Goal: Task Accomplishment & Management: Manage account settings

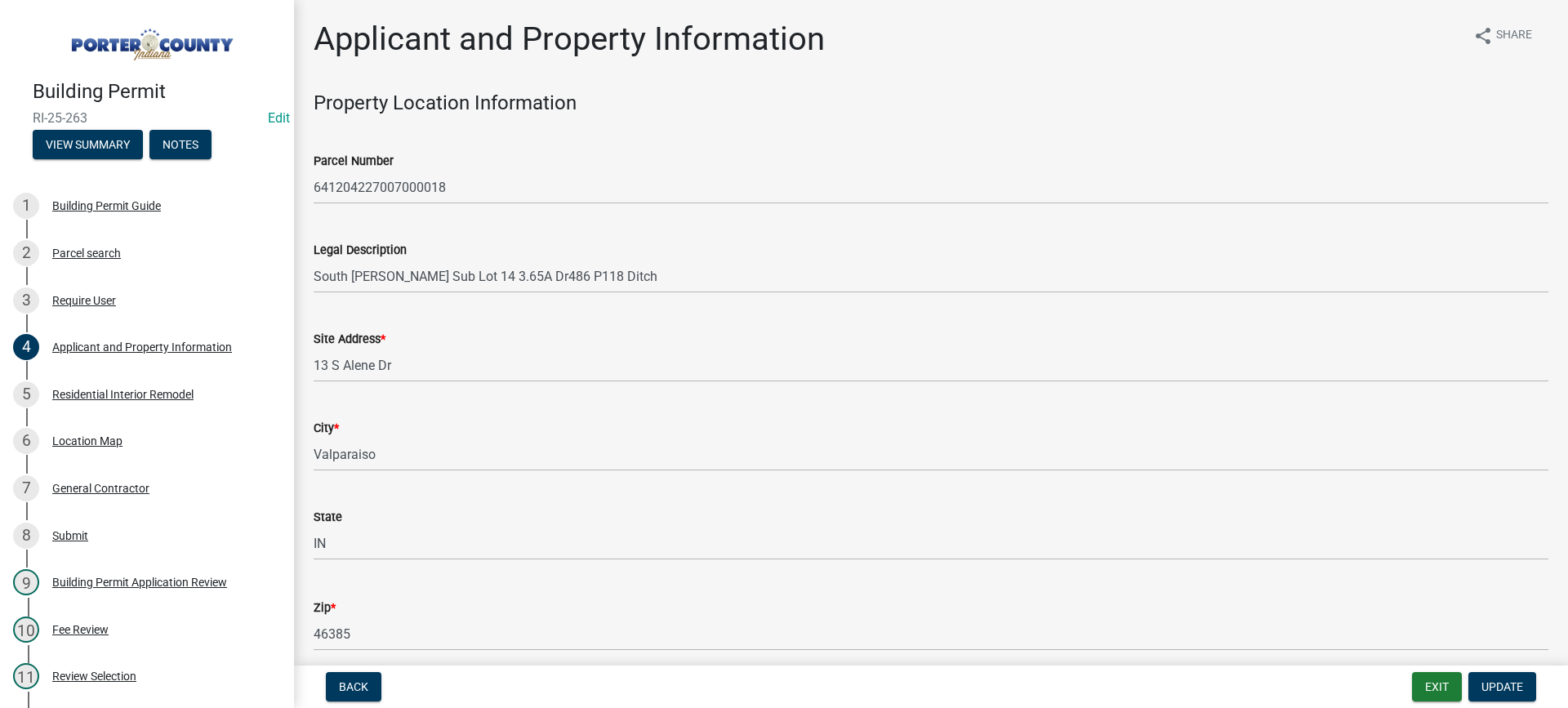
select select "eebc071e-620a-4db8-83e9-cb6b194c67e9"
select select "ea6751d4-6bf7-4a16-89ee-f7801ab82aa1"
select select "e2d1b1d7-ccc9-456b-9e96-e16306515997"
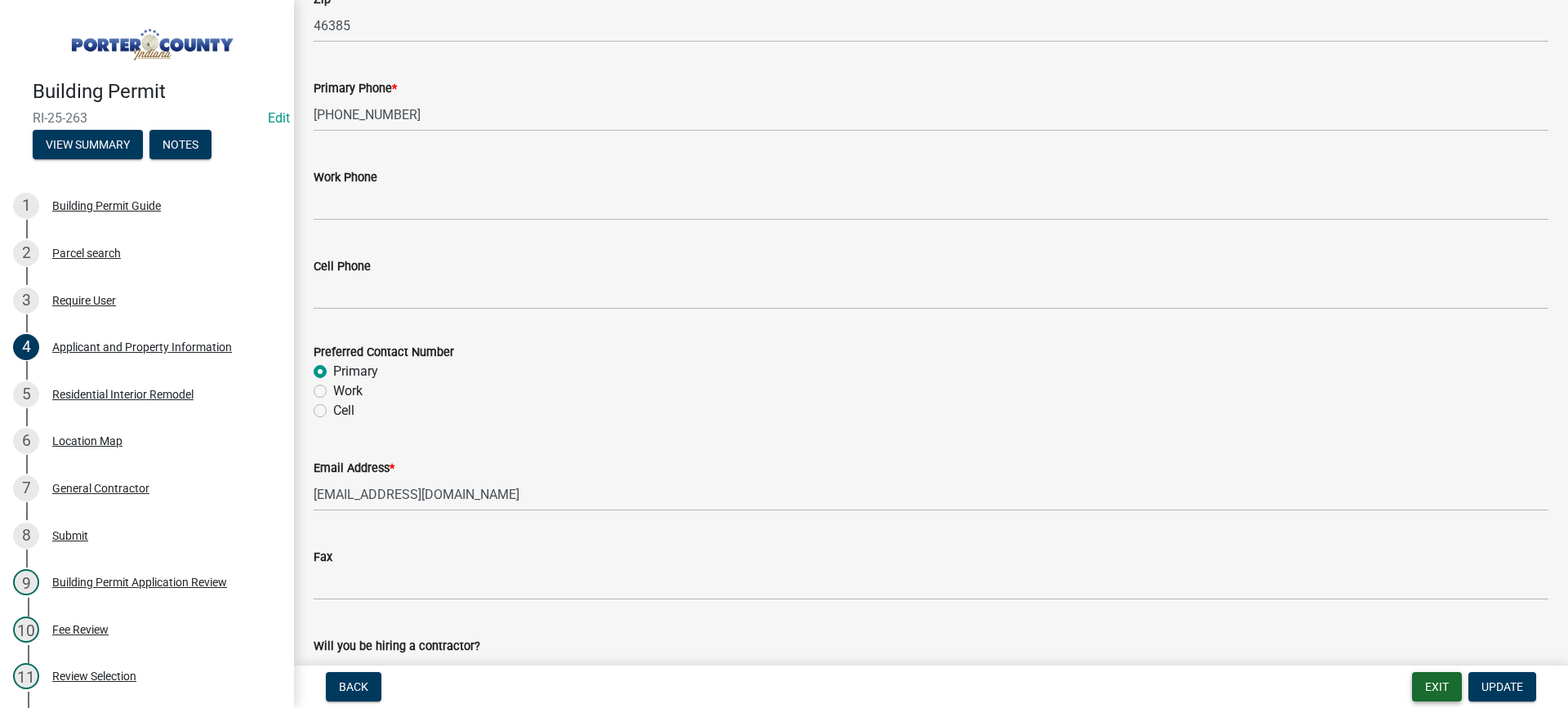
click at [1433, 688] on button "Exit" at bounding box center [1437, 686] width 50 height 30
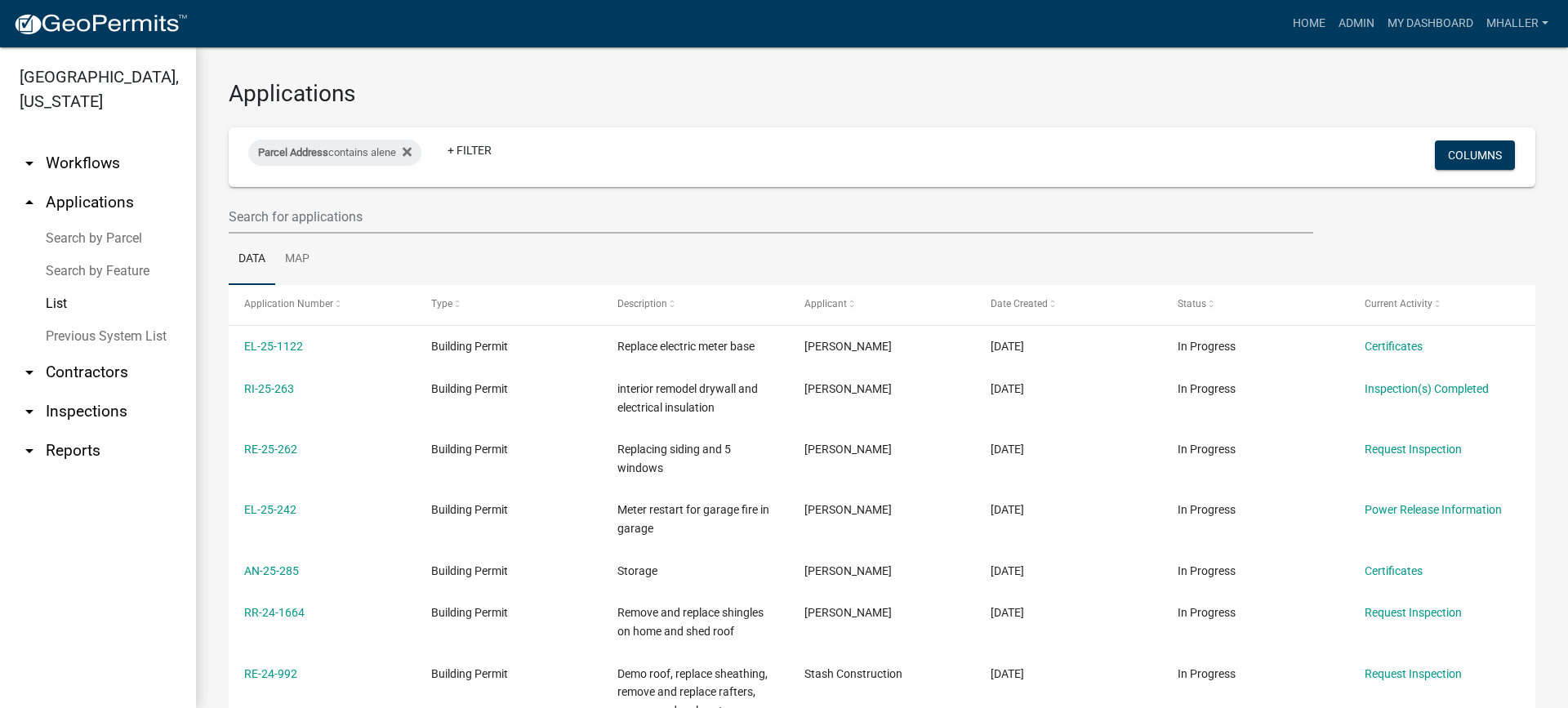
click at [91, 392] on link "arrow_drop_down Inspections" at bounding box center [98, 411] width 196 height 39
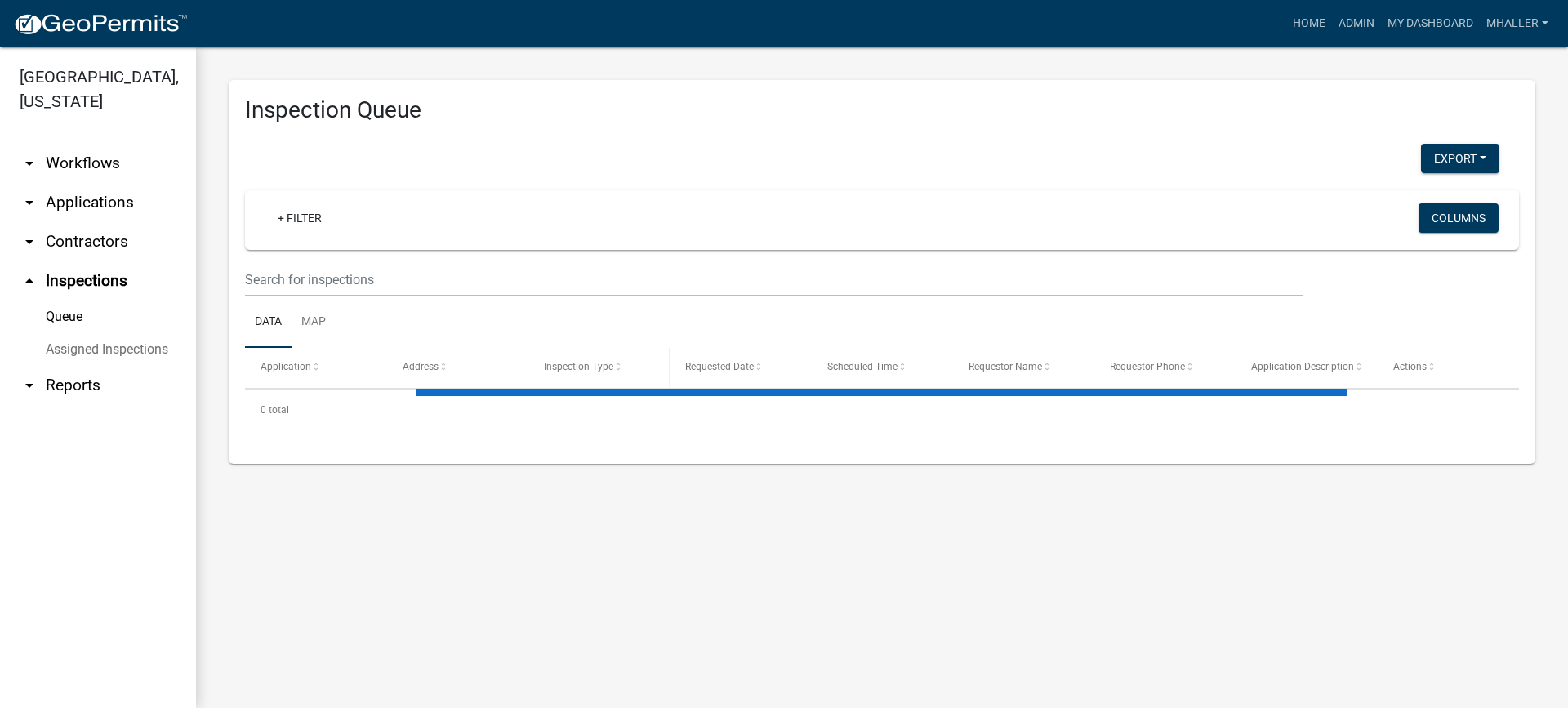
select select "1: 25"
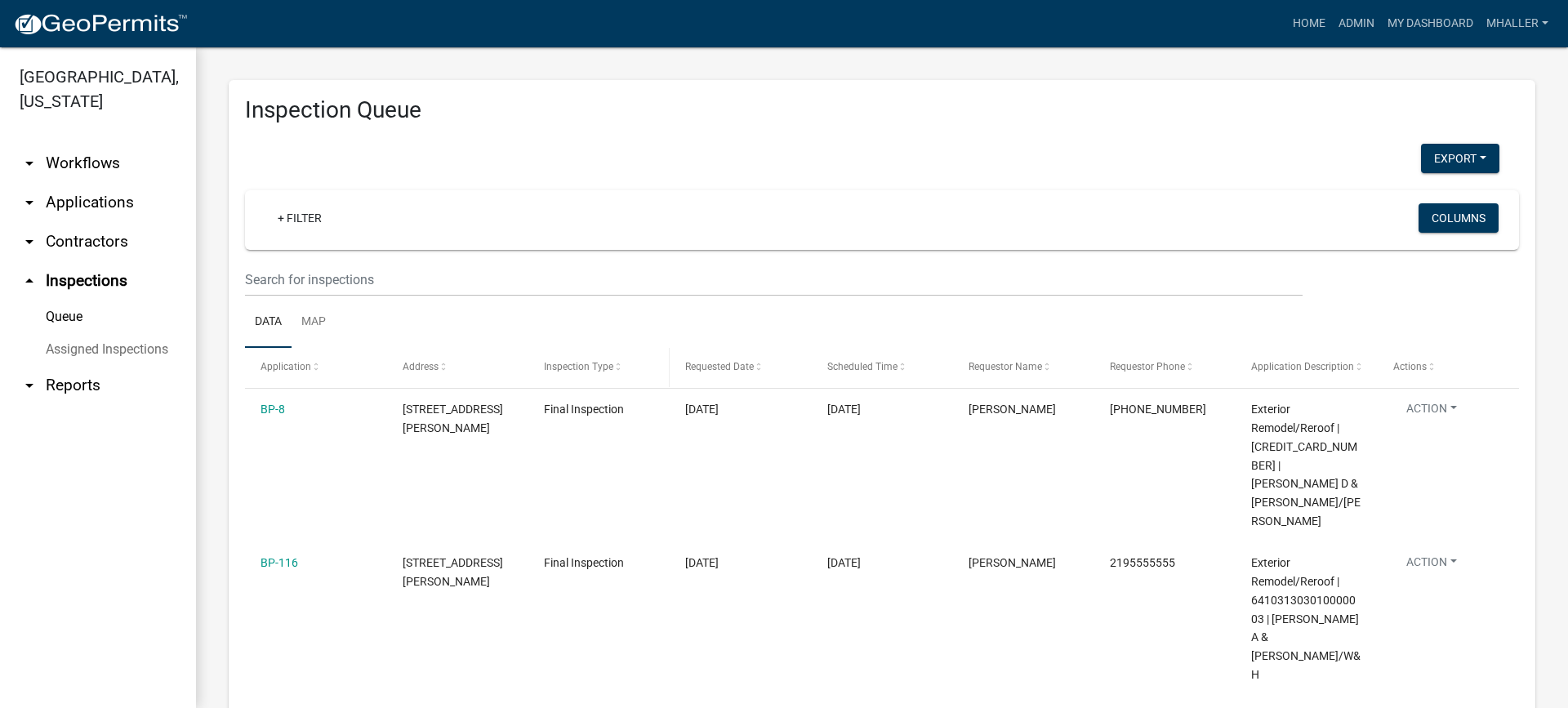
click at [593, 366] on span "Inspection Type" at bounding box center [579, 367] width 69 height 12
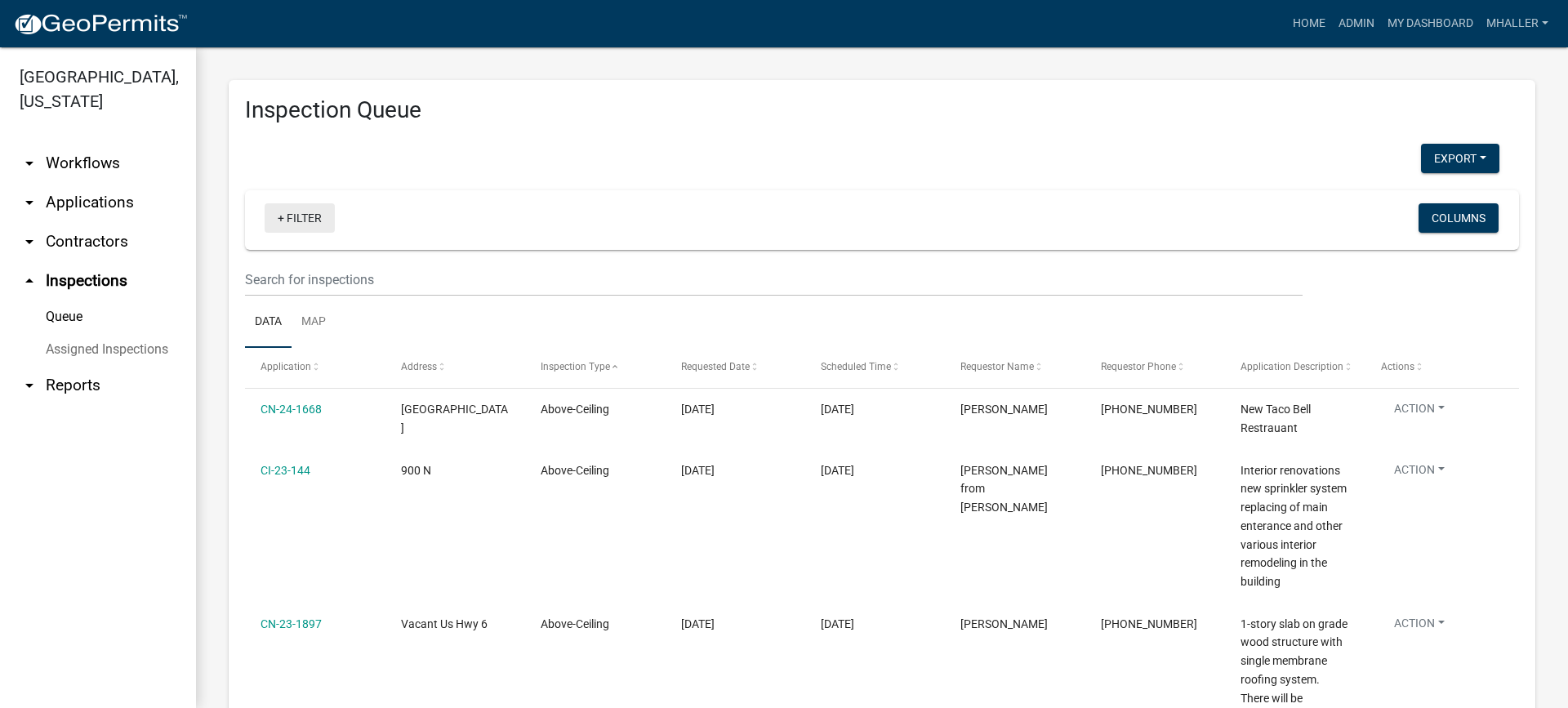
click at [307, 218] on link "+ Filter" at bounding box center [300, 217] width 70 height 30
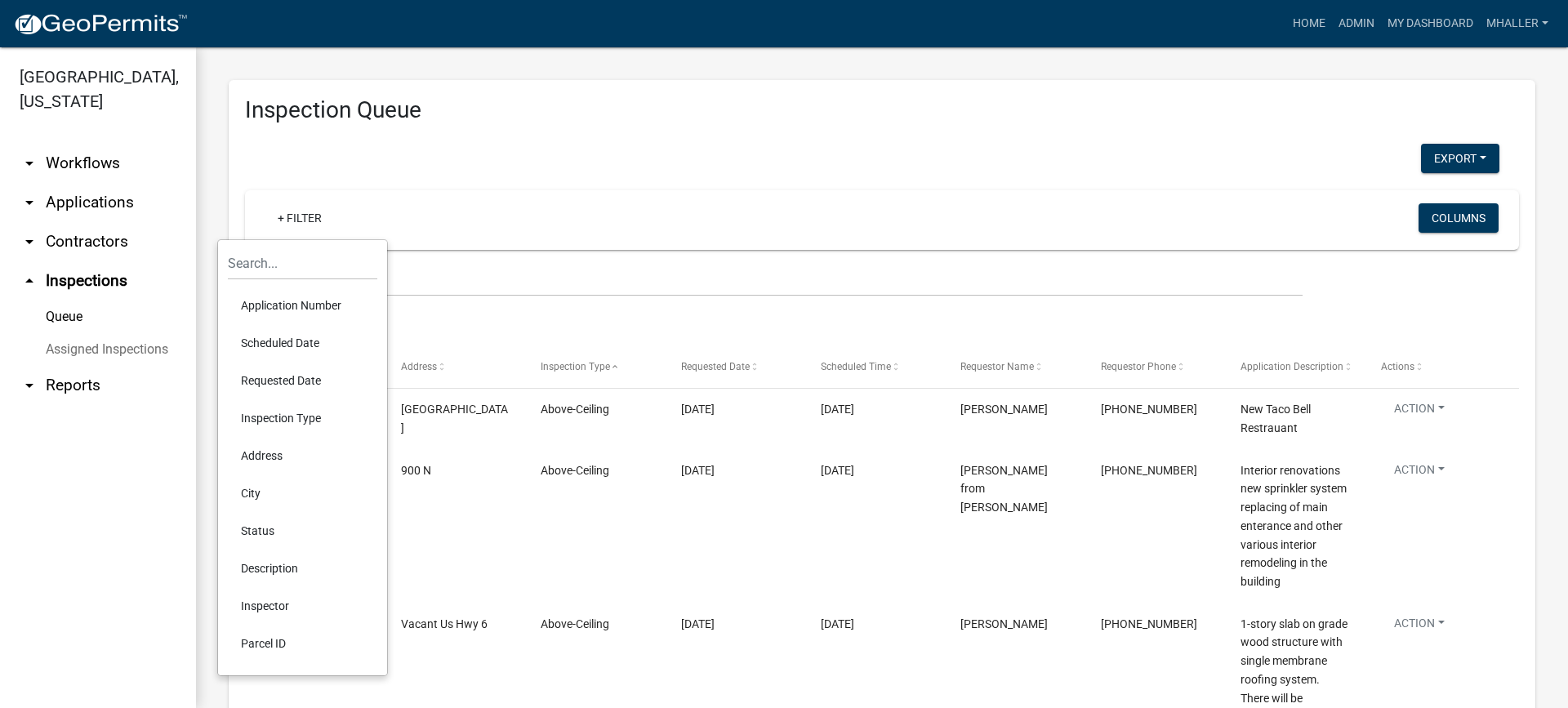
click at [259, 535] on li "Status" at bounding box center [302, 530] width 150 height 37
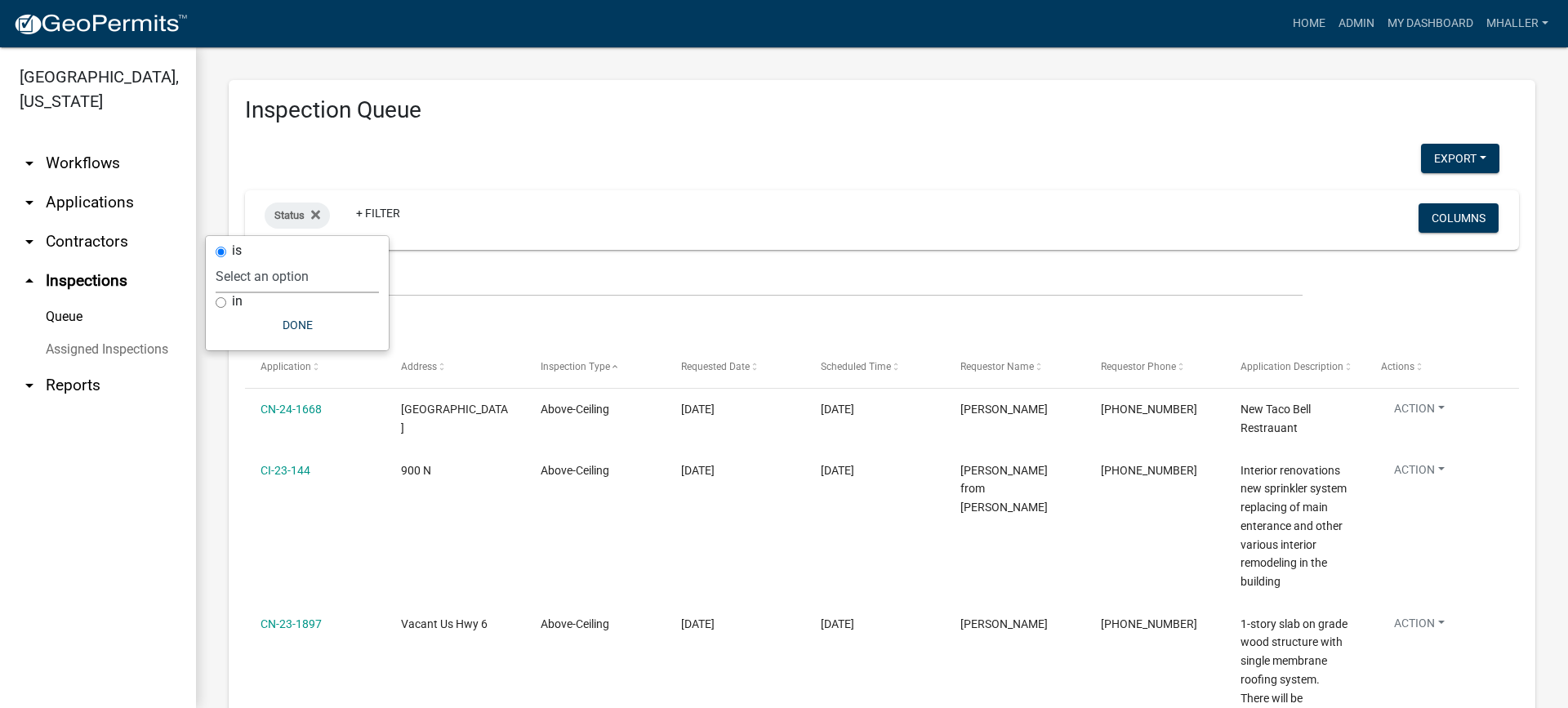
click at [310, 281] on select "Select an option Pending Schedule Pending Inspection Approved Denied Deleted Vo…" at bounding box center [297, 277] width 163 height 34
select select "1"
click at [268, 260] on select "Select an option Pending Schedule Pending Inspection Approved Denied Deleted Vo…" at bounding box center [297, 277] width 163 height 34
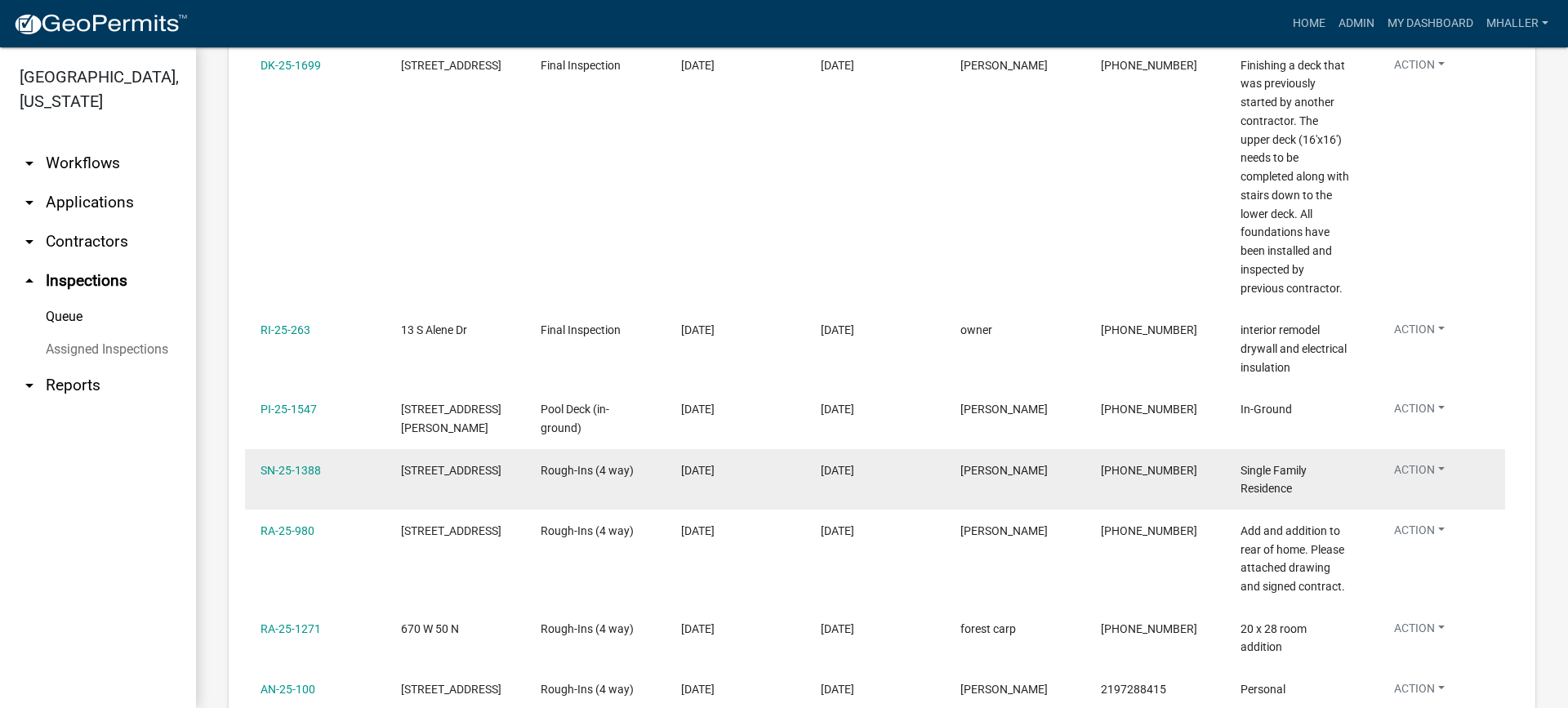
scroll to position [1143, 0]
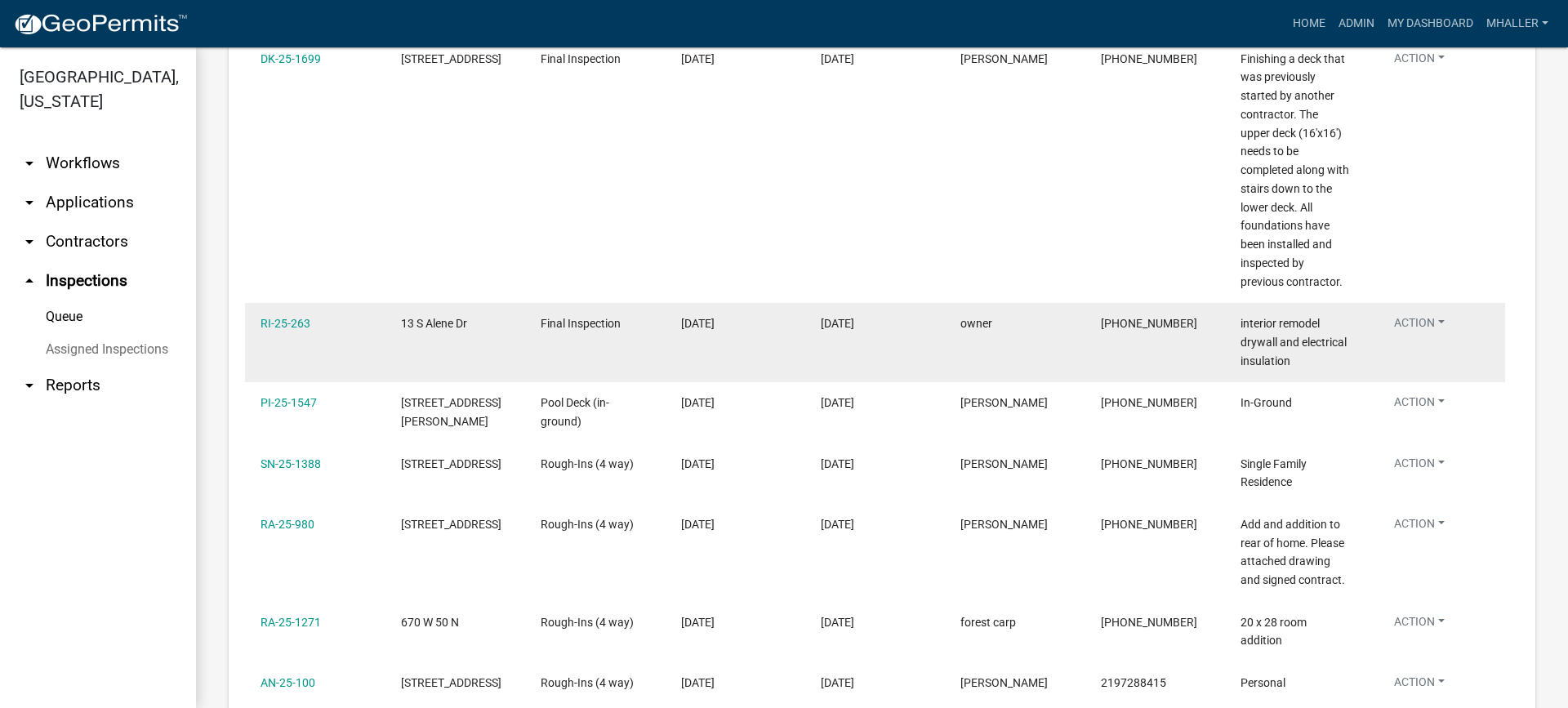
click at [1428, 315] on button "Action" at bounding box center [1419, 327] width 77 height 24
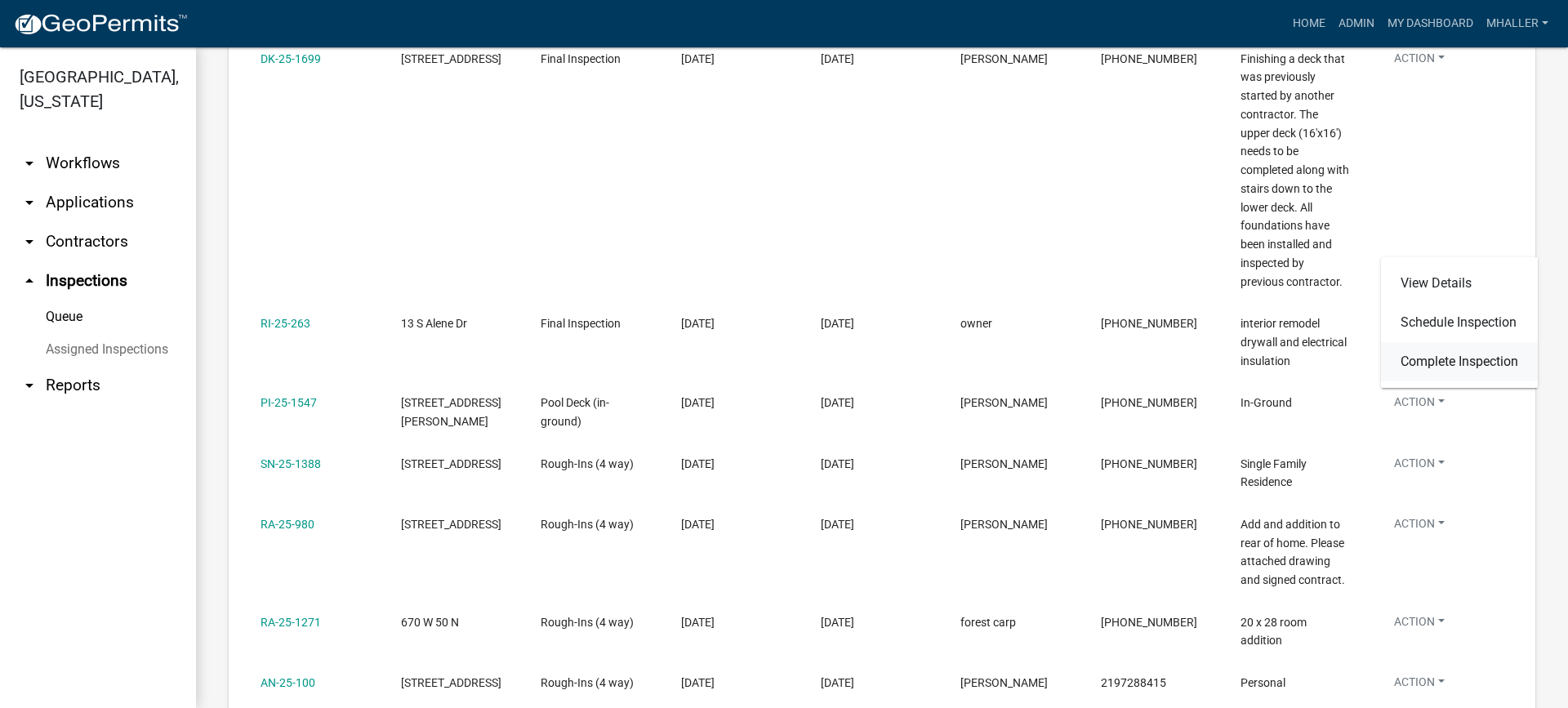
click at [1455, 362] on link "Complete Inspection" at bounding box center [1459, 361] width 157 height 39
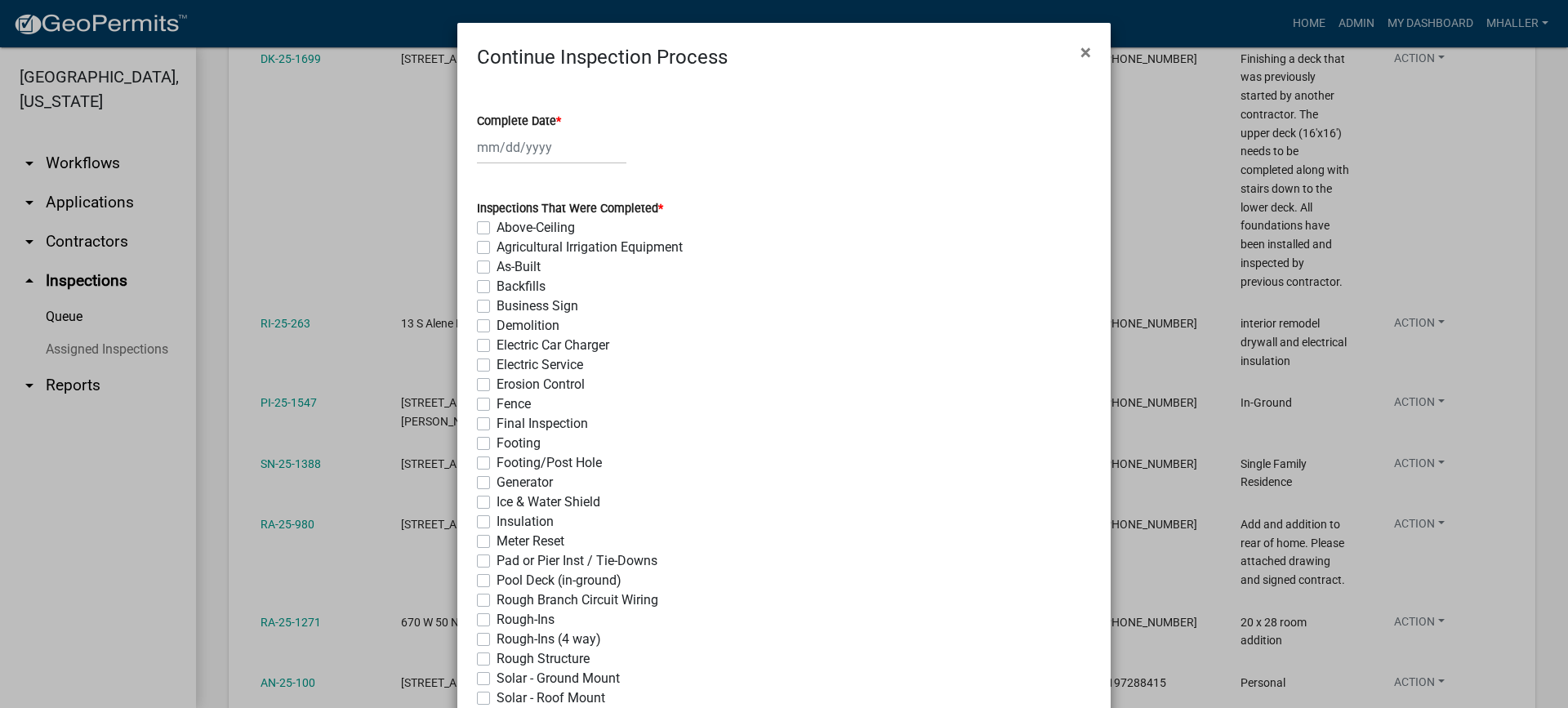
select select "10"
select select "2025"
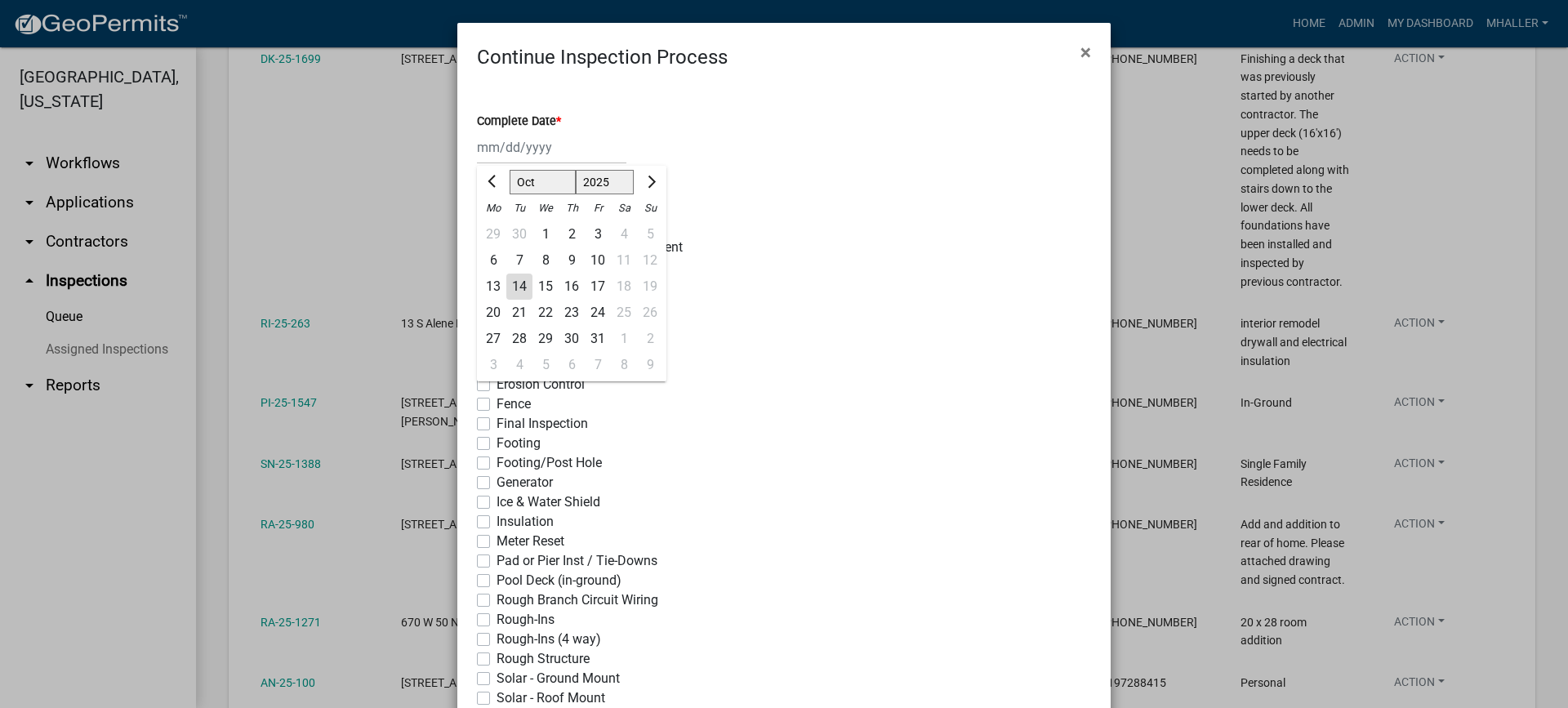
click at [494, 142] on div "[PERSON_NAME] Feb Mar Apr [PERSON_NAME][DATE] Oct Nov [DATE] 1526 1527 1528 152…" at bounding box center [552, 147] width 150 height 34
click at [520, 283] on div "14" at bounding box center [519, 286] width 26 height 26
type input "[DATE]"
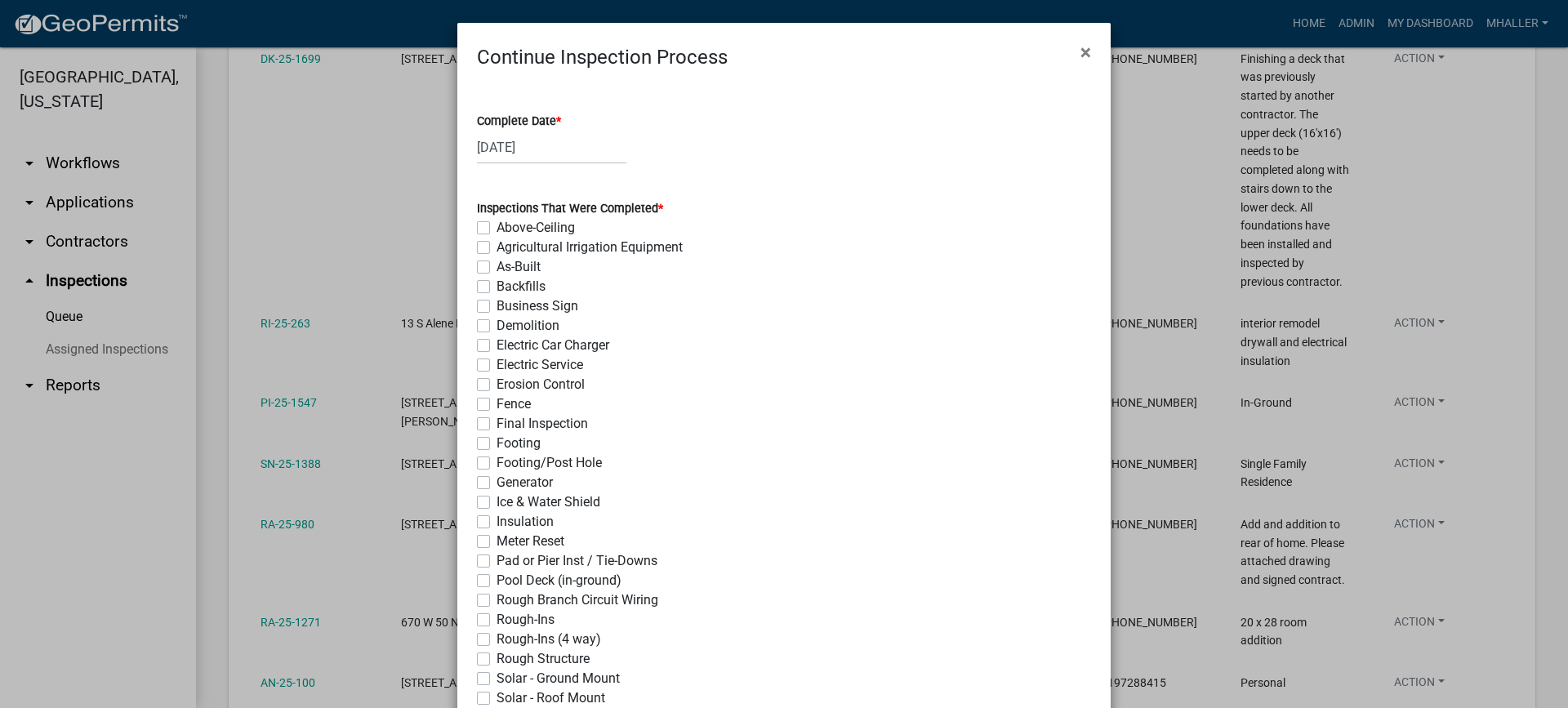
click at [497, 423] on label "Final Inspection" at bounding box center [542, 423] width 91 height 19
click at [497, 423] on input "Final Inspection" at bounding box center [502, 419] width 11 height 11
checkbox input "true"
checkbox input "false"
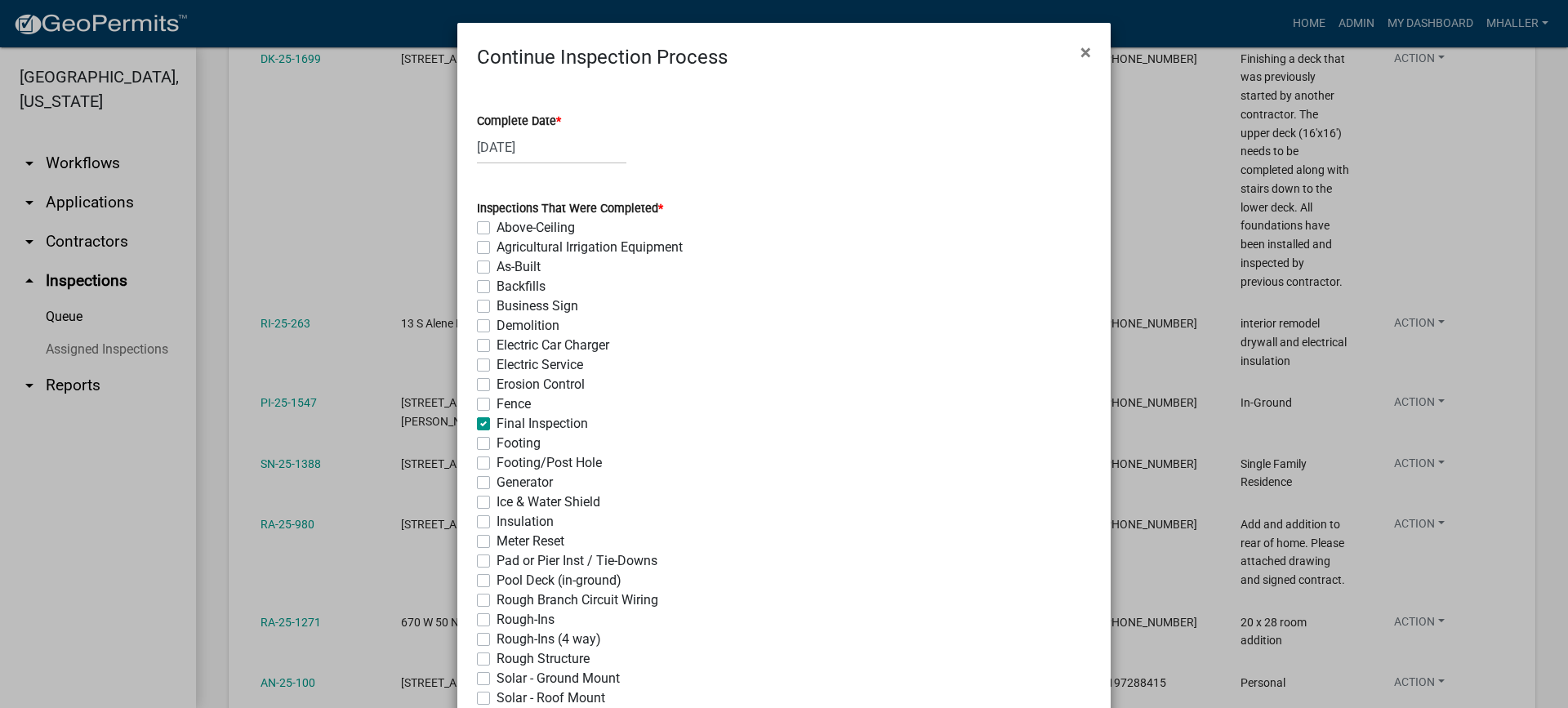
checkbox input "false"
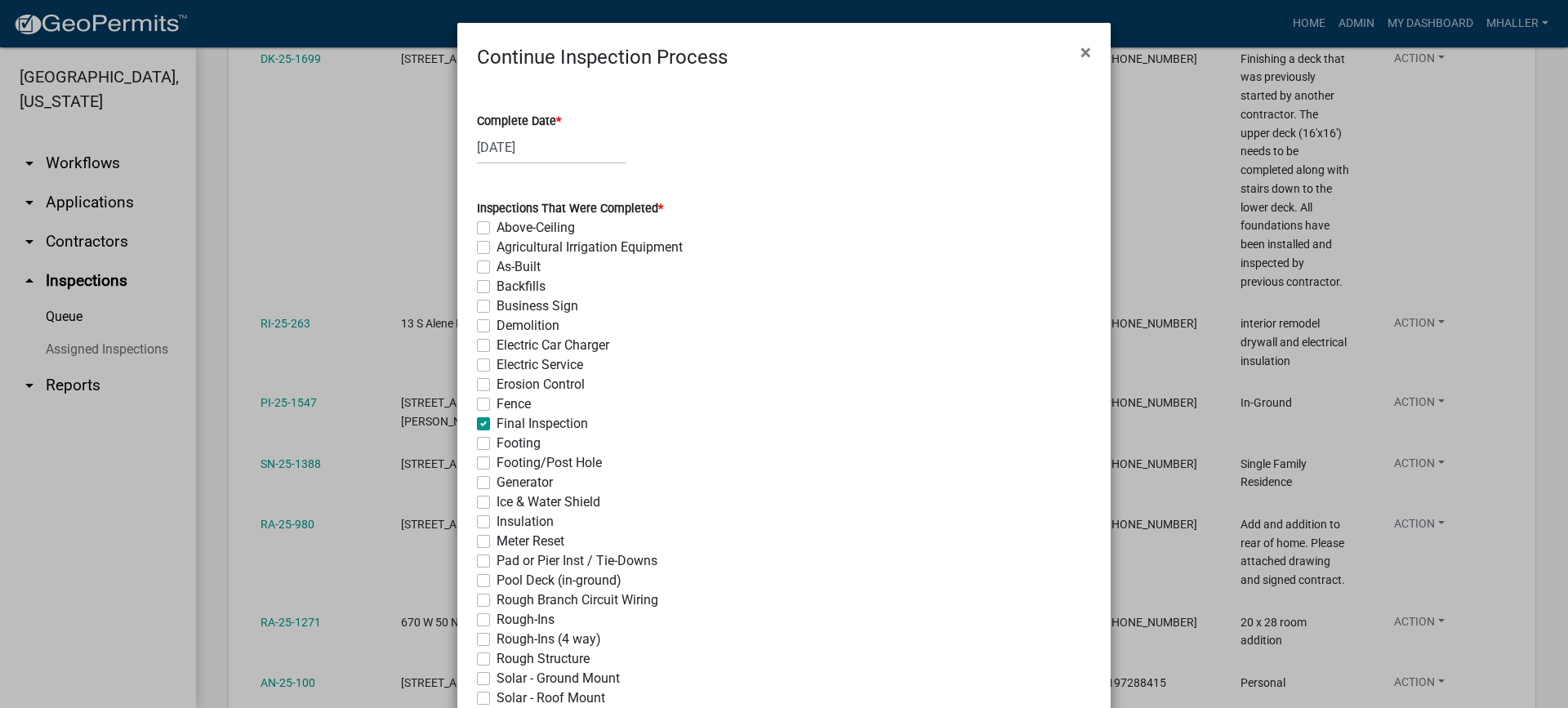
checkbox input "false"
checkbox input "true"
checkbox input "false"
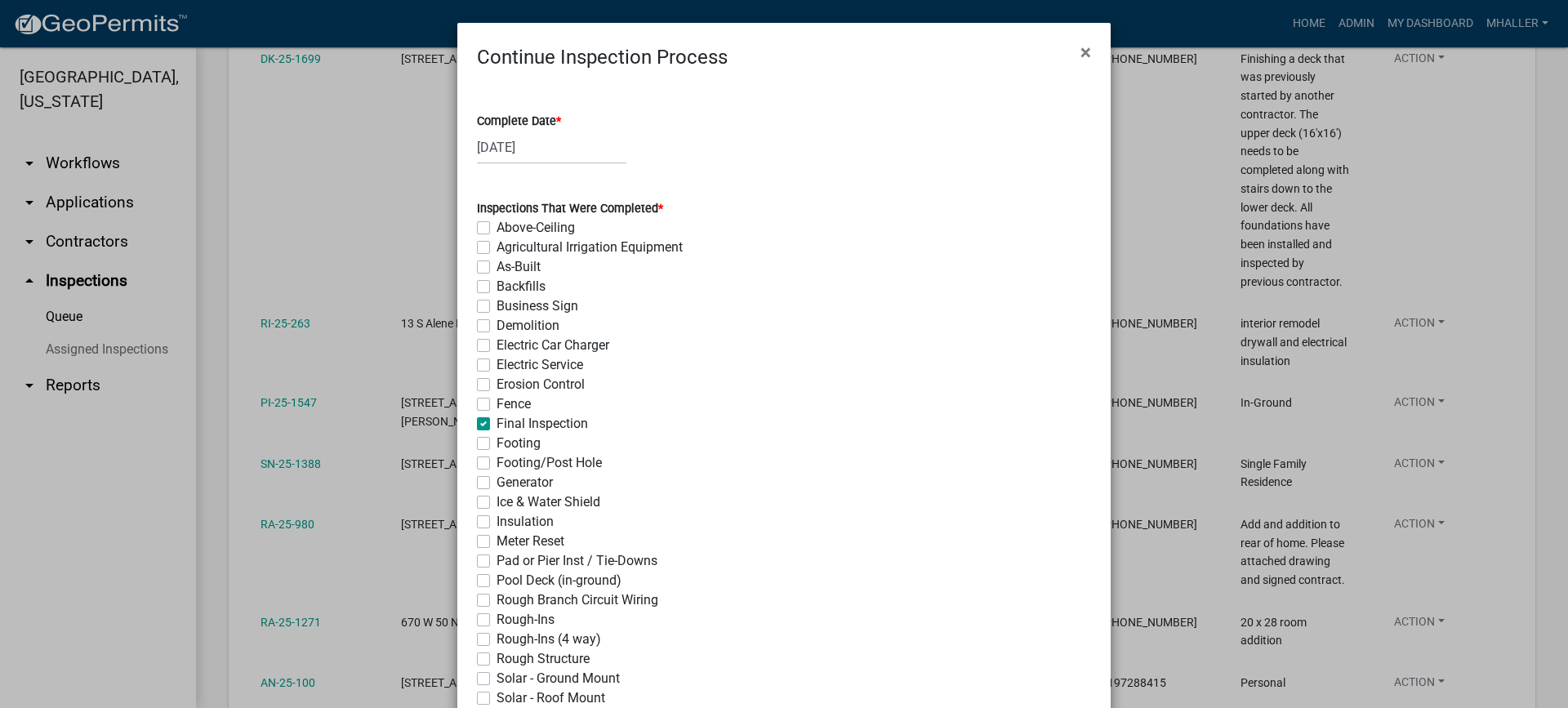
checkbox input "false"
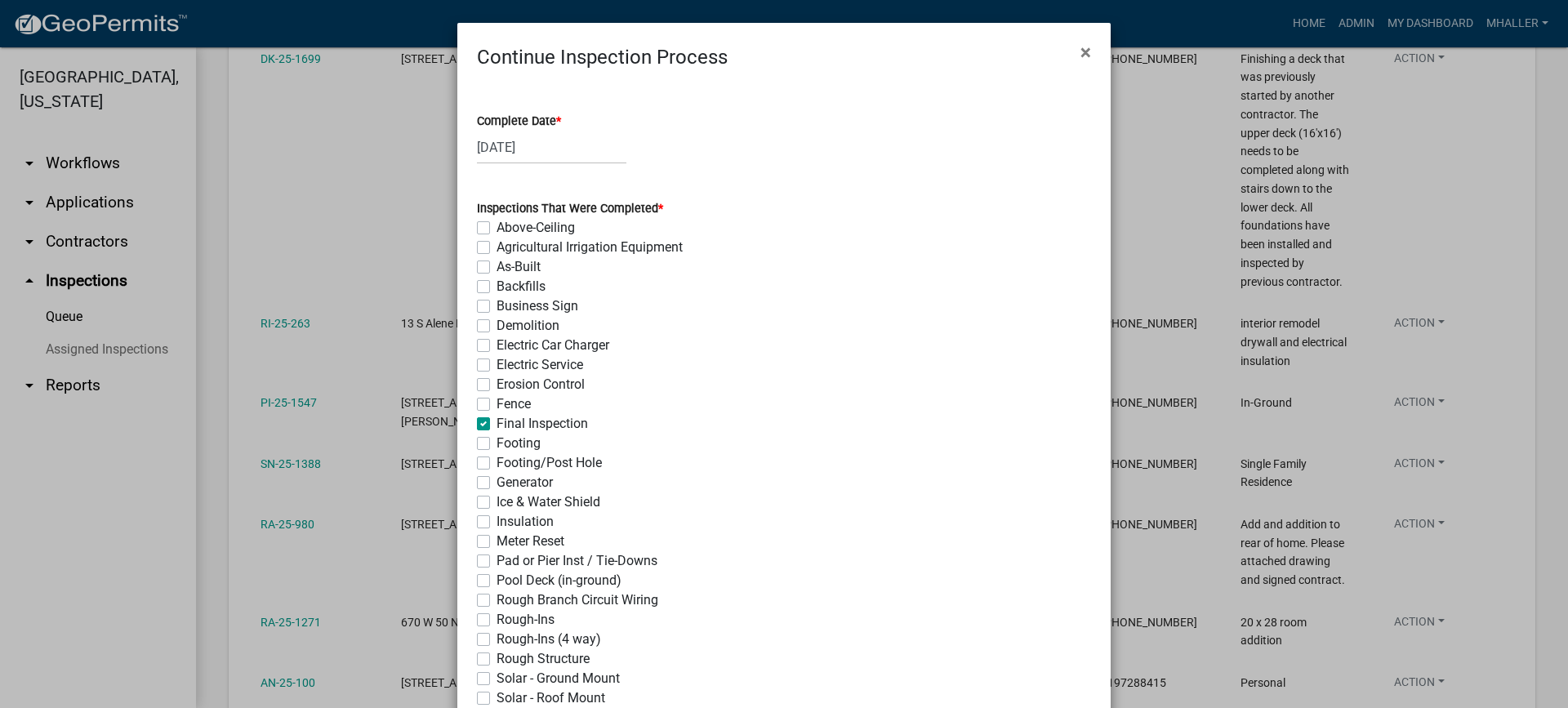
checkbox input "false"
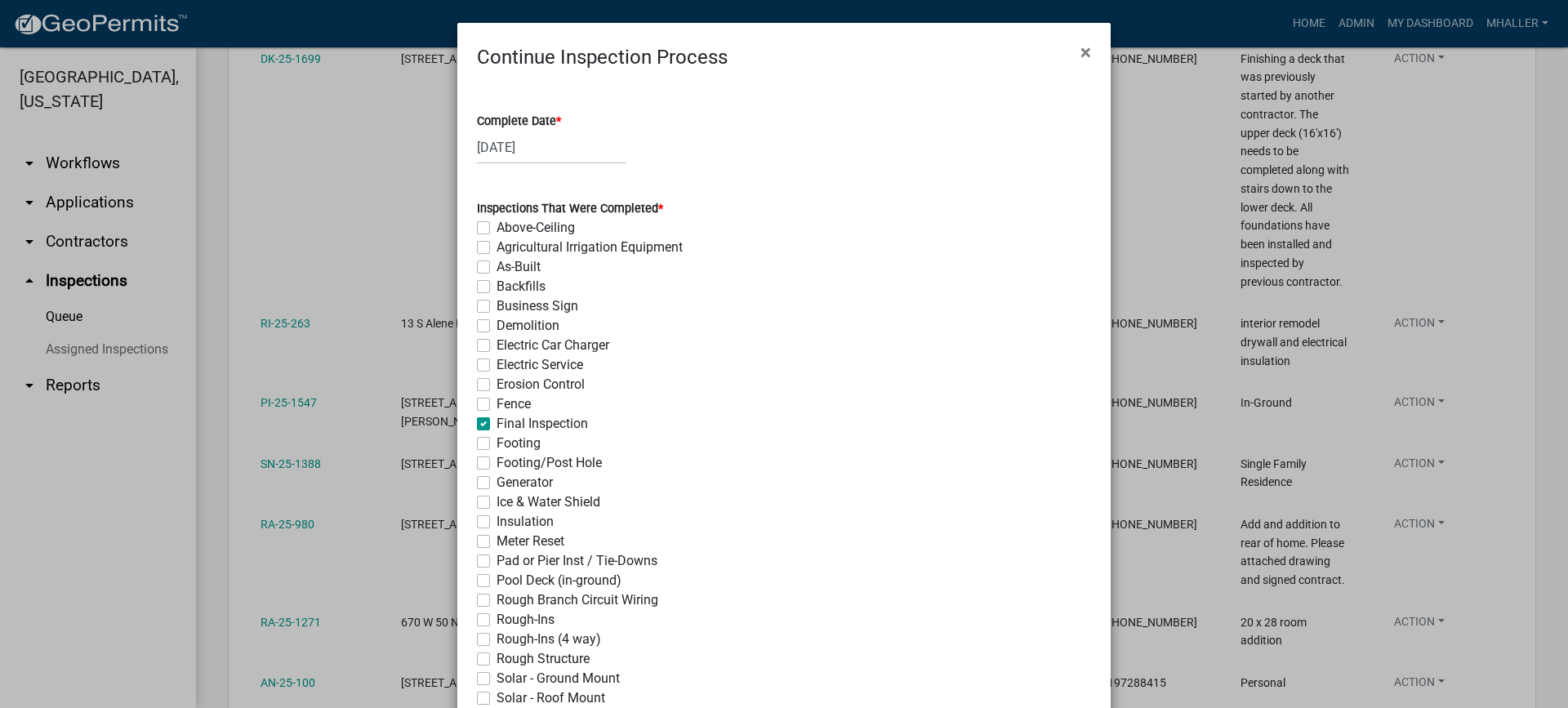
checkbox input "false"
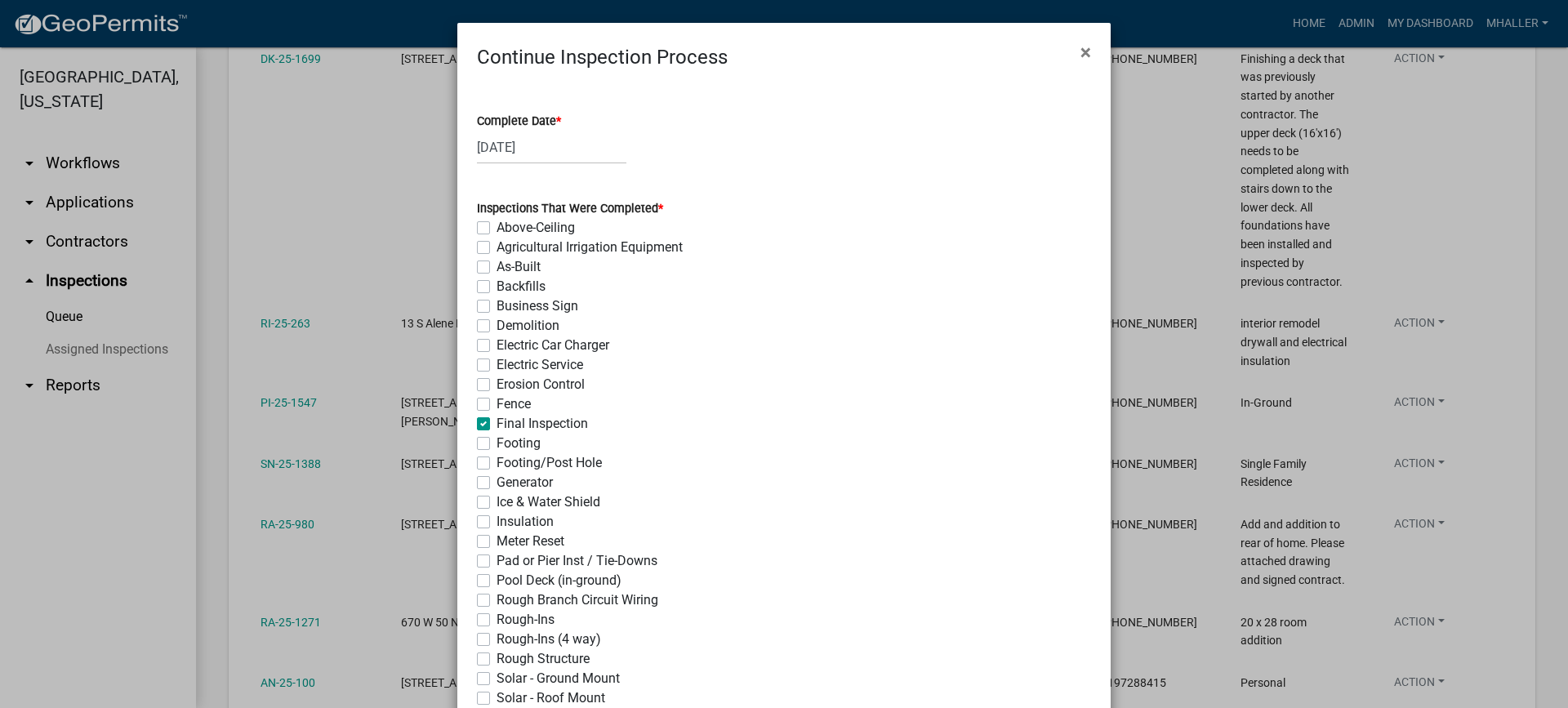
checkbox input "false"
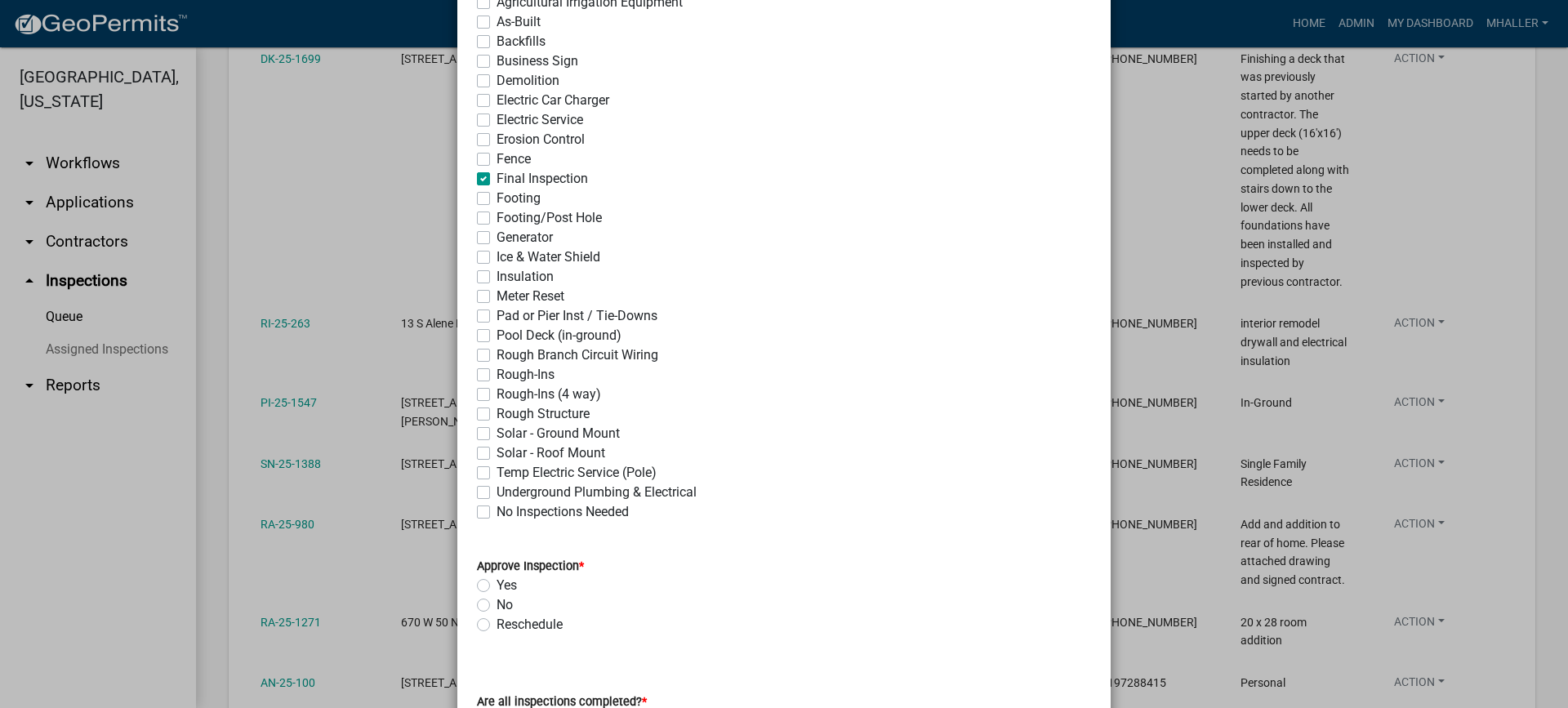
scroll to position [572, 0]
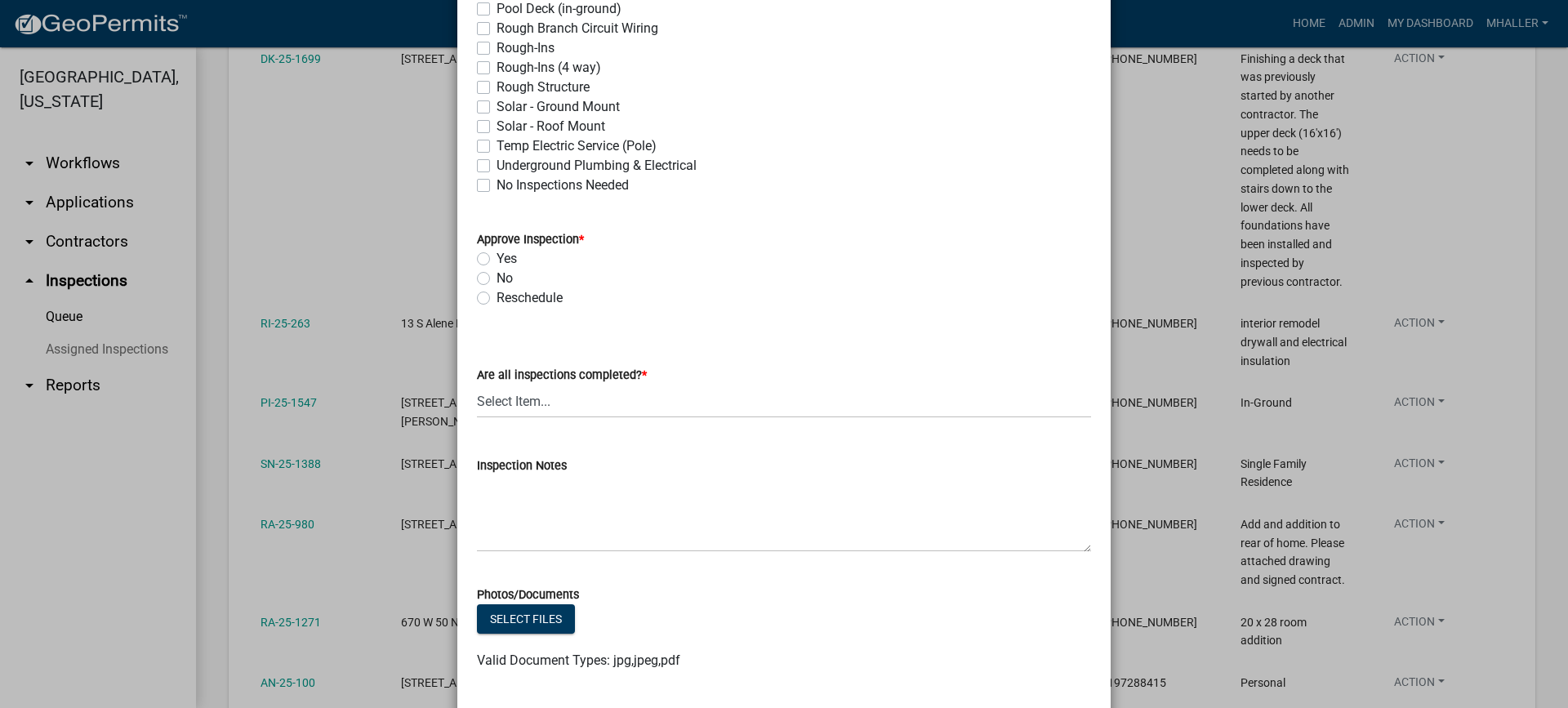
click at [497, 260] on label "Yes" at bounding box center [507, 258] width 20 height 19
click at [497, 260] on input "Yes" at bounding box center [502, 254] width 11 height 11
radio input "true"
click at [538, 405] on select "Select Item... Yes - All Inspections Have Been Completed No - More Inspections …" at bounding box center [784, 402] width 614 height 34
click at [477, 385] on select "Select Item... Yes - All Inspections Have Been Completed No - More Inspections …" at bounding box center [784, 402] width 614 height 34
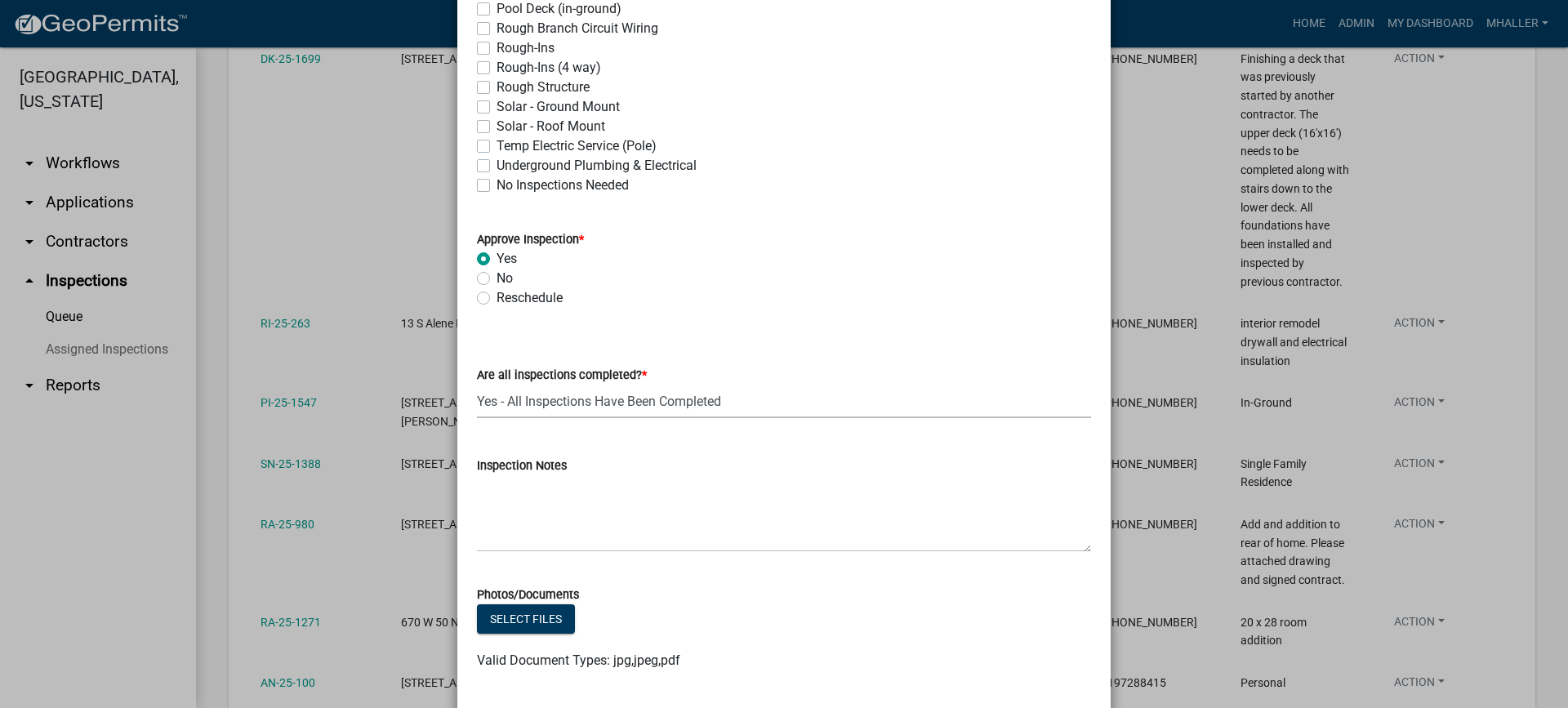
select select "9a8ccc90-dcd1-4d2c-ac64-5460e8d85408"
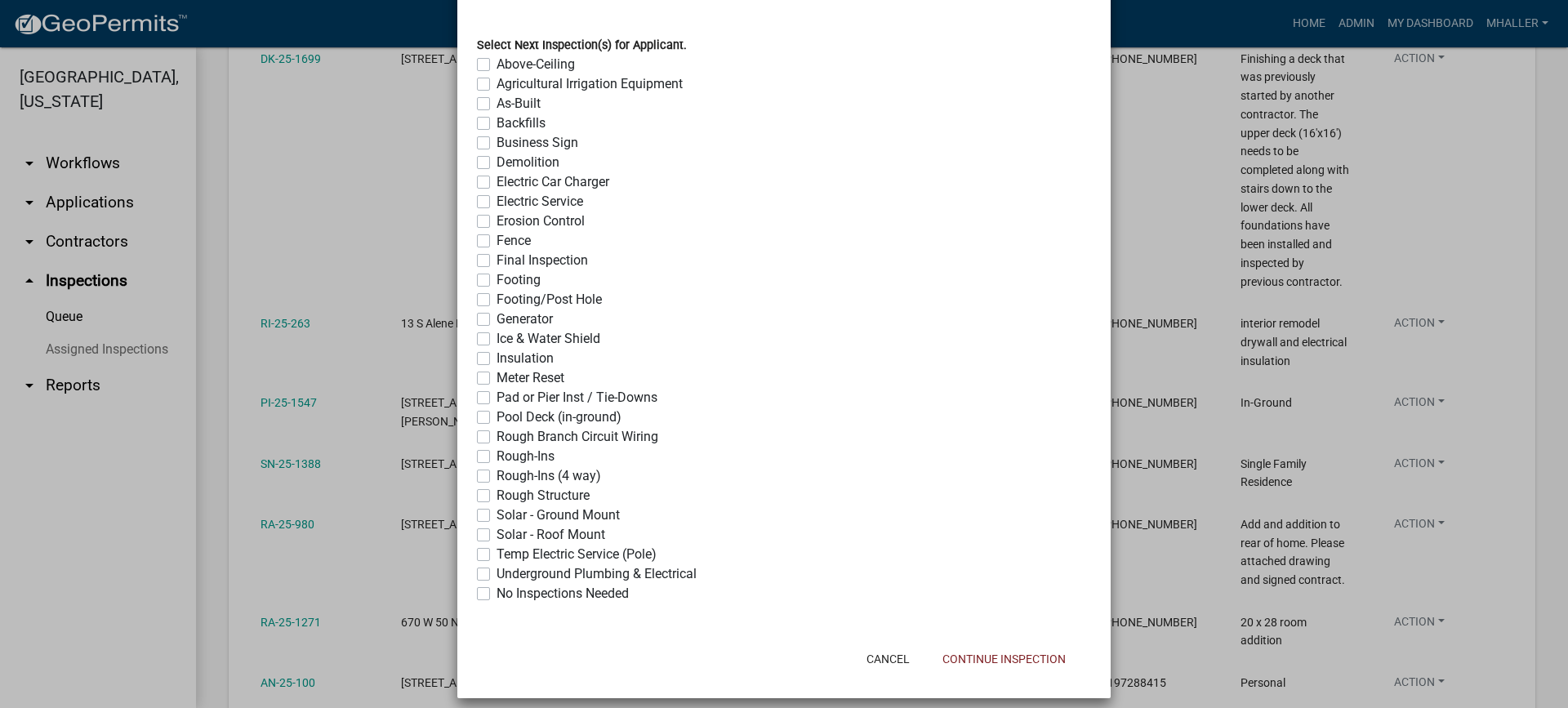
scroll to position [1254, 0]
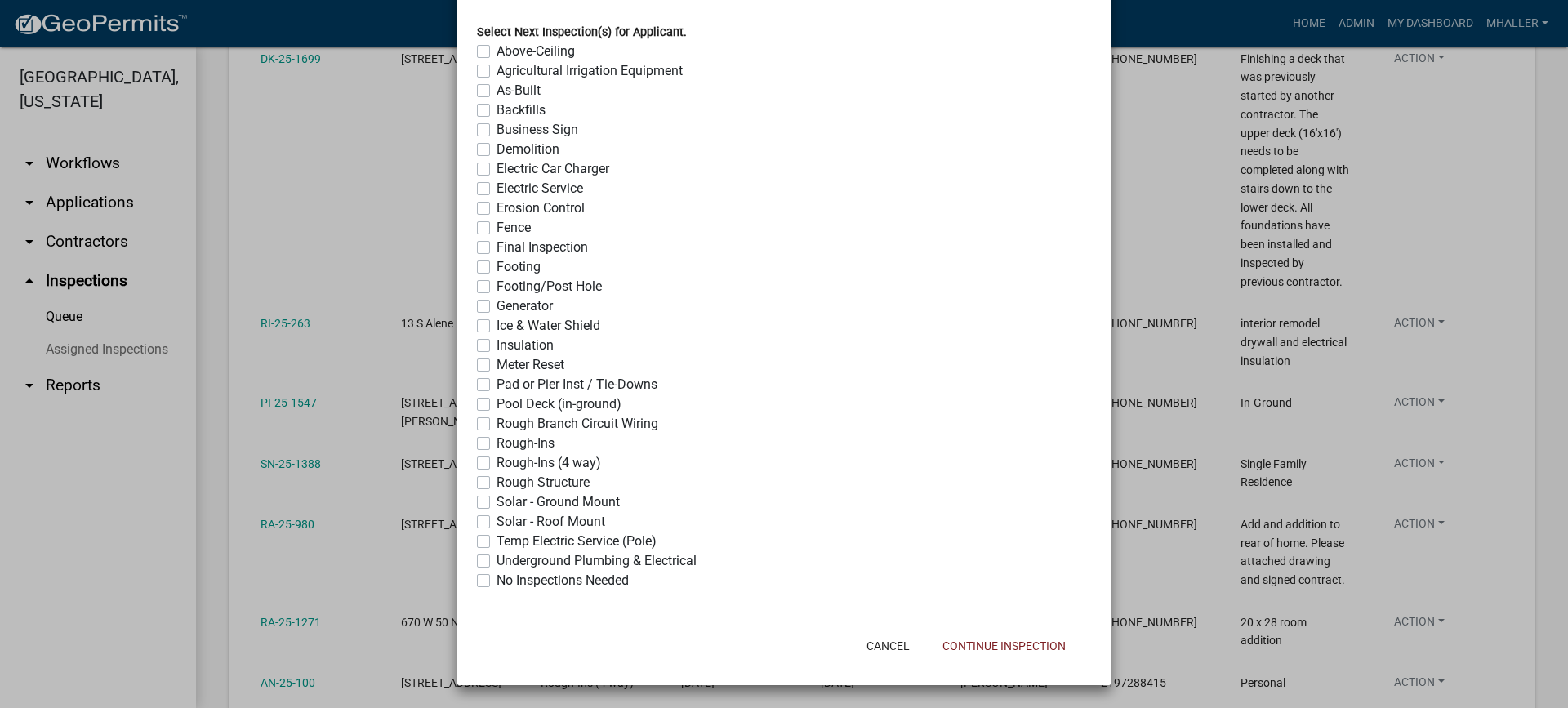
click at [497, 583] on label "No Inspections Needed" at bounding box center [563, 580] width 132 height 19
click at [497, 581] on input "No Inspections Needed" at bounding box center [502, 576] width 11 height 11
checkbox input "true"
checkbox input "false"
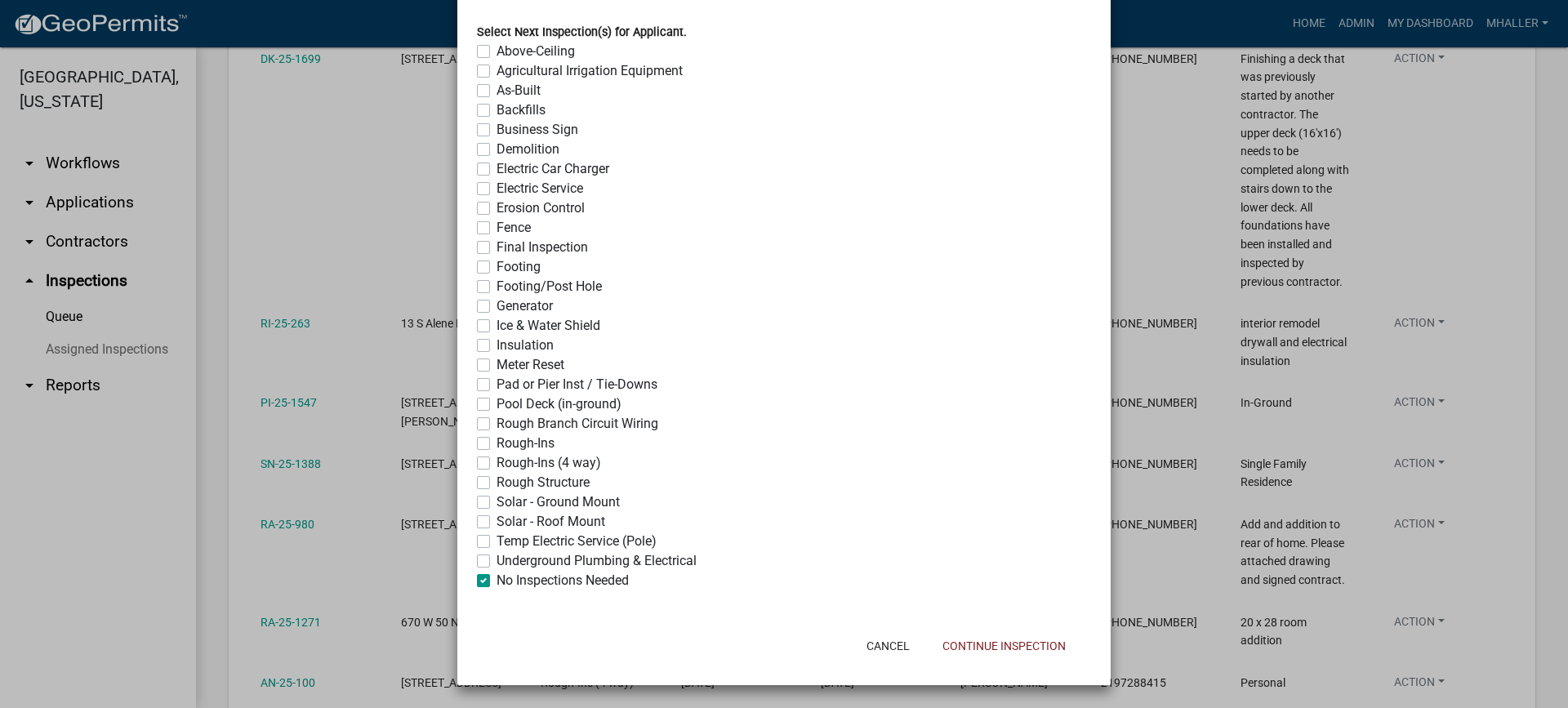
checkbox input "false"
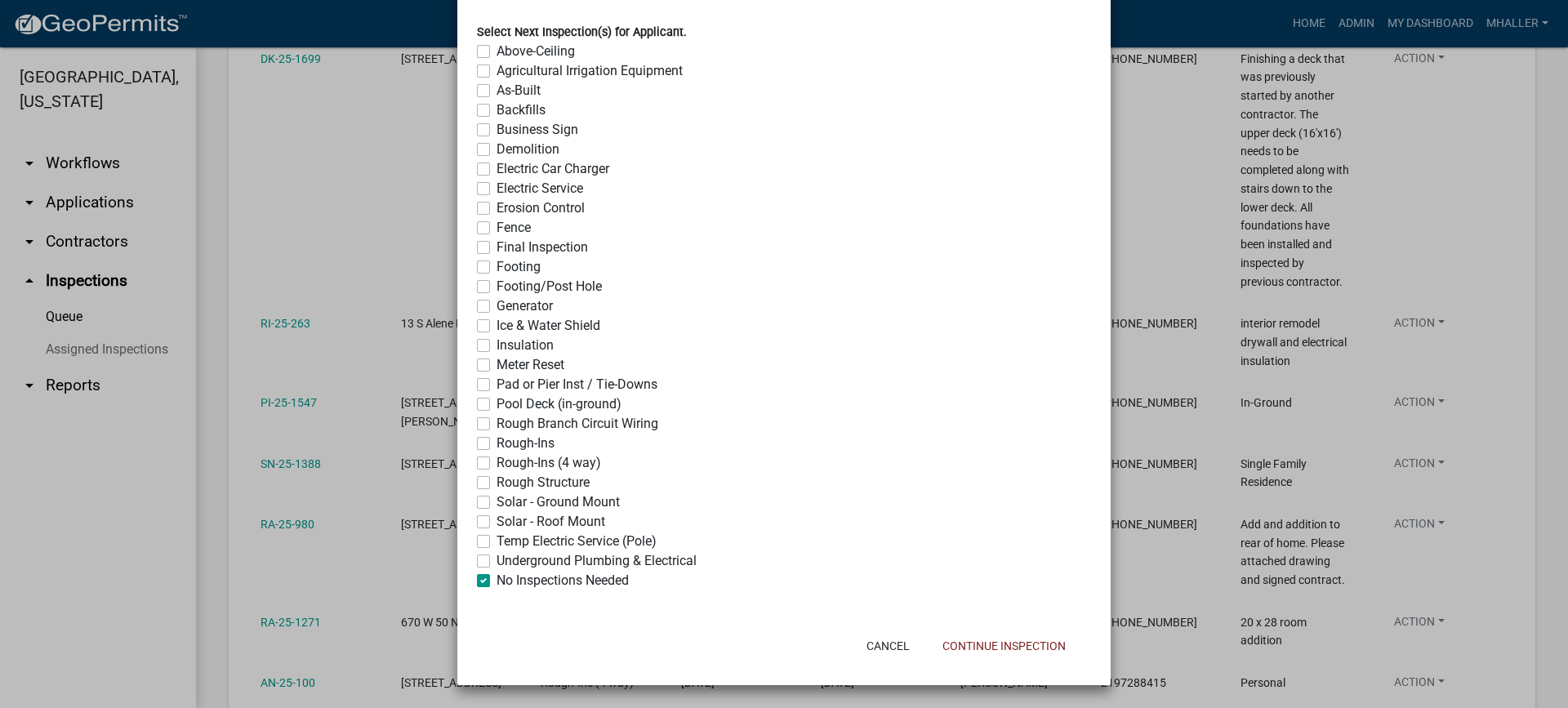
checkbox input "false"
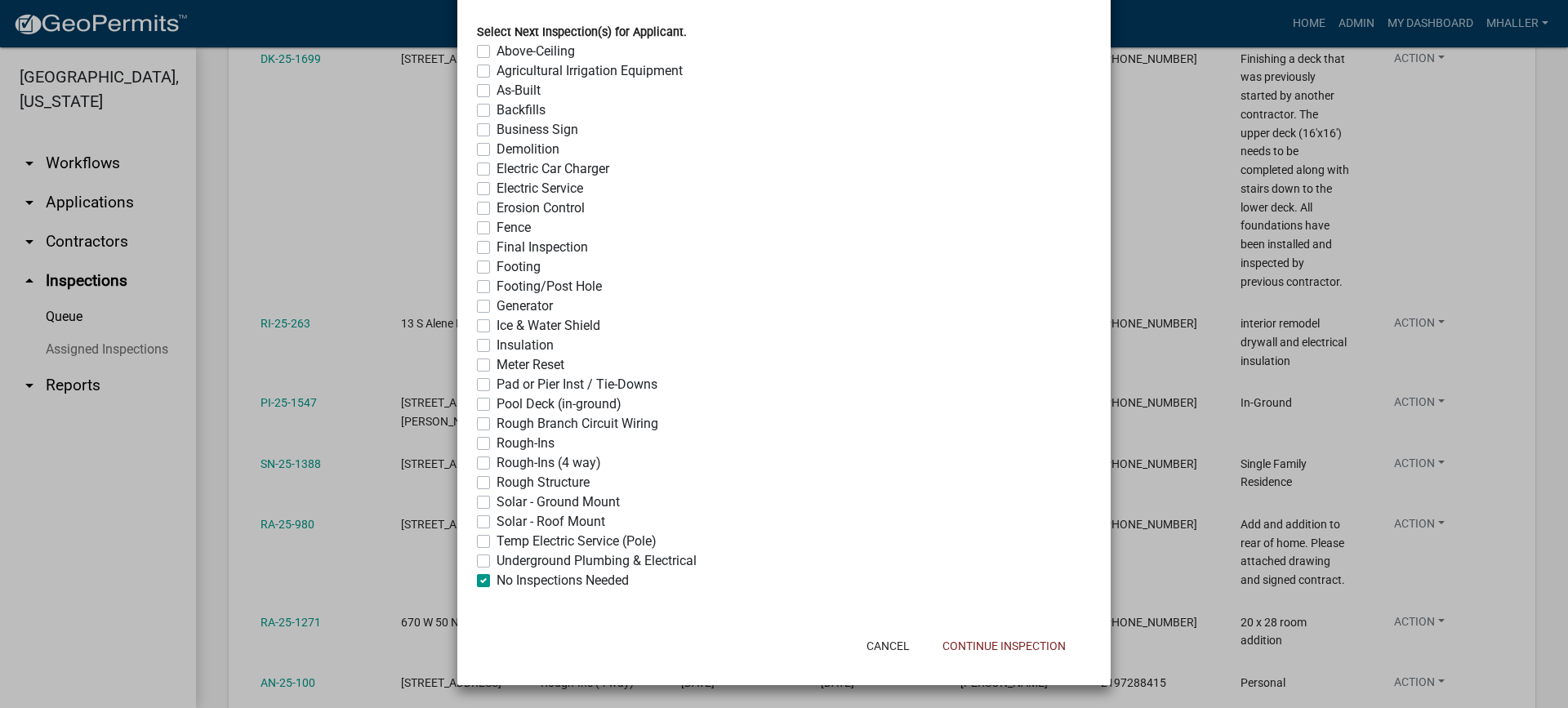
checkbox input "false"
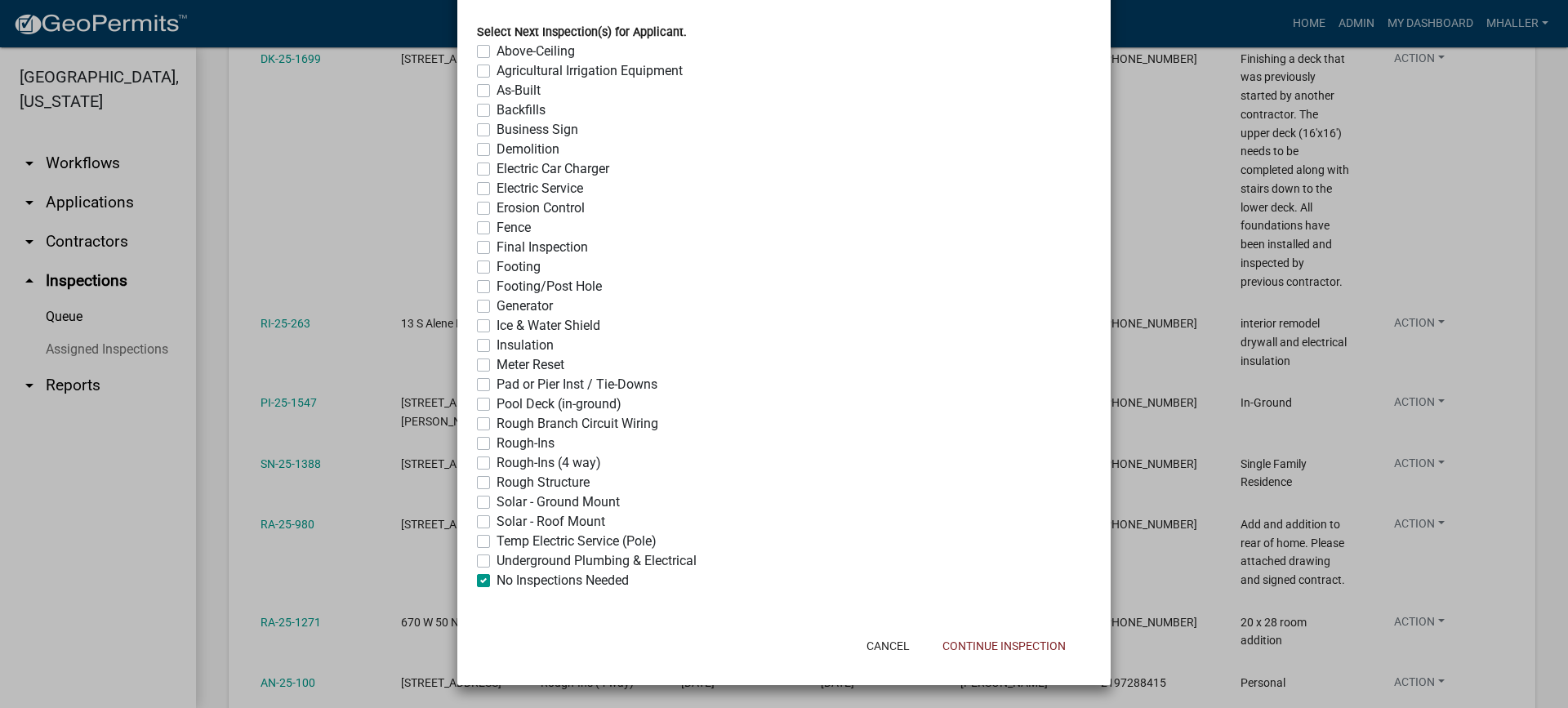
checkbox input "false"
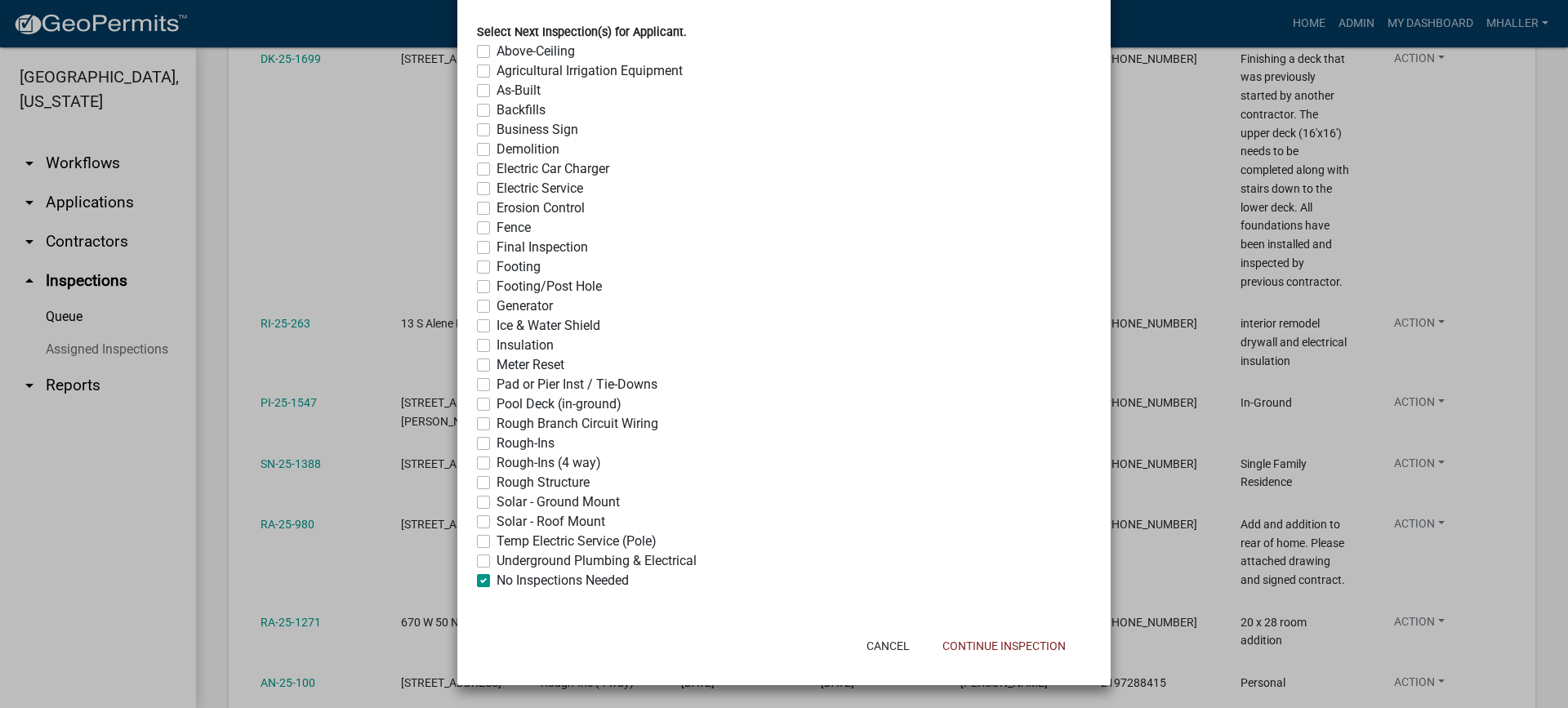
checkbox input "false"
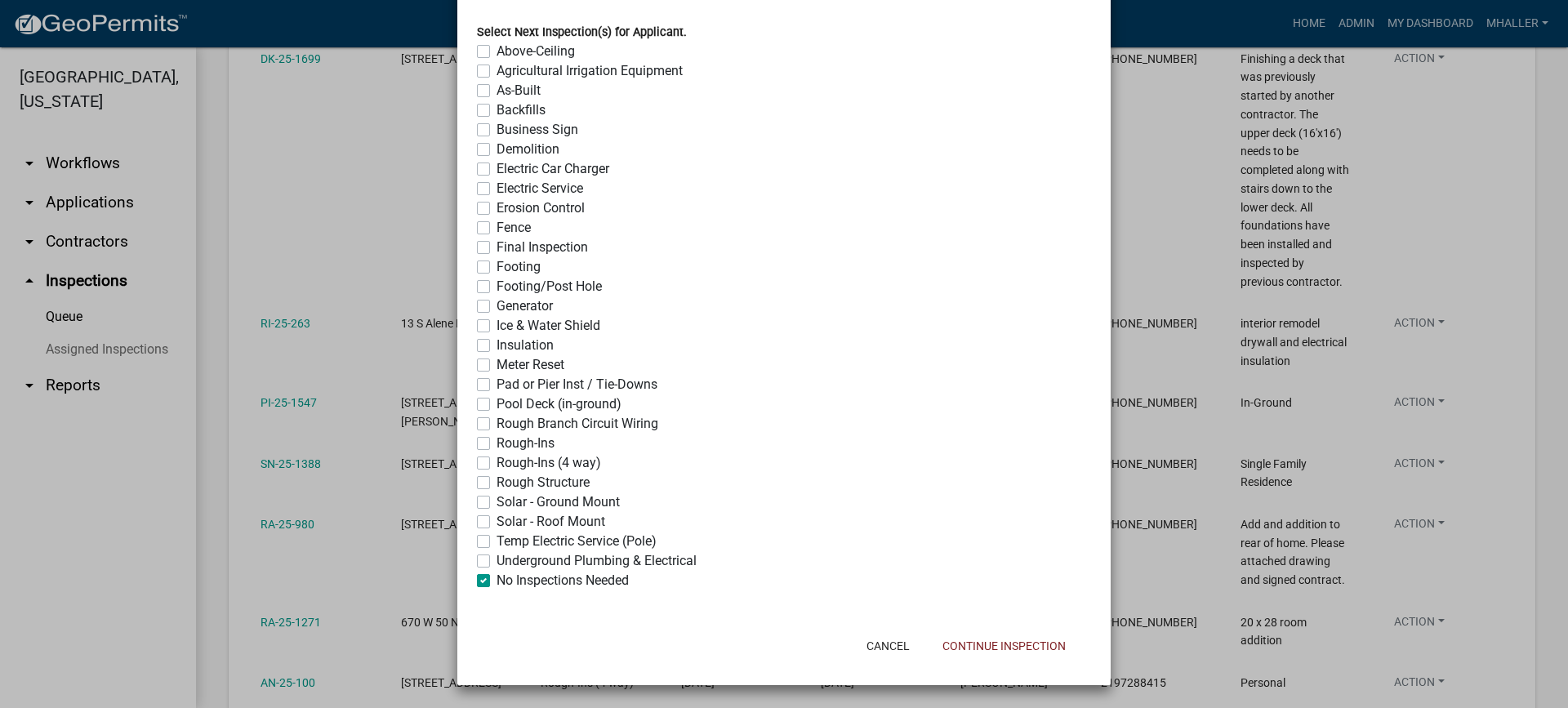
checkbox input "true"
click at [955, 643] on button "Continue Inspection" at bounding box center [1004, 645] width 150 height 30
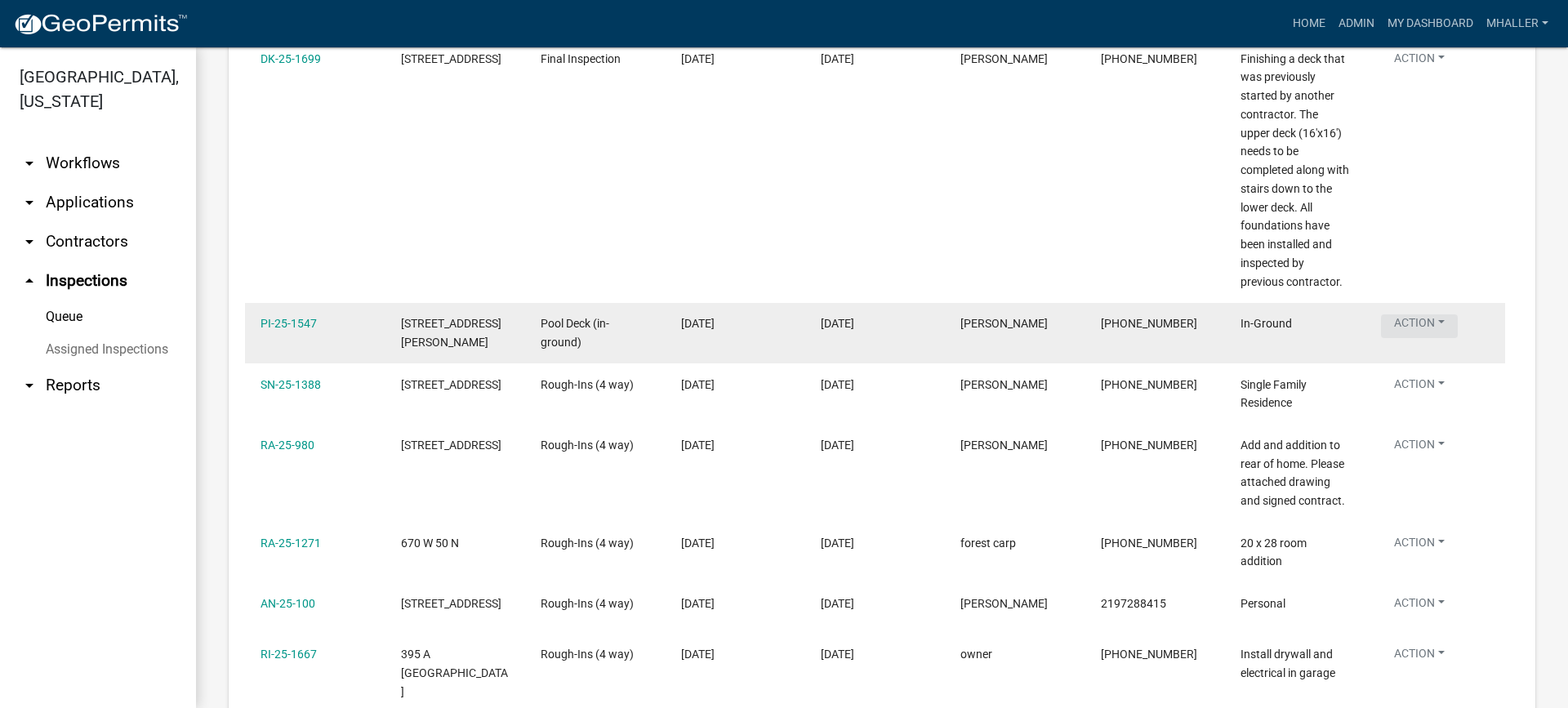
click at [1413, 315] on button "Action" at bounding box center [1419, 327] width 77 height 24
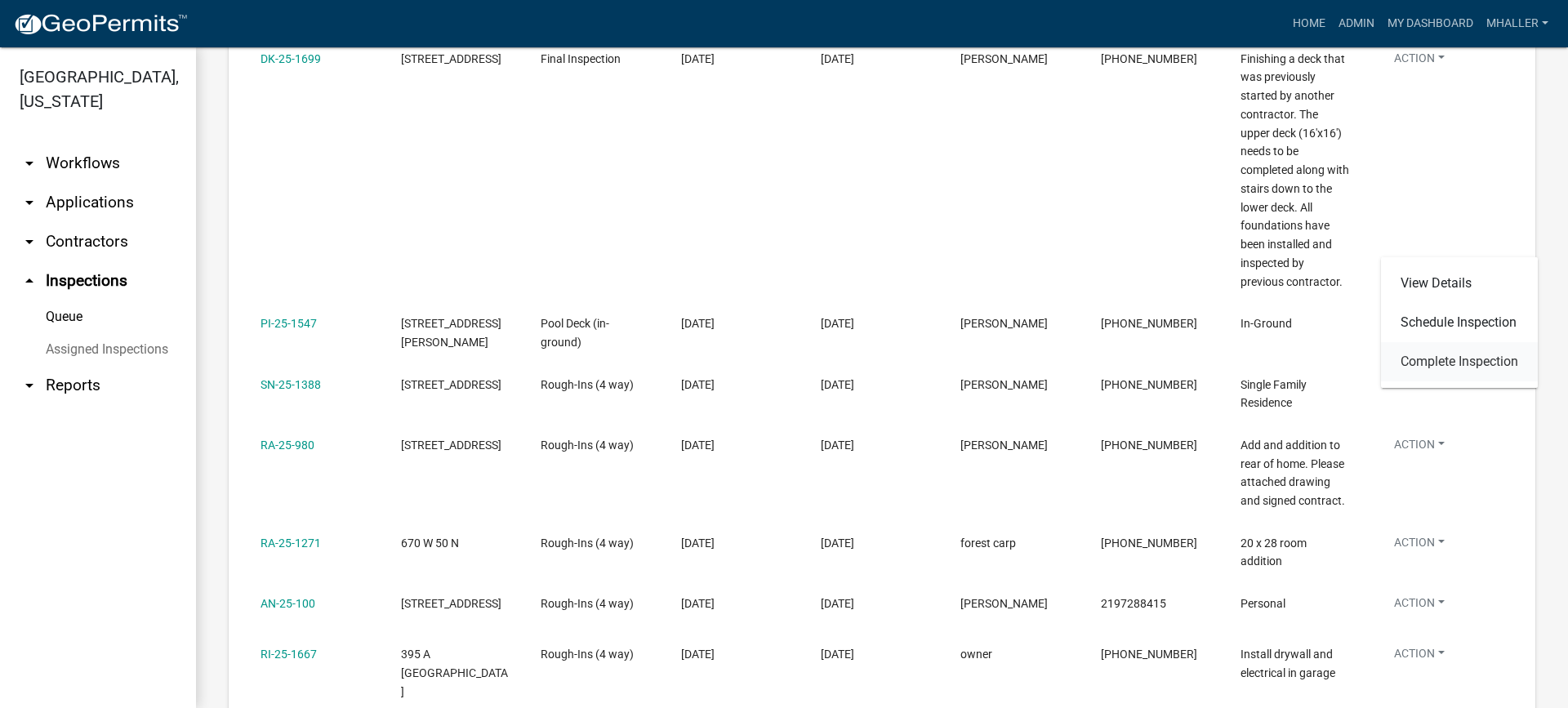
click at [1429, 362] on link "Complete Inspection" at bounding box center [1459, 361] width 157 height 39
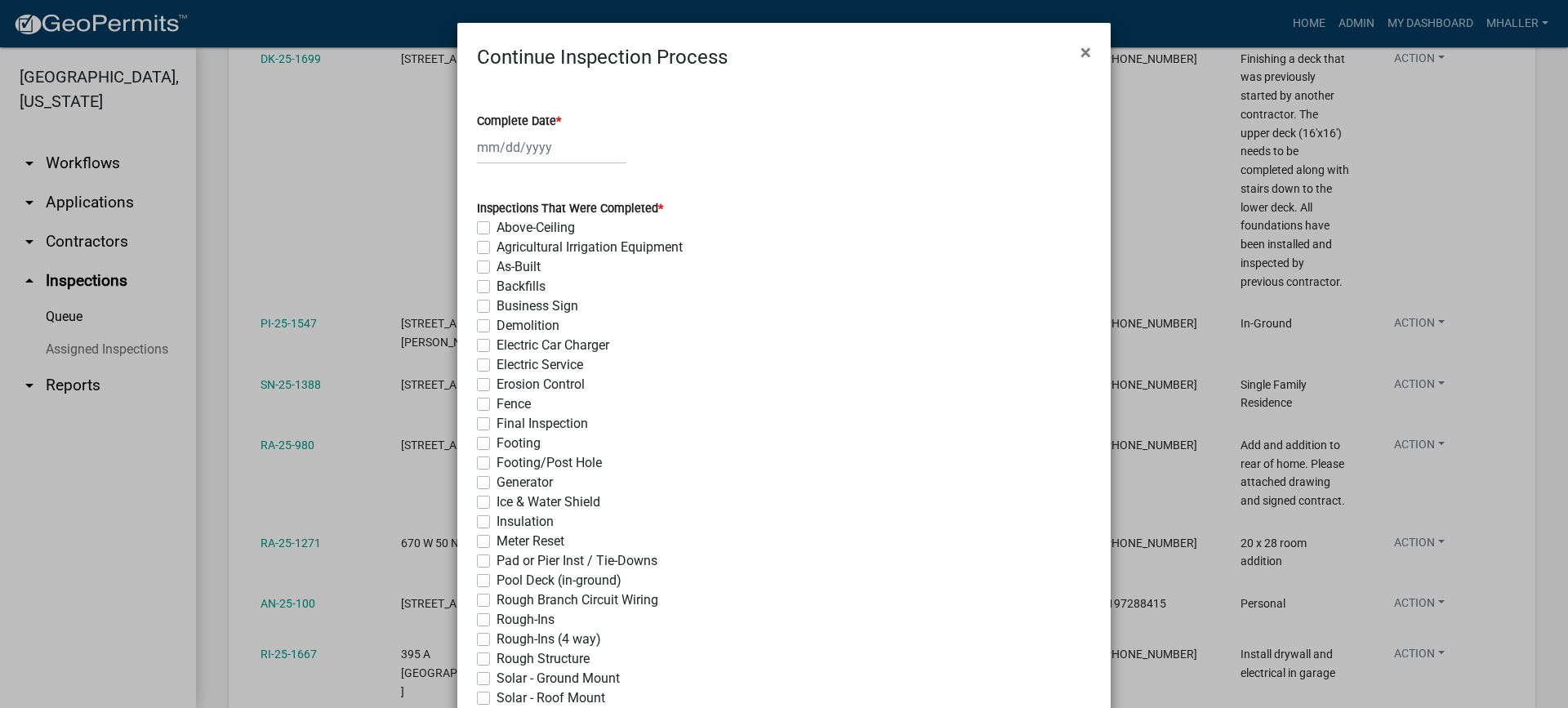
click at [525, 147] on div at bounding box center [552, 147] width 150 height 34
select select "10"
select select "2025"
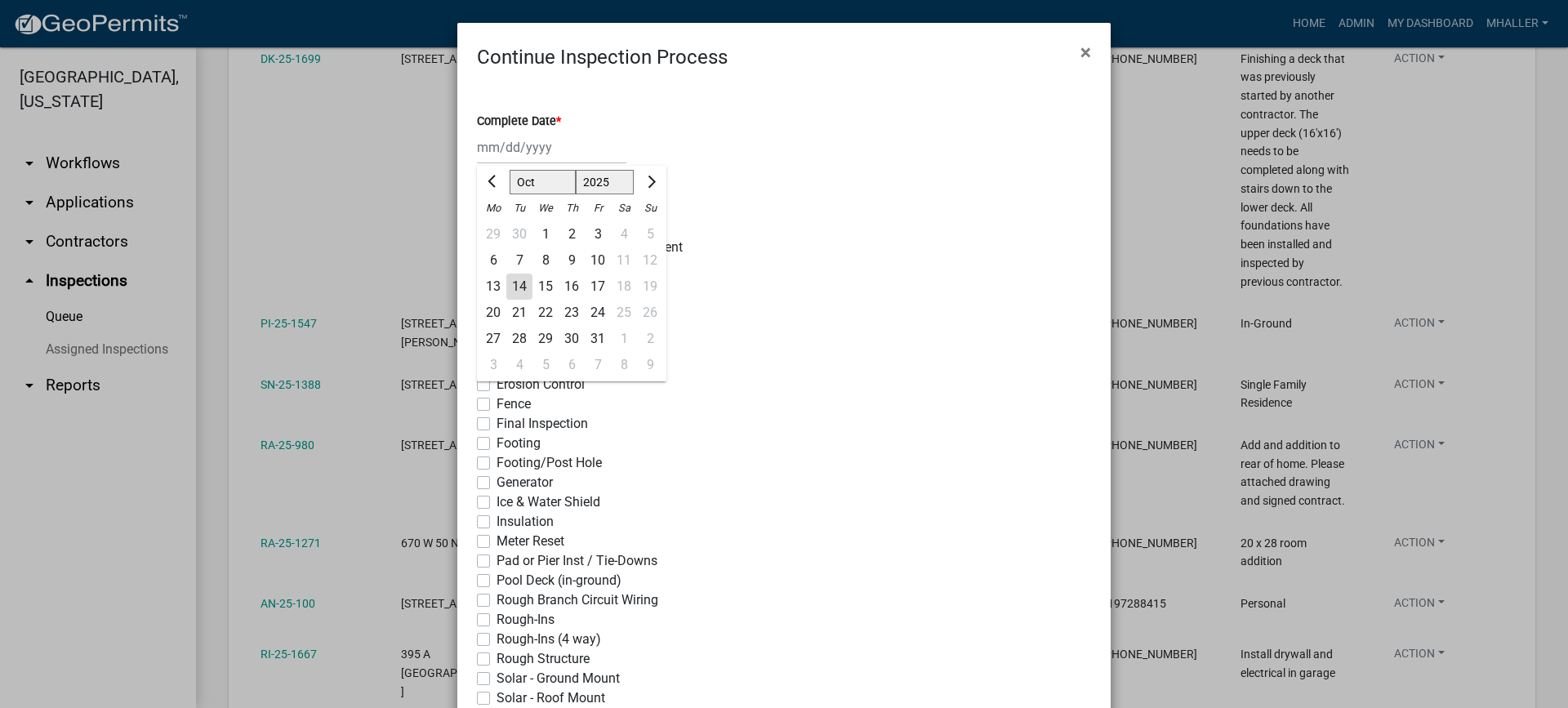
click at [509, 282] on div "14" at bounding box center [519, 286] width 26 height 26
type input "[DATE]"
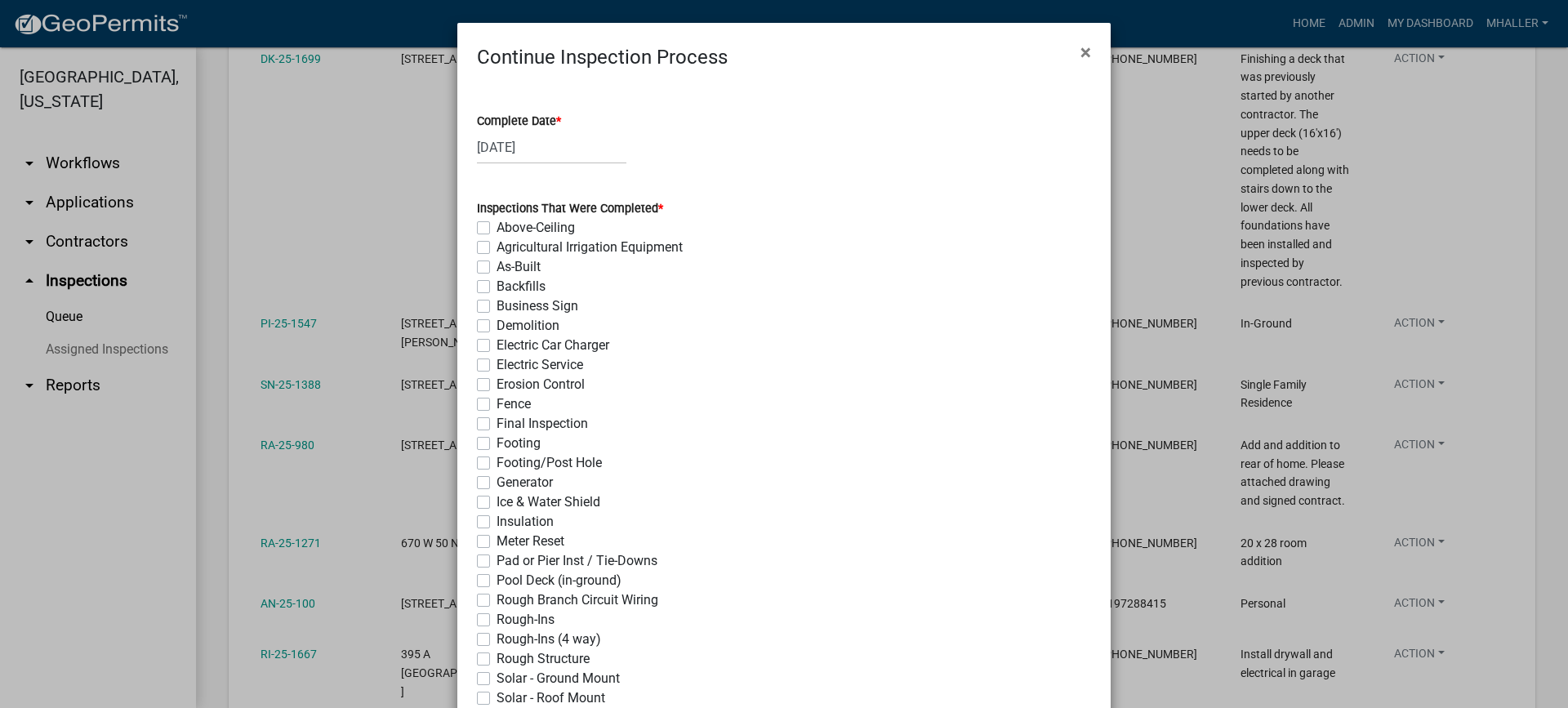
scroll to position [245, 0]
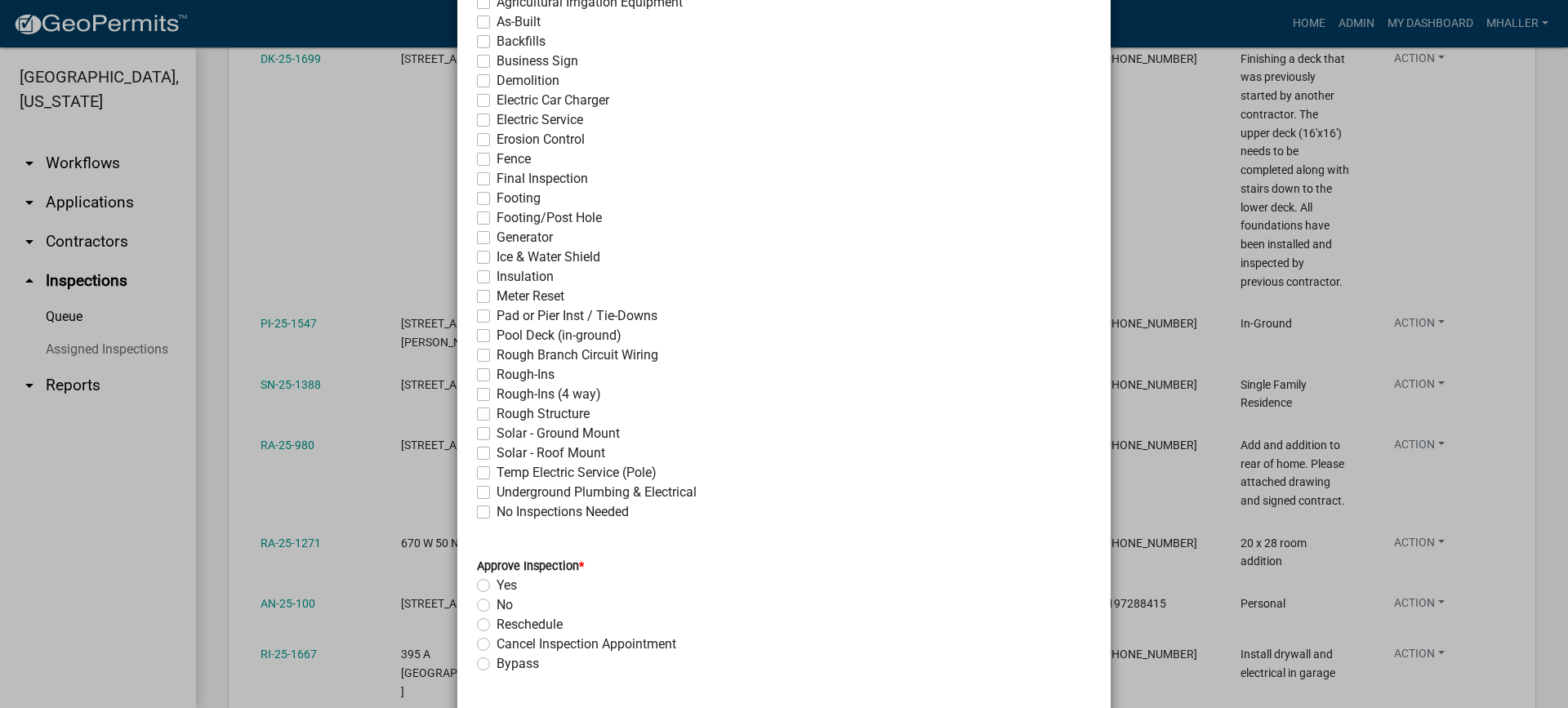
click at [497, 493] on label "Underground Plumbing & Electrical" at bounding box center [597, 491] width 200 height 19
click at [497, 493] on input "Underground Plumbing & Electrical" at bounding box center [502, 487] width 11 height 11
checkbox input "true"
checkbox input "false"
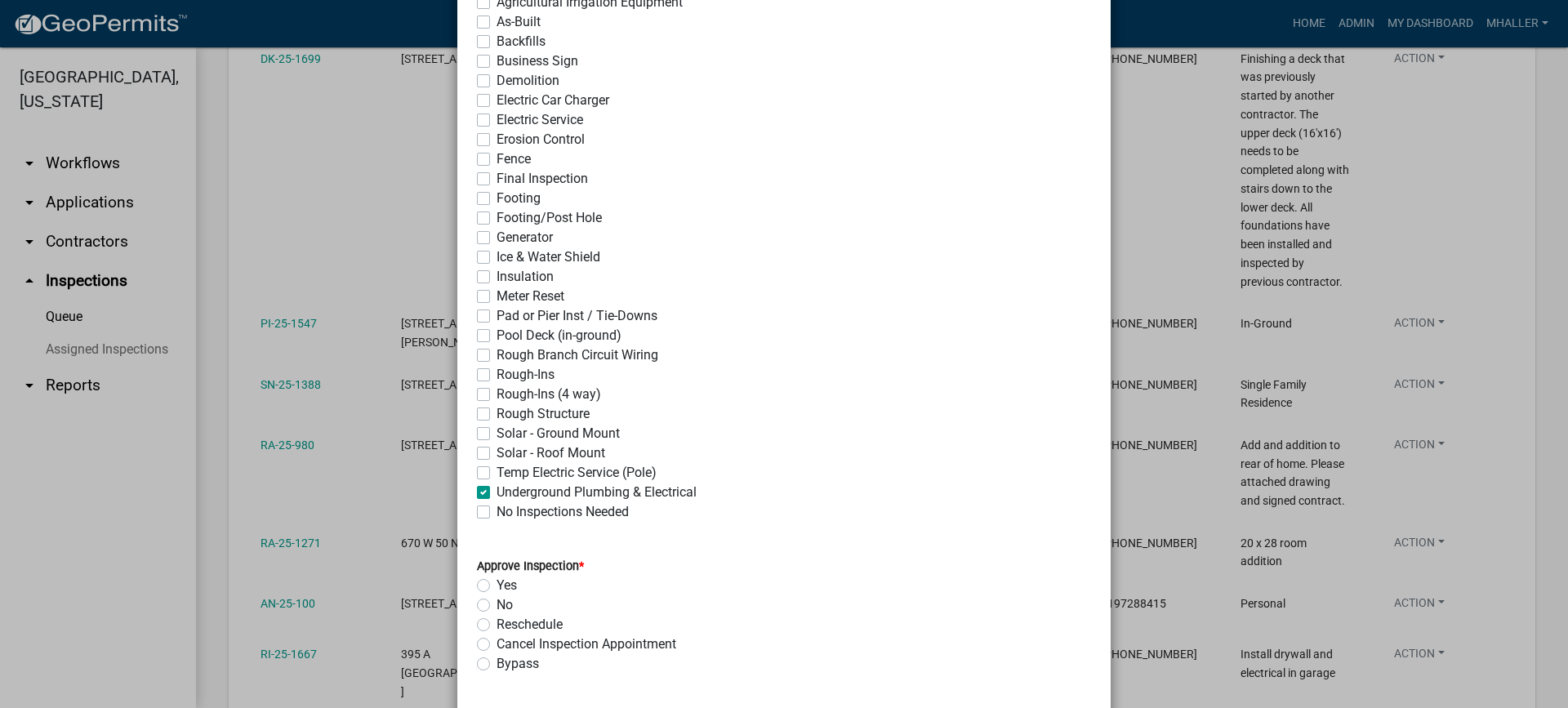
checkbox input "false"
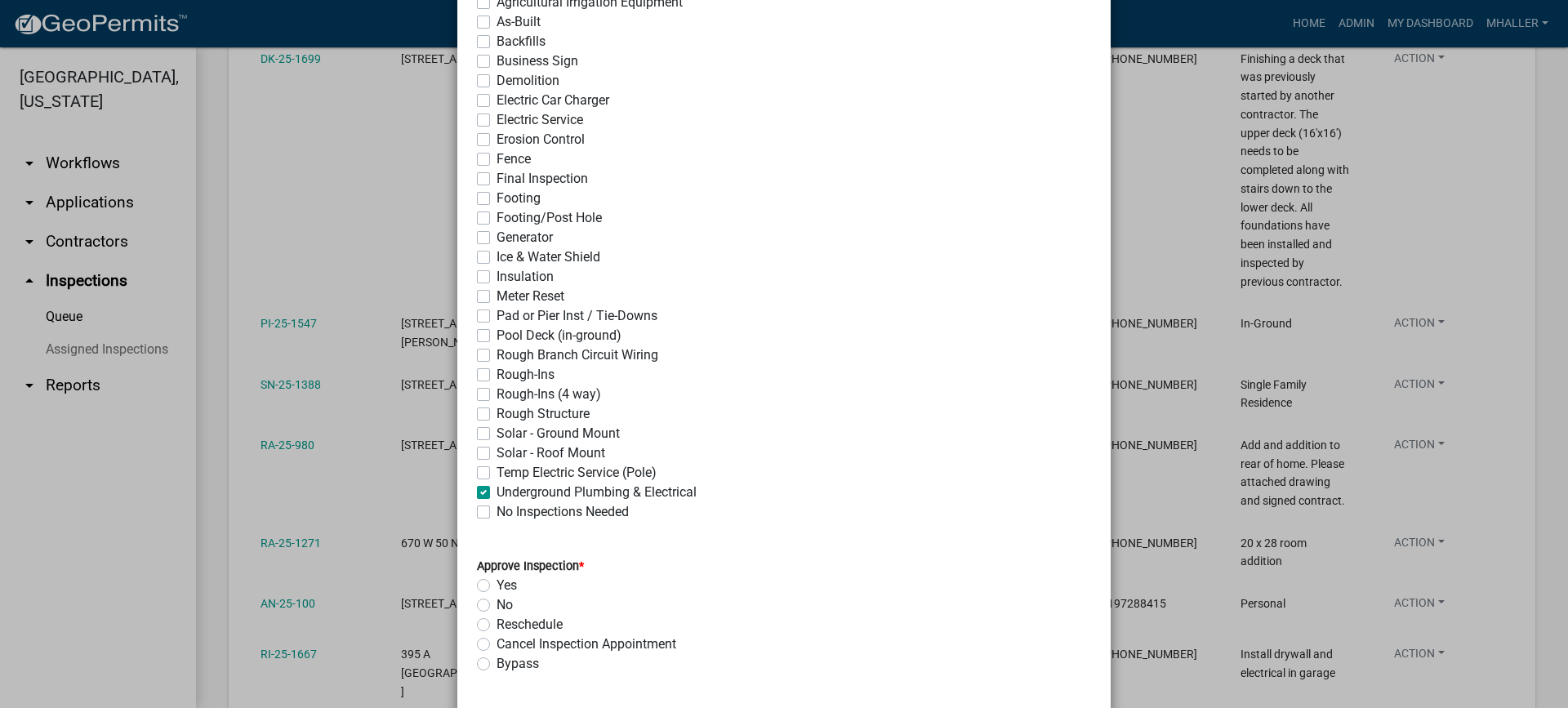
checkbox input "false"
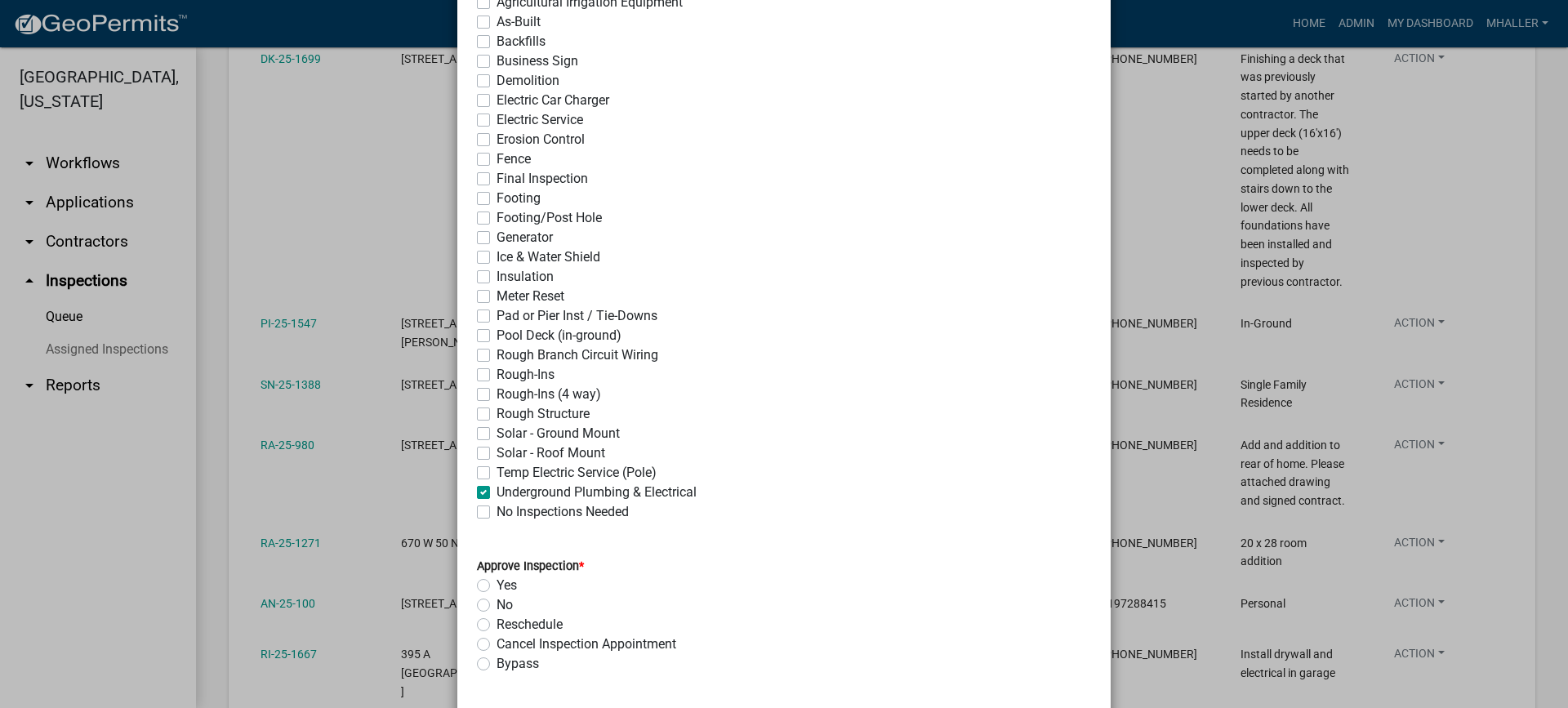
checkbox input "false"
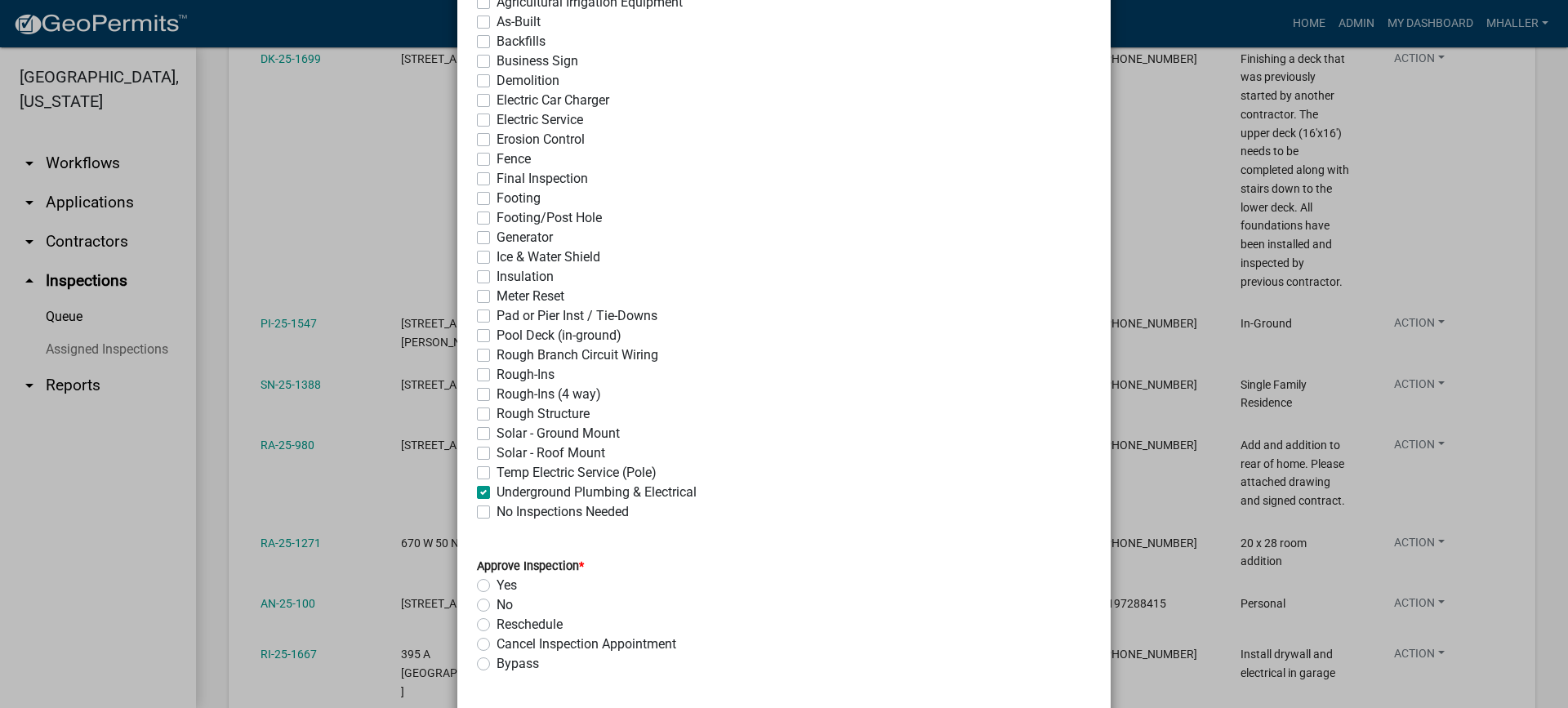
checkbox input "false"
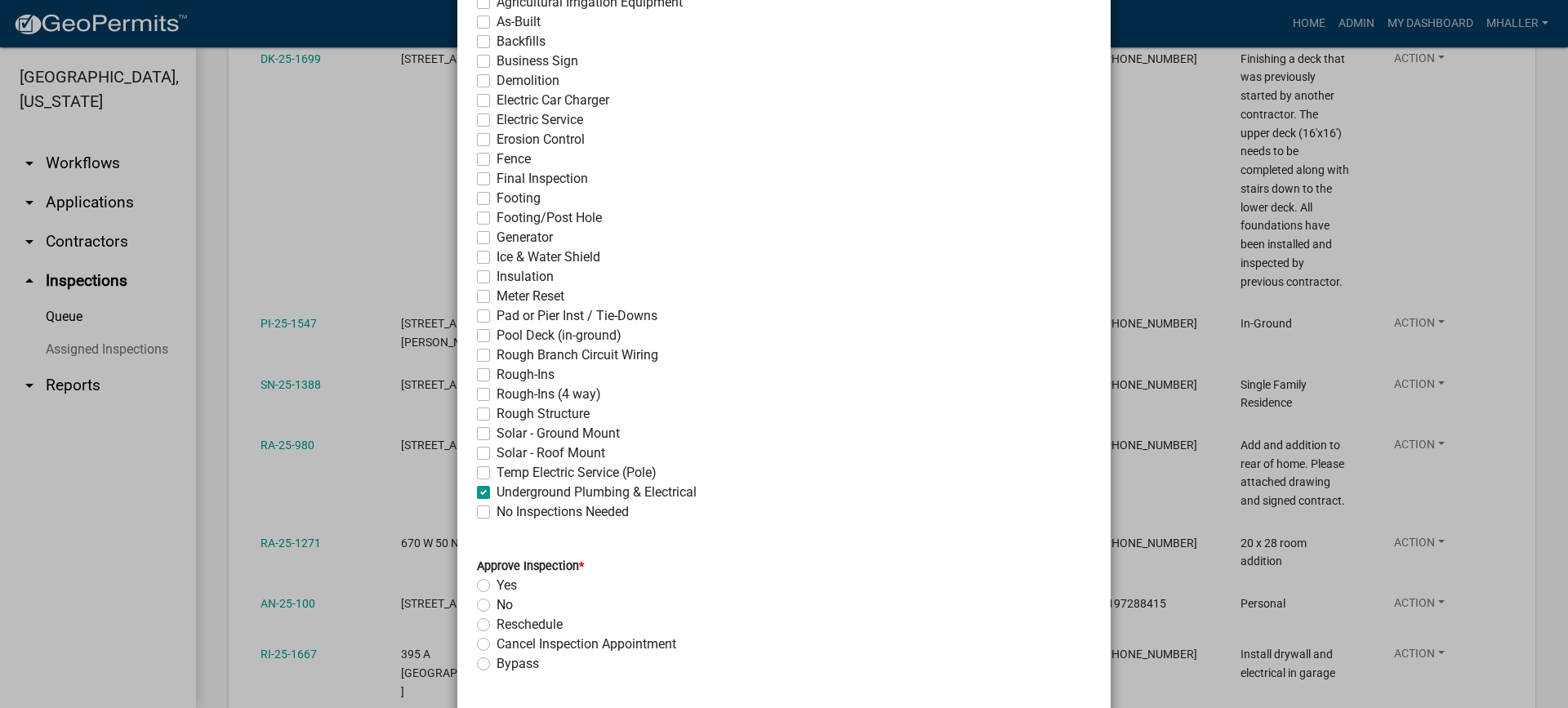
checkbox input "false"
checkbox input "true"
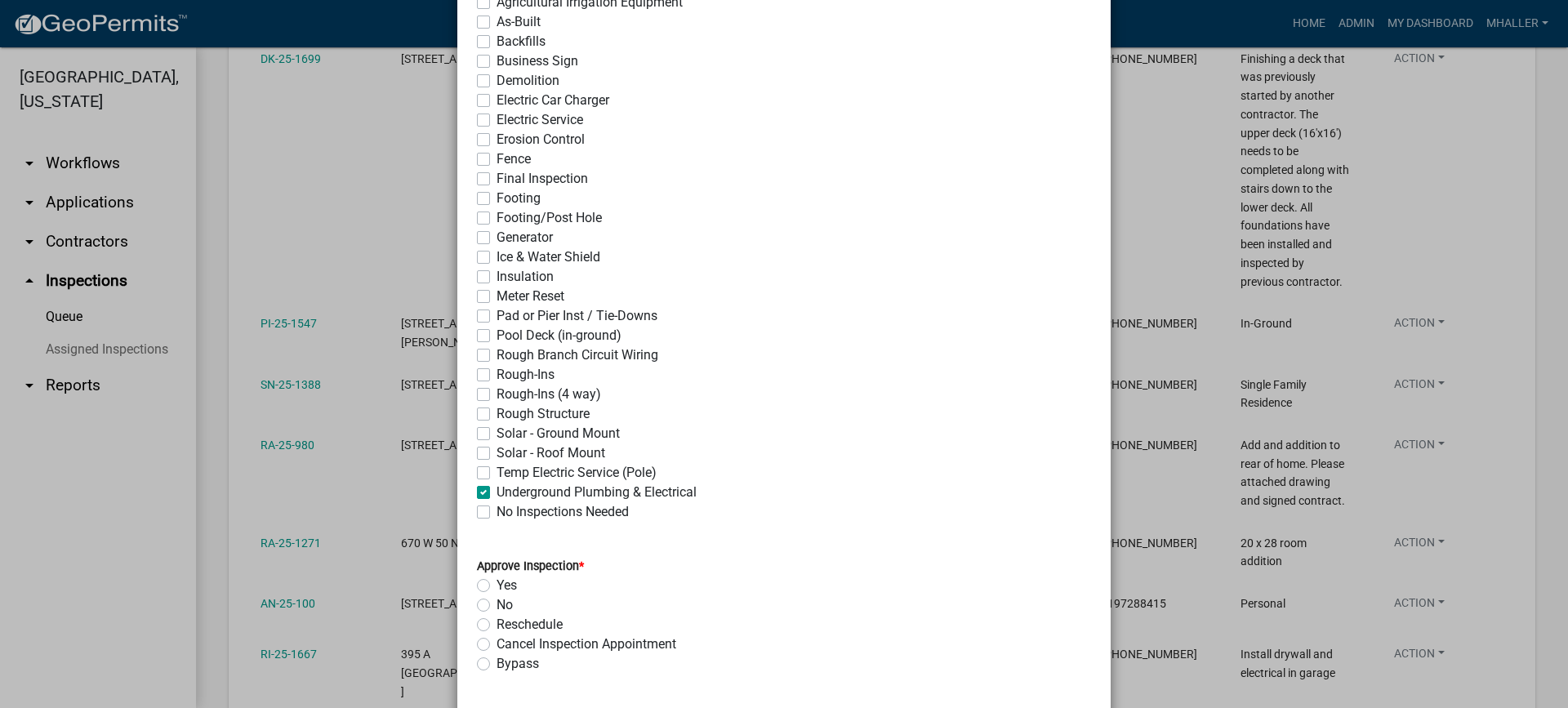
checkbox input "false"
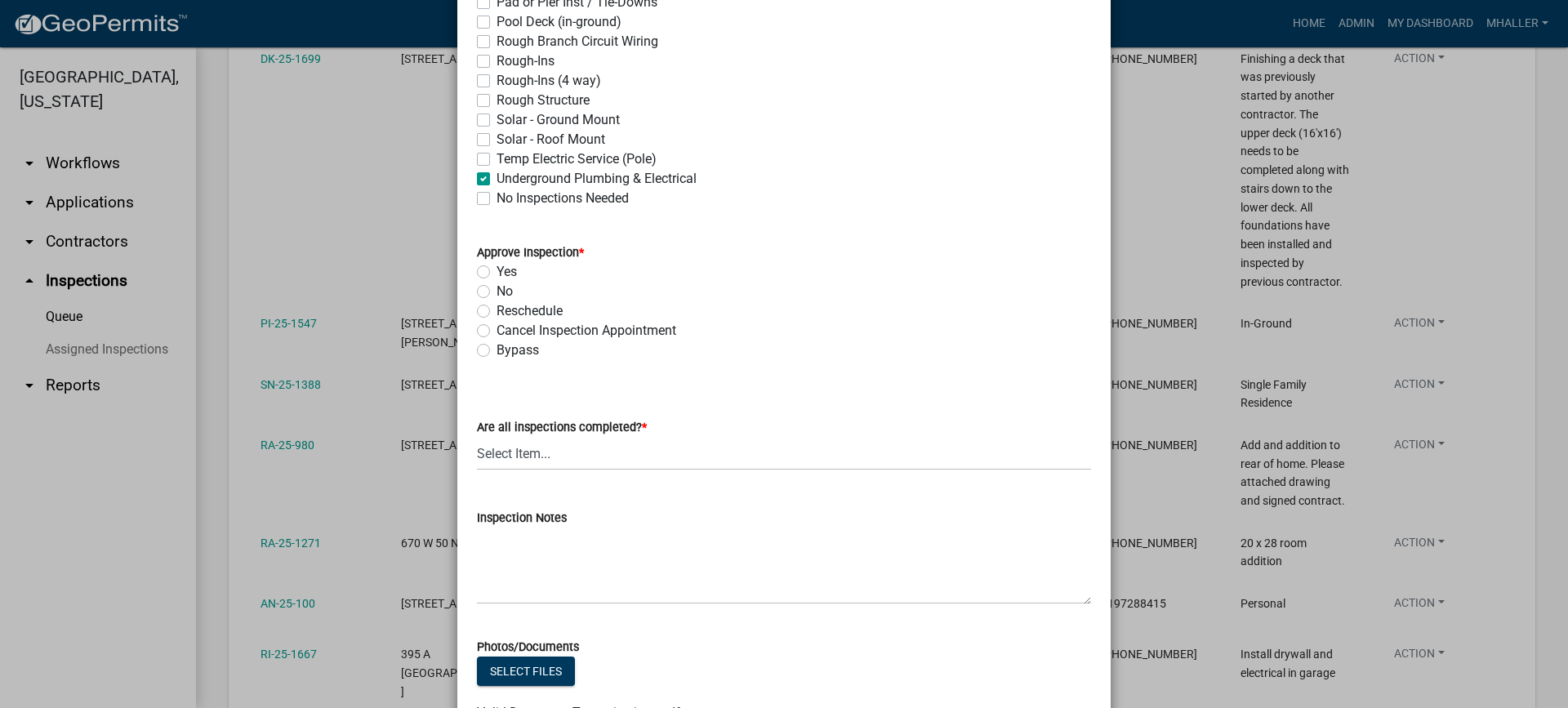
scroll to position [572, 0]
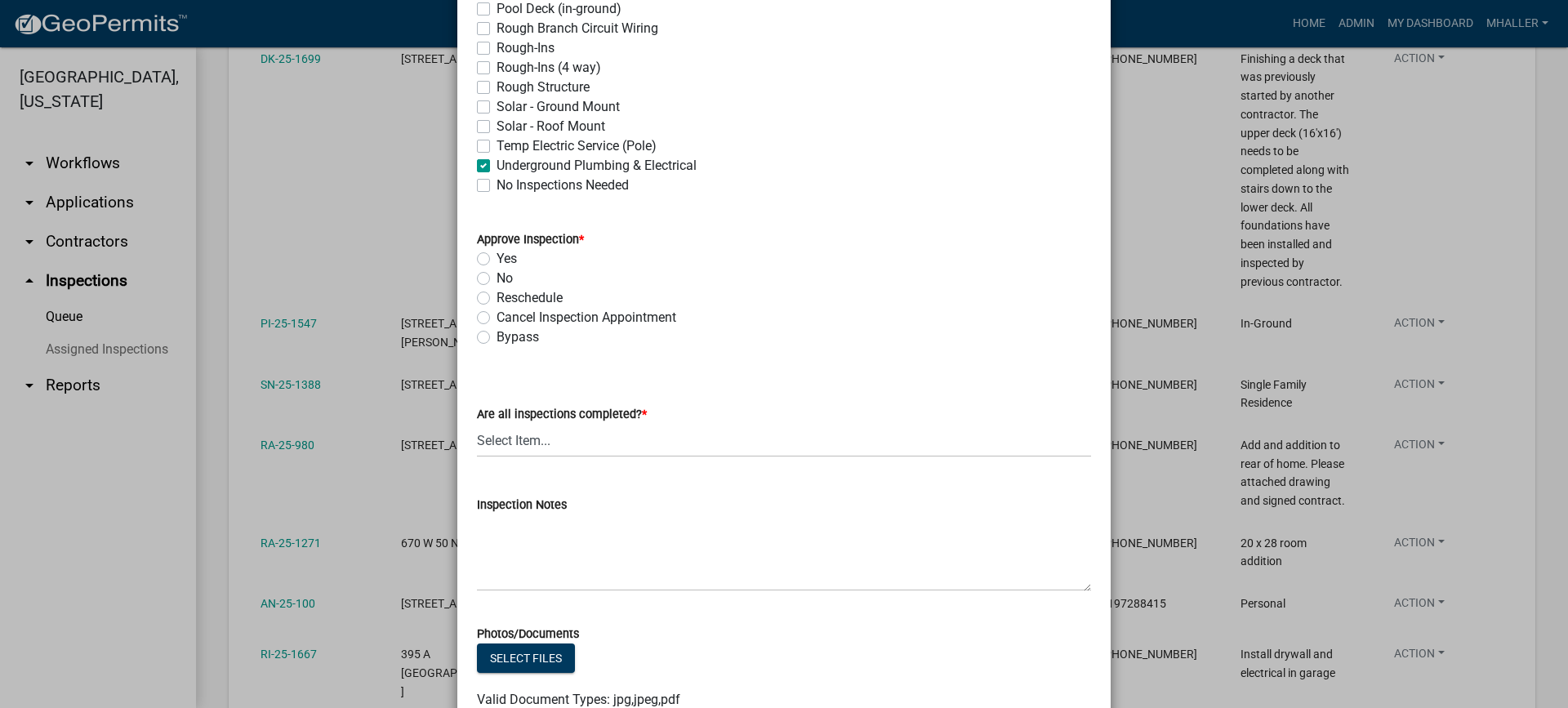
click at [497, 260] on label "Yes" at bounding box center [507, 258] width 20 height 19
click at [497, 260] on input "Yes" at bounding box center [502, 254] width 11 height 11
radio input "true"
click at [558, 446] on select "Select Item... Yes - All Inspections Have Been Completed No - More Inspections …" at bounding box center [784, 441] width 614 height 34
click at [477, 424] on select "Select Item... Yes - All Inspections Have Been Completed No - More Inspections …" at bounding box center [784, 441] width 614 height 34
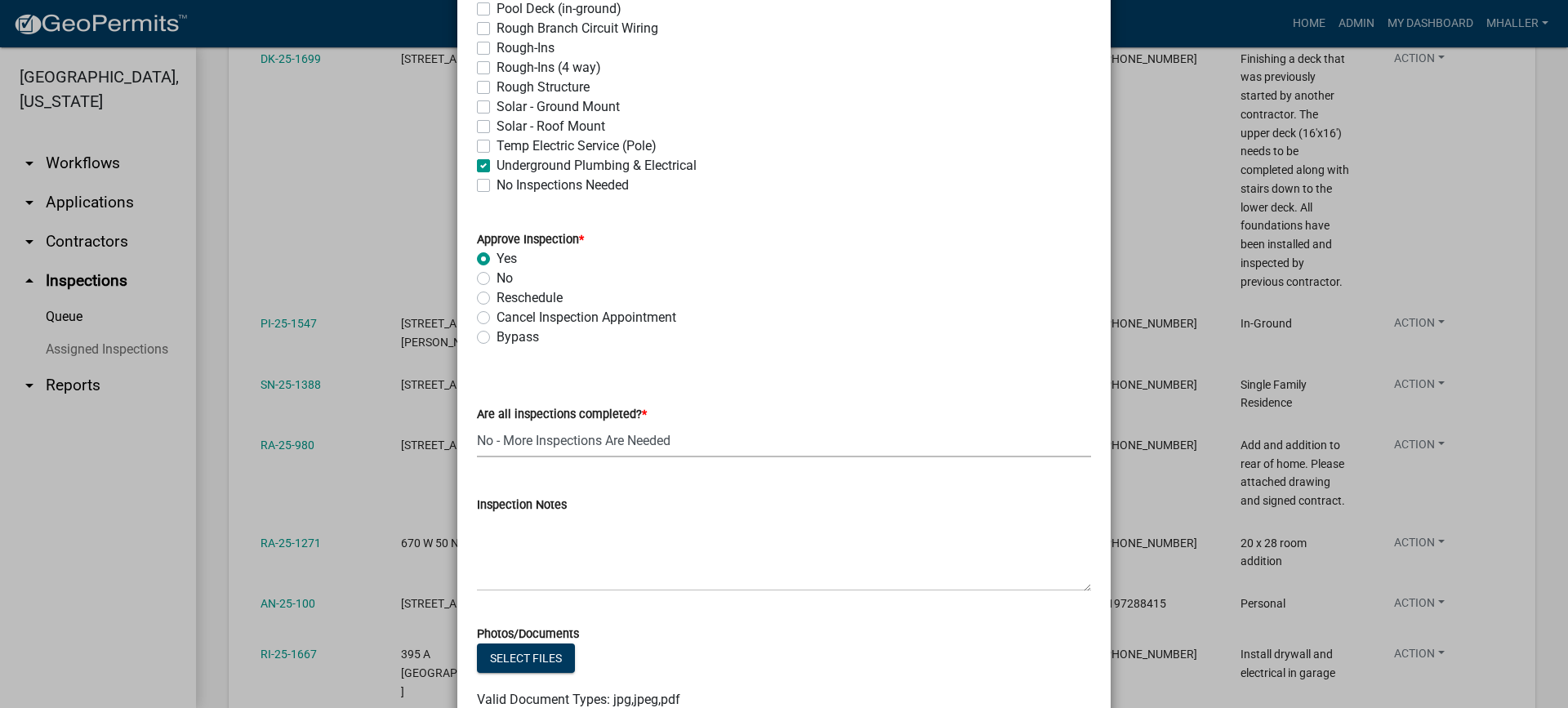
select select "eafbae6d-cbce-48e8-be87-ded322027707"
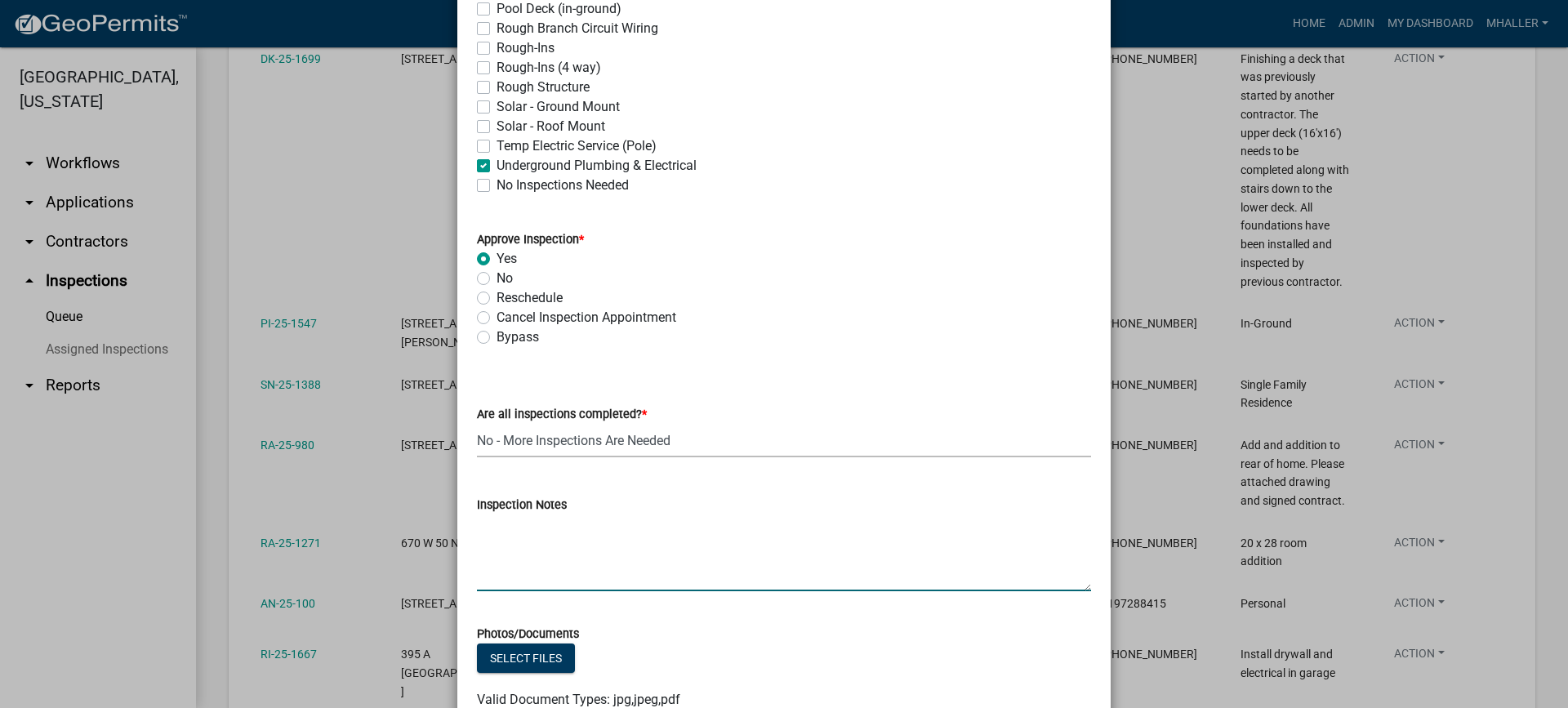
click at [569, 542] on textarea "Inspection Notes" at bounding box center [784, 552] width 614 height 77
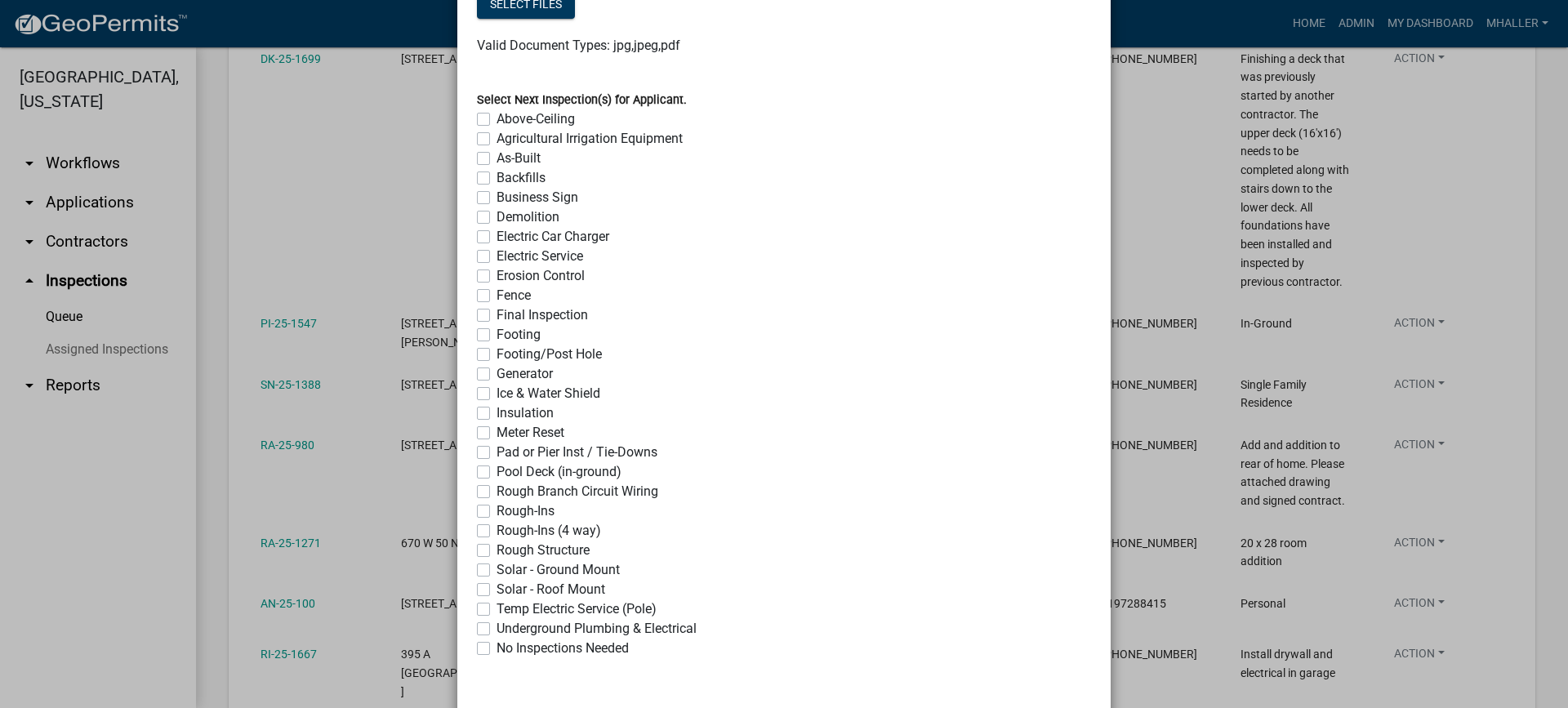
scroll to position [1293, 0]
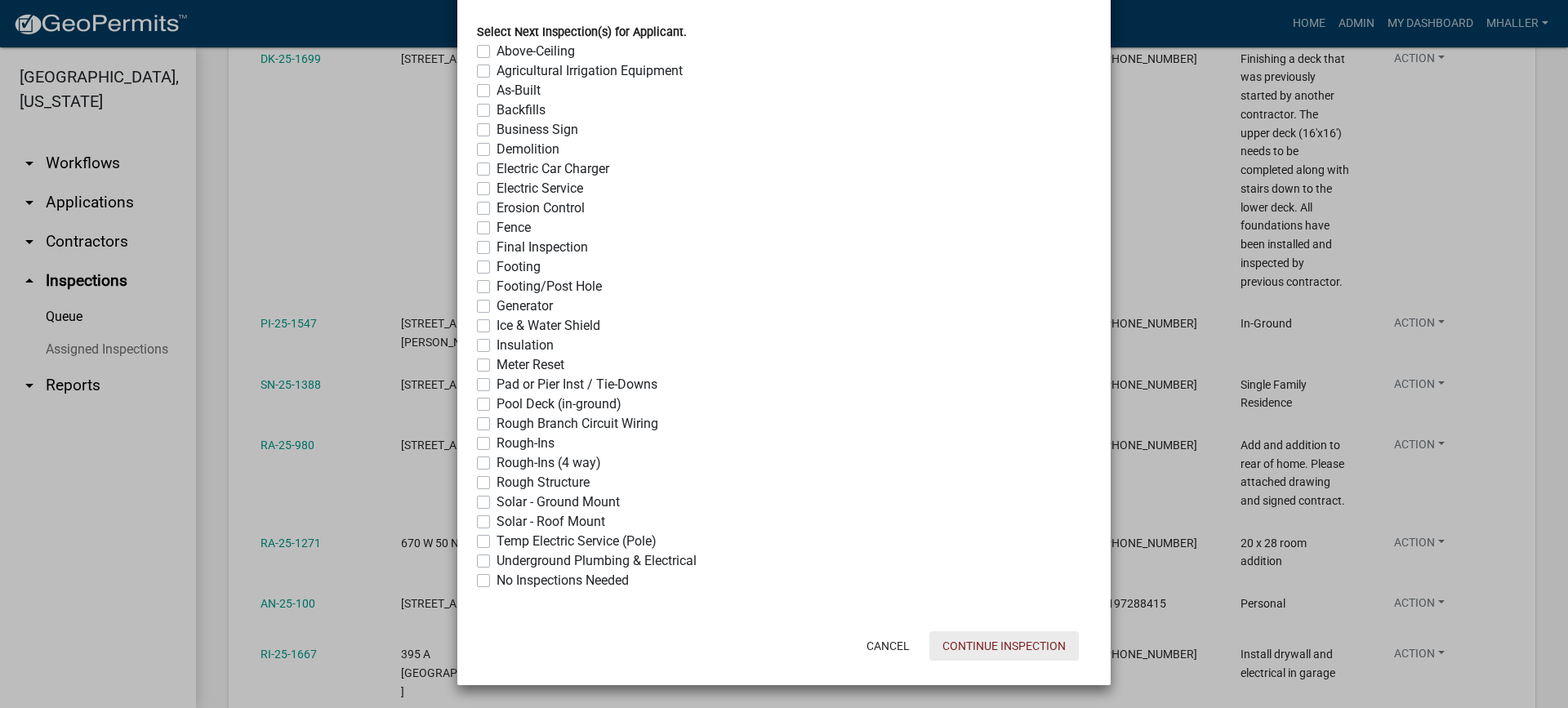
type textarea "pool is bonded but pool deck is no where near ready."
click at [995, 647] on button "Continue Inspection" at bounding box center [1004, 645] width 150 height 30
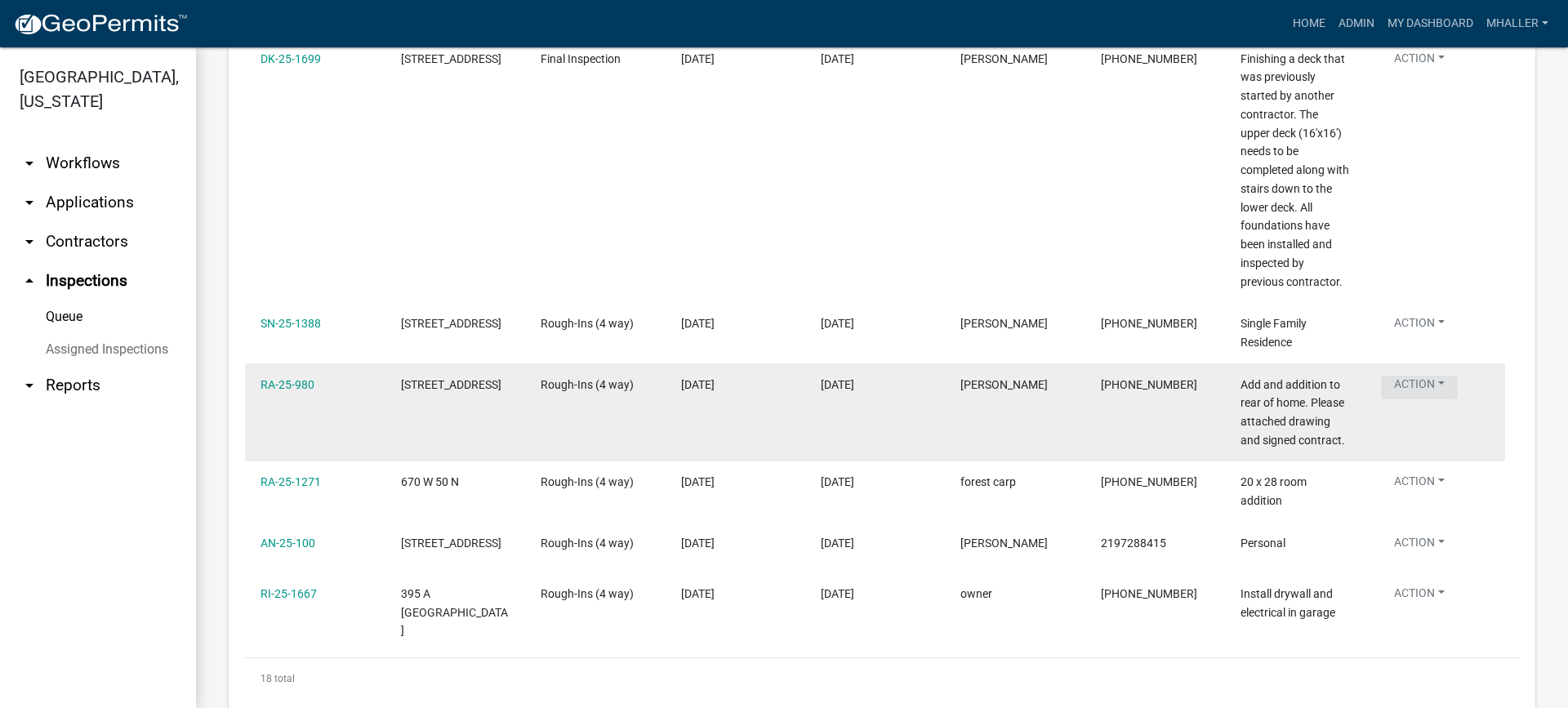
click at [1413, 376] on button "Action" at bounding box center [1419, 387] width 77 height 24
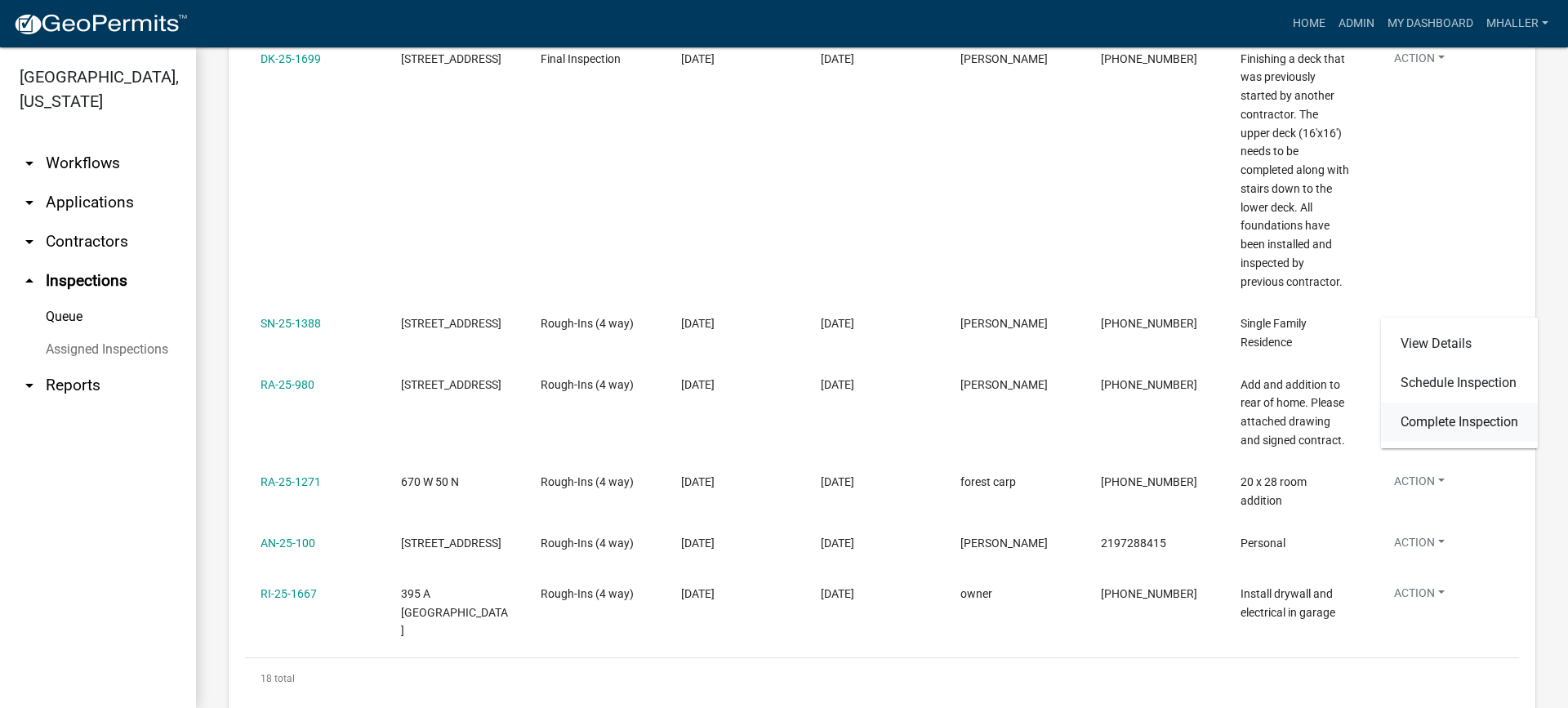
click at [1432, 420] on link "Complete Inspection" at bounding box center [1459, 422] width 157 height 39
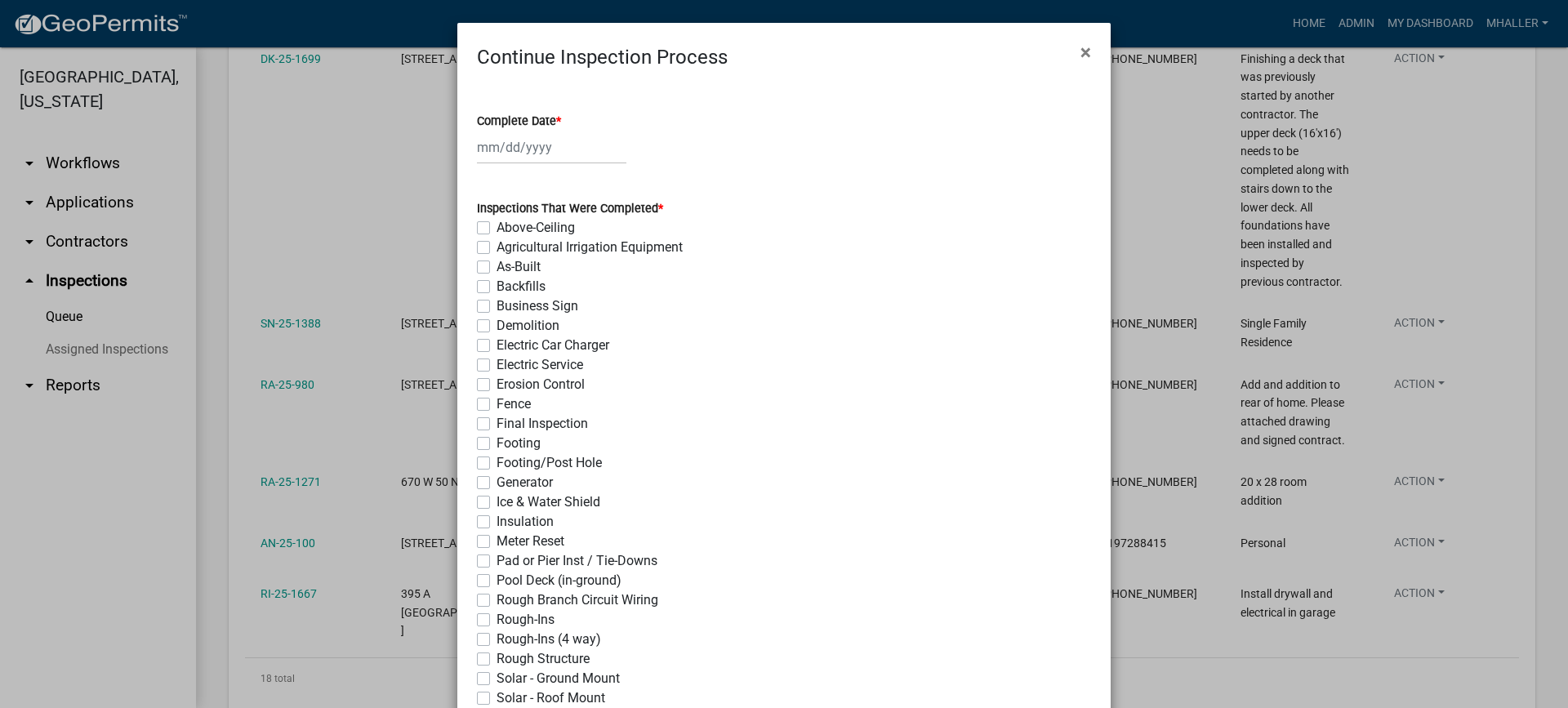
click at [503, 140] on div at bounding box center [552, 147] width 150 height 34
select select "10"
select select "2025"
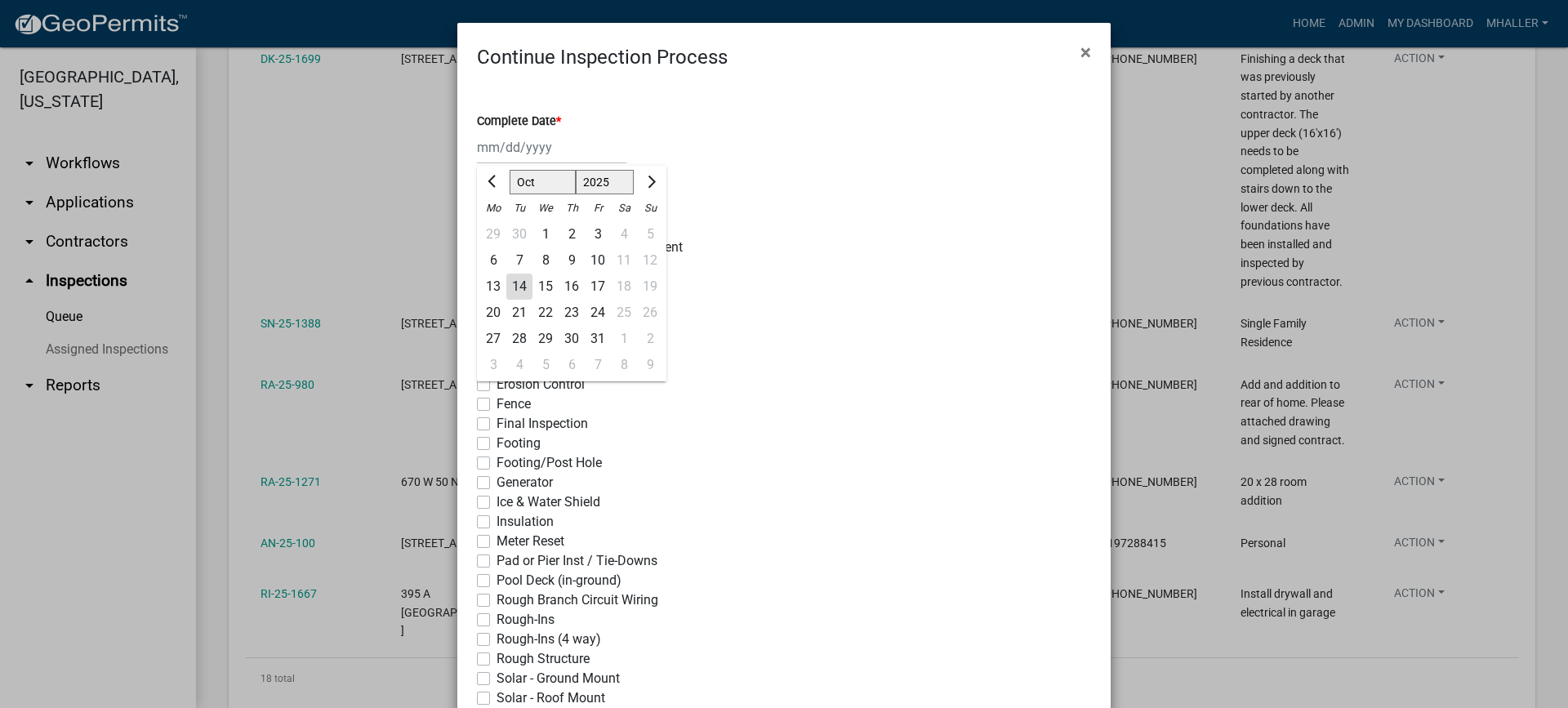
click at [512, 282] on div "14" at bounding box center [519, 286] width 26 height 26
type input "[DATE]"
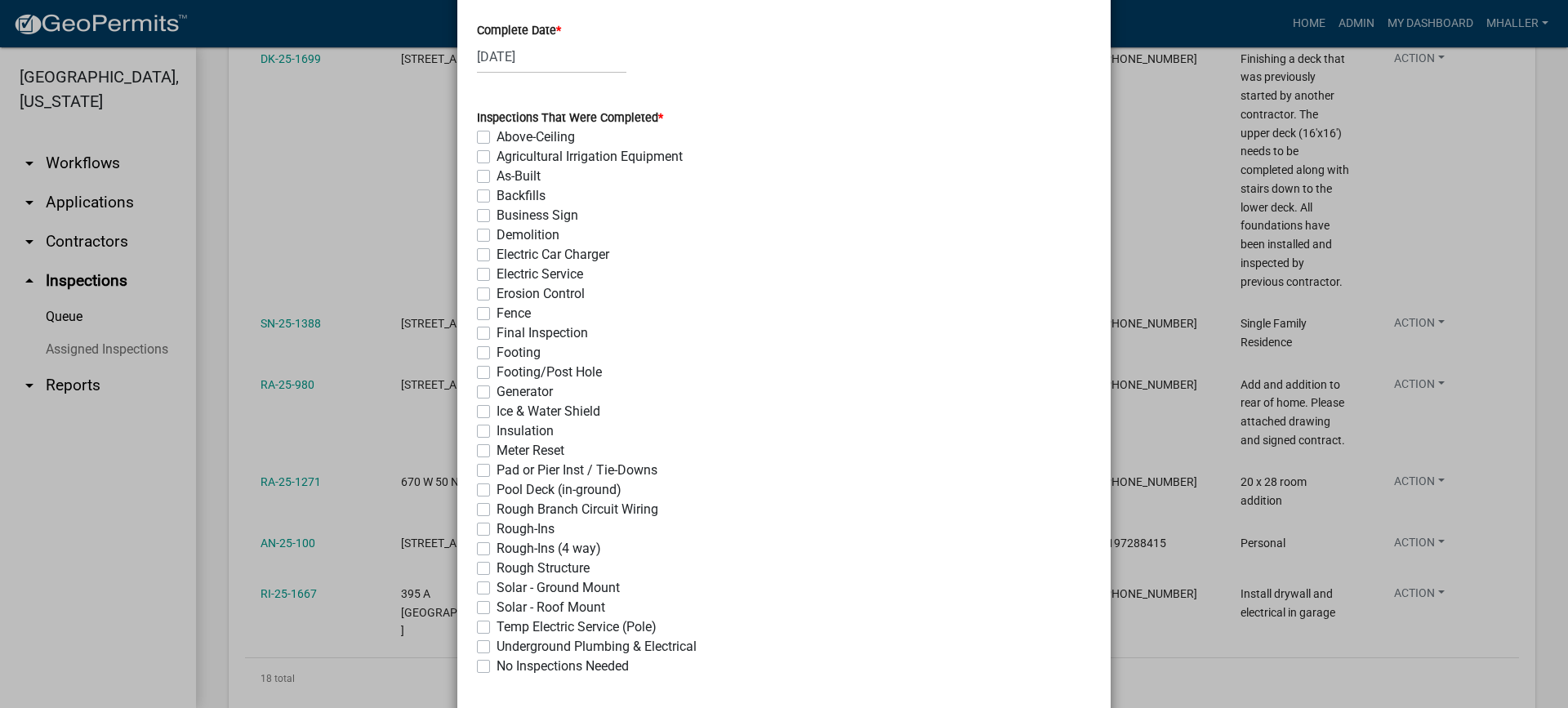
scroll to position [245, 0]
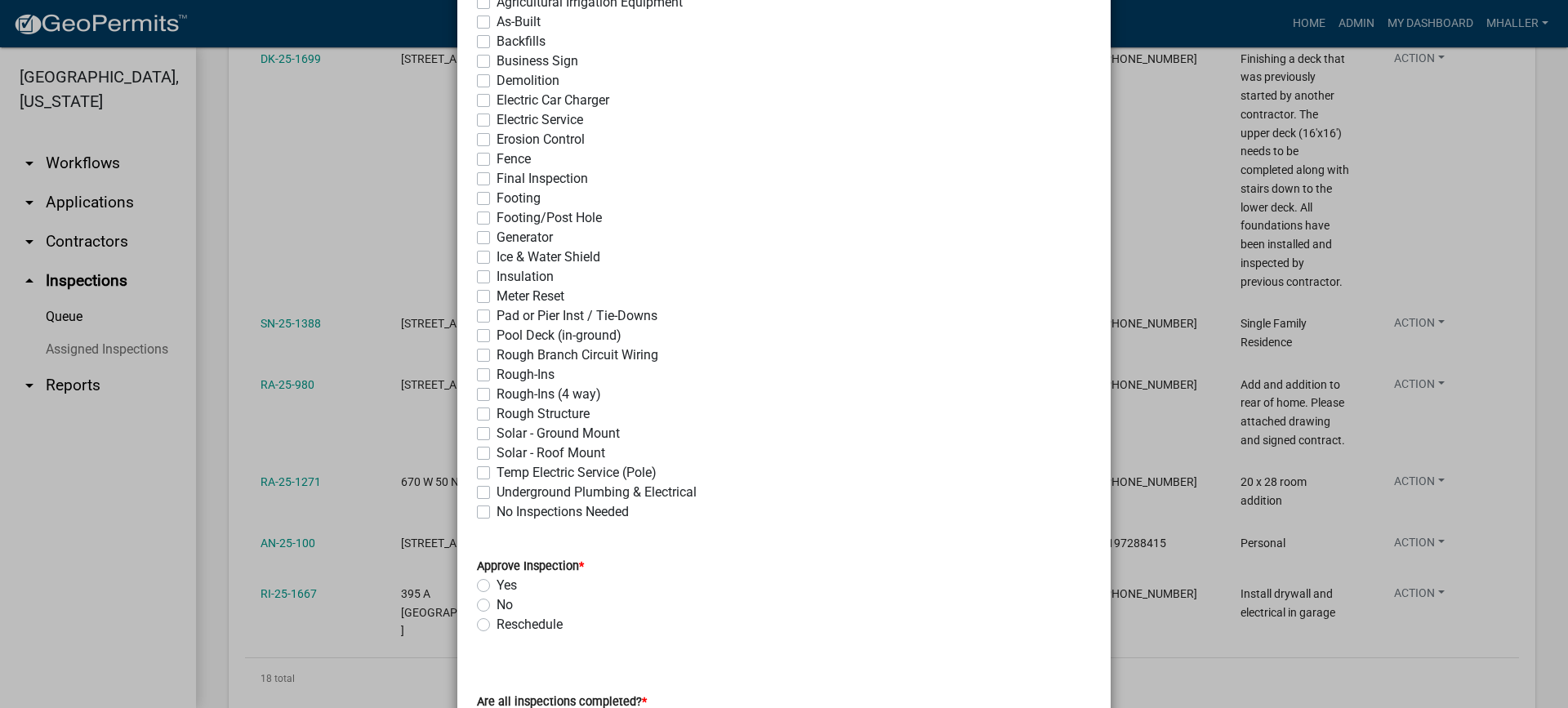
click at [497, 396] on label "Rough-Ins (4 way)" at bounding box center [549, 394] width 105 height 19
click at [497, 395] on input "Rough-Ins (4 way)" at bounding box center [502, 390] width 11 height 11
checkbox input "true"
checkbox input "false"
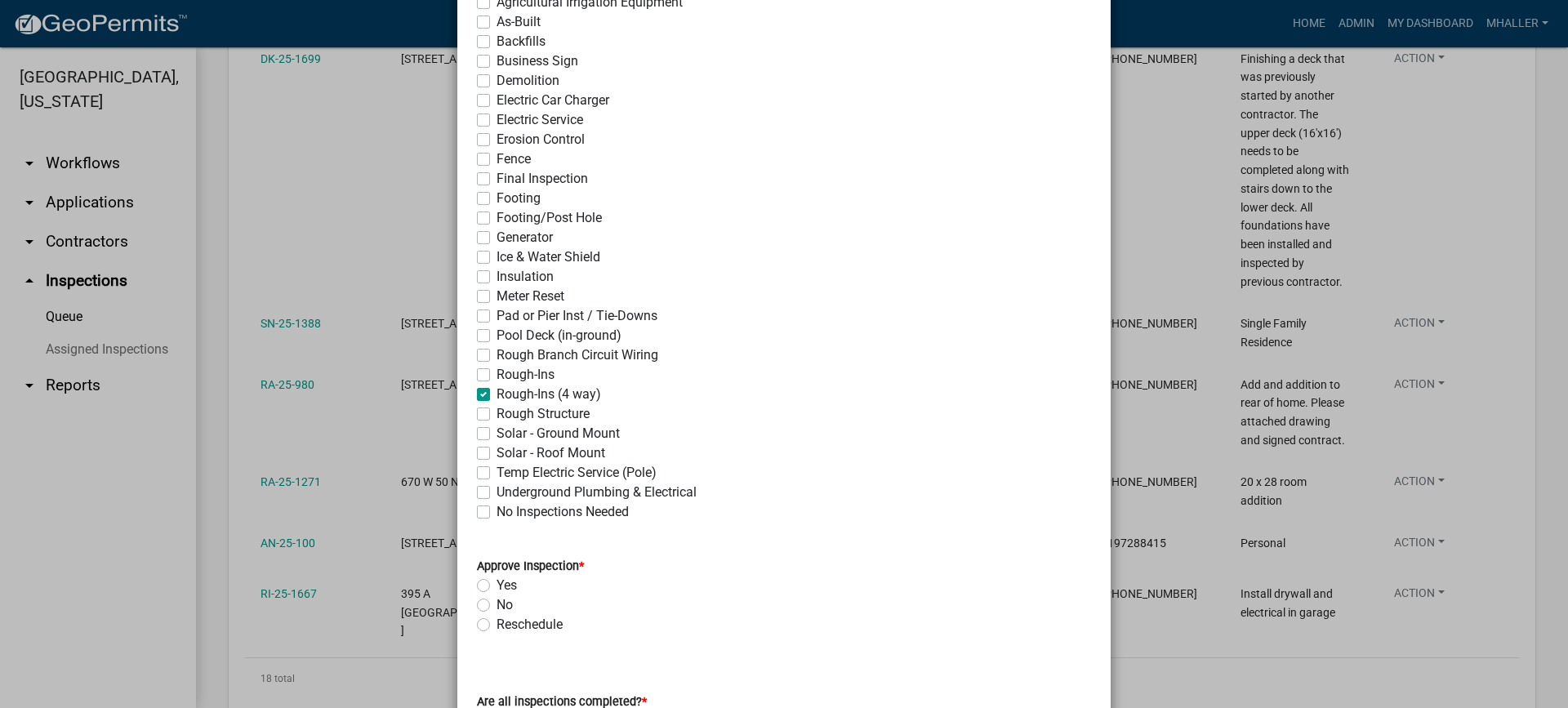
checkbox input "false"
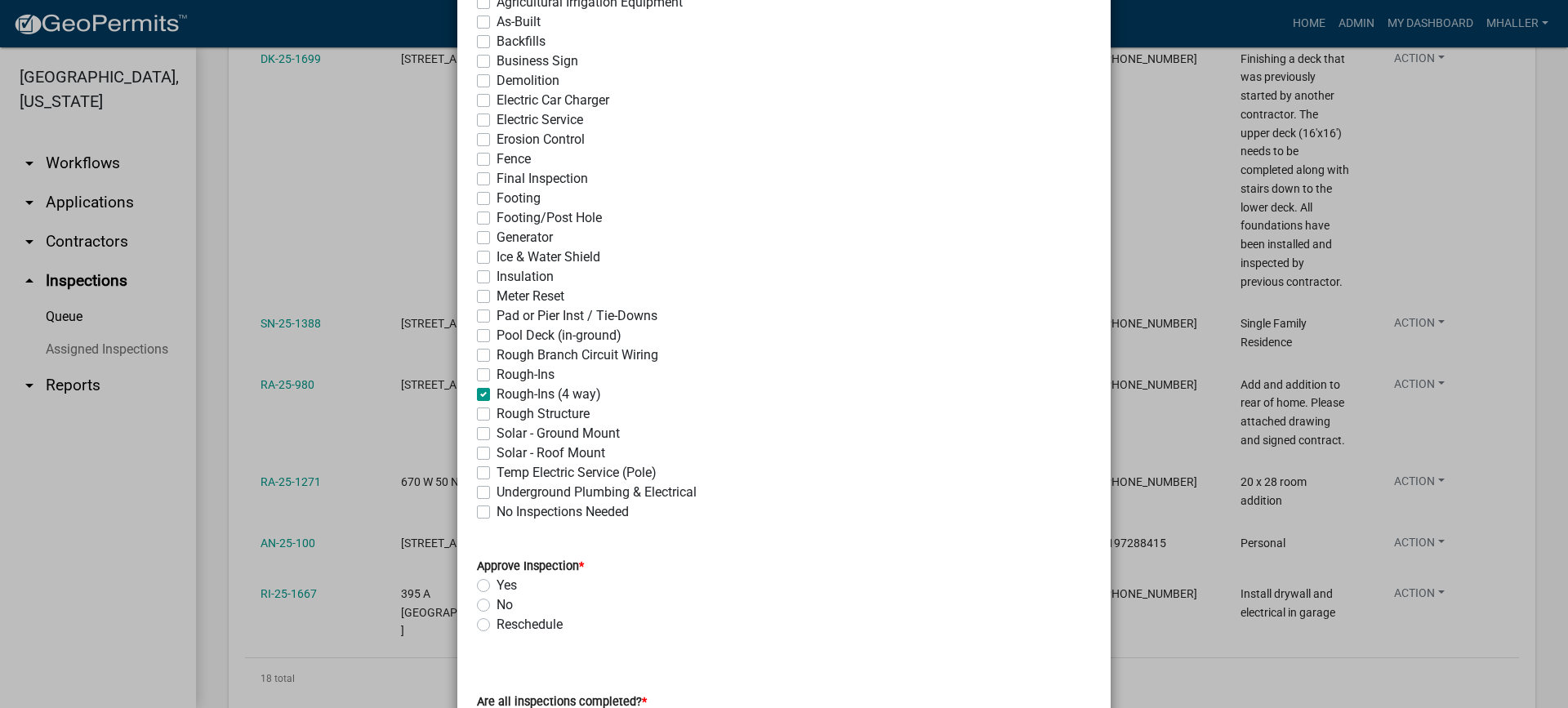
checkbox input "false"
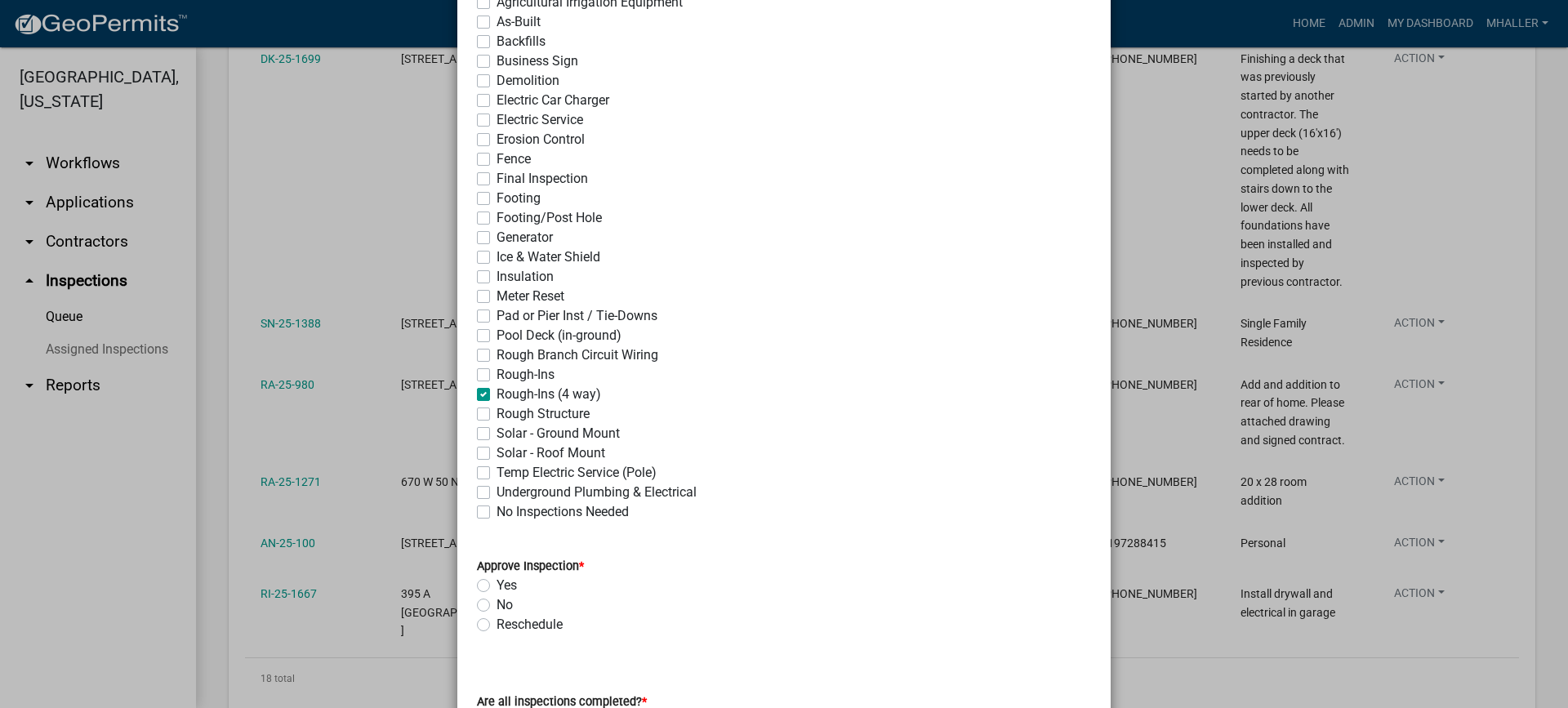
checkbox input "false"
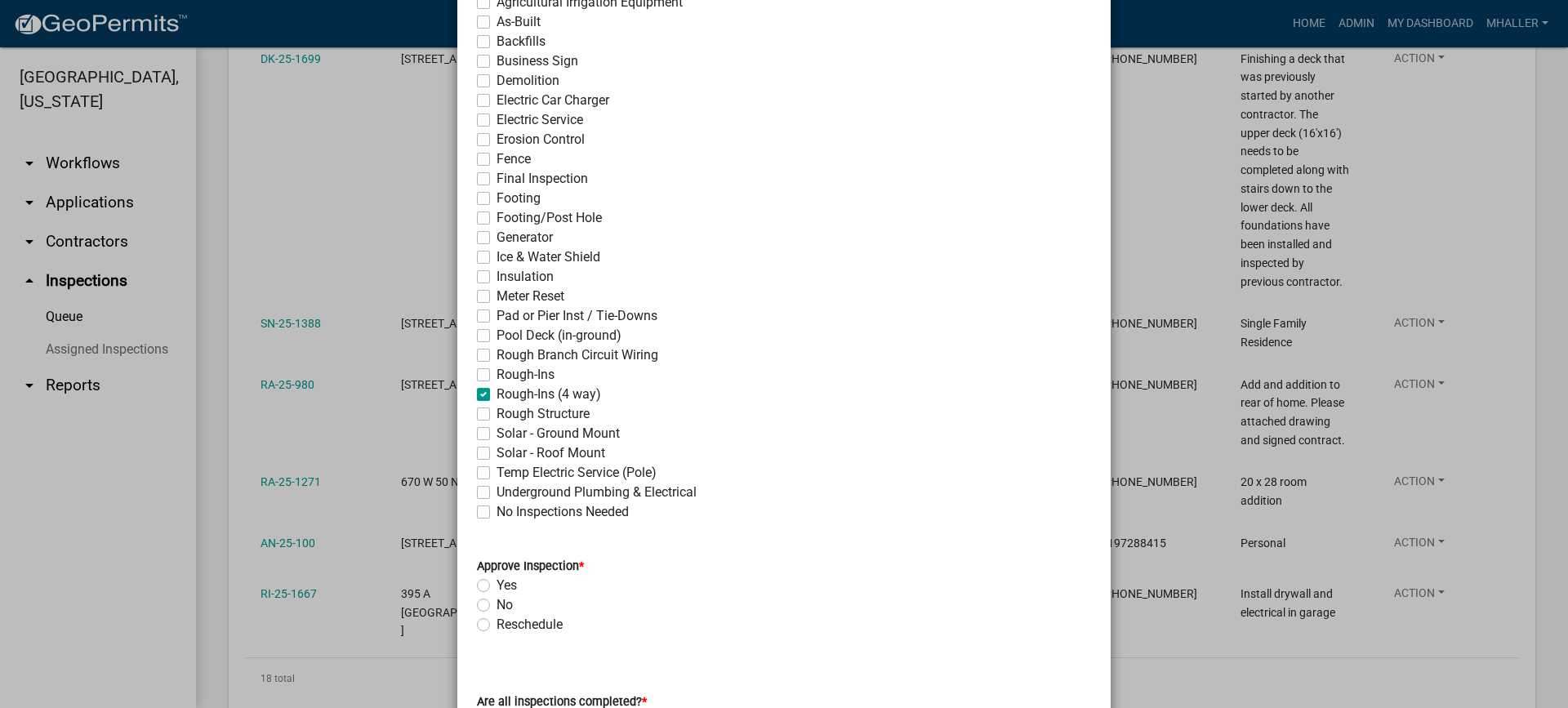
checkbox input "false"
checkbox input "true"
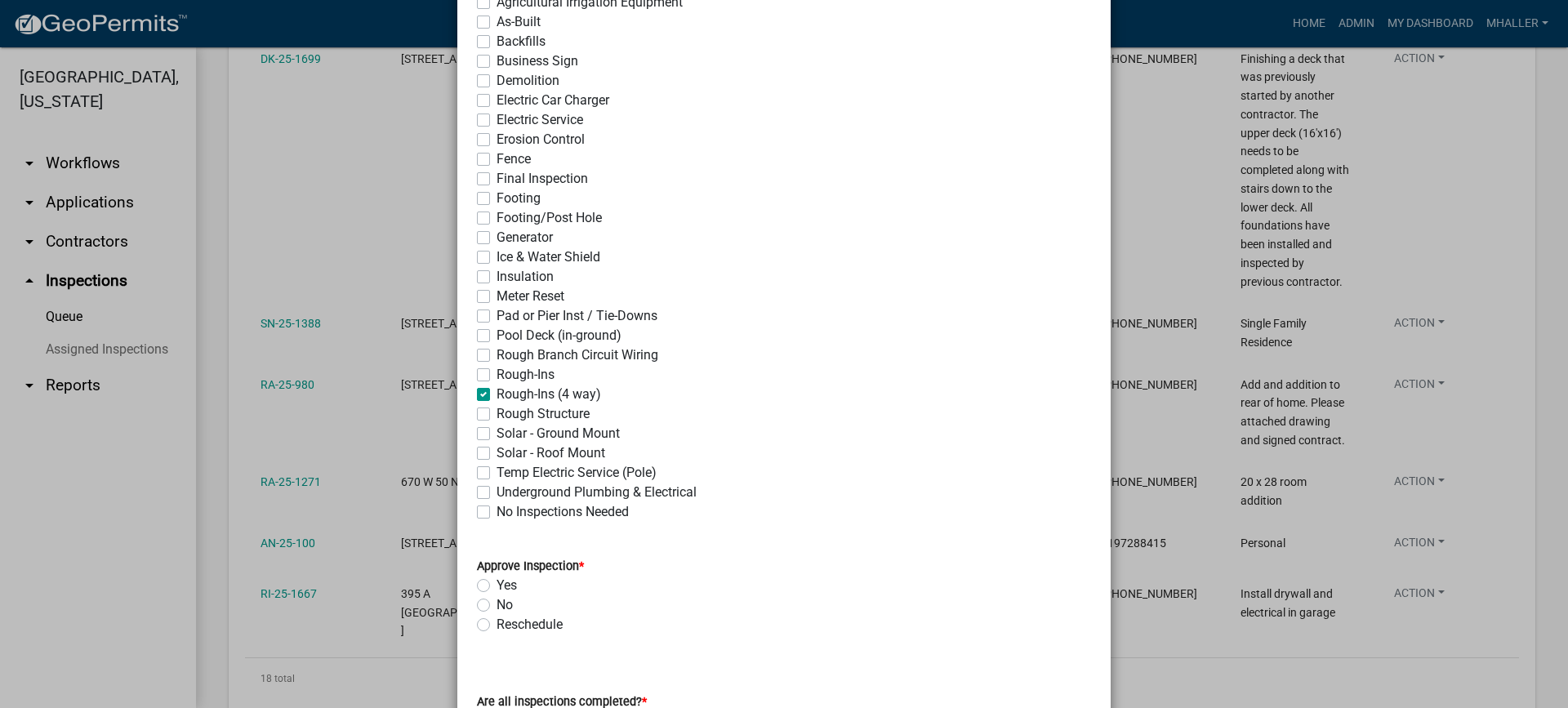
checkbox input "false"
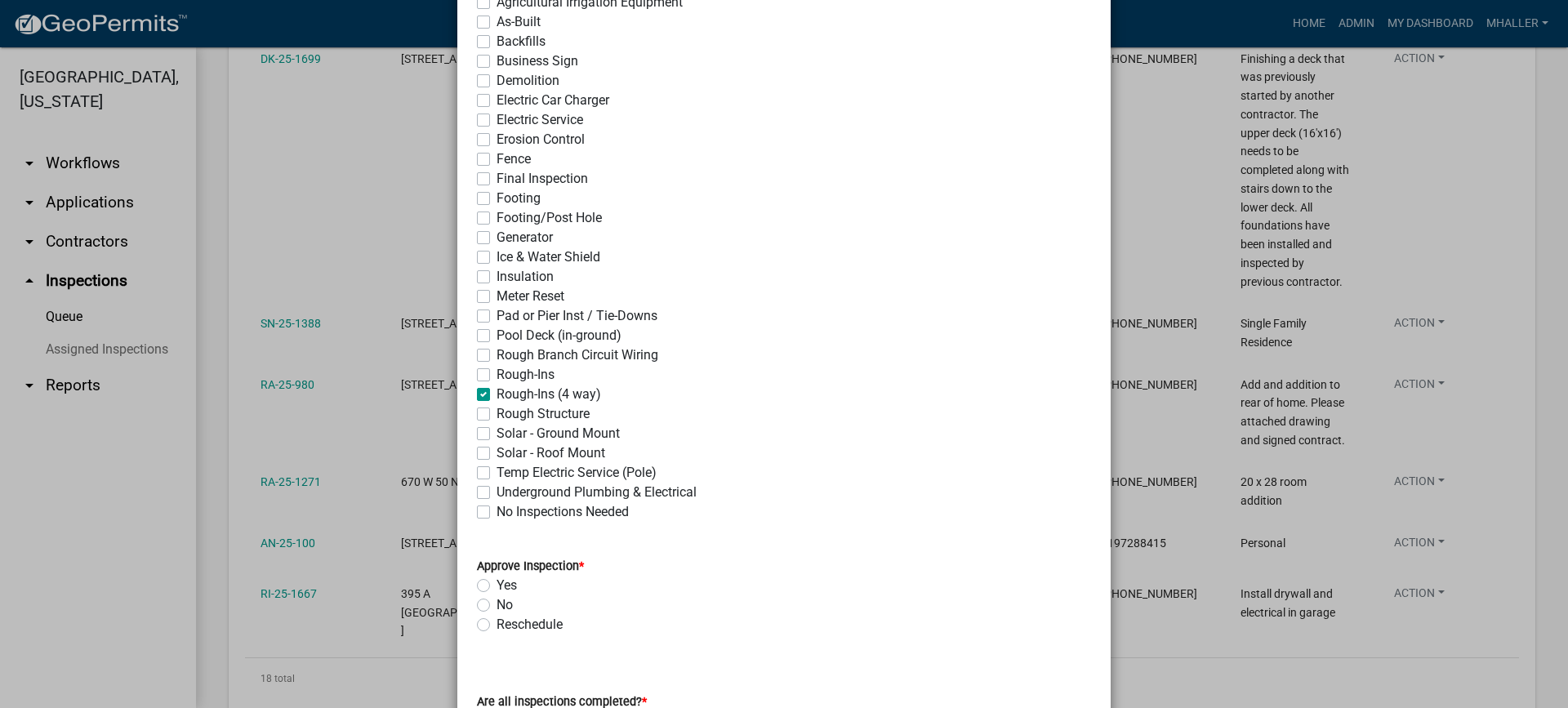
checkbox input "false"
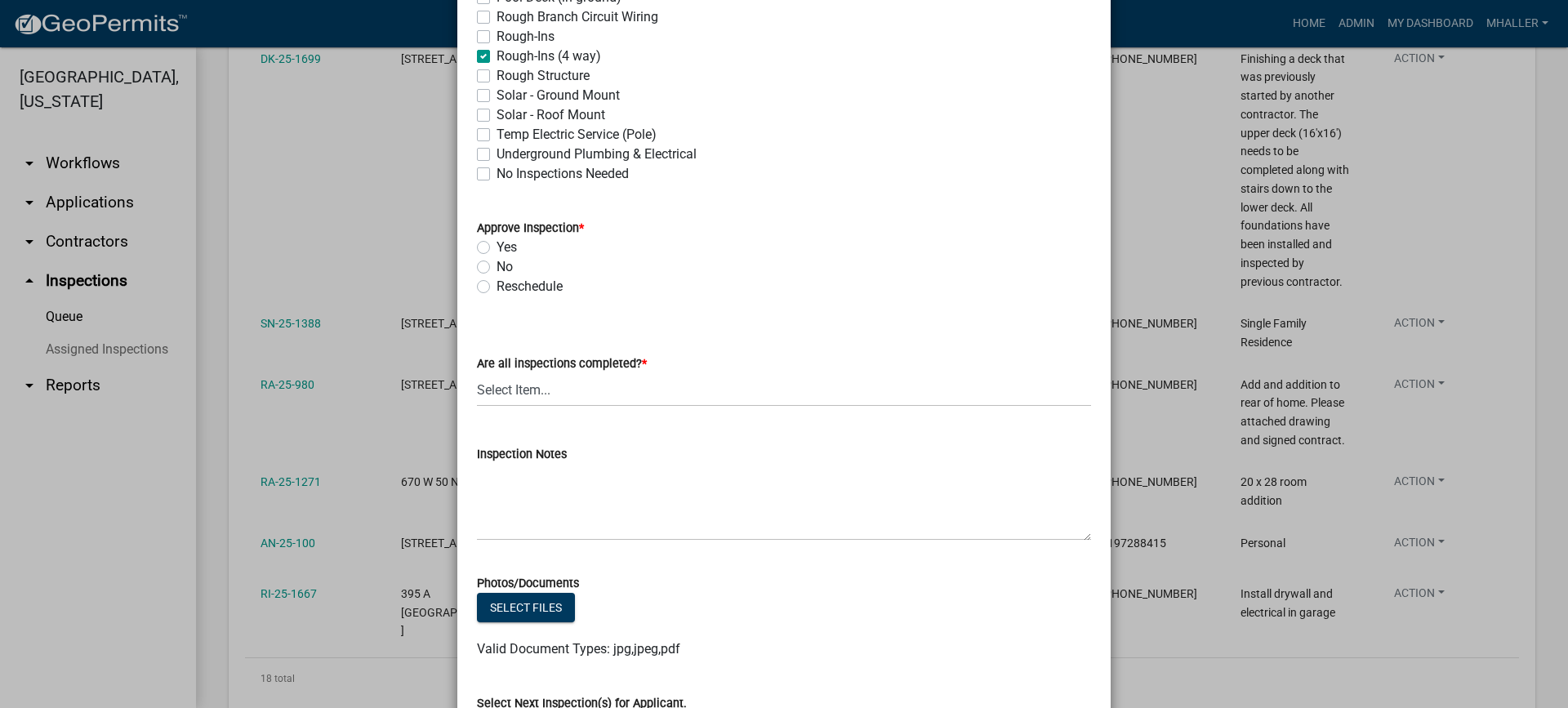
scroll to position [735, 0]
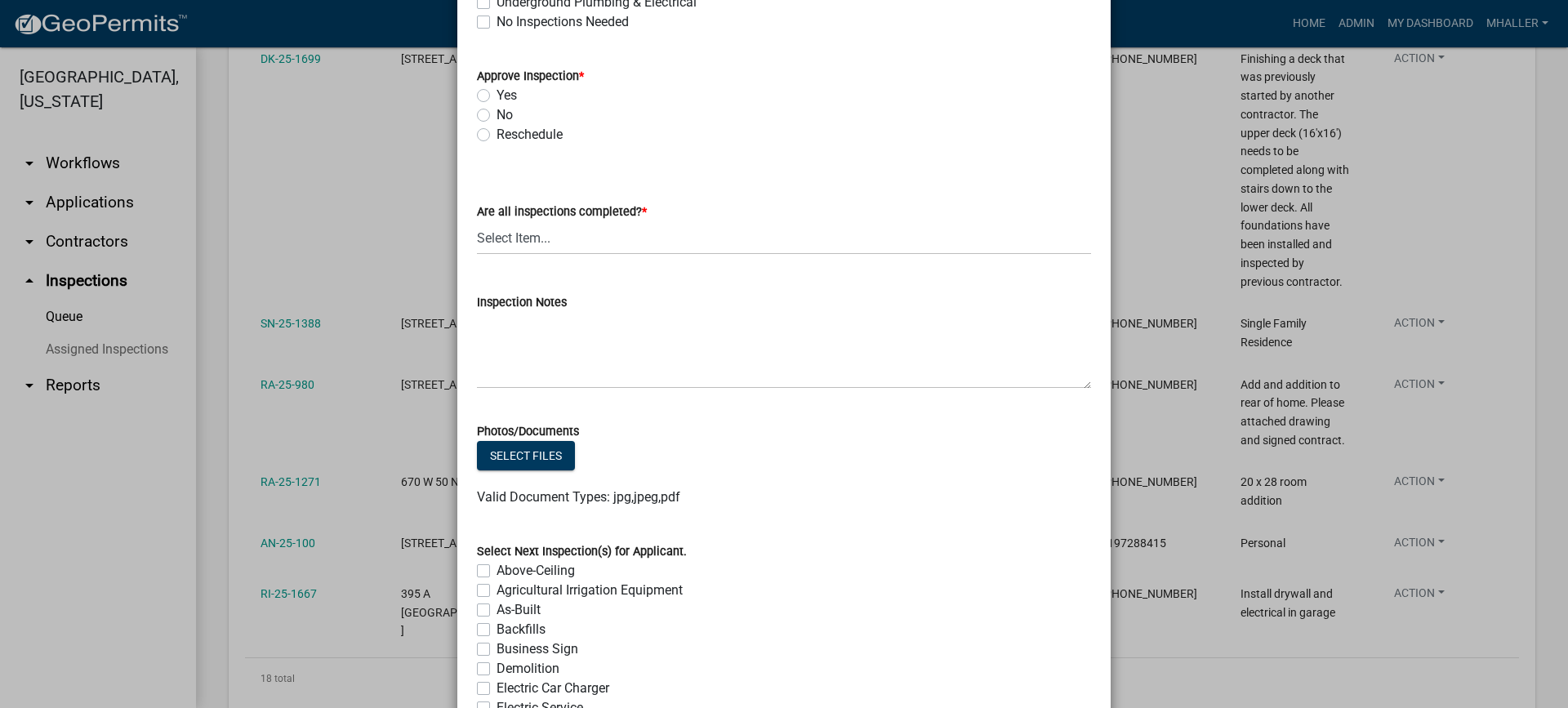
click at [497, 96] on label "Yes" at bounding box center [507, 95] width 20 height 19
click at [497, 96] on input "Yes" at bounding box center [502, 91] width 11 height 11
radio input "true"
click at [529, 242] on select "Select Item... Yes - All Inspections Have Been Completed No - More Inspections …" at bounding box center [784, 239] width 614 height 34
click at [477, 222] on select "Select Item... Yes - All Inspections Have Been Completed No - More Inspections …" at bounding box center [784, 239] width 614 height 34
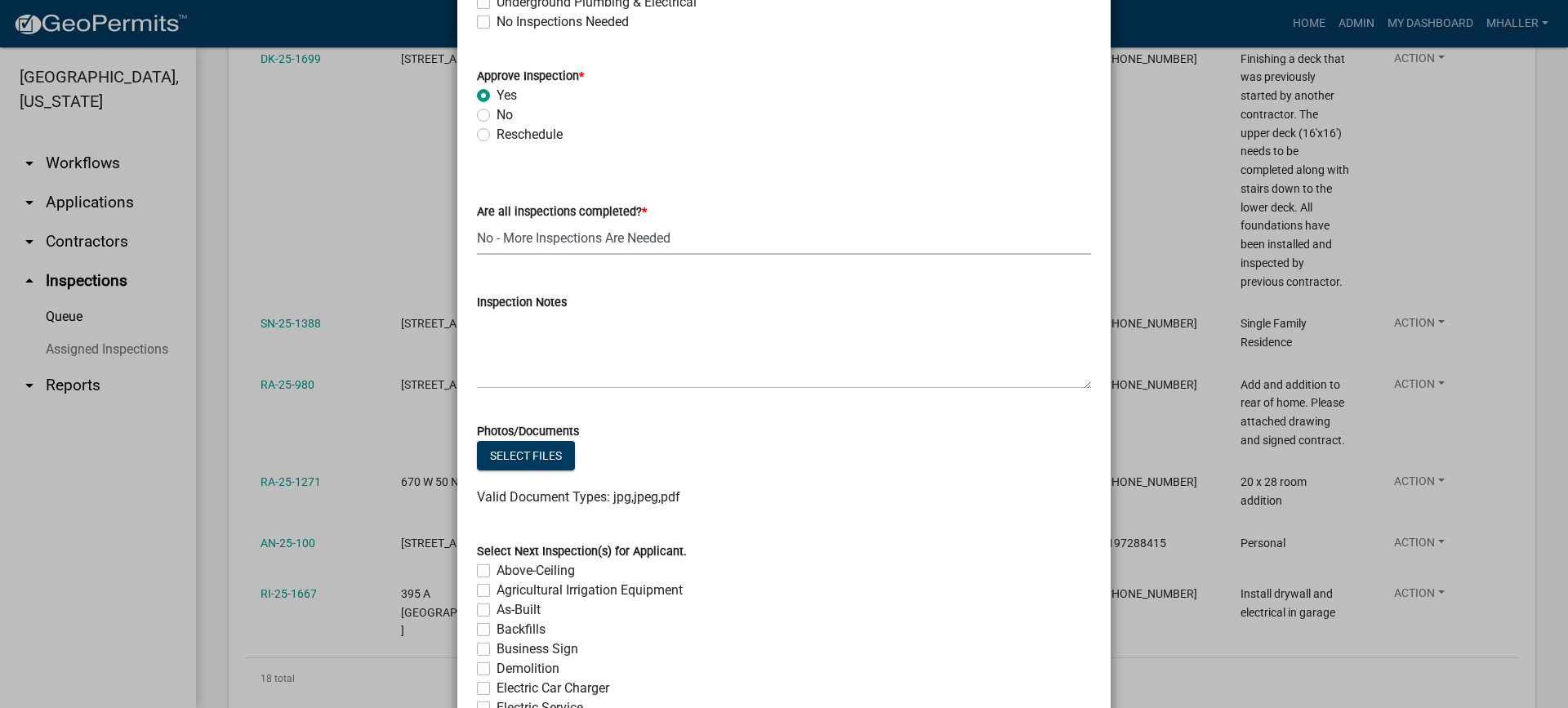
select select "eafbae6d-cbce-48e8-be87-ded322027707"
click at [525, 318] on textarea "Inspection Notes" at bounding box center [784, 350] width 614 height 77
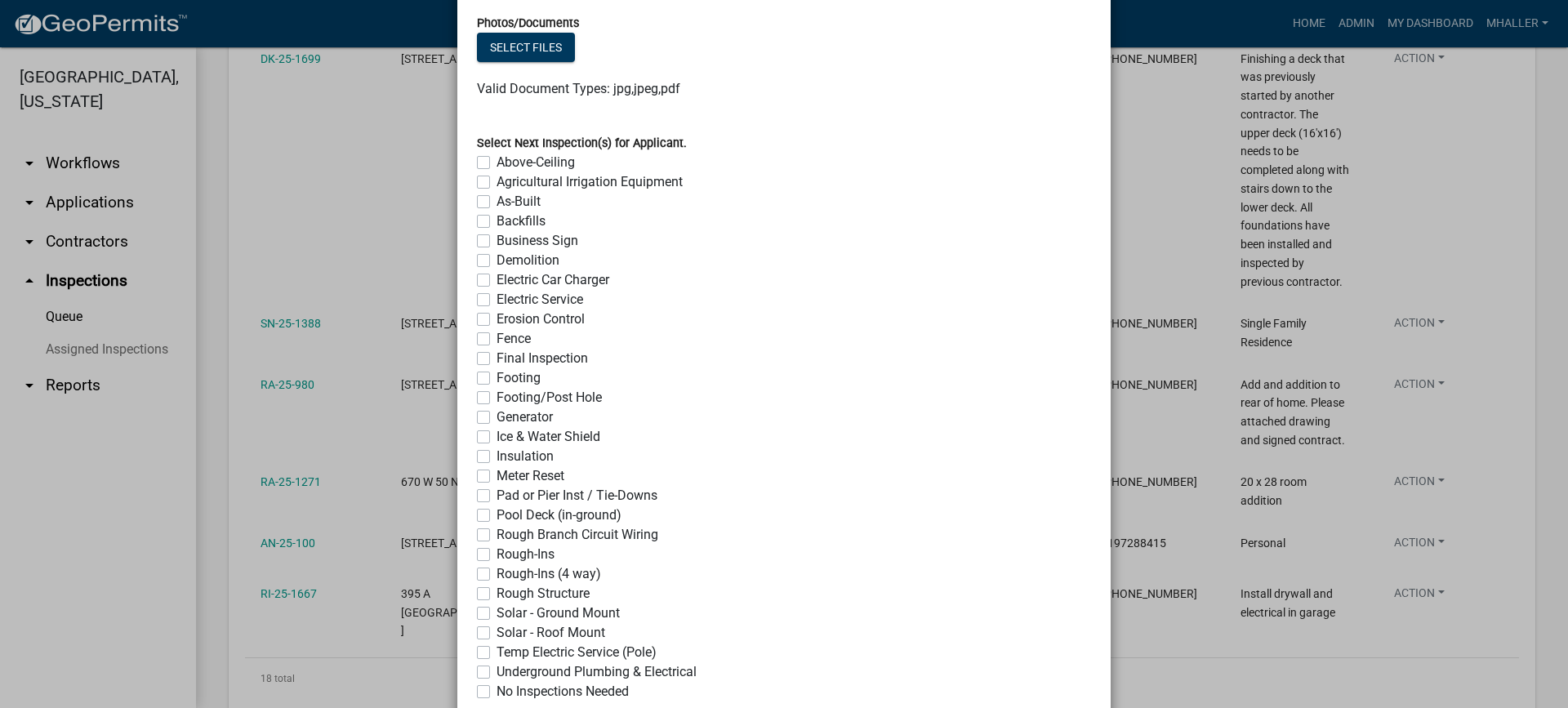
scroll to position [1254, 0]
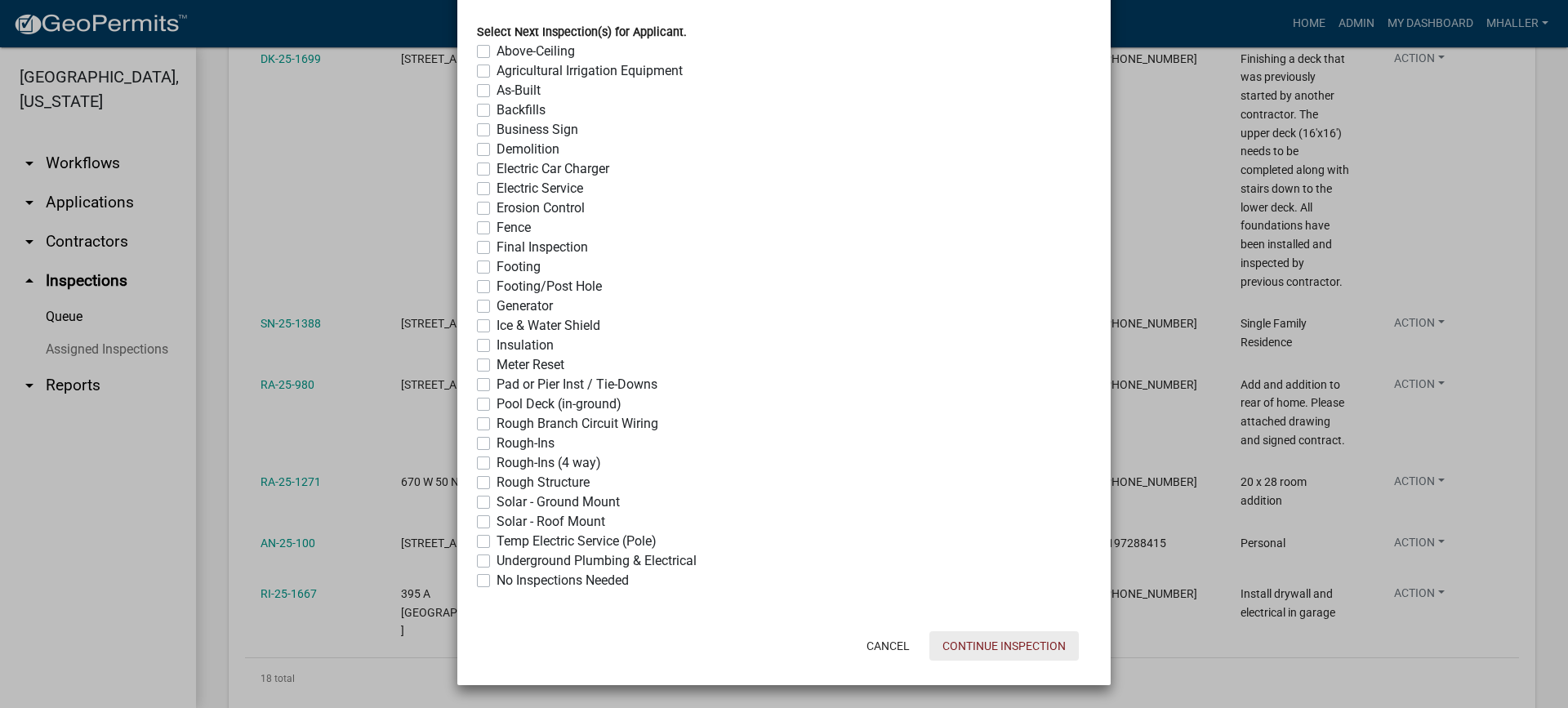
type textarea "they need some insulation training and inspection for next job"
click at [975, 648] on button "Continue Inspection" at bounding box center [1004, 645] width 150 height 30
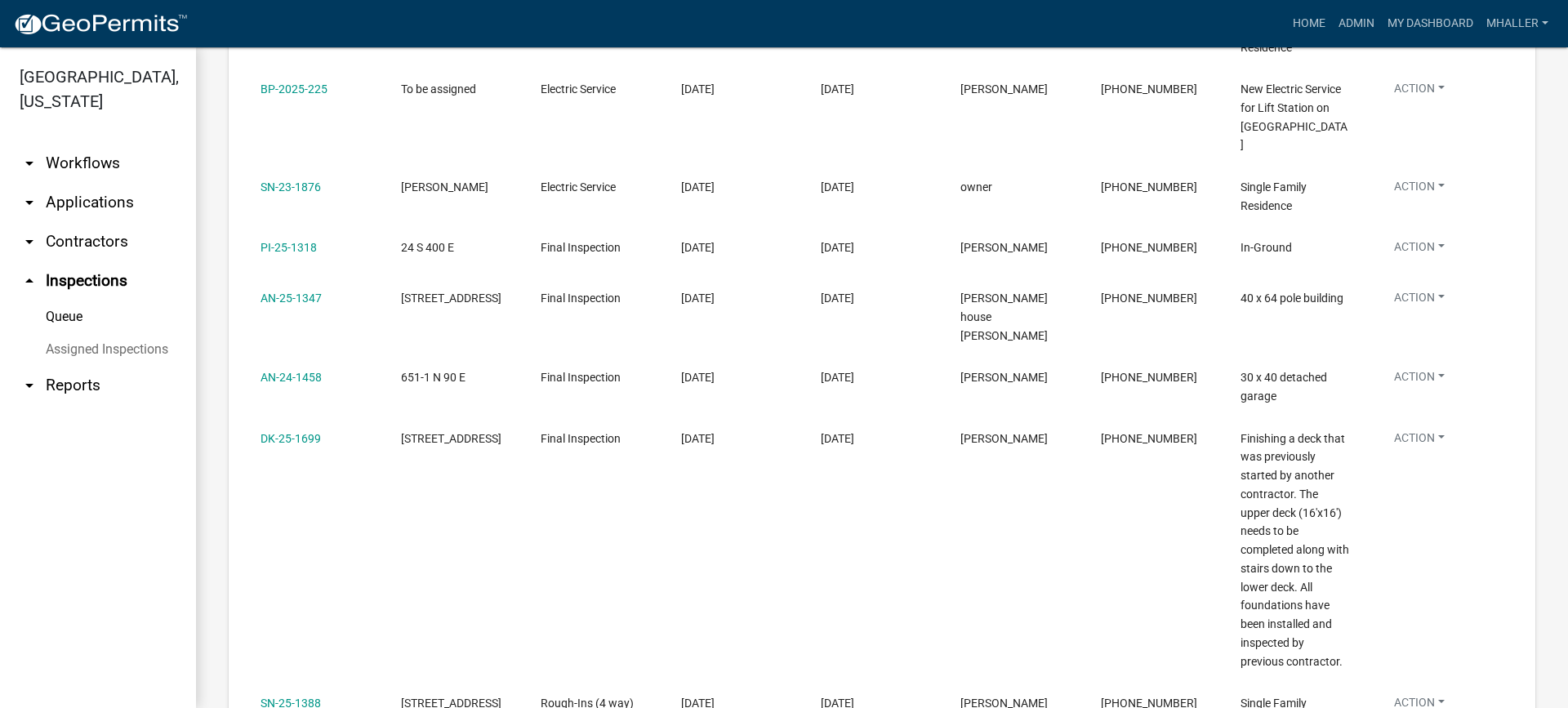
scroll to position [735, 0]
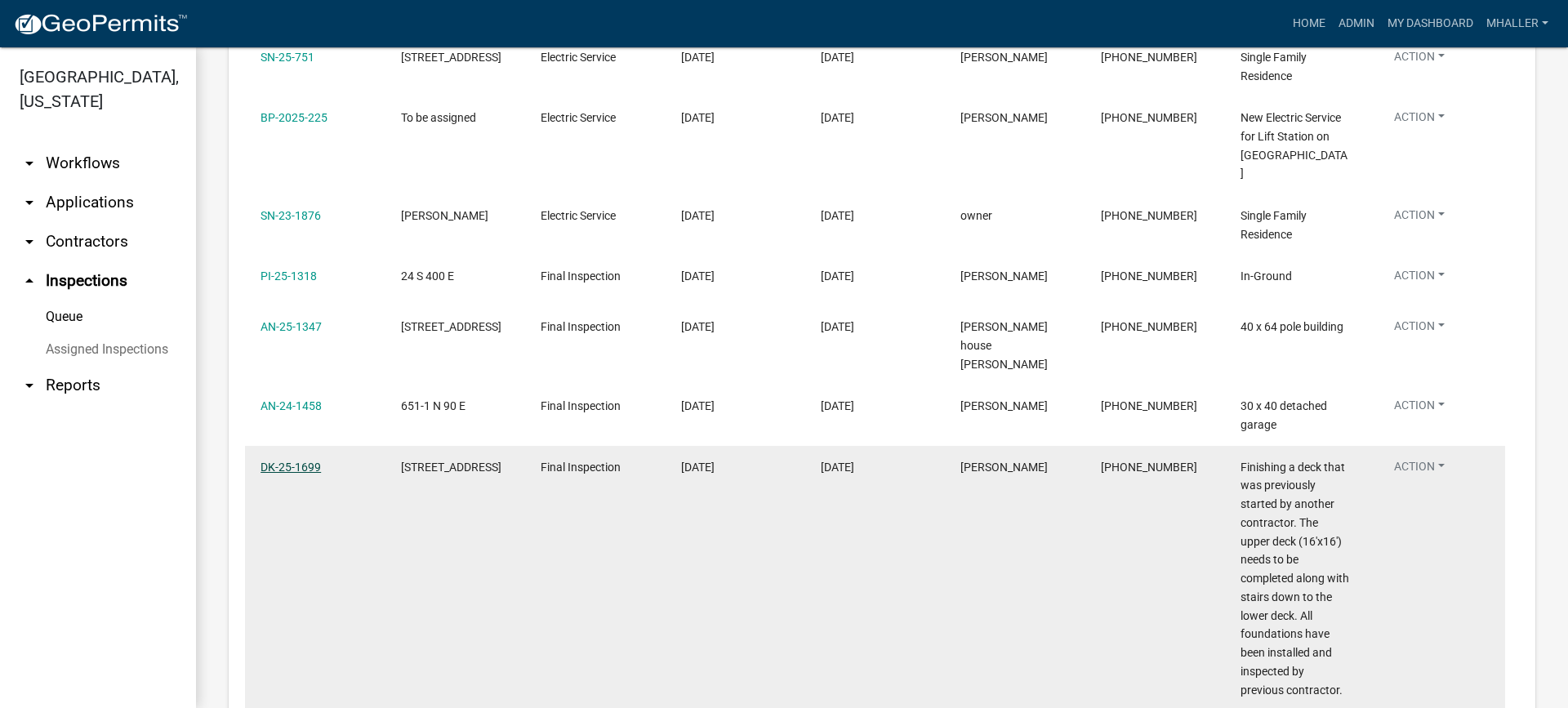
click at [284, 460] on link "DK-25-1699" at bounding box center [290, 466] width 60 height 13
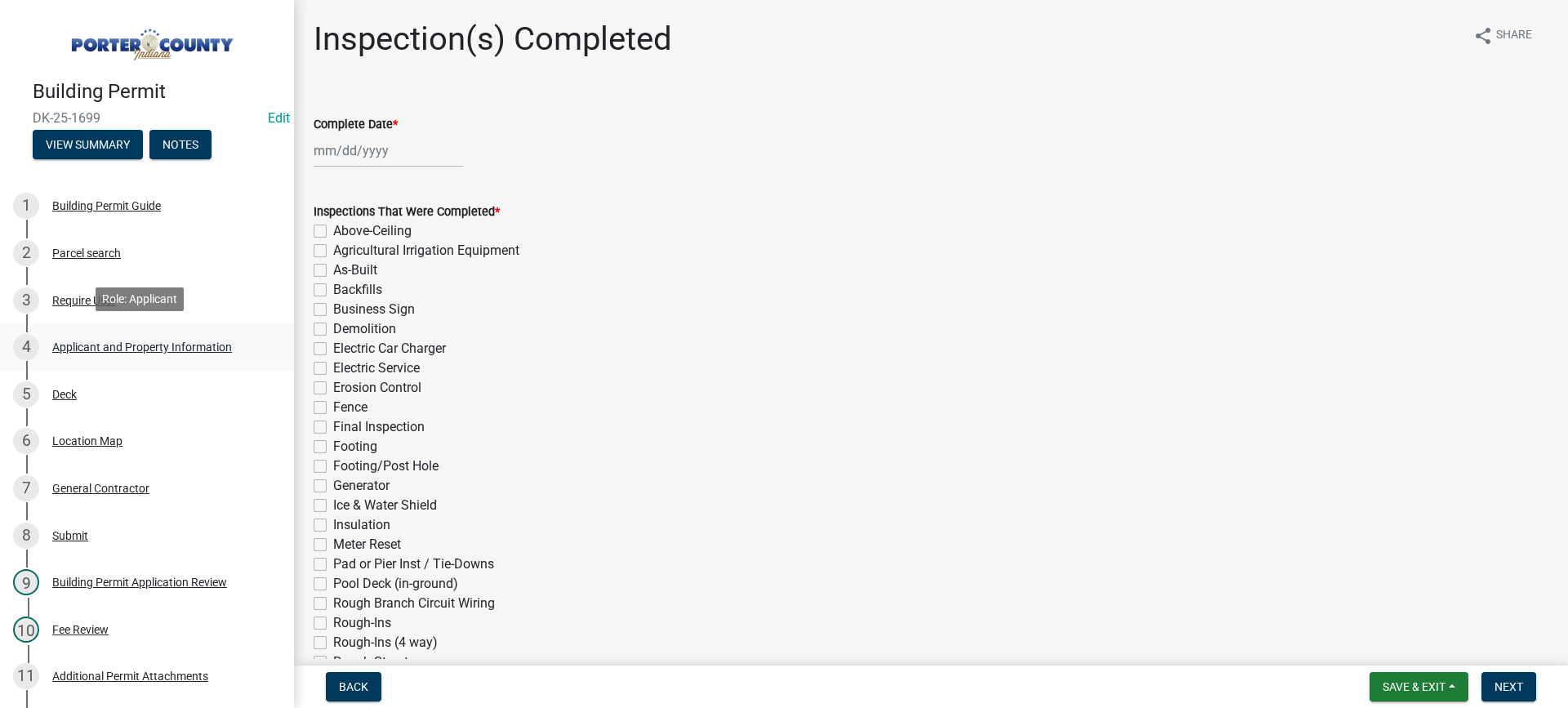
click at [157, 343] on div "Applicant and Property Information" at bounding box center [142, 347] width 179 height 12
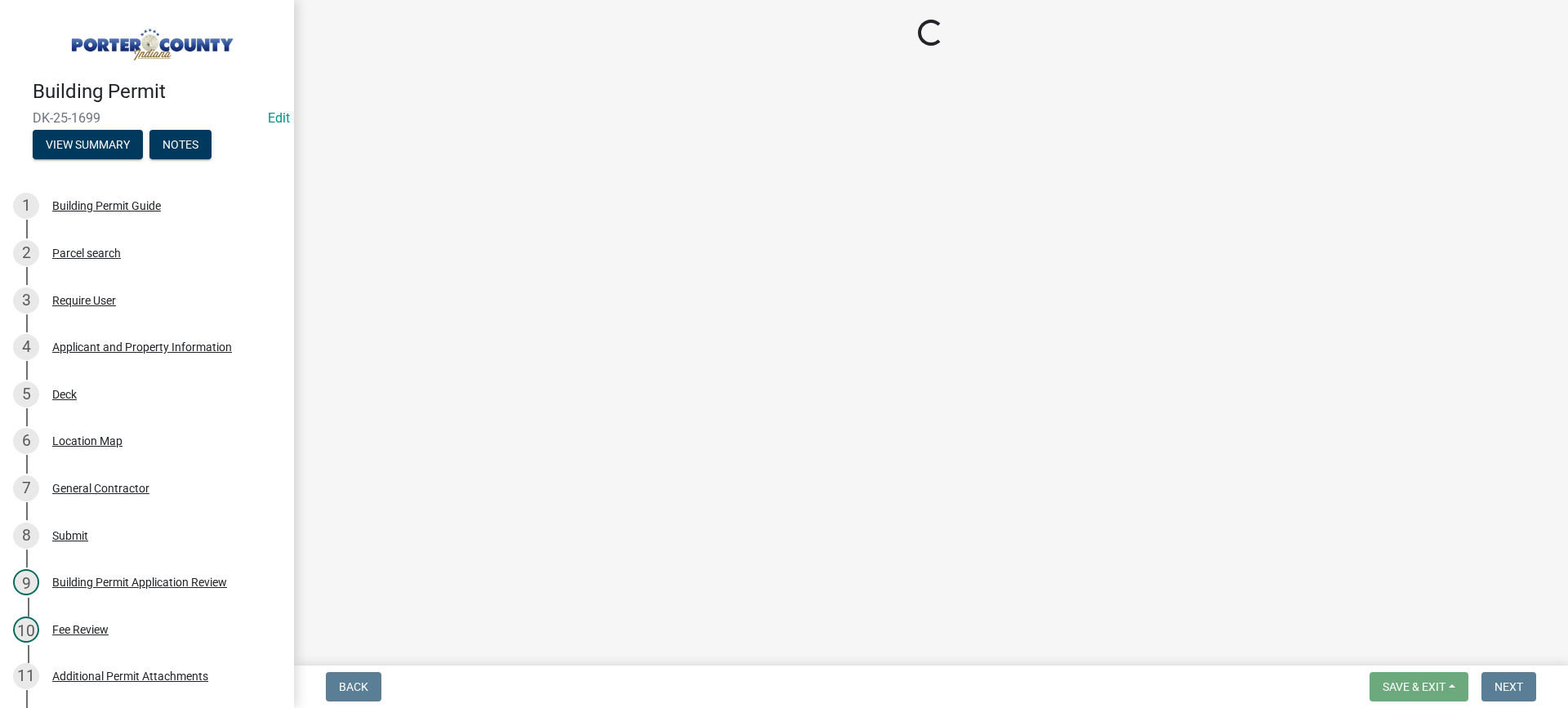
select select "403f4b3c-c23a-4b9f-b6b7-b4f73366513c"
select select "0ad13e1b-521a-4dc6-9df0-cacdfa0a780b"
select select "e2d1b1d7-ccc9-456b-9e96-e16306515997"
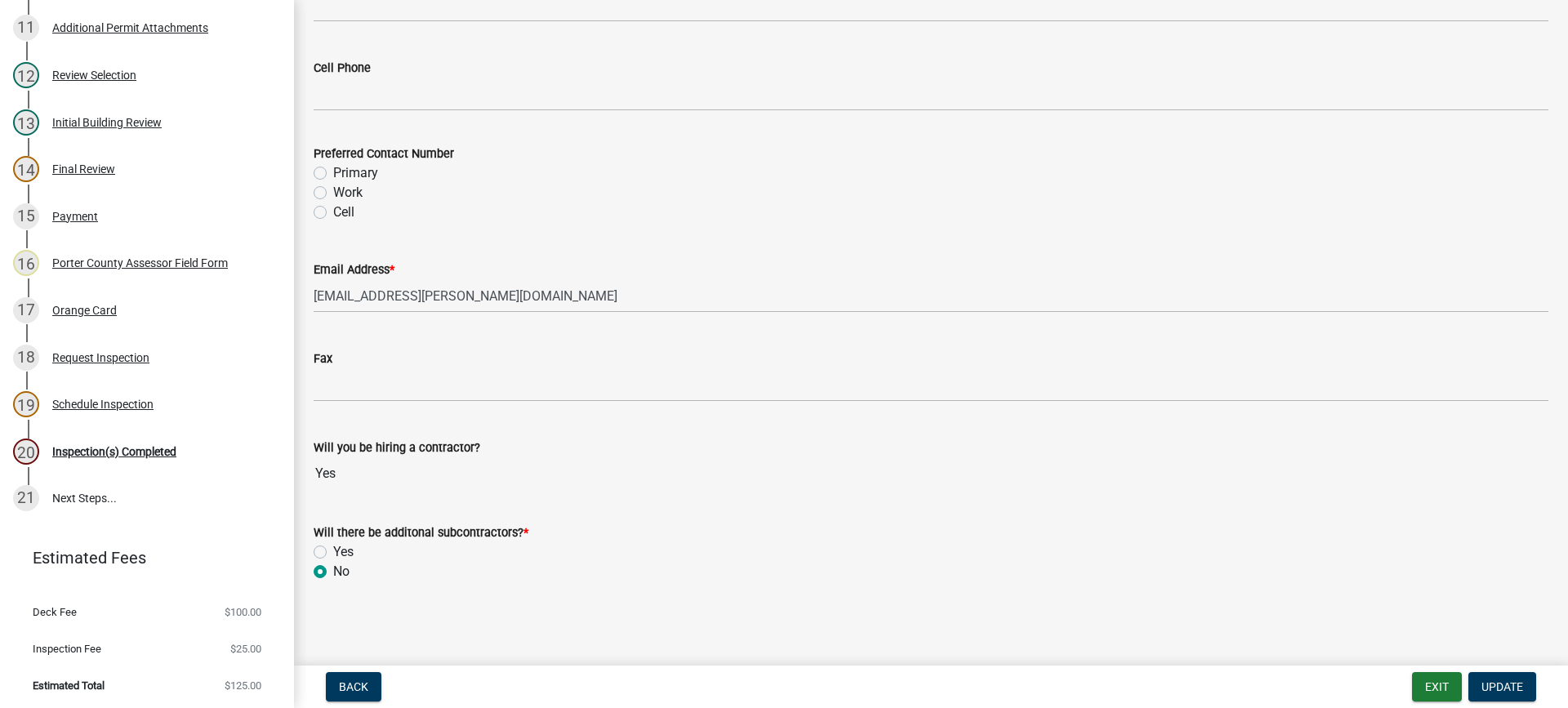
scroll to position [2322, 0]
click at [102, 449] on div "Inspection(s) Completed" at bounding box center [114, 452] width 124 height 12
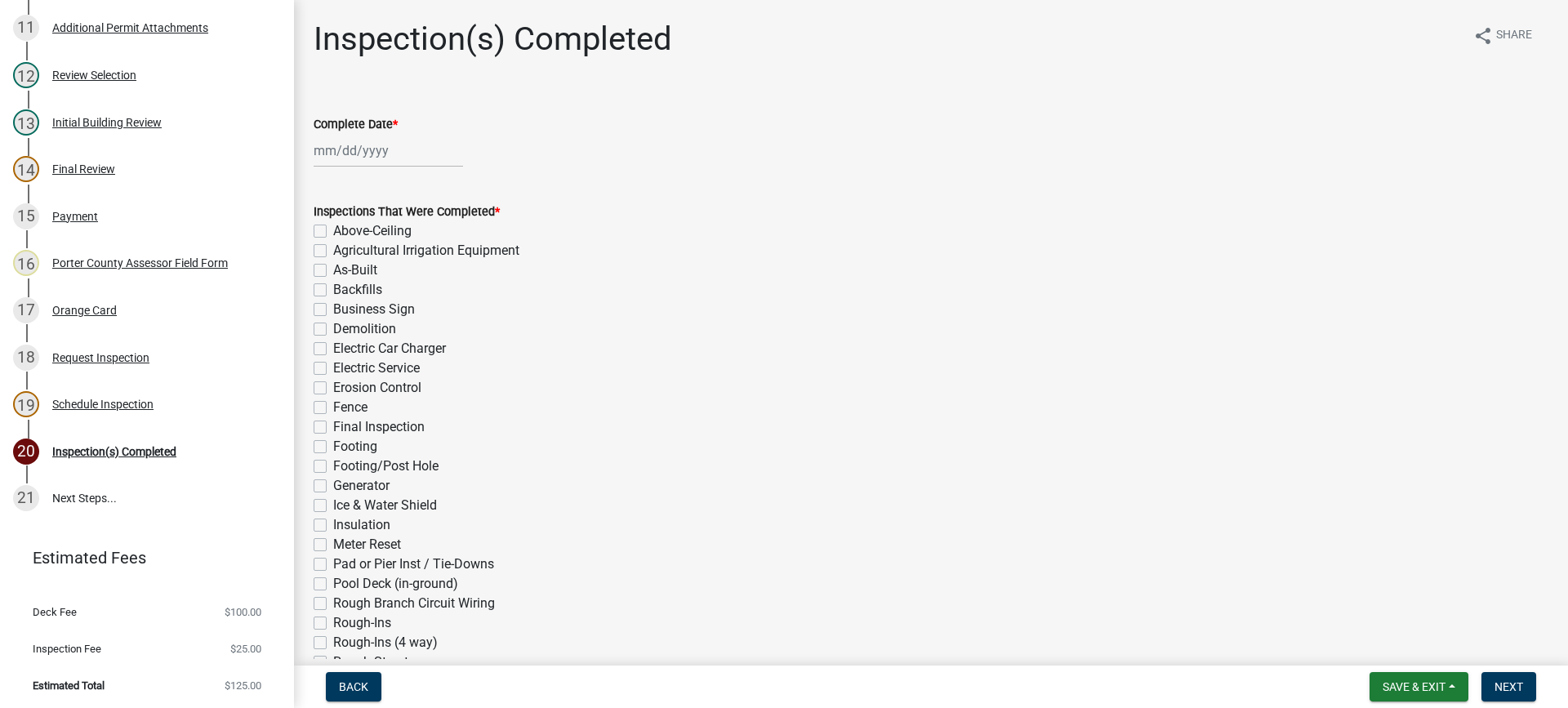
click at [383, 151] on div at bounding box center [388, 151] width 150 height 34
select select "10"
select select "2025"
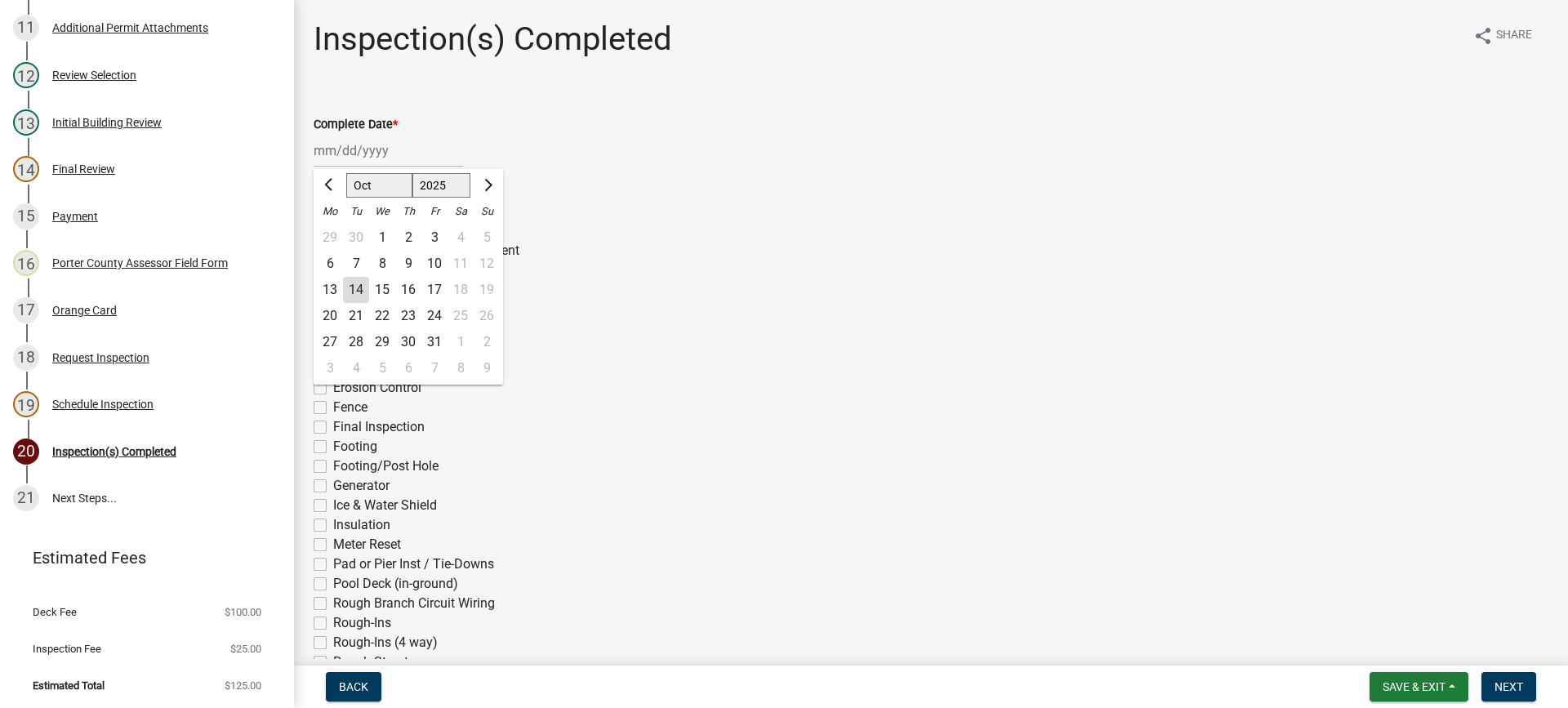
click at [357, 294] on div "14" at bounding box center [355, 289] width 26 height 26
type input "[DATE]"
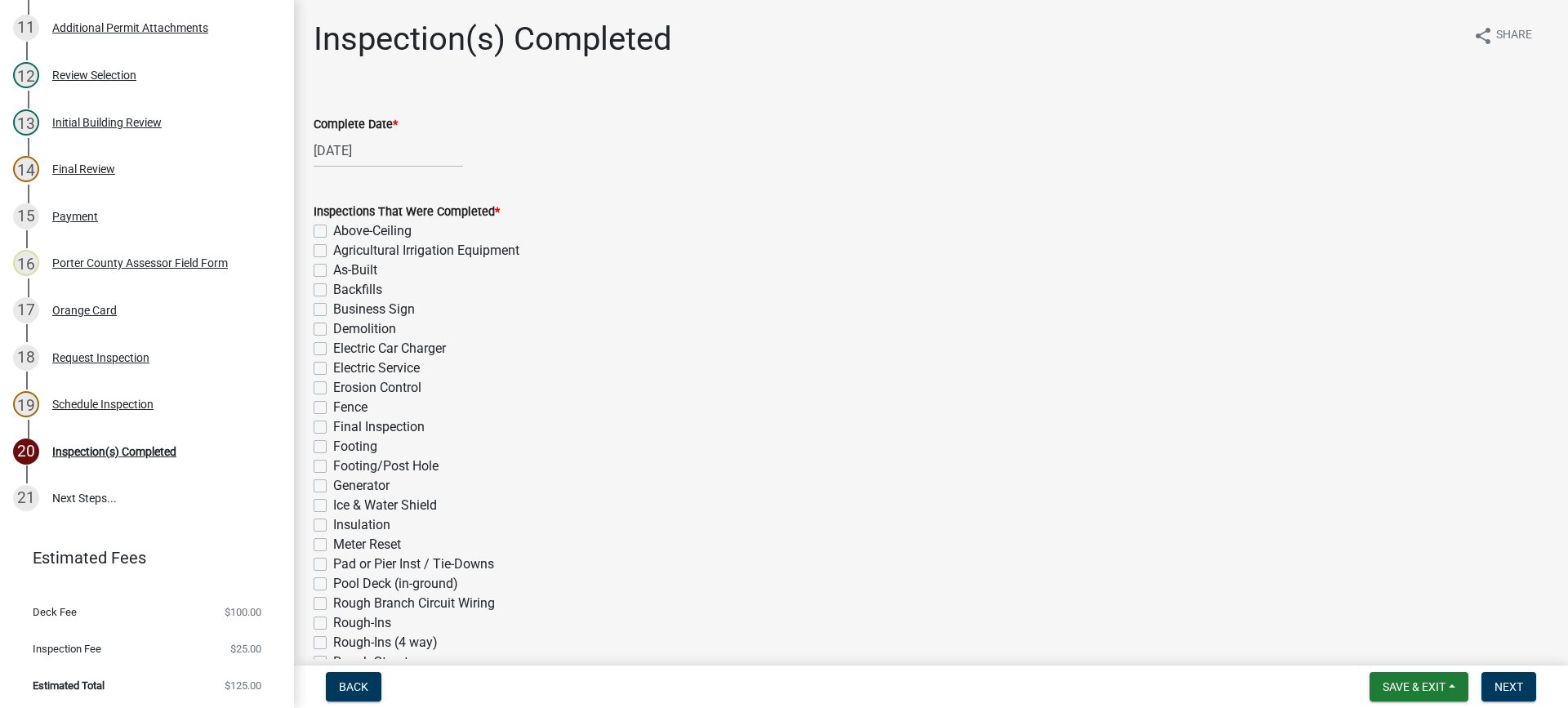
scroll to position [327, 0]
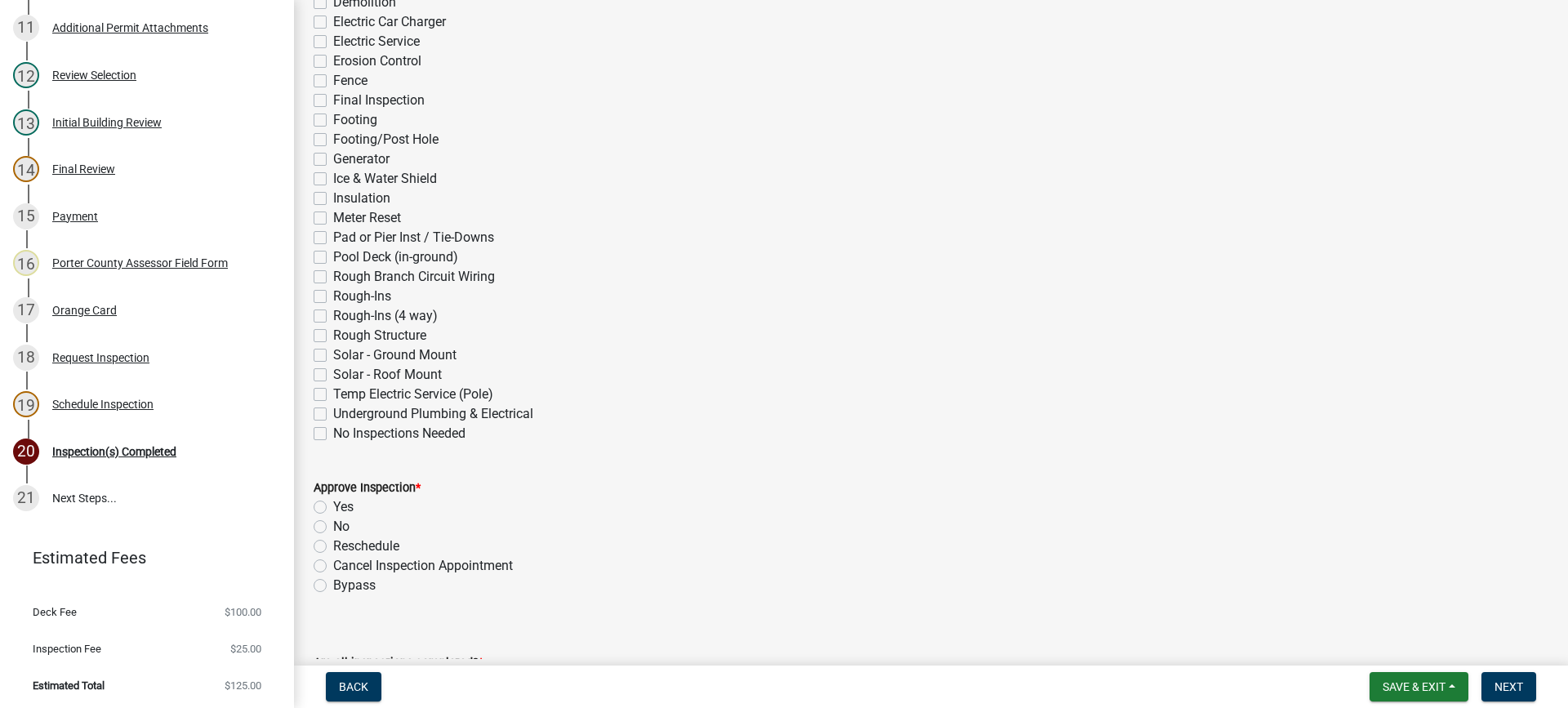
drag, startPoint x: 324, startPoint y: 99, endPoint x: 316, endPoint y: 152, distance: 53.6
click at [333, 100] on label "Final Inspection" at bounding box center [379, 100] width 91 height 19
click at [333, 100] on input "Final Inspection" at bounding box center [338, 96] width 11 height 11
checkbox input "true"
checkbox input "false"
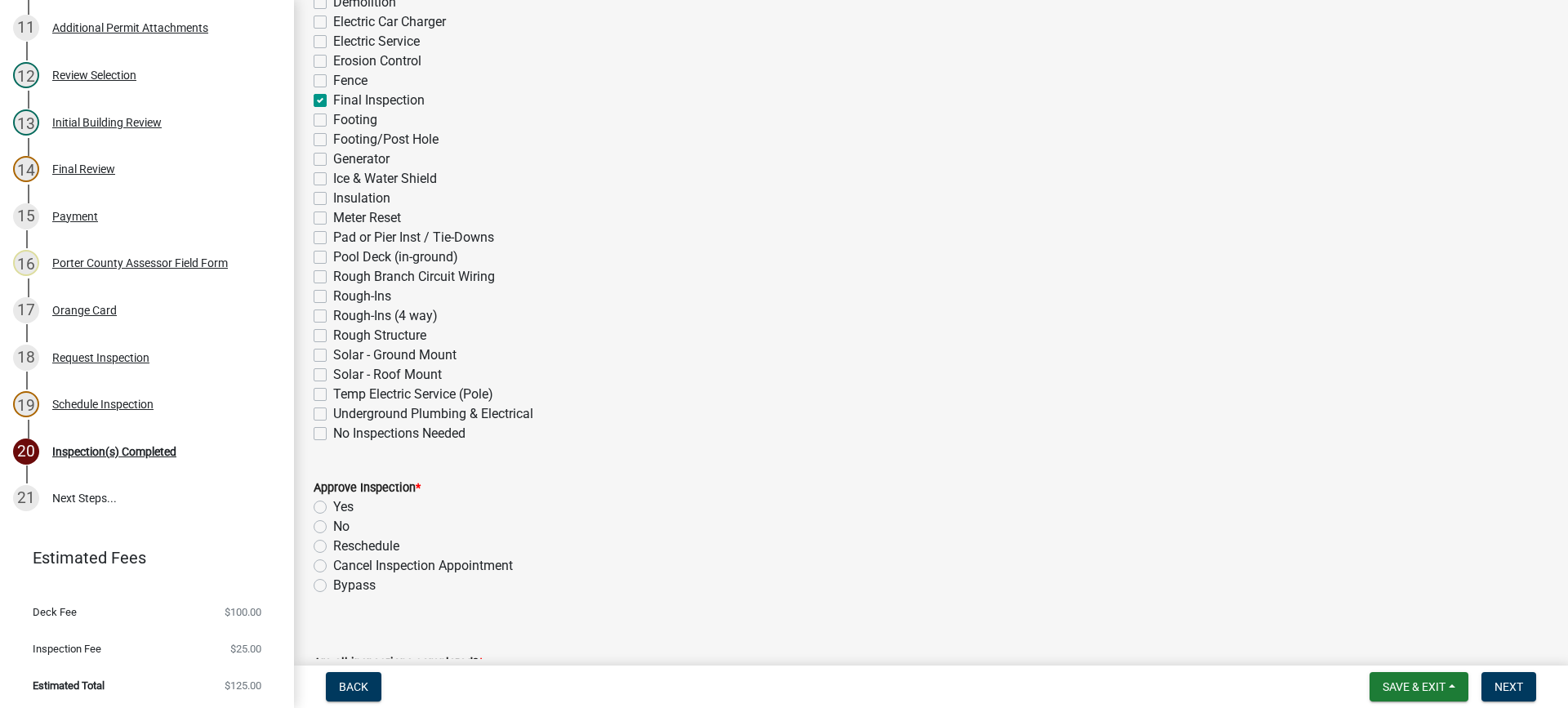
checkbox input "false"
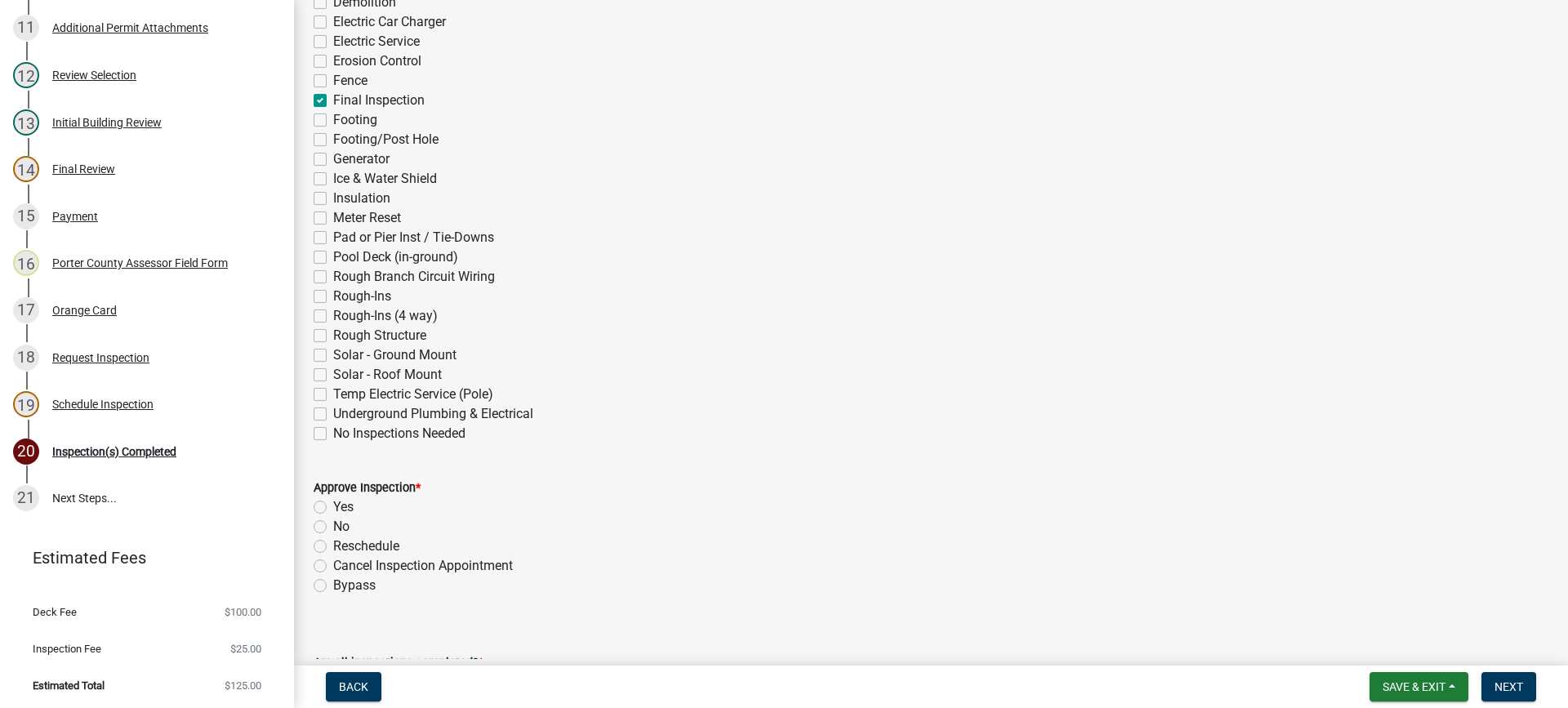
checkbox input "false"
checkbox input "true"
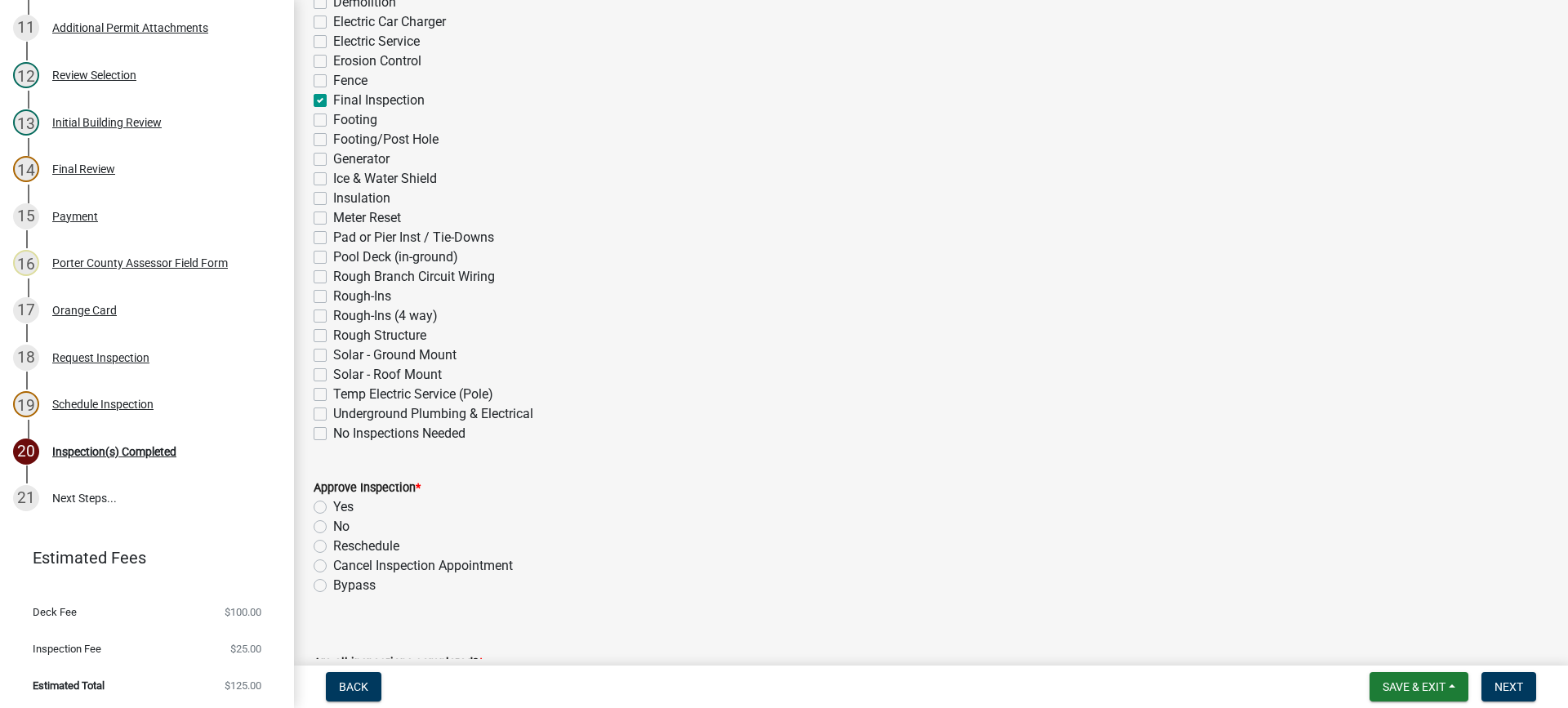
checkbox input "false"
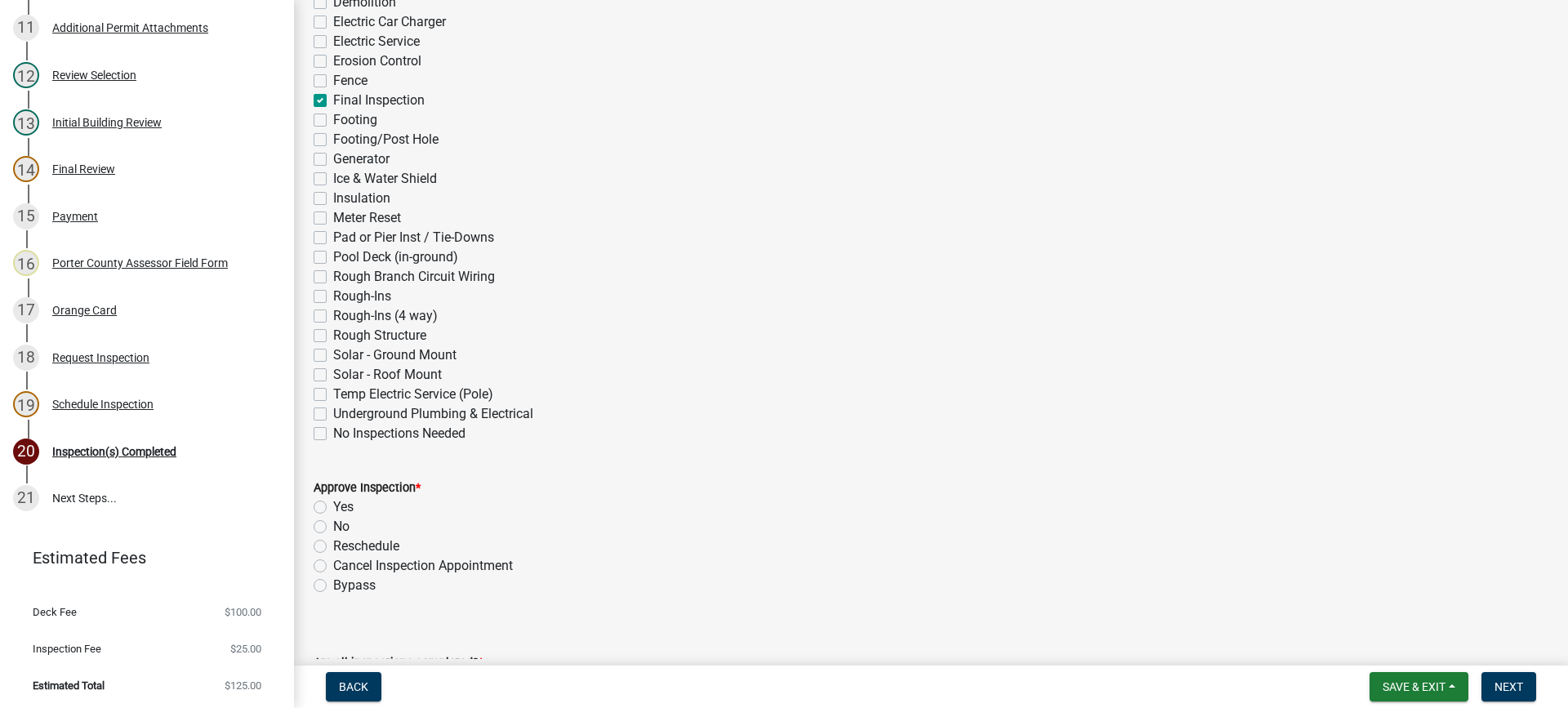
checkbox input "false"
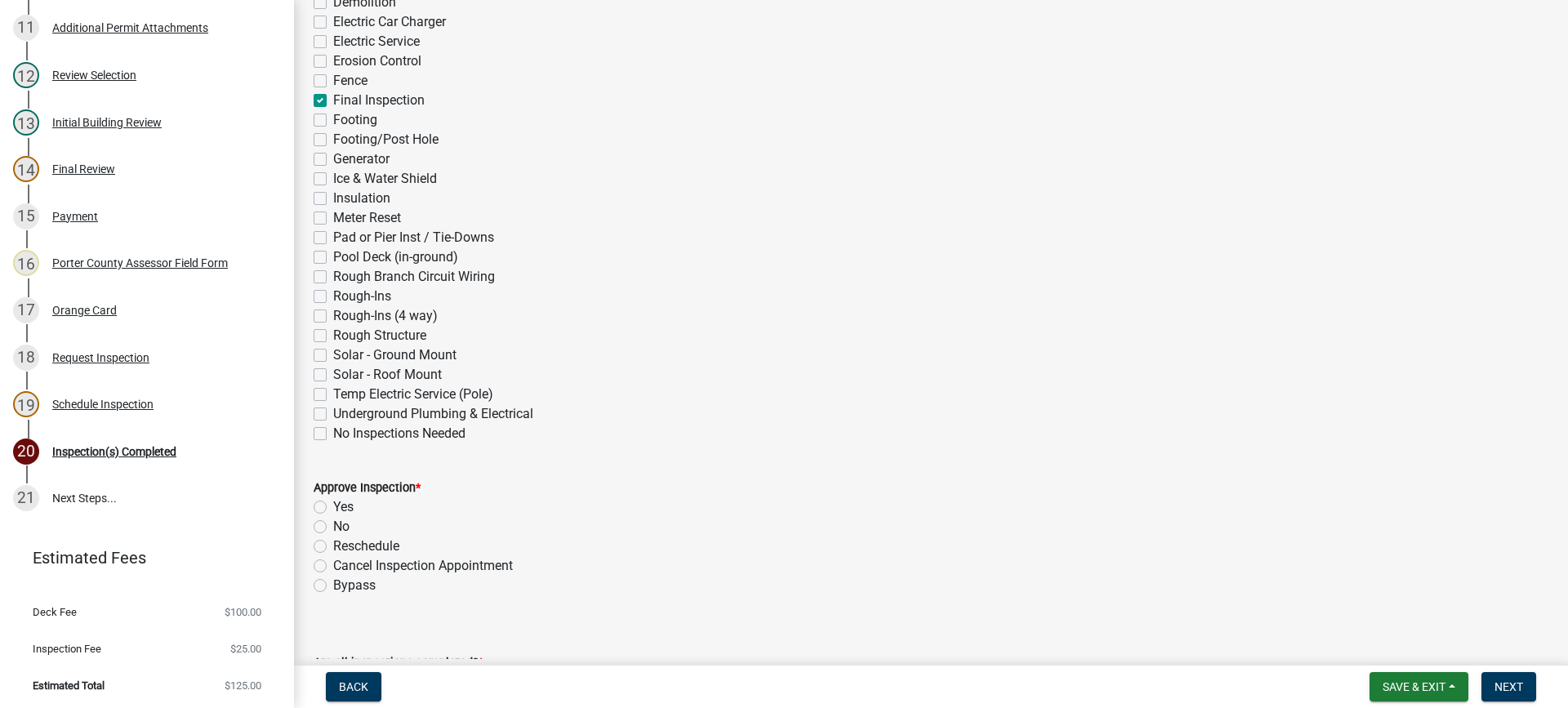
checkbox input "false"
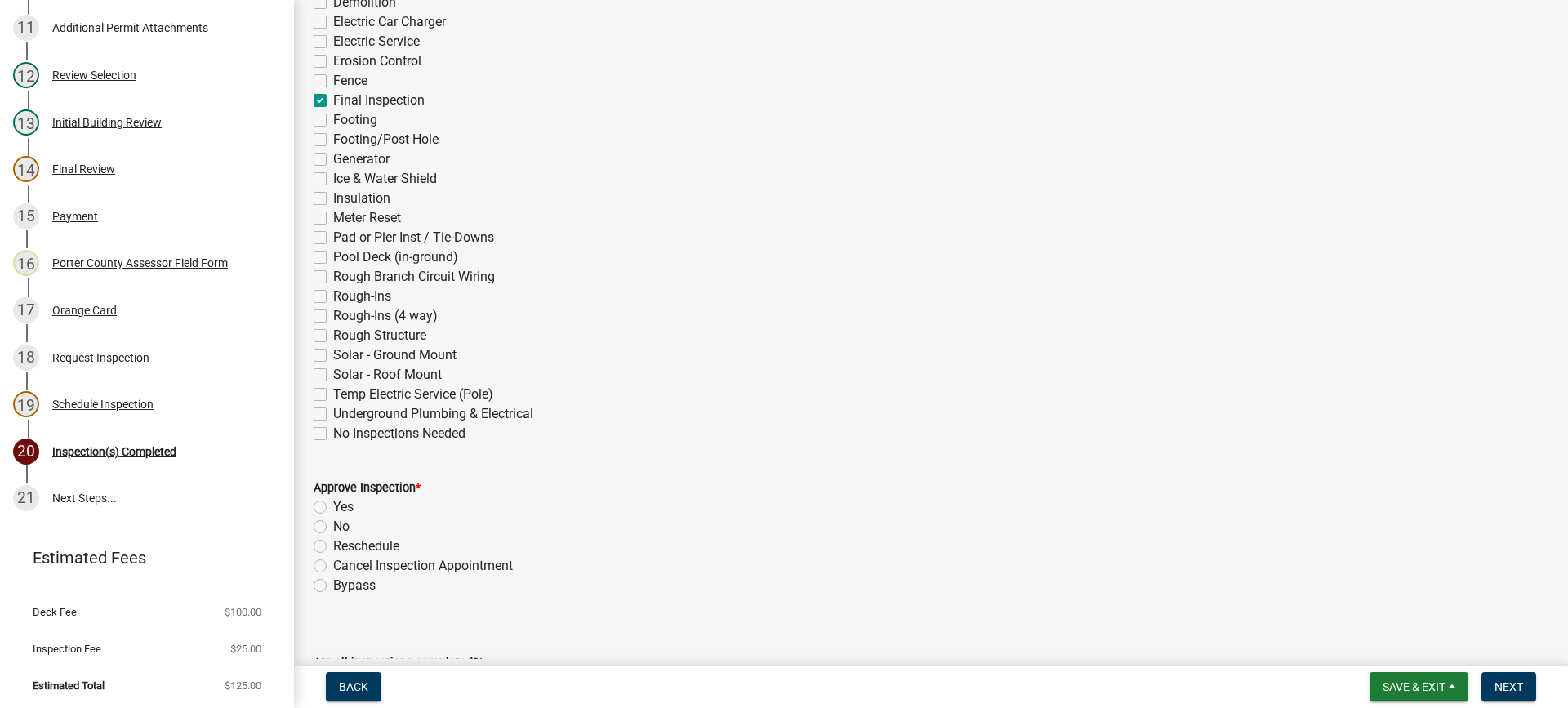
checkbox input "false"
click at [333, 507] on label "Yes" at bounding box center [344, 507] width 20 height 19
click at [333, 507] on input "Yes" at bounding box center [338, 502] width 11 height 11
radio input "true"
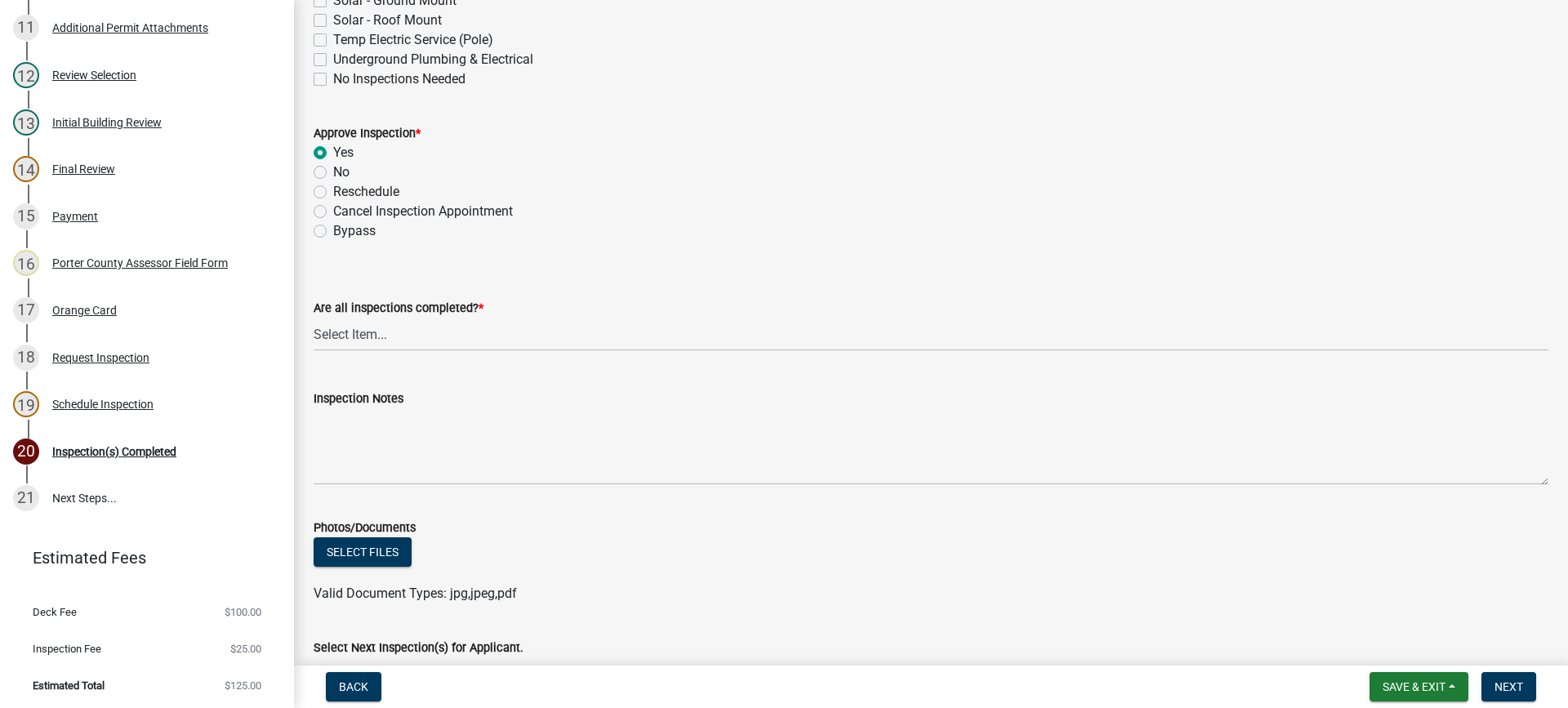
scroll to position [816, 0]
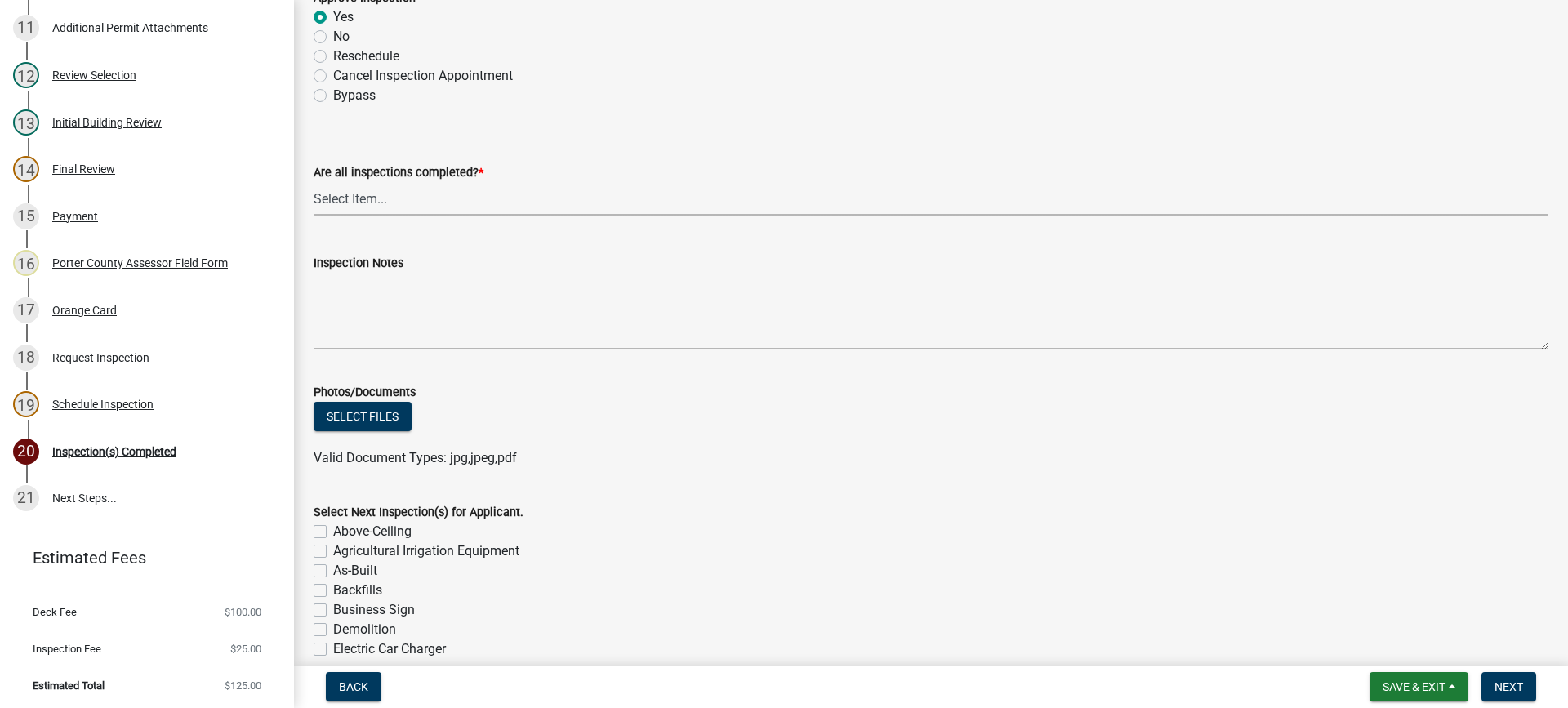
click at [355, 199] on select "Select Item... Yes - All Inspections Have Been Completed No - More Inspections …" at bounding box center [931, 199] width 1235 height 34
click at [314, 182] on select "Select Item... Yes - All Inspections Have Been Completed No - More Inspections …" at bounding box center [931, 199] width 1235 height 34
select select "9a8ccc90-dcd1-4d2c-ac64-5460e8d85408"
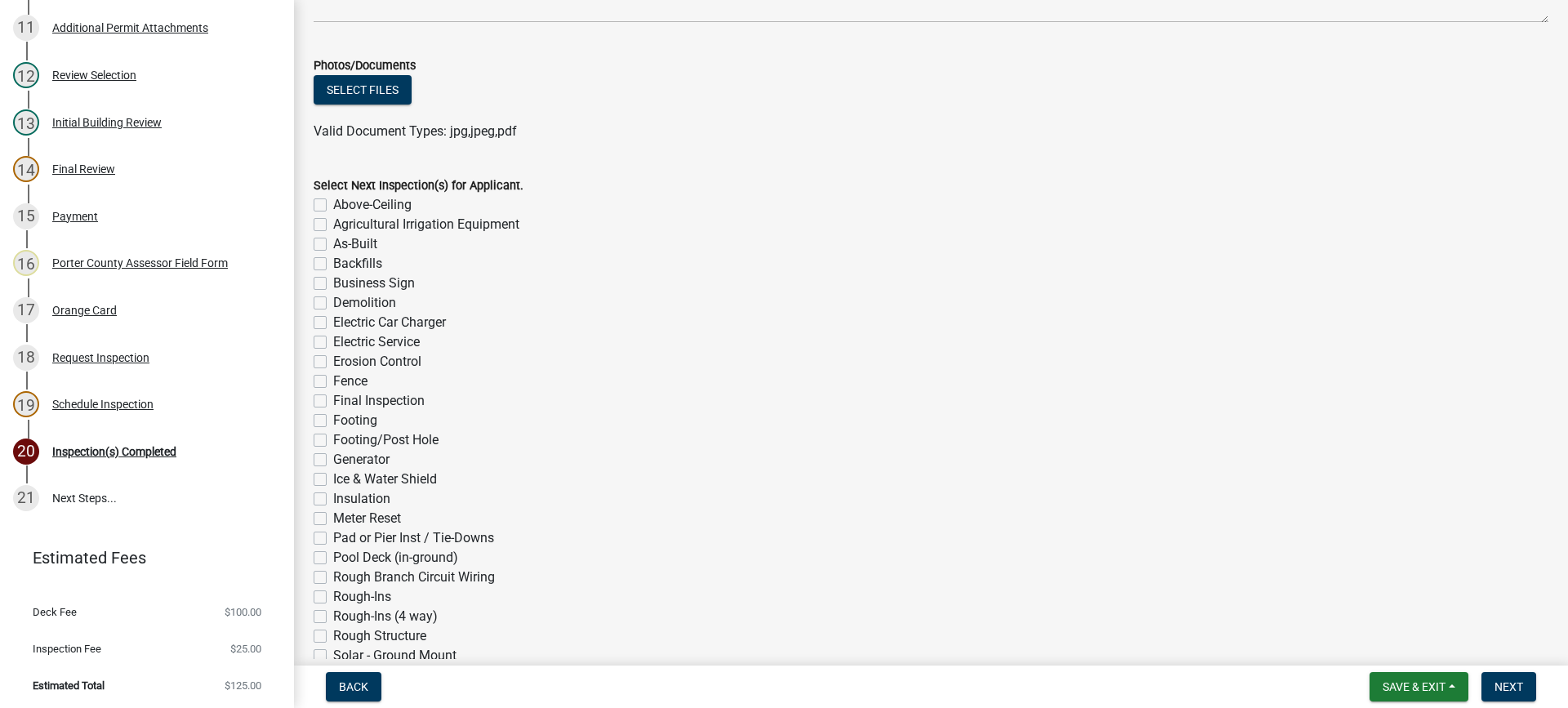
scroll to position [1306, 0]
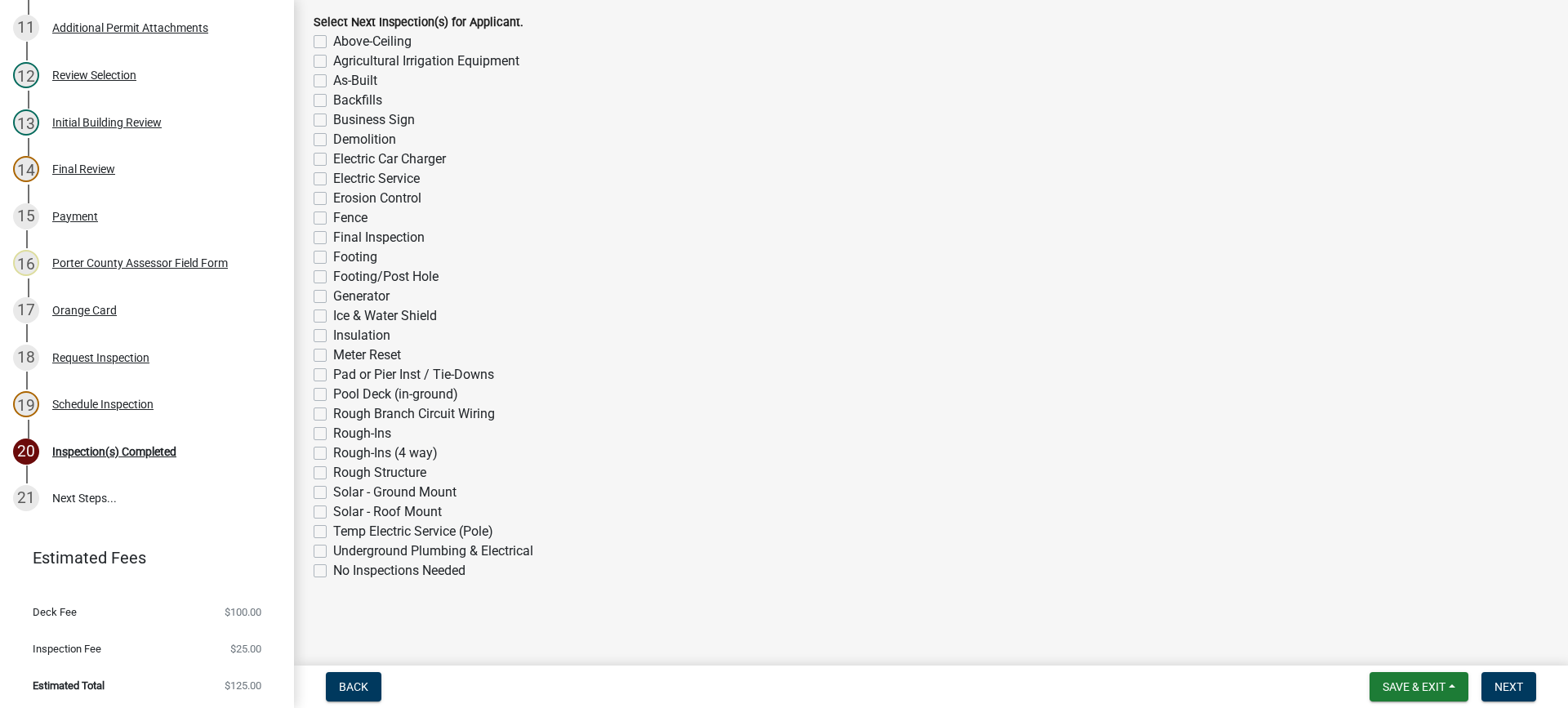
click at [333, 571] on label "No Inspections Needed" at bounding box center [399, 570] width 132 height 19
click at [333, 571] on input "No Inspections Needed" at bounding box center [338, 566] width 11 height 11
checkbox input "true"
checkbox input "false"
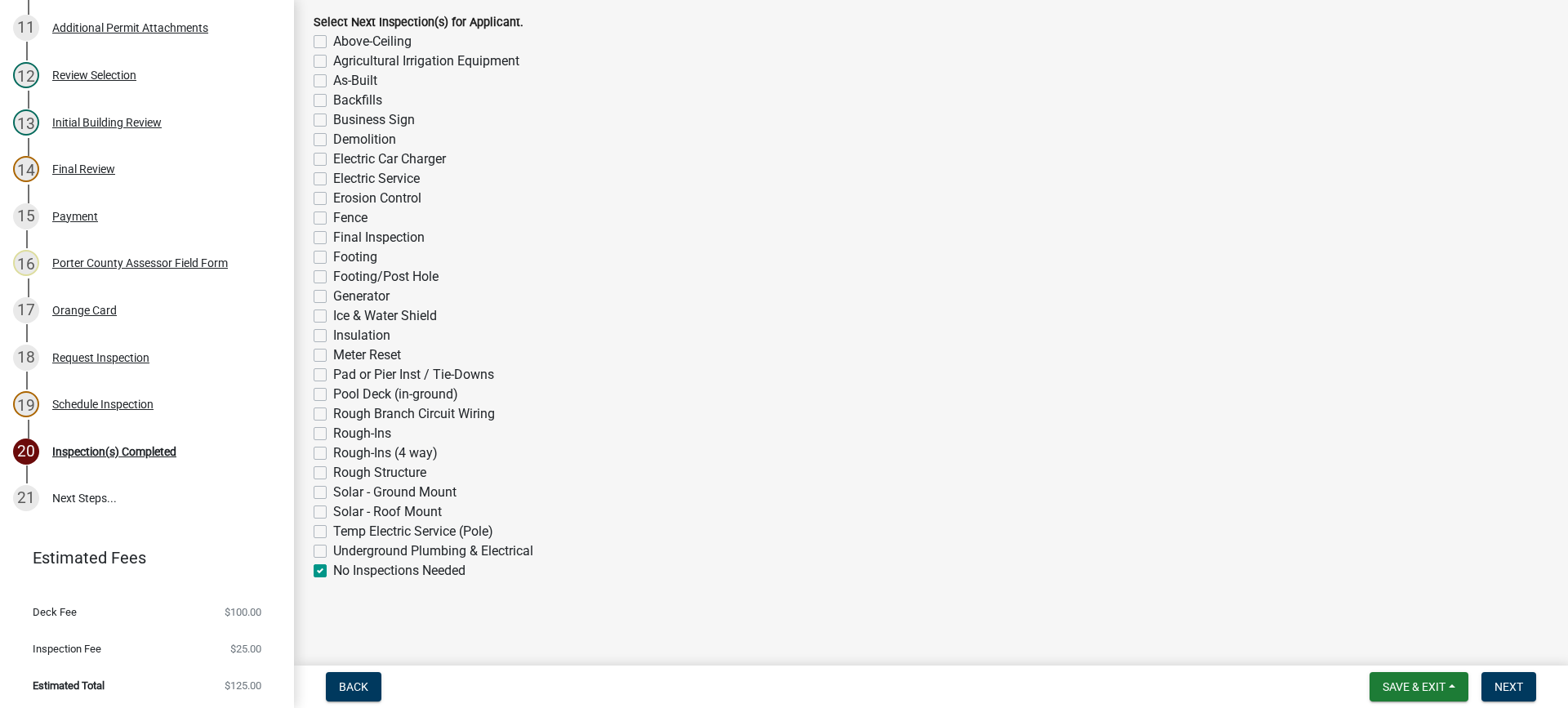
checkbox input "false"
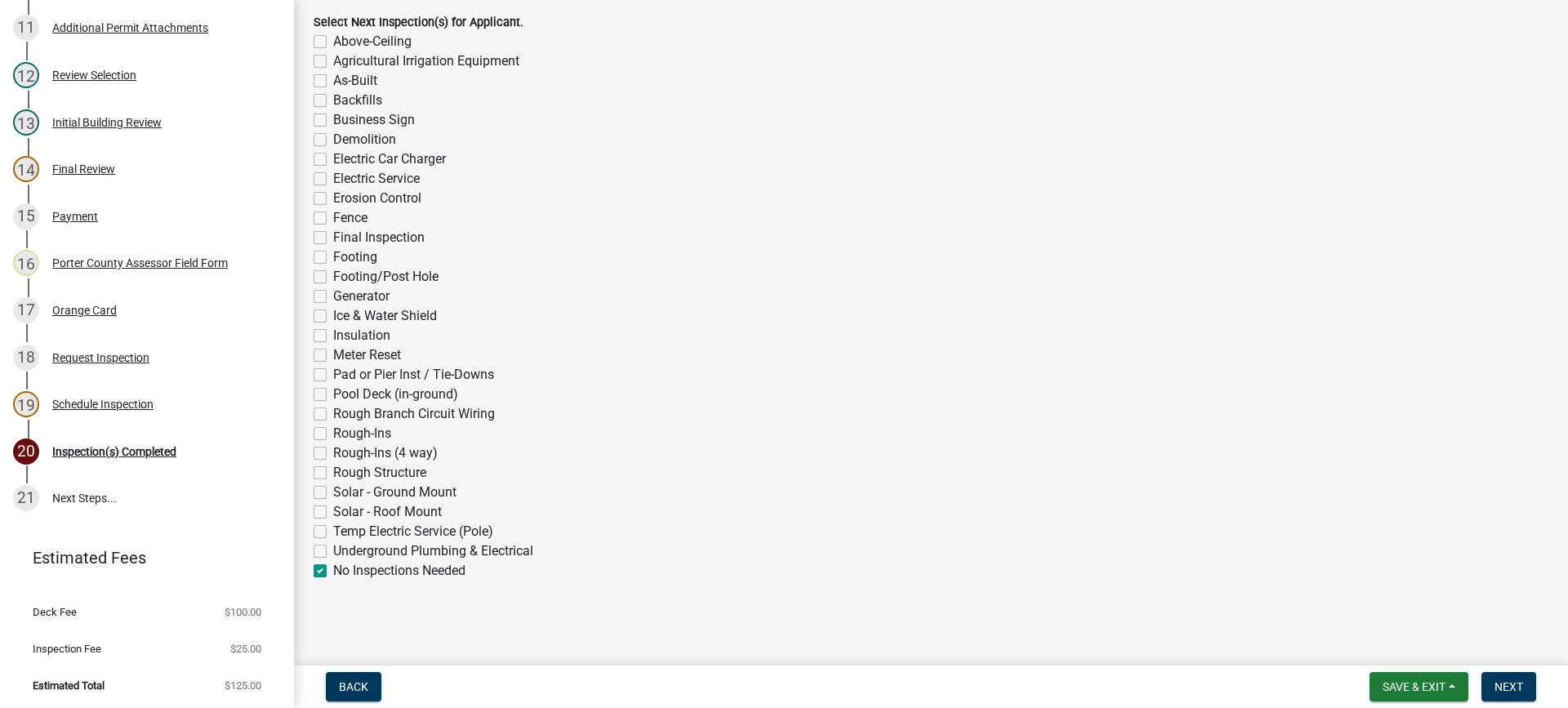
checkbox input "false"
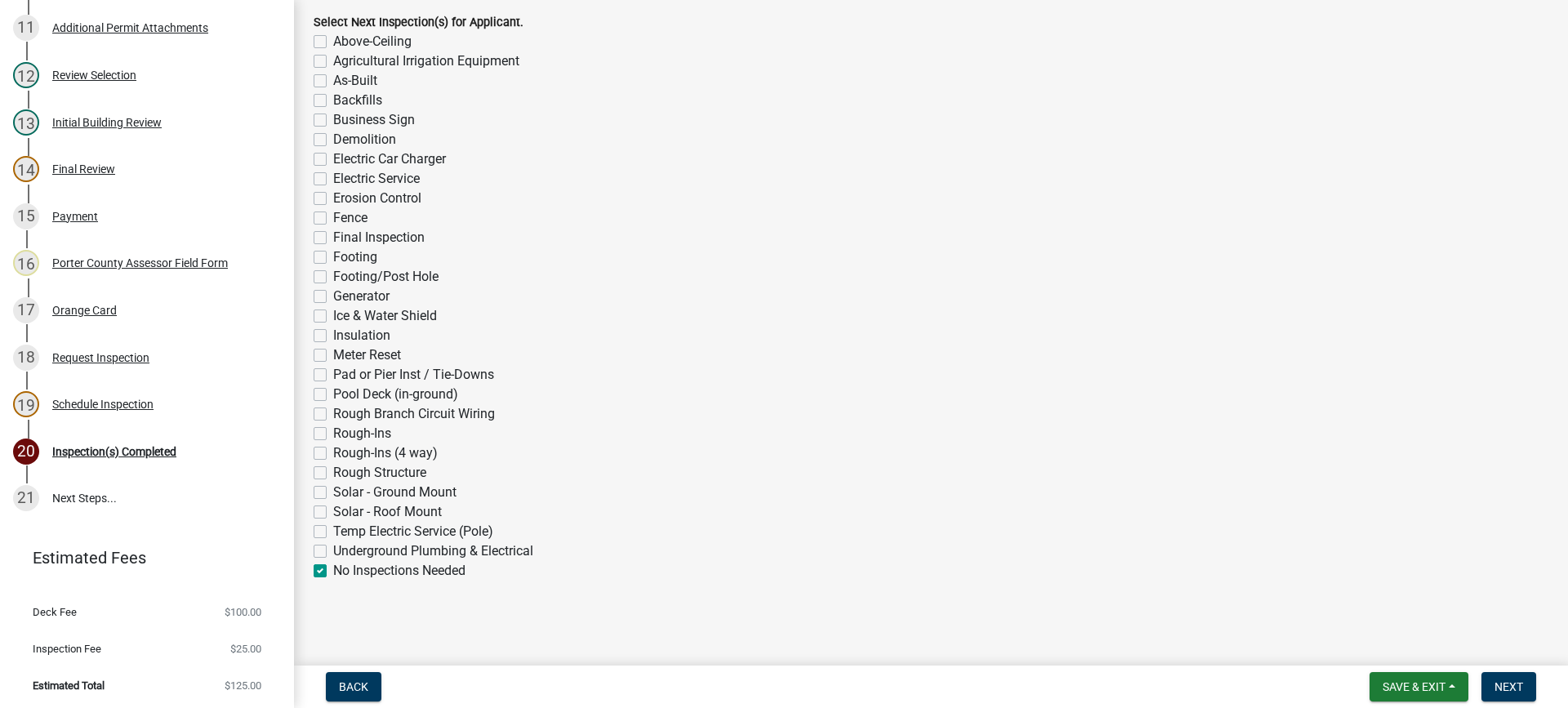
checkbox input "false"
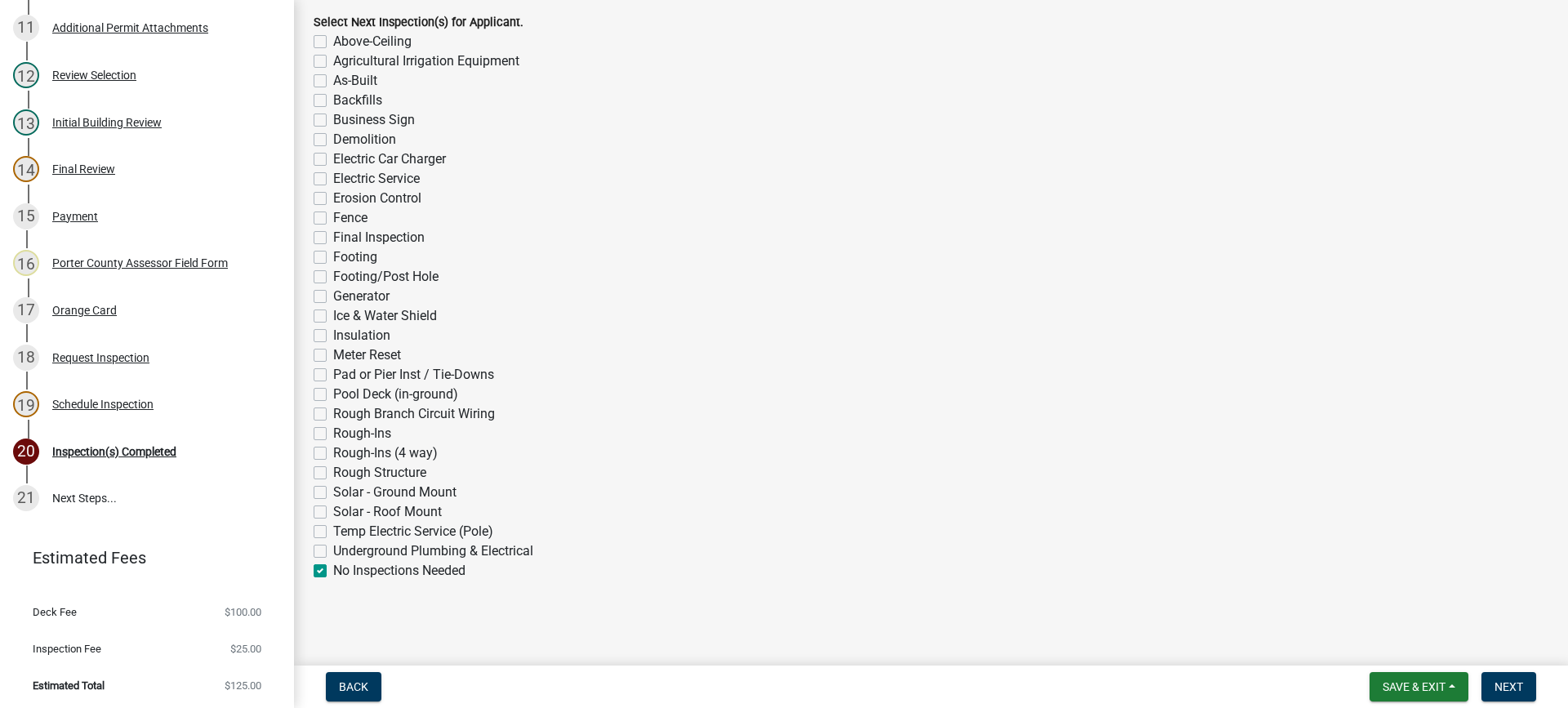
checkbox input "false"
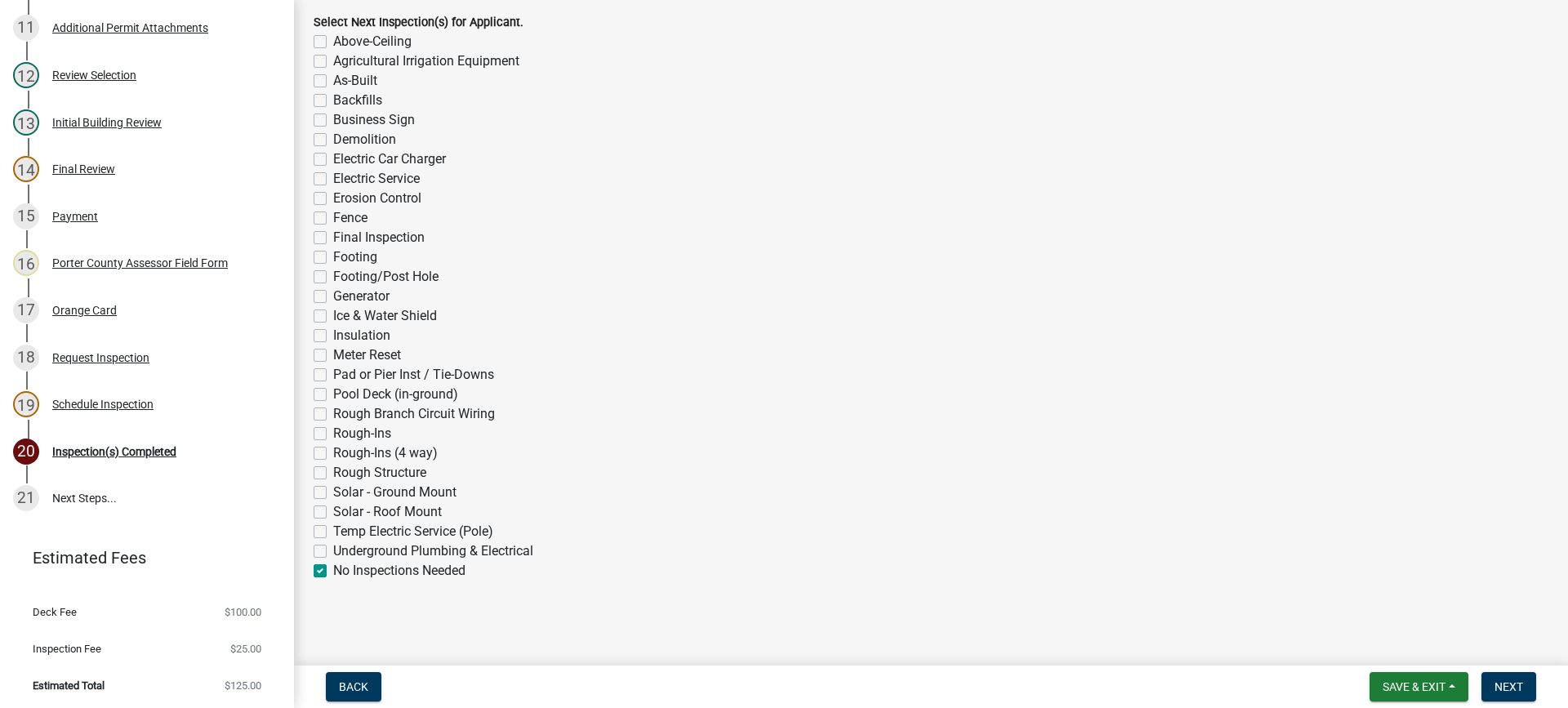
checkbox input "false"
click at [1503, 684] on span "Next" at bounding box center [1509, 686] width 29 height 13
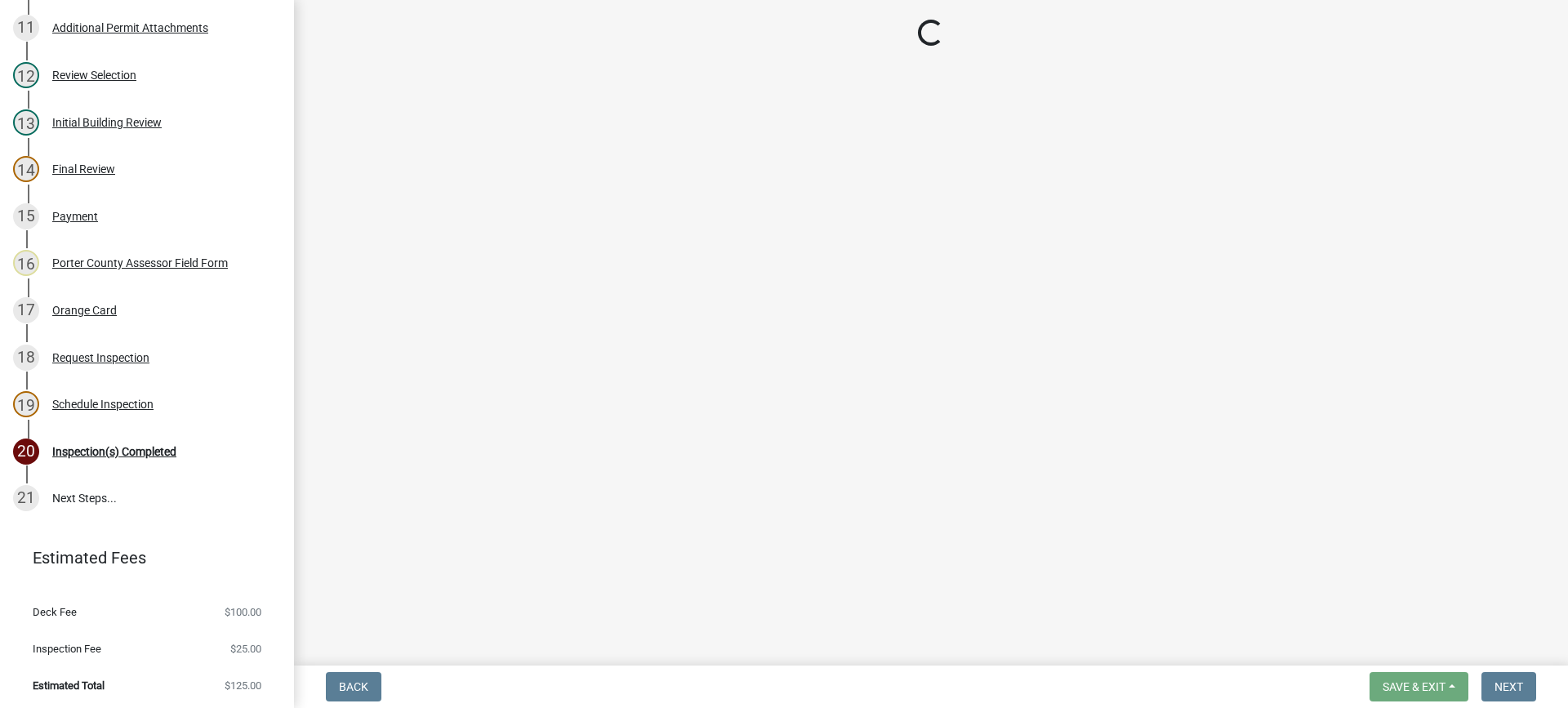
scroll to position [742, 0]
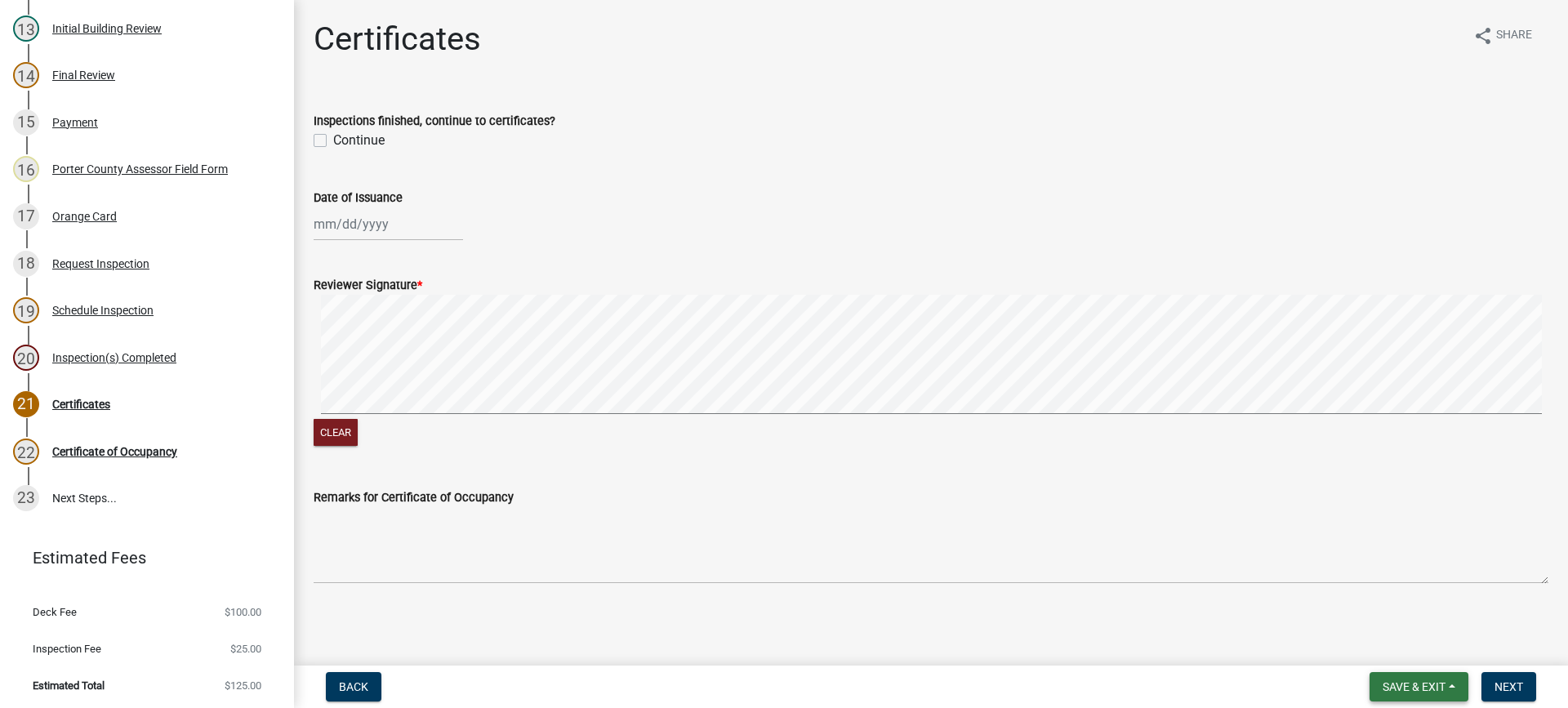
click at [1409, 685] on span "Save & Exit" at bounding box center [1414, 686] width 63 height 13
click at [1405, 642] on button "Save & Exit" at bounding box center [1403, 644] width 130 height 39
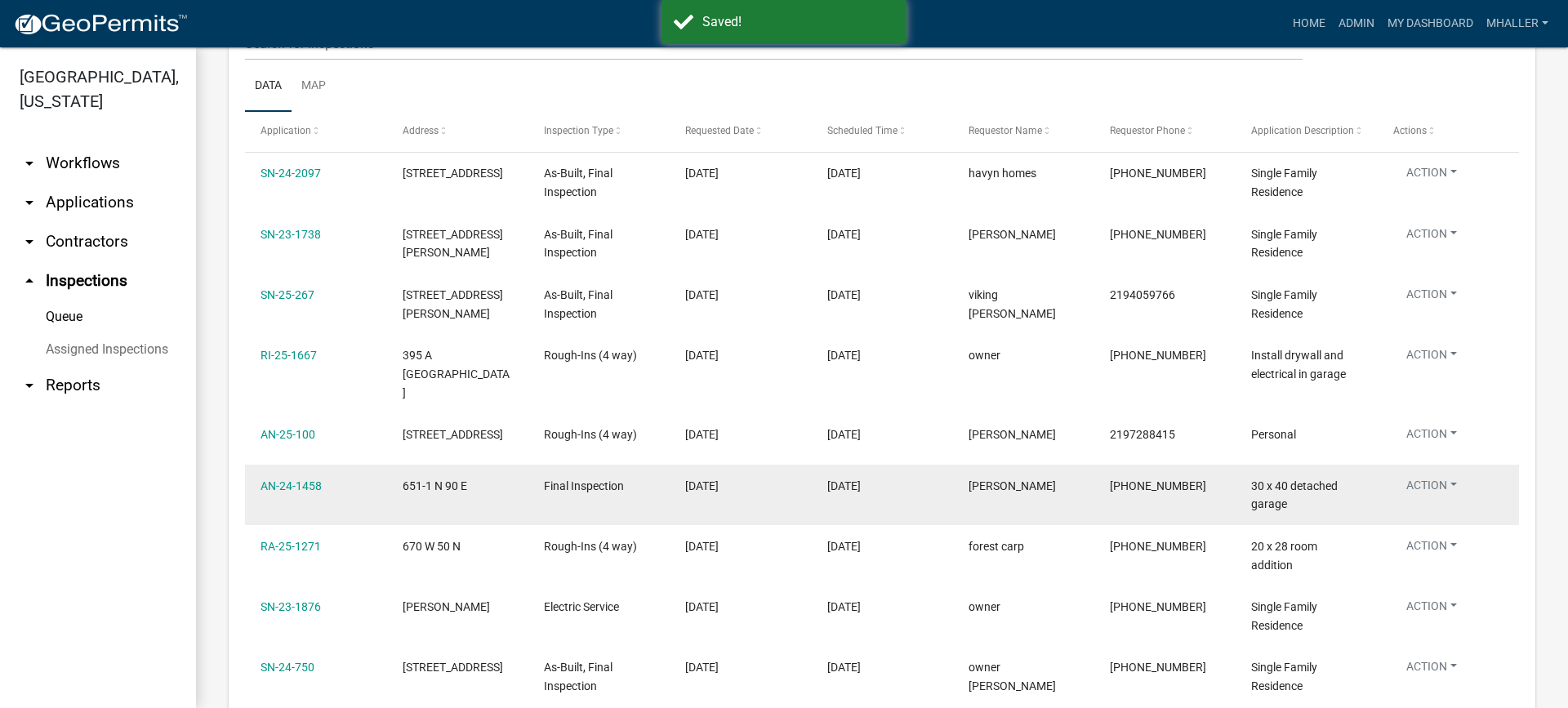
scroll to position [245, 0]
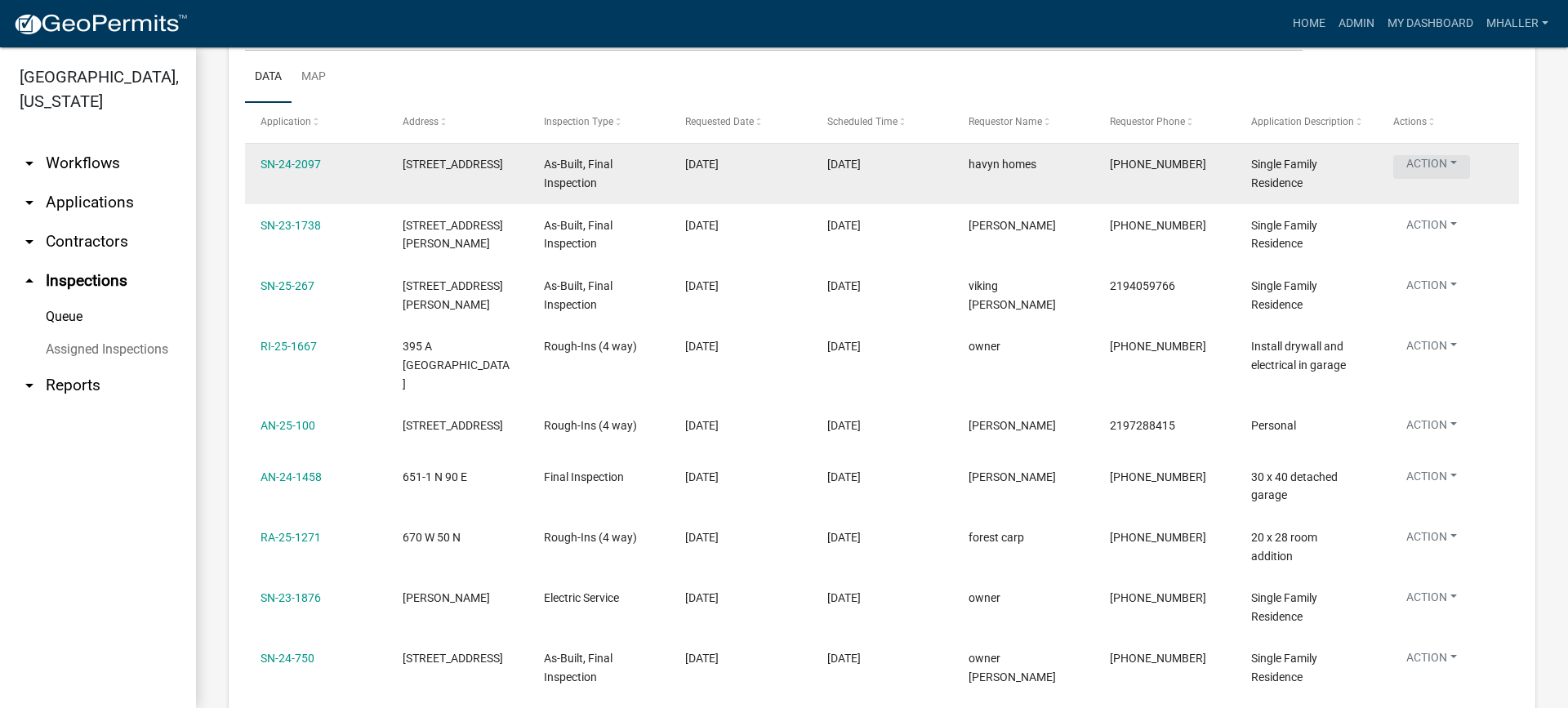
click at [1424, 167] on button "Action" at bounding box center [1431, 167] width 77 height 24
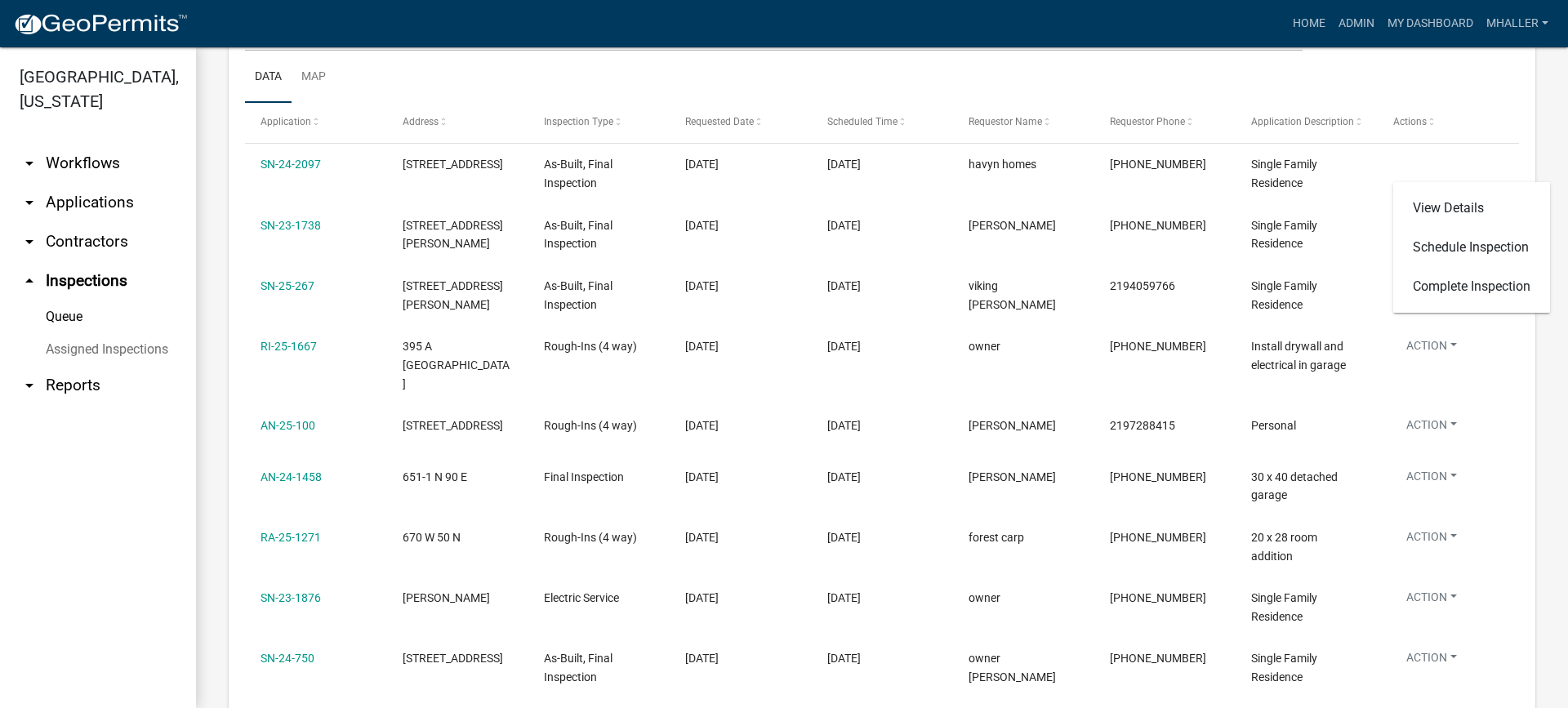
click at [1516, 403] on div "Inspection Queue Export Excel Format (.xlsx) CSV Format (.csv) Status is Pendin…" at bounding box center [882, 585] width 1307 height 1501
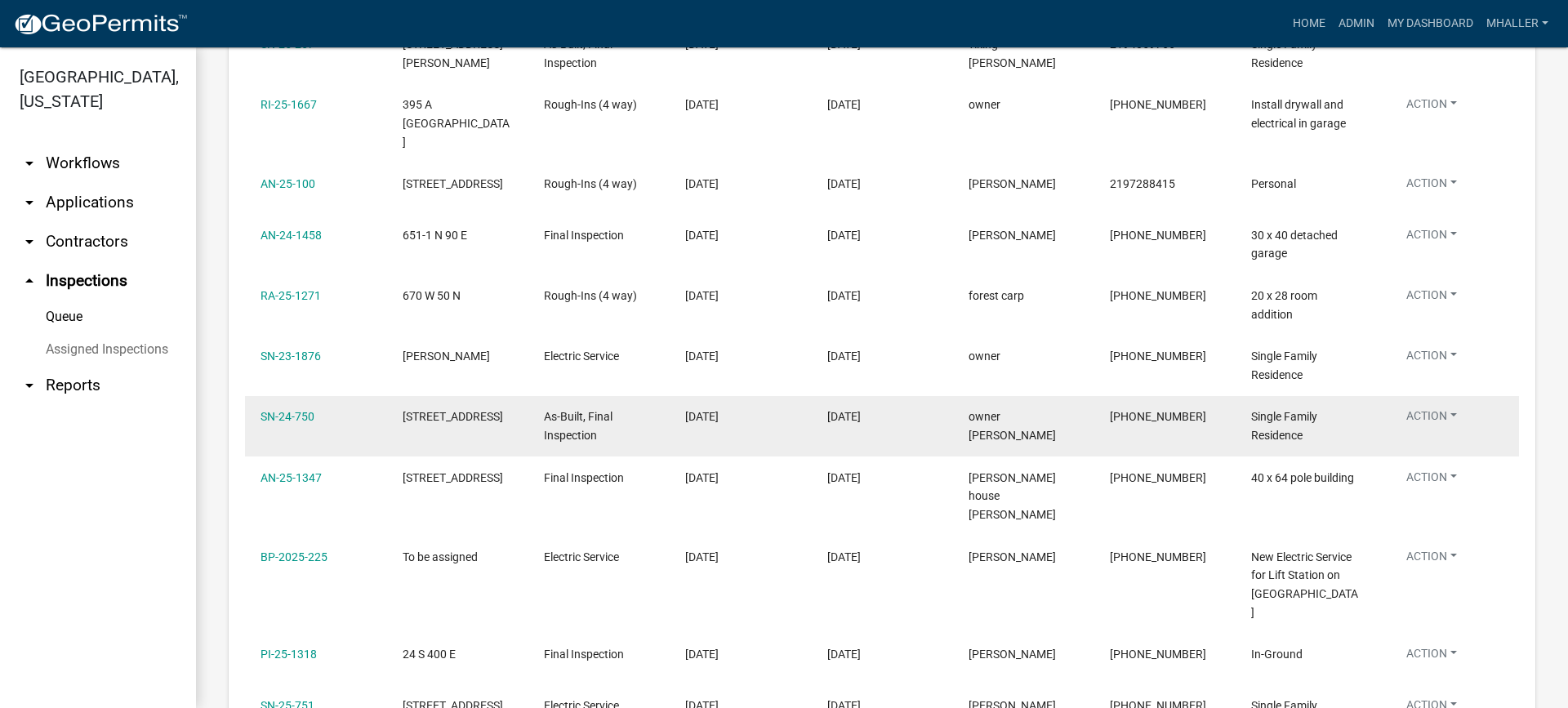
scroll to position [490, 0]
click at [1431, 404] on button "Action" at bounding box center [1431, 416] width 77 height 24
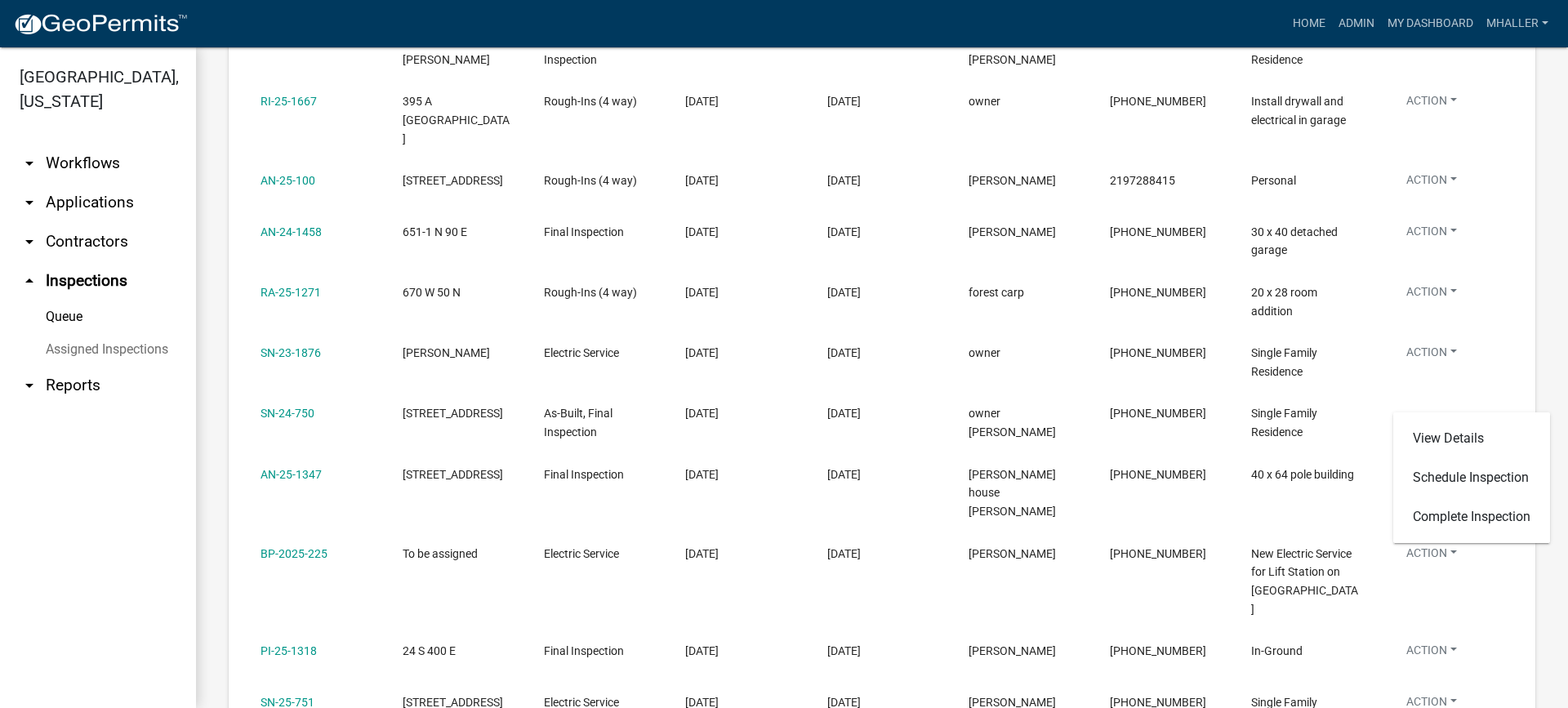
click at [1510, 592] on div "Inspection Queue Export Excel Format (.xlsx) CSV Format (.csv) Status is Pendin…" at bounding box center [882, 341] width 1307 height 1501
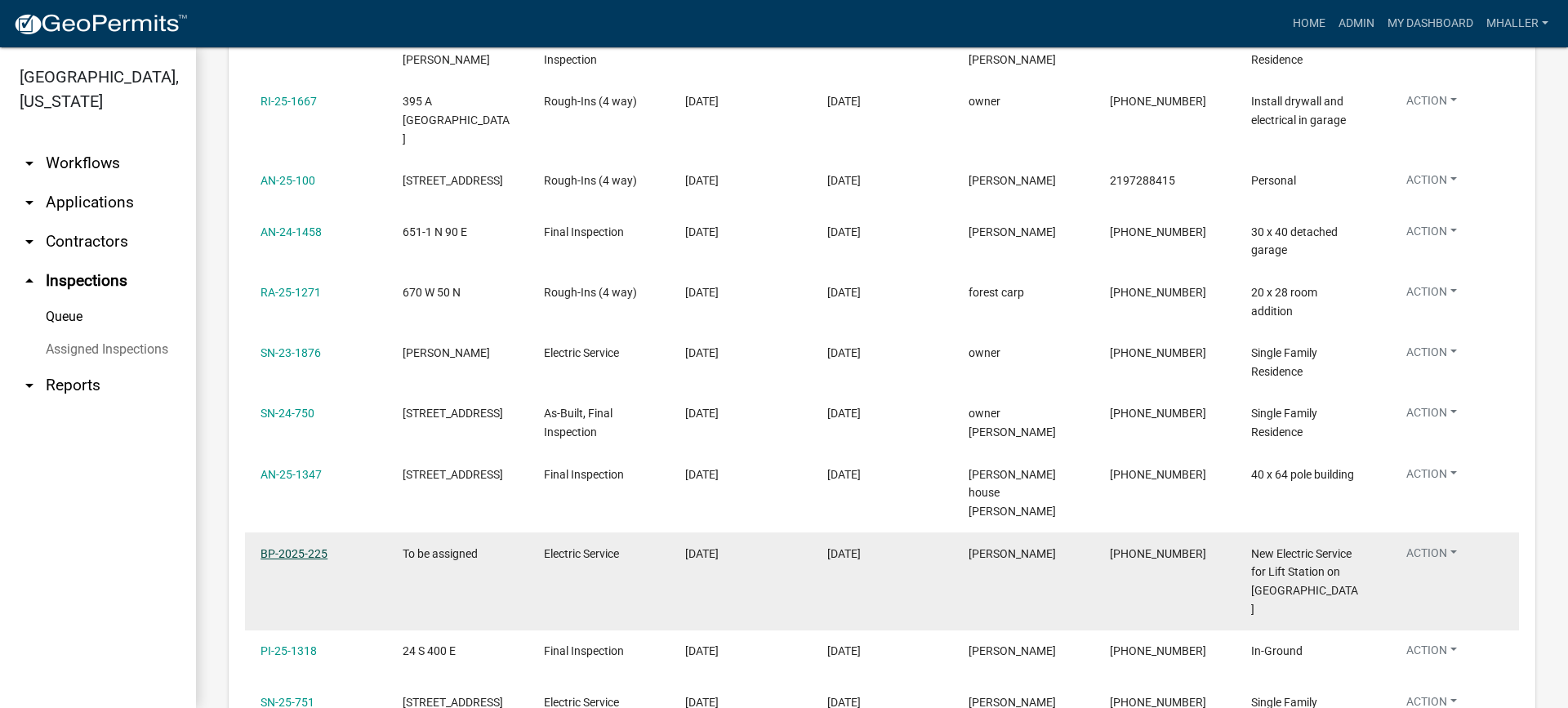
click at [279, 547] on link "BP-2025-225" at bounding box center [294, 553] width 67 height 13
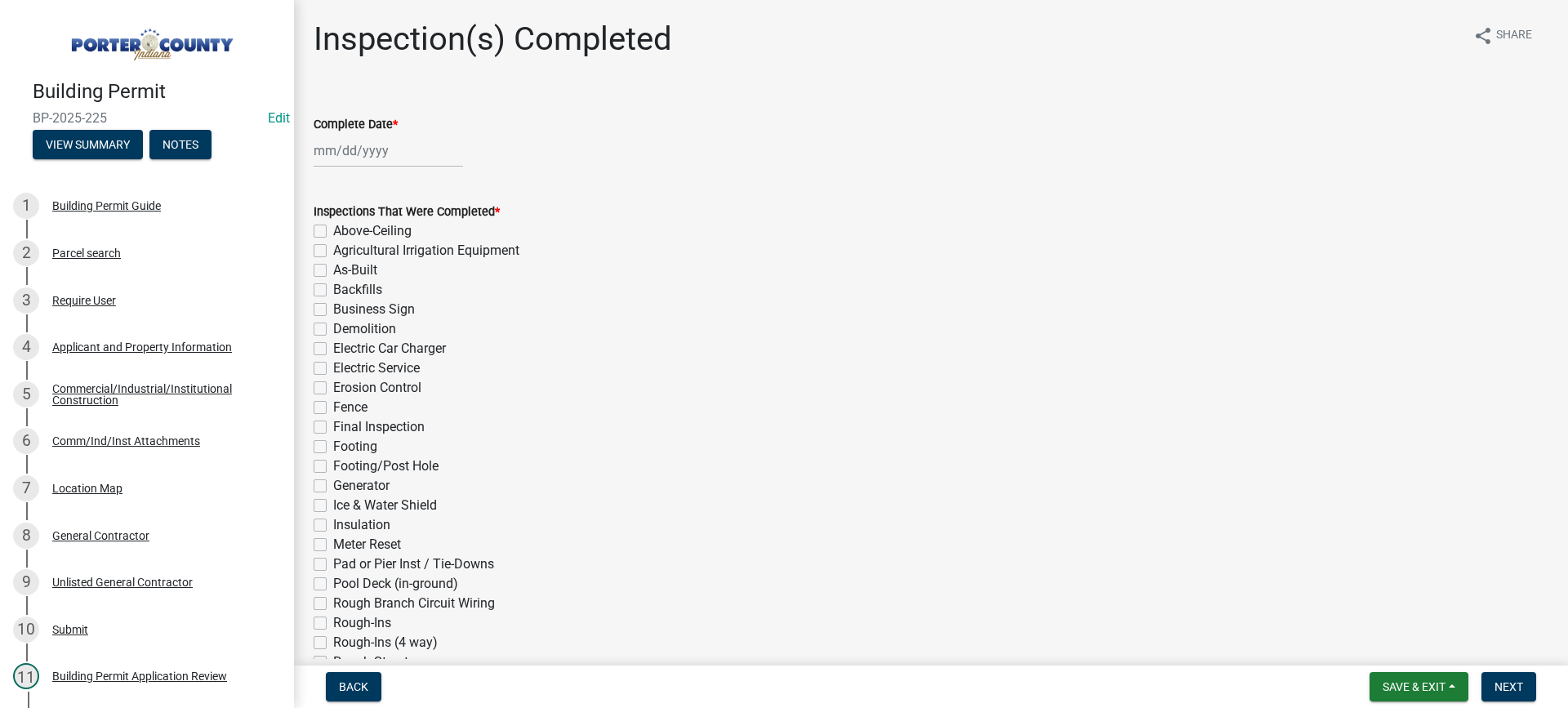
click at [339, 152] on div at bounding box center [388, 151] width 150 height 34
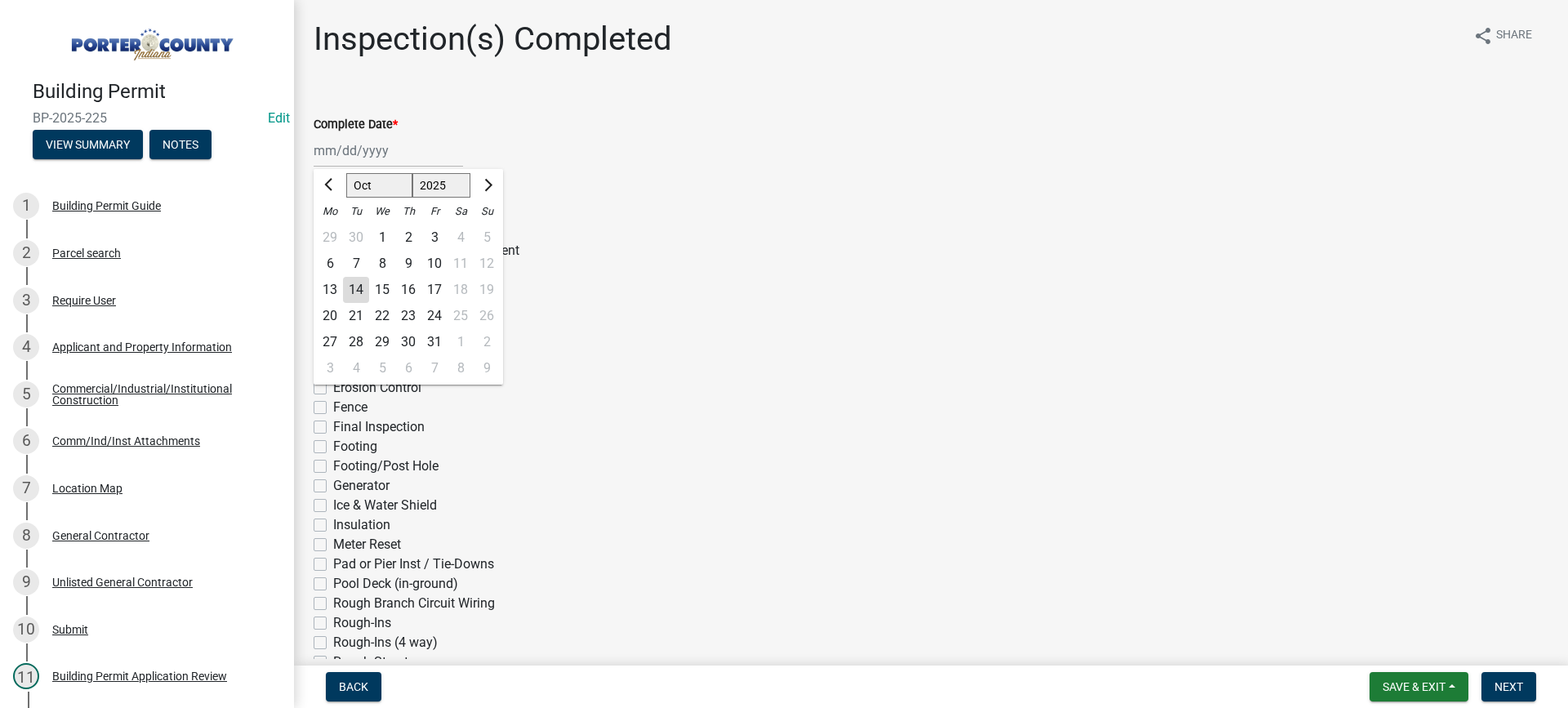
click at [351, 292] on div "14" at bounding box center [355, 289] width 26 height 26
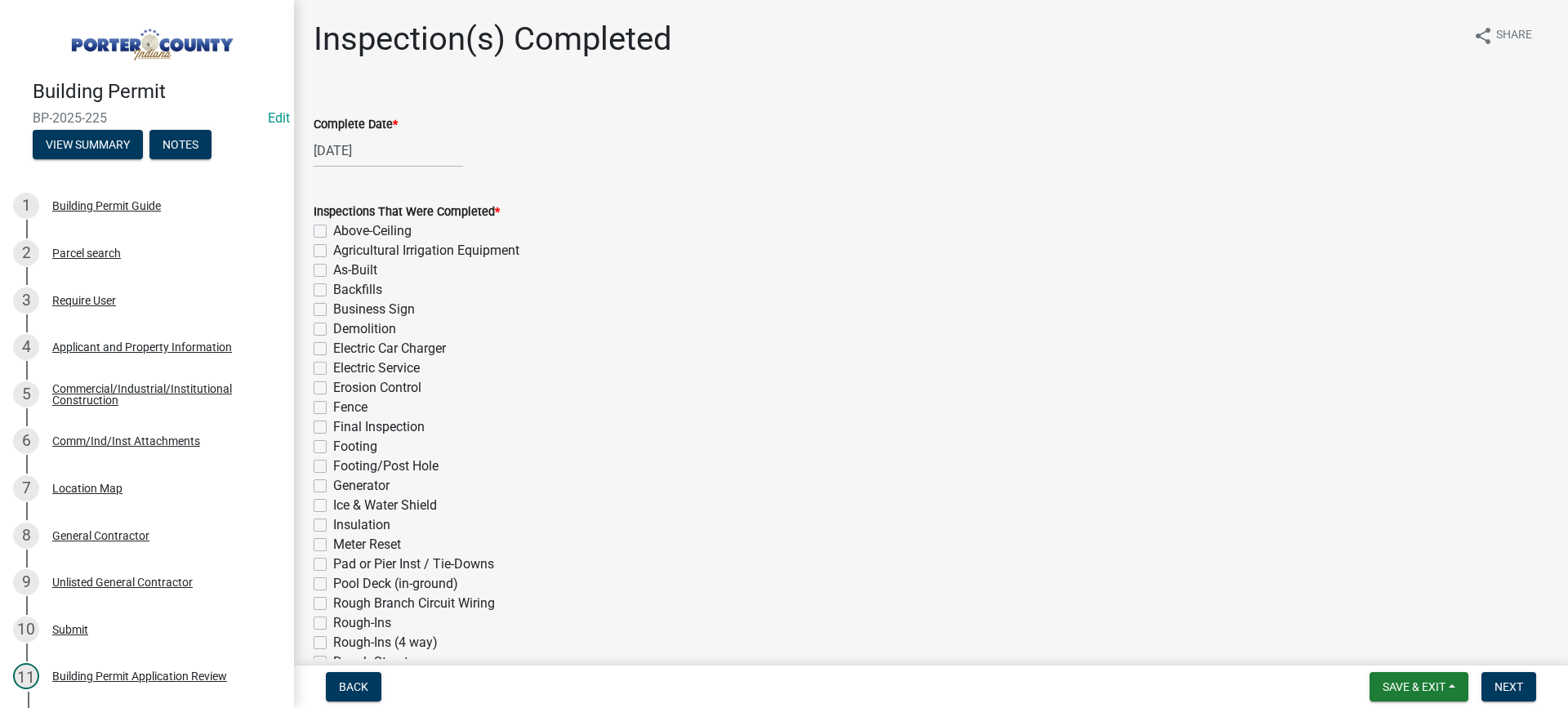
click at [333, 368] on label "Electric Service" at bounding box center [377, 368] width 86 height 19
click at [333, 368] on input "Electric Service" at bounding box center [338, 364] width 11 height 11
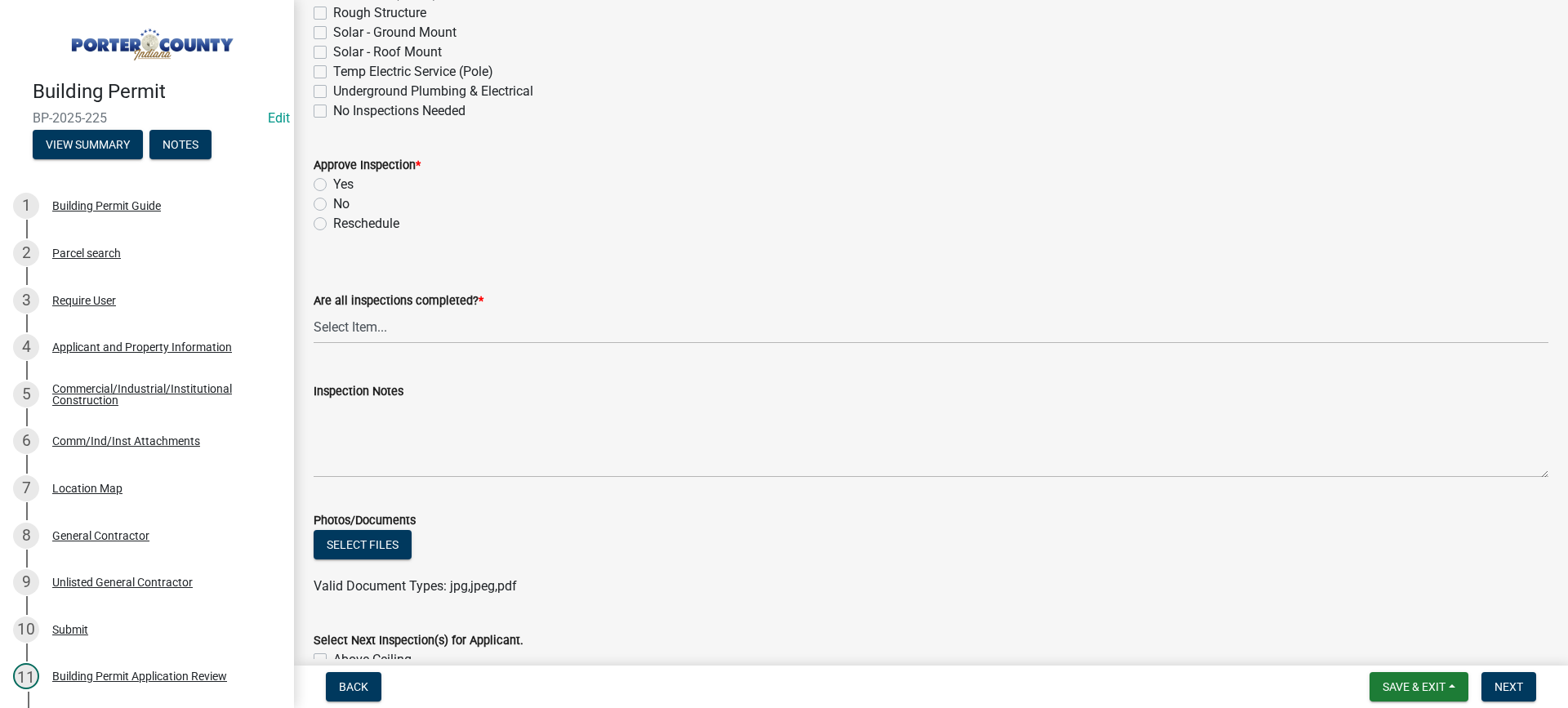
scroll to position [653, 0]
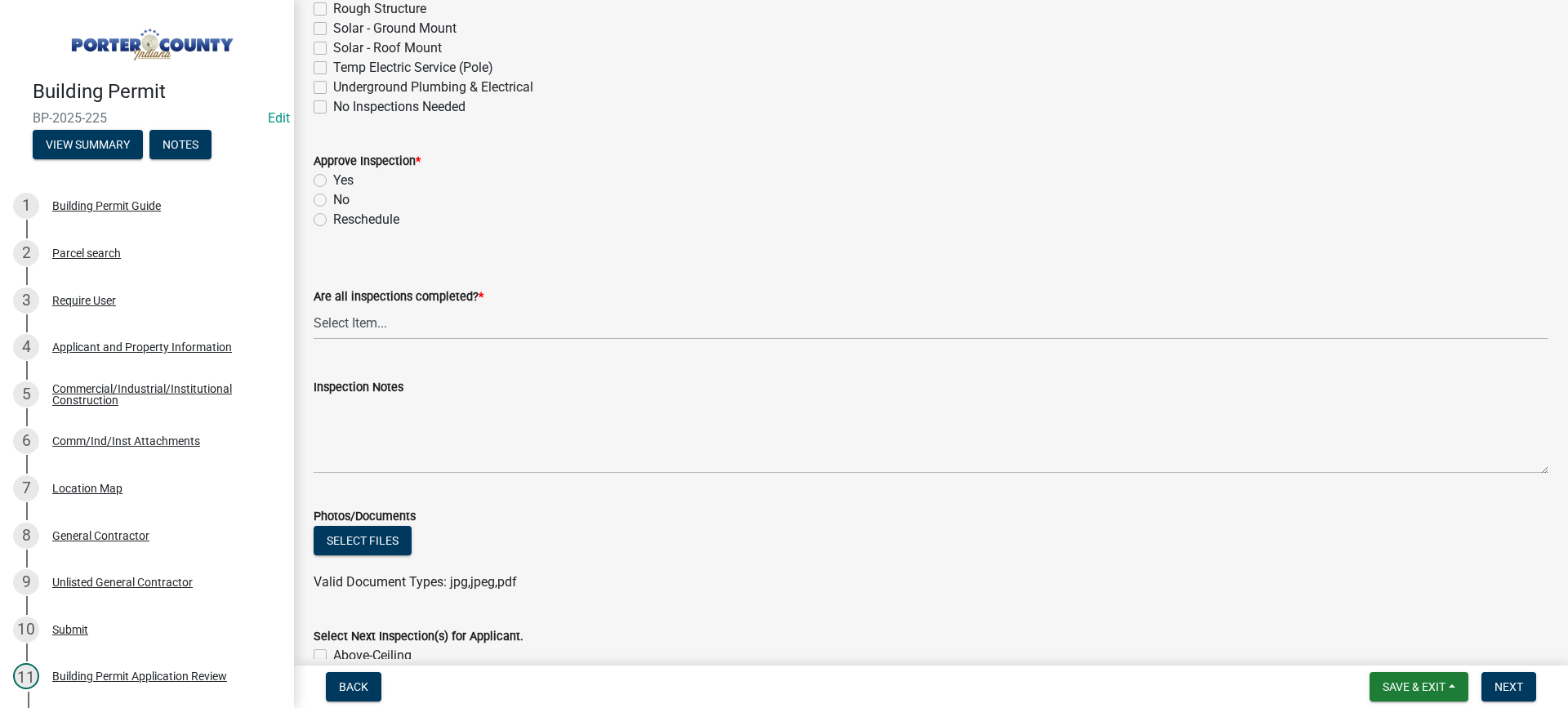
click at [333, 179] on label "Yes" at bounding box center [344, 180] width 20 height 19
click at [333, 179] on input "Yes" at bounding box center [338, 176] width 11 height 11
click at [388, 326] on select "Select Item... Yes - All Inspections Have Been Completed No - More Inspections …" at bounding box center [931, 323] width 1235 height 34
click at [314, 306] on select "Select Item... Yes - All Inspections Have Been Completed No - More Inspections …" at bounding box center [931, 323] width 1235 height 34
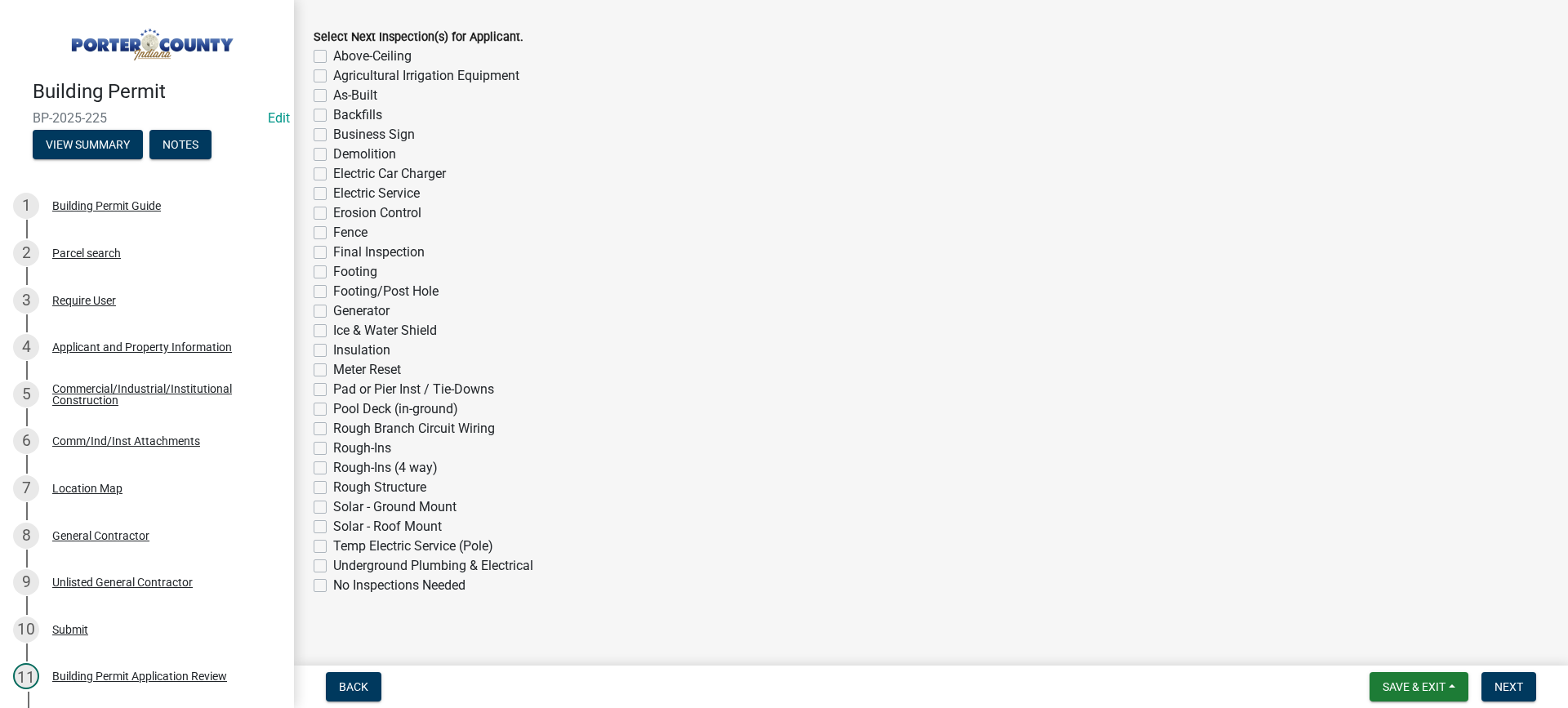
scroll to position [1267, 0]
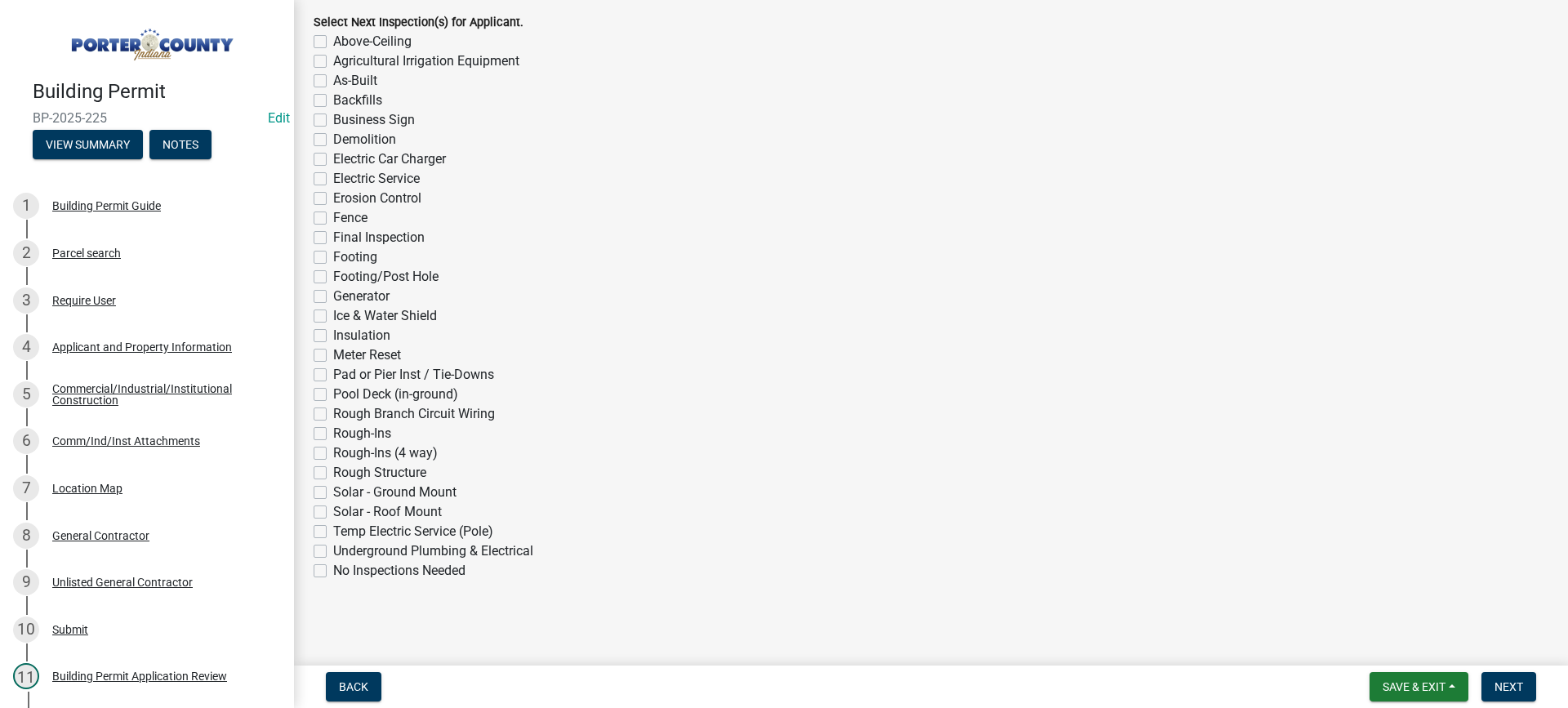
click at [333, 572] on label "No Inspections Needed" at bounding box center [399, 570] width 132 height 19
click at [333, 572] on input "No Inspections Needed" at bounding box center [338, 566] width 11 height 11
click at [1509, 687] on span "Next" at bounding box center [1509, 686] width 29 height 13
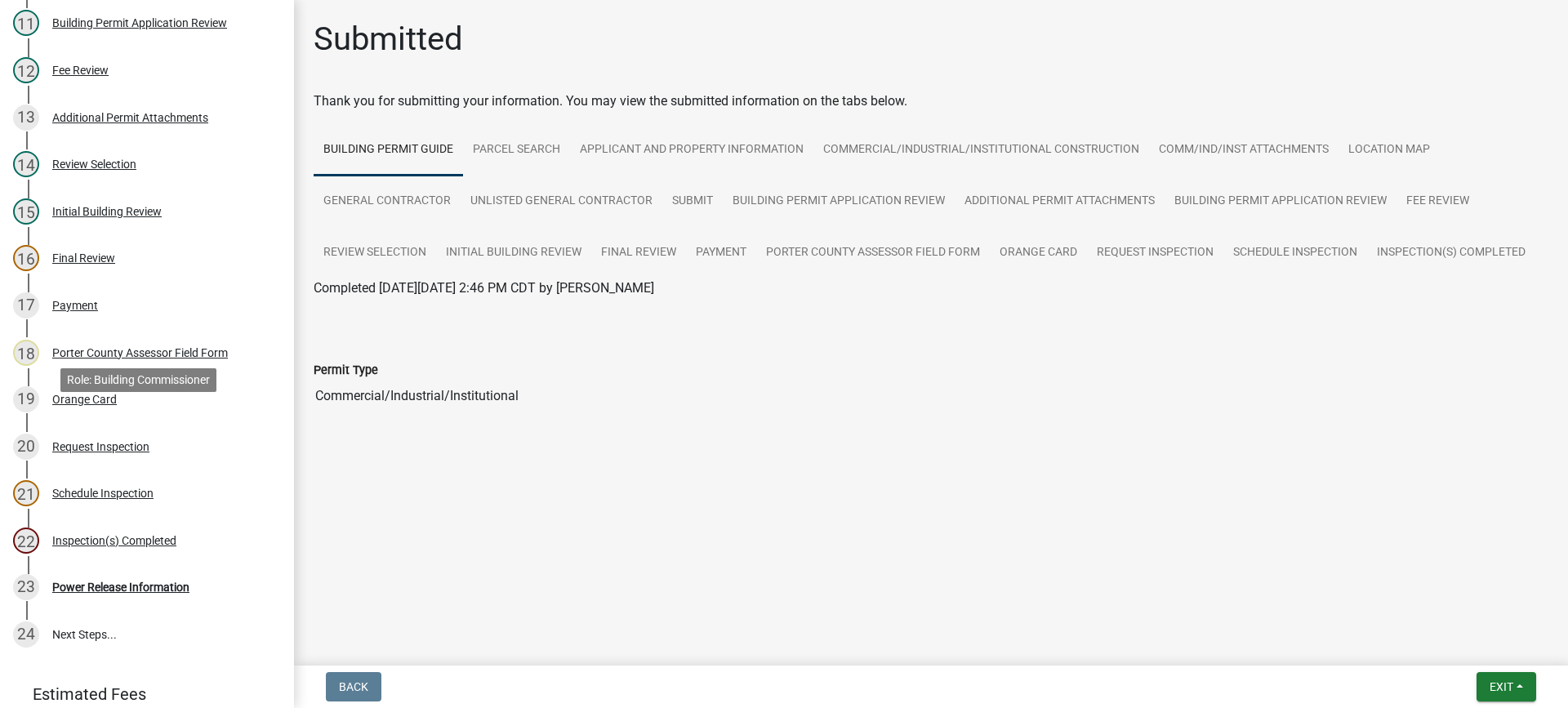
scroll to position [774, 0]
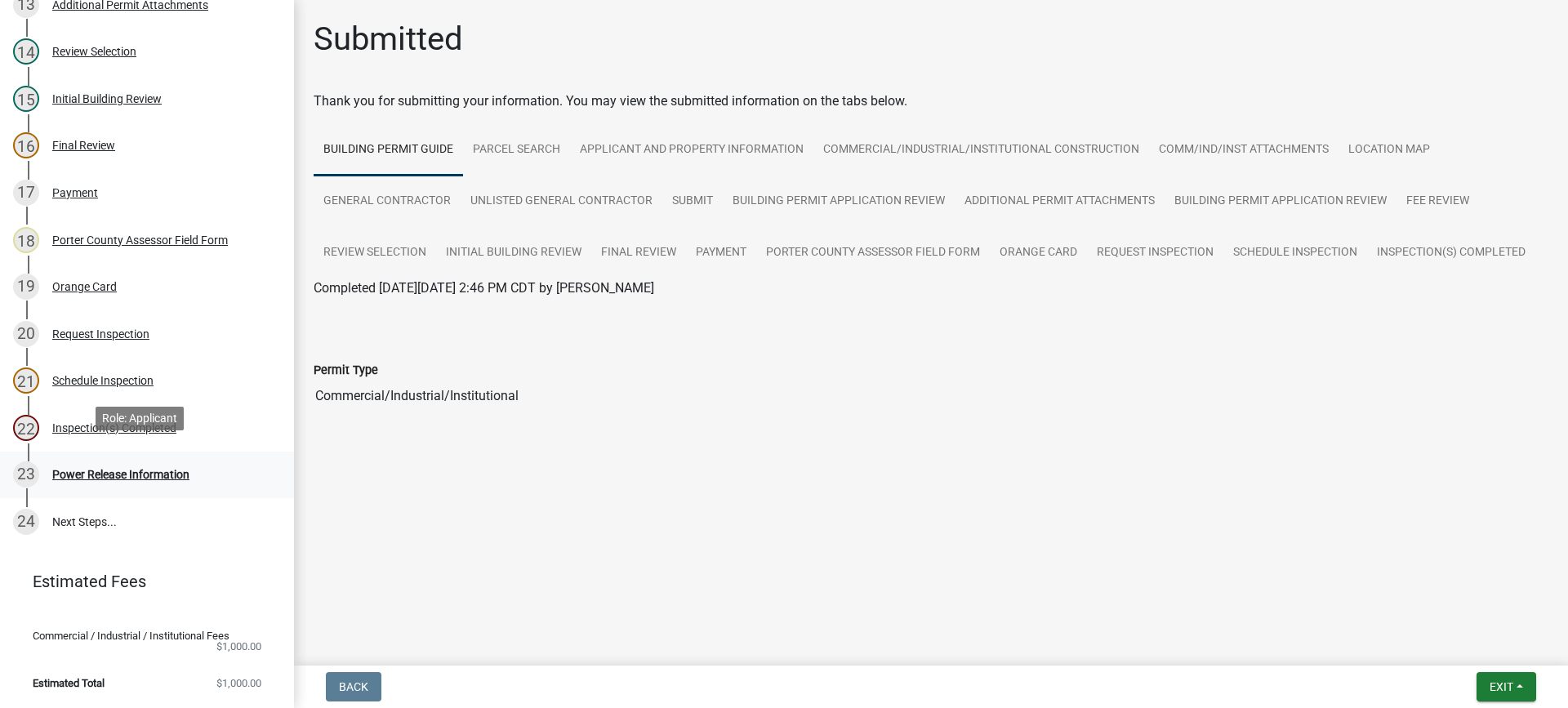
click at [123, 469] on div "Power Release Information" at bounding box center [121, 475] width 137 height 12
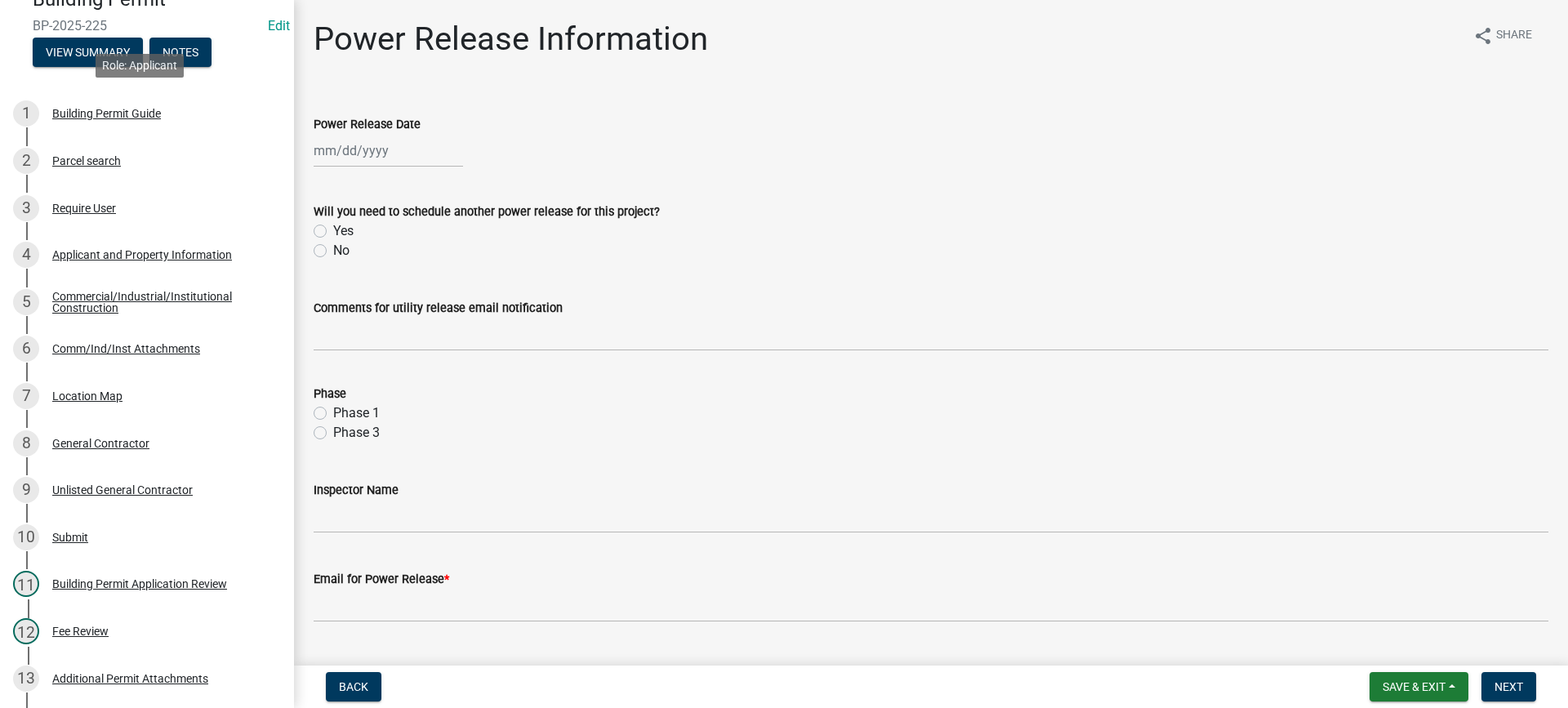
scroll to position [121, 0]
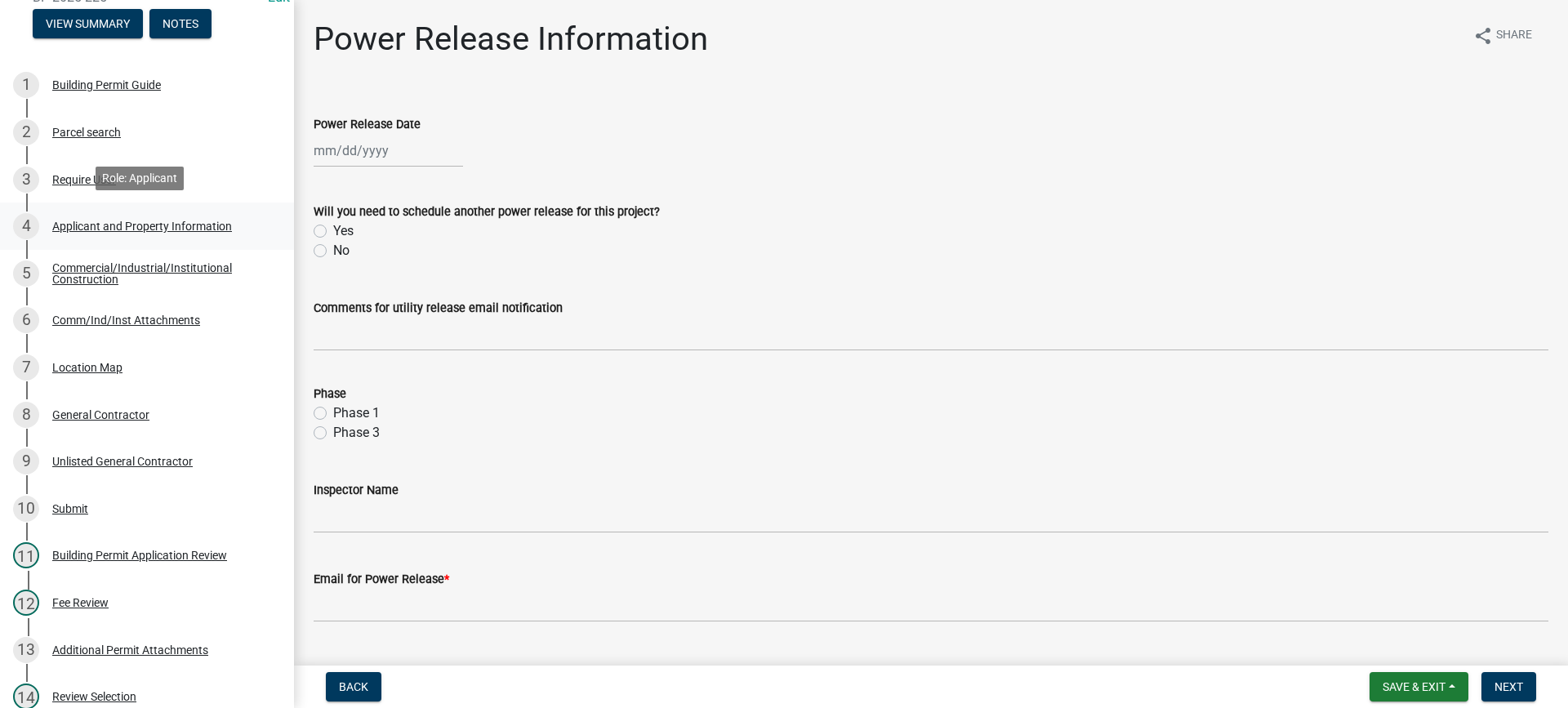
click at [157, 221] on div "Applicant and Property Information" at bounding box center [142, 227] width 179 height 12
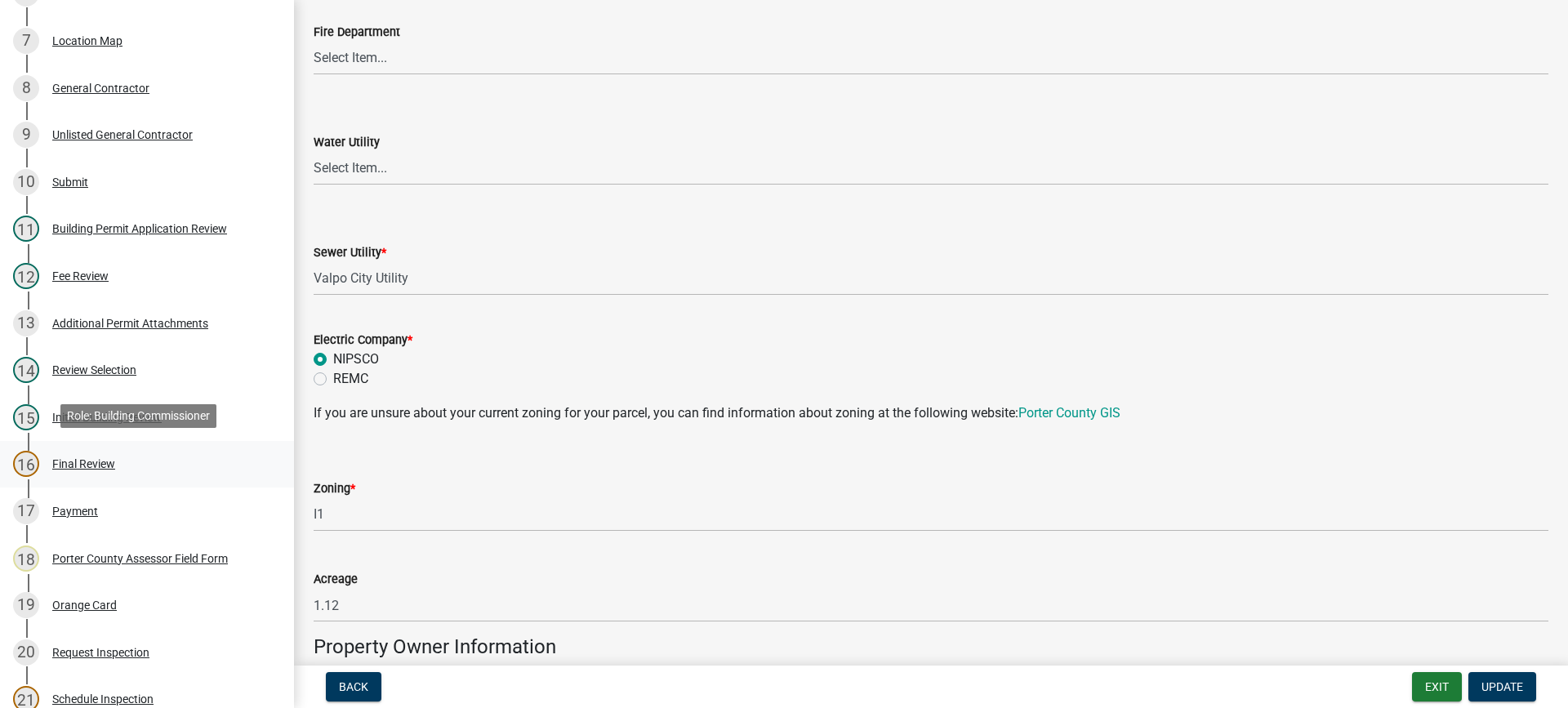
scroll to position [774, 0]
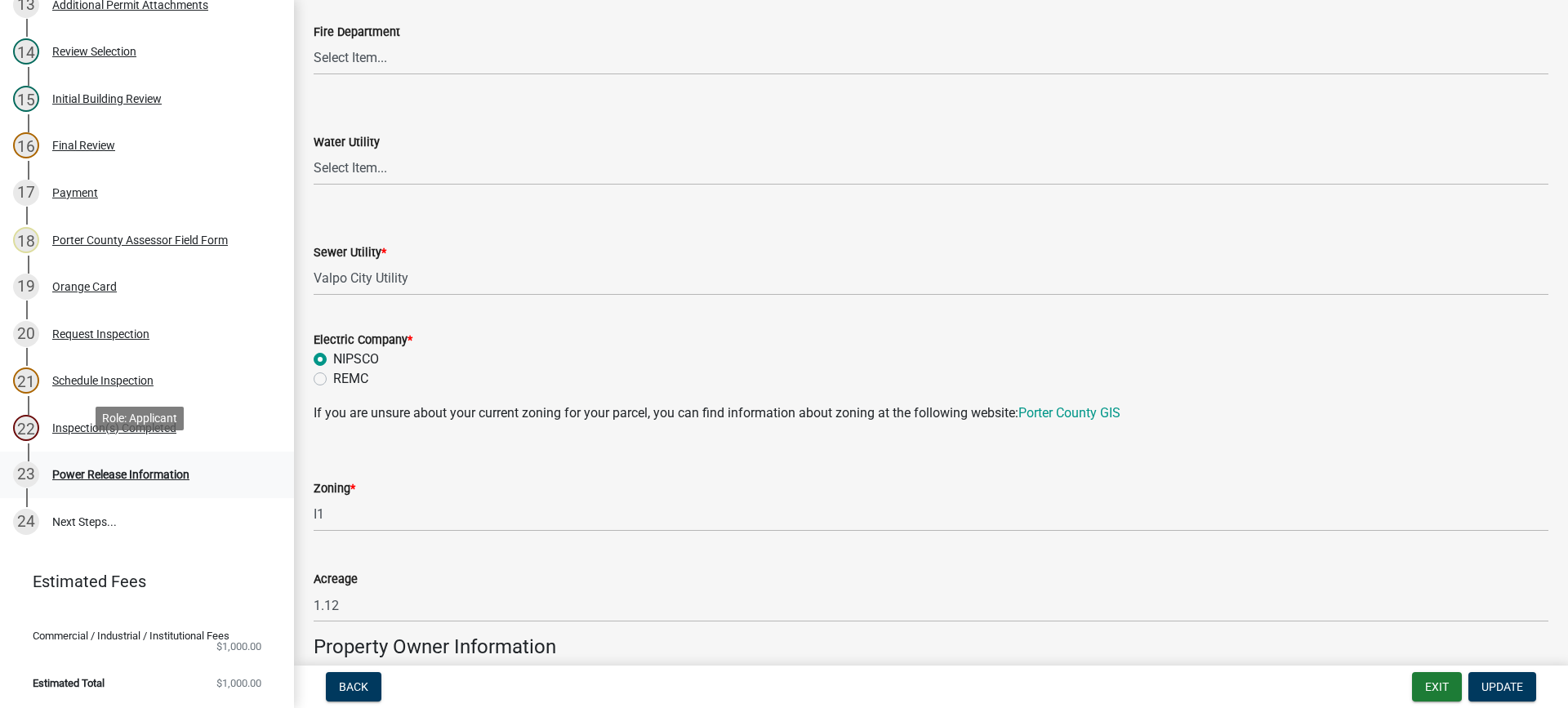
click at [109, 469] on div "Power Release Information" at bounding box center [121, 475] width 137 height 12
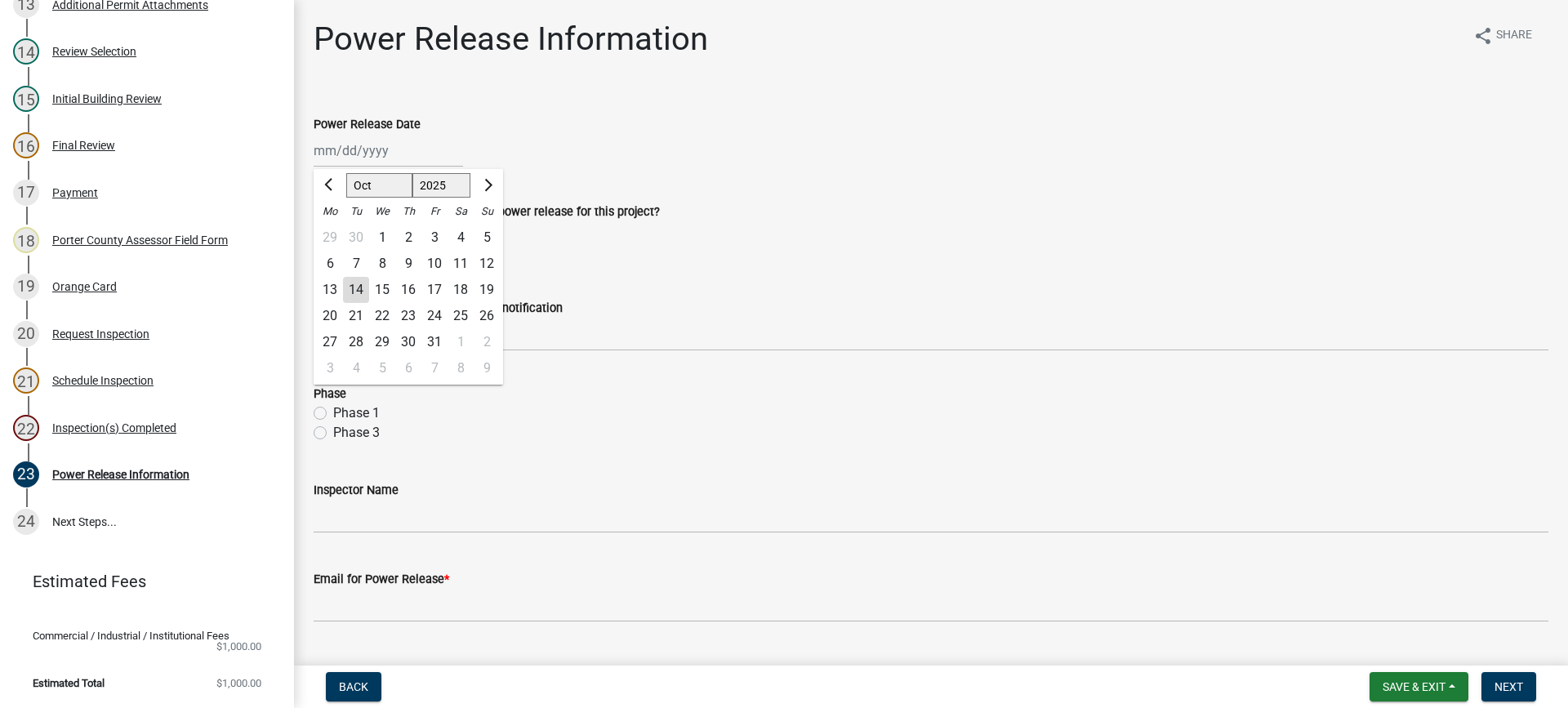
drag, startPoint x: 357, startPoint y: 157, endPoint x: 363, endPoint y: 189, distance: 32.6
click at [357, 157] on div "[PERSON_NAME] Feb Mar Apr [PERSON_NAME][DATE] Oct Nov [DATE] 1526 1527 1528 152…" at bounding box center [388, 151] width 150 height 34
click at [355, 284] on div "14" at bounding box center [355, 289] width 26 height 26
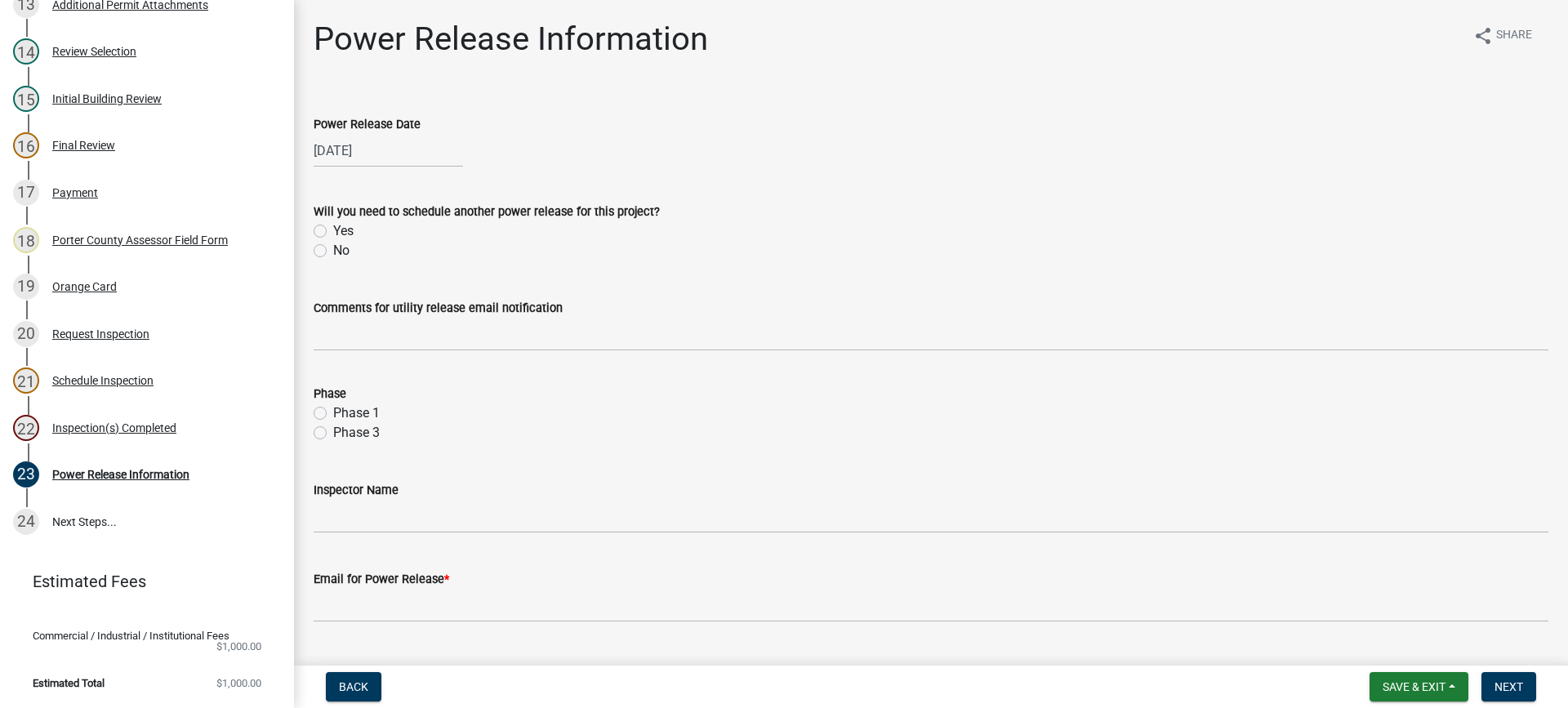
click at [333, 250] on label "No" at bounding box center [341, 250] width 16 height 19
click at [333, 250] on input "No" at bounding box center [338, 246] width 11 height 11
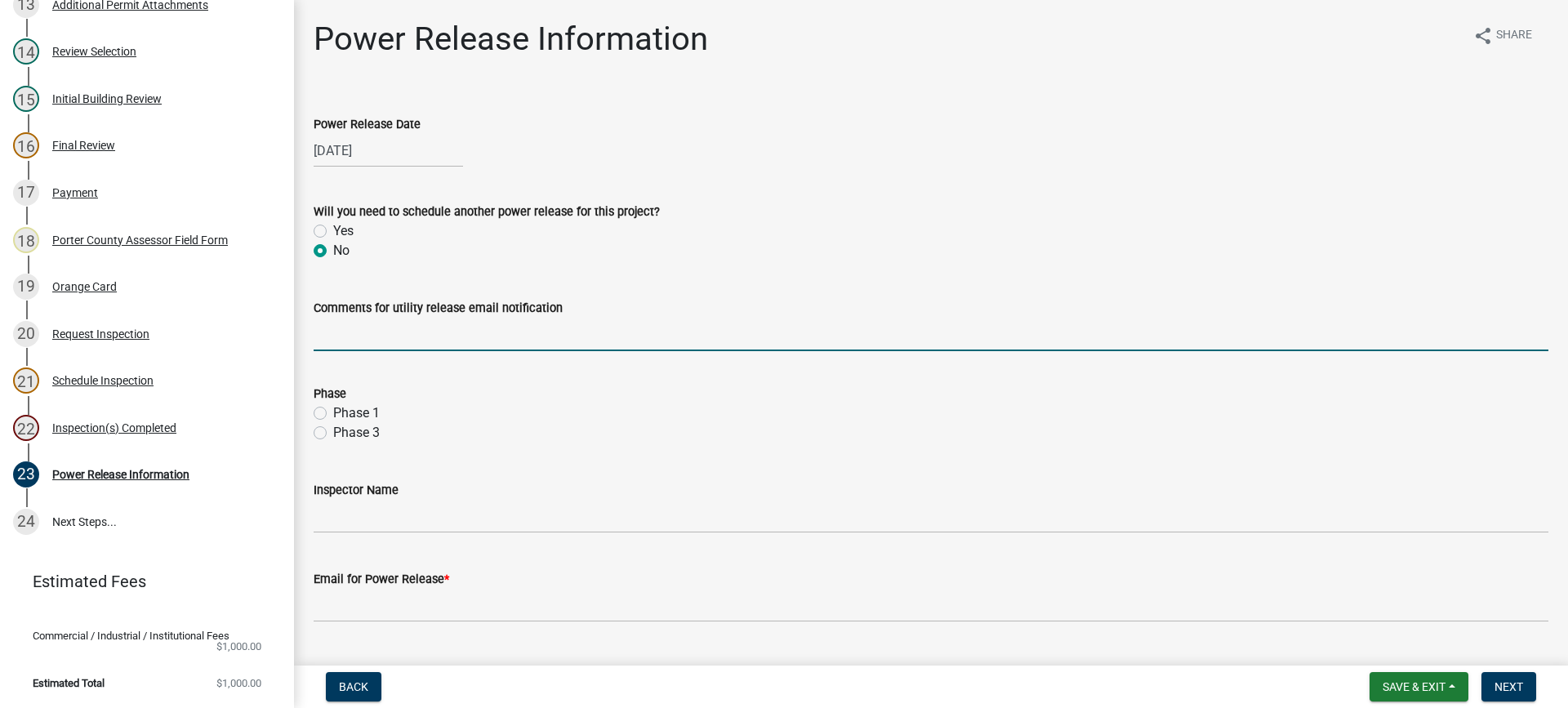
click at [368, 328] on input "Comments for utility release email notification" at bounding box center [931, 334] width 1235 height 34
click at [333, 431] on label "Phase 3" at bounding box center [356, 432] width 47 height 19
click at [333, 431] on input "Phase 3" at bounding box center [338, 428] width 11 height 11
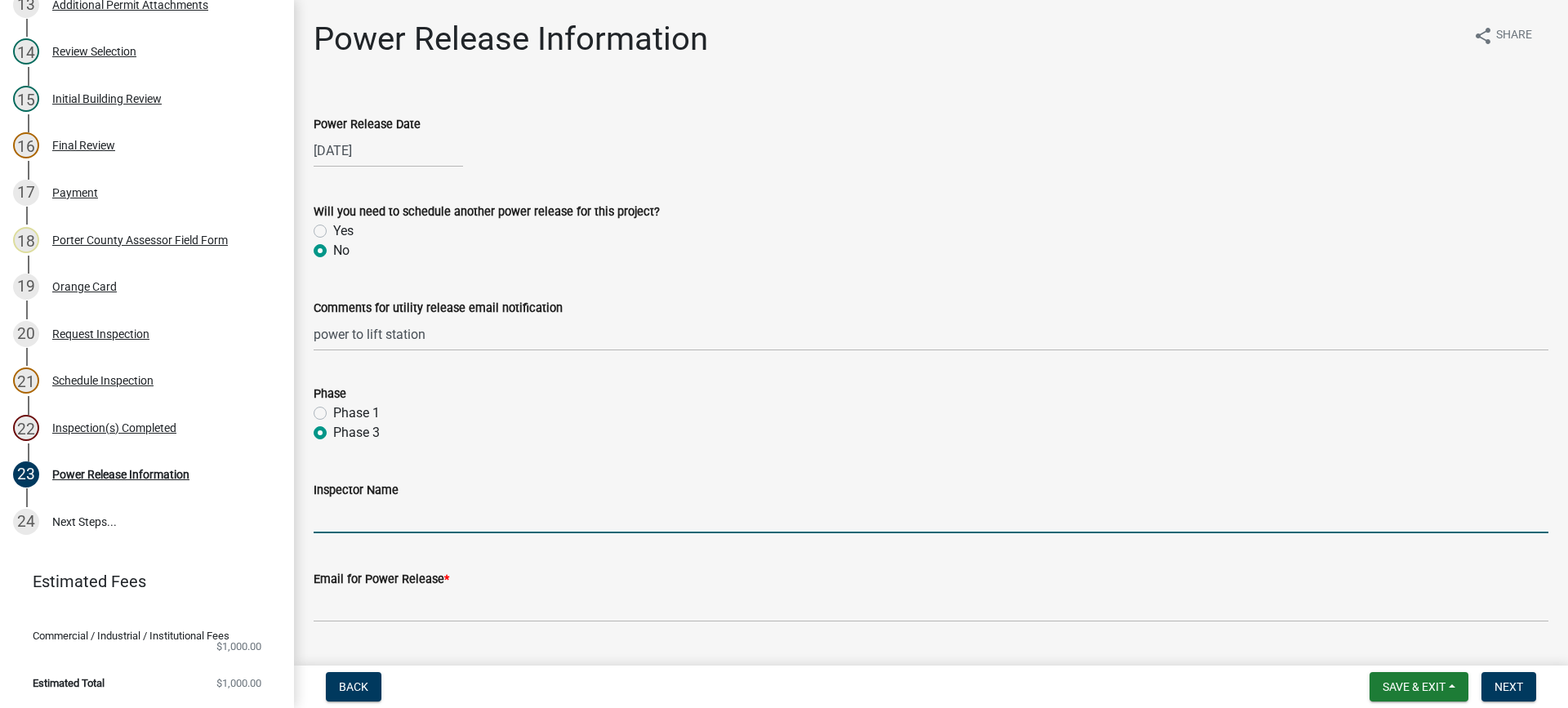
click at [388, 516] on input "Inspector Name" at bounding box center [931, 517] width 1235 height 34
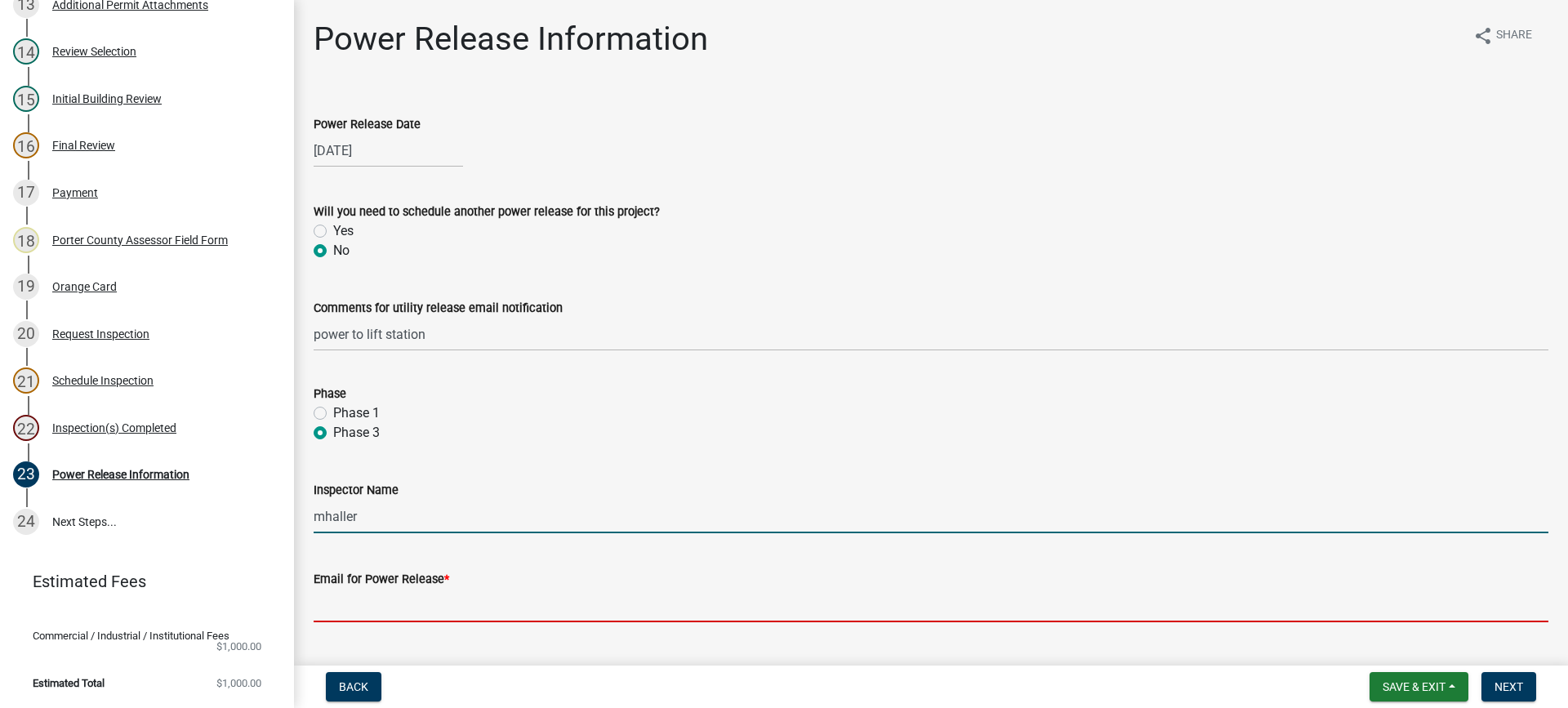
click at [450, 607] on input "Email for Power Release *" at bounding box center [931, 606] width 1235 height 34
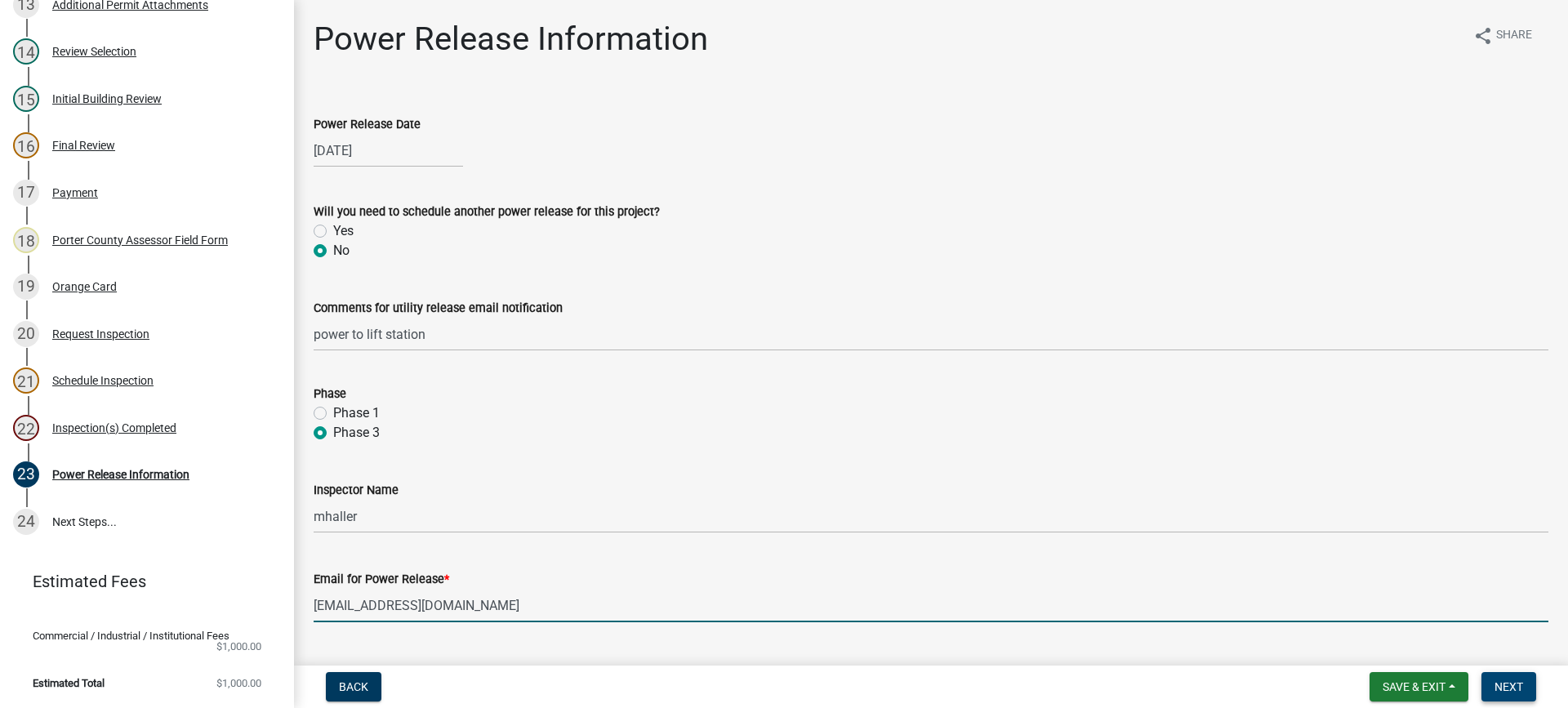
click at [1492, 686] on button "Next" at bounding box center [1509, 686] width 55 height 30
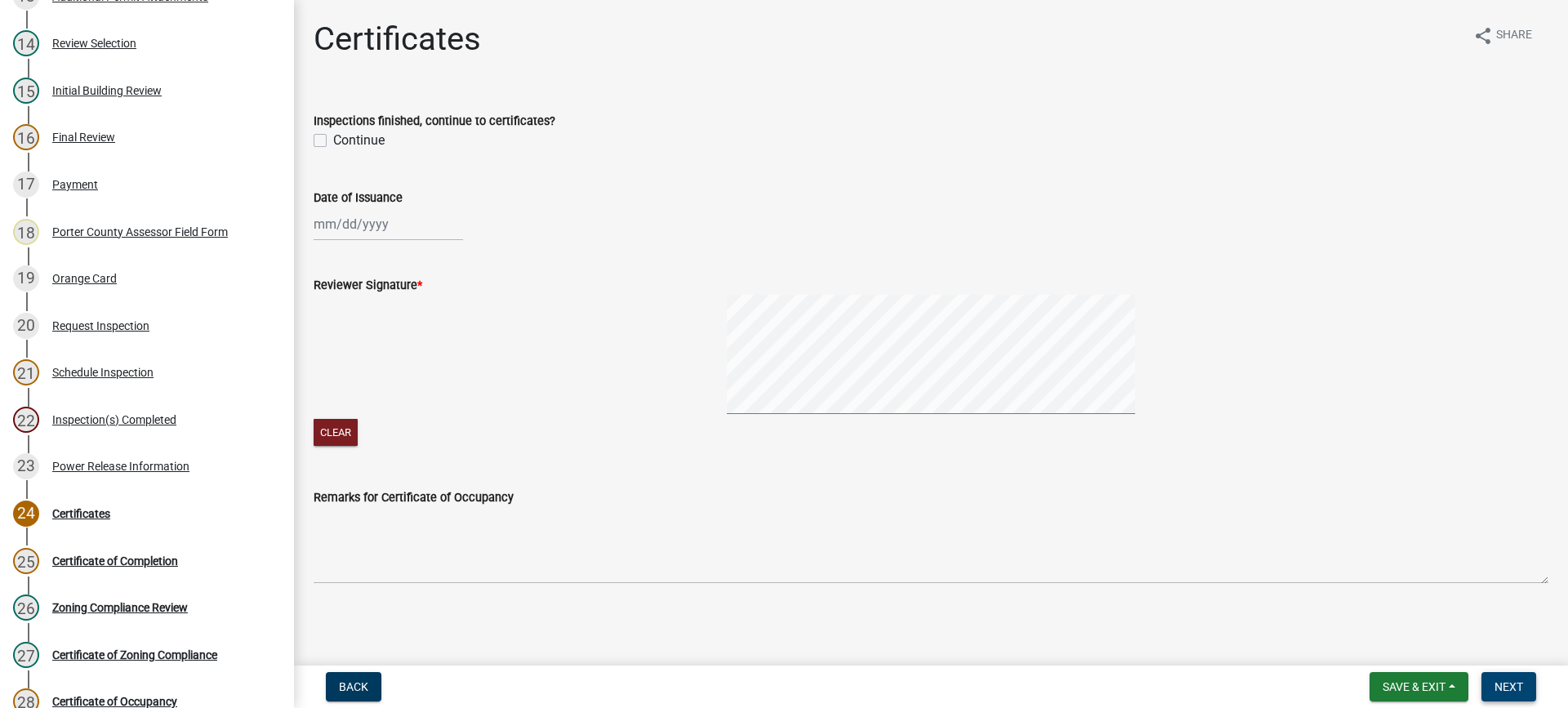
scroll to position [1009, 0]
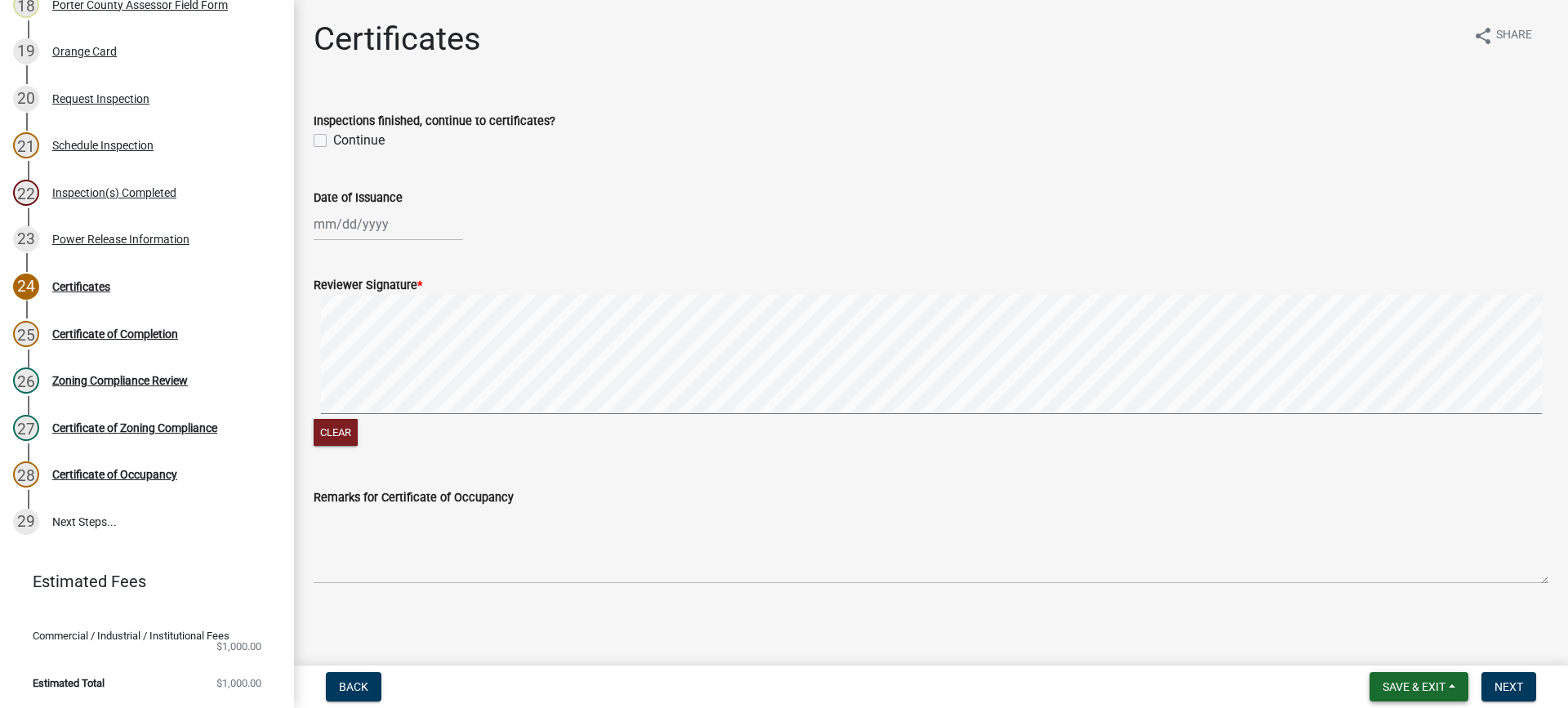
click at [1384, 683] on span "Save & Exit" at bounding box center [1414, 686] width 63 height 13
click at [1384, 649] on button "Save & Exit" at bounding box center [1403, 644] width 130 height 39
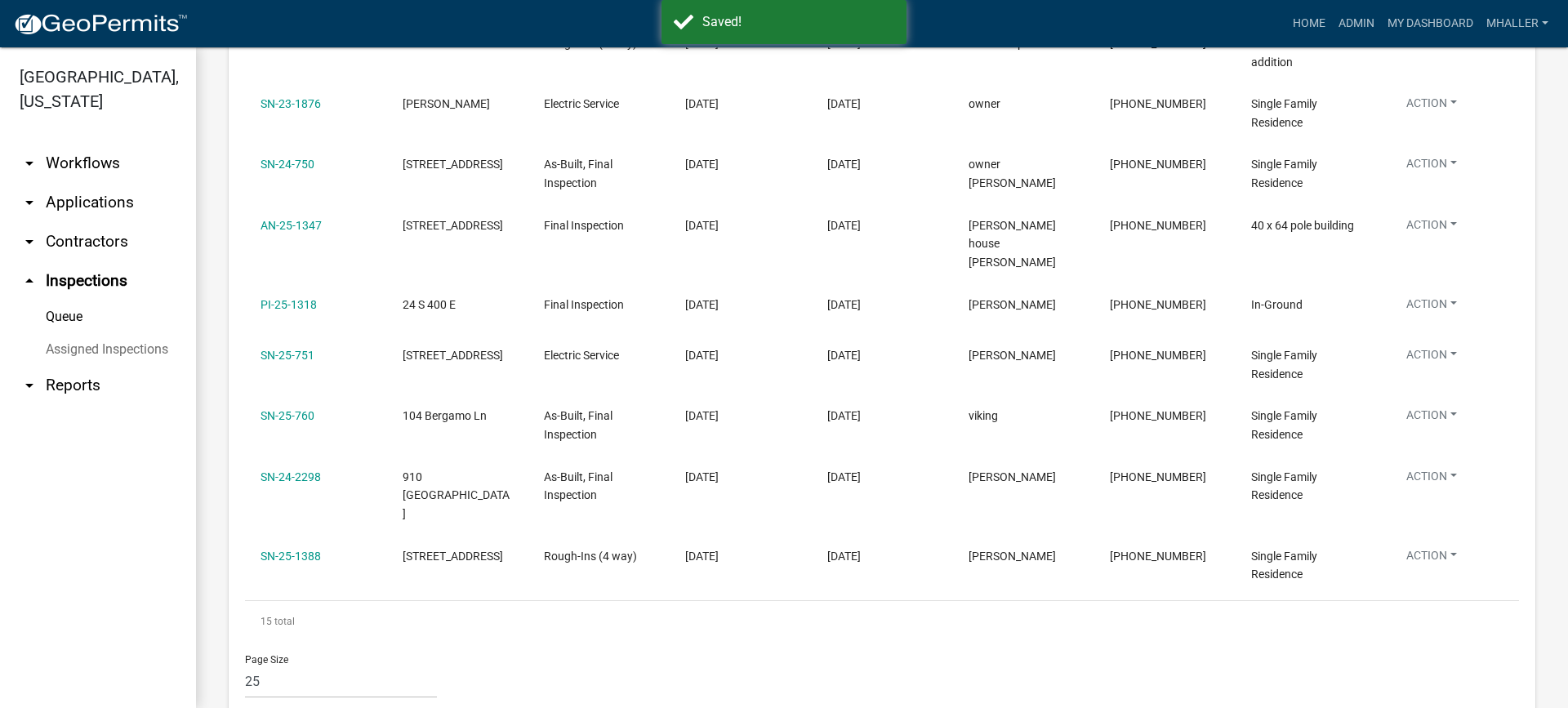
scroll to position [743, 0]
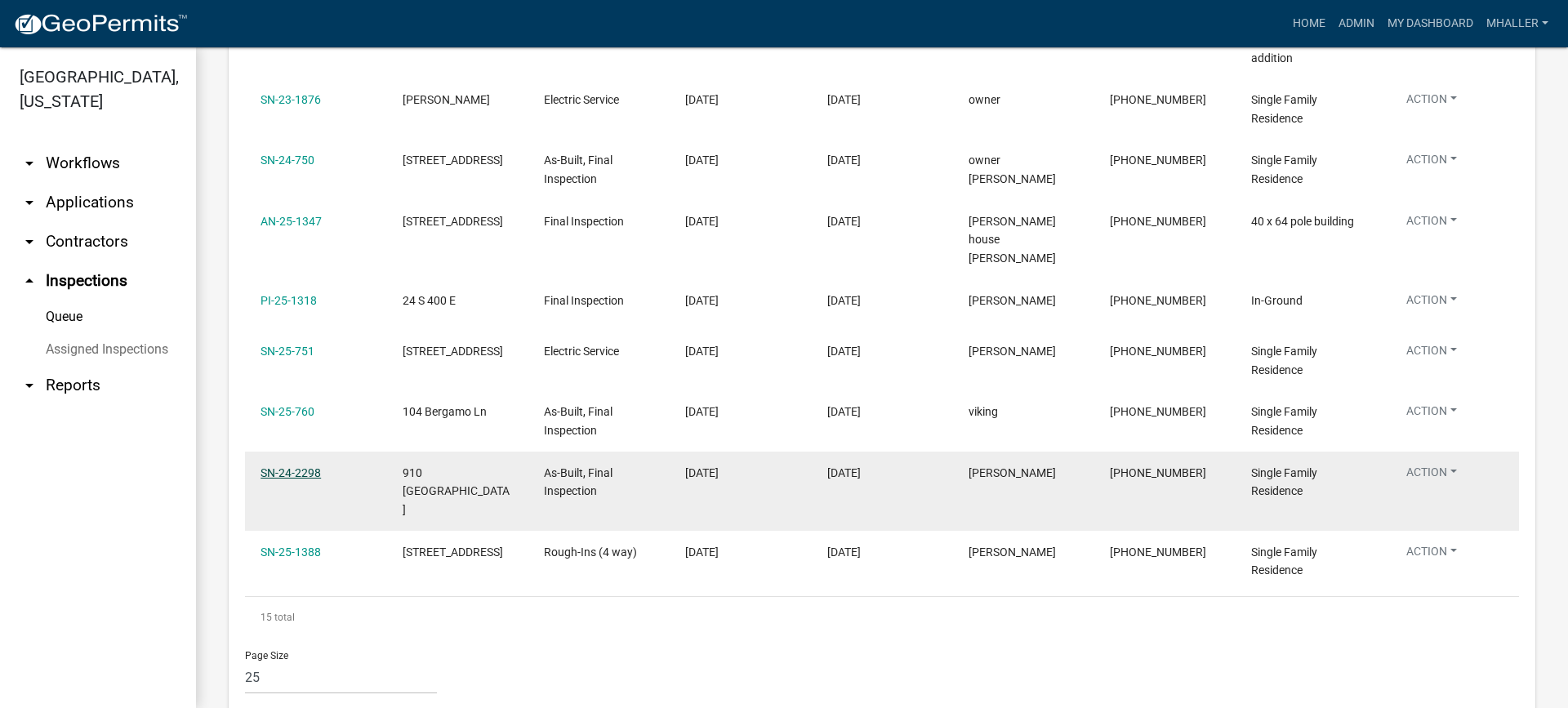
click at [293, 466] on link "SN-24-2298" at bounding box center [290, 472] width 60 height 13
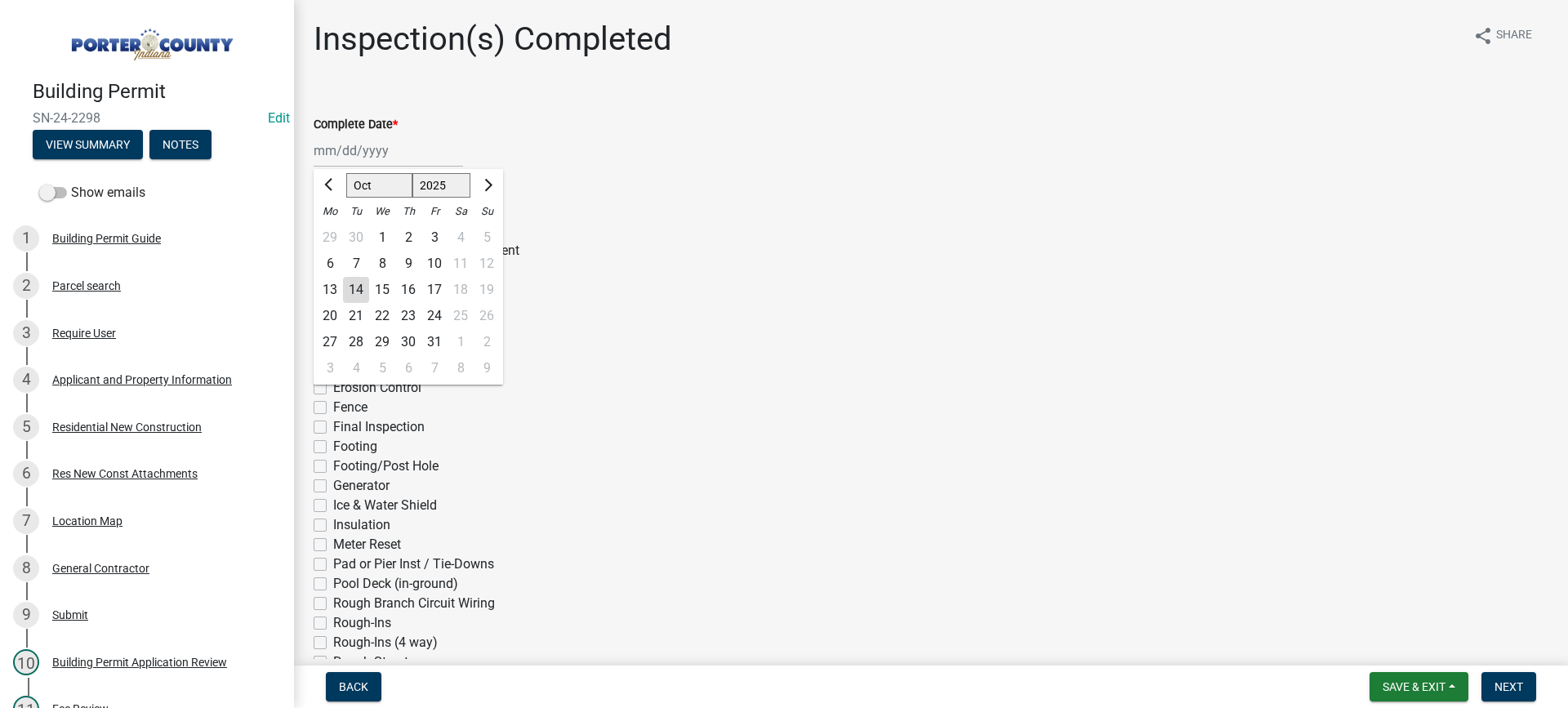
drag, startPoint x: 353, startPoint y: 148, endPoint x: 361, endPoint y: 196, distance: 48.7
click at [353, 148] on div "[PERSON_NAME] Feb Mar Apr [PERSON_NAME][DATE] Oct Nov [DATE] 1526 1527 1528 152…" at bounding box center [388, 151] width 150 height 34
click at [355, 291] on div "14" at bounding box center [355, 289] width 26 height 26
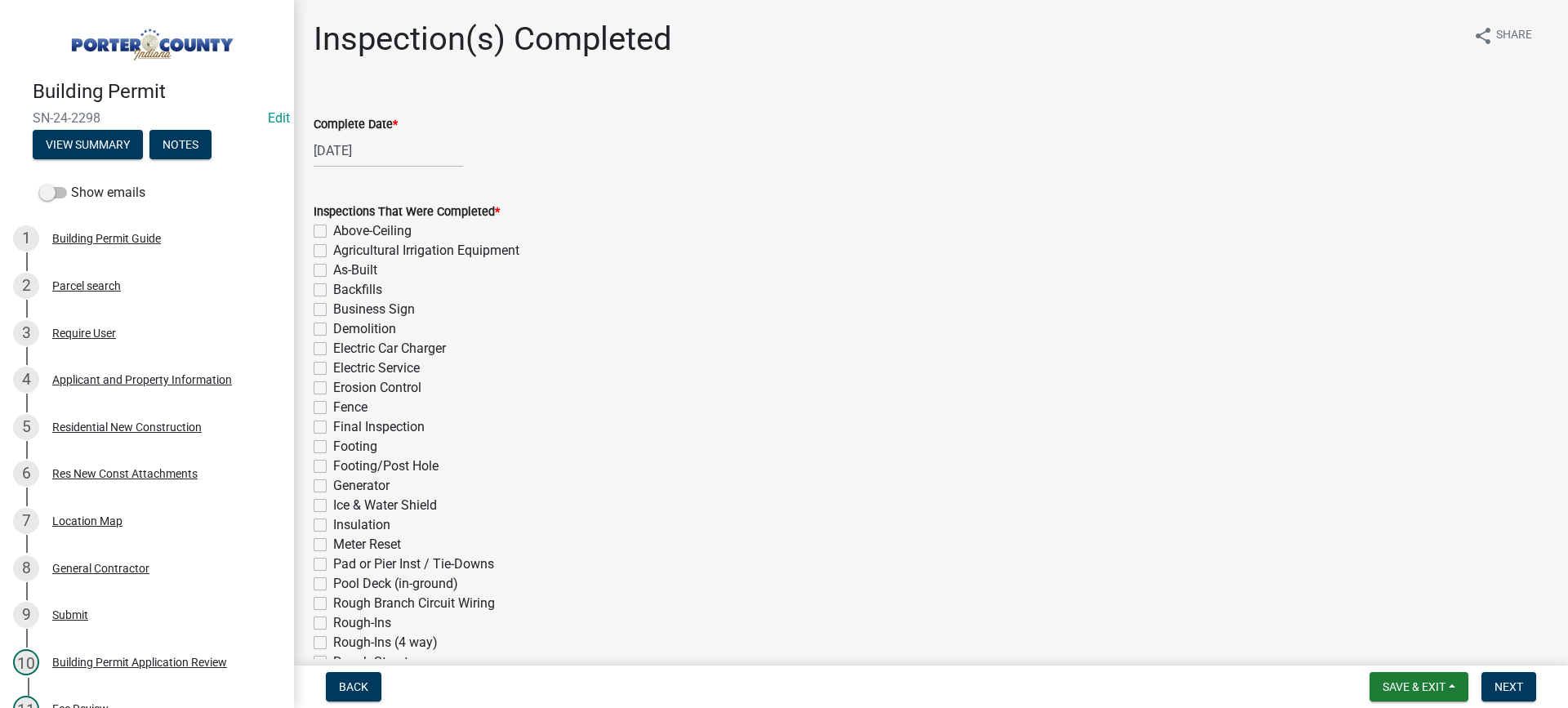
click at [333, 272] on label "As-Built" at bounding box center [355, 270] width 44 height 19
click at [333, 271] on input "As-Built" at bounding box center [338, 266] width 11 height 11
click at [333, 429] on label "Final Inspection" at bounding box center [379, 426] width 91 height 19
click at [333, 428] on input "Final Inspection" at bounding box center [338, 422] width 11 height 11
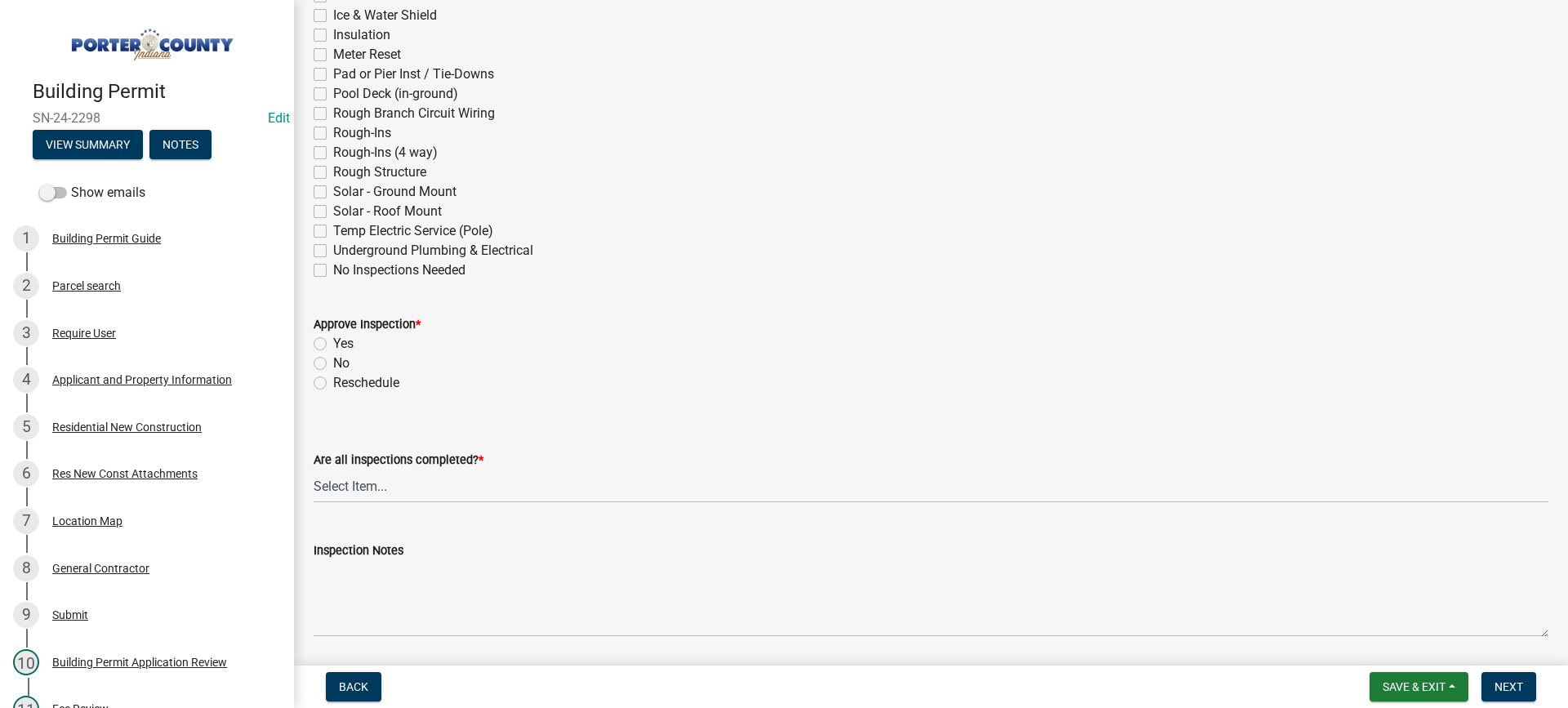
scroll to position [653, 0]
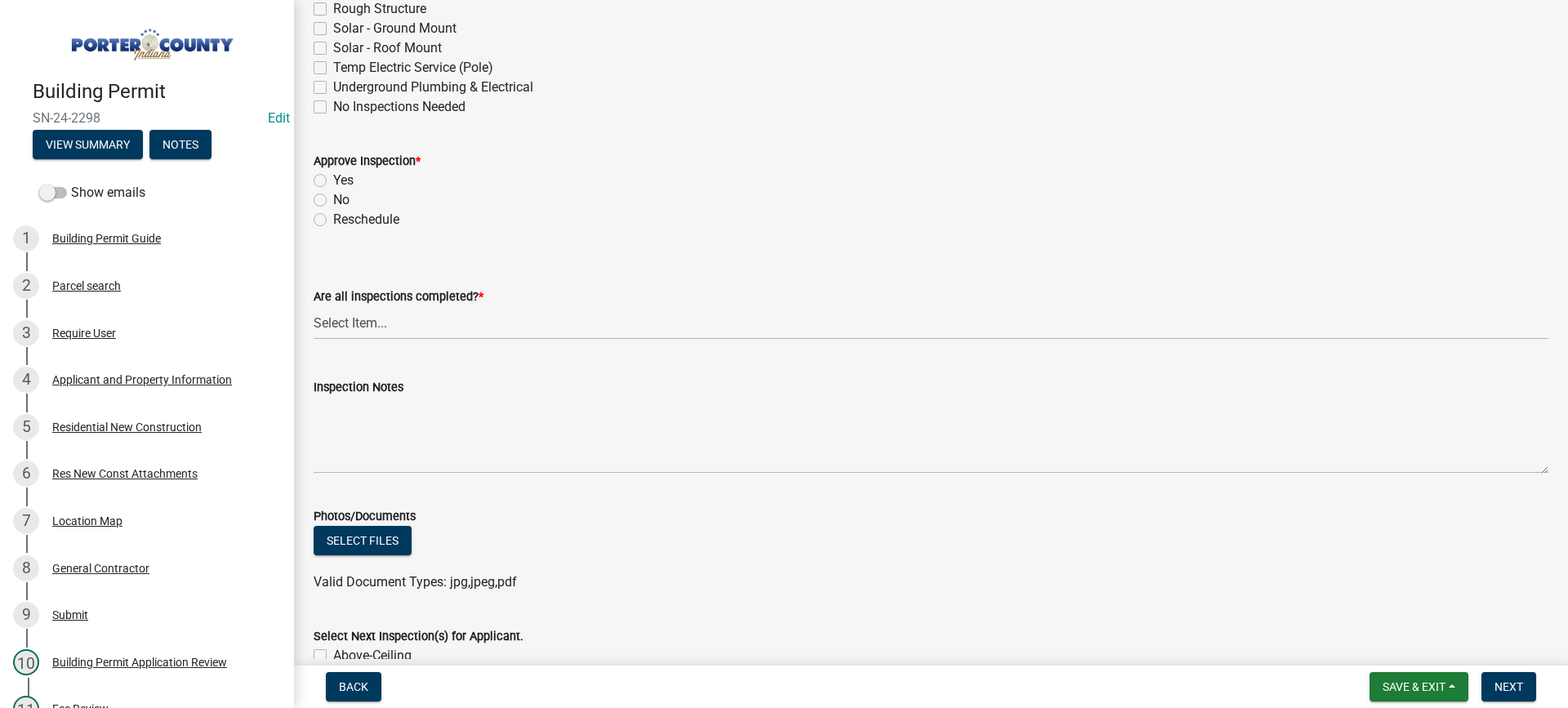
drag, startPoint x: 318, startPoint y: 181, endPoint x: 327, endPoint y: 188, distance: 11.4
click at [333, 182] on label "Yes" at bounding box center [344, 180] width 20 height 19
click at [333, 181] on input "Yes" at bounding box center [338, 176] width 11 height 11
drag, startPoint x: 399, startPoint y: 321, endPoint x: 400, endPoint y: 337, distance: 16.0
click at [399, 325] on select "Select Item... Yes - All Inspections Have Been Completed No - More Inspections …" at bounding box center [931, 323] width 1235 height 34
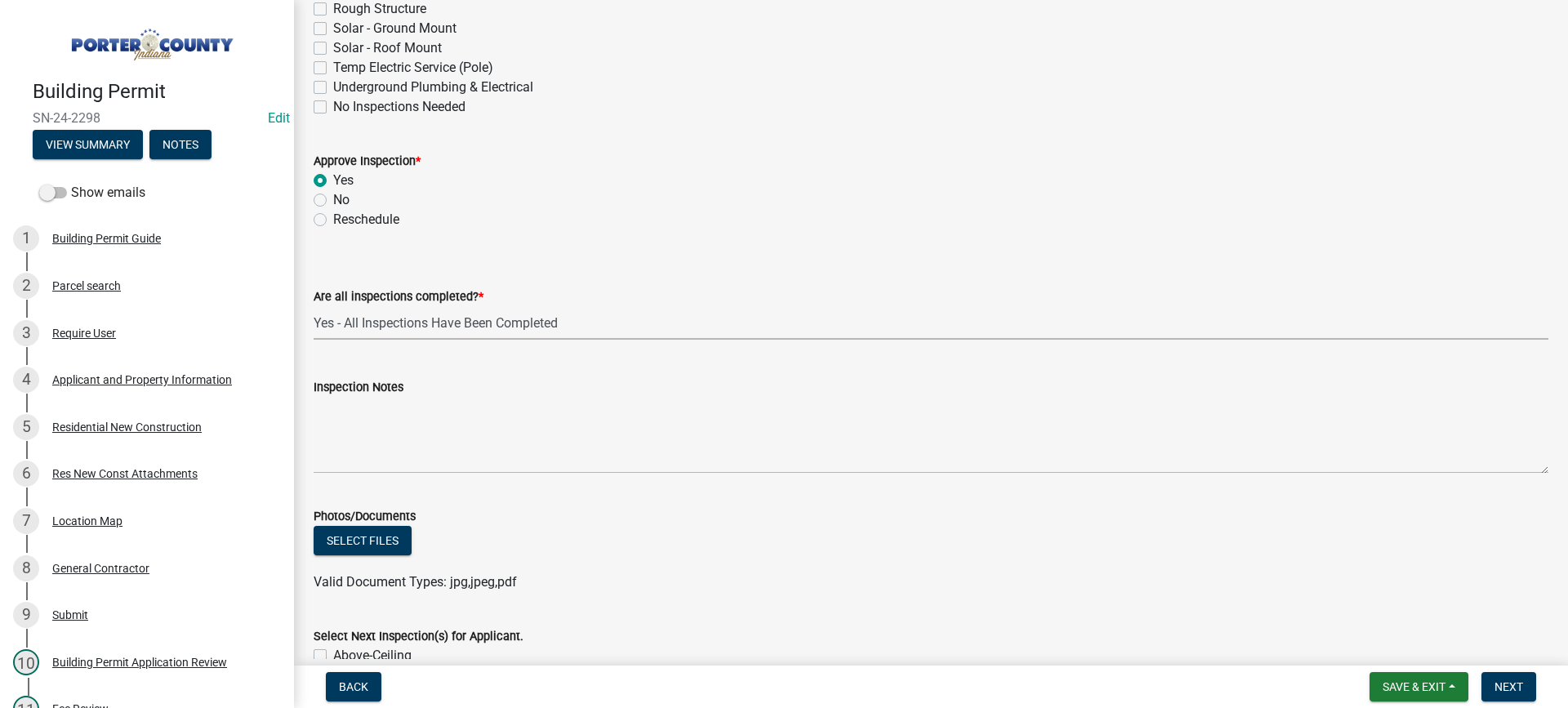
click at [314, 306] on select "Select Item... Yes - All Inspections Have Been Completed No - More Inspections …" at bounding box center [931, 323] width 1235 height 34
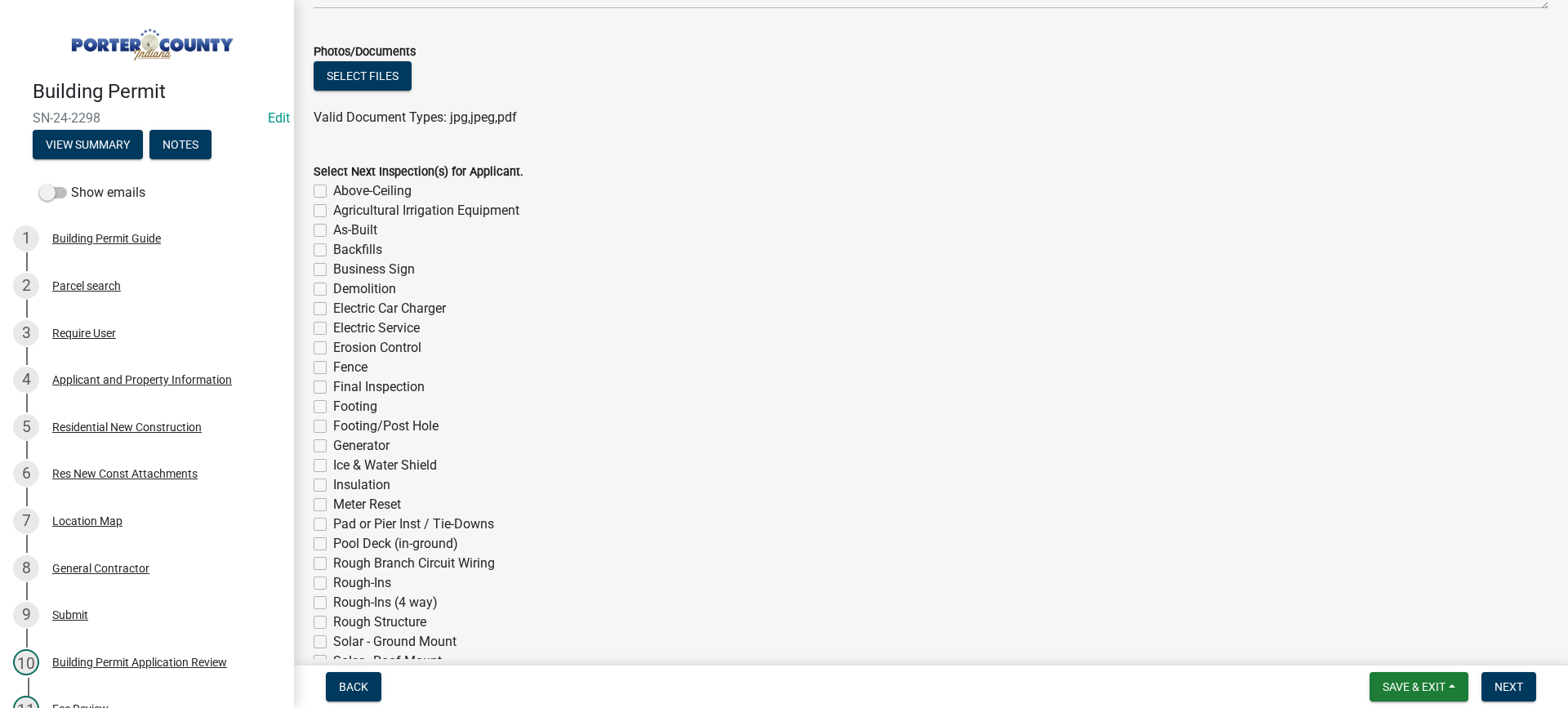
scroll to position [1267, 0]
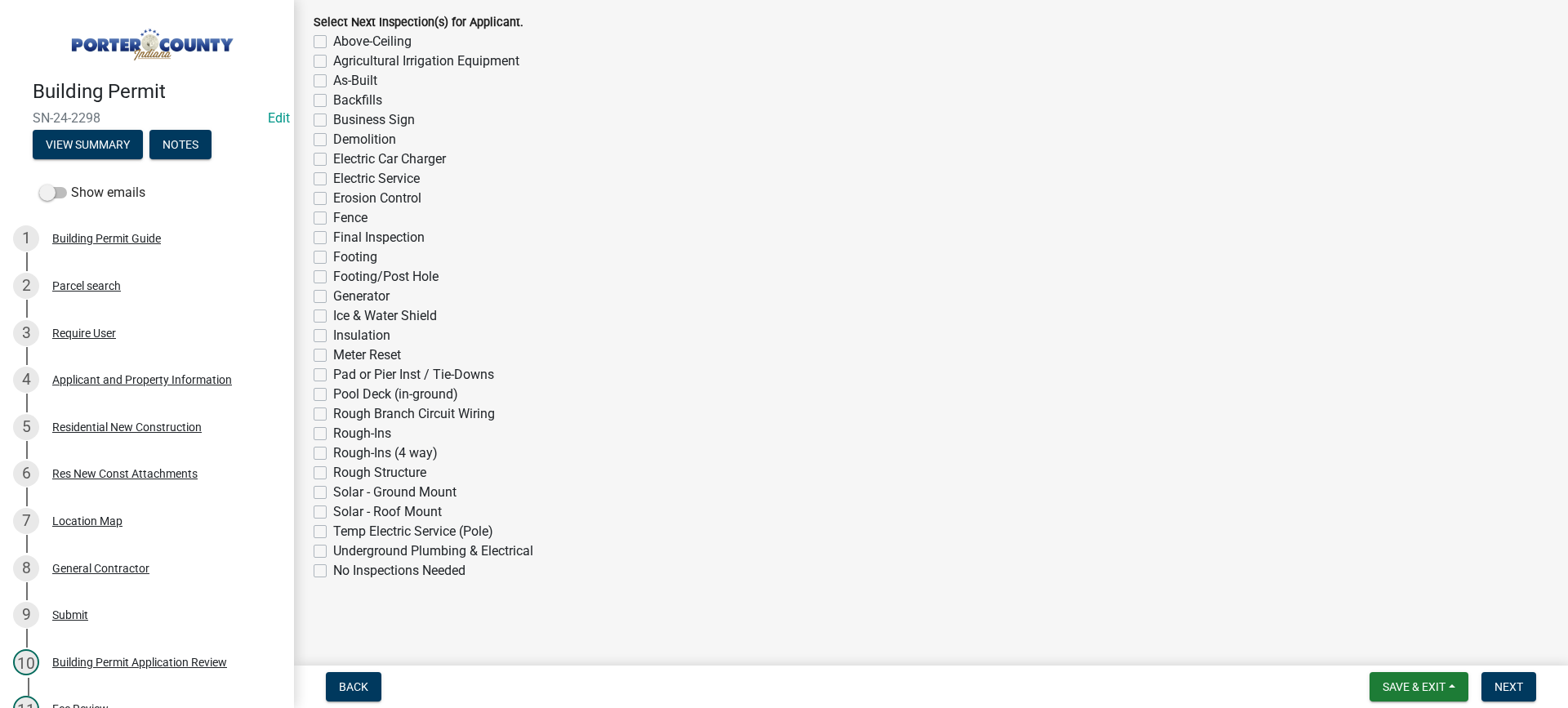
click at [333, 572] on label "No Inspections Needed" at bounding box center [399, 570] width 132 height 19
click at [333, 572] on input "No Inspections Needed" at bounding box center [338, 566] width 11 height 11
click at [1500, 687] on span "Next" at bounding box center [1509, 686] width 29 height 13
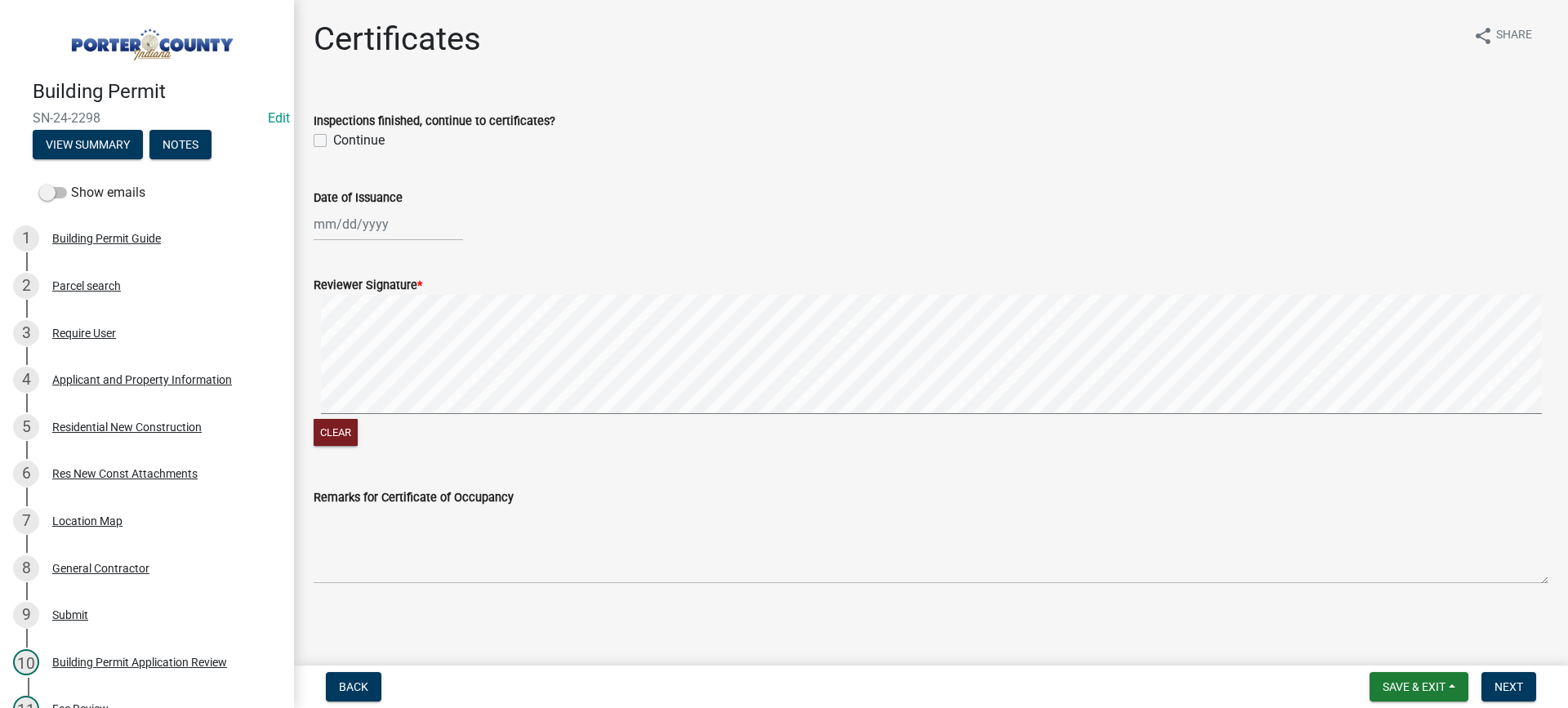
click at [333, 140] on label "Continue" at bounding box center [359, 140] width 52 height 19
click at [333, 140] on input "Continue" at bounding box center [338, 135] width 11 height 11
click at [390, 228] on div at bounding box center [388, 224] width 150 height 34
click at [353, 363] on div "14" at bounding box center [355, 363] width 26 height 26
click at [1506, 687] on span "Next" at bounding box center [1509, 686] width 29 height 13
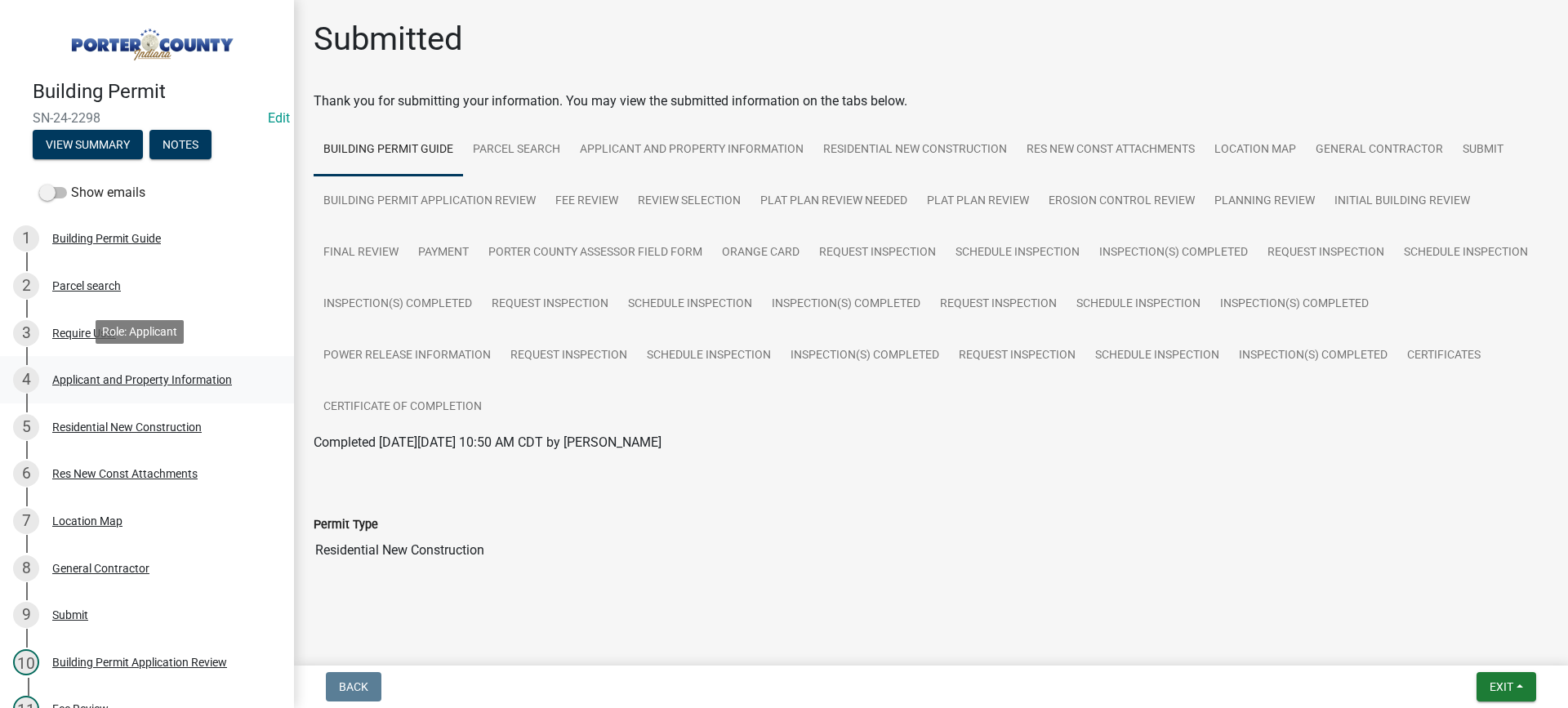
click at [143, 375] on div "Applicant and Property Information" at bounding box center [142, 380] width 179 height 12
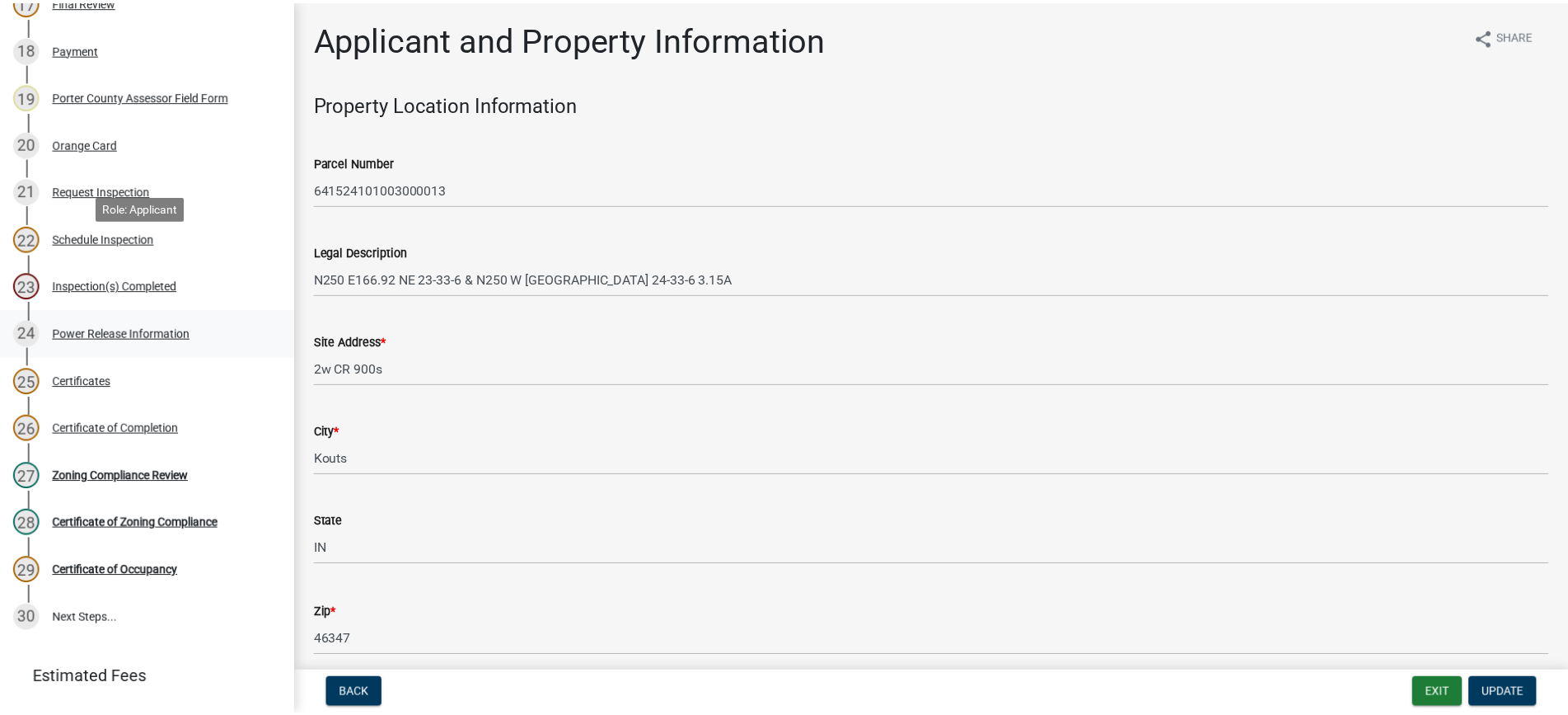
scroll to position [1077, 0]
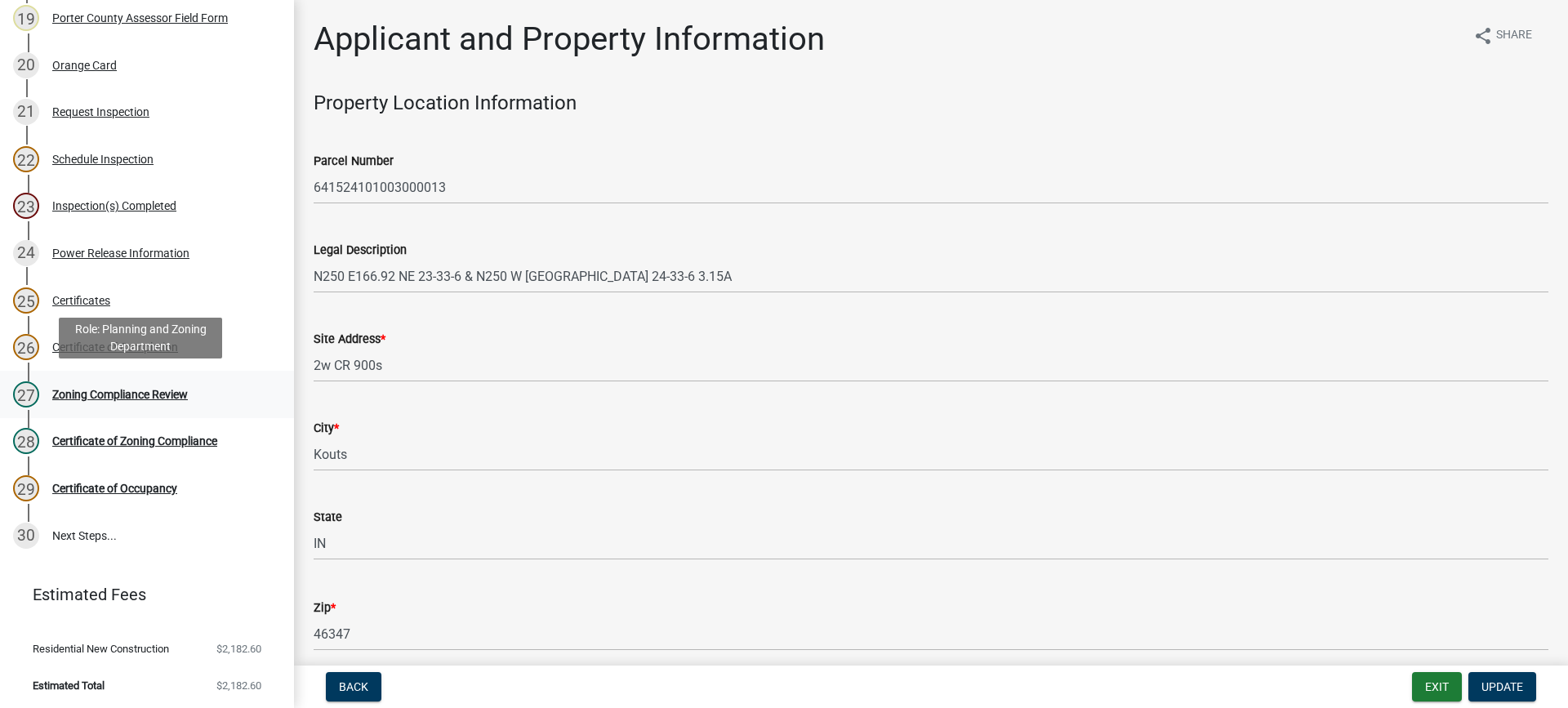
click at [126, 388] on div "Zoning Compliance Review" at bounding box center [120, 394] width 135 height 12
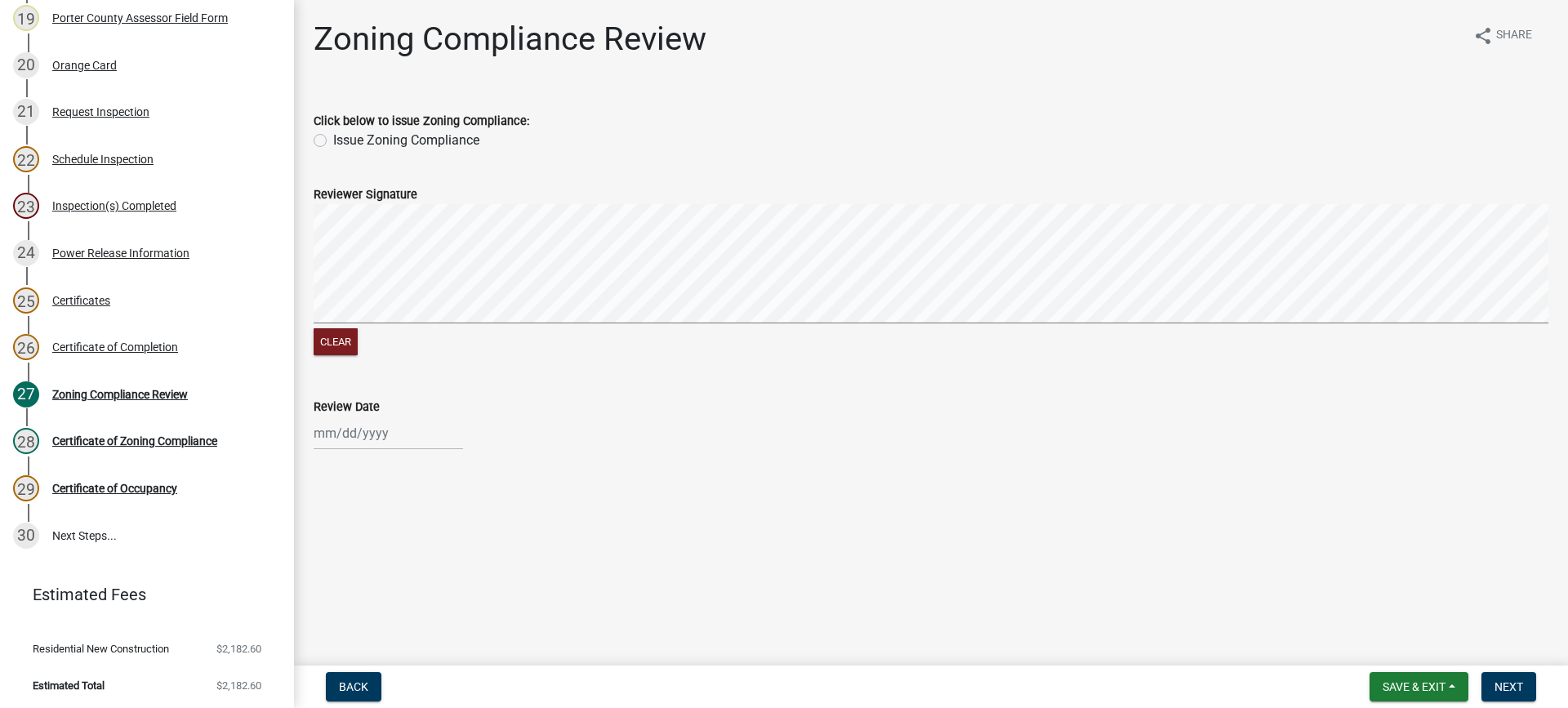
click at [333, 139] on label "Issue Zoning Compliance" at bounding box center [406, 140] width 146 height 19
click at [333, 139] on input "Issue Zoning Compliance" at bounding box center [338, 135] width 11 height 11
click at [358, 429] on div "[PERSON_NAME] Feb Mar Apr [PERSON_NAME][DATE] Oct Nov [DATE] 1526 1527 1528 152…" at bounding box center [388, 433] width 150 height 34
click at [351, 317] on div "14" at bounding box center [355, 320] width 26 height 26
click at [1514, 690] on span "Next" at bounding box center [1509, 686] width 29 height 13
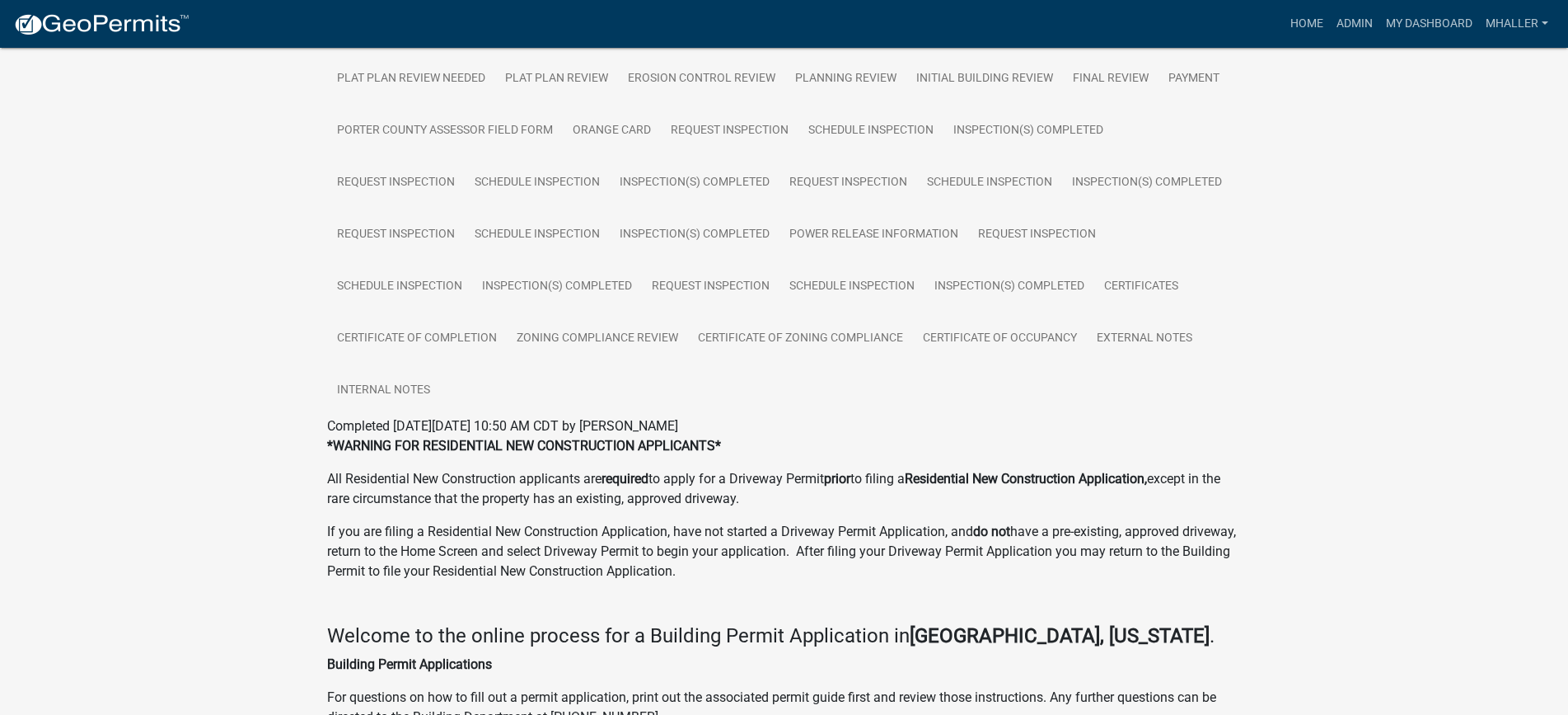
scroll to position [413, 0]
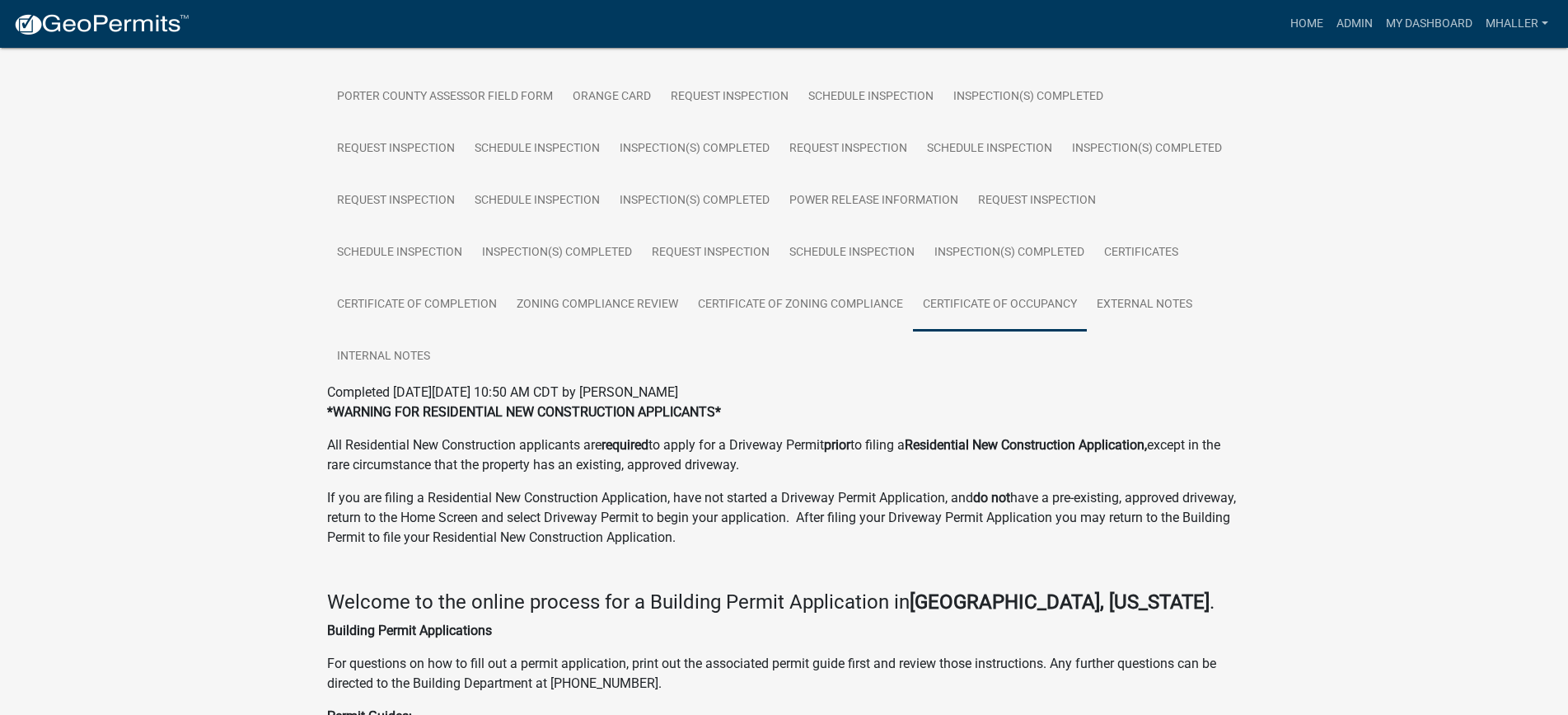
click at [963, 303] on link "Certificate of Occupancy" at bounding box center [1000, 305] width 174 height 53
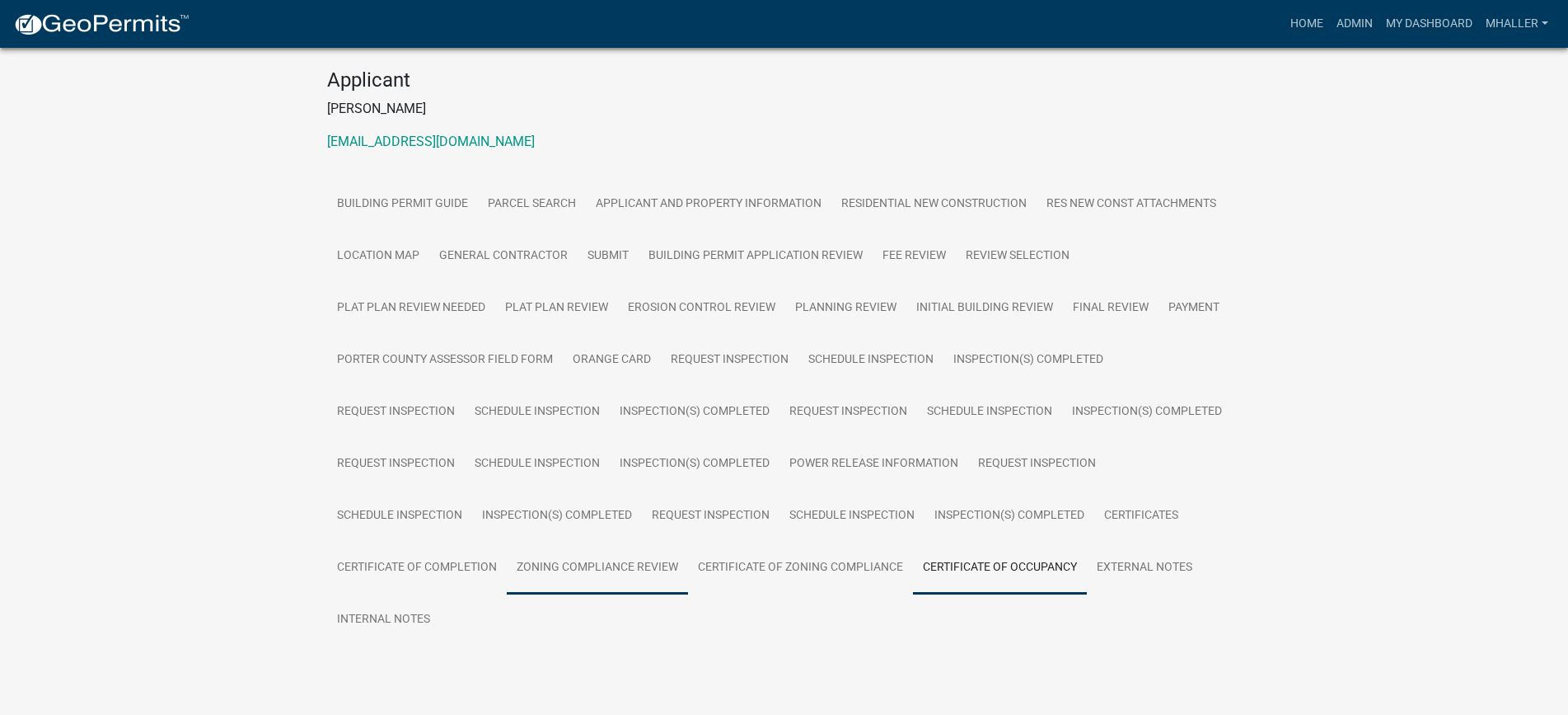
scroll to position [189, 0]
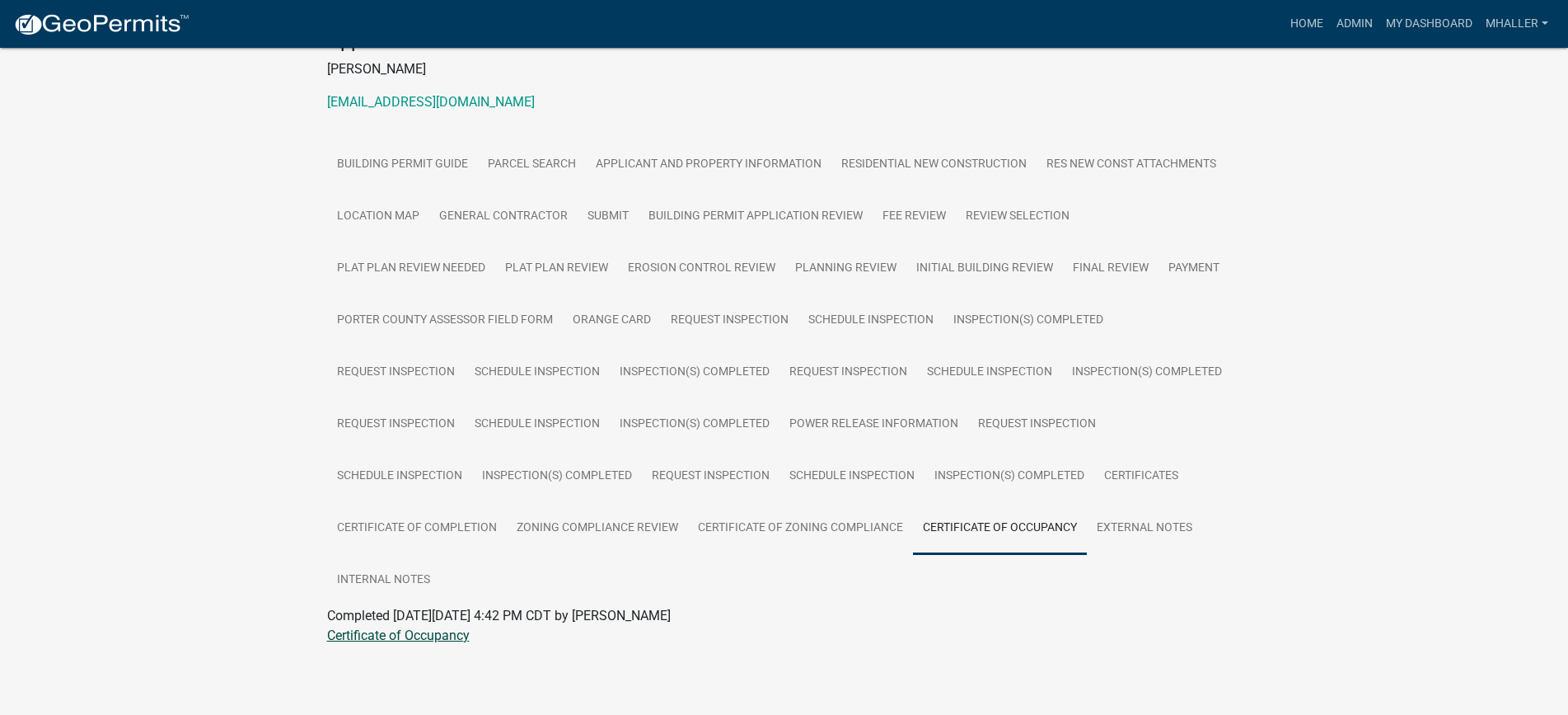
click at [417, 636] on link "Certificate of Occupancy" at bounding box center [398, 635] width 143 height 15
click at [669, 158] on link "Applicant and Property Information" at bounding box center [709, 165] width 246 height 53
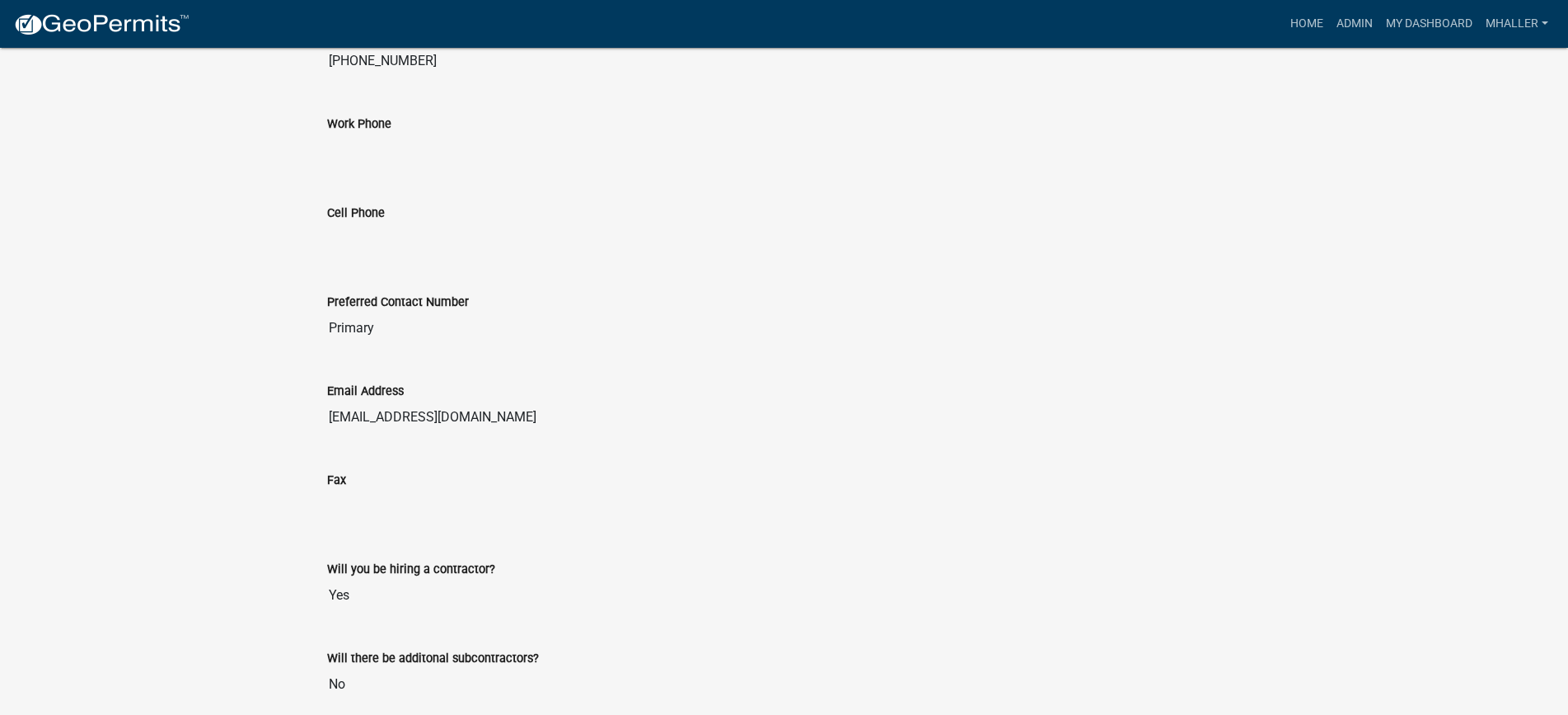
scroll to position [2745, 0]
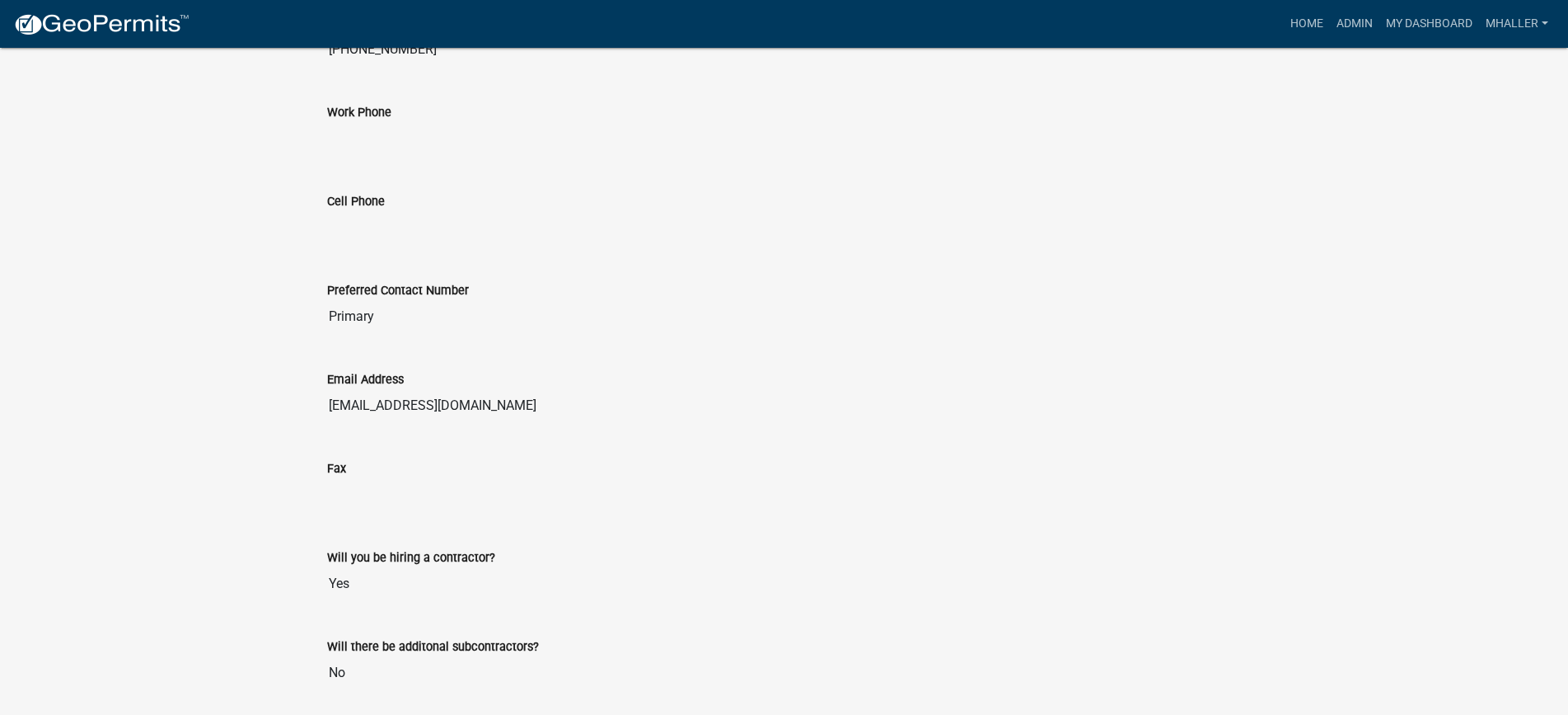
drag, startPoint x: 460, startPoint y: 407, endPoint x: 320, endPoint y: 403, distance: 140.1
click at [320, 403] on div "Email Address [EMAIL_ADDRESS][DOMAIN_NAME]" at bounding box center [785, 390] width 939 height 89
click at [1348, 23] on link "Admin" at bounding box center [1355, 24] width 50 height 32
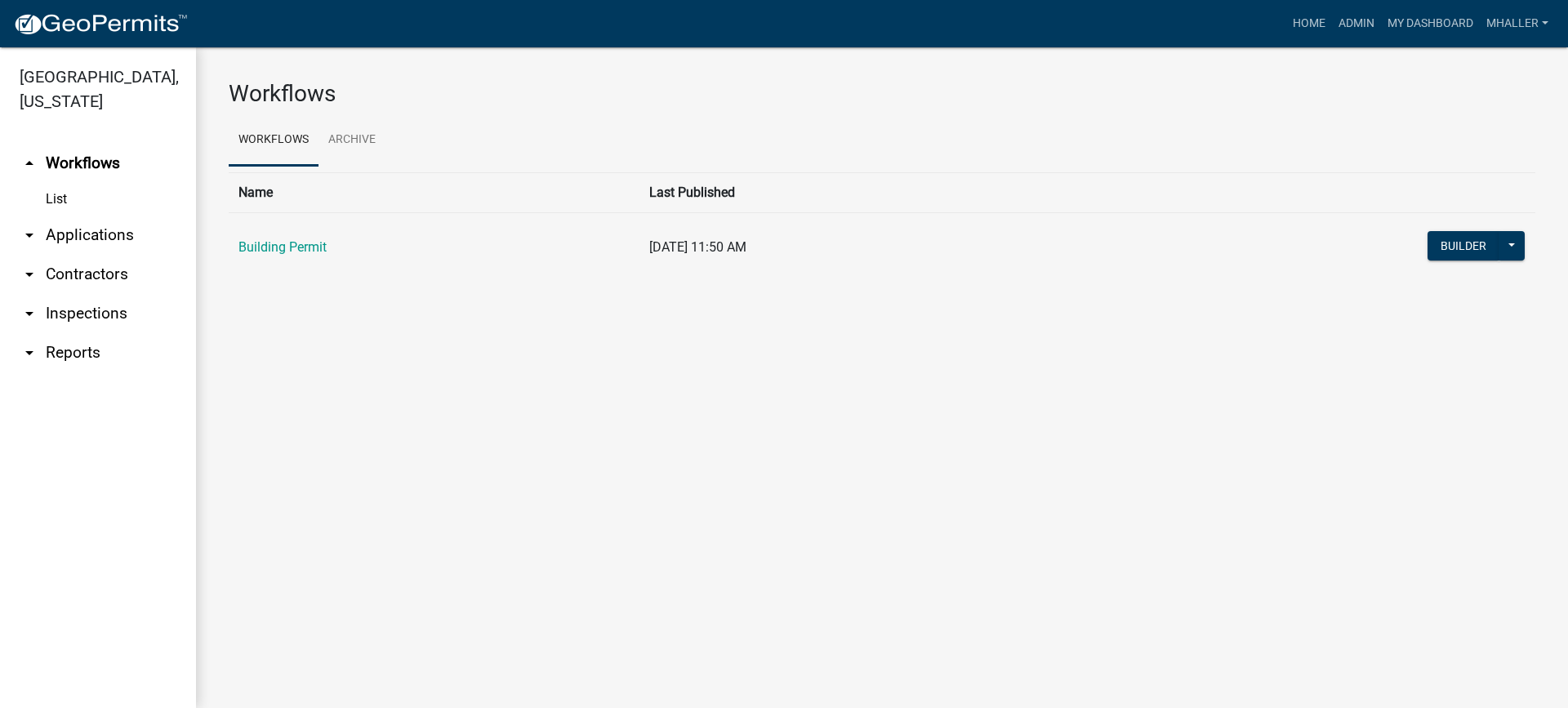
click at [80, 216] on link "arrow_drop_down Applications" at bounding box center [98, 235] width 196 height 39
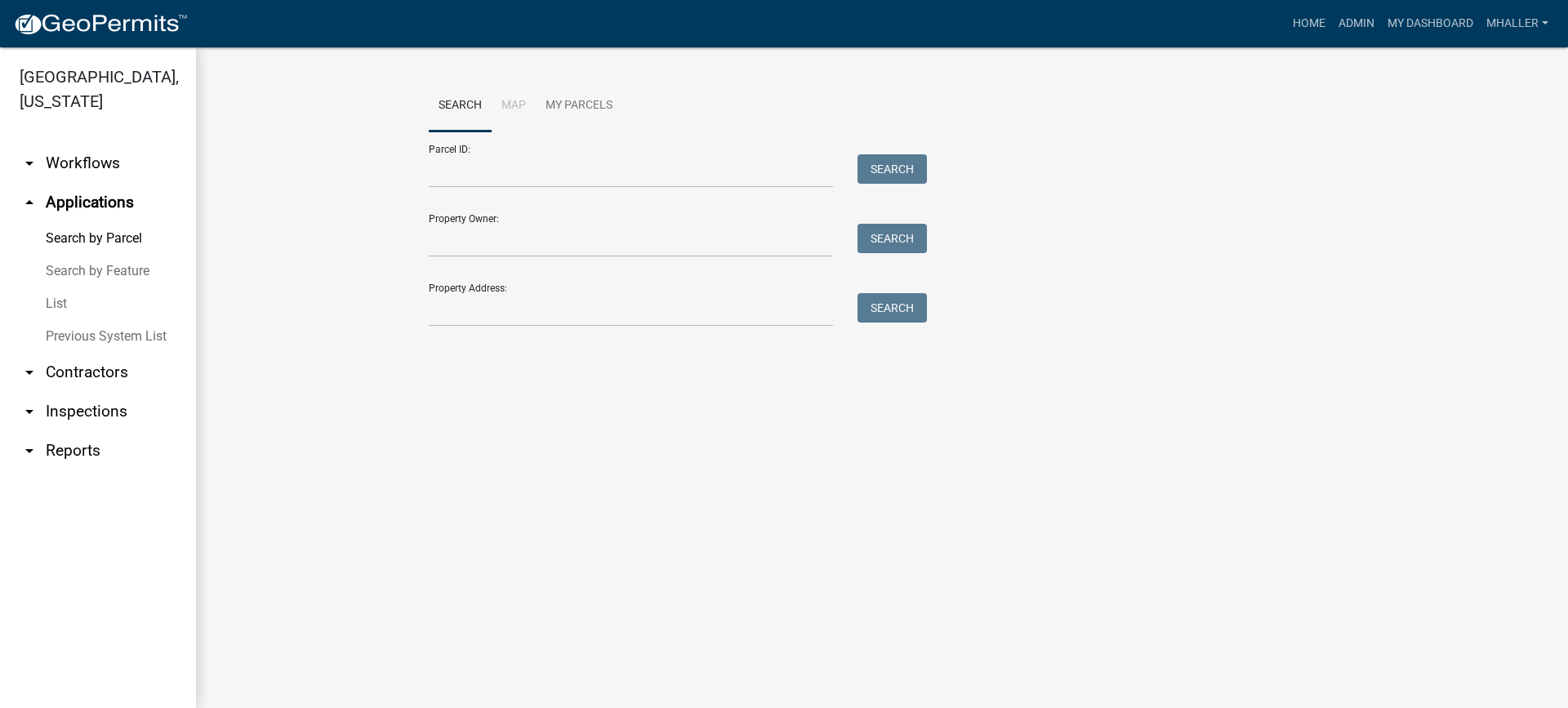
click at [58, 288] on link "List" at bounding box center [98, 304] width 196 height 33
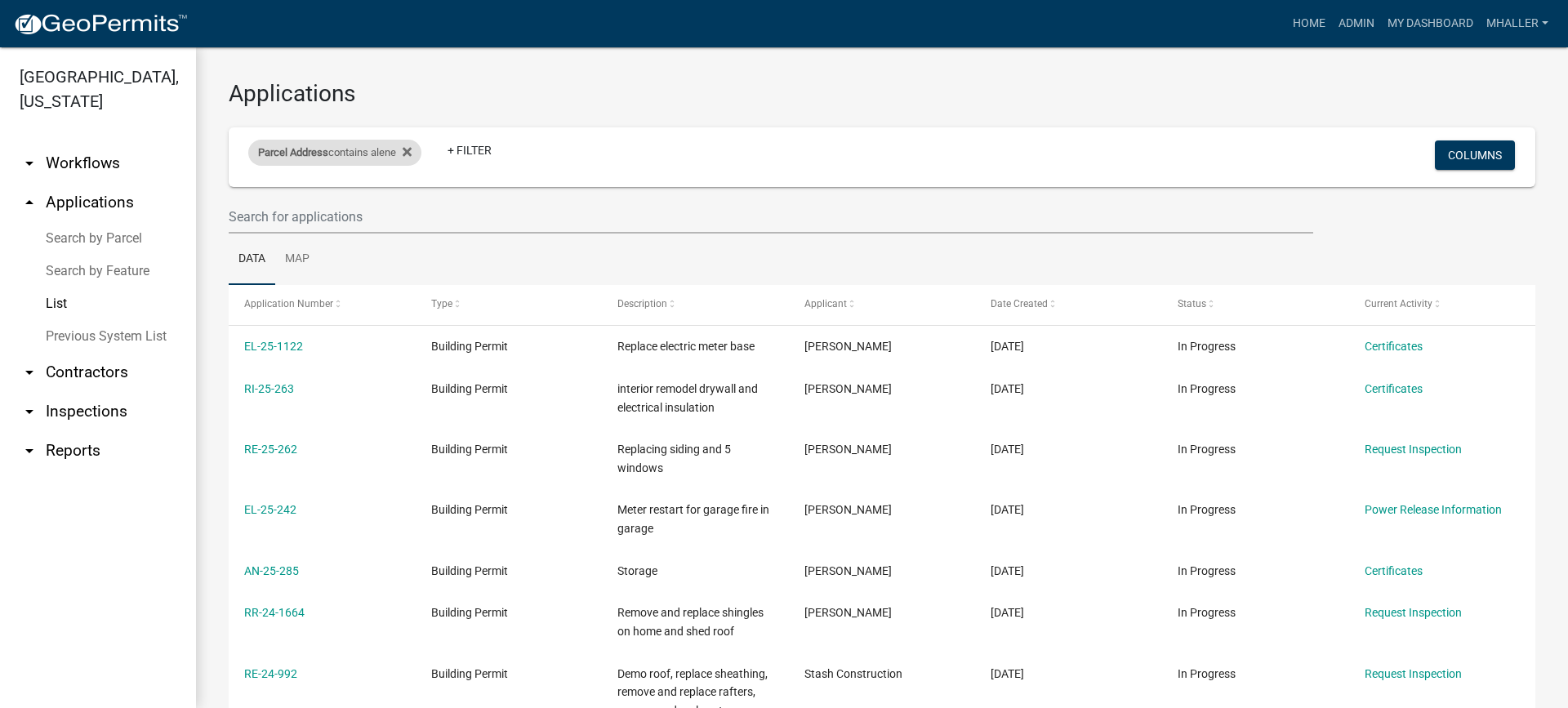
click at [362, 156] on div "Parcel Address contains alene" at bounding box center [334, 152] width 173 height 26
click at [322, 218] on input "alene" at bounding box center [340, 214] width 150 height 34
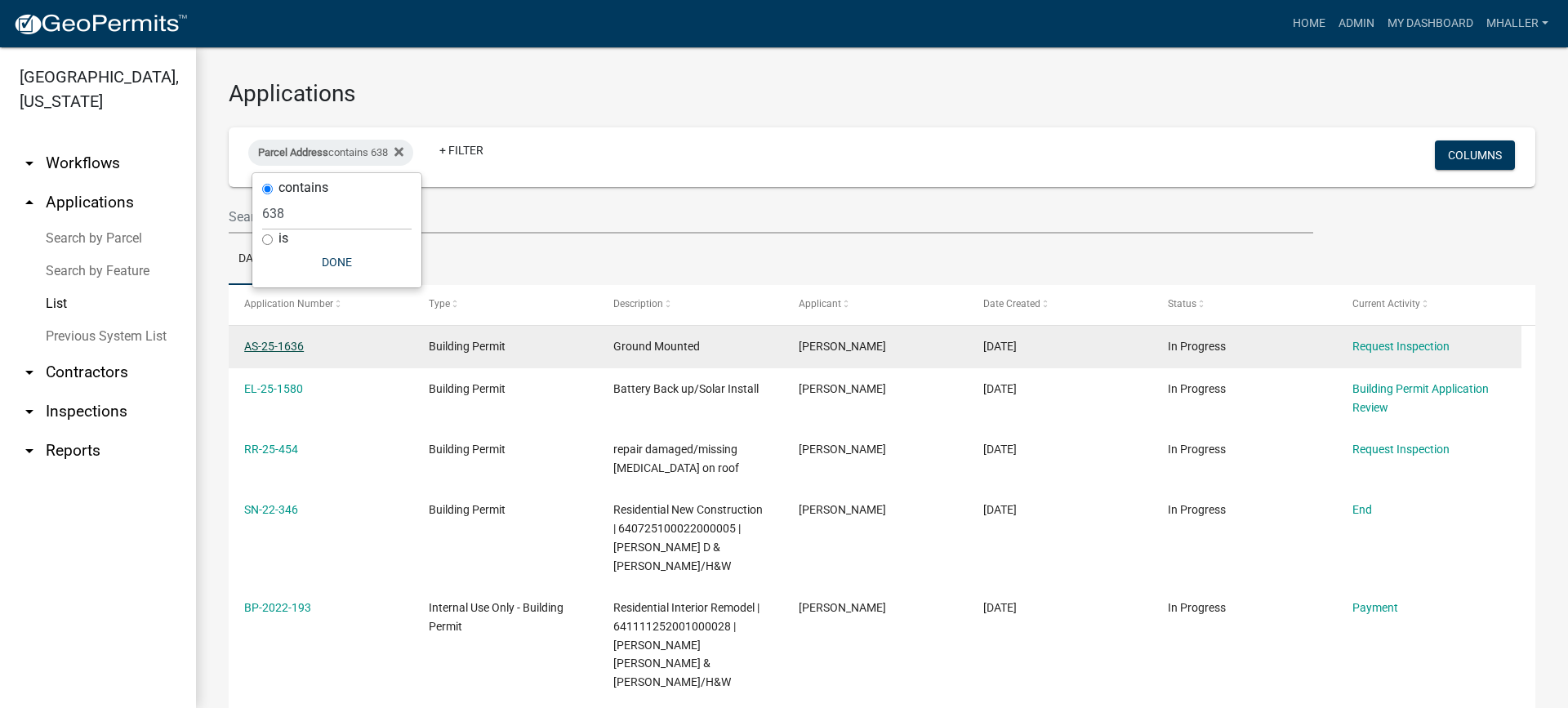
click at [285, 342] on link "AS-25-1636" at bounding box center [274, 345] width 59 height 13
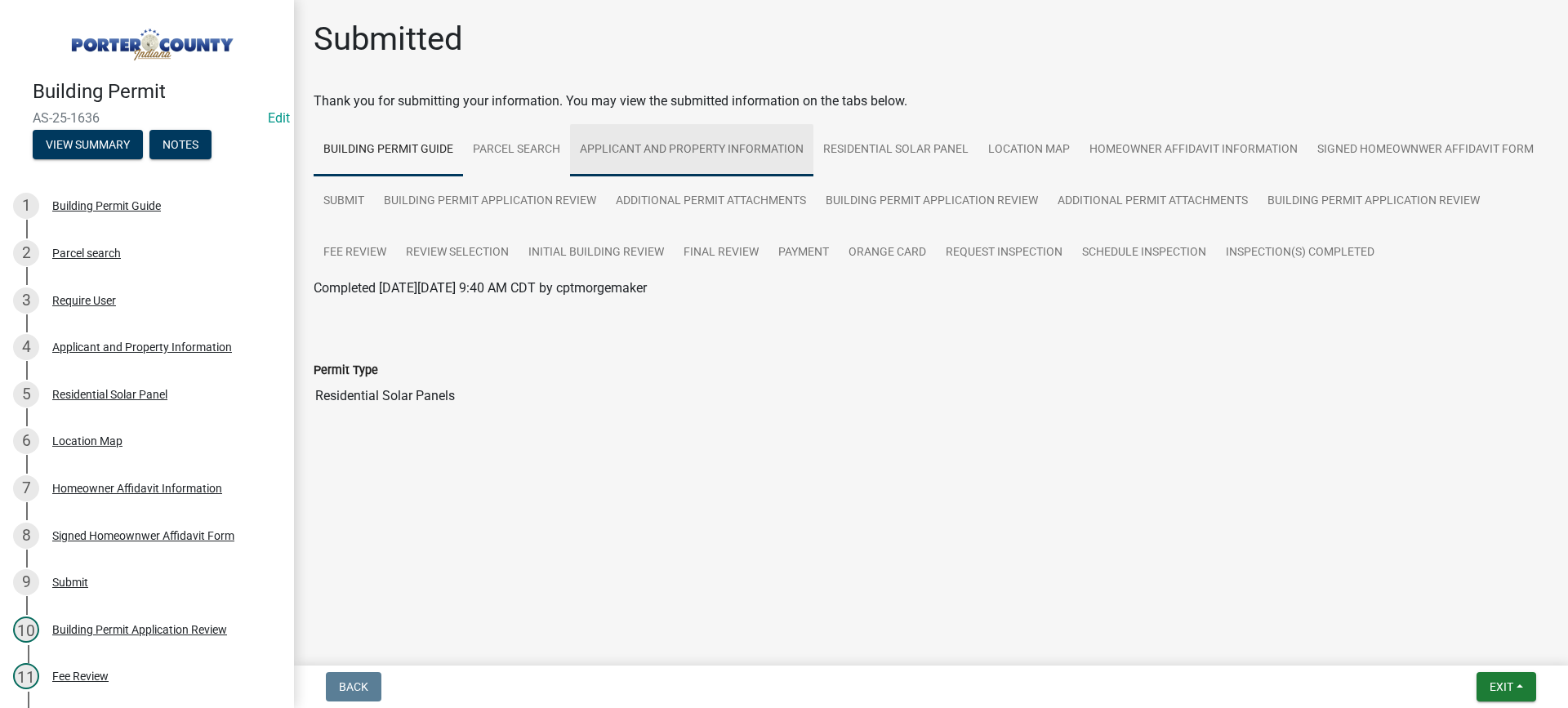
click at [705, 151] on link "Applicant and Property Information" at bounding box center [692, 151] width 244 height 52
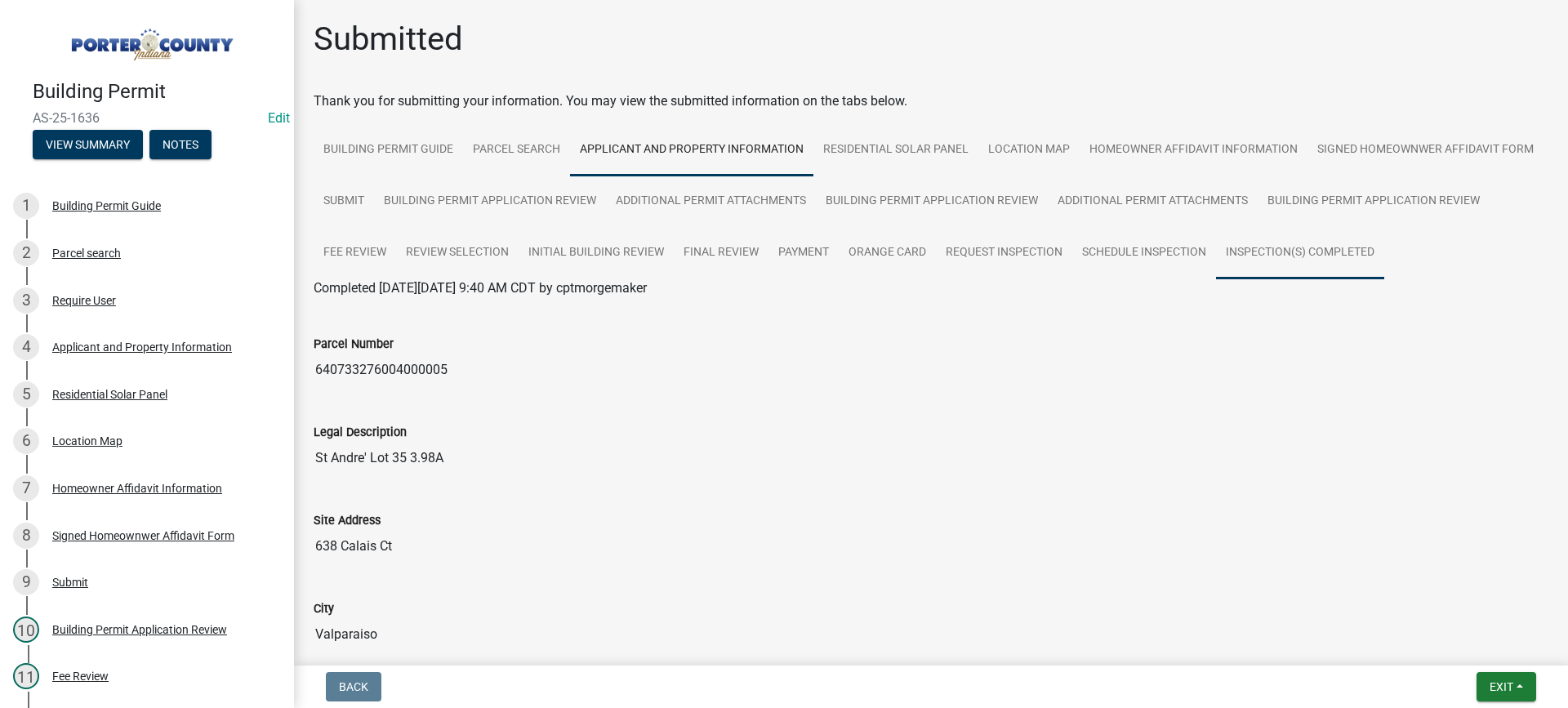
click at [1216, 279] on link "Inspection(s) Completed" at bounding box center [1300, 253] width 168 height 52
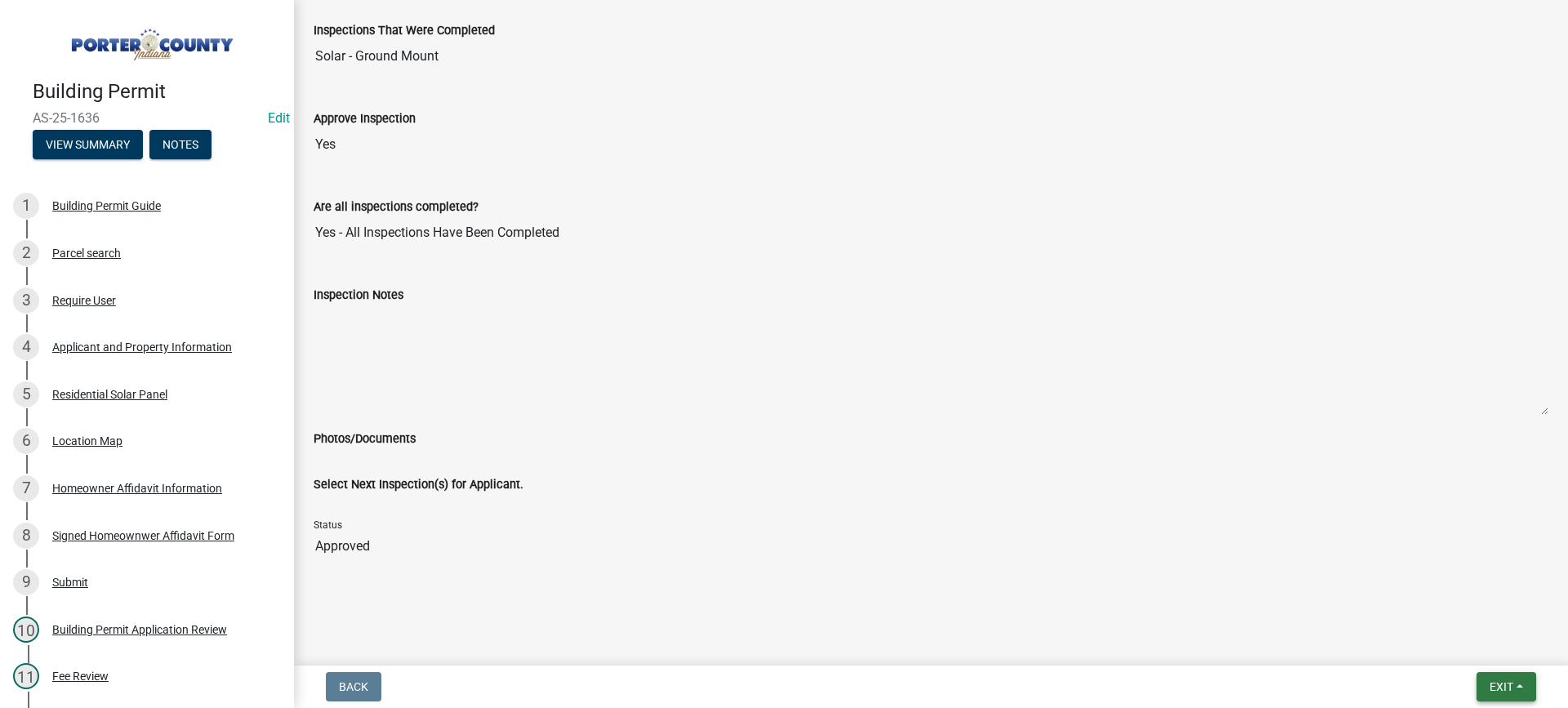
click at [1497, 682] on span "Exit" at bounding box center [1501, 686] width 24 height 13
click at [1492, 654] on button "Save & Exit" at bounding box center [1471, 644] width 130 height 39
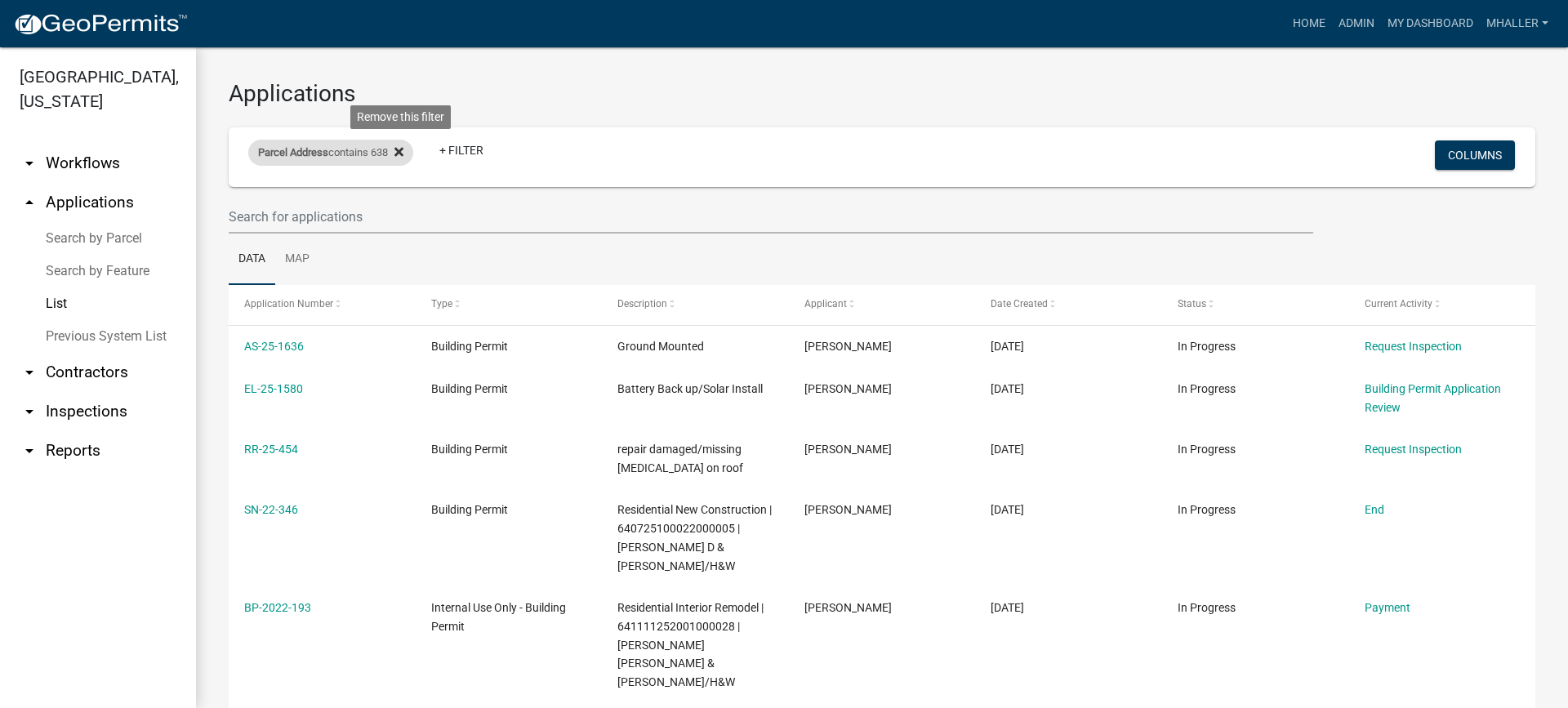
click at [403, 151] on icon at bounding box center [399, 151] width 9 height 9
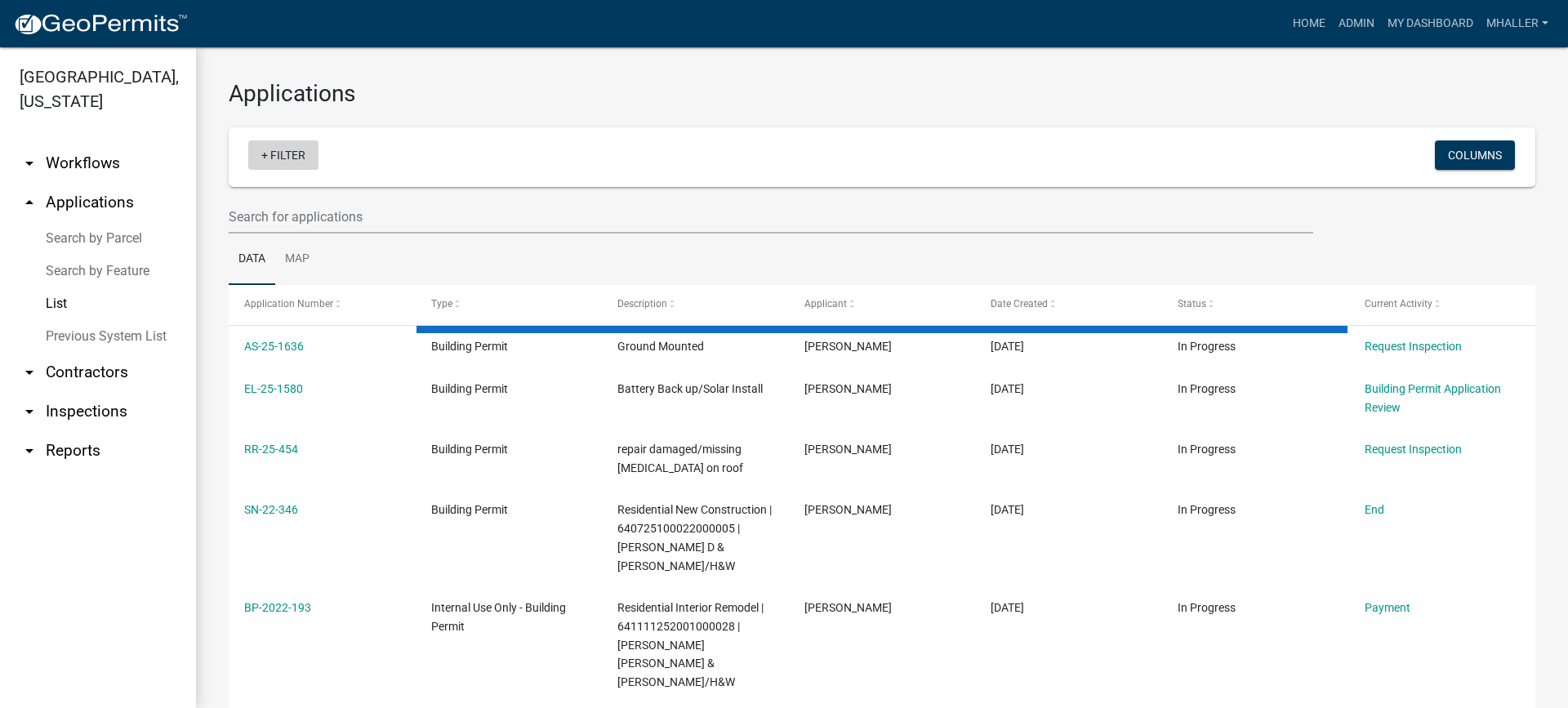
click at [287, 151] on link "+ Filter" at bounding box center [283, 155] width 70 height 30
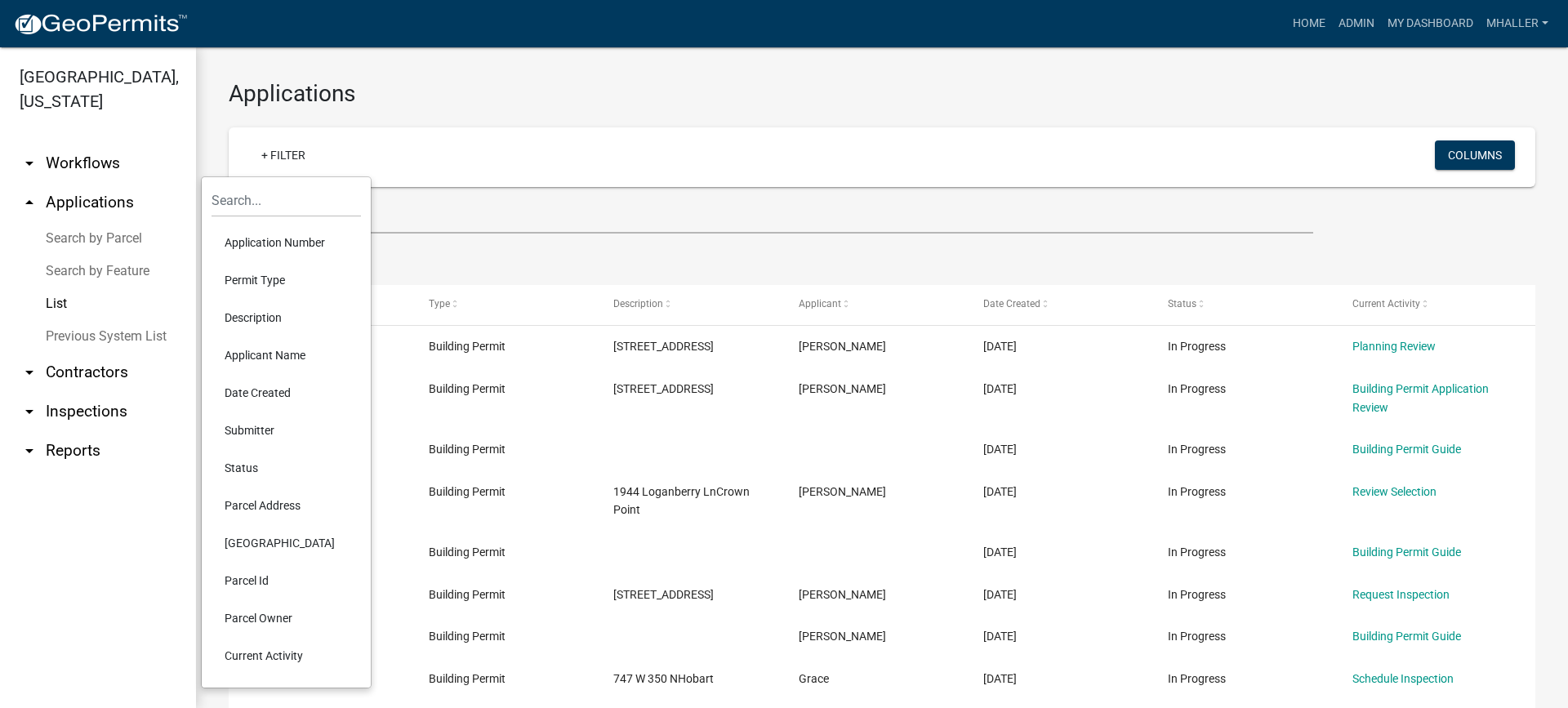
click at [286, 244] on li "Application Number" at bounding box center [286, 242] width 150 height 37
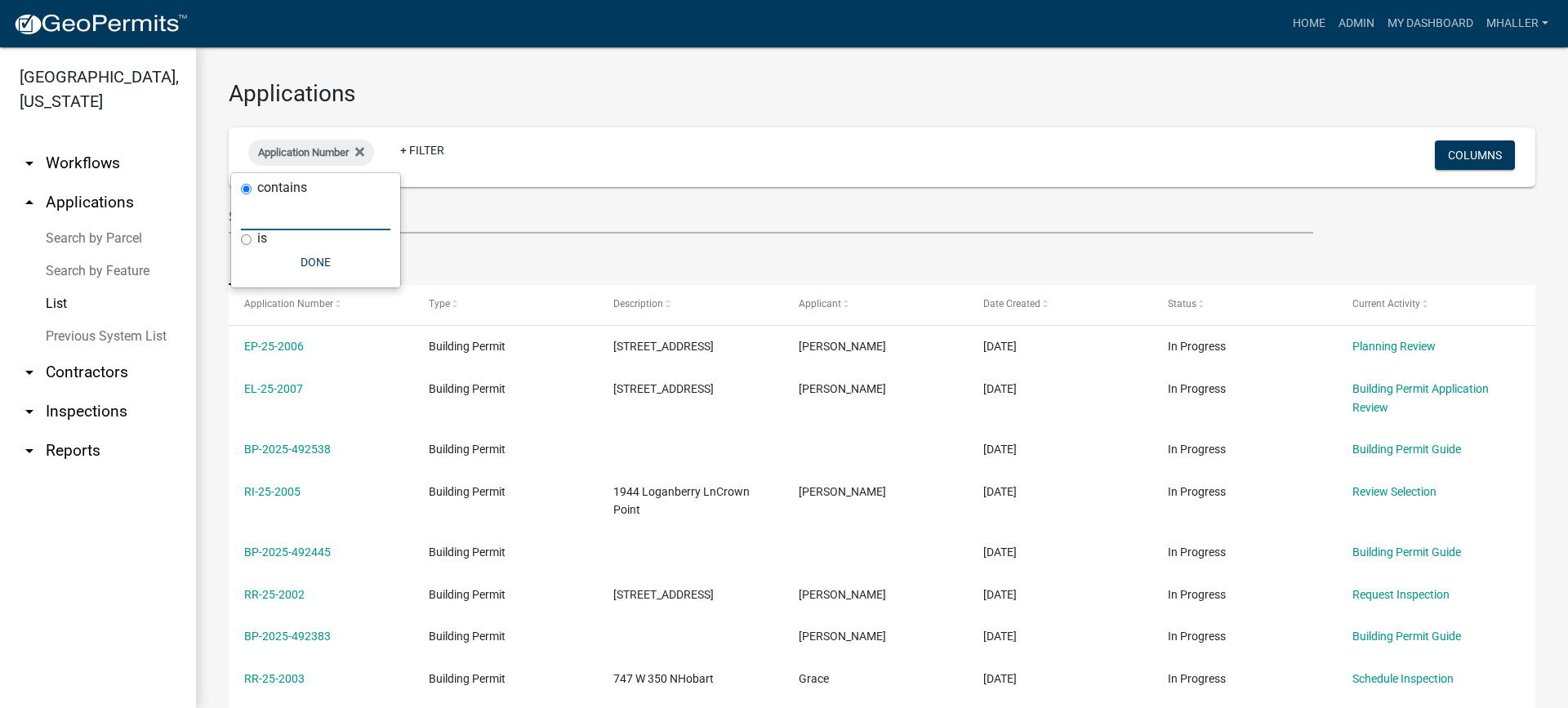
click at [283, 209] on input "text" at bounding box center [316, 214] width 150 height 34
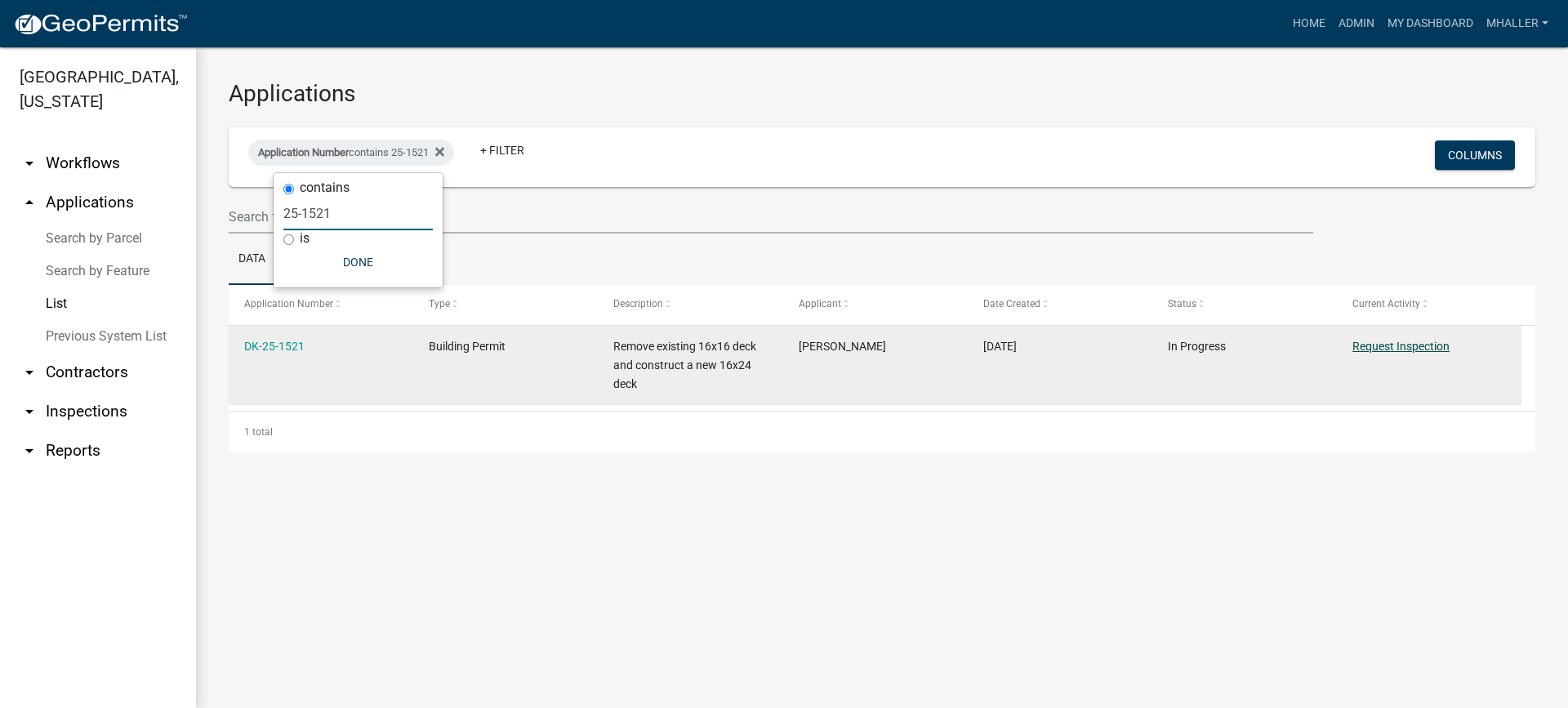
click at [1417, 351] on link "Request Inspection" at bounding box center [1400, 345] width 97 height 13
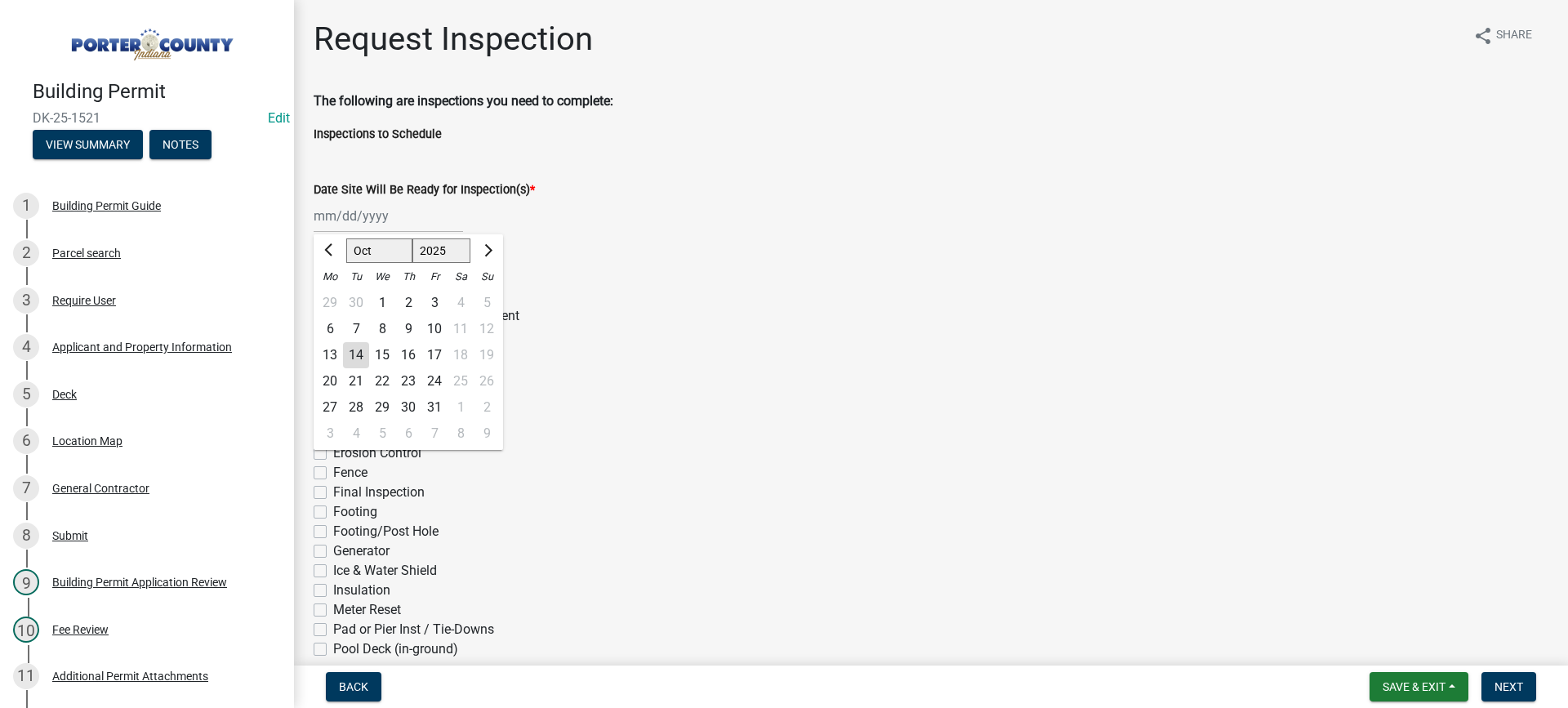
drag, startPoint x: 361, startPoint y: 216, endPoint x: 365, endPoint y: 233, distance: 17.5
click at [361, 216] on div "[PERSON_NAME] Feb Mar Apr [PERSON_NAME][DATE] Oct Nov [DATE] 1526 1527 1528 152…" at bounding box center [388, 216] width 150 height 34
click at [357, 357] on div "14" at bounding box center [355, 354] width 26 height 26
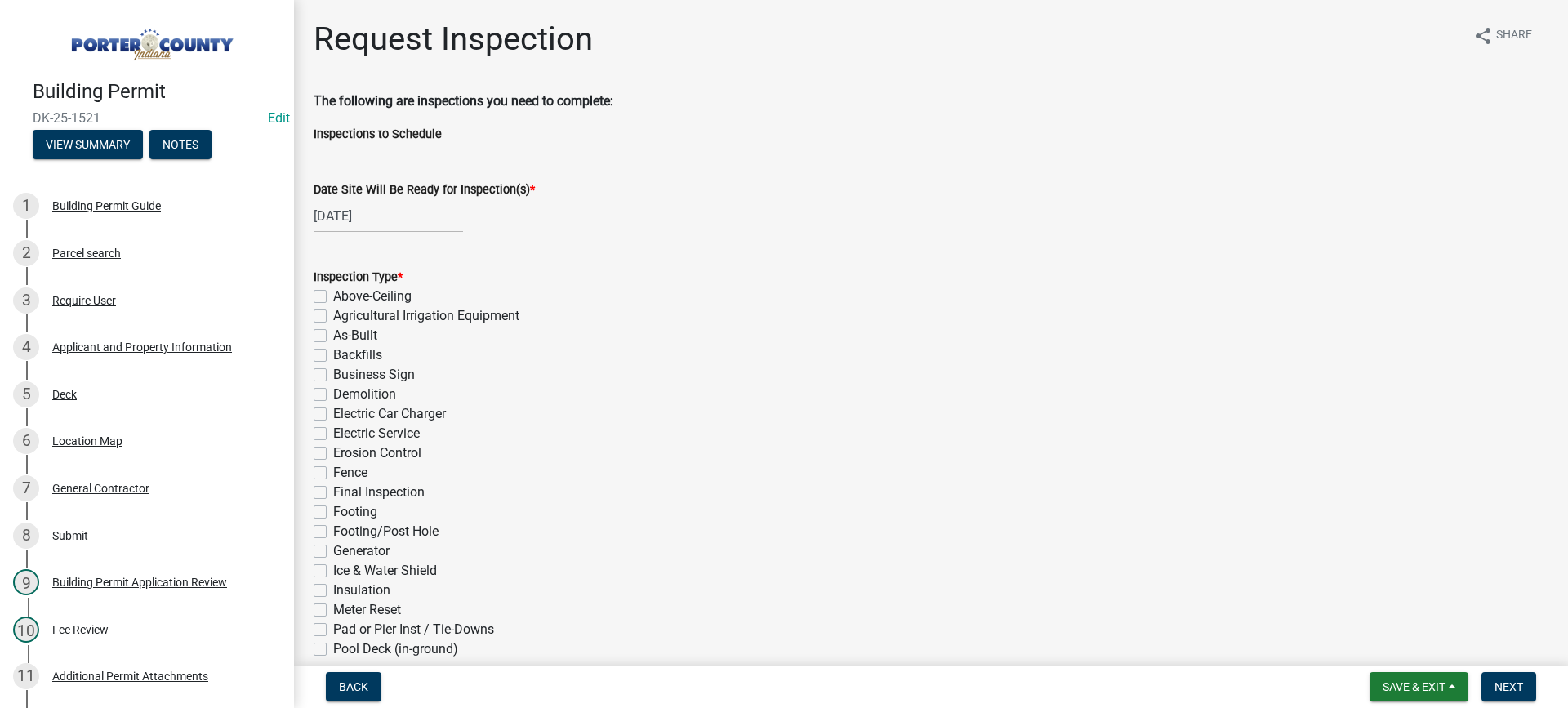
click at [333, 493] on label "Final Inspection" at bounding box center [379, 491] width 91 height 19
click at [333, 493] on input "Final Inspection" at bounding box center [338, 487] width 11 height 11
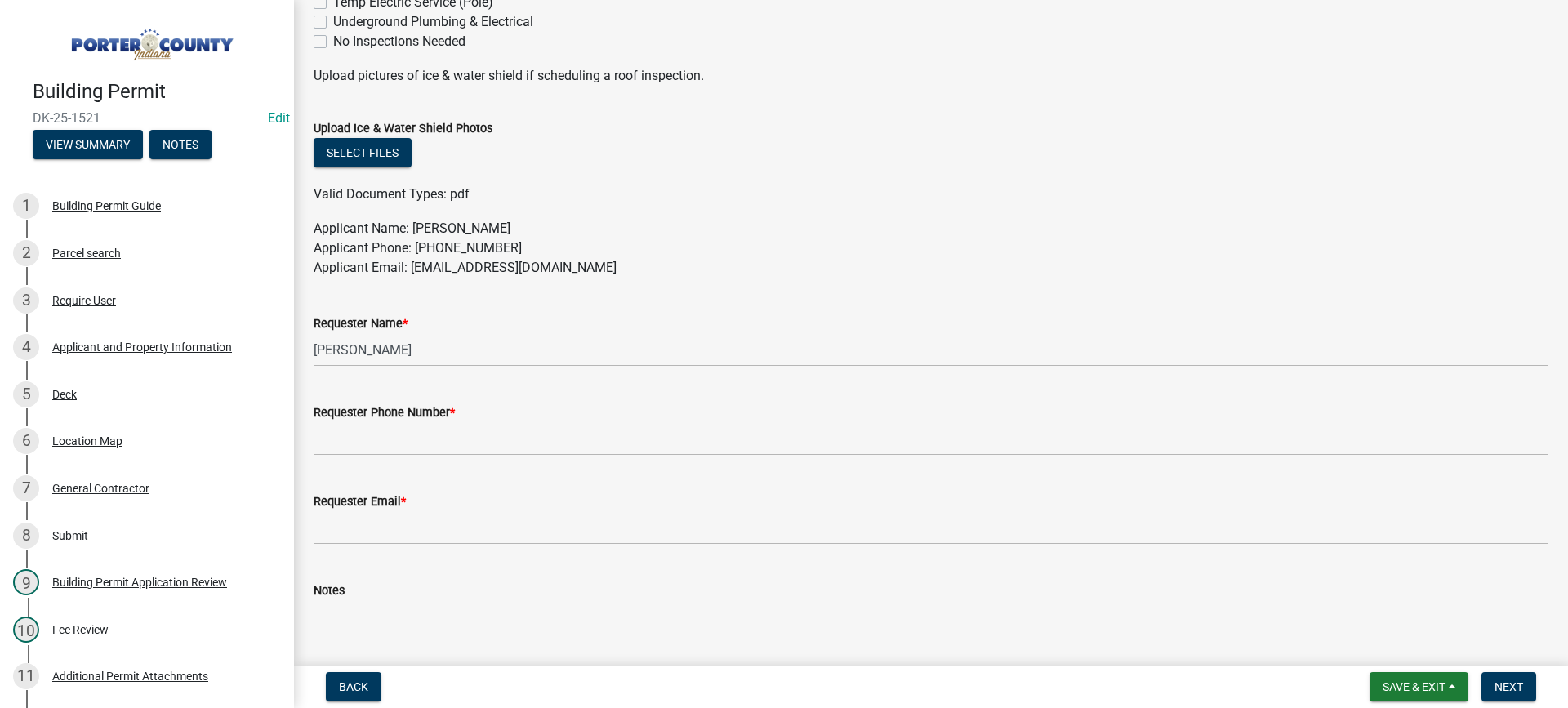
scroll to position [878, 0]
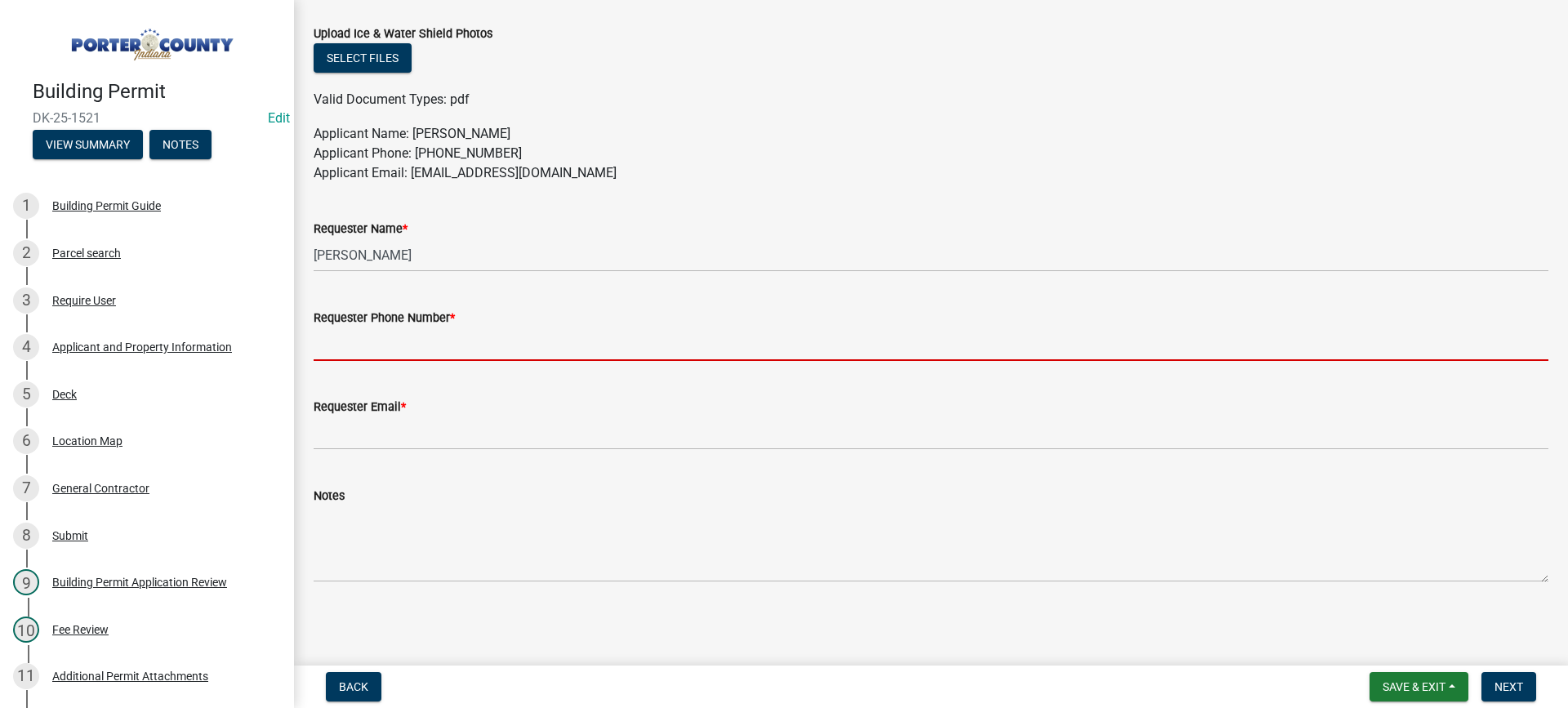
click at [418, 338] on input "Requester Phone Number *" at bounding box center [931, 344] width 1235 height 34
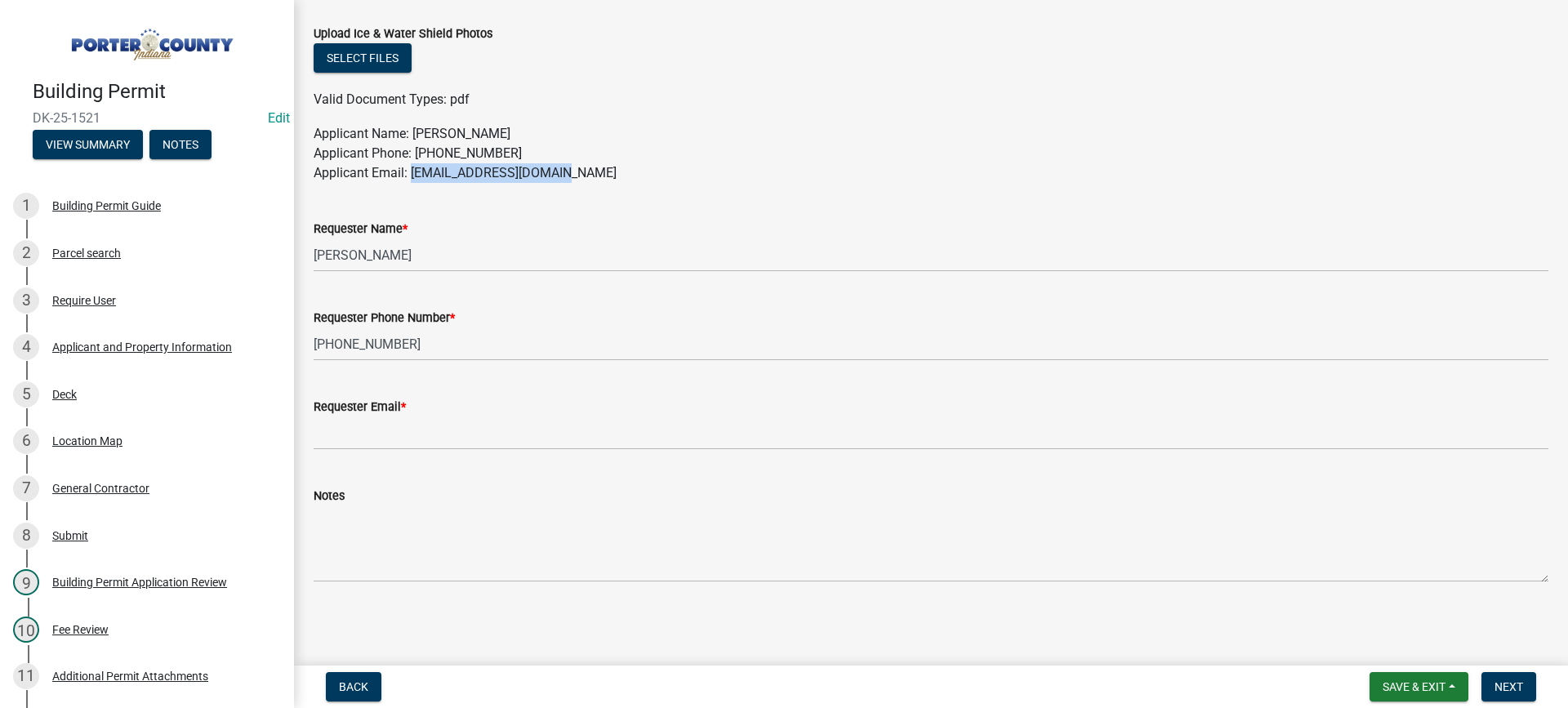
drag, startPoint x: 549, startPoint y: 171, endPoint x: 413, endPoint y: 176, distance: 136.1
click at [413, 176] on p "Applicant Name: [PERSON_NAME] Applicant Phone: [PHONE_NUMBER] Applicant Email: …" at bounding box center [931, 153] width 1235 height 58
copy p "[EMAIL_ADDRESS][DOMAIN_NAME]"
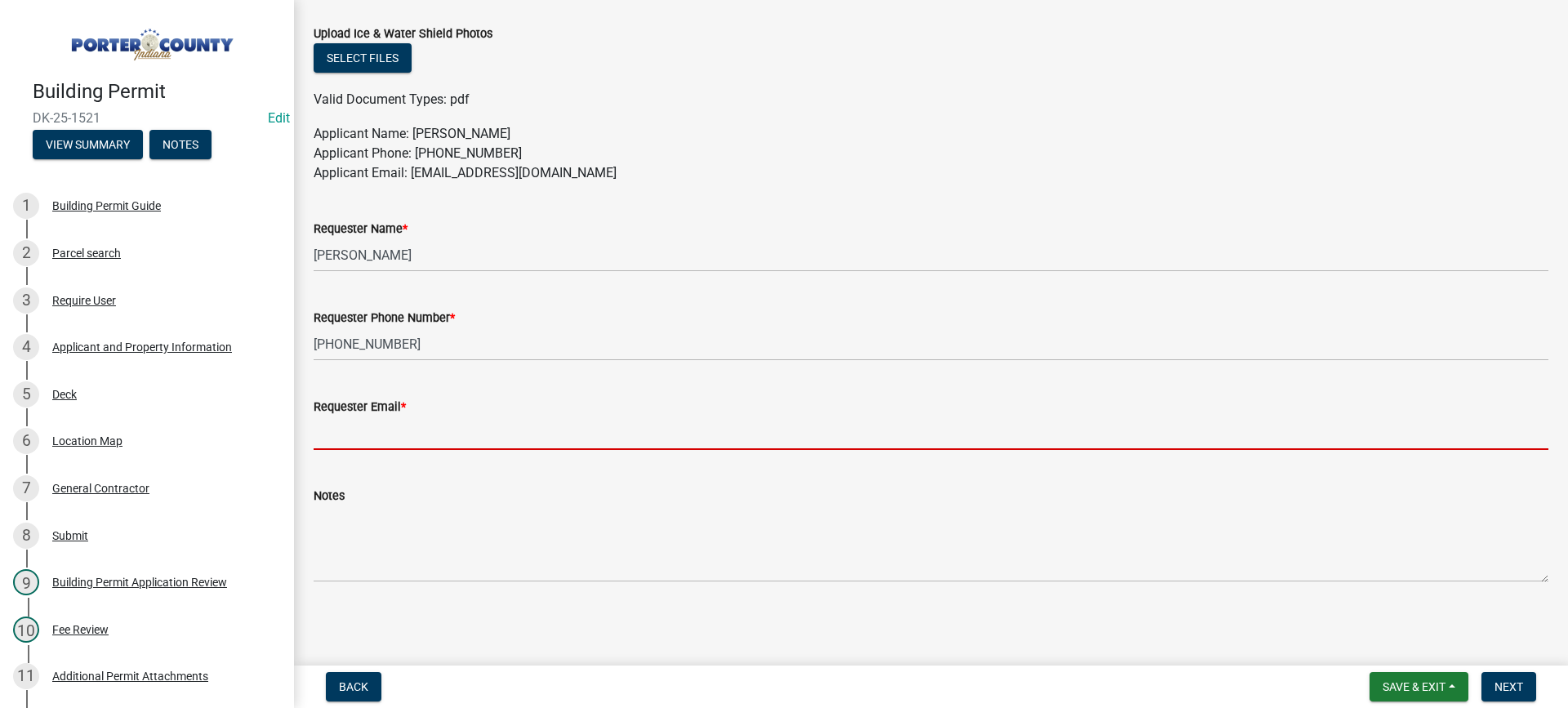
click at [336, 435] on input "Requester Email *" at bounding box center [931, 433] width 1235 height 34
paste input "[EMAIL_ADDRESS][DOMAIN_NAME]"
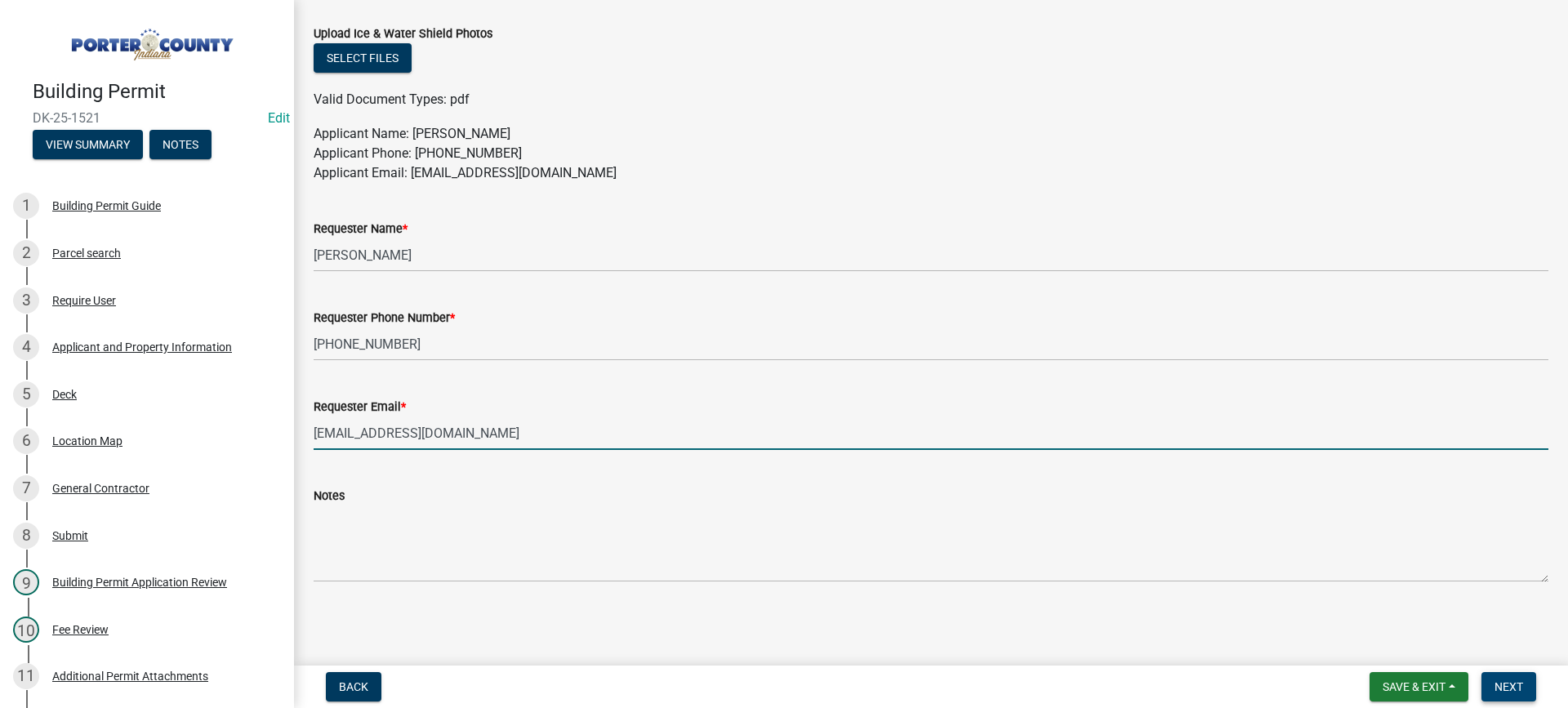
click at [1498, 685] on span "Next" at bounding box center [1509, 686] width 29 height 13
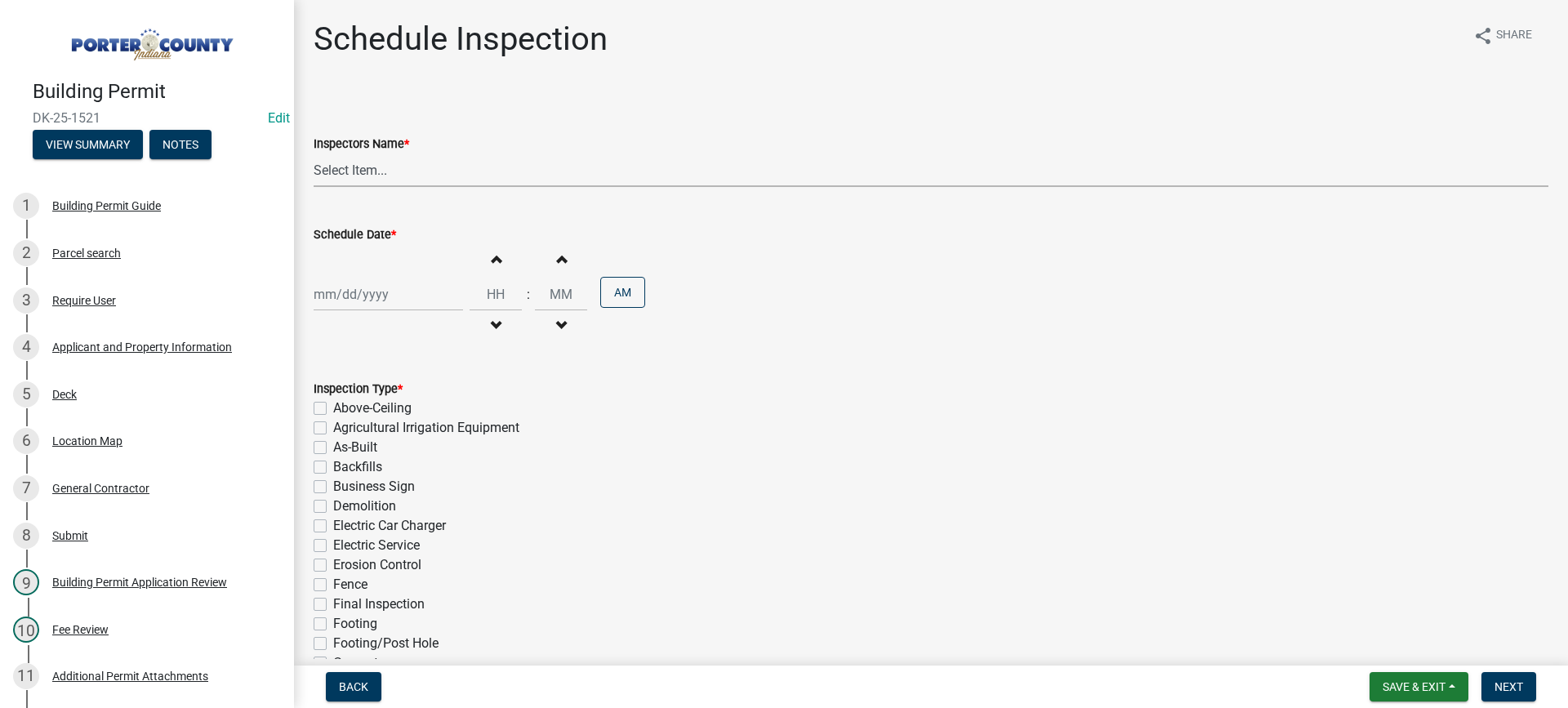
click at [345, 170] on select "Select Item... mhaller ([PERSON_NAME])" at bounding box center [931, 170] width 1235 height 34
click at [314, 153] on select "Select Item... mhaller ([PERSON_NAME])" at bounding box center [931, 170] width 1235 height 34
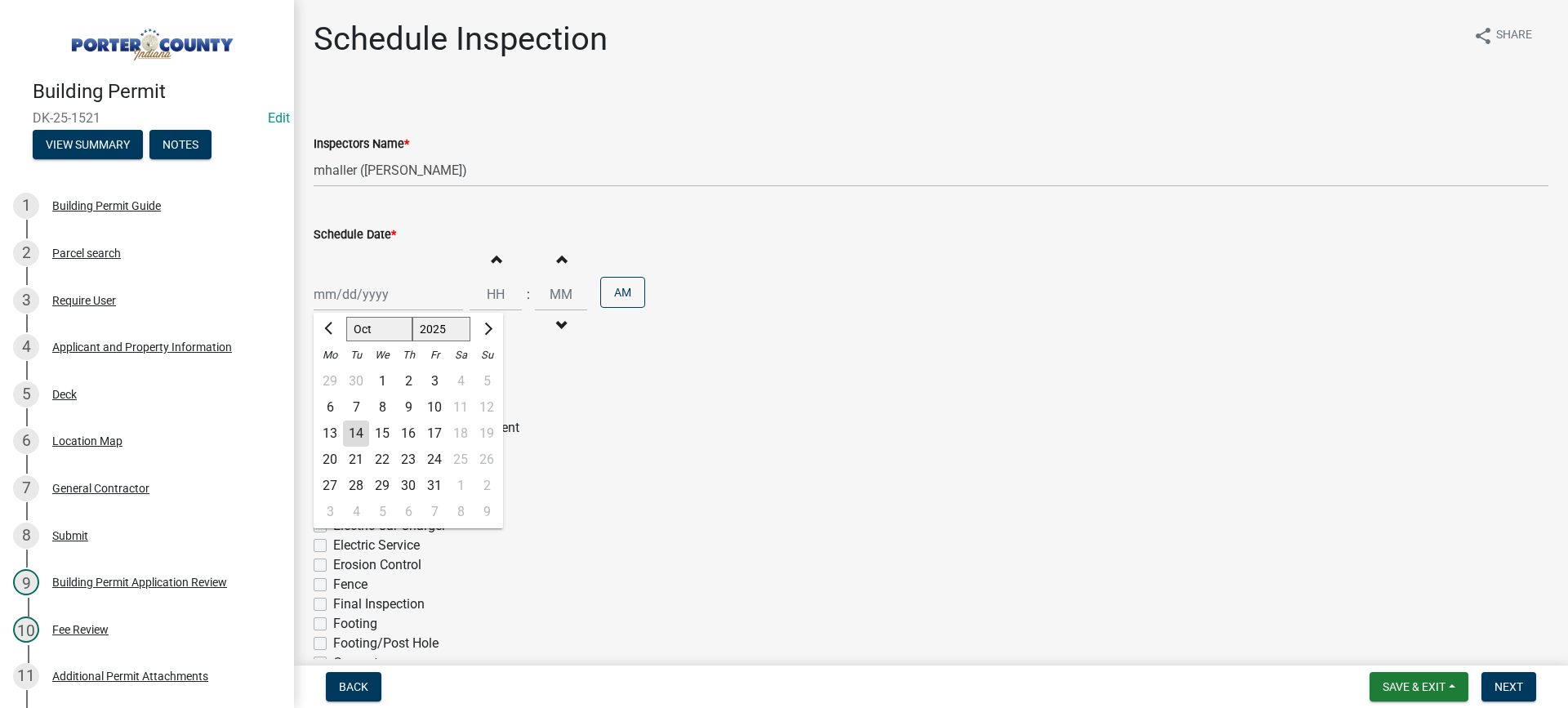
drag, startPoint x: 377, startPoint y: 297, endPoint x: 376, endPoint y: 306, distance: 9.1
click at [376, 297] on div "[PERSON_NAME] Feb Mar Apr [PERSON_NAME][DATE] Oct Nov [DATE] 1526 1527 1528 152…" at bounding box center [388, 294] width 150 height 34
click at [329, 456] on div "20" at bounding box center [329, 459] width 26 height 26
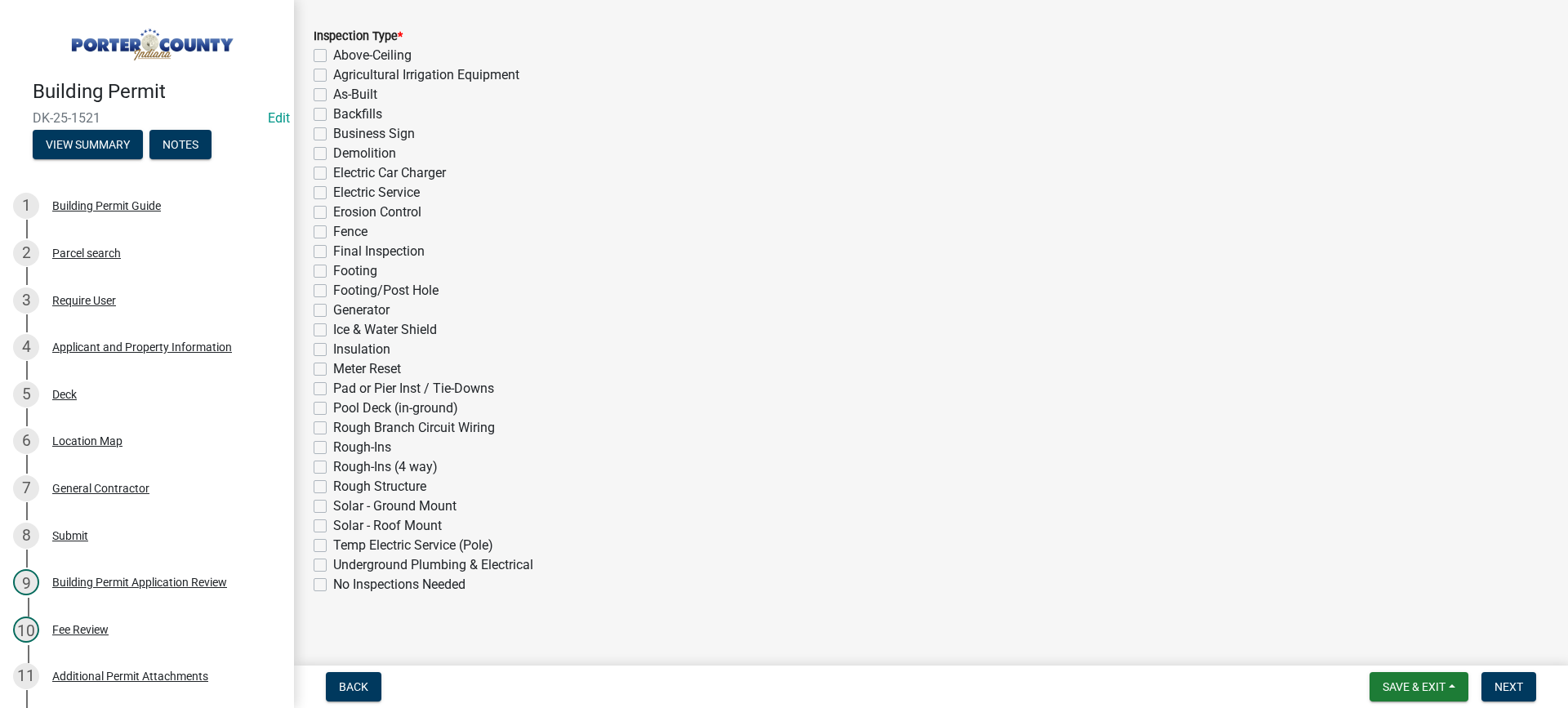
scroll to position [366, 0]
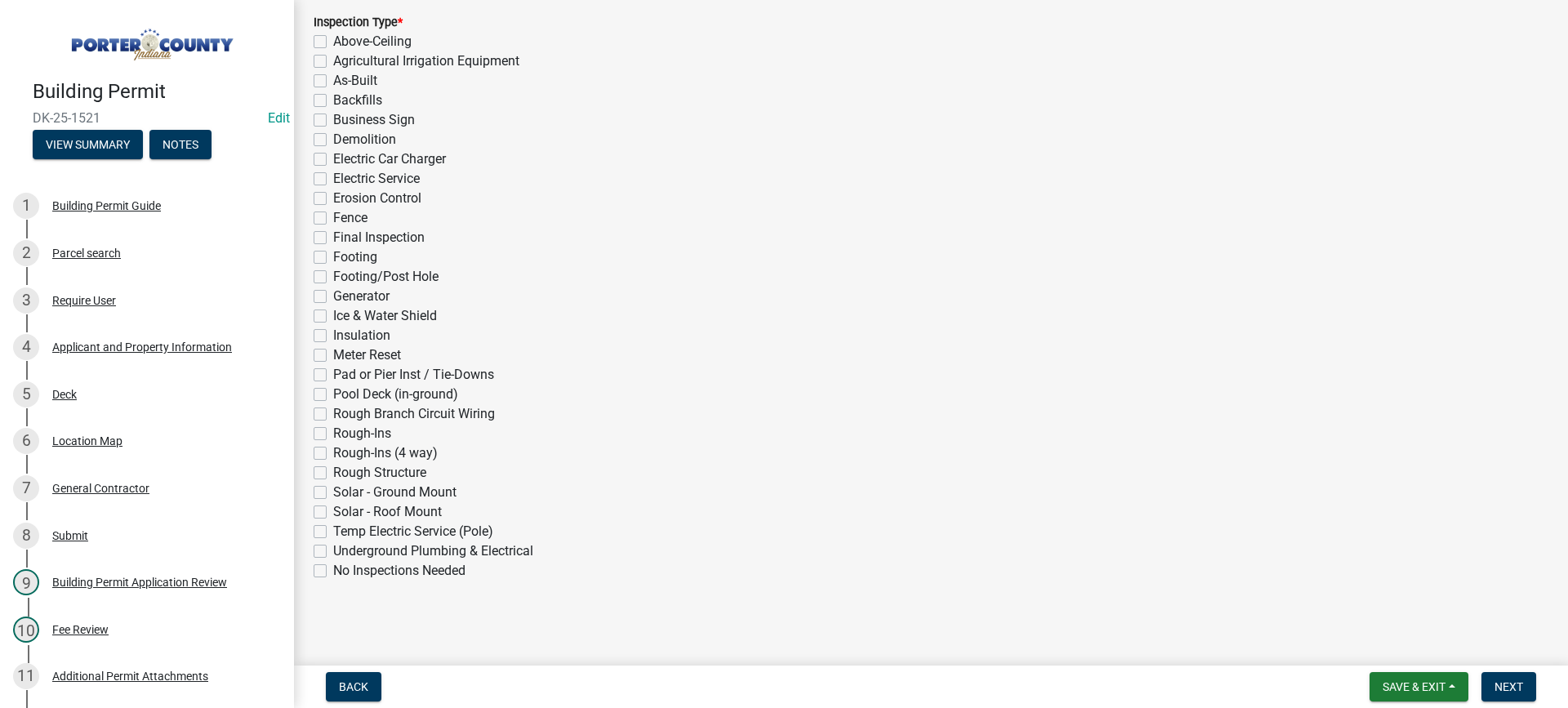
click at [333, 237] on label "Final Inspection" at bounding box center [379, 237] width 91 height 19
click at [333, 237] on input "Final Inspection" at bounding box center [338, 233] width 11 height 11
click at [1499, 689] on span "Next" at bounding box center [1509, 686] width 29 height 13
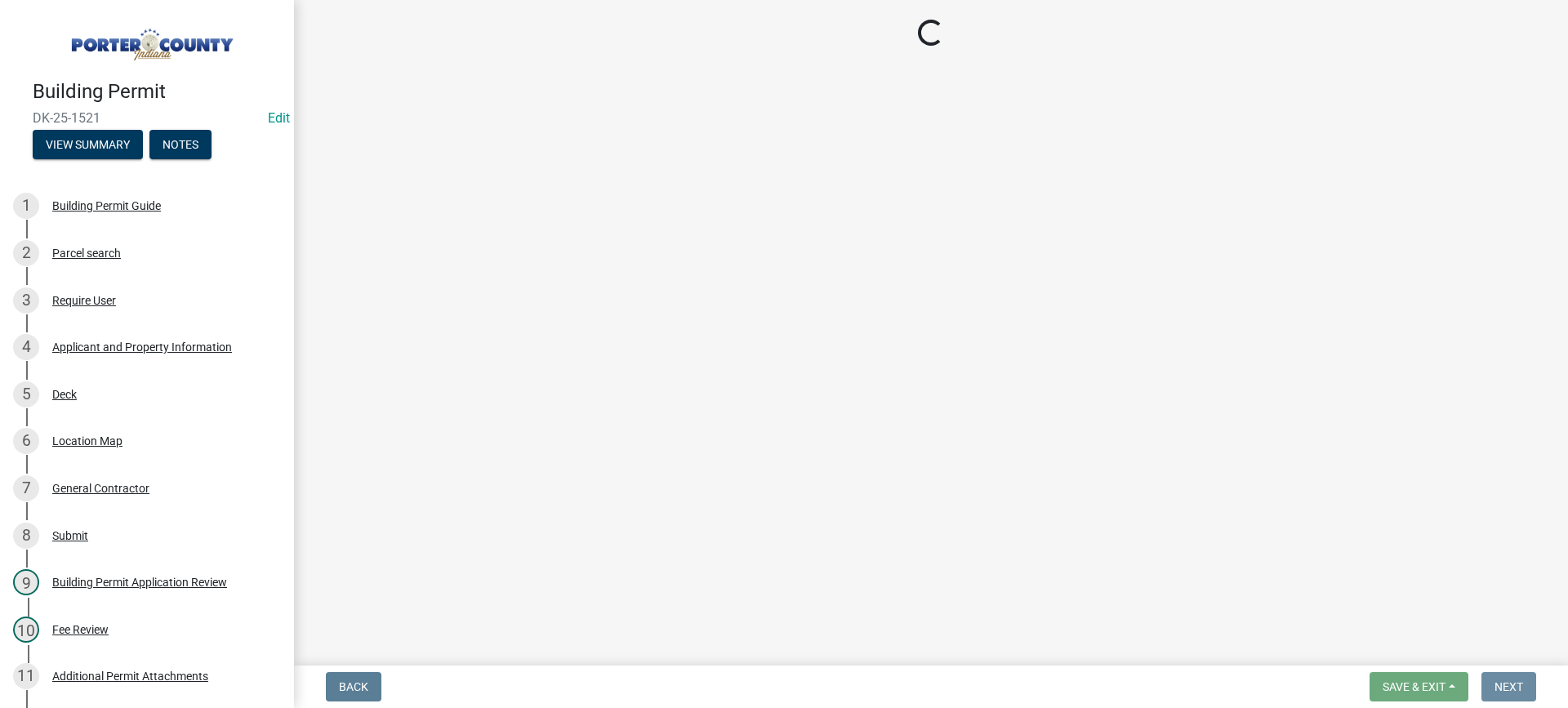
scroll to position [0, 0]
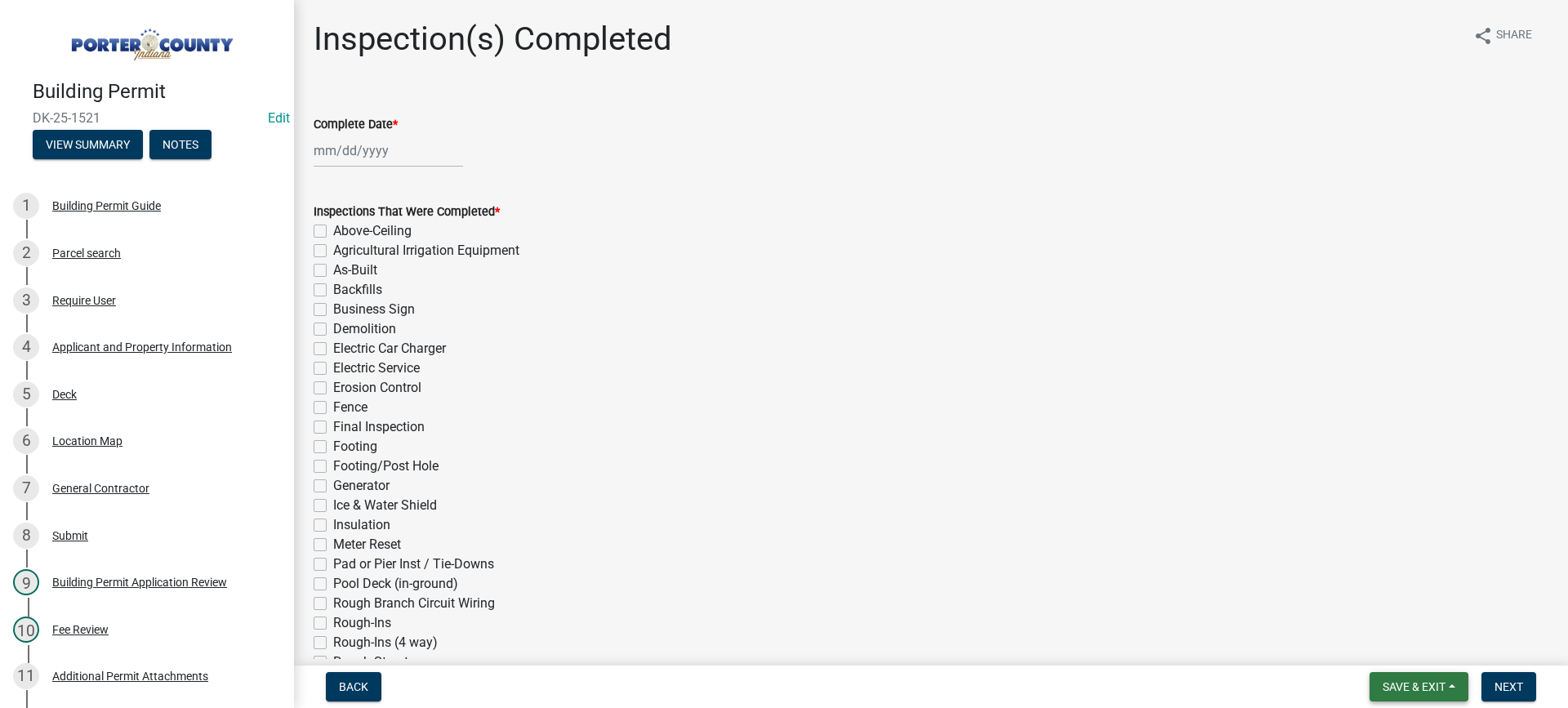
click at [1431, 686] on span "Save & Exit" at bounding box center [1414, 686] width 63 height 13
click at [1423, 650] on button "Save & Exit" at bounding box center [1403, 644] width 130 height 39
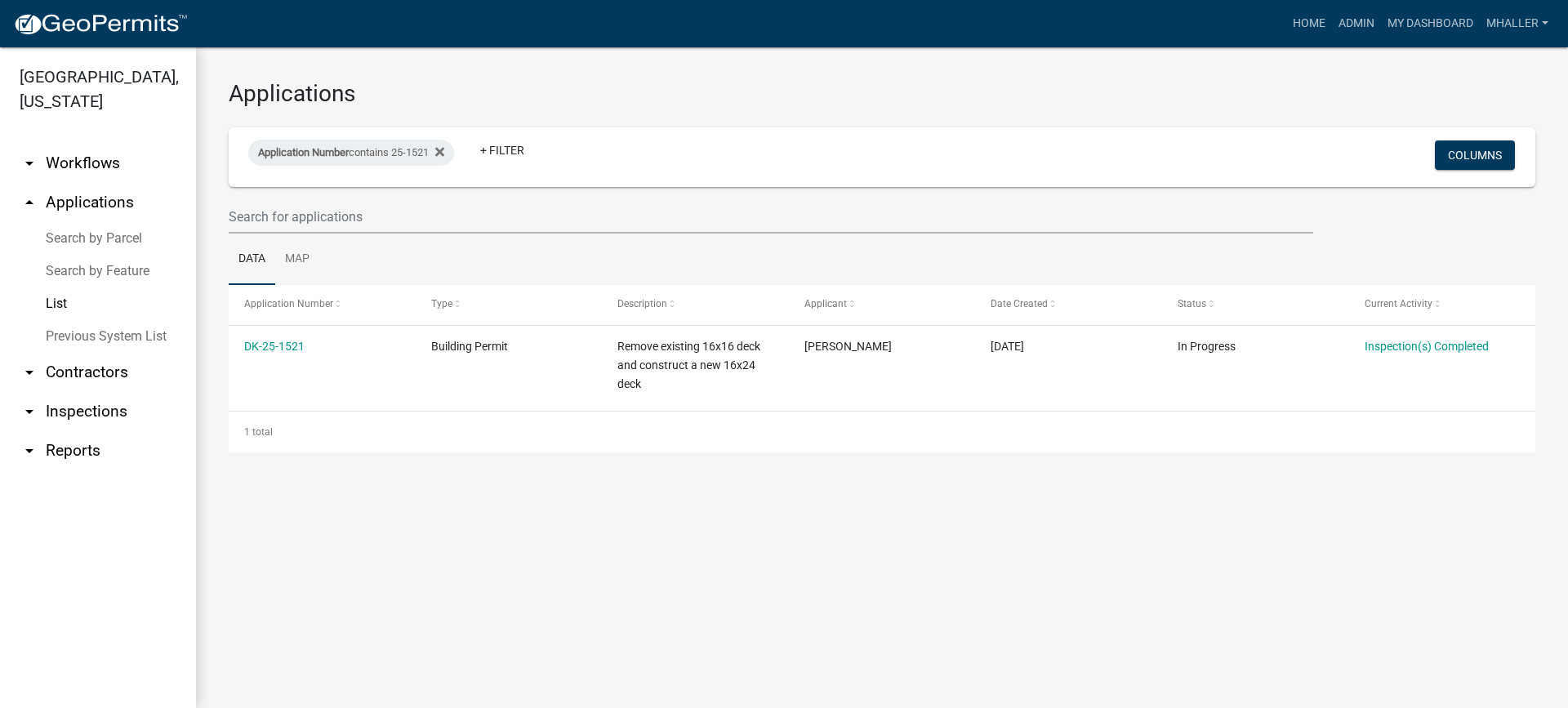
click at [70, 392] on link "arrow_drop_down Inspections" at bounding box center [98, 411] width 196 height 39
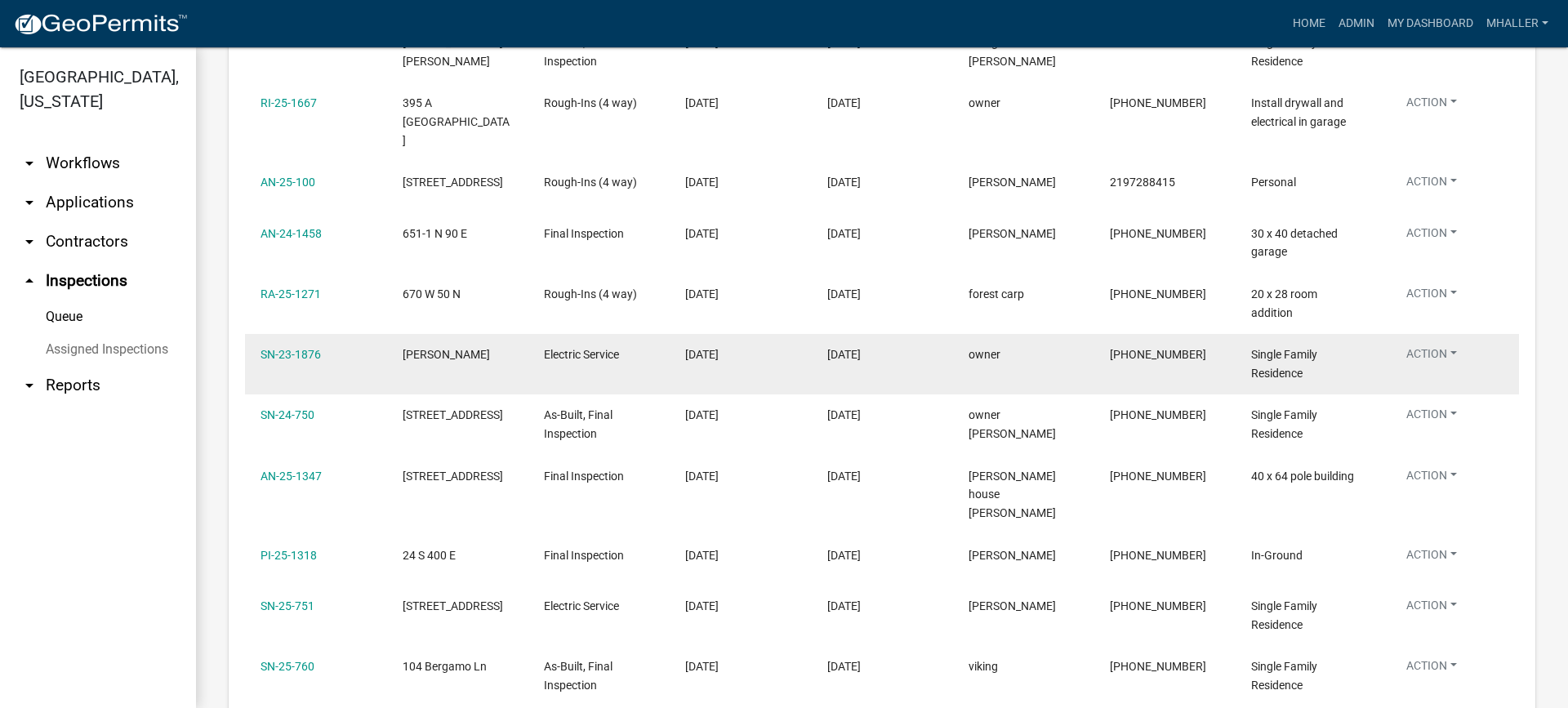
scroll to position [490, 0]
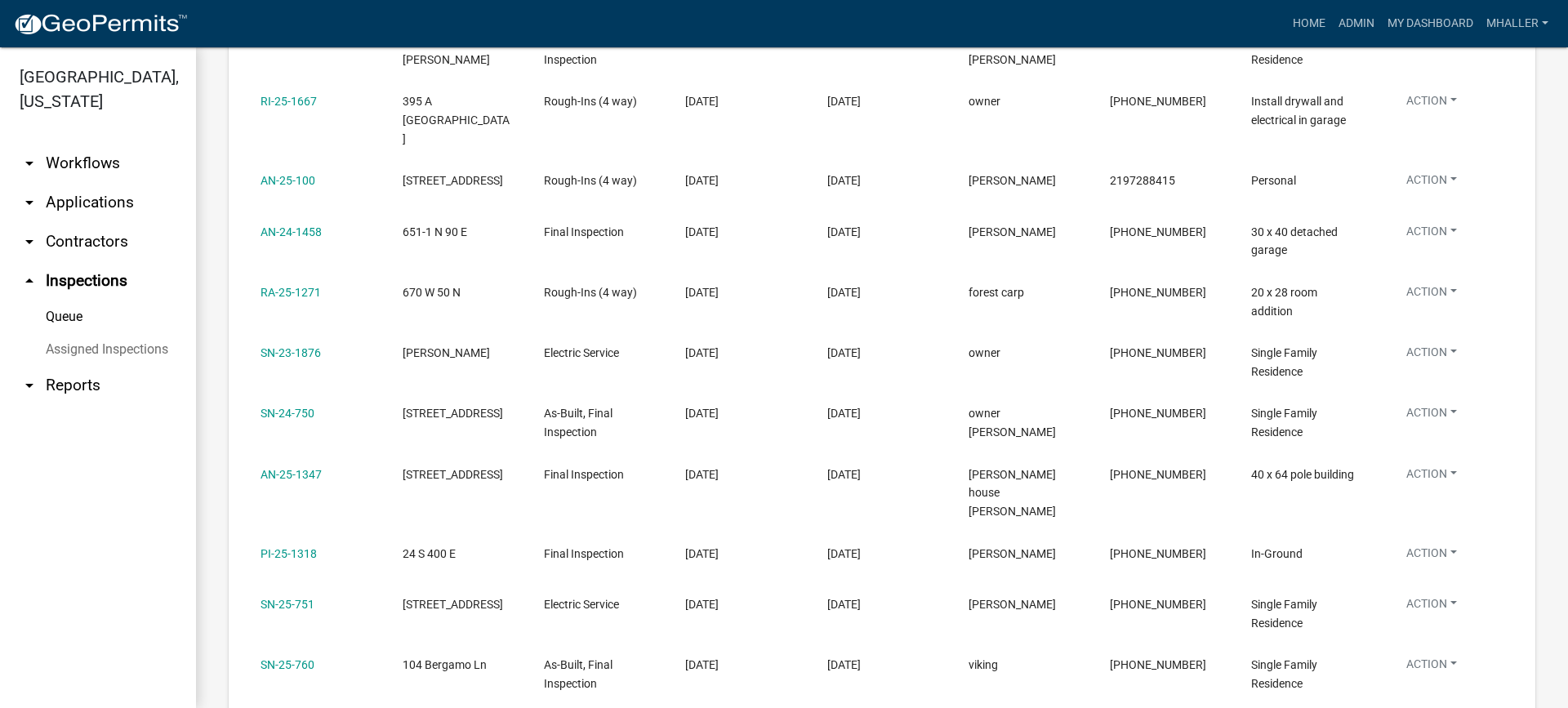
click at [1174, 16] on div "Home Admin My Dashboard mhaller Admin Account Logout" at bounding box center [878, 24] width 1354 height 31
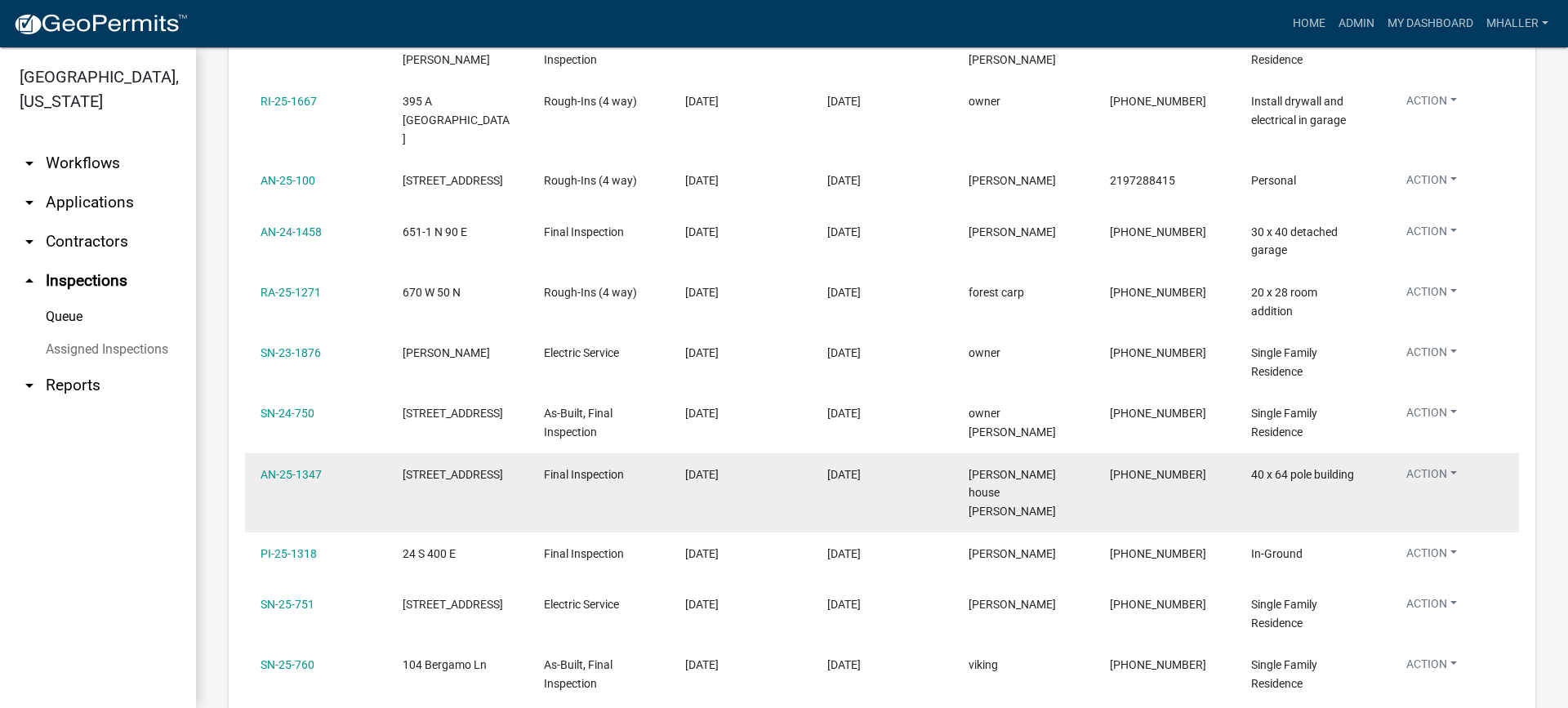
click at [1432, 465] on button "Action" at bounding box center [1431, 477] width 77 height 24
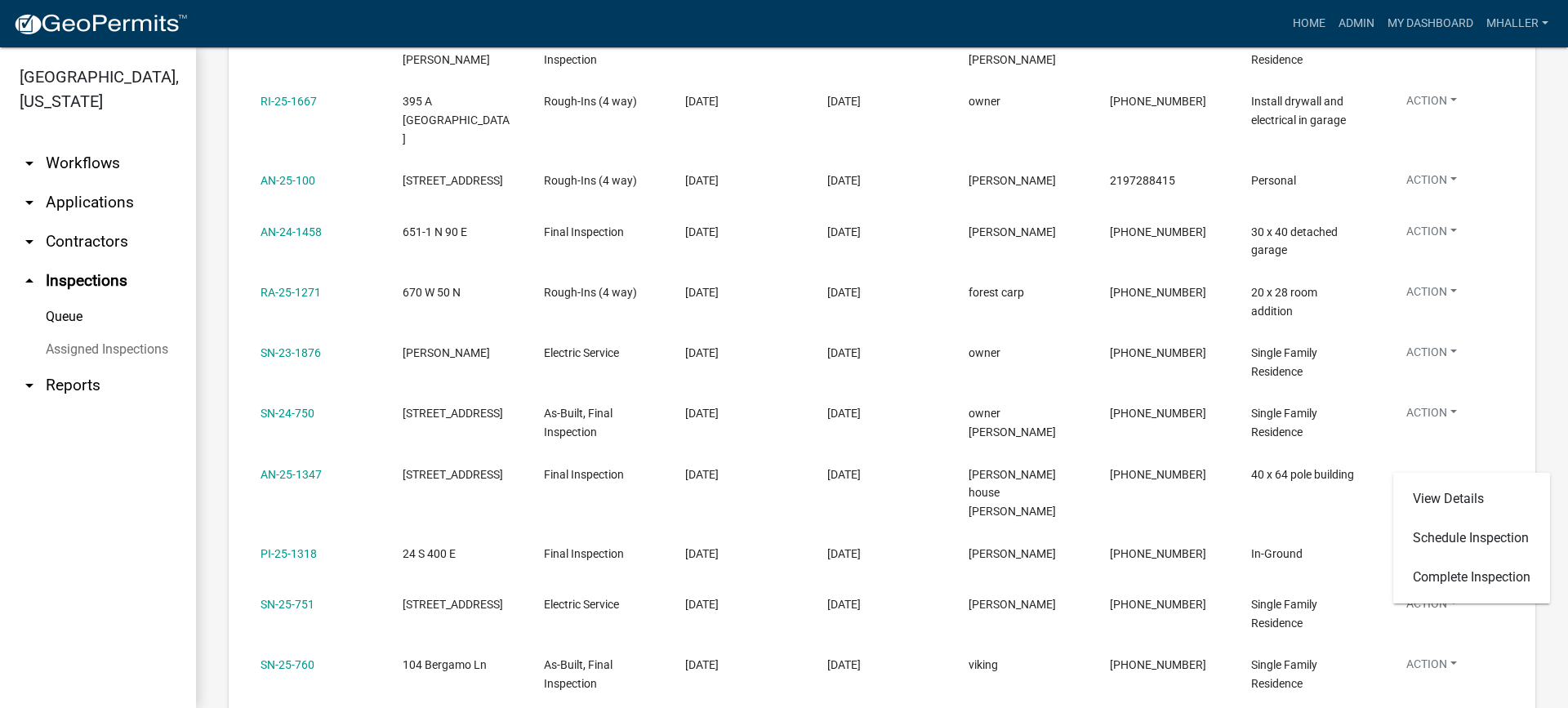
click at [1529, 423] on div "Inspection Queue Export Excel Format (.xlsx) CSV Format (.csv) Status is Pendin…" at bounding box center [882, 301] width 1372 height 1487
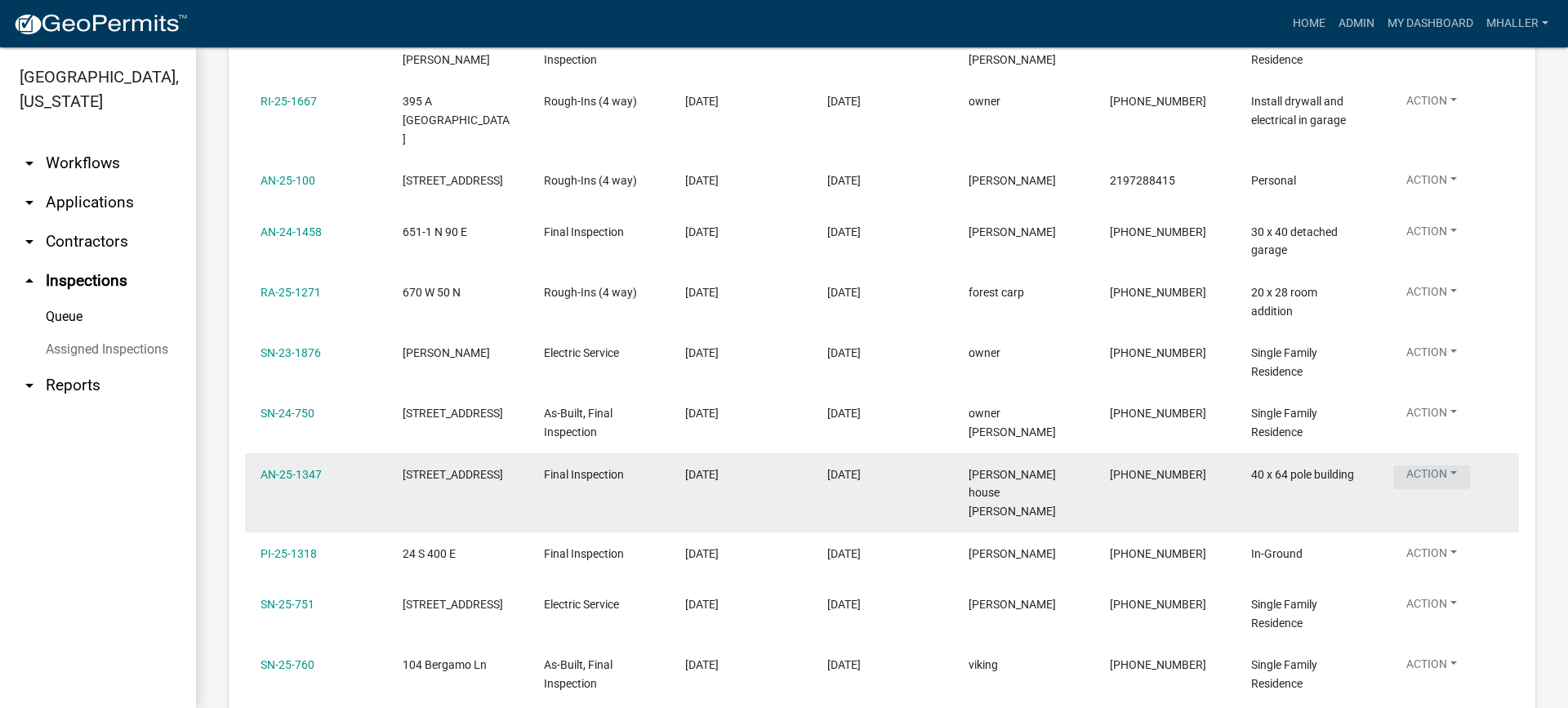
click at [1422, 465] on button "Action" at bounding box center [1431, 477] width 77 height 24
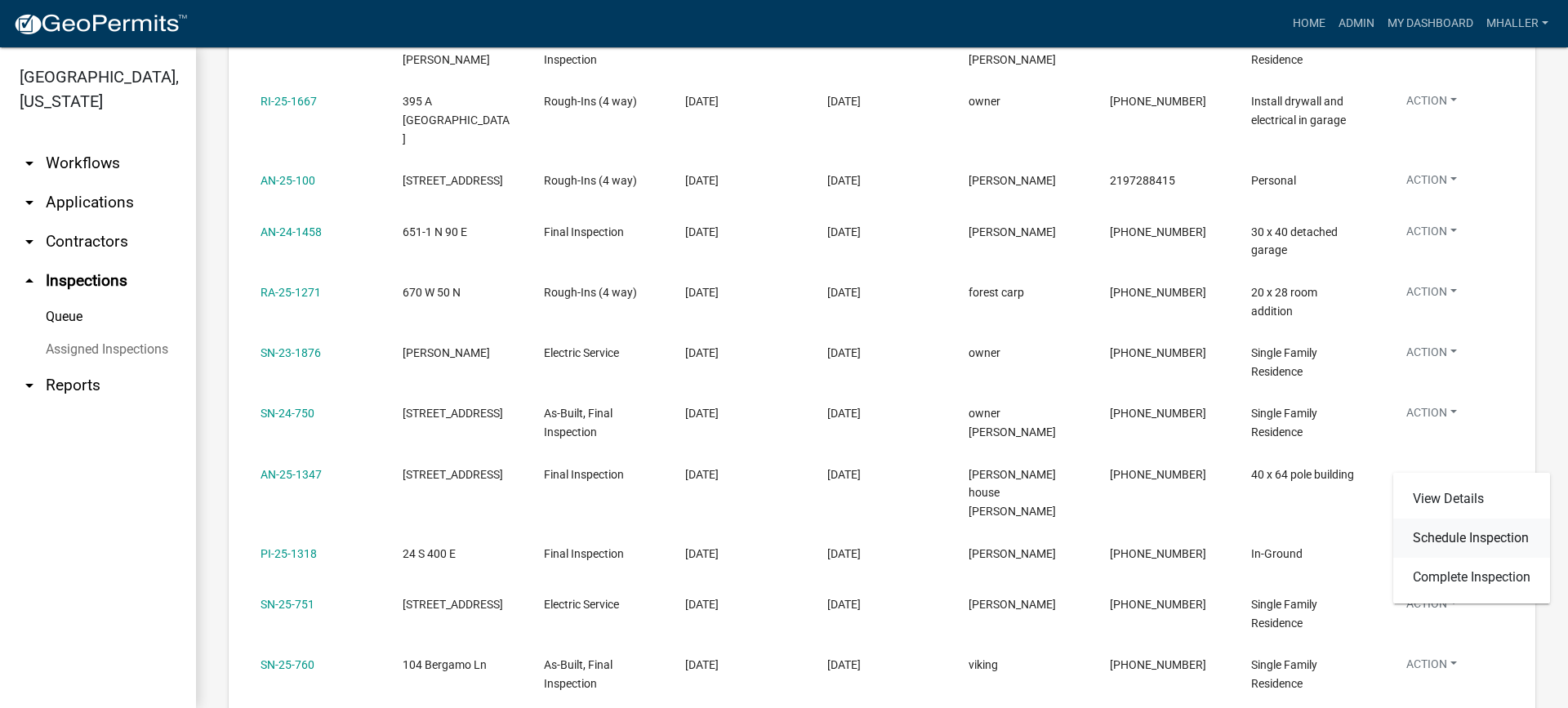
click at [1426, 536] on link "Schedule Inspection" at bounding box center [1471, 538] width 157 height 39
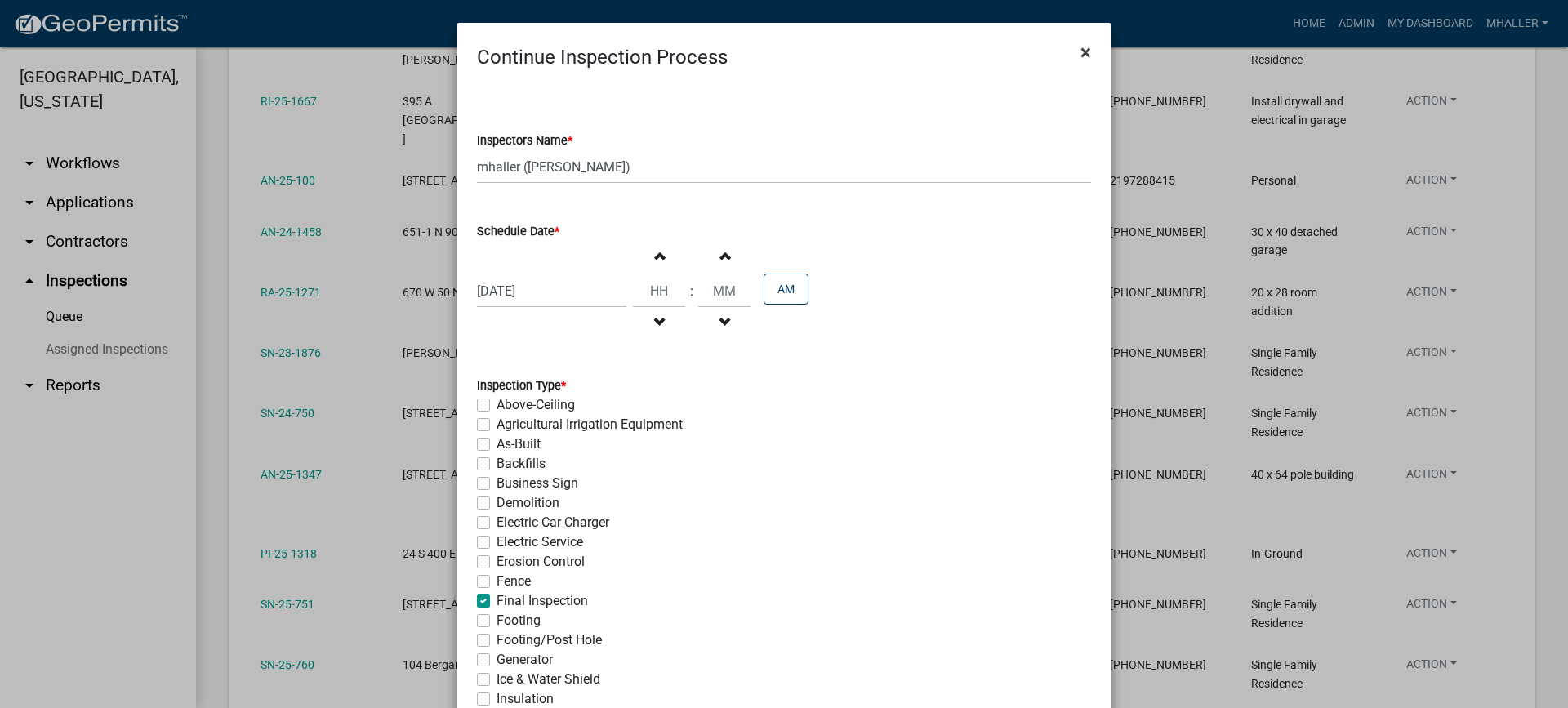
click at [1081, 50] on span "×" at bounding box center [1086, 52] width 11 height 23
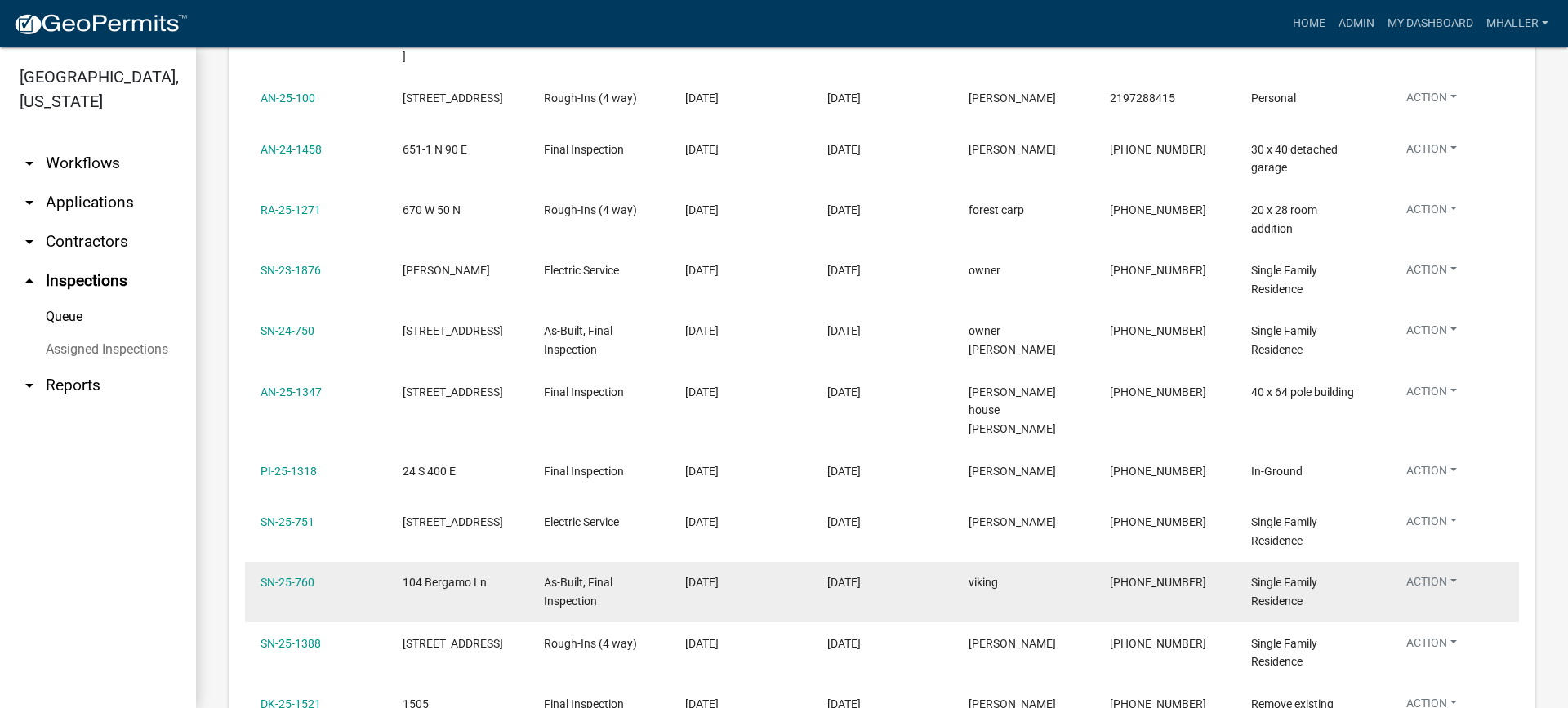
scroll to position [572, 0]
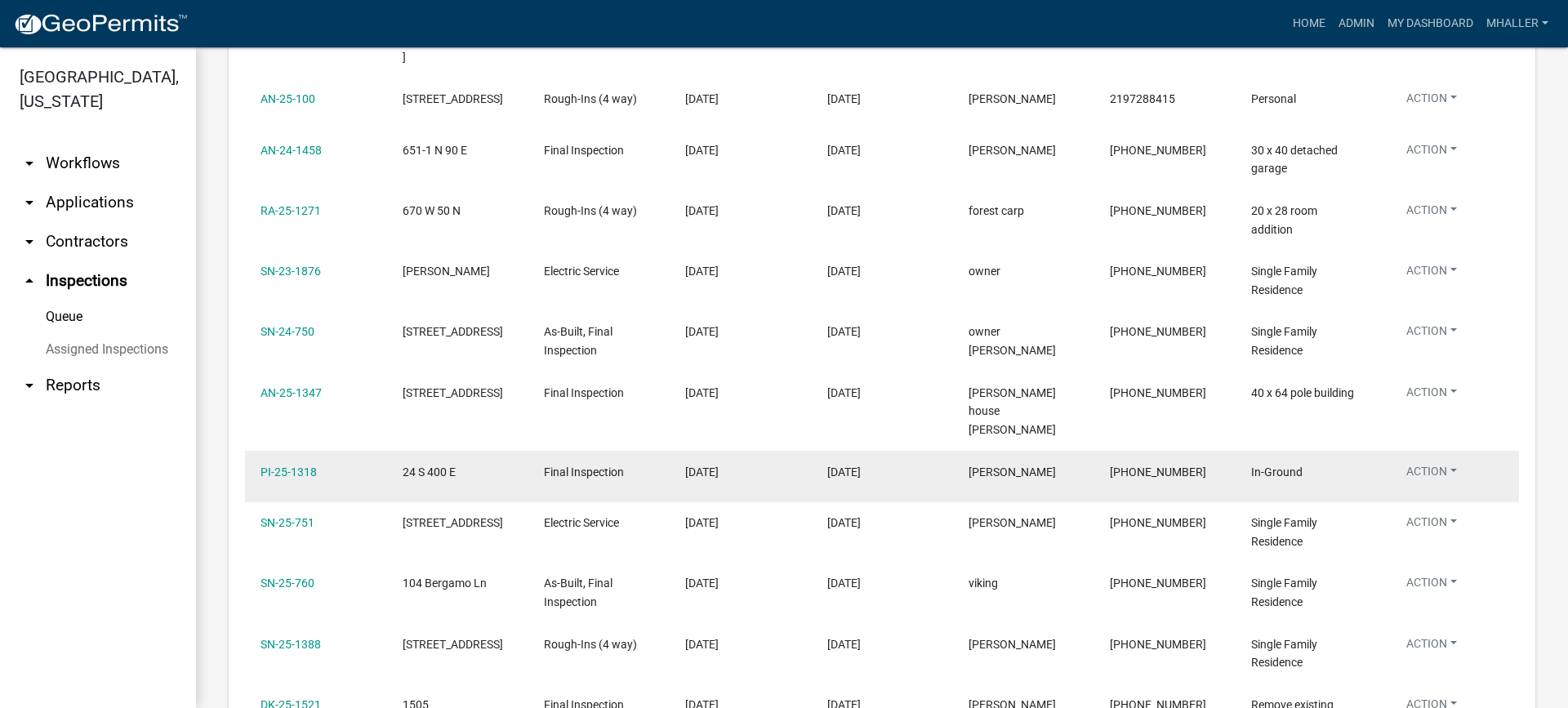
click at [1430, 463] on button "Action" at bounding box center [1431, 475] width 77 height 24
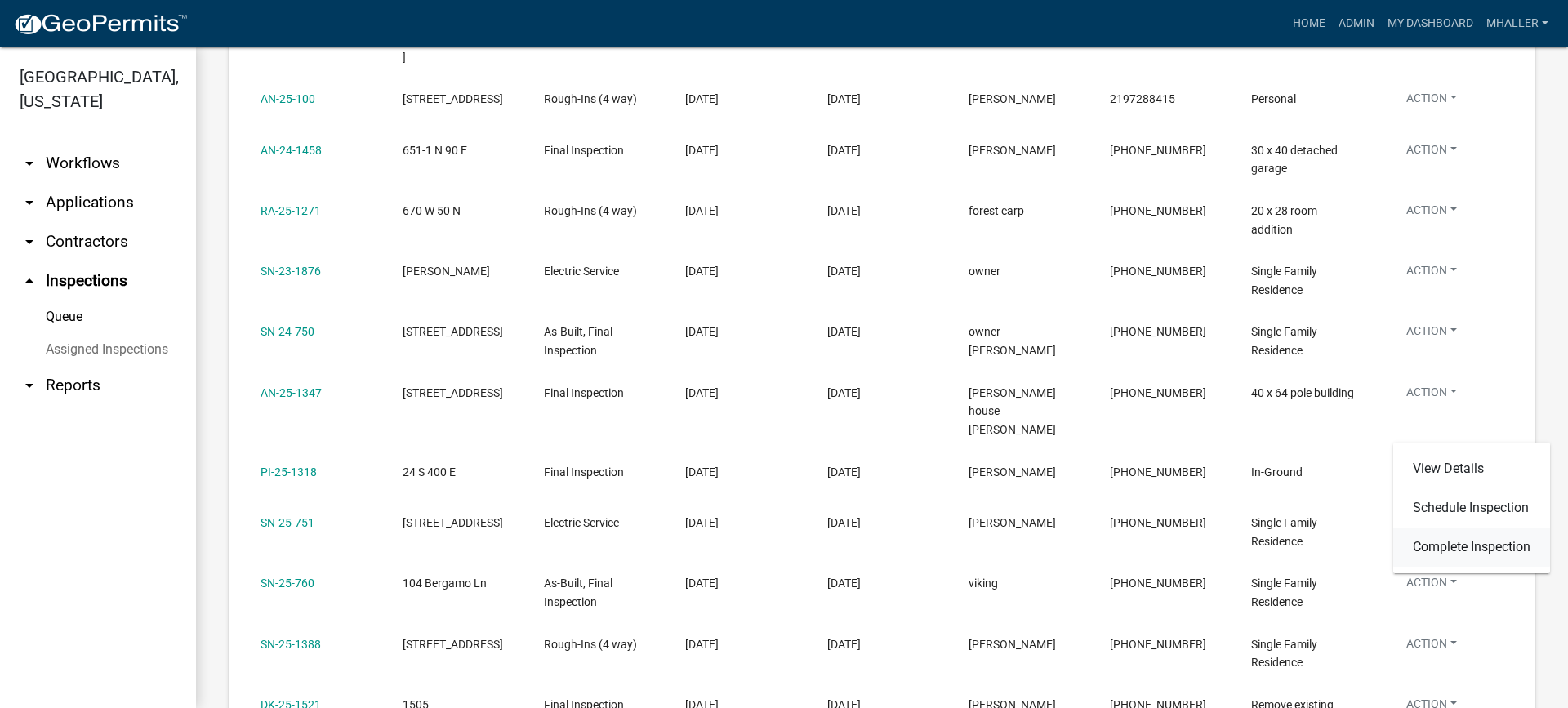
click at [1437, 544] on link "Complete Inspection" at bounding box center [1471, 546] width 157 height 39
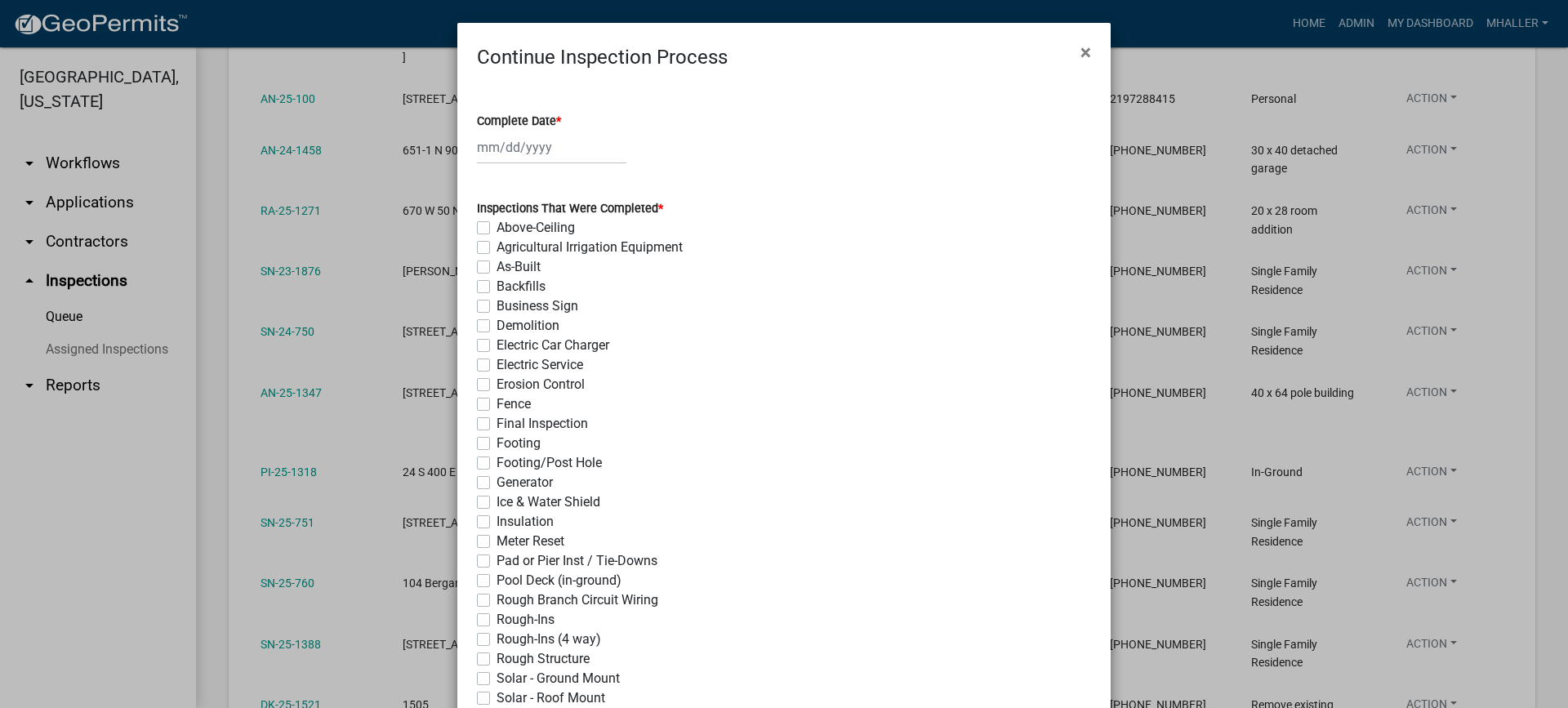
click at [494, 145] on div at bounding box center [552, 147] width 150 height 34
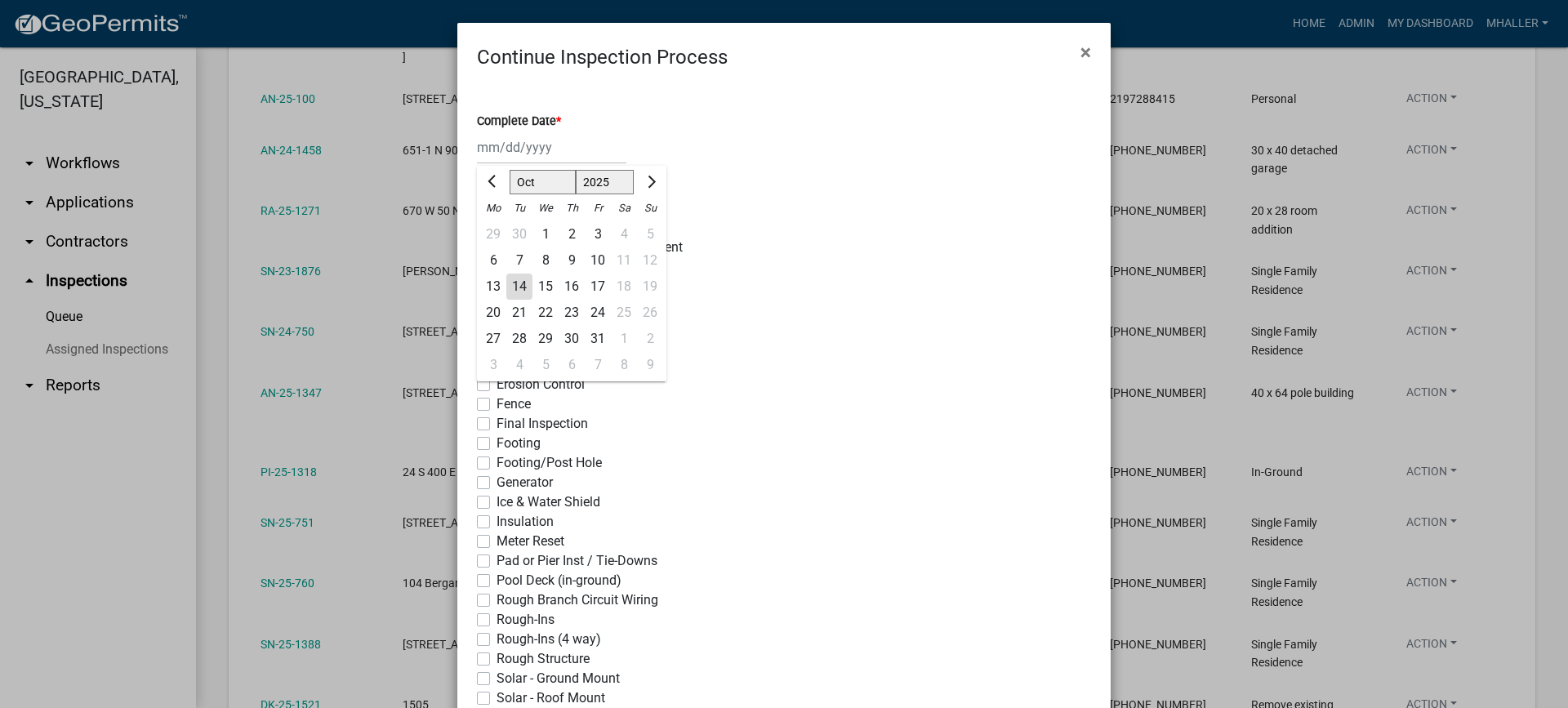
click at [515, 290] on div "14" at bounding box center [519, 286] width 26 height 26
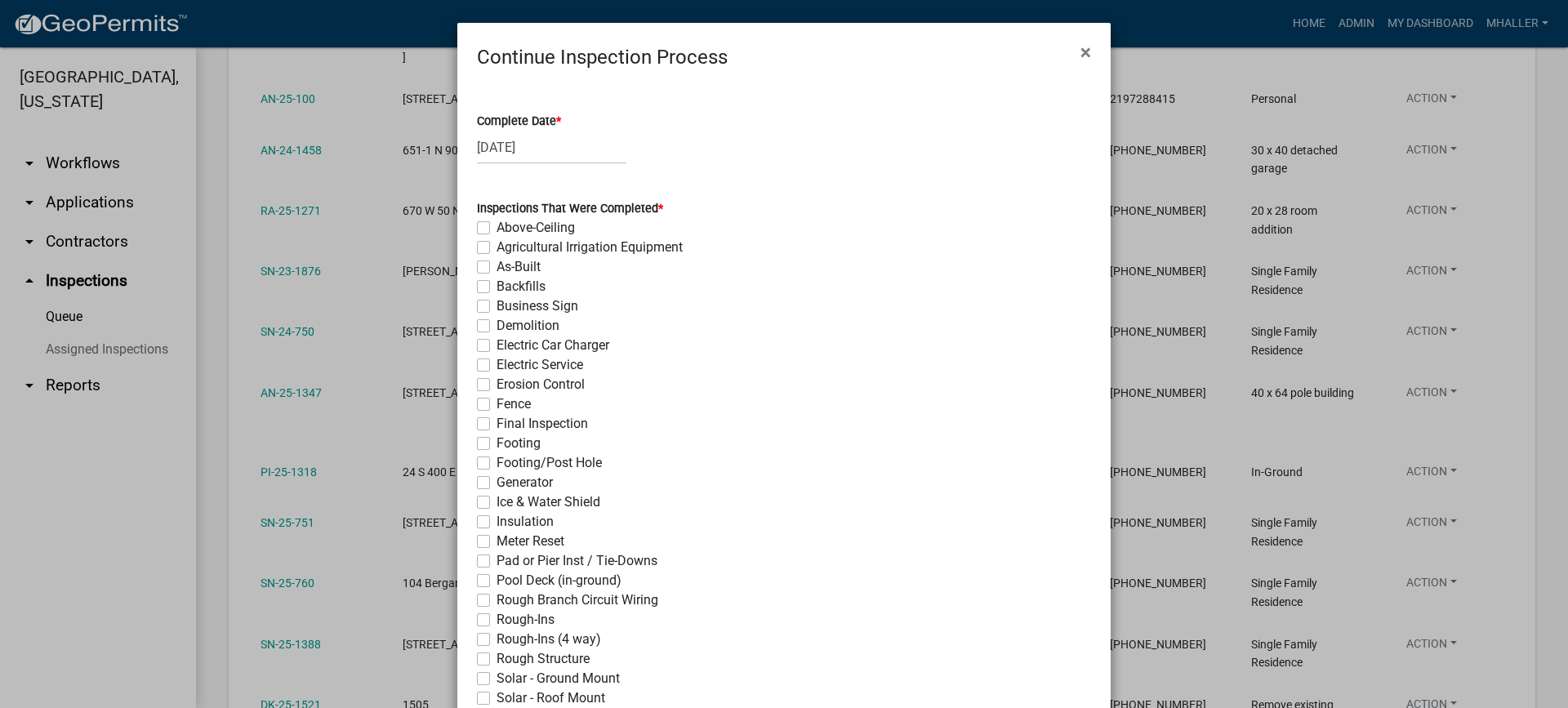
click at [497, 425] on label "Final Inspection" at bounding box center [542, 423] width 91 height 19
click at [497, 425] on input "Final Inspection" at bounding box center [502, 419] width 11 height 11
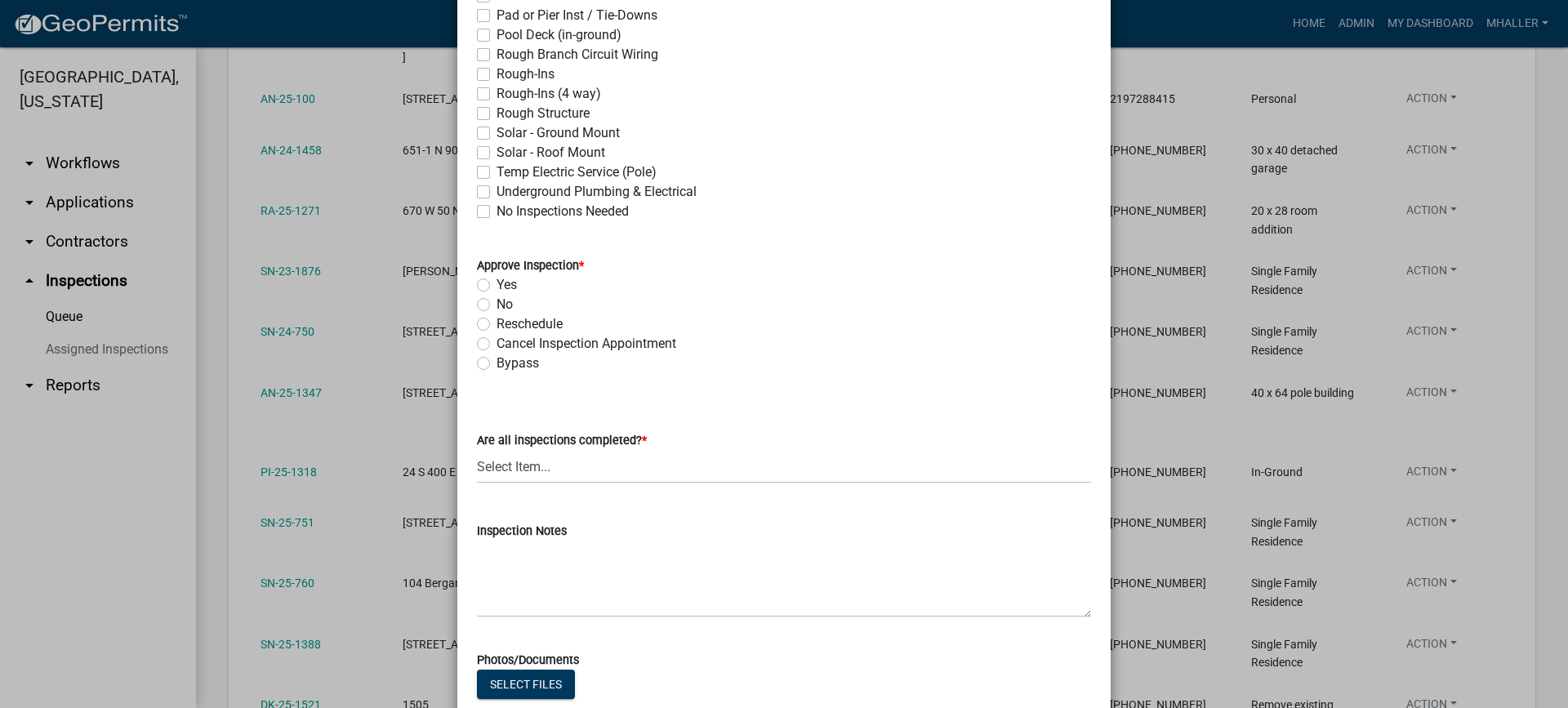
scroll to position [735, 0]
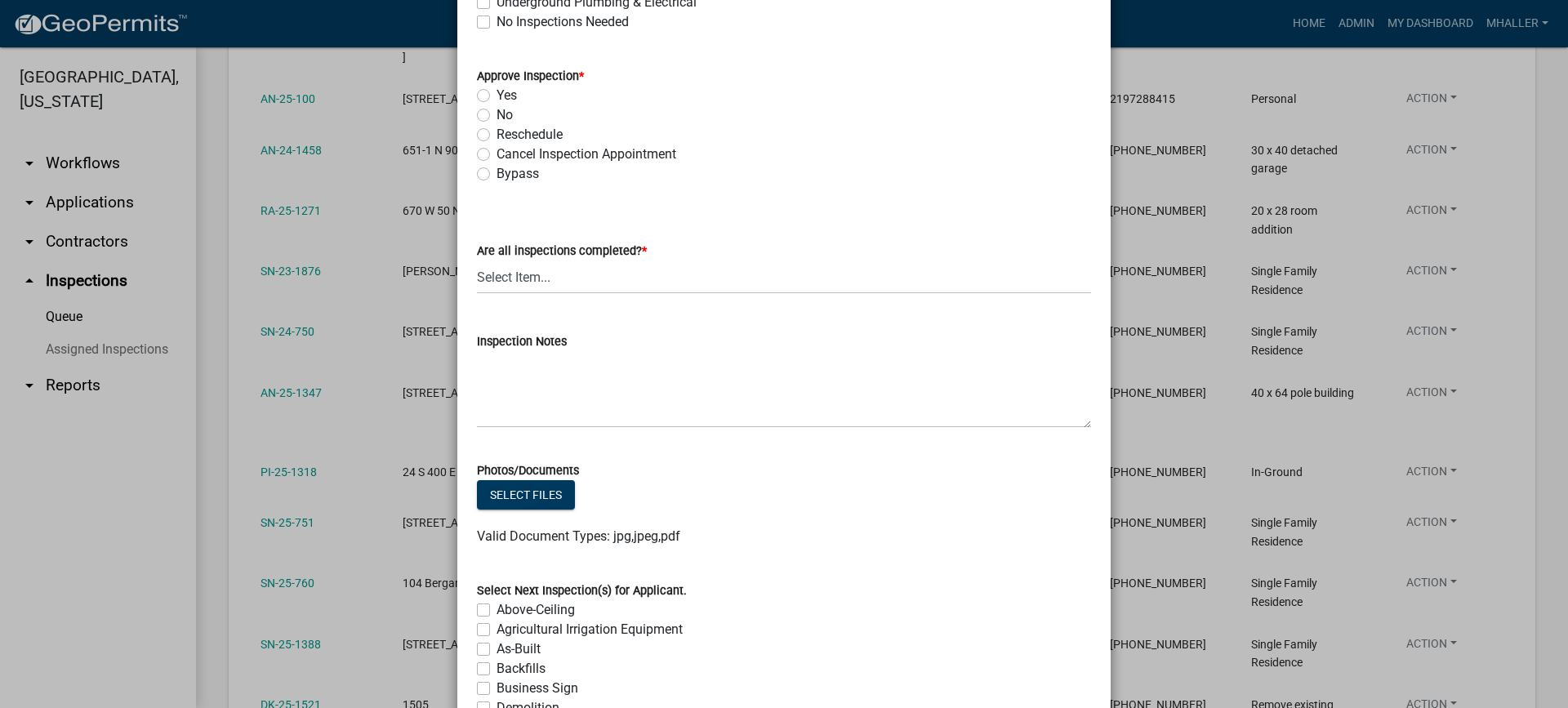
click at [497, 97] on label "Yes" at bounding box center [507, 95] width 20 height 19
click at [497, 96] on input "Yes" at bounding box center [502, 91] width 11 height 11
click at [592, 285] on select "Select Item... Yes - All Inspections Have Been Completed No - More Inspections …" at bounding box center [784, 277] width 614 height 34
click at [477, 261] on select "Select Item... Yes - All Inspections Have Been Completed No - More Inspections …" at bounding box center [784, 277] width 614 height 34
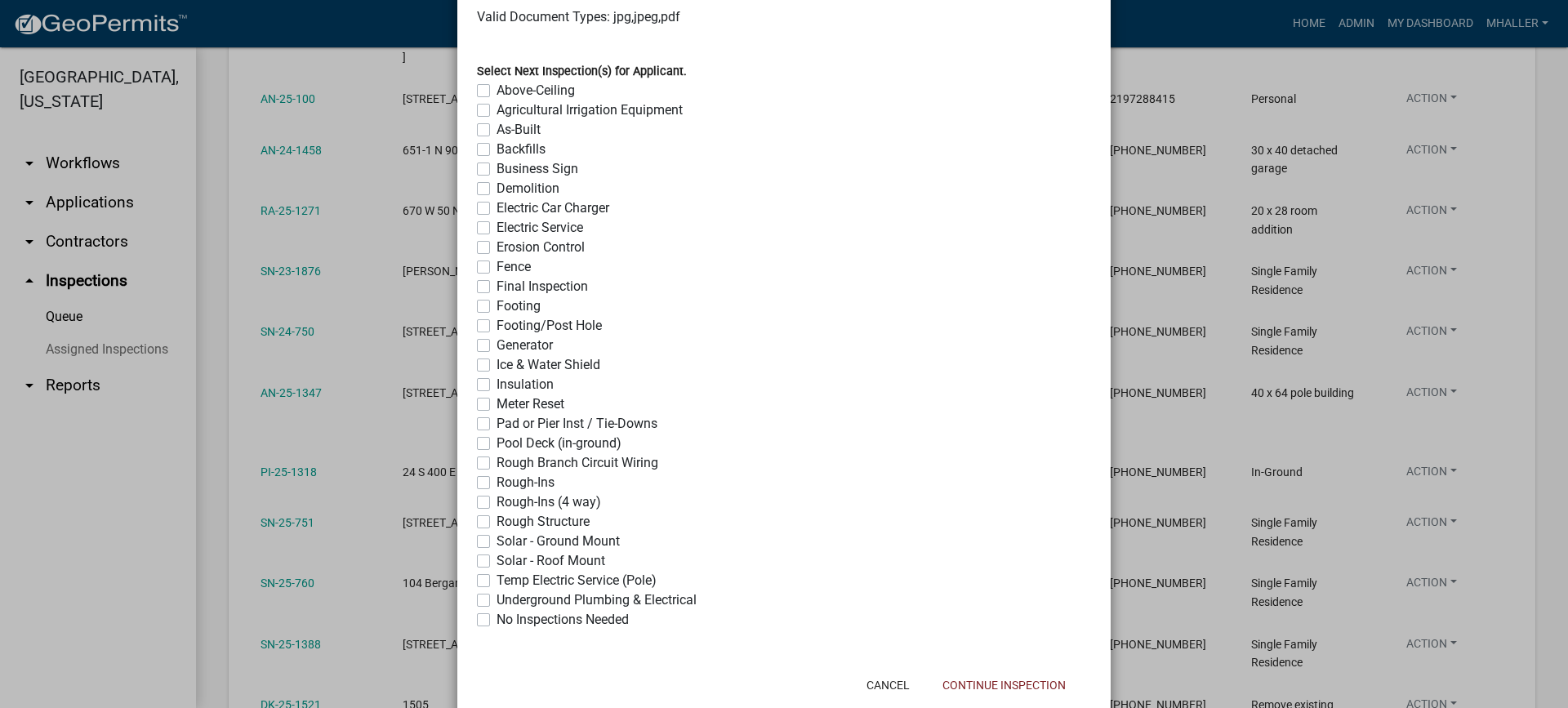
scroll to position [1293, 0]
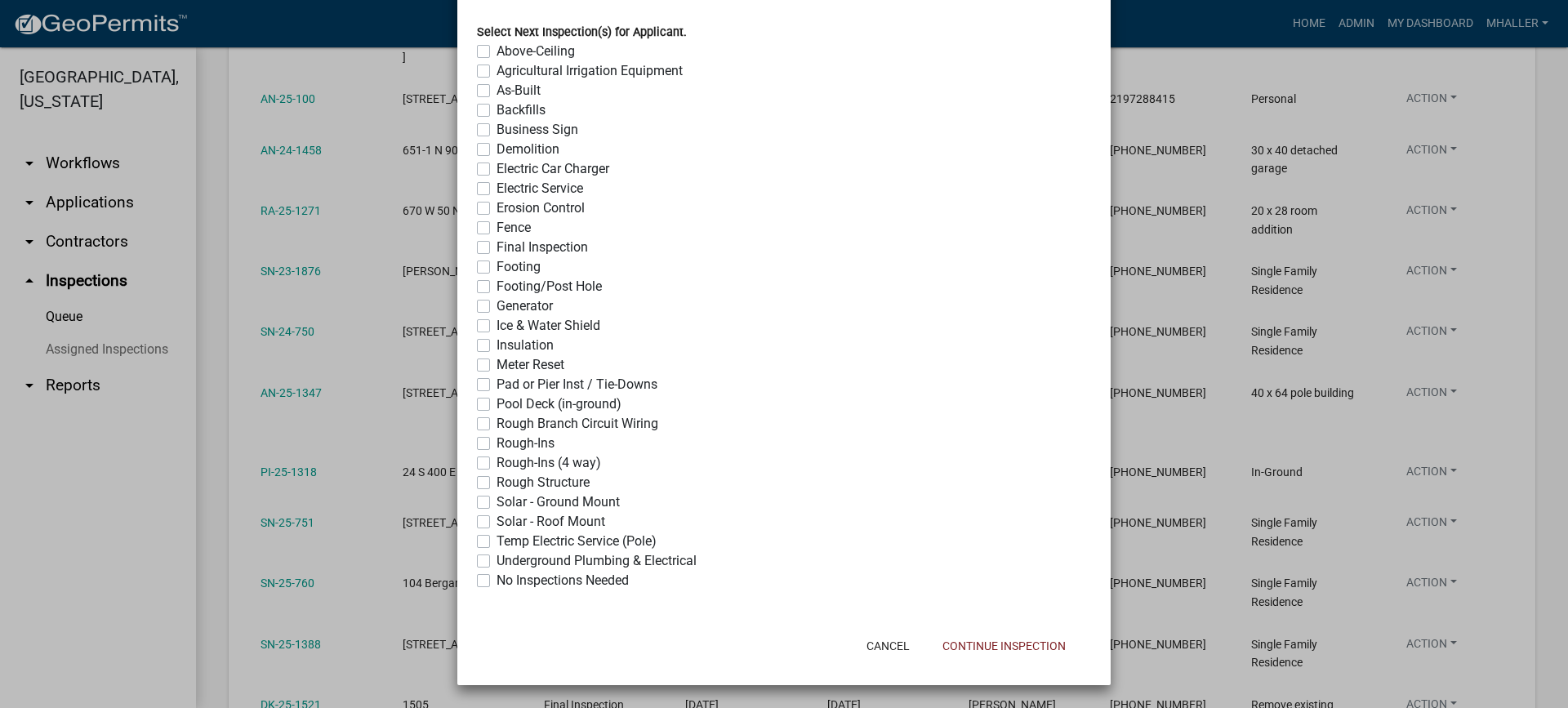
click at [497, 581] on label "No Inspections Needed" at bounding box center [563, 580] width 132 height 19
click at [497, 581] on input "No Inspections Needed" at bounding box center [502, 576] width 11 height 11
click at [1015, 648] on button "Continue Inspection" at bounding box center [1004, 645] width 150 height 30
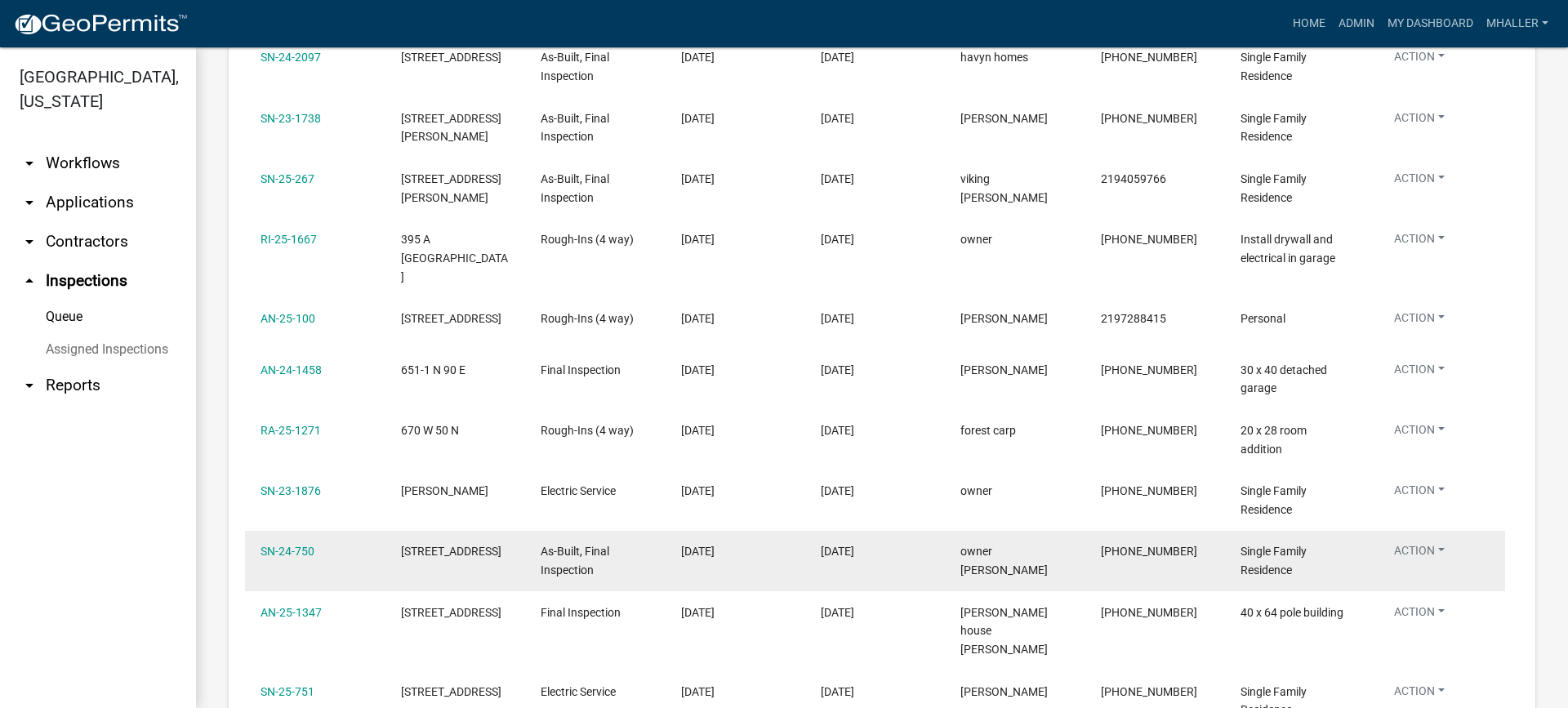
scroll to position [245, 0]
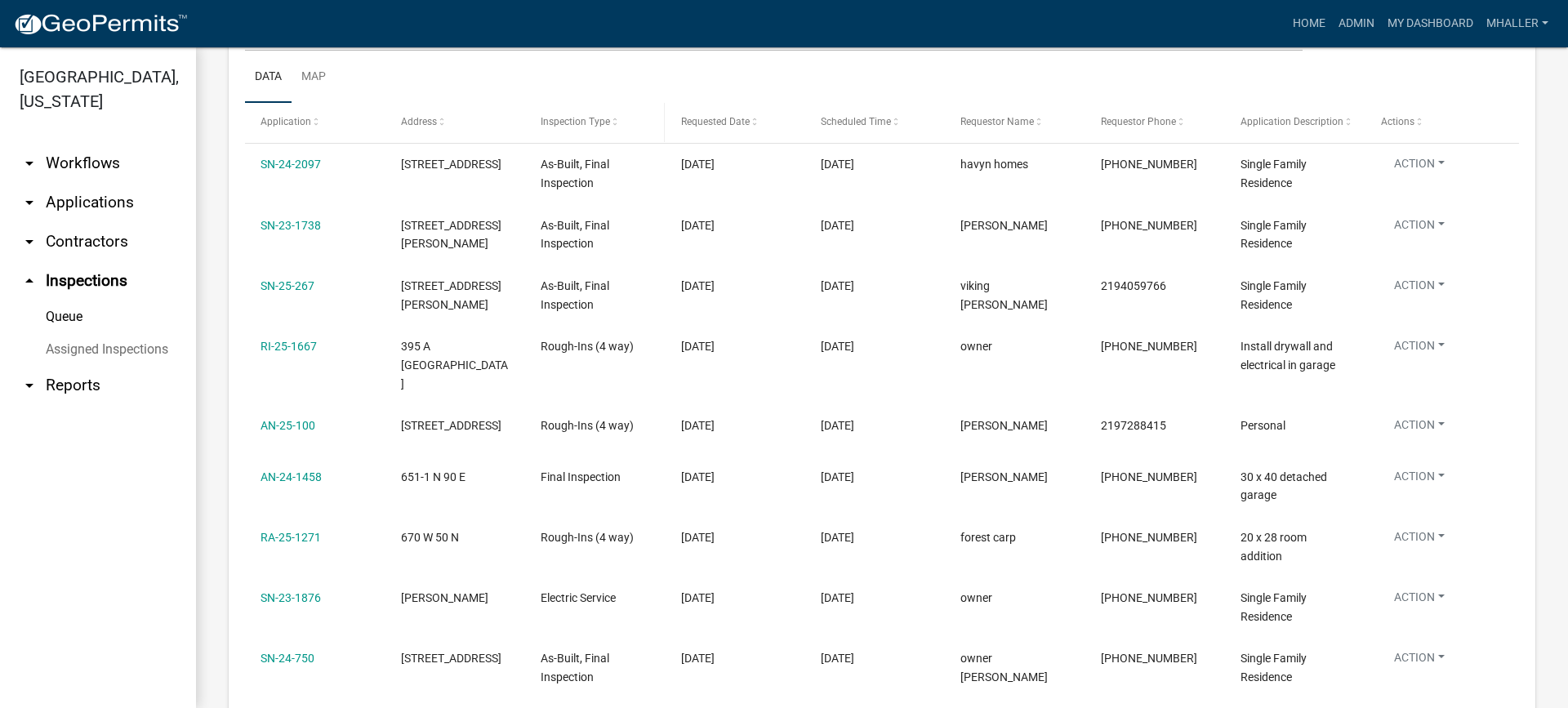
click at [571, 122] on span "Inspection Type" at bounding box center [575, 122] width 69 height 12
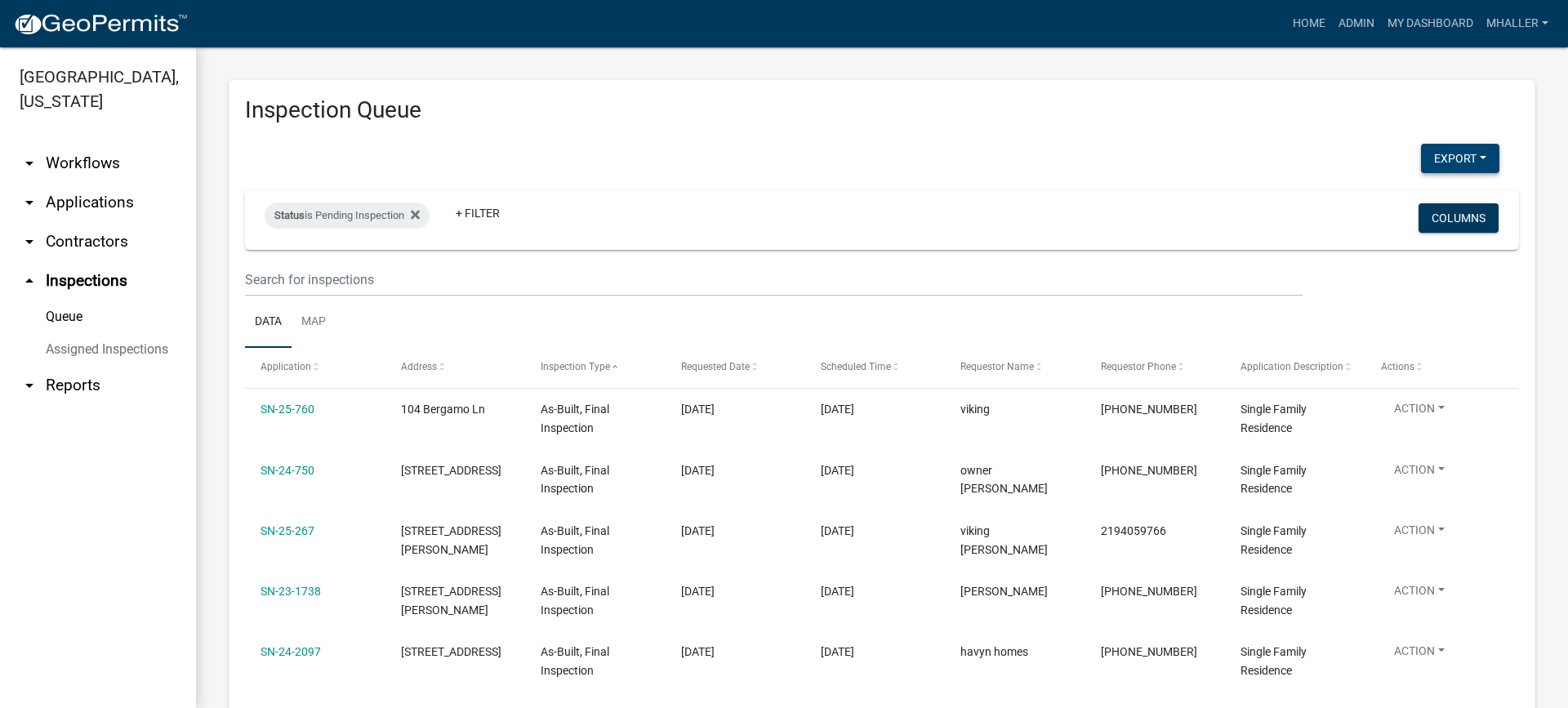
click at [1443, 159] on button "Export" at bounding box center [1460, 158] width 79 height 30
click at [1360, 207] on button "Excel Format (.xlsx)" at bounding box center [1422, 200] width 152 height 39
click at [71, 183] on link "arrow_drop_down Applications" at bounding box center [98, 202] width 196 height 39
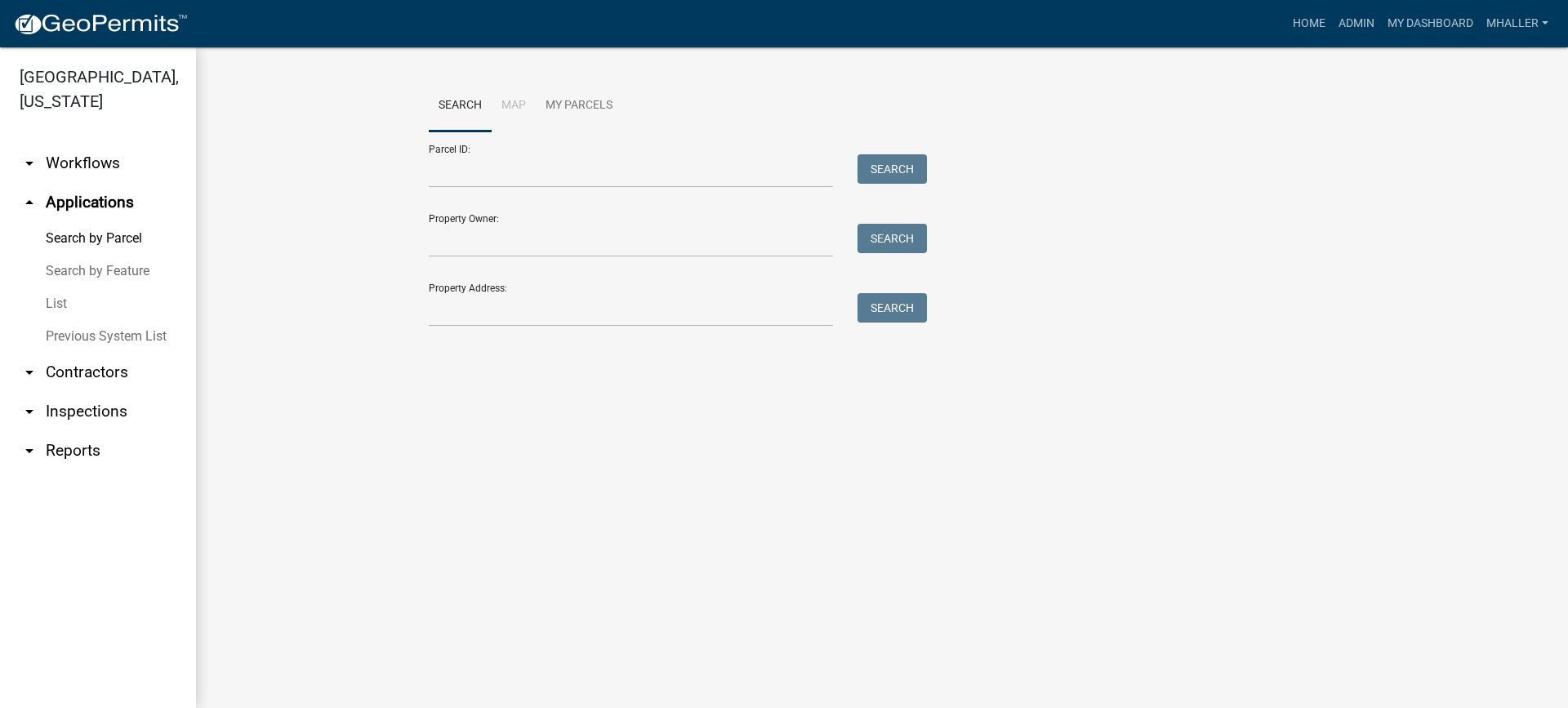
click at [64, 288] on link "List" at bounding box center [98, 304] width 196 height 33
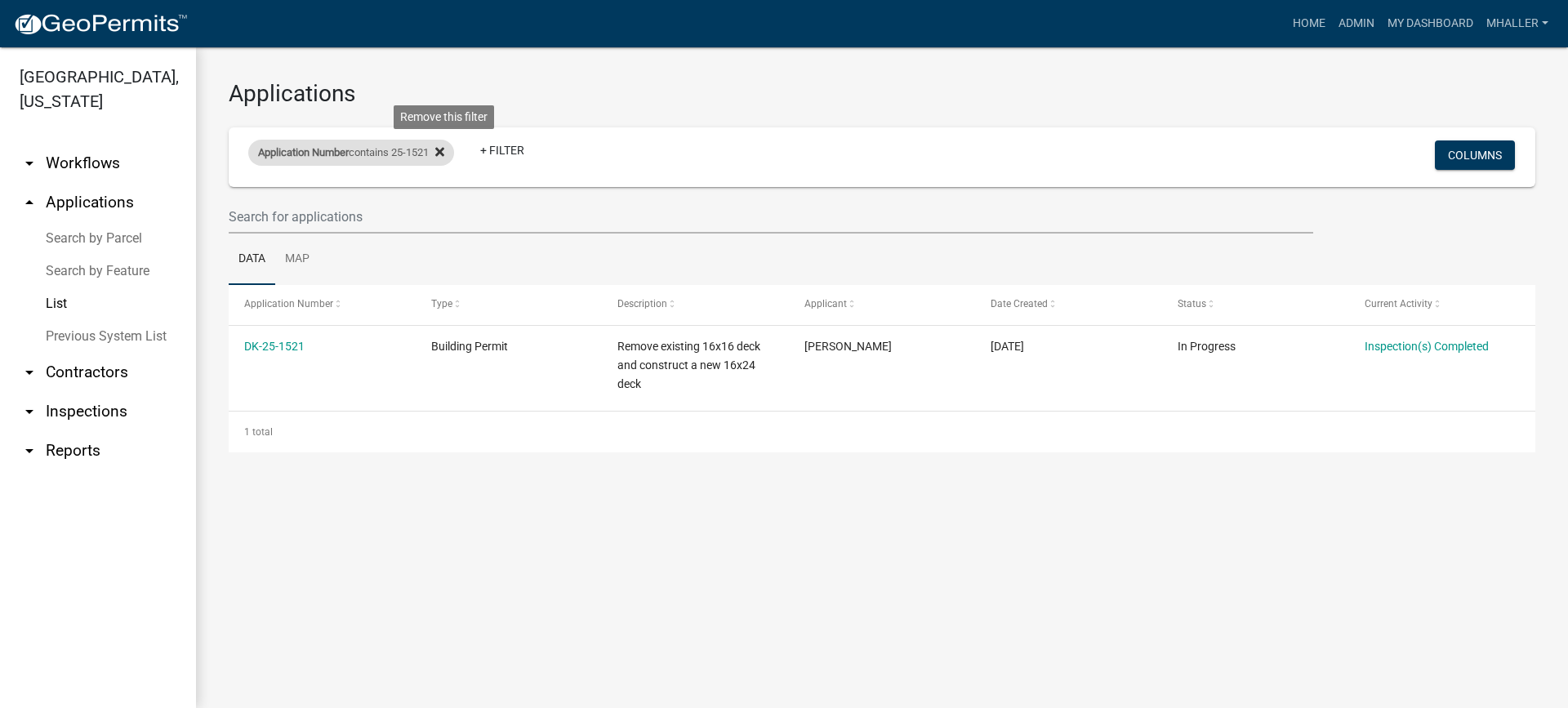
click at [444, 150] on icon at bounding box center [439, 151] width 9 height 9
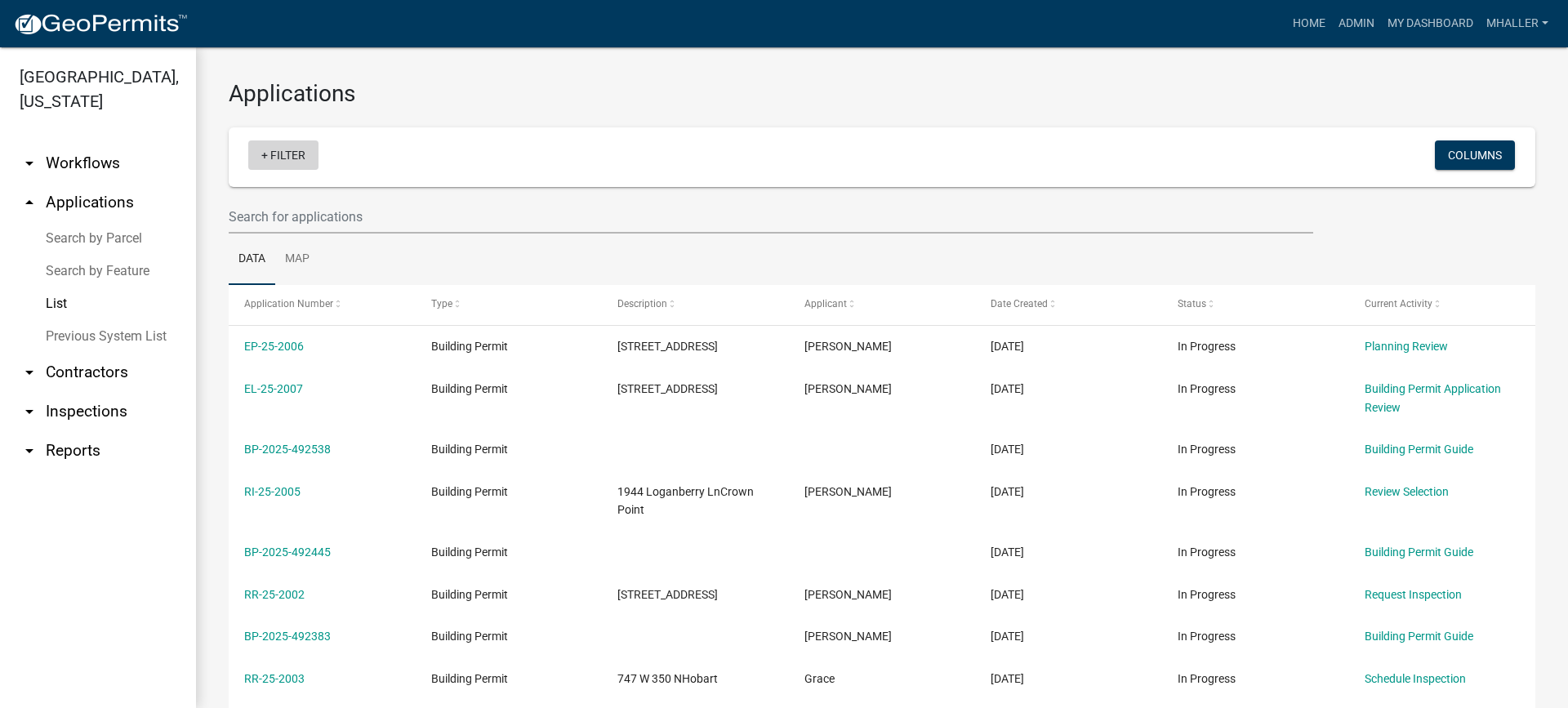
click at [280, 158] on link "+ Filter" at bounding box center [283, 155] width 70 height 30
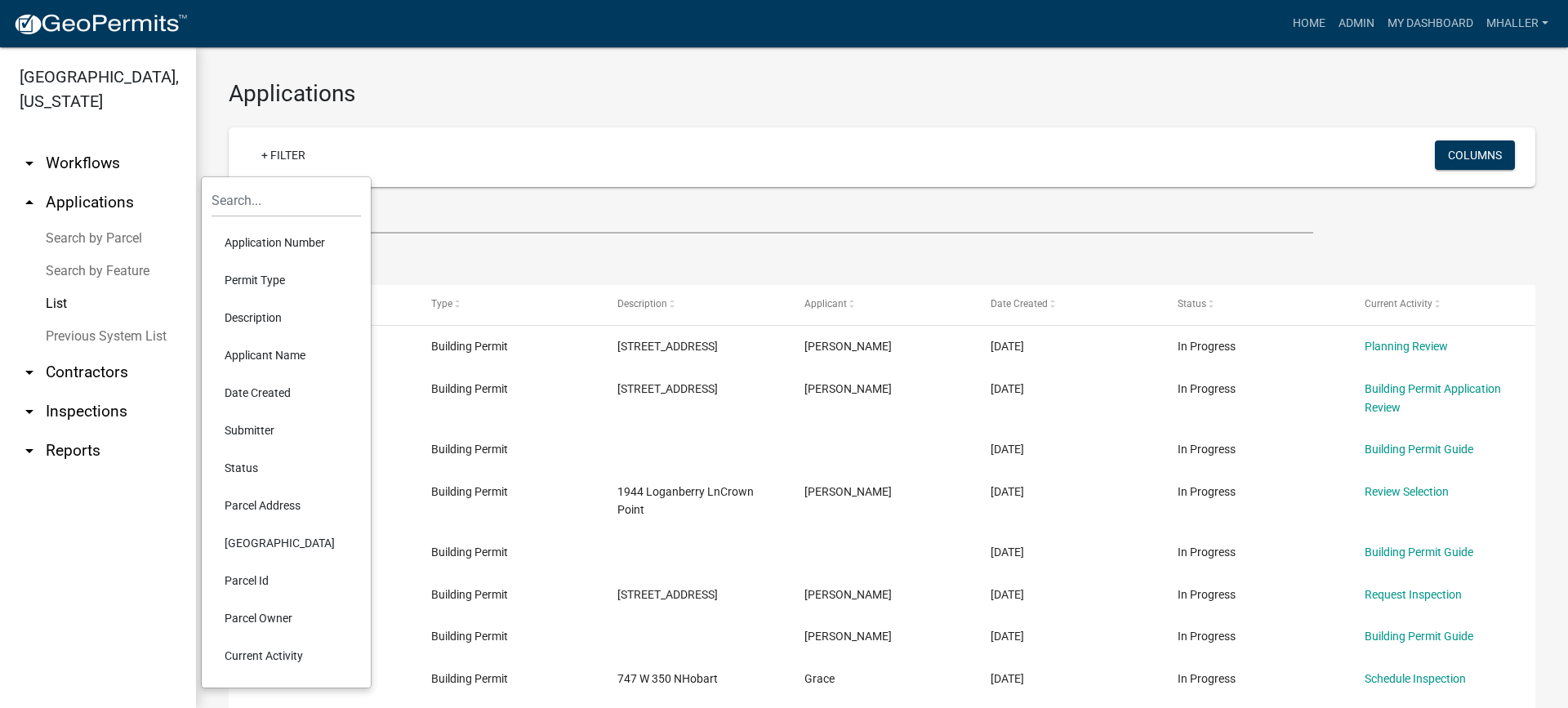
click at [300, 245] on li "Application Number" at bounding box center [286, 242] width 150 height 37
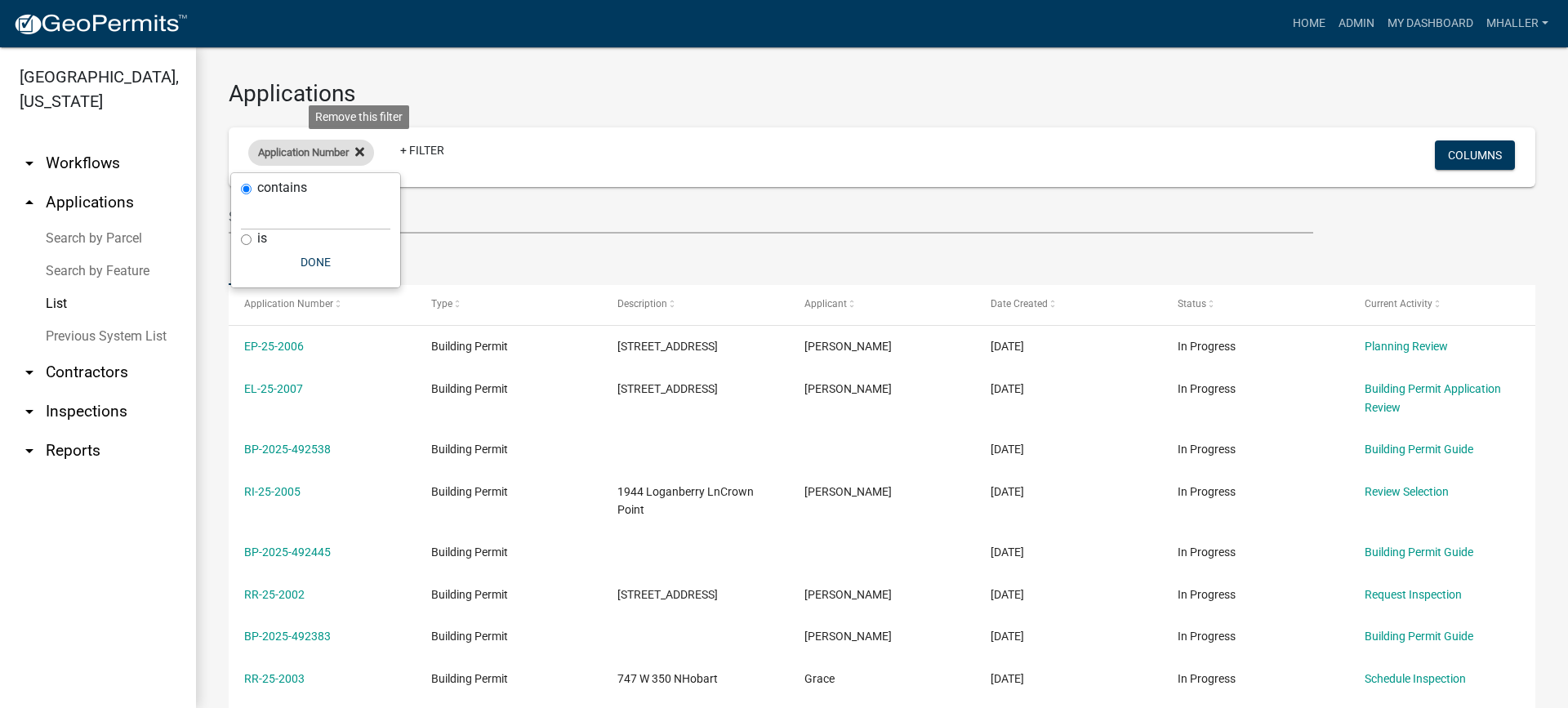
click at [363, 153] on icon at bounding box center [360, 151] width 9 height 9
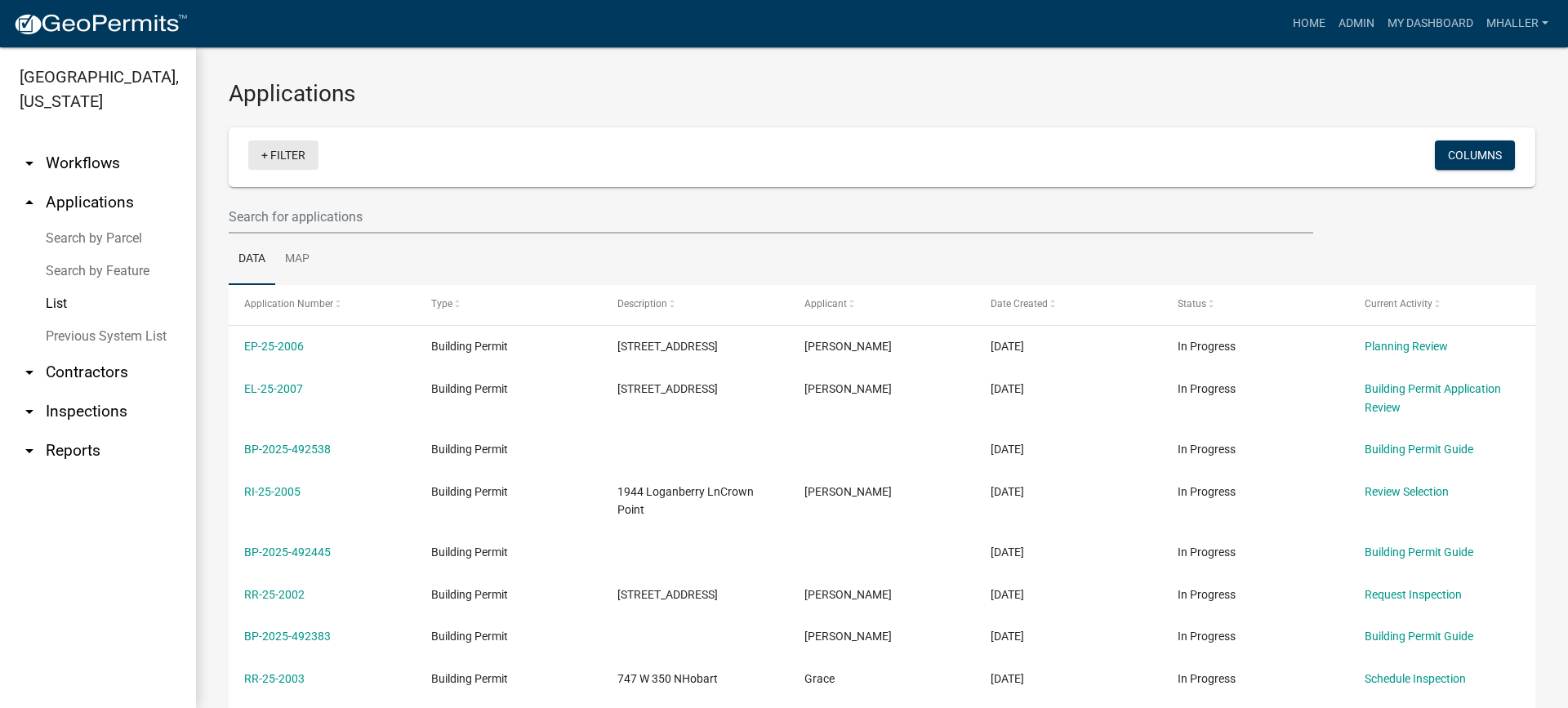
drag, startPoint x: 290, startPoint y: 157, endPoint x: 291, endPoint y: 173, distance: 16.0
click at [290, 156] on link "+ Filter" at bounding box center [283, 155] width 70 height 30
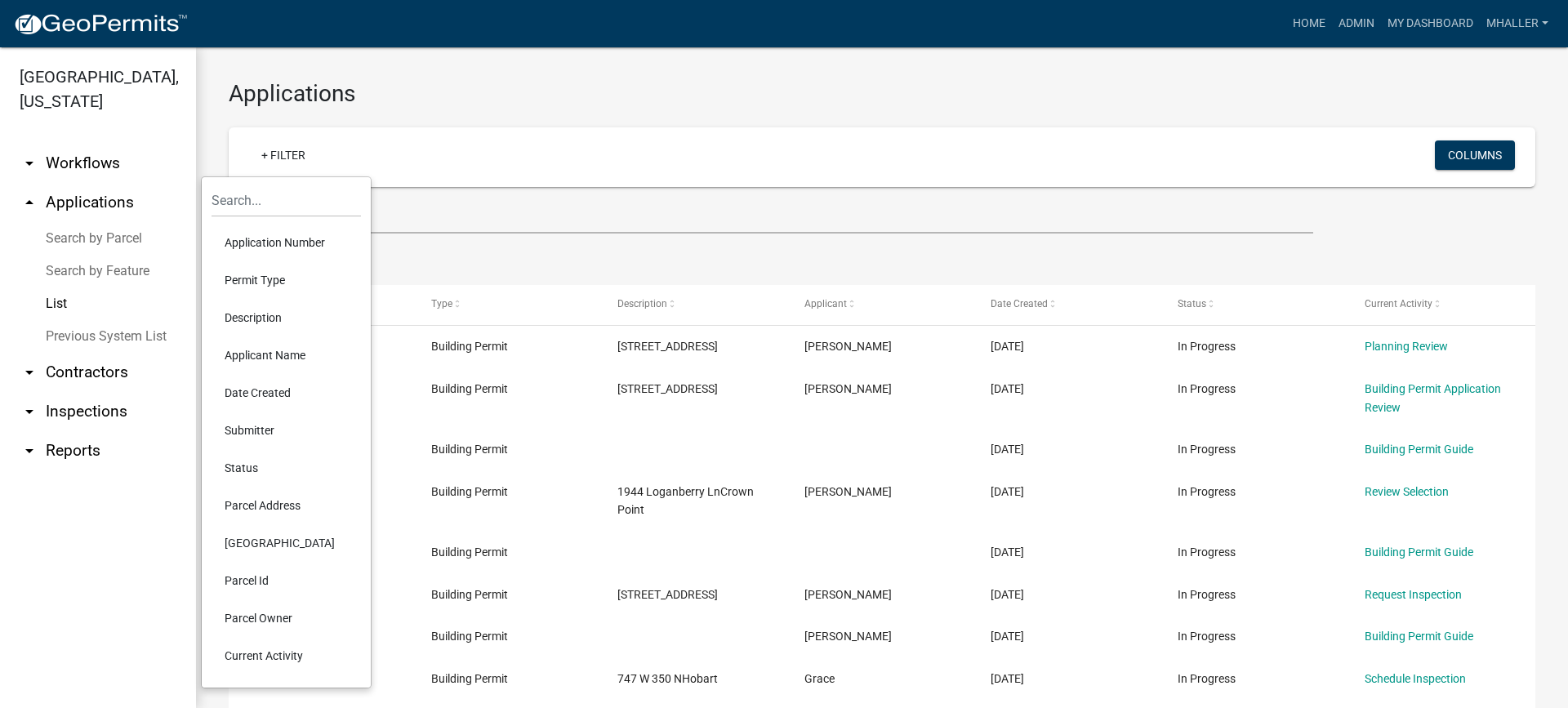
click at [283, 501] on li "Parcel Address" at bounding box center [286, 505] width 150 height 37
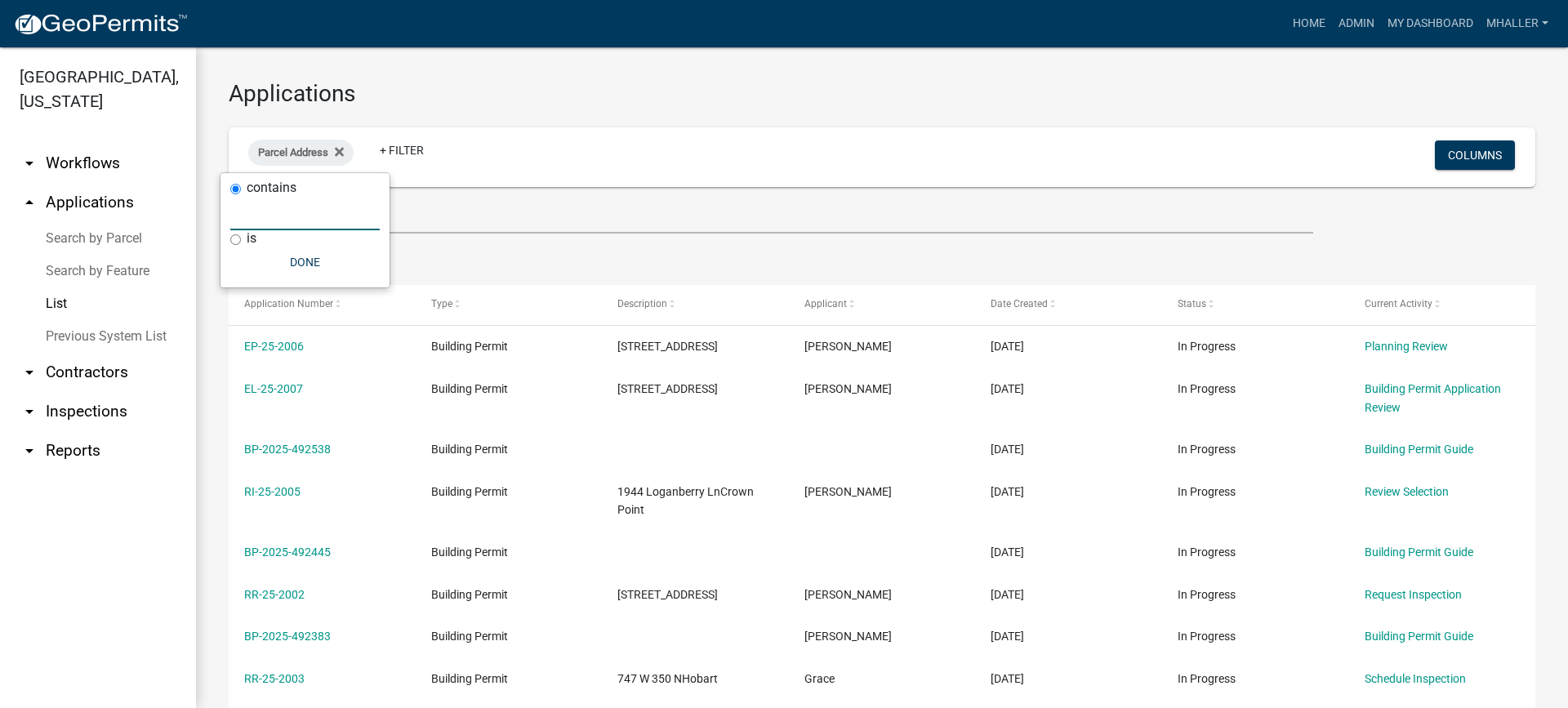
click at [333, 221] on input "text" at bounding box center [305, 214] width 150 height 34
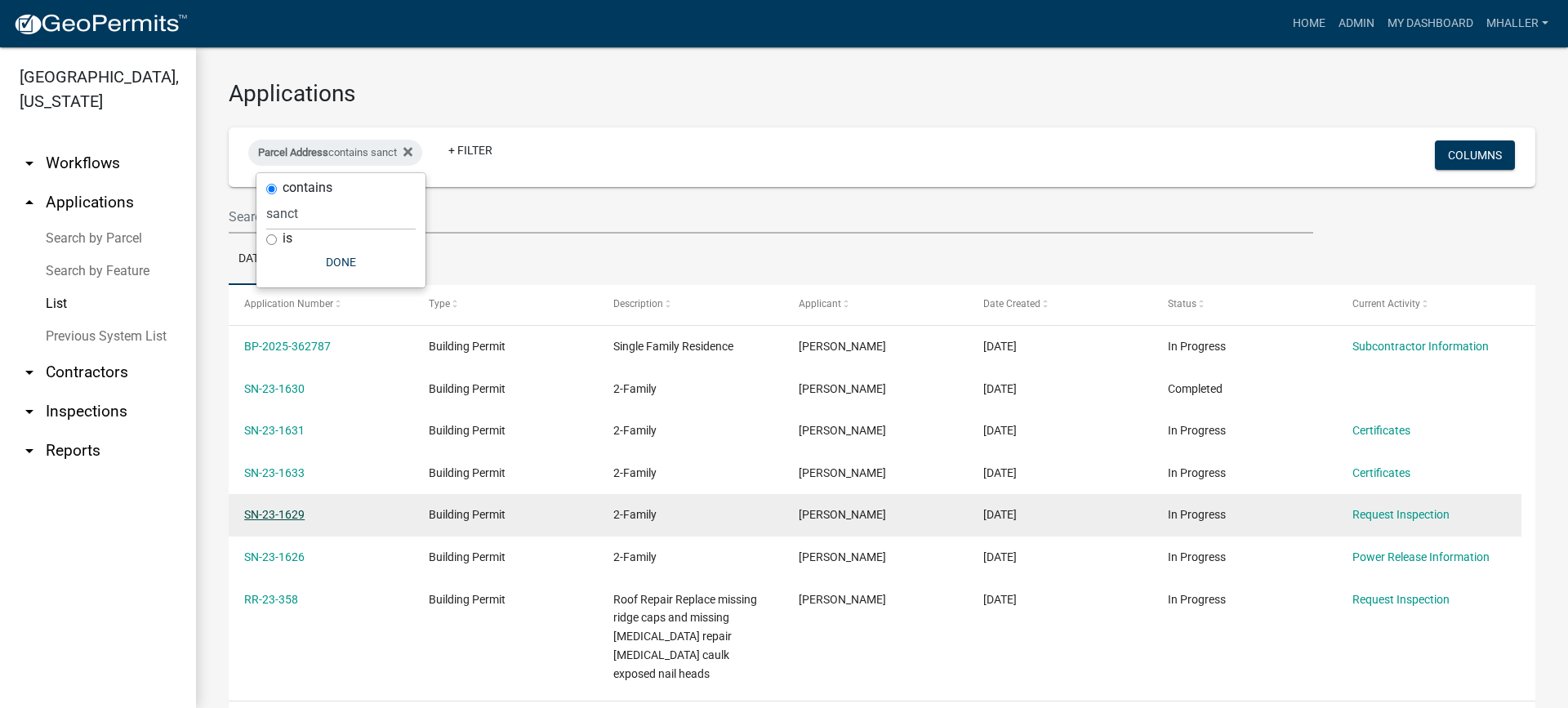
click at [278, 513] on link "SN-23-1629" at bounding box center [274, 513] width 60 height 13
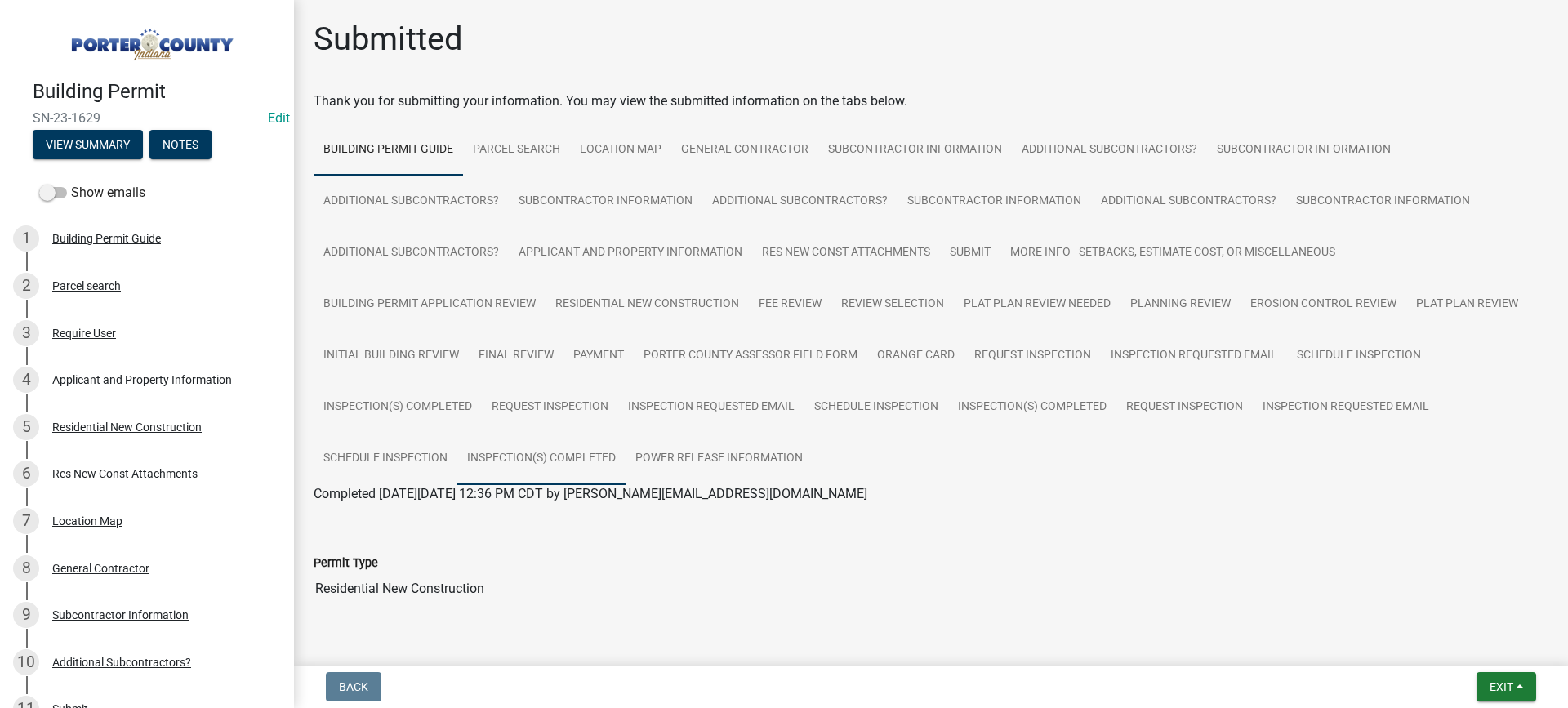
click at [509, 458] on link "Inspection(s) Completed" at bounding box center [541, 458] width 168 height 52
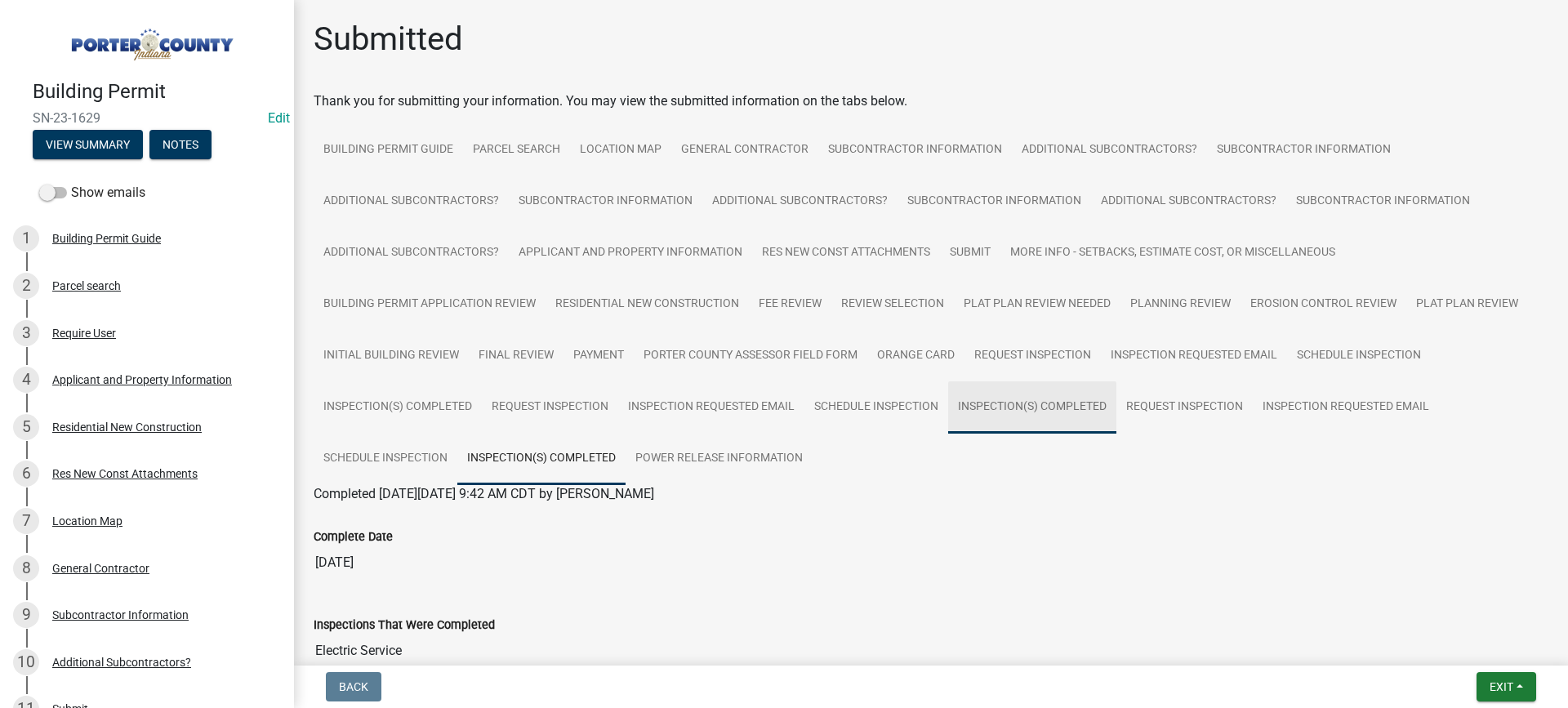
click at [995, 405] on link "Inspection(s) Completed" at bounding box center [1032, 408] width 168 height 52
click at [155, 378] on div "Applicant and Property Information" at bounding box center [142, 380] width 179 height 12
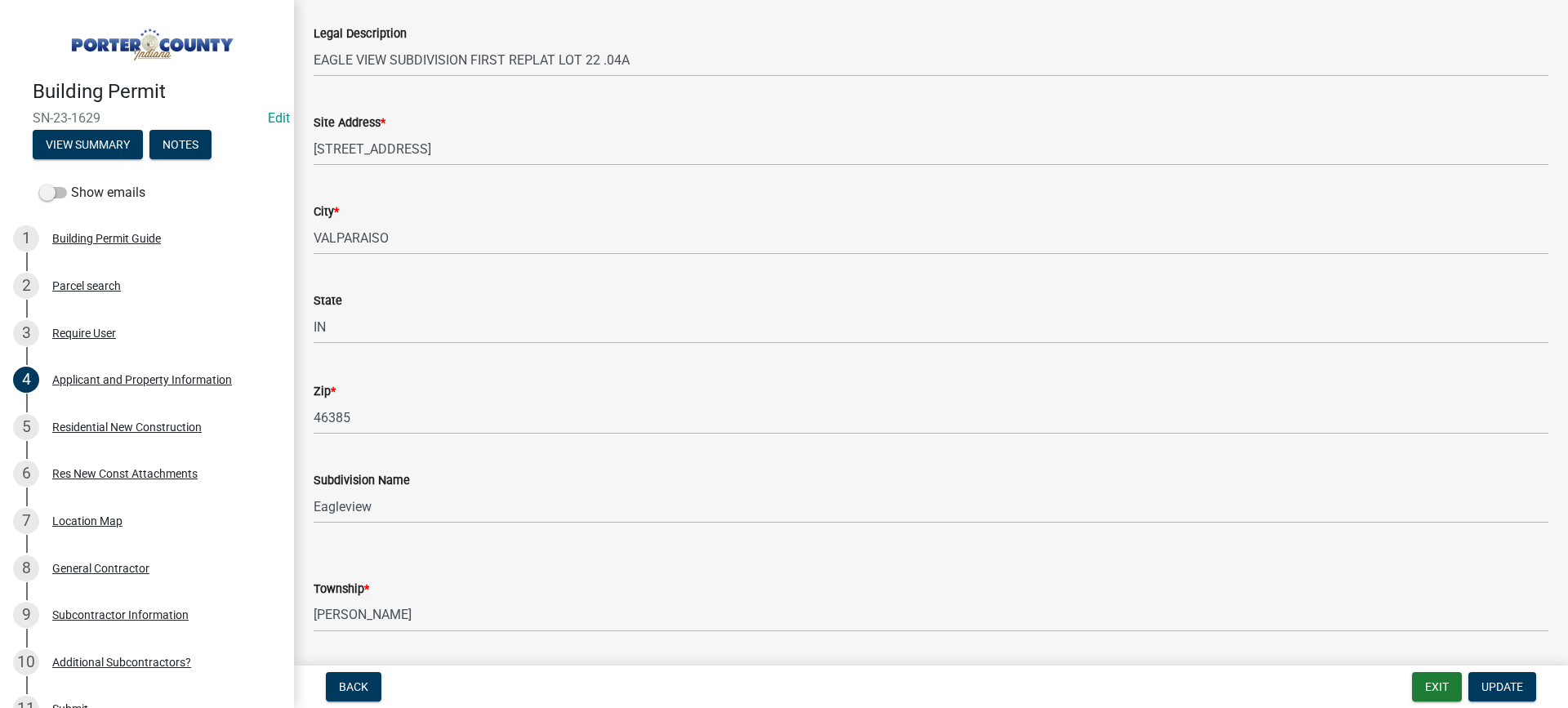
scroll to position [245, 0]
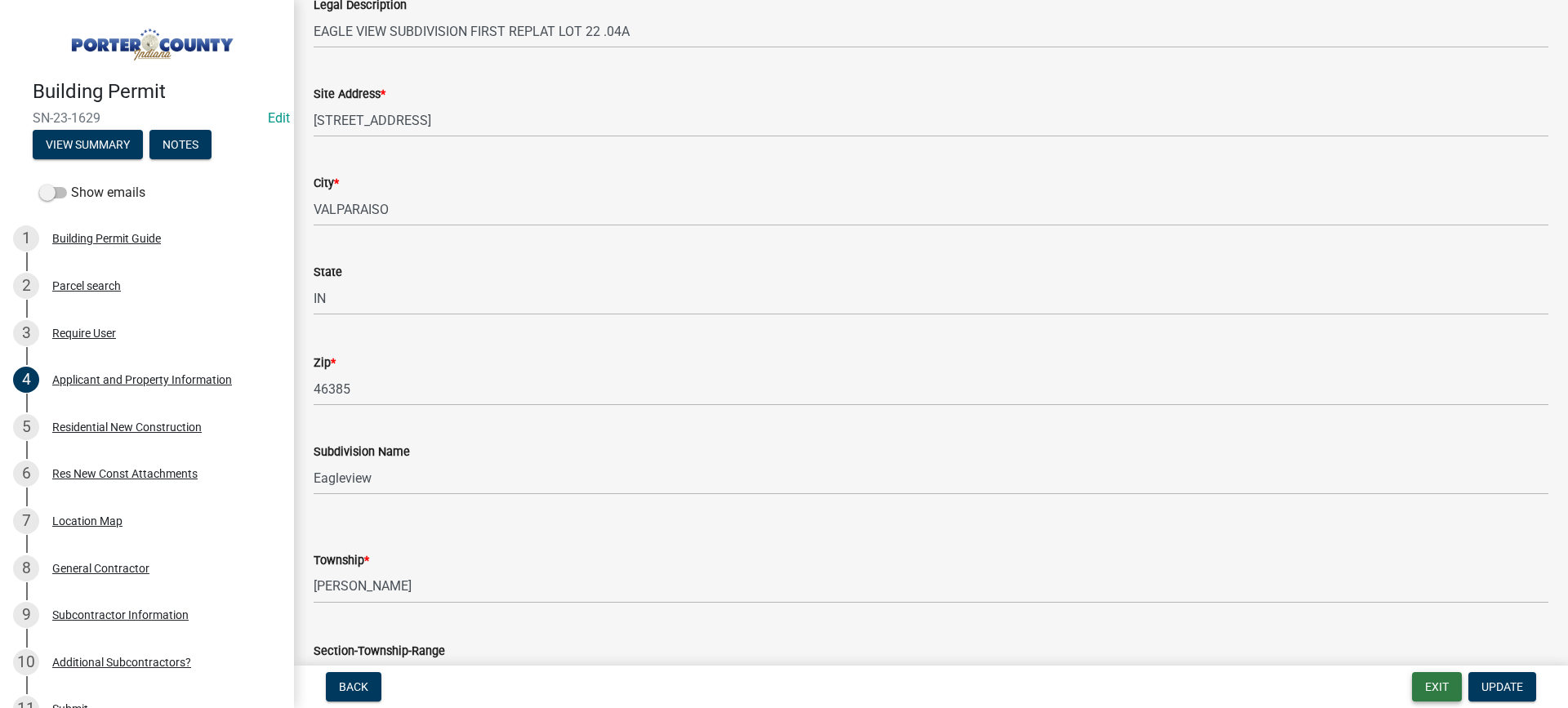
click at [1429, 686] on button "Exit" at bounding box center [1437, 686] width 50 height 30
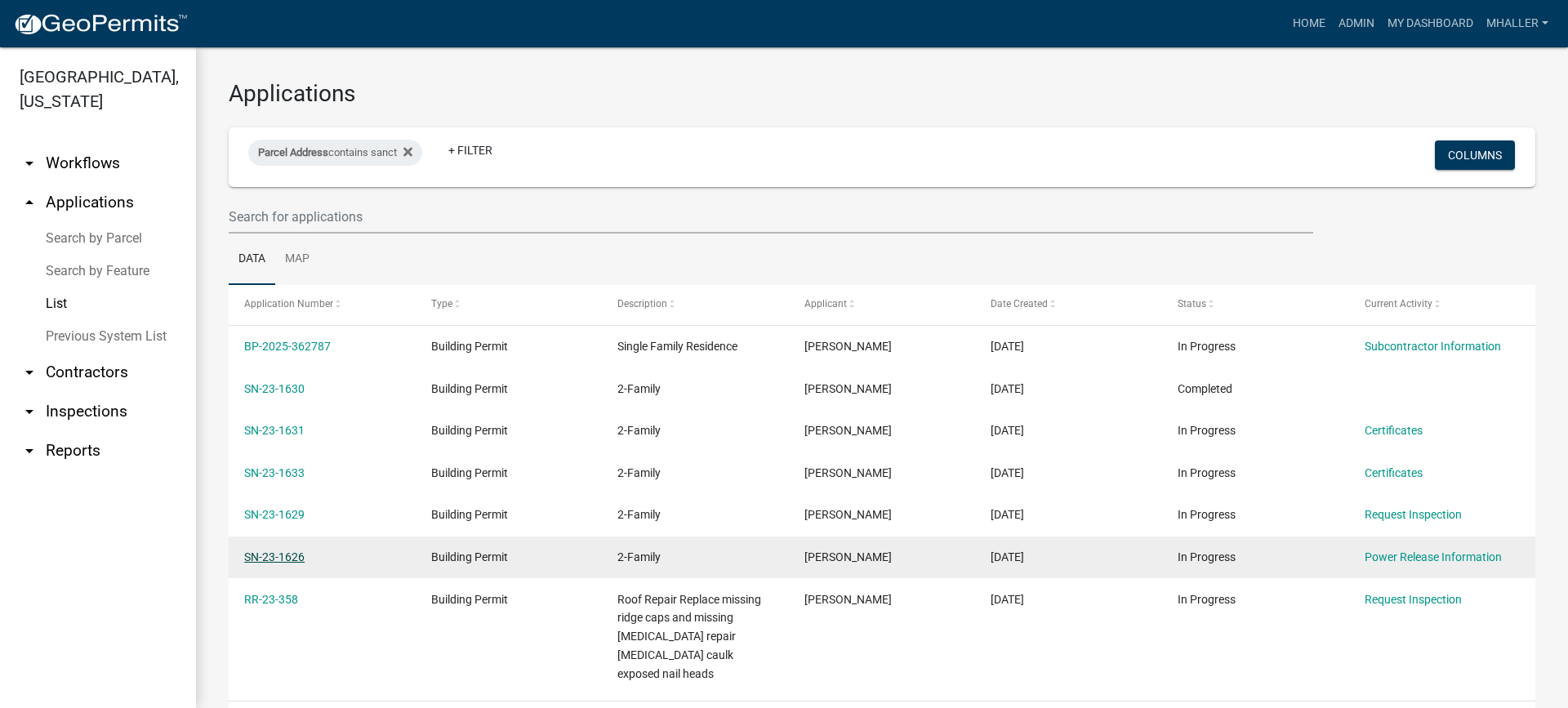
click at [283, 556] on link "SN-23-1626" at bounding box center [274, 556] width 60 height 13
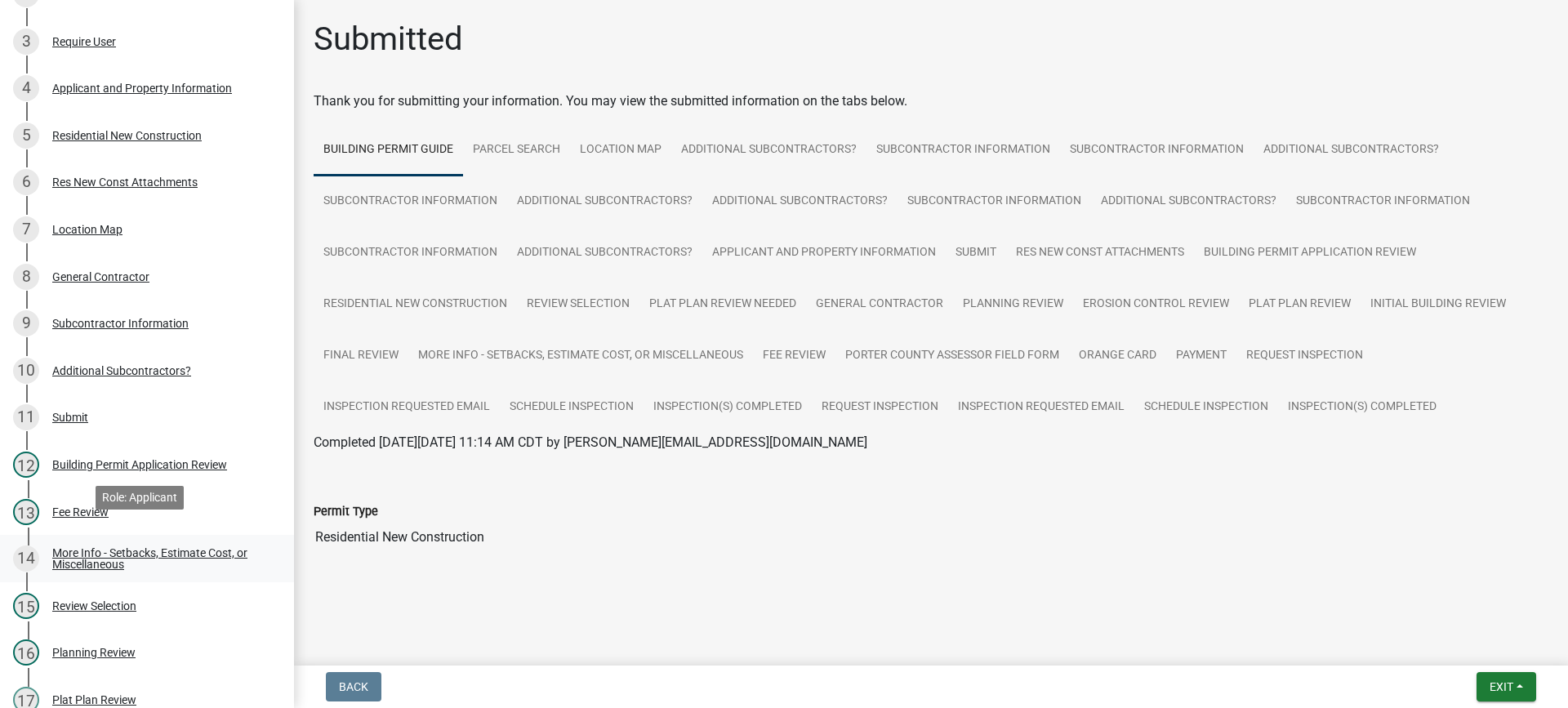
scroll to position [283, 0]
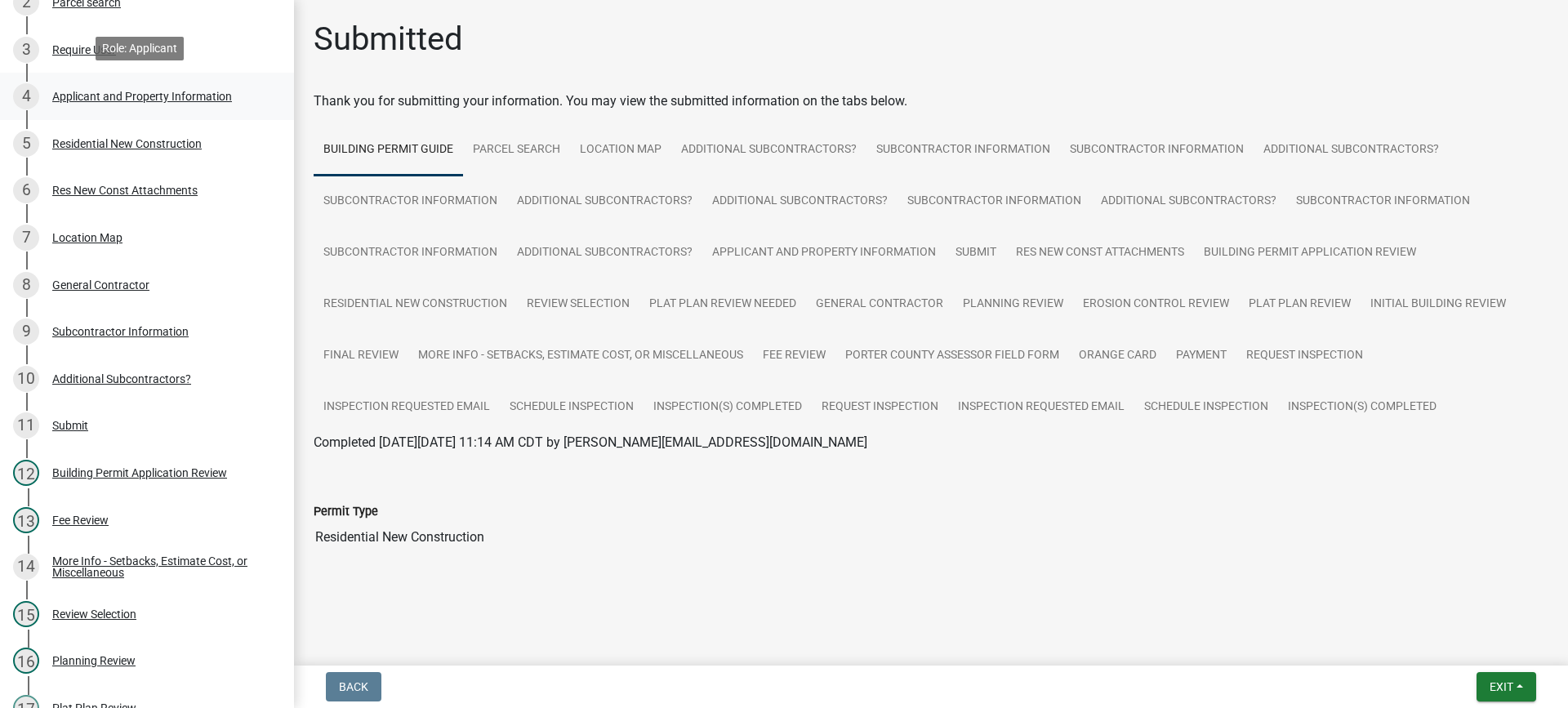
click at [105, 91] on div "Applicant and Property Information" at bounding box center [142, 96] width 179 height 12
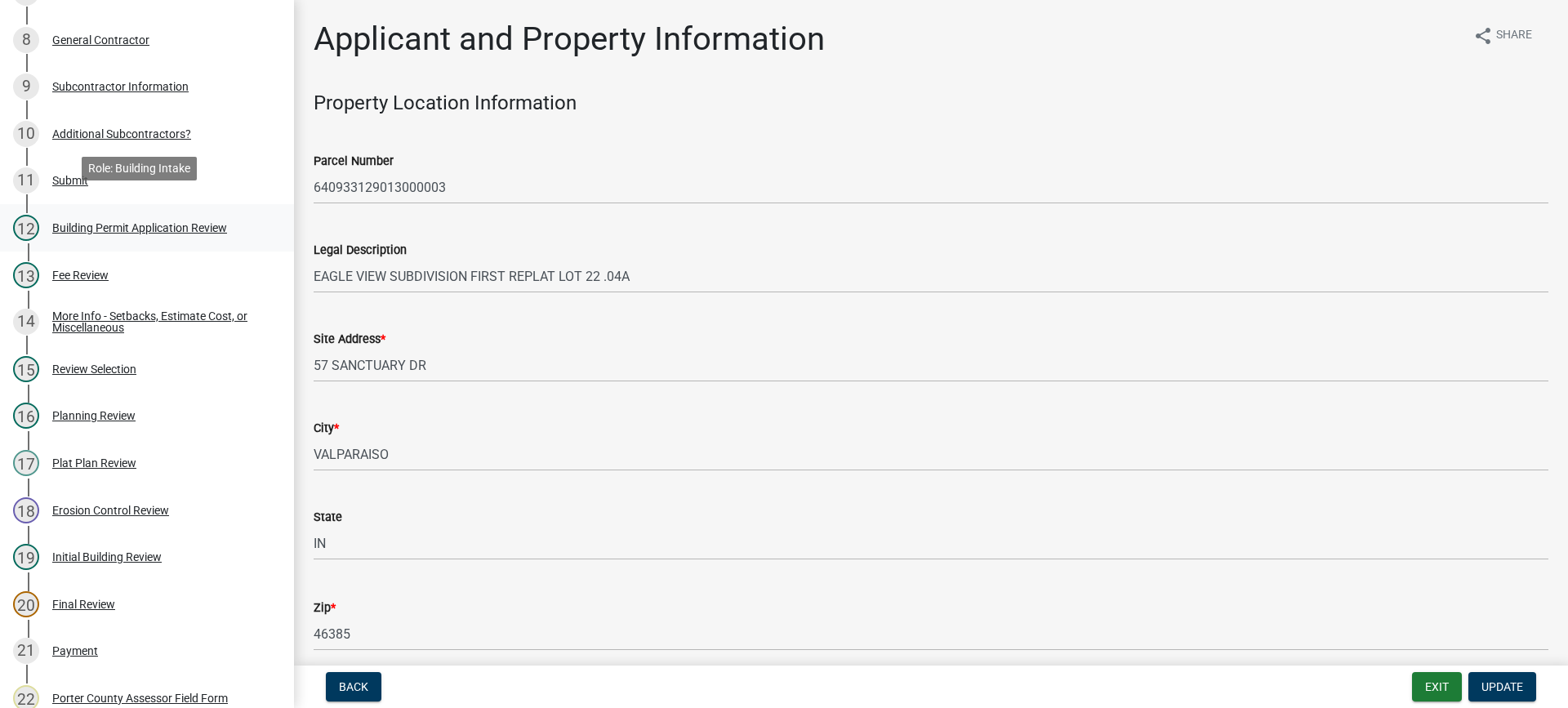
scroll to position [854, 0]
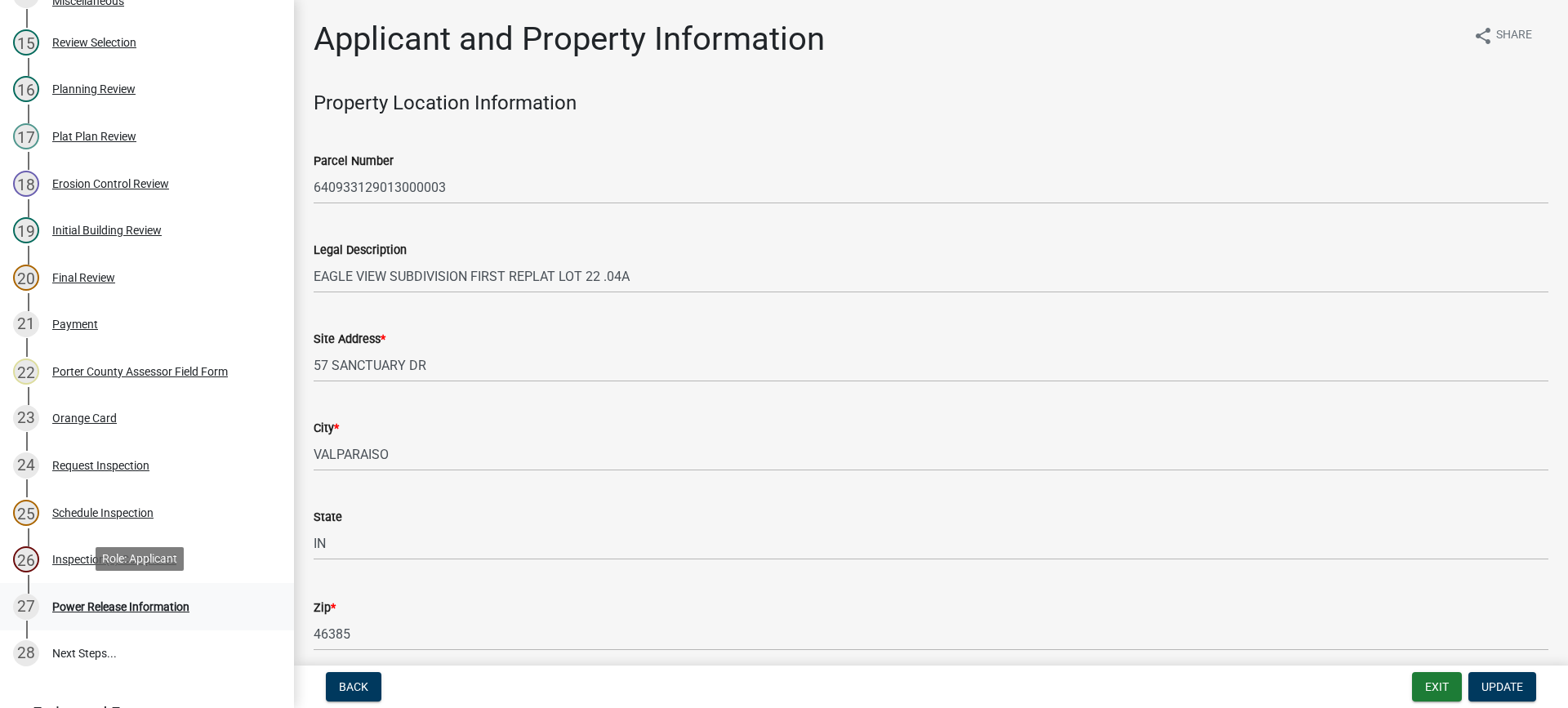
click at [97, 605] on div "Power Release Information" at bounding box center [121, 606] width 137 height 12
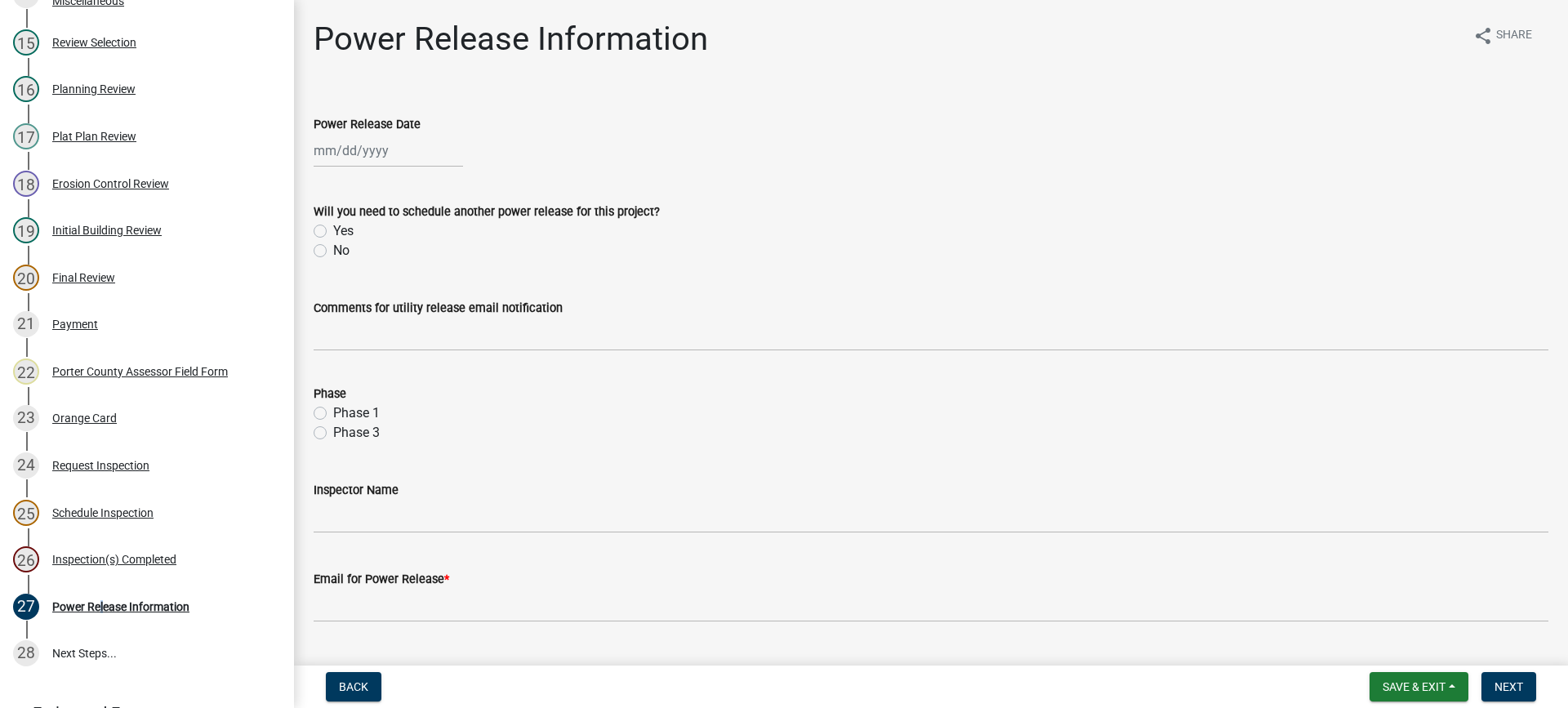
click at [353, 150] on div at bounding box center [388, 151] width 150 height 34
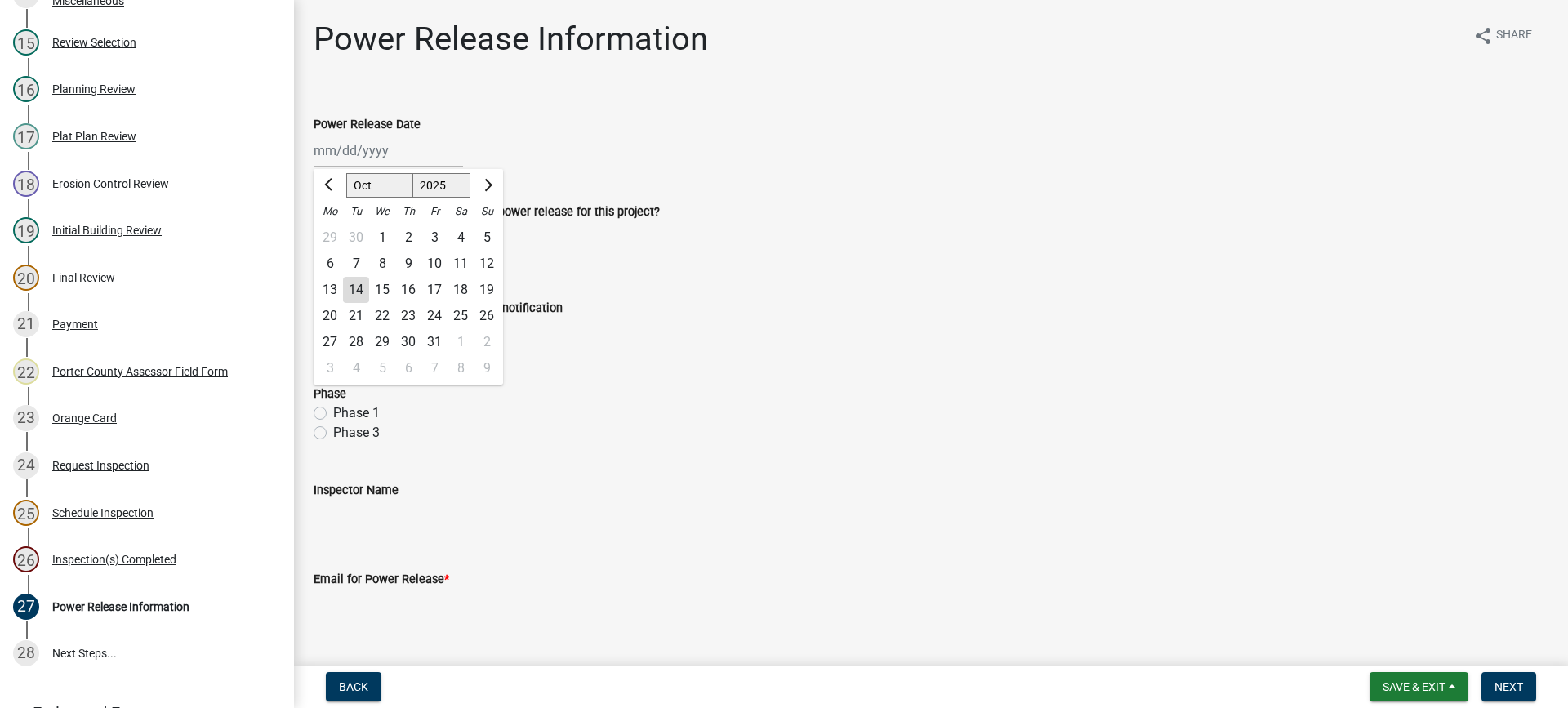
click at [352, 295] on div "14" at bounding box center [355, 289] width 26 height 26
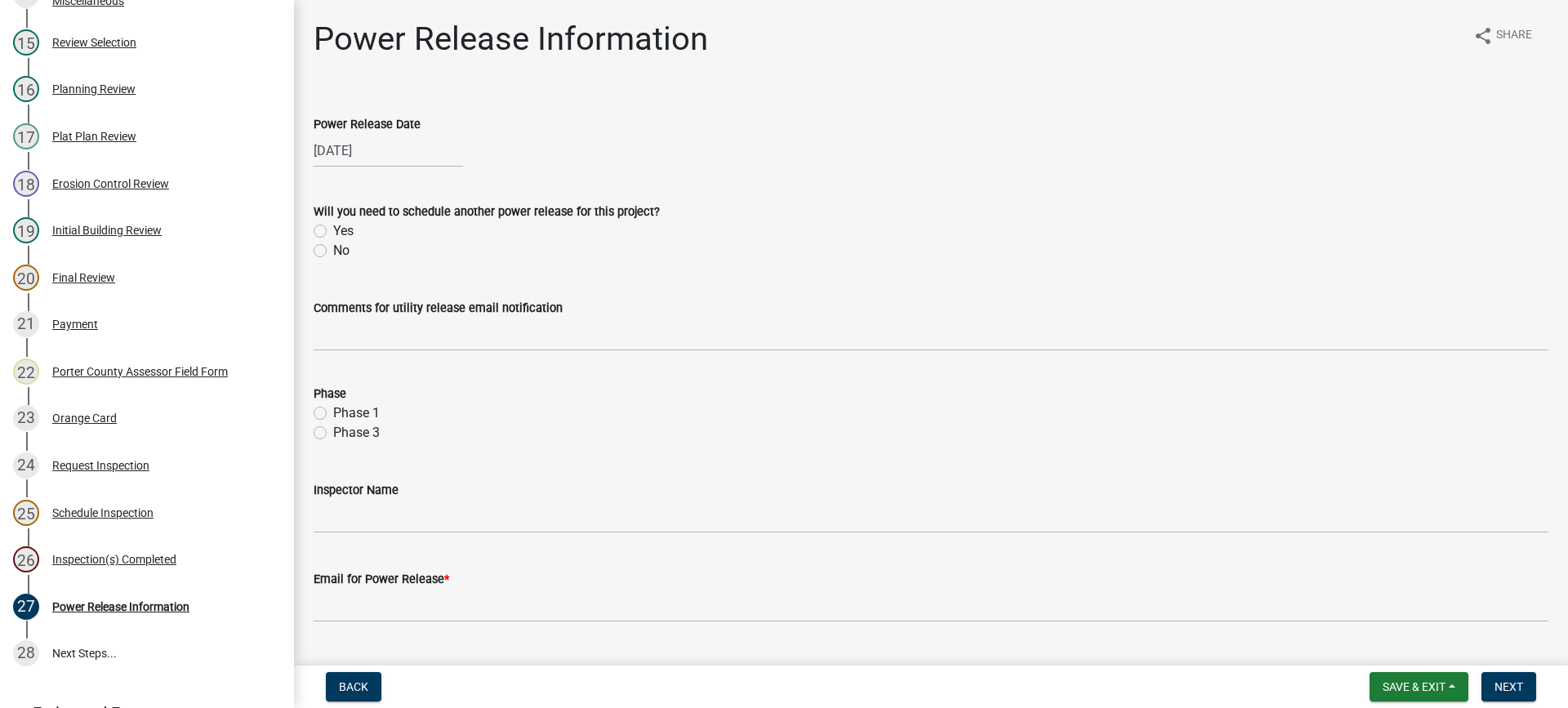
click at [333, 250] on label "No" at bounding box center [341, 250] width 16 height 19
click at [333, 250] on input "No" at bounding box center [338, 246] width 11 height 11
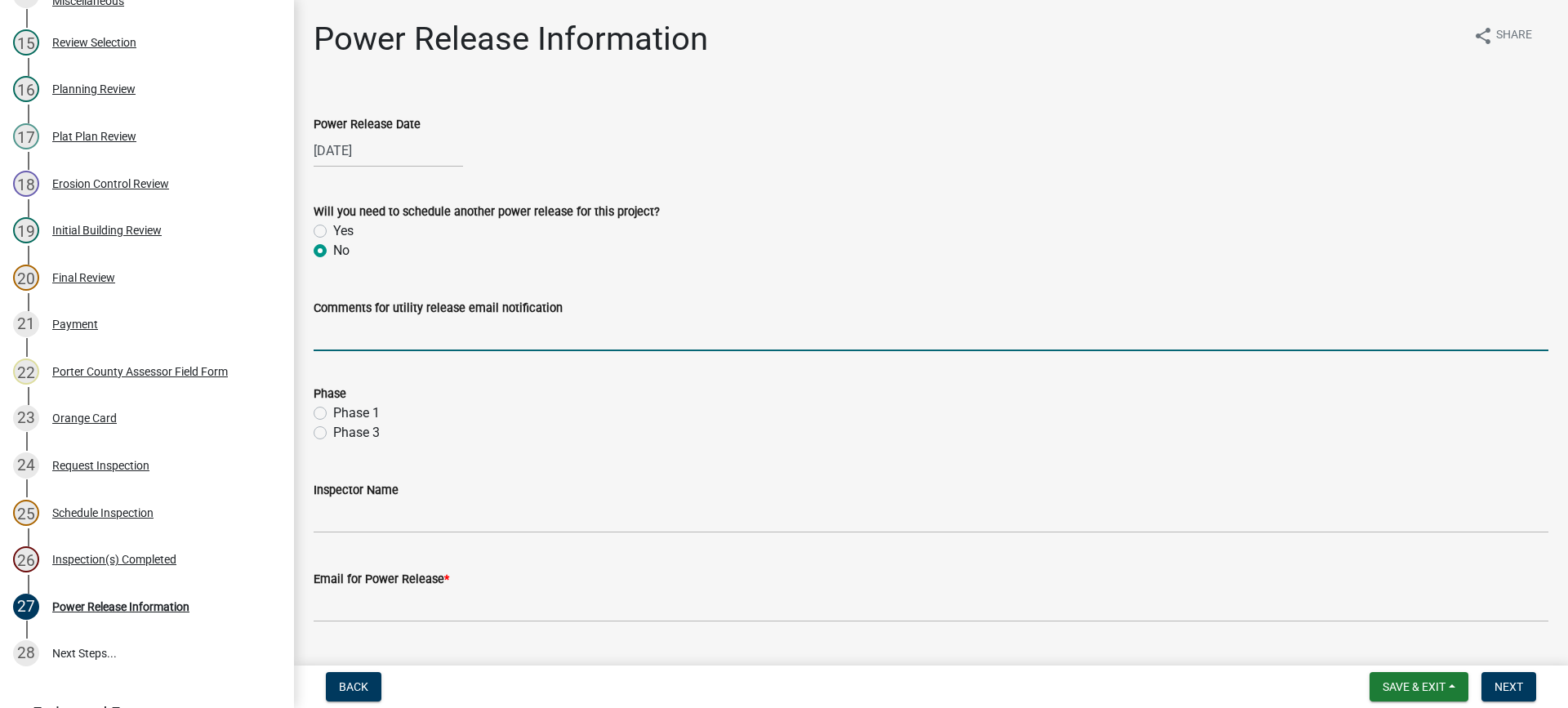
click at [376, 333] on input "Comments for utility release email notification" at bounding box center [931, 334] width 1235 height 34
click at [333, 409] on label "Phase 1" at bounding box center [356, 413] width 47 height 19
click at [333, 409] on input "Phase 1" at bounding box center [338, 409] width 11 height 11
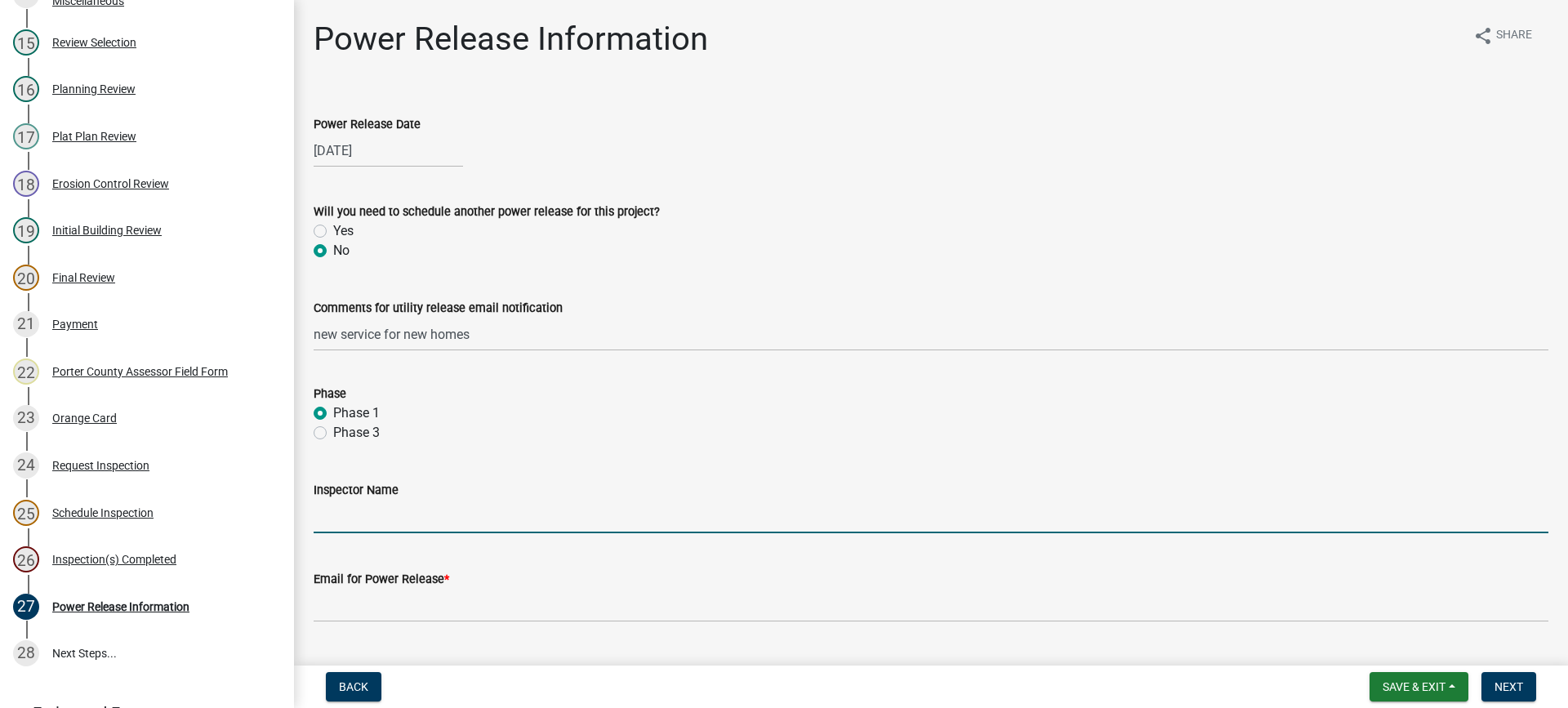
click at [370, 508] on input "Inspector Name" at bounding box center [931, 517] width 1235 height 34
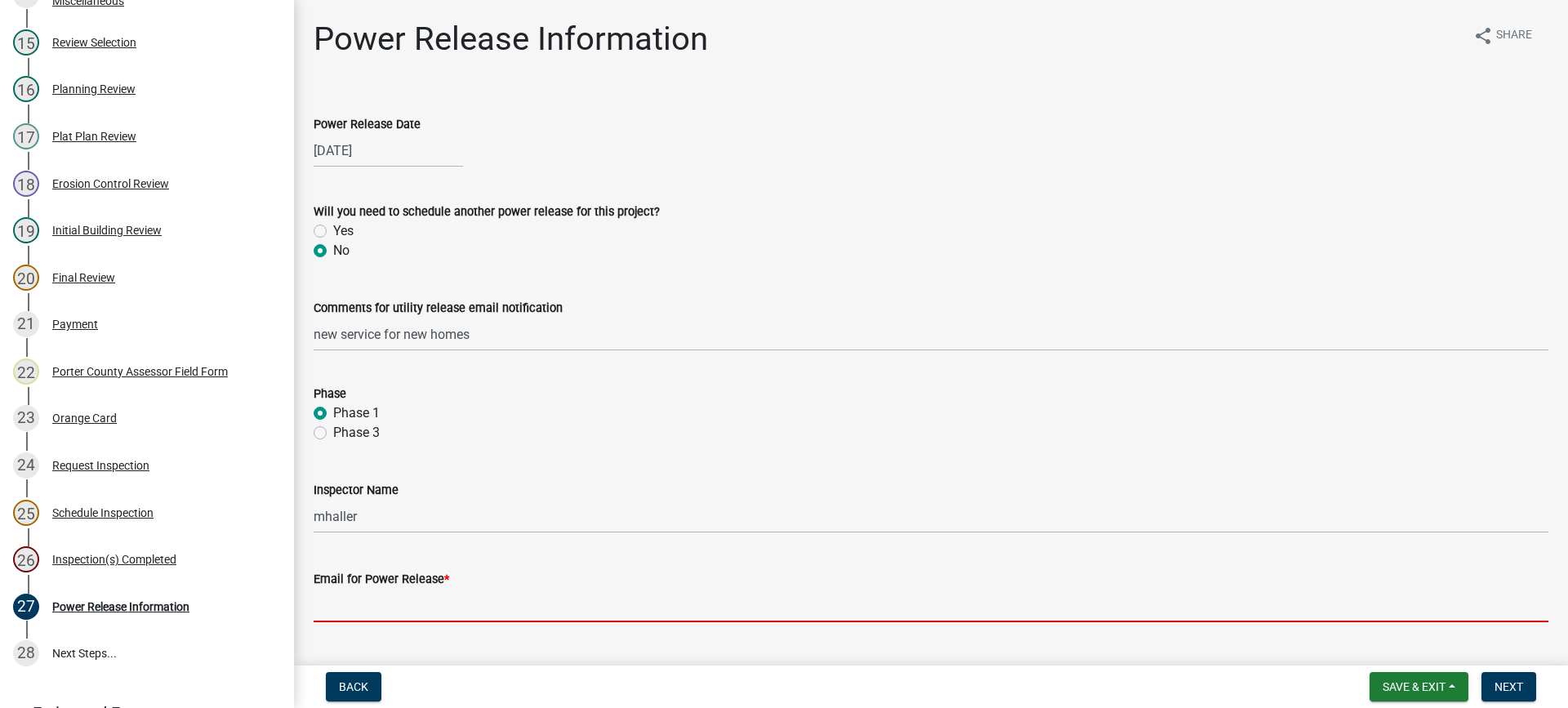
click at [423, 604] on input "Email for Power Release *" at bounding box center [931, 606] width 1235 height 34
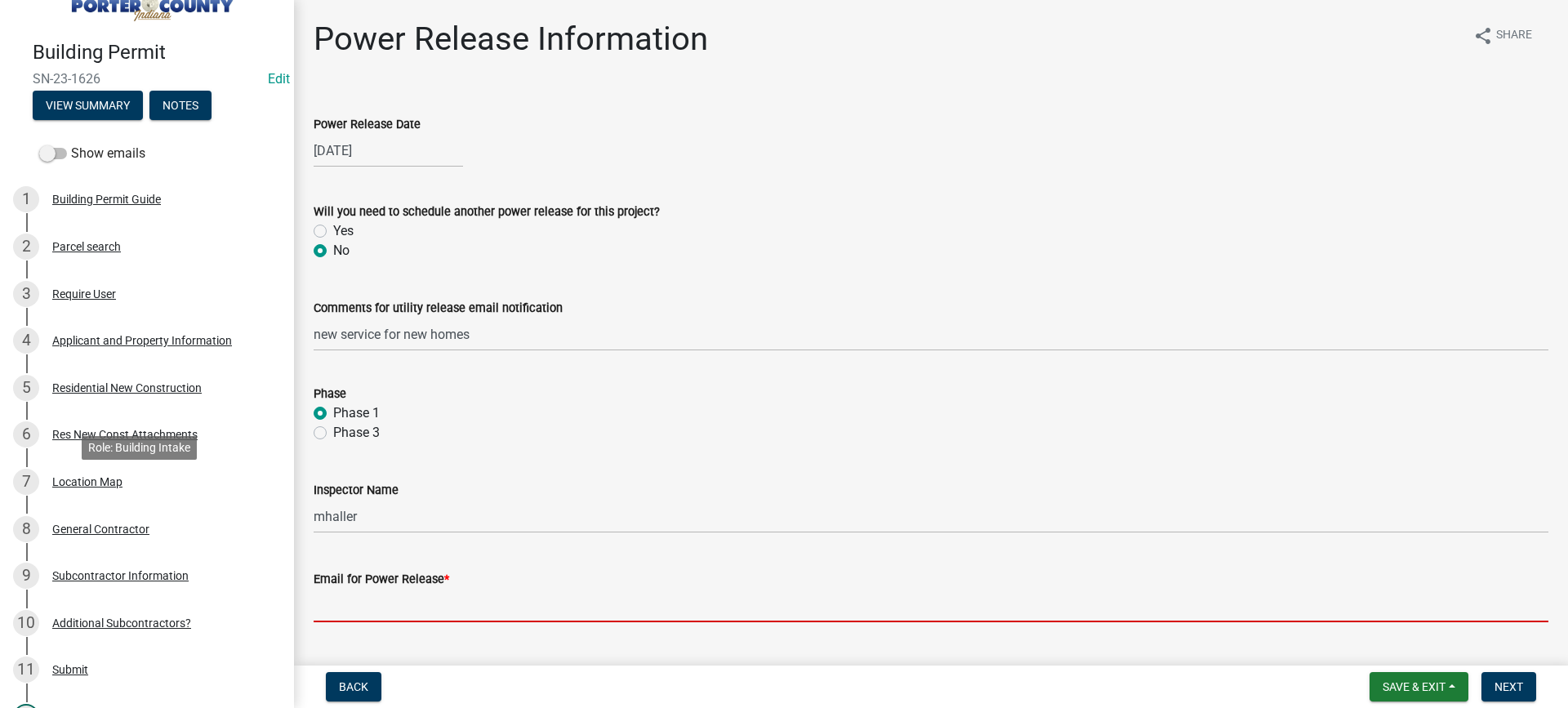
scroll to position [38, 0]
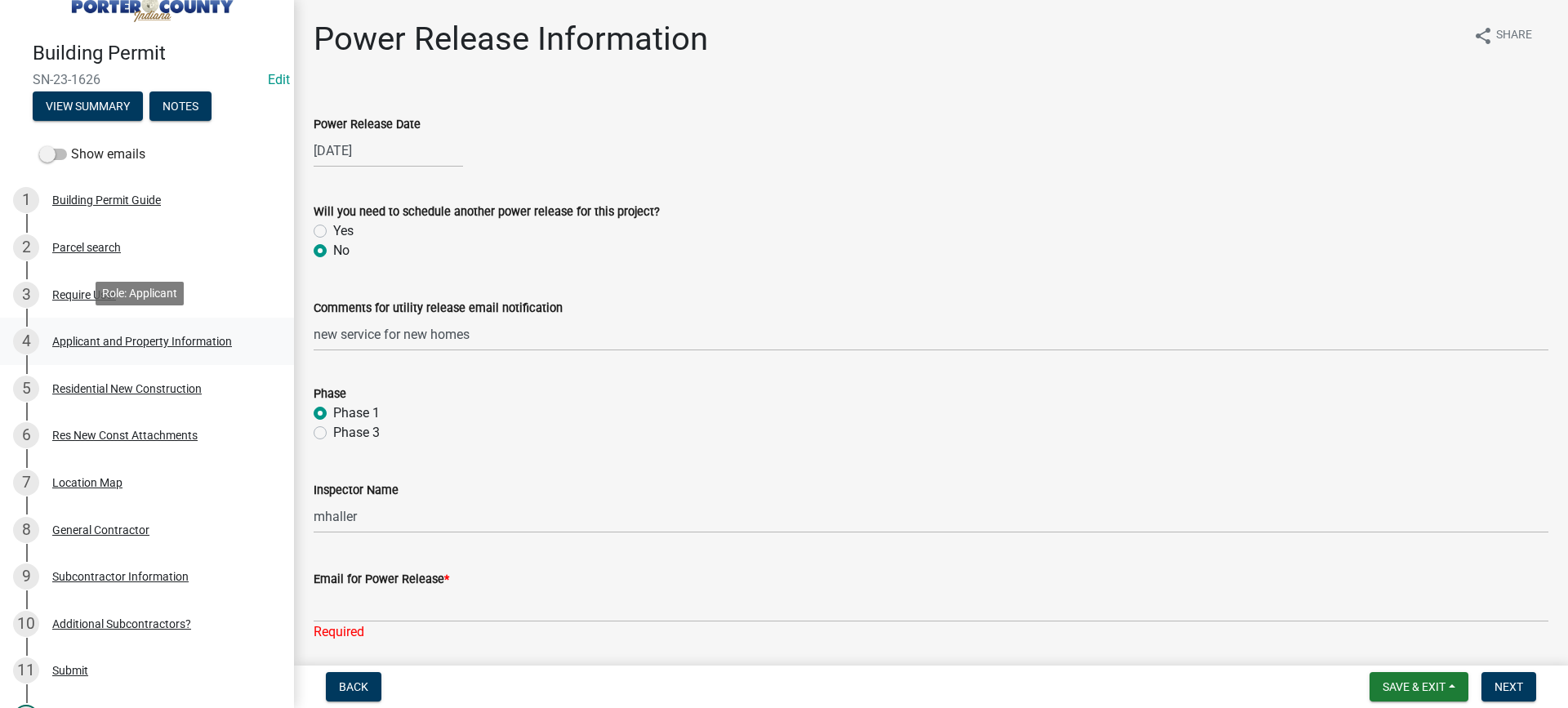
click at [129, 342] on div "Applicant and Property Information" at bounding box center [142, 342] width 179 height 12
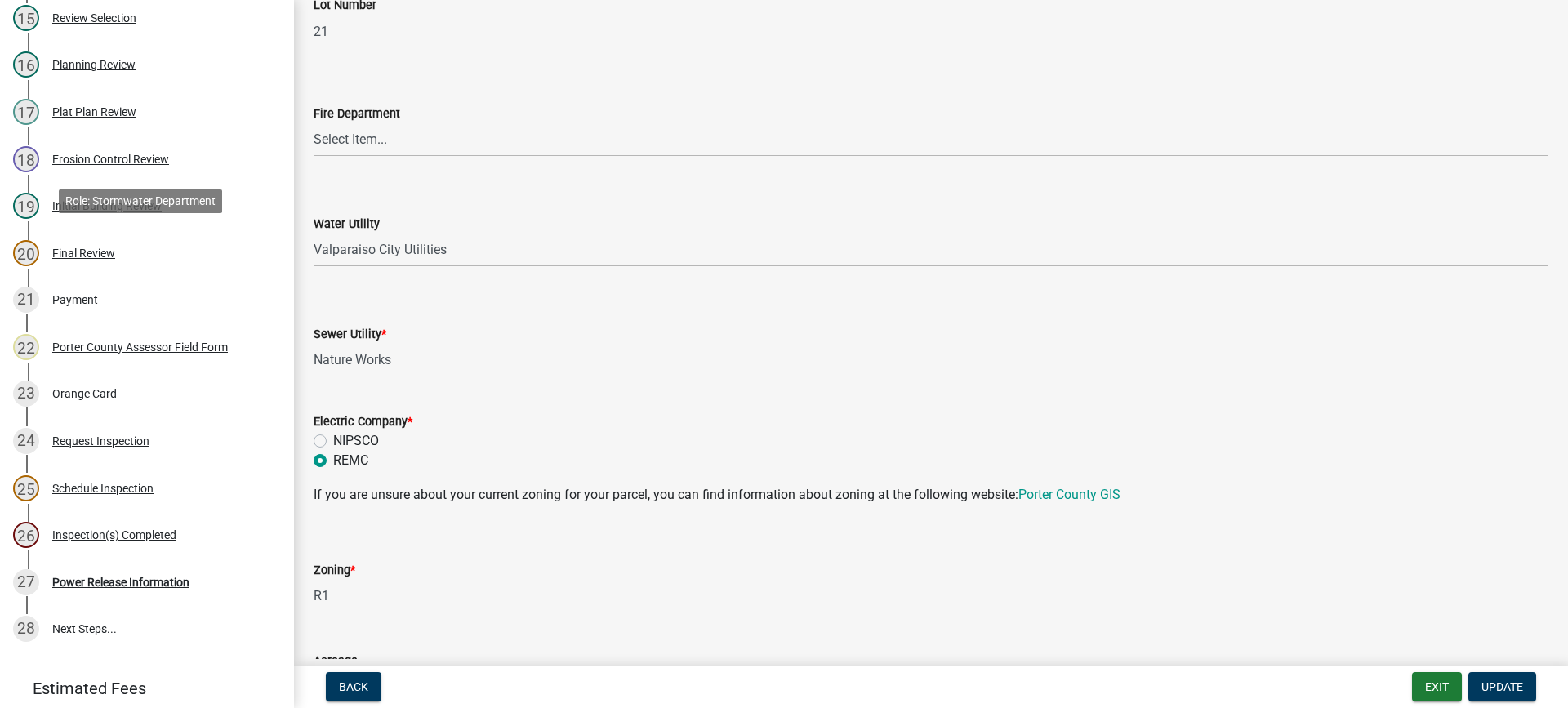
scroll to position [936, 0]
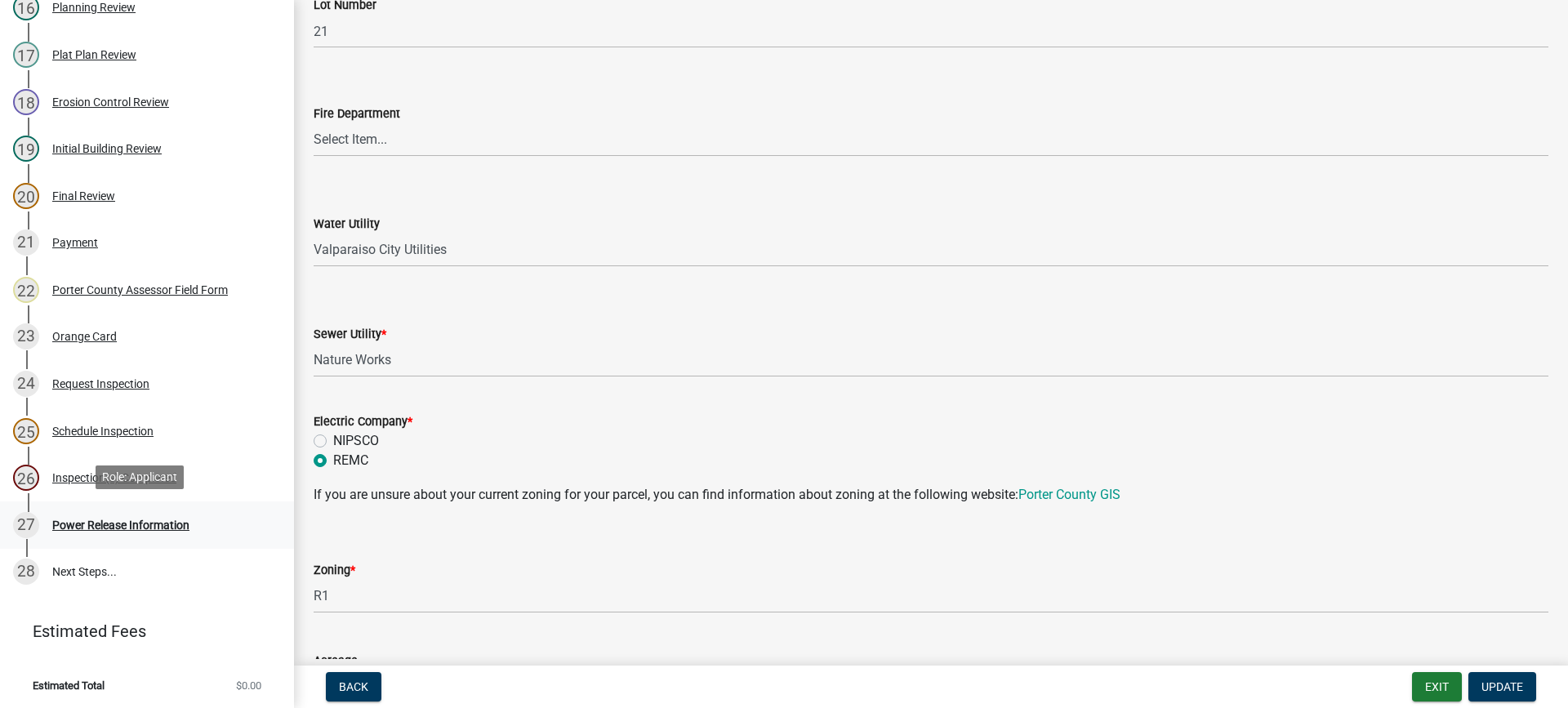
click at [106, 521] on div "Power Release Information" at bounding box center [121, 525] width 137 height 12
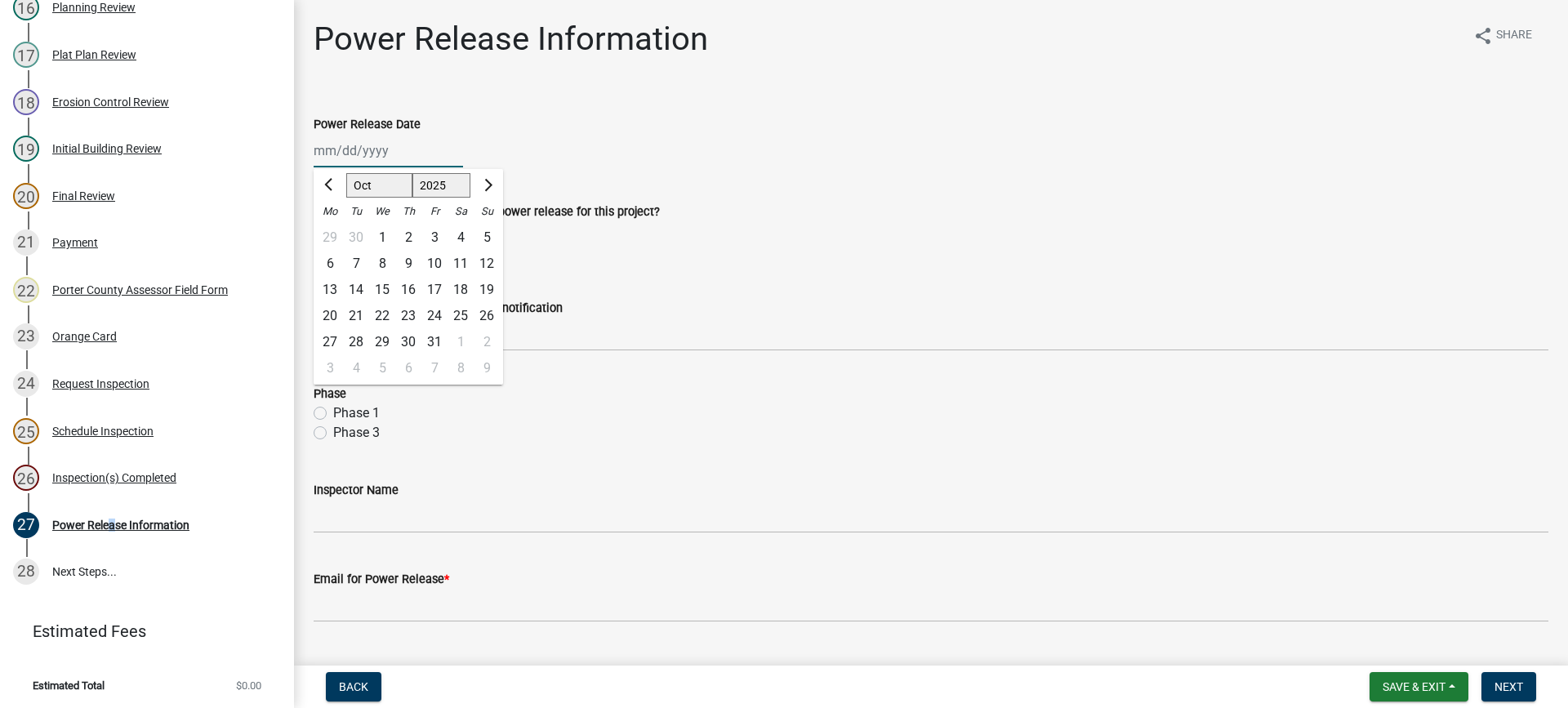
click at [361, 148] on div "[PERSON_NAME] Feb Mar Apr [PERSON_NAME][DATE] Oct Nov [DATE] 1526 1527 1528 152…" at bounding box center [388, 151] width 150 height 34
click at [357, 286] on div "14" at bounding box center [355, 289] width 26 height 26
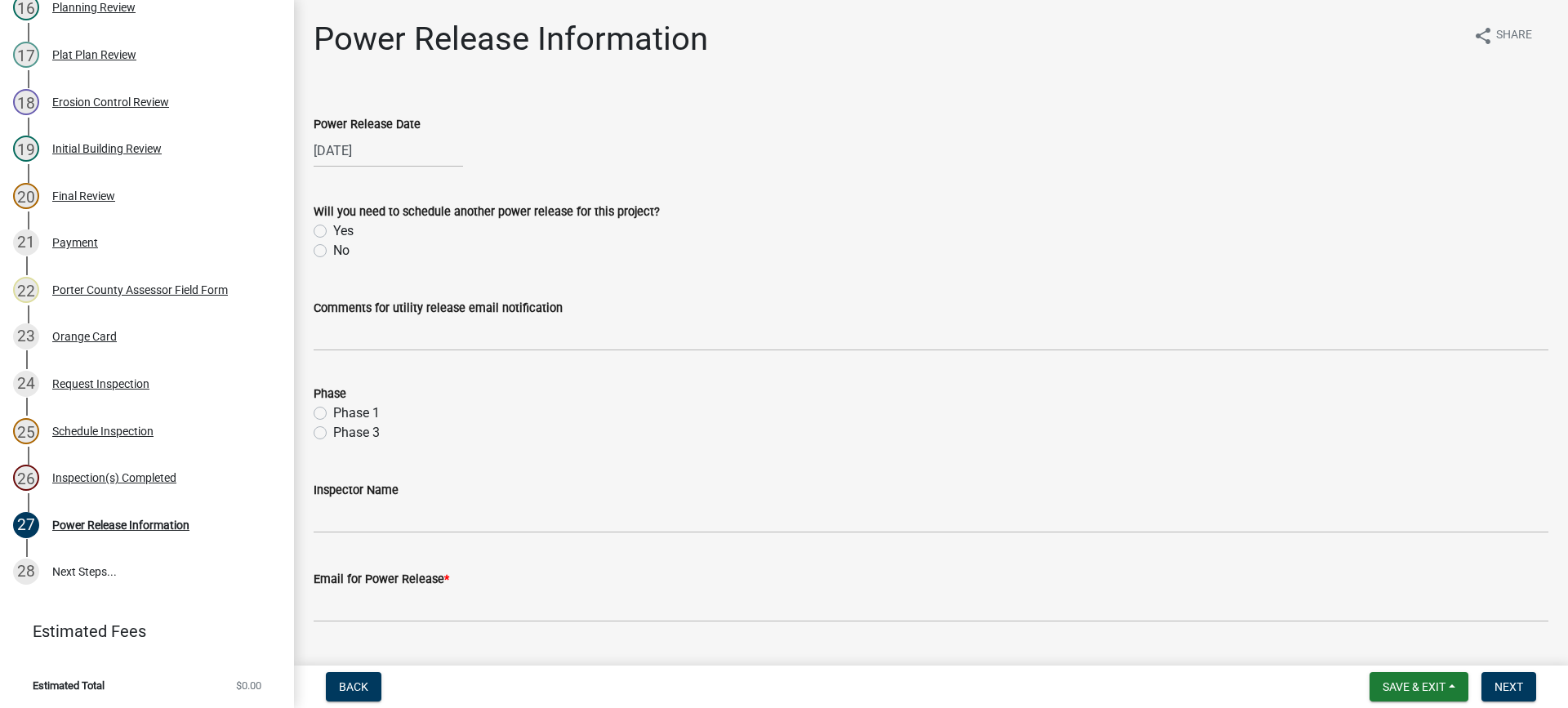
click at [333, 249] on label "No" at bounding box center [341, 250] width 16 height 19
click at [333, 249] on input "No" at bounding box center [338, 246] width 11 height 11
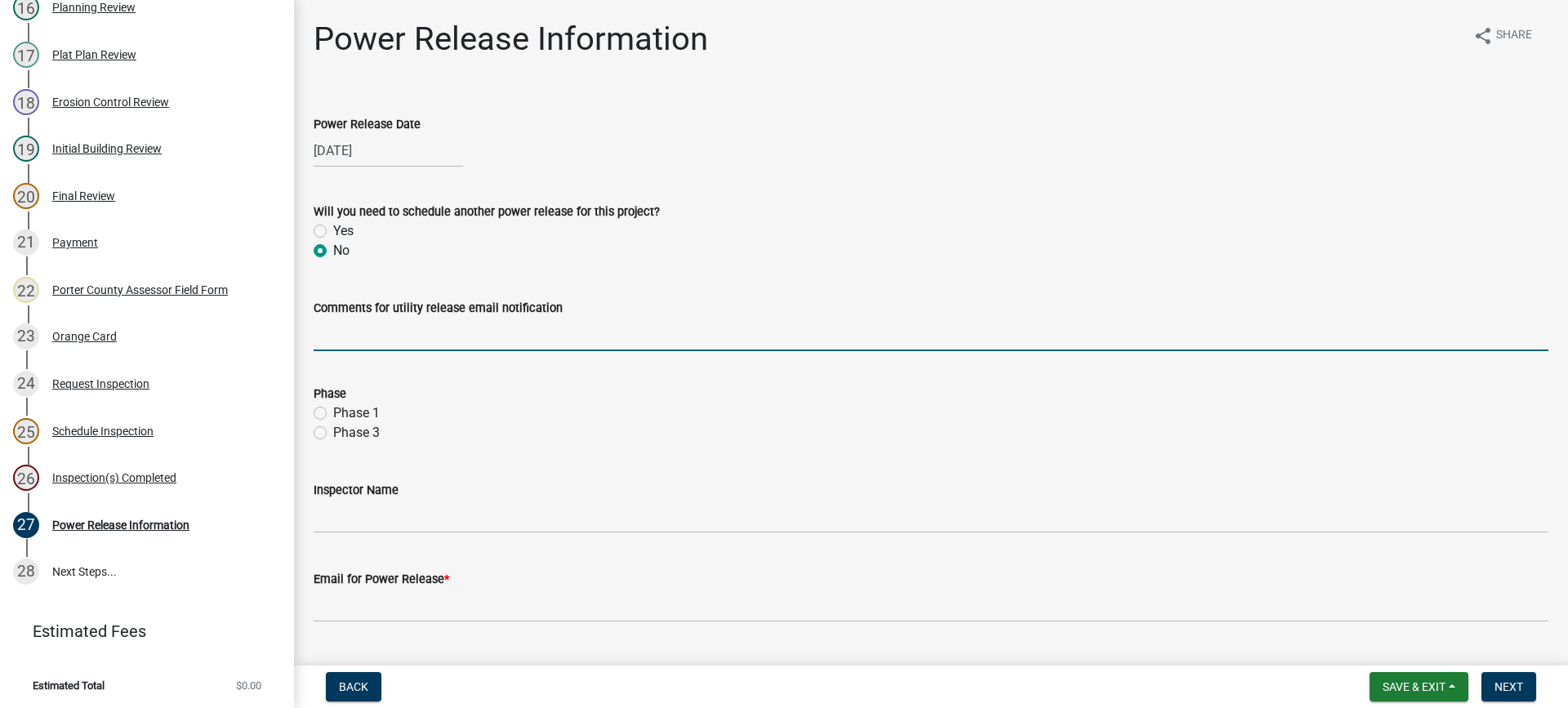
click at [362, 331] on input "Comments for utility release email notification" at bounding box center [931, 334] width 1235 height 34
click at [333, 413] on label "Phase 1" at bounding box center [356, 413] width 47 height 19
click at [333, 413] on input "Phase 1" at bounding box center [338, 409] width 11 height 11
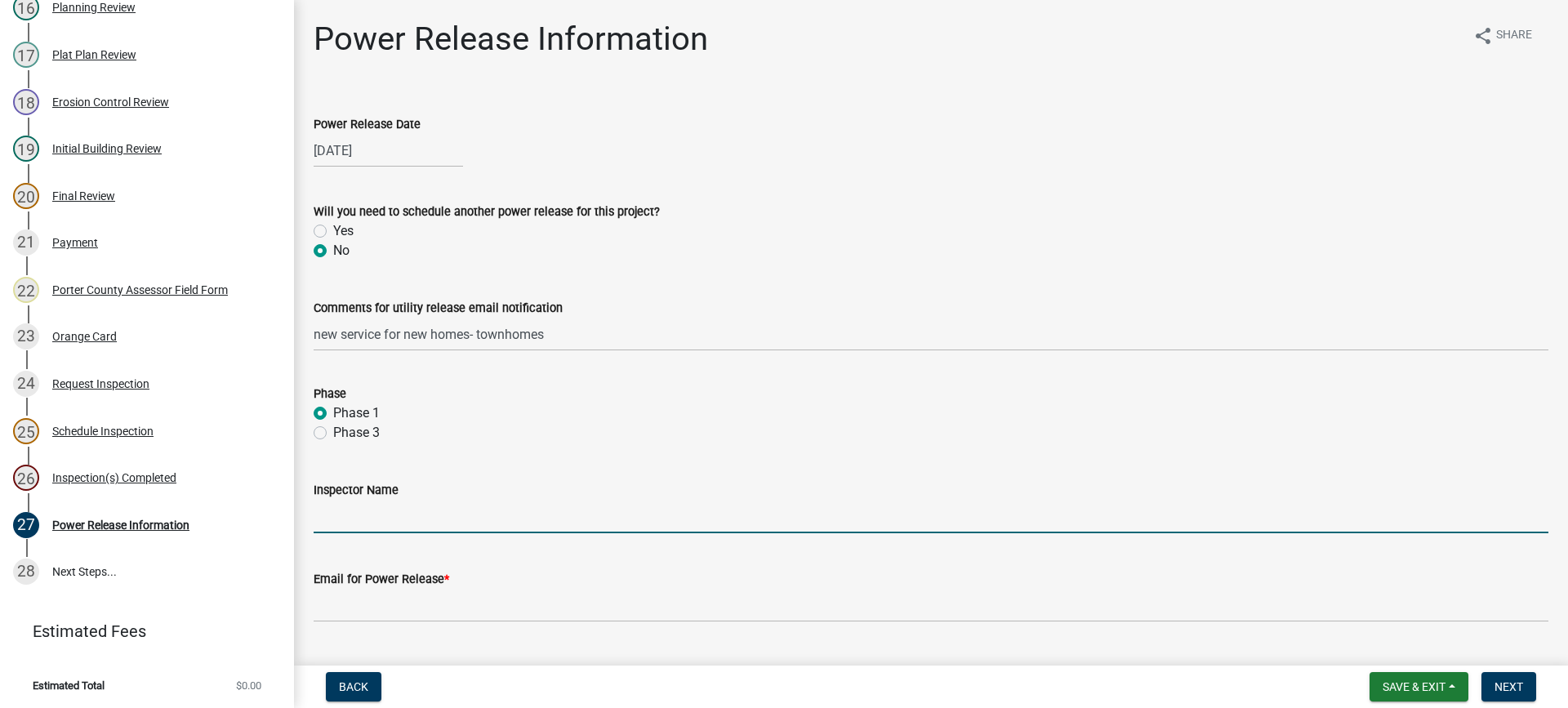
click at [393, 515] on input "Inspector Name" at bounding box center [931, 517] width 1235 height 34
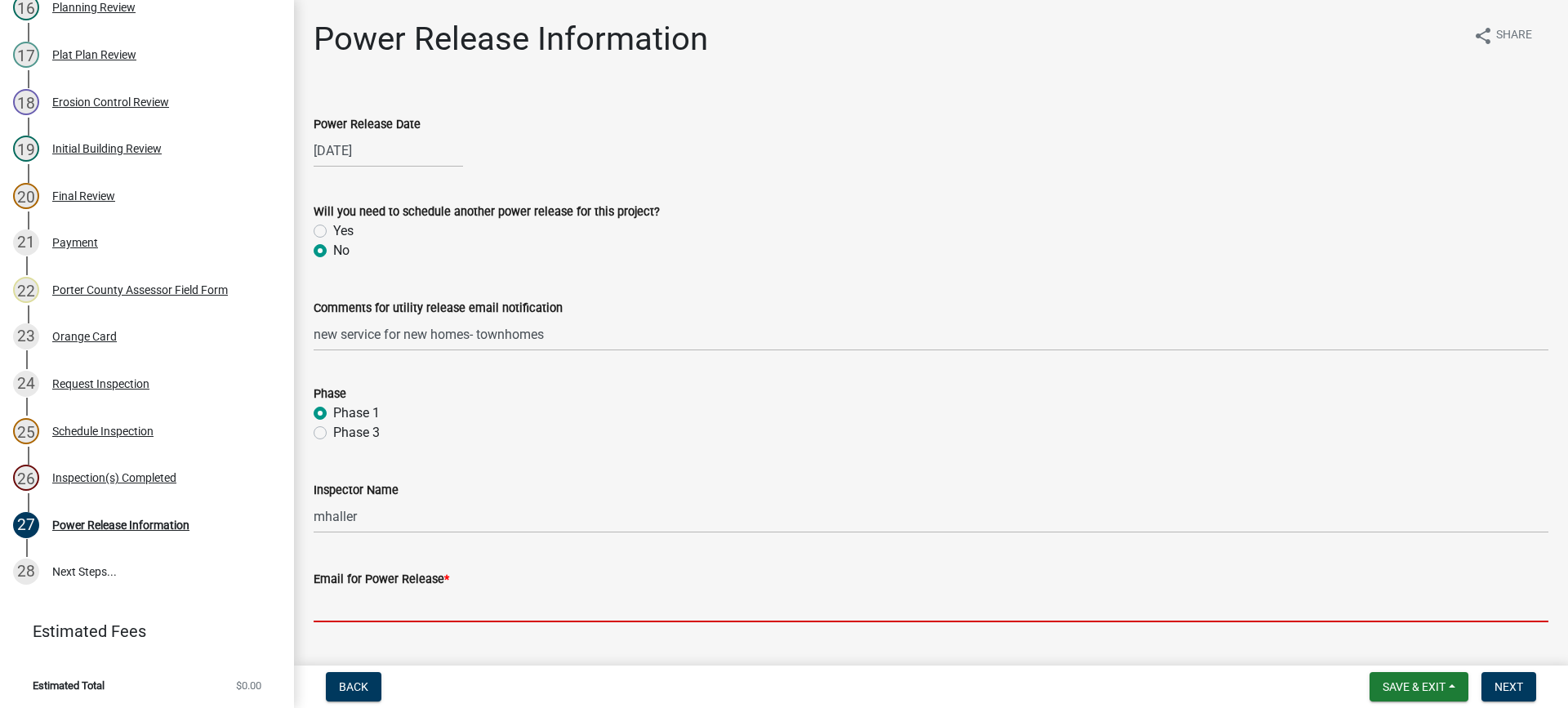
click at [431, 604] on input "Email for Power Release *" at bounding box center [931, 606] width 1235 height 34
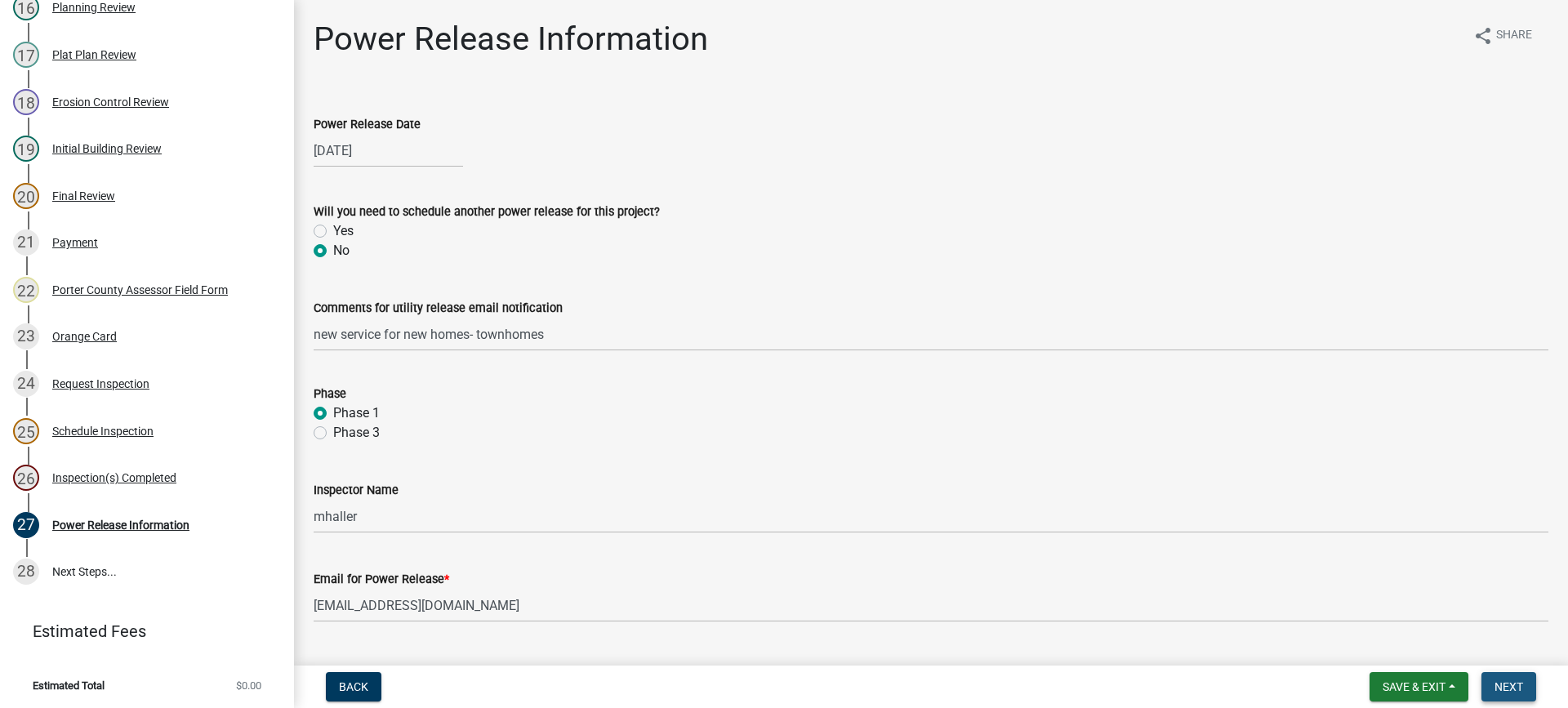
click at [1510, 683] on span "Next" at bounding box center [1509, 686] width 29 height 13
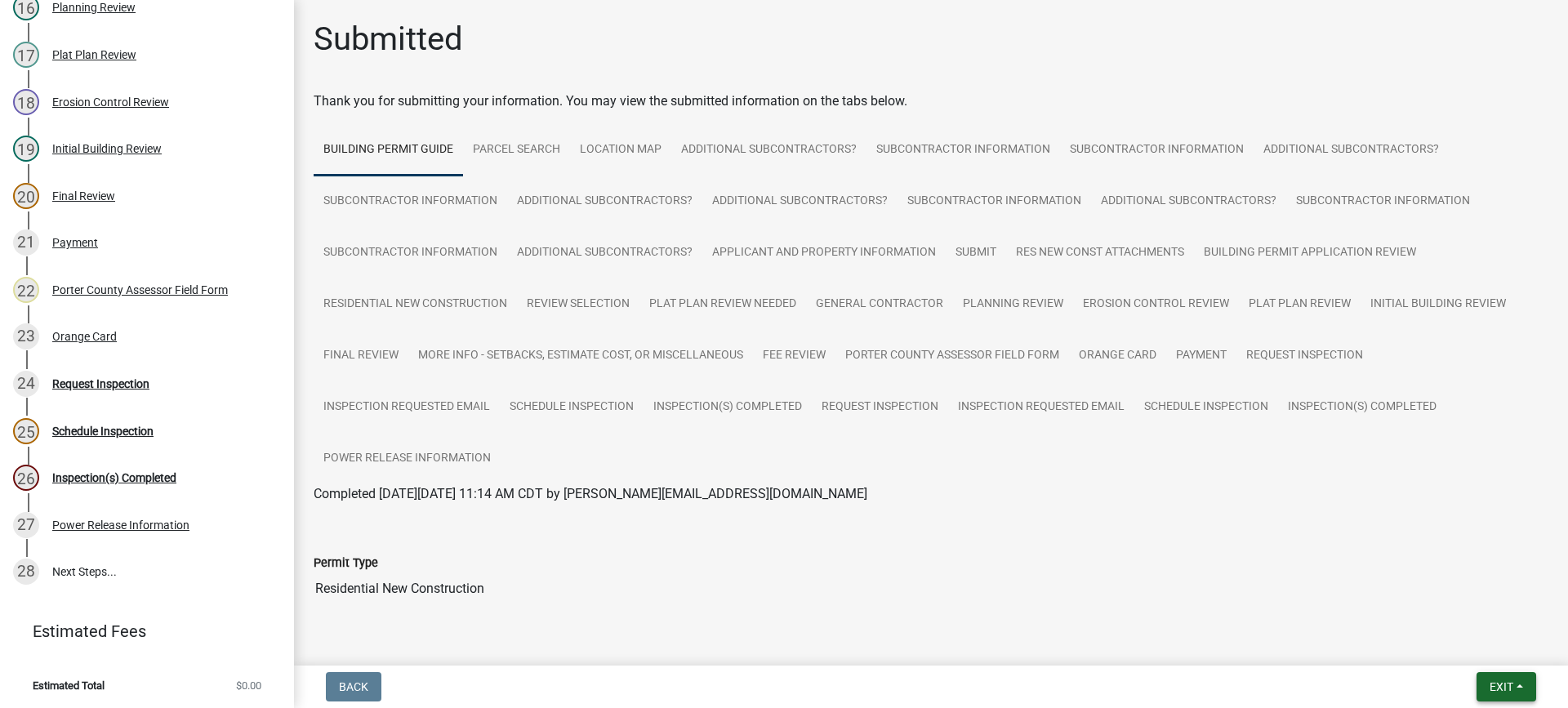
click at [1497, 683] on span "Exit" at bounding box center [1501, 686] width 24 height 13
click at [1484, 642] on button "Save & Exit" at bounding box center [1471, 644] width 130 height 39
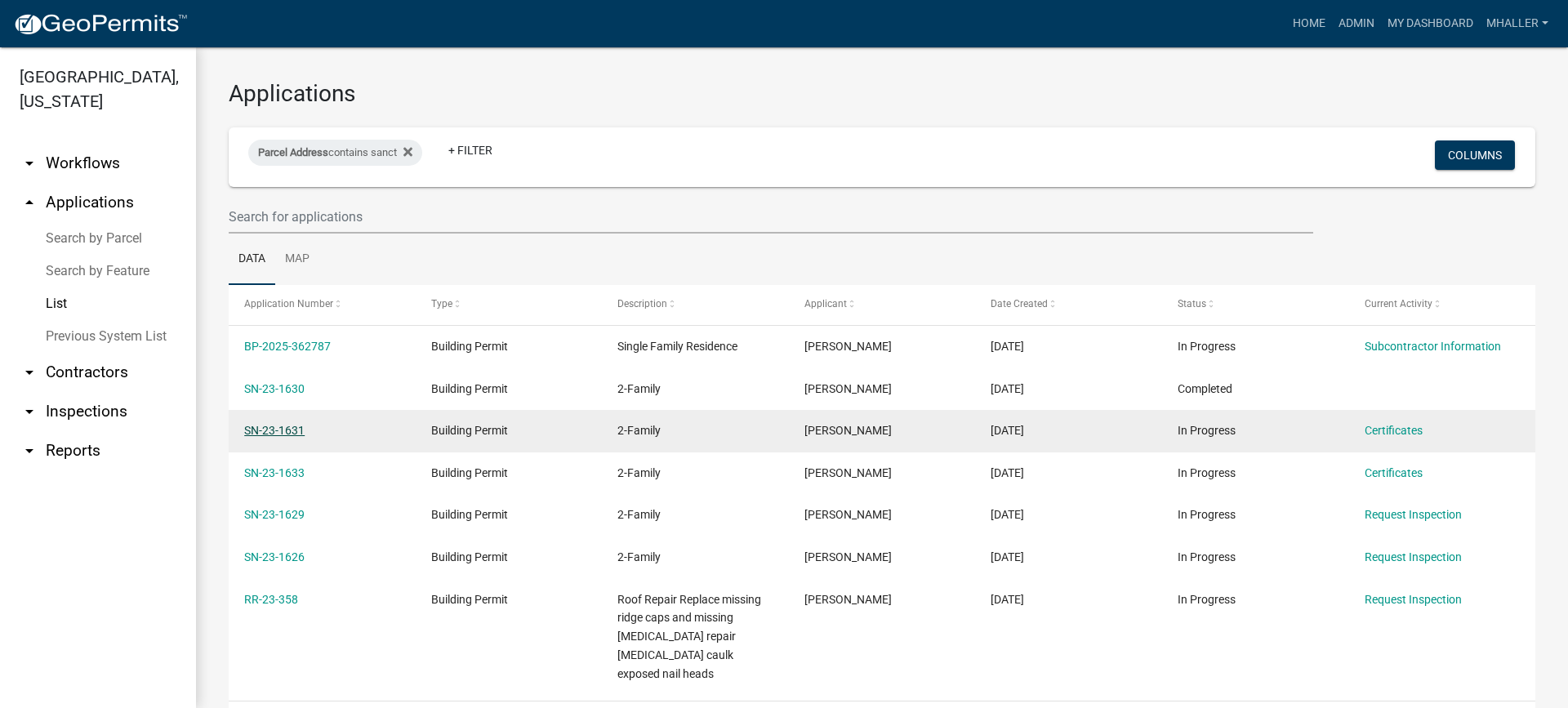
click at [267, 429] on link "SN-23-1631" at bounding box center [274, 430] width 60 height 13
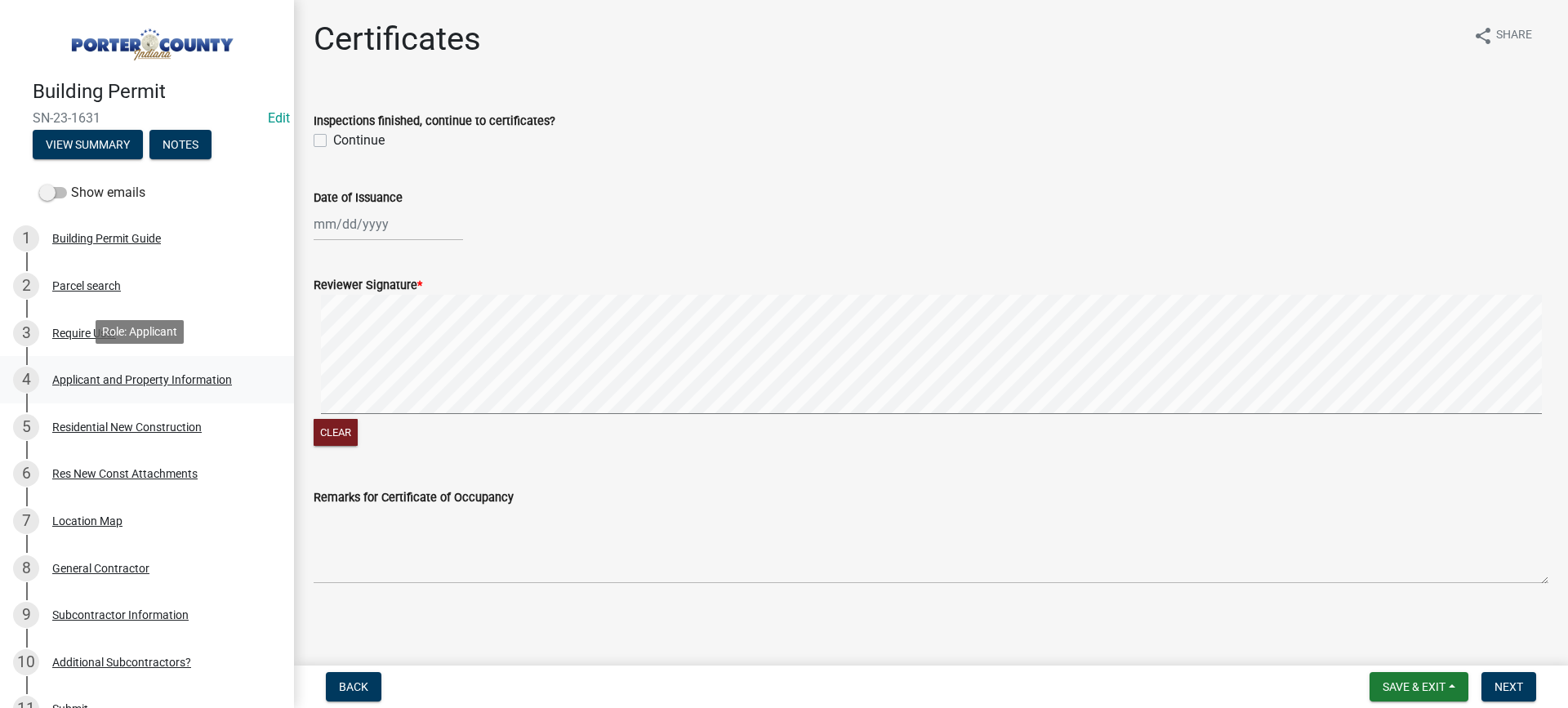
click at [82, 378] on div "Applicant and Property Information" at bounding box center [142, 380] width 179 height 12
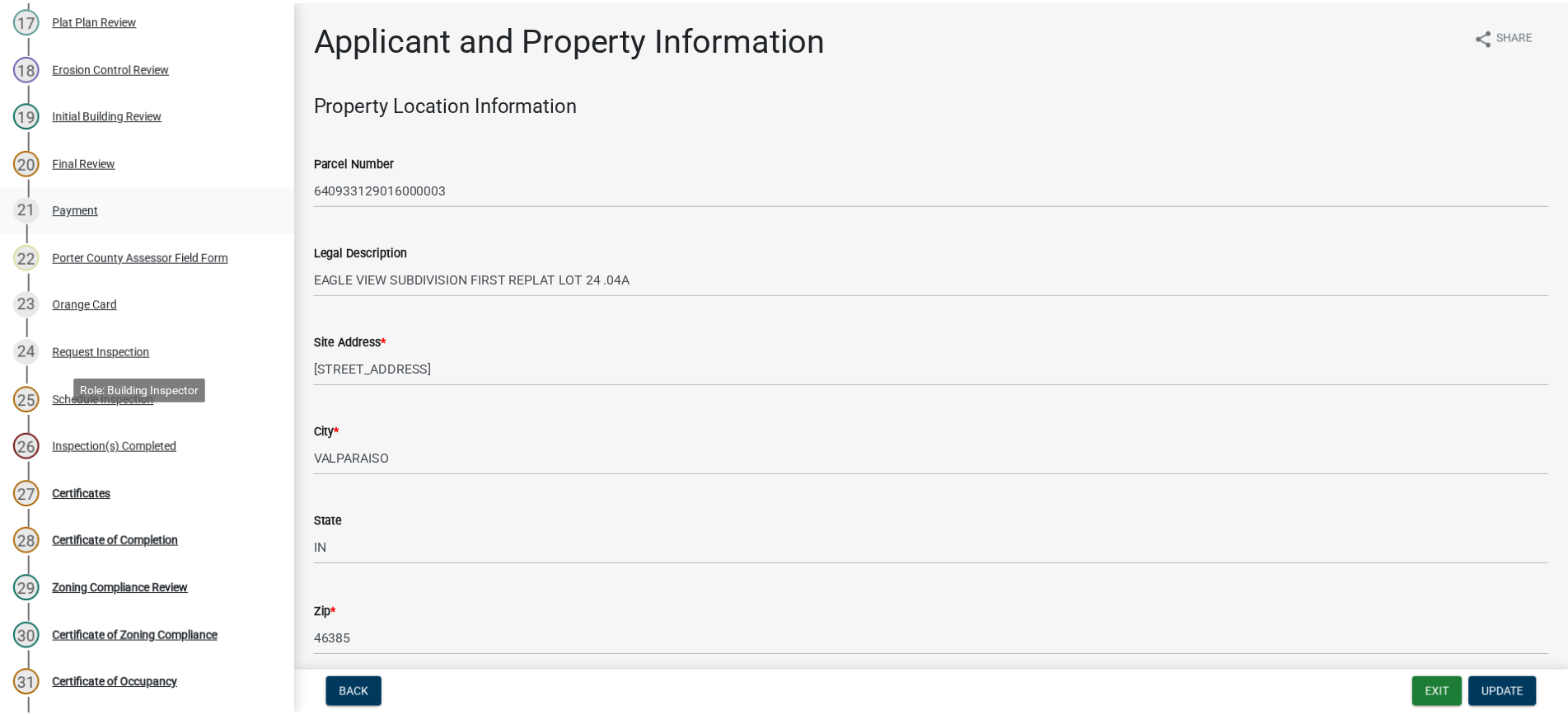
scroll to position [989, 0]
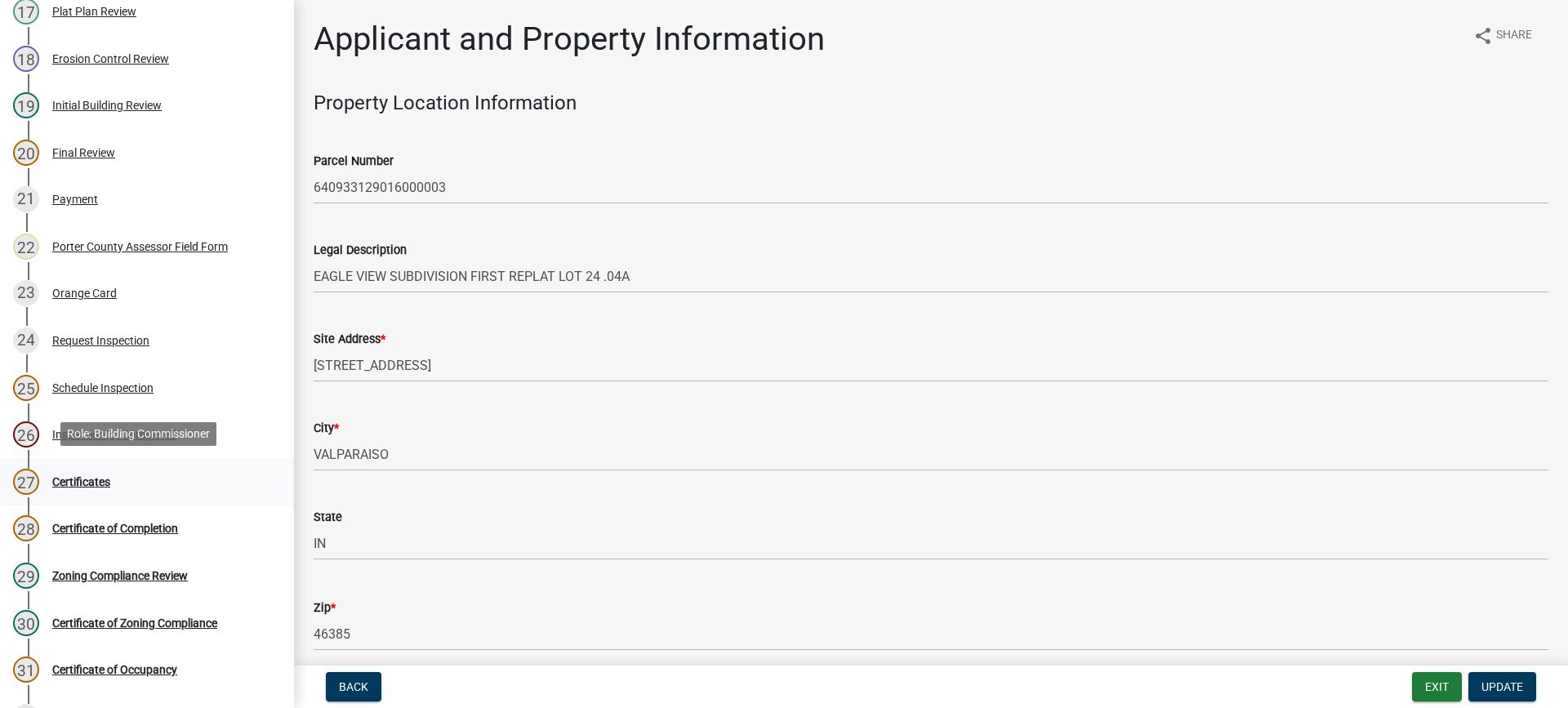
click at [88, 479] on div "Certificates" at bounding box center [81, 482] width 58 height 12
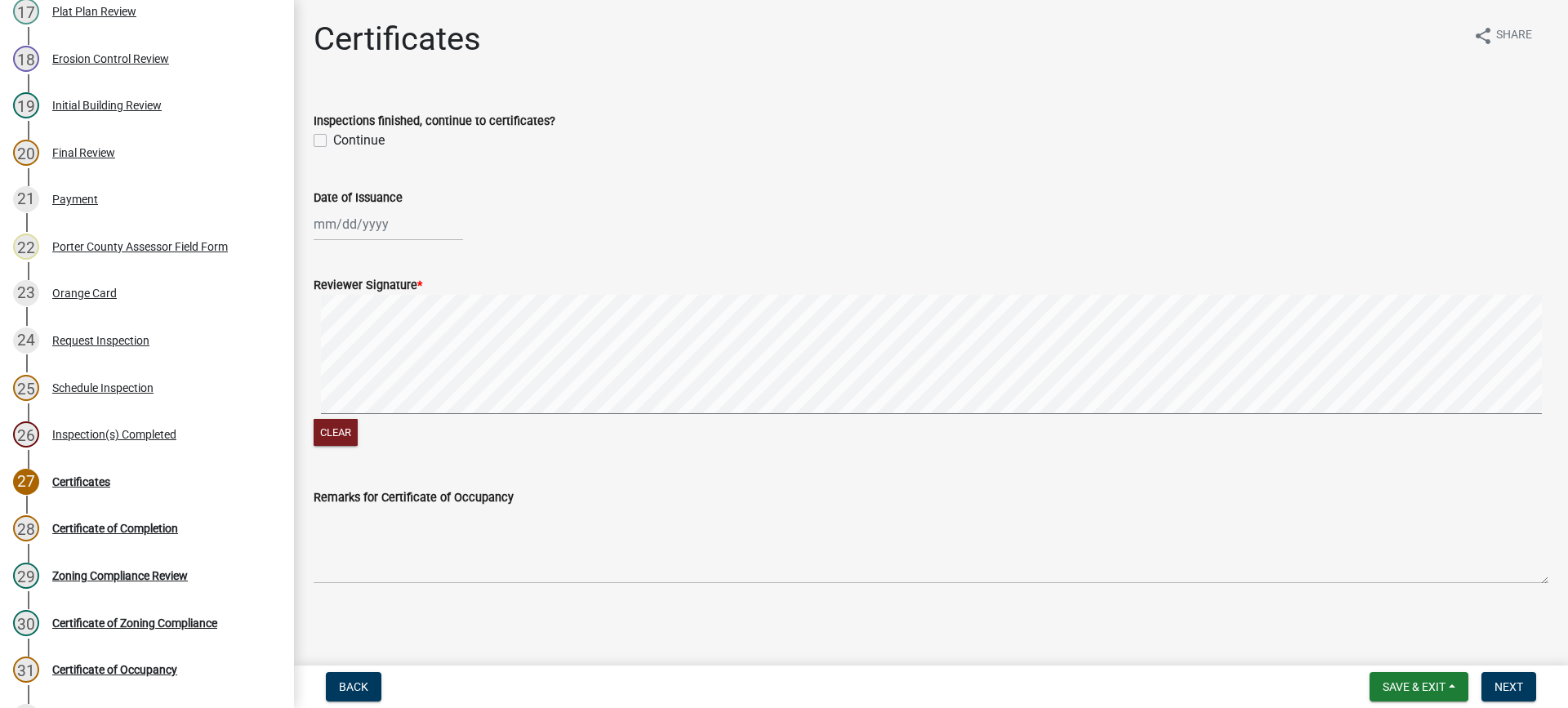
click at [333, 140] on label "Continue" at bounding box center [359, 140] width 52 height 19
click at [333, 140] on input "Continue" at bounding box center [338, 135] width 11 height 11
click at [371, 222] on div at bounding box center [388, 224] width 150 height 34
click at [355, 359] on div "14" at bounding box center [355, 363] width 26 height 26
click at [1513, 685] on span "Next" at bounding box center [1509, 686] width 29 height 13
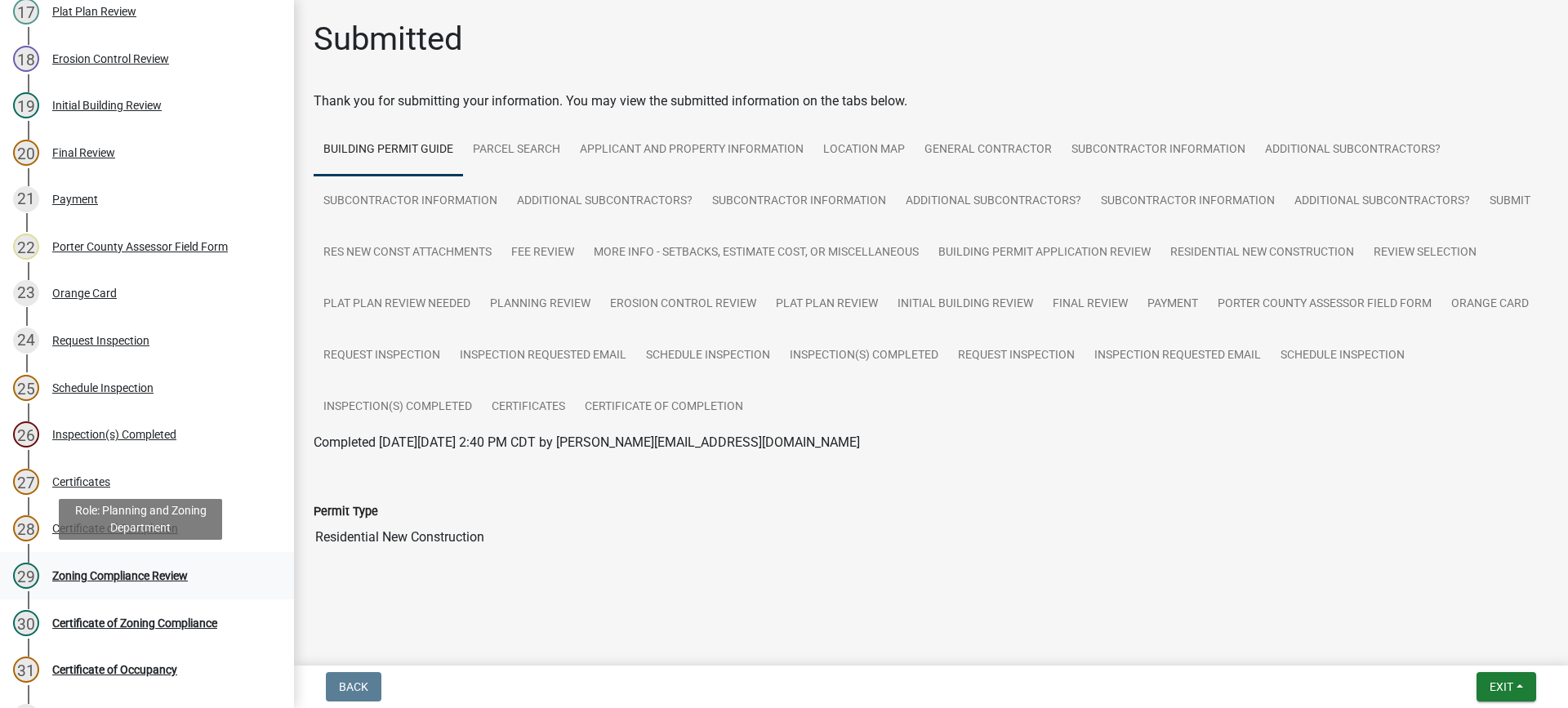
click at [103, 572] on div "Zoning Compliance Review" at bounding box center [120, 576] width 135 height 12
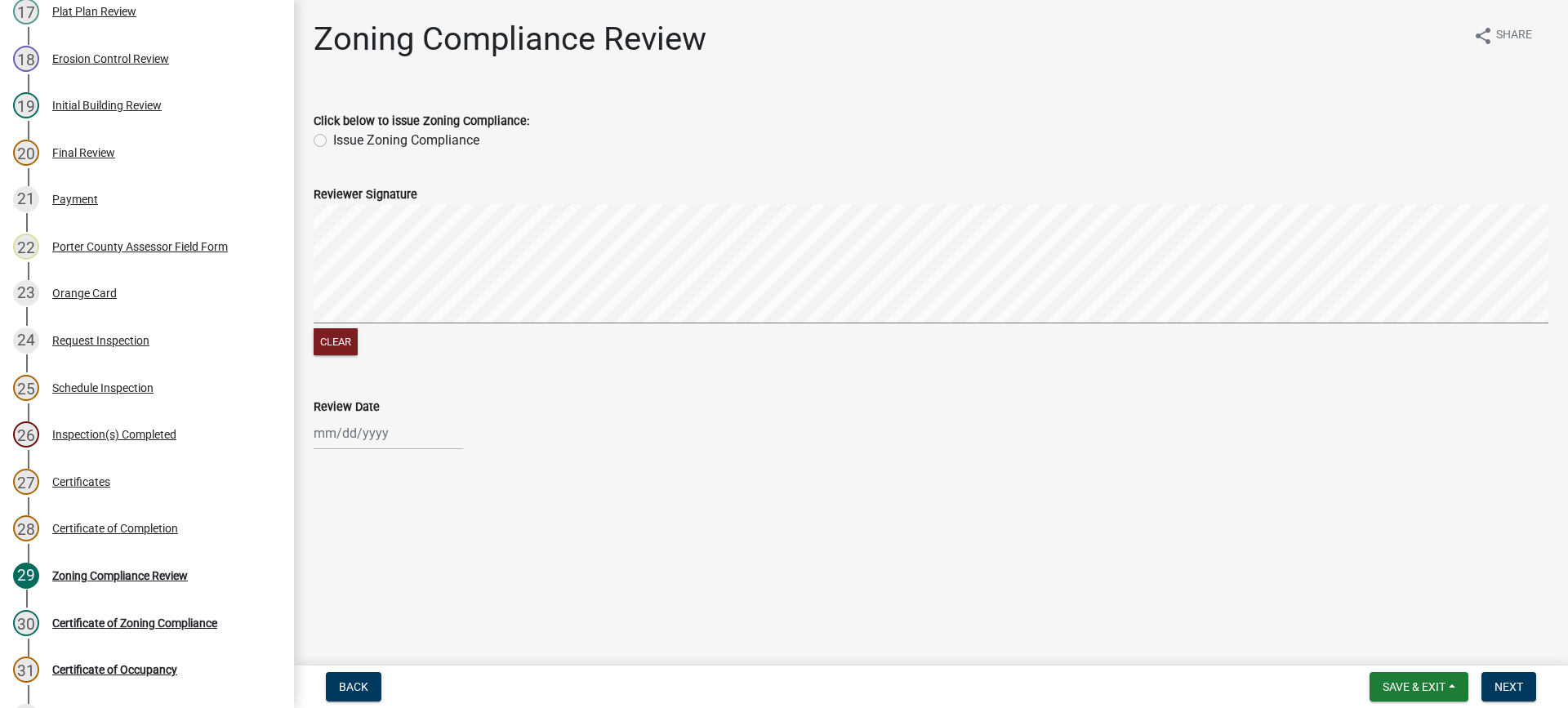
click at [333, 140] on label "Issue Zoning Compliance" at bounding box center [406, 140] width 146 height 19
click at [333, 140] on input "Issue Zoning Compliance" at bounding box center [338, 135] width 11 height 11
click at [376, 434] on div "[PERSON_NAME] Feb Mar Apr [PERSON_NAME][DATE] Oct Nov [DATE] 1526 1527 1528 152…" at bounding box center [388, 433] width 150 height 34
click at [358, 322] on div "14" at bounding box center [355, 320] width 26 height 26
click at [1499, 689] on span "Next" at bounding box center [1509, 686] width 29 height 13
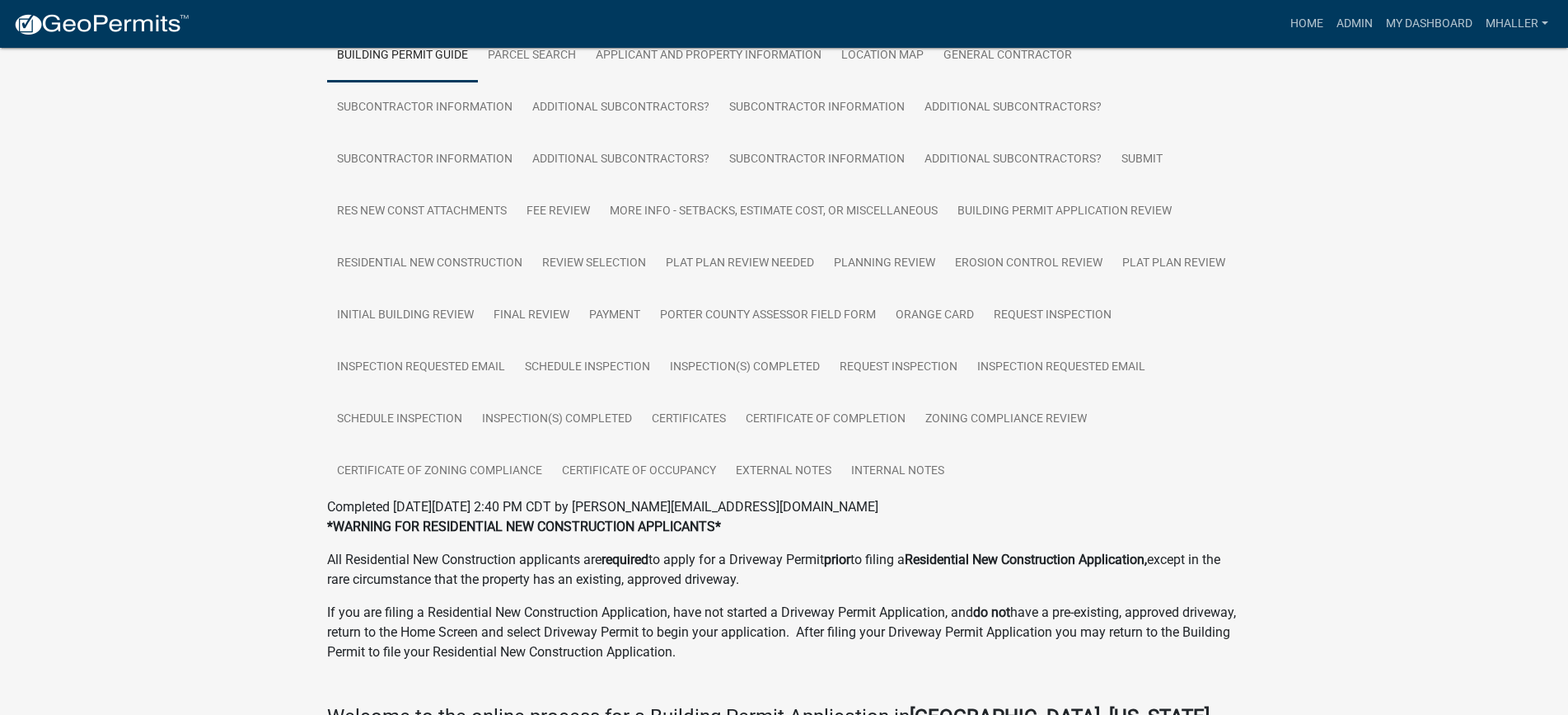
scroll to position [248, 0]
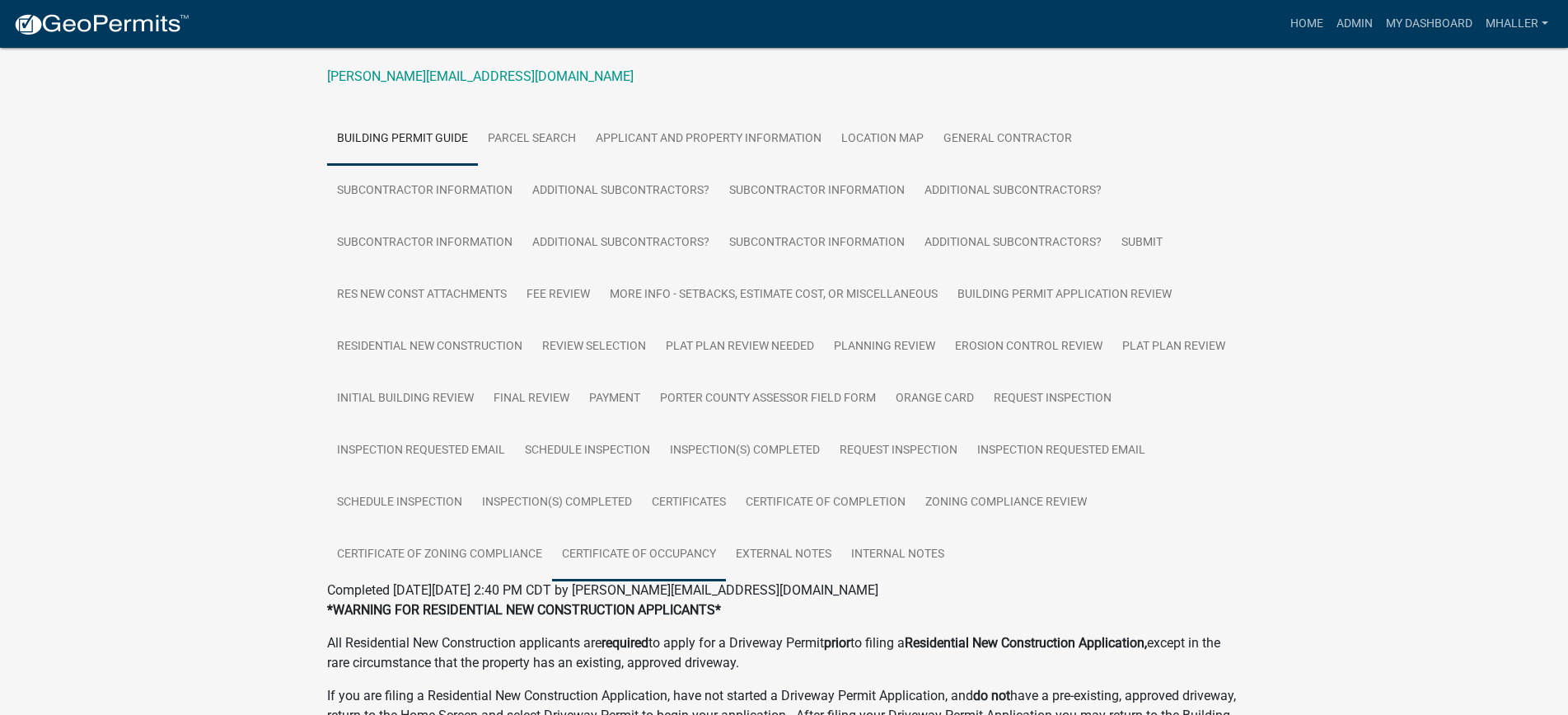
click at [675, 554] on link "Certificate of Occupancy" at bounding box center [640, 555] width 174 height 53
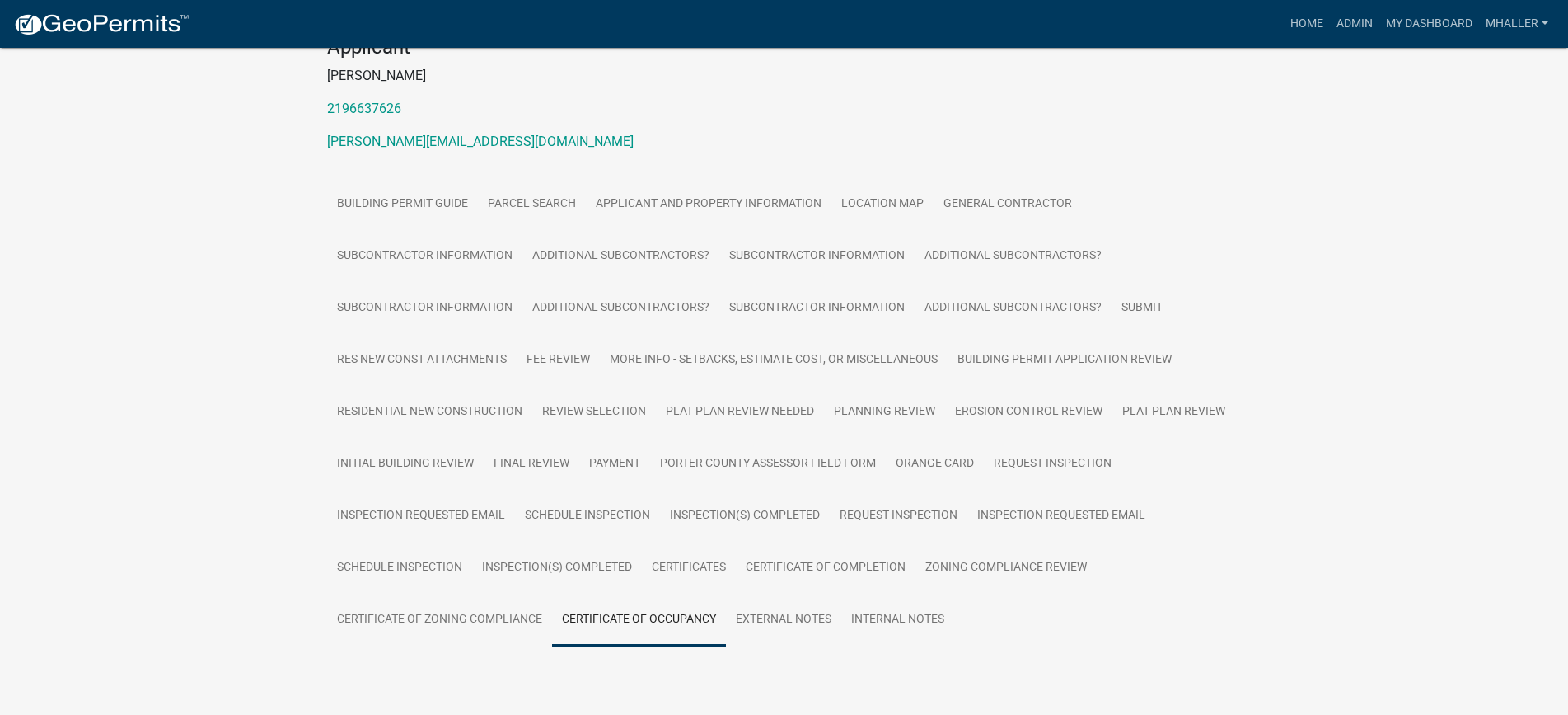
scroll to position [222, 0]
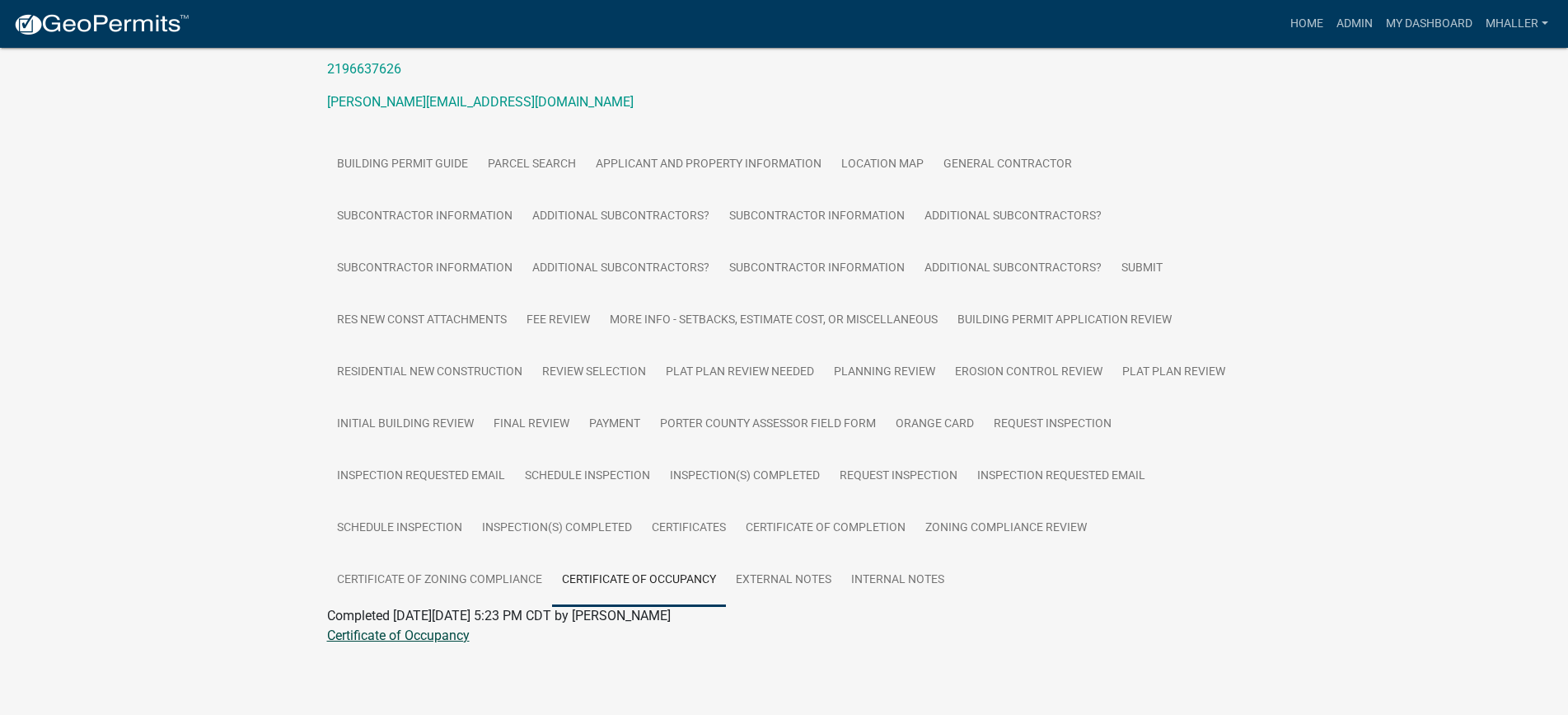
click at [398, 635] on link "Certificate of Occupancy" at bounding box center [398, 635] width 143 height 15
click at [1362, 29] on link "Admin" at bounding box center [1355, 24] width 50 height 32
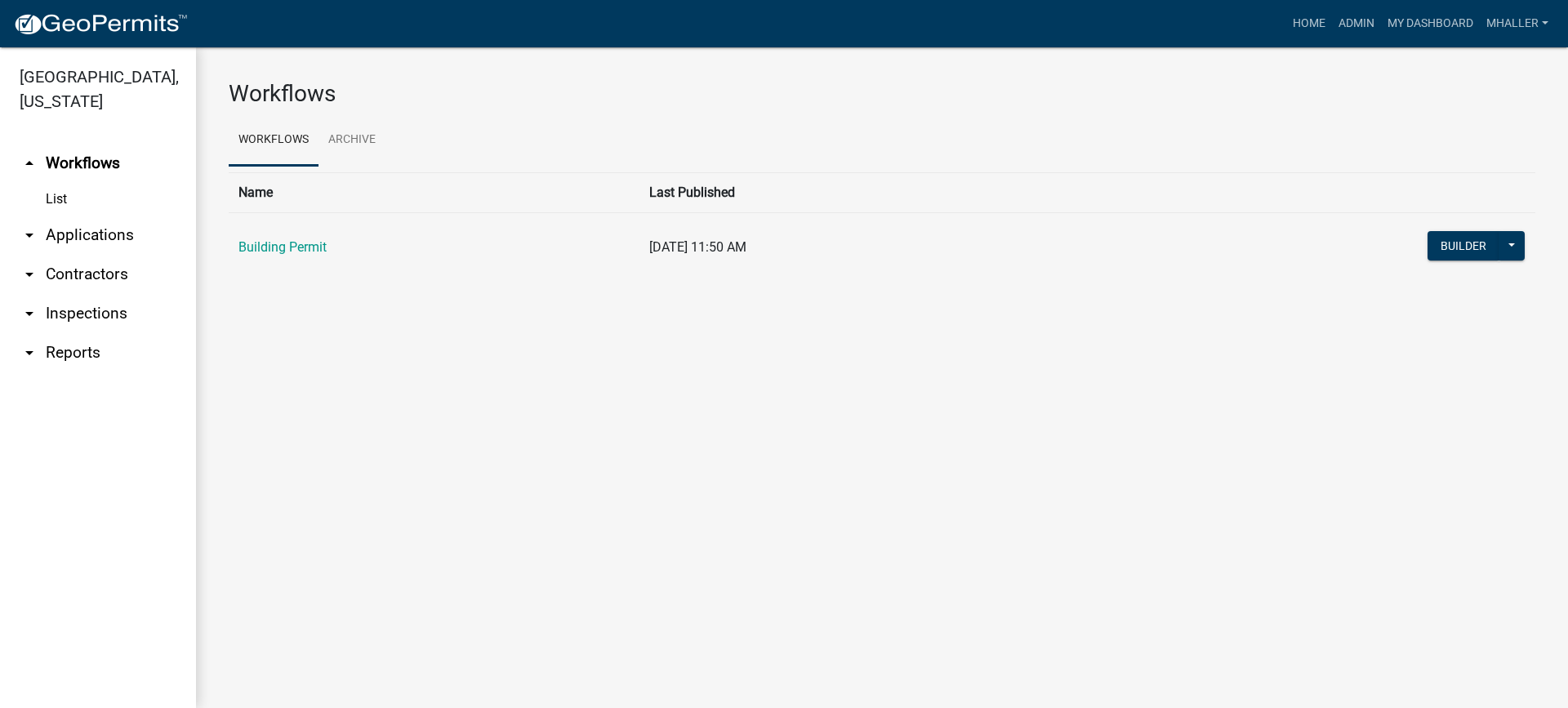
click at [77, 216] on link "arrow_drop_down Applications" at bounding box center [98, 235] width 196 height 39
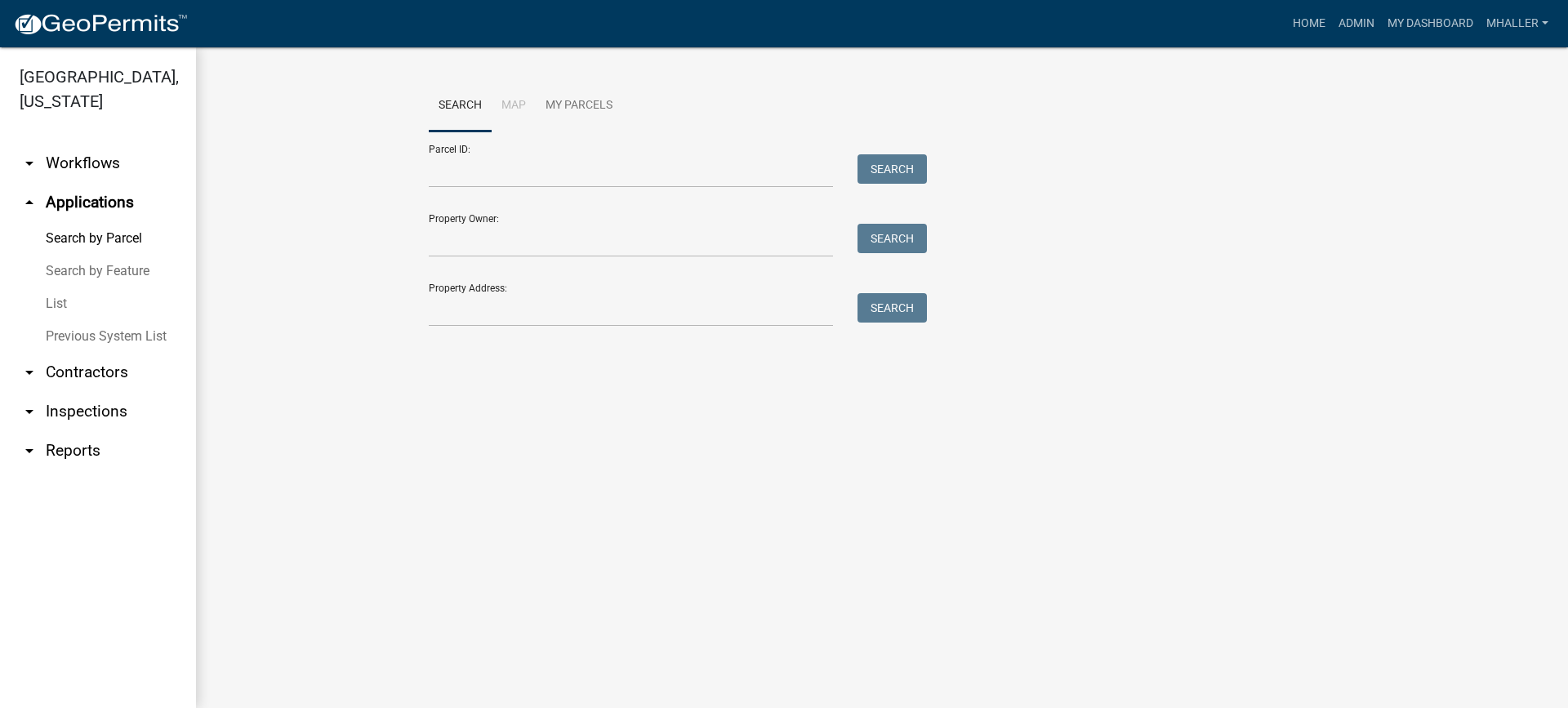
click at [55, 288] on link "List" at bounding box center [98, 304] width 196 height 33
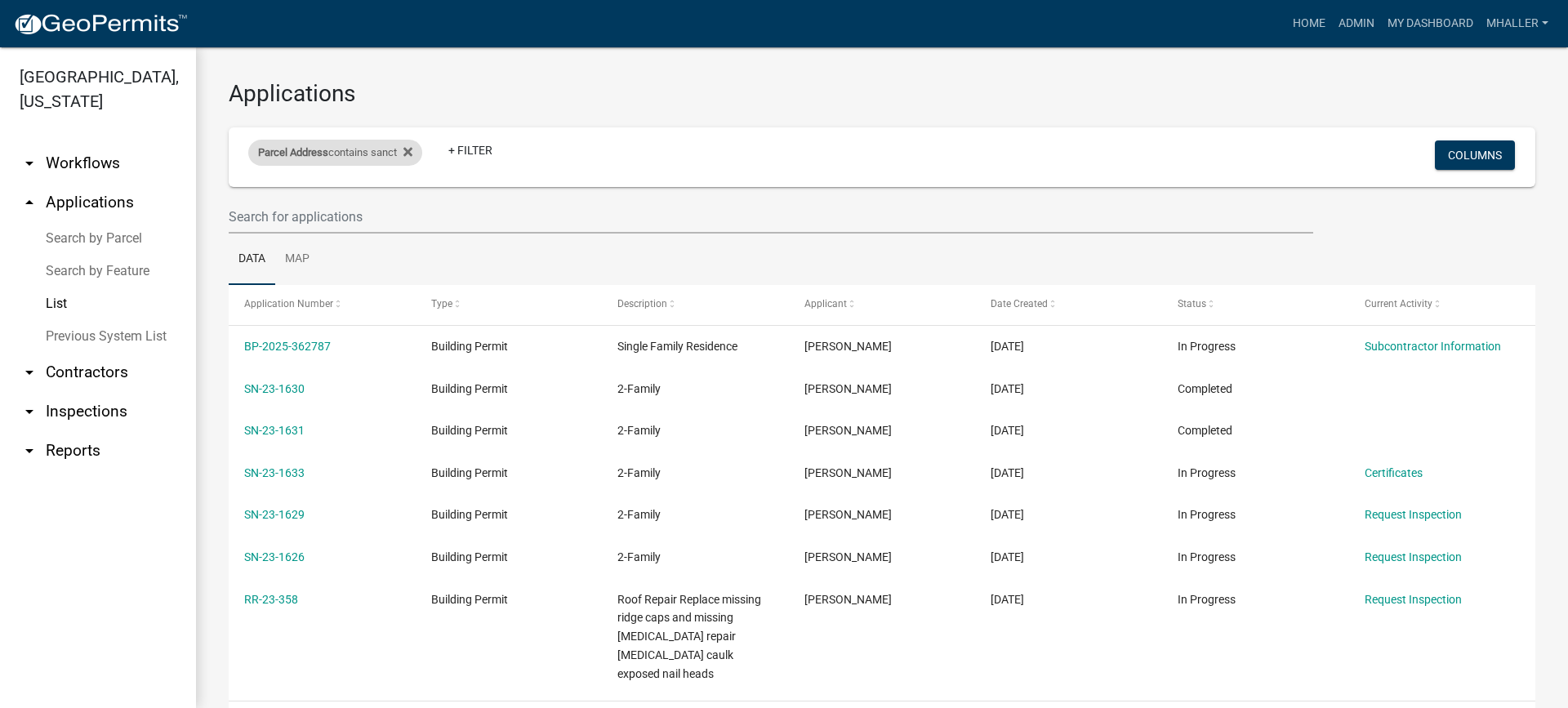
click at [372, 154] on div "Parcel Address contains sanct" at bounding box center [335, 152] width 174 height 26
click at [349, 201] on input "sanct" at bounding box center [341, 214] width 150 height 34
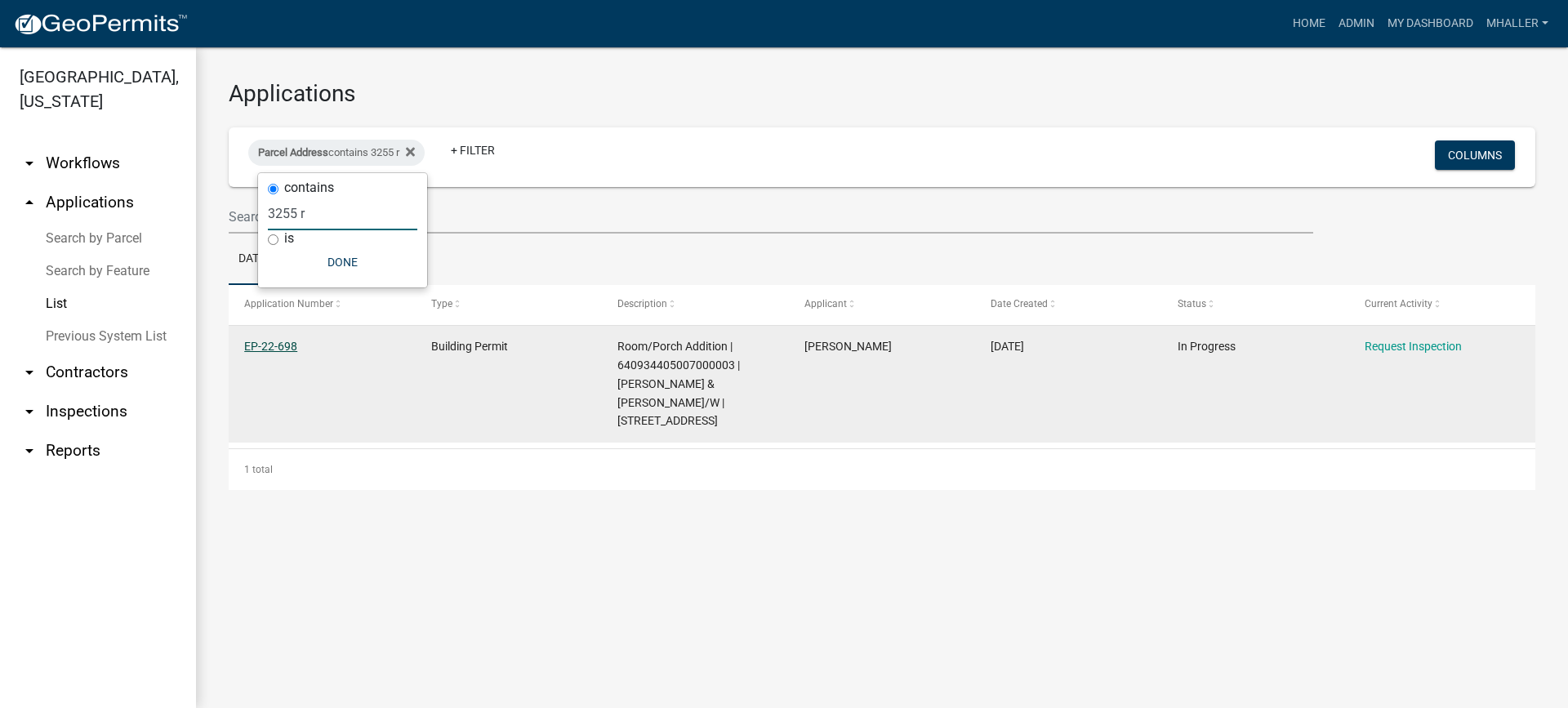
click at [274, 343] on link "EP-22-698" at bounding box center [271, 345] width 53 height 13
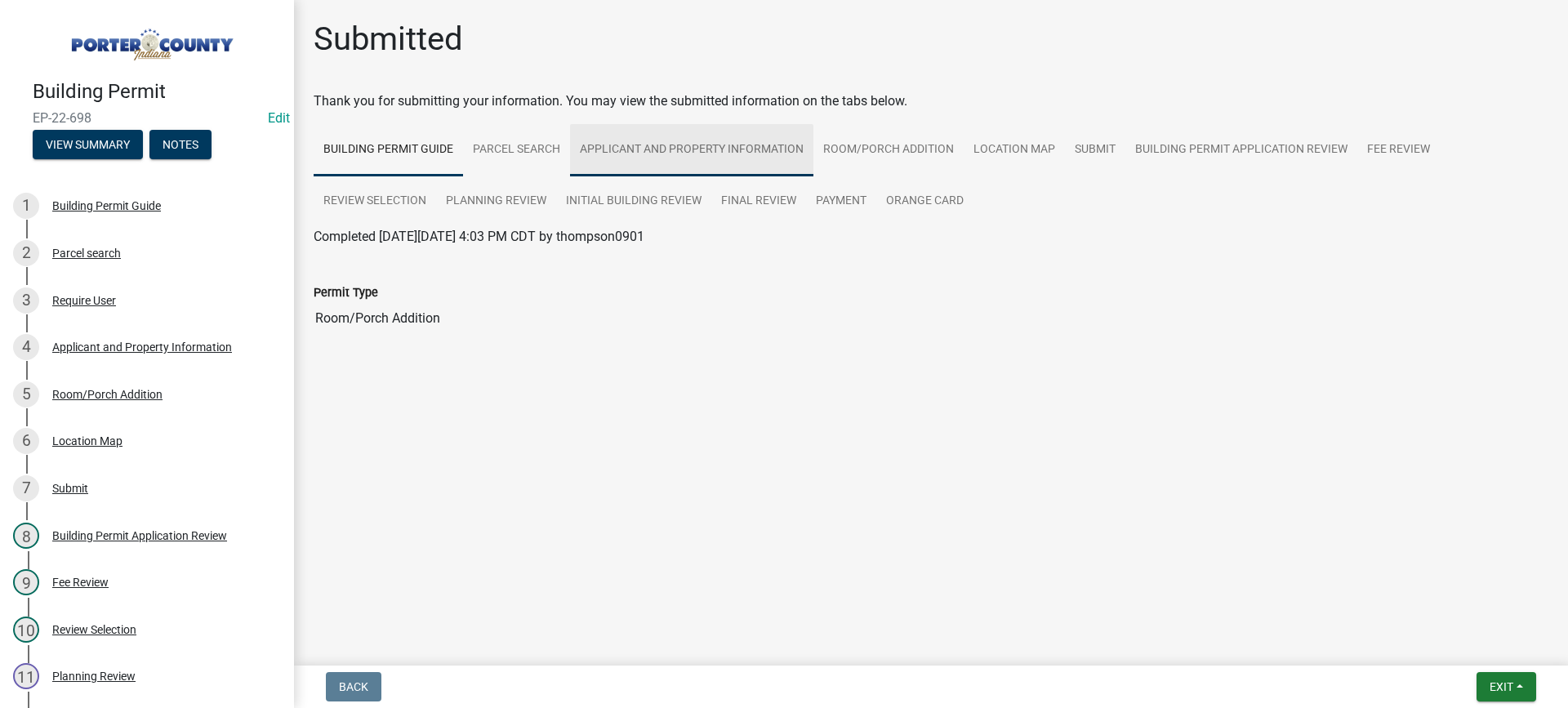
click at [670, 151] on link "Applicant and Property Information" at bounding box center [692, 151] width 244 height 52
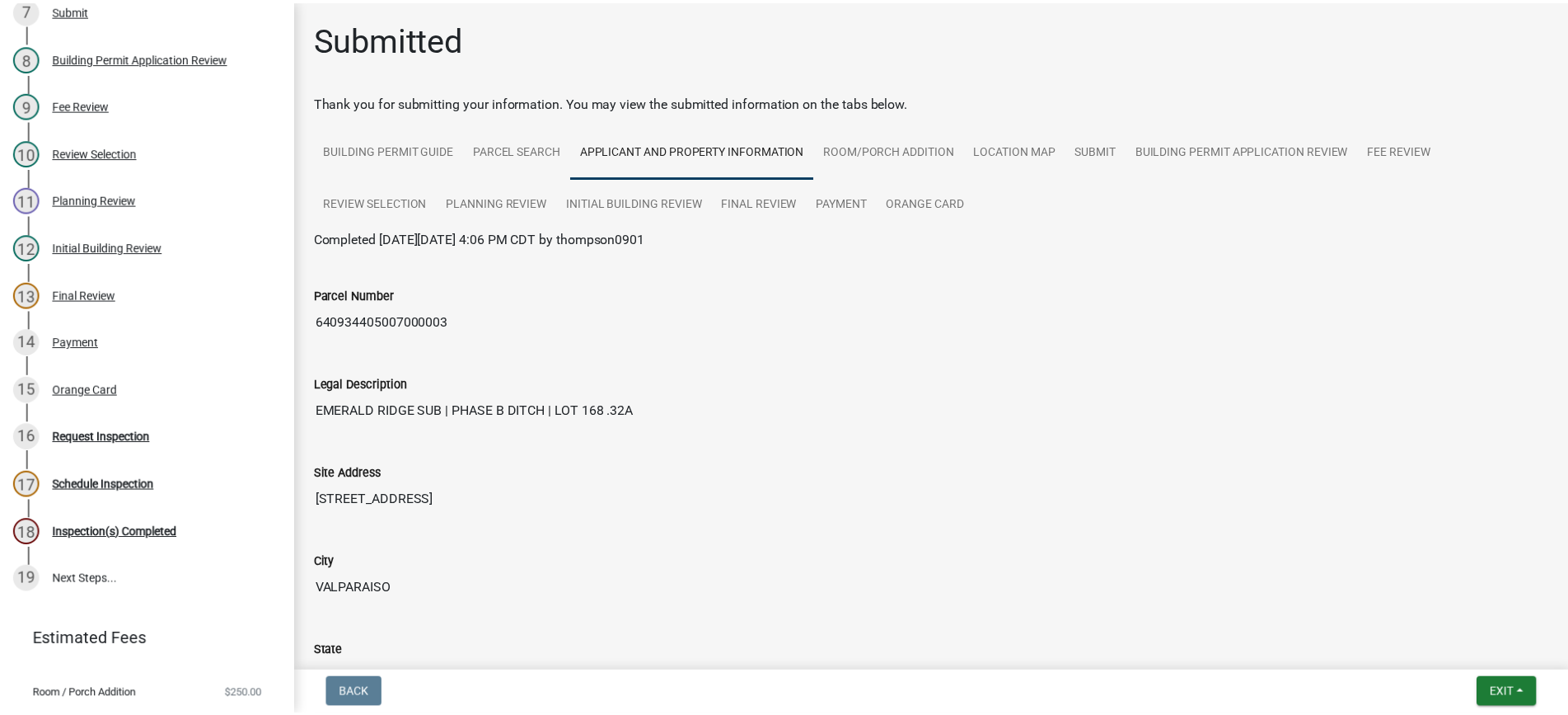
scroll to position [484, 0]
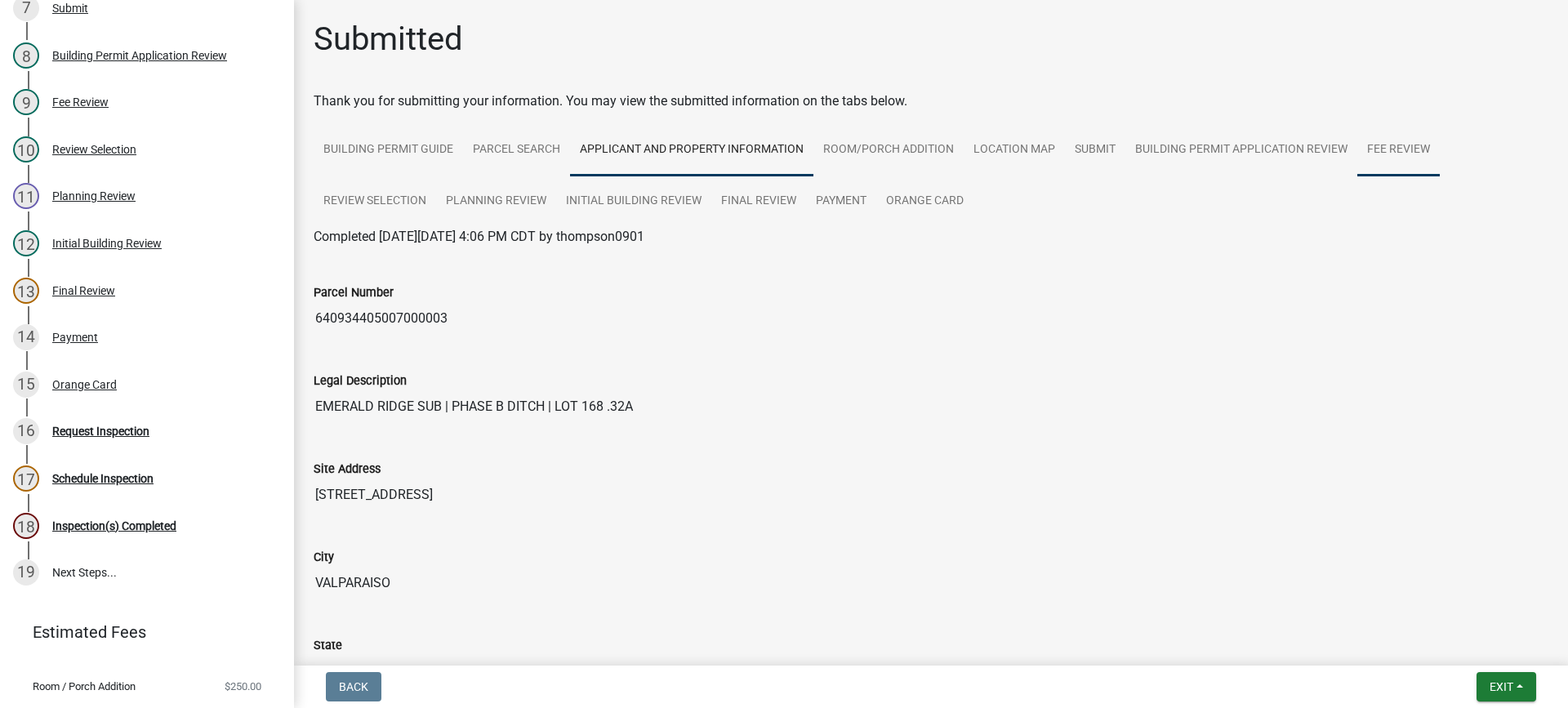
click at [1384, 147] on link "Fee Review" at bounding box center [1398, 151] width 82 height 52
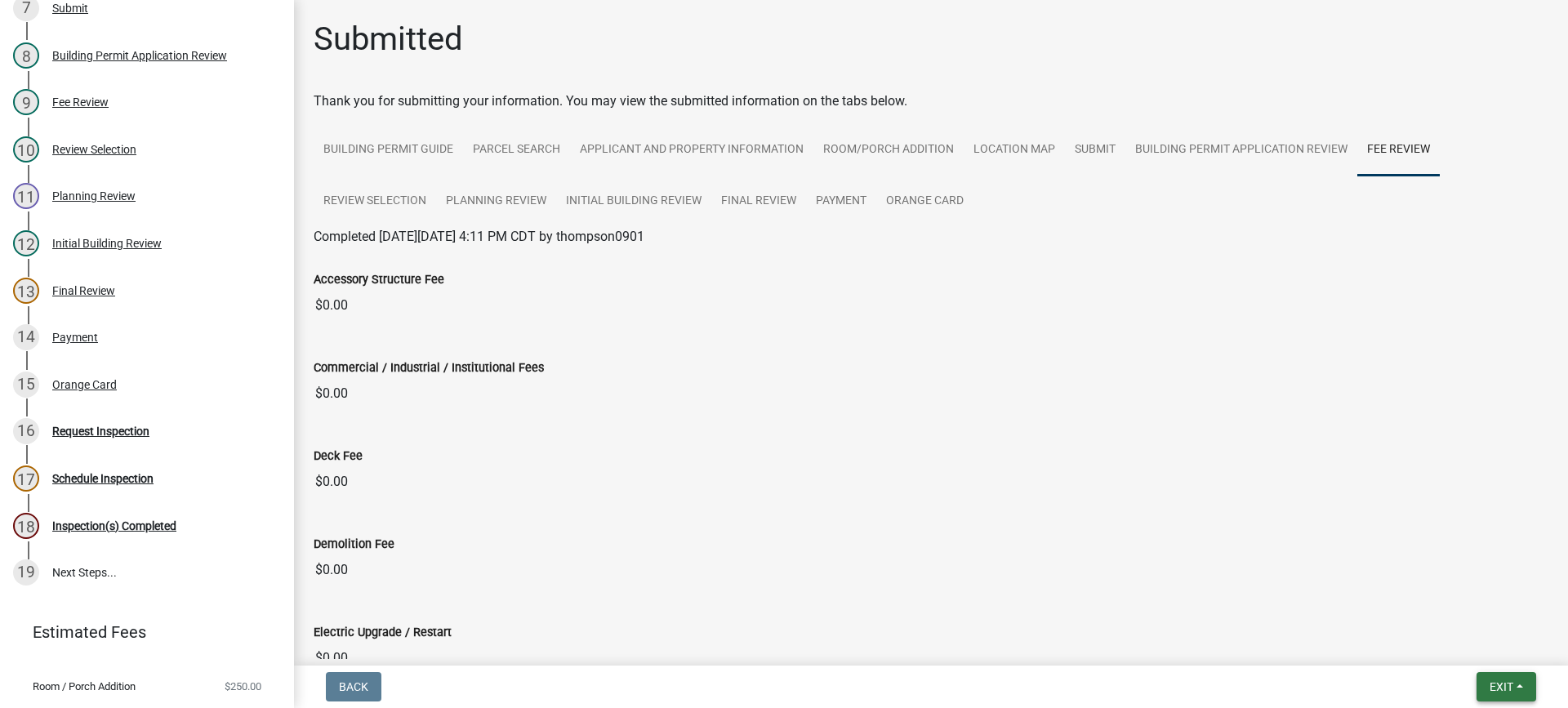
click at [1494, 685] on span "Exit" at bounding box center [1501, 686] width 24 height 13
click at [1489, 647] on button "Save & Exit" at bounding box center [1471, 644] width 130 height 39
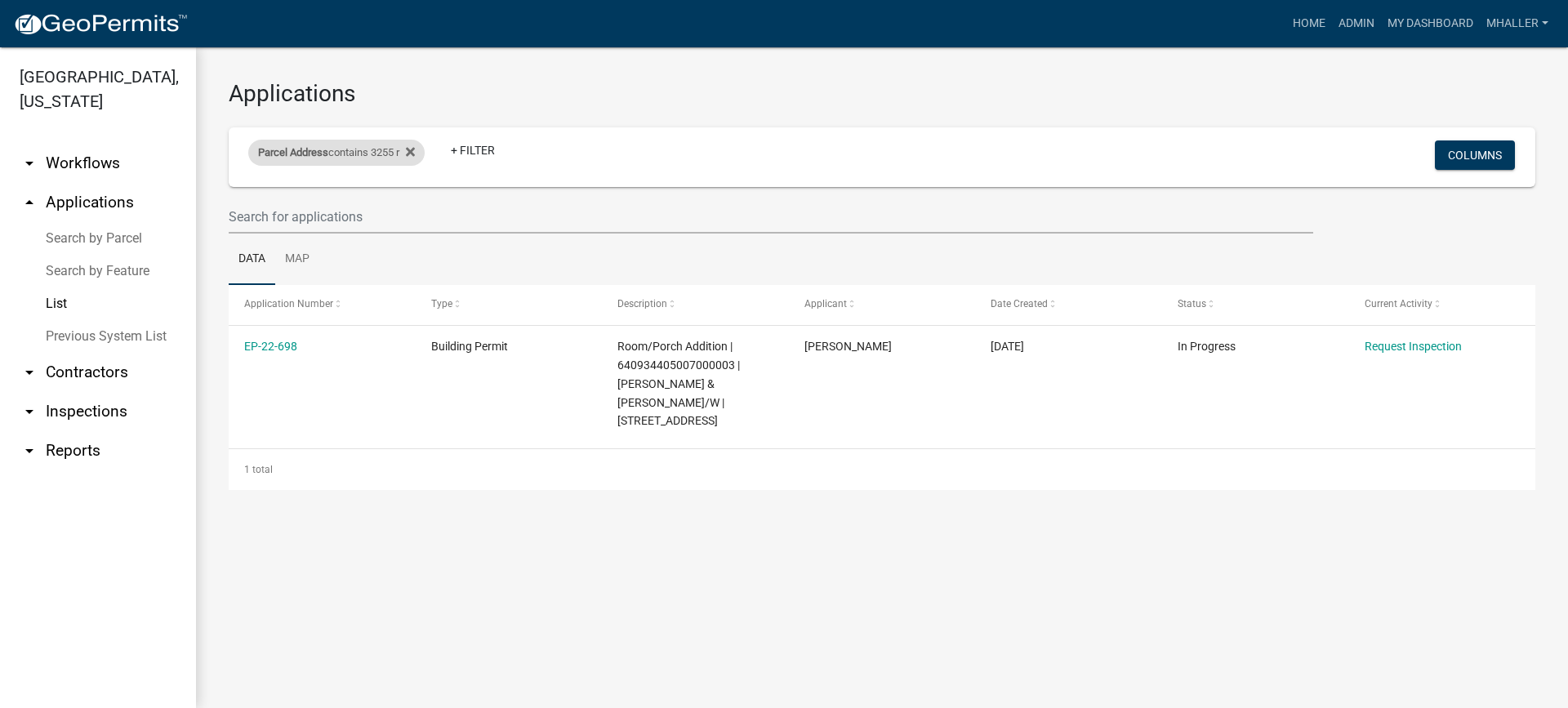
click at [352, 151] on div "Parcel Address contains 3255 r" at bounding box center [336, 152] width 176 height 26
click at [319, 215] on input "3255 r" at bounding box center [343, 214] width 150 height 34
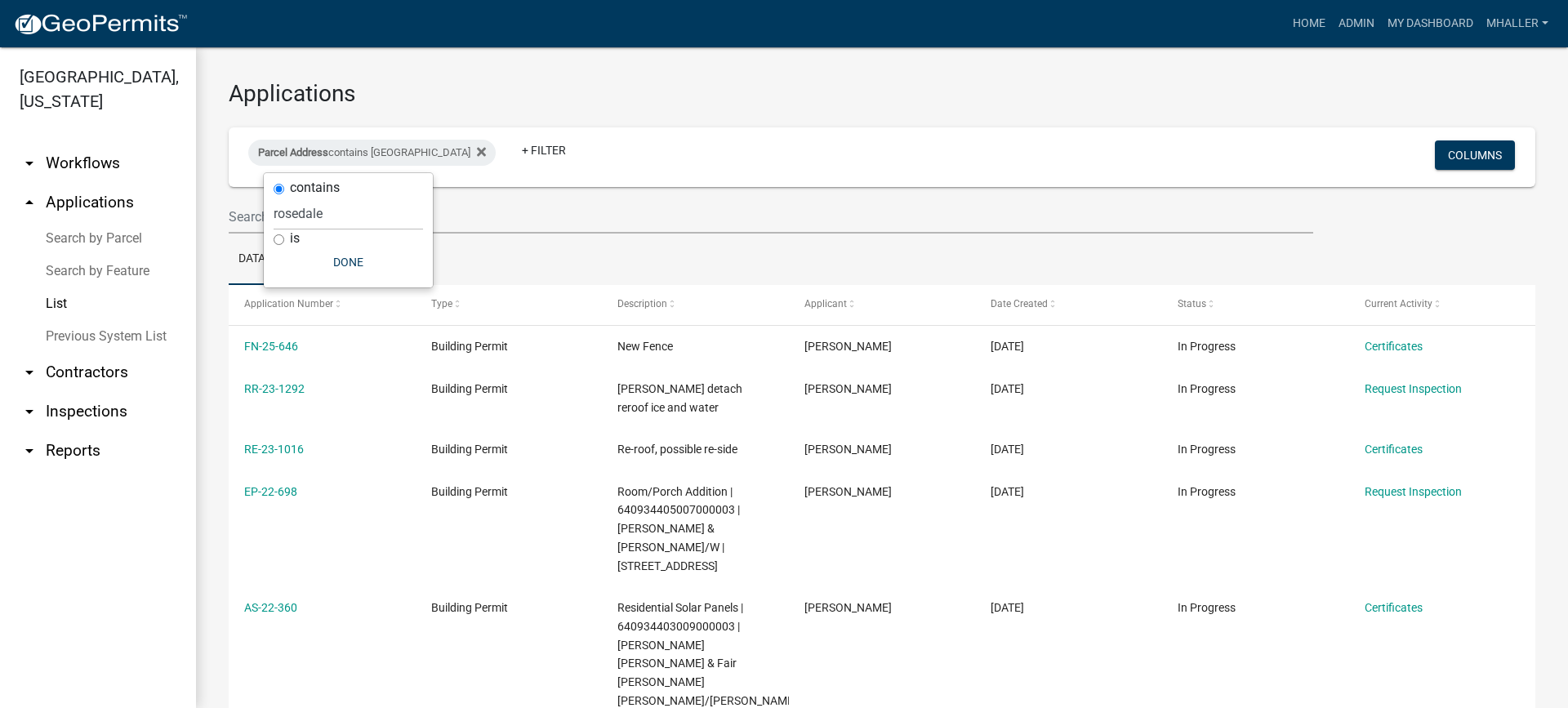
click at [166, 496] on ul "arrow_drop_down Workflows List arrow_drop_up Applications Search by Parcel Sear…" at bounding box center [98, 419] width 196 height 577
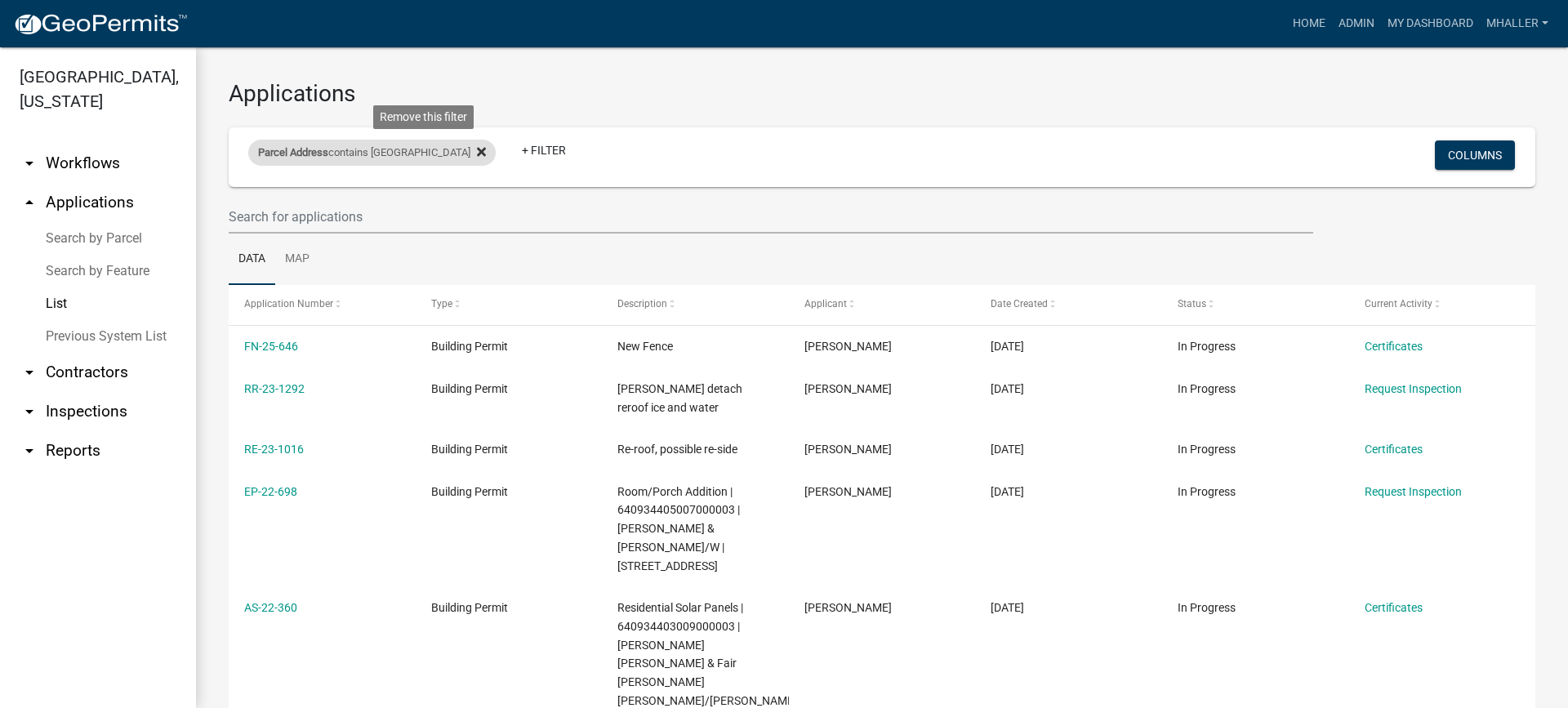
click at [477, 151] on icon at bounding box center [481, 151] width 9 height 13
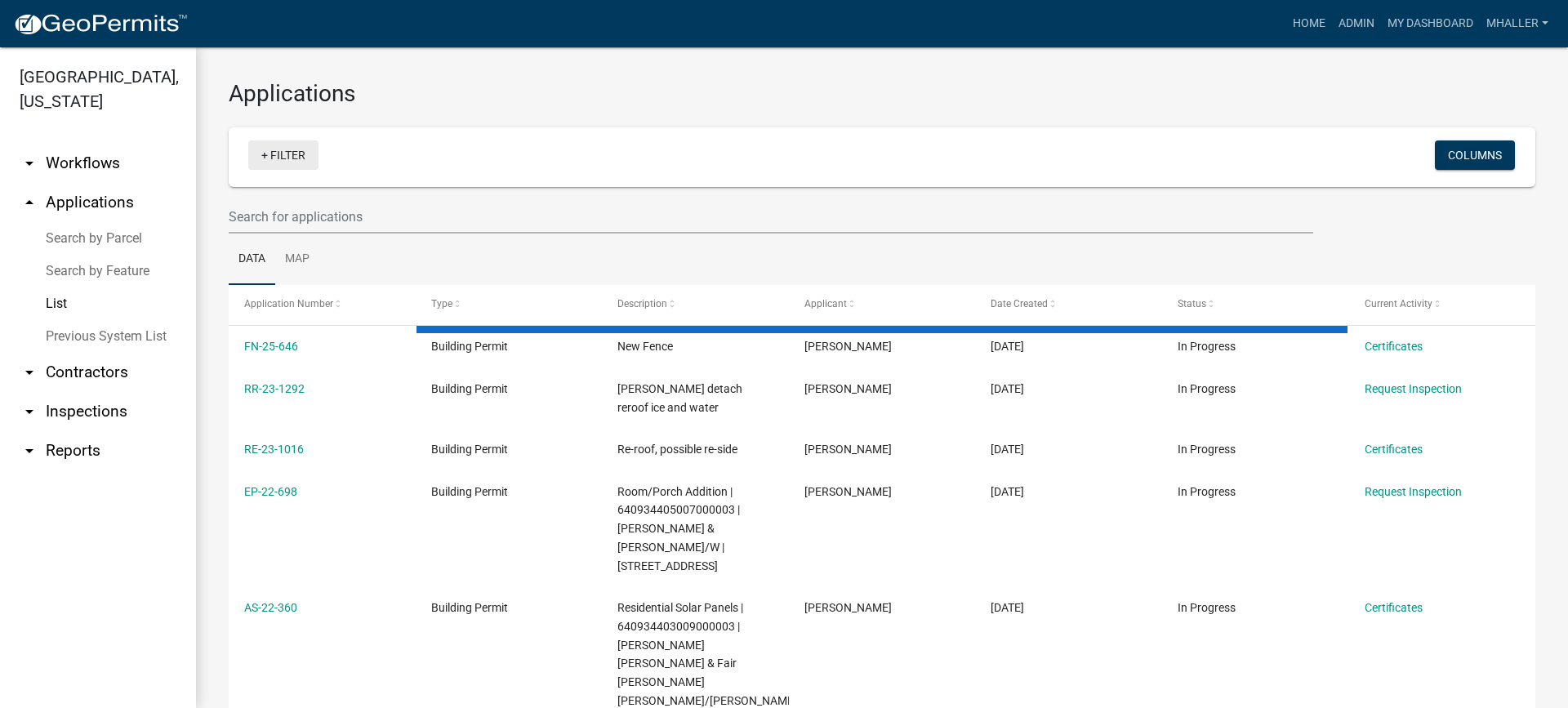
click at [284, 151] on link "+ Filter" at bounding box center [283, 155] width 70 height 30
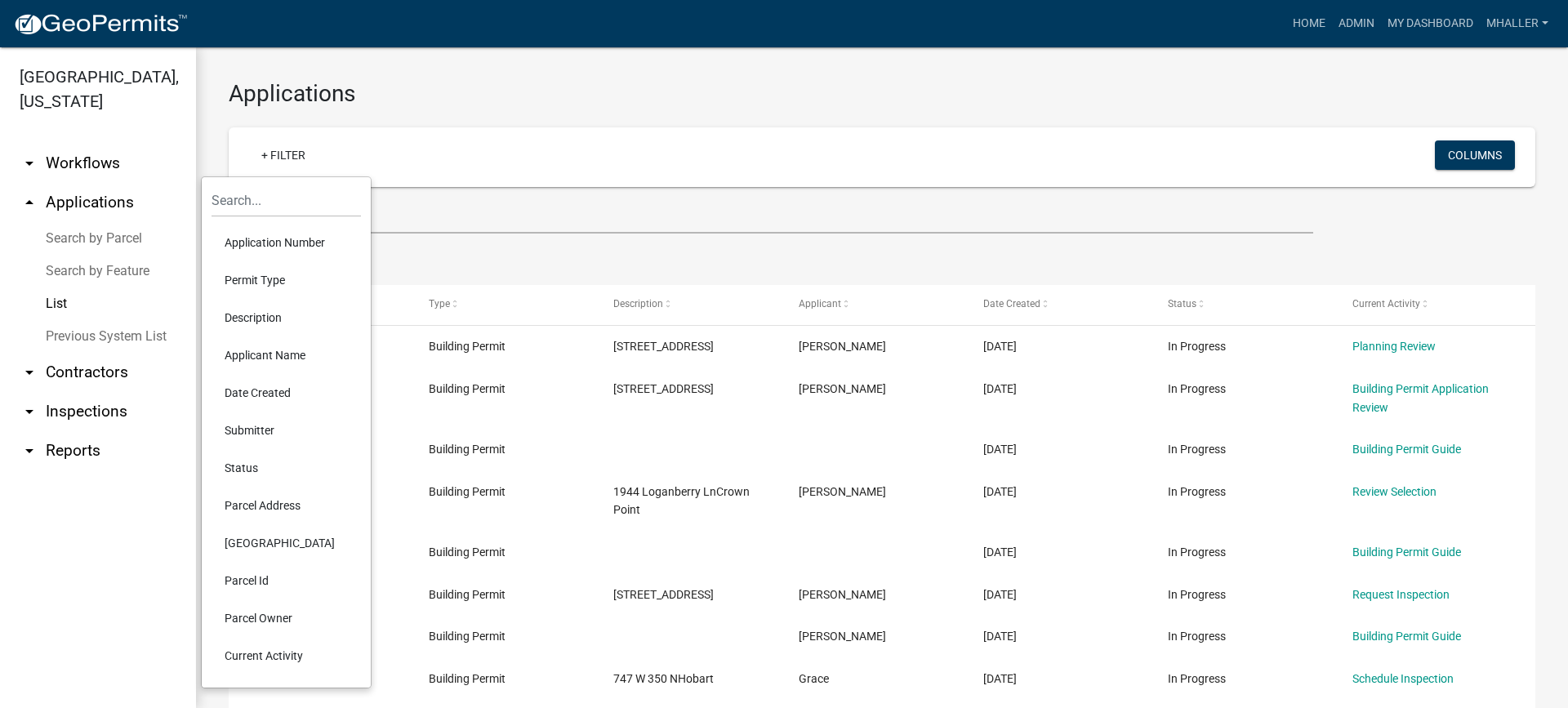
click at [277, 239] on li "Application Number" at bounding box center [286, 242] width 150 height 37
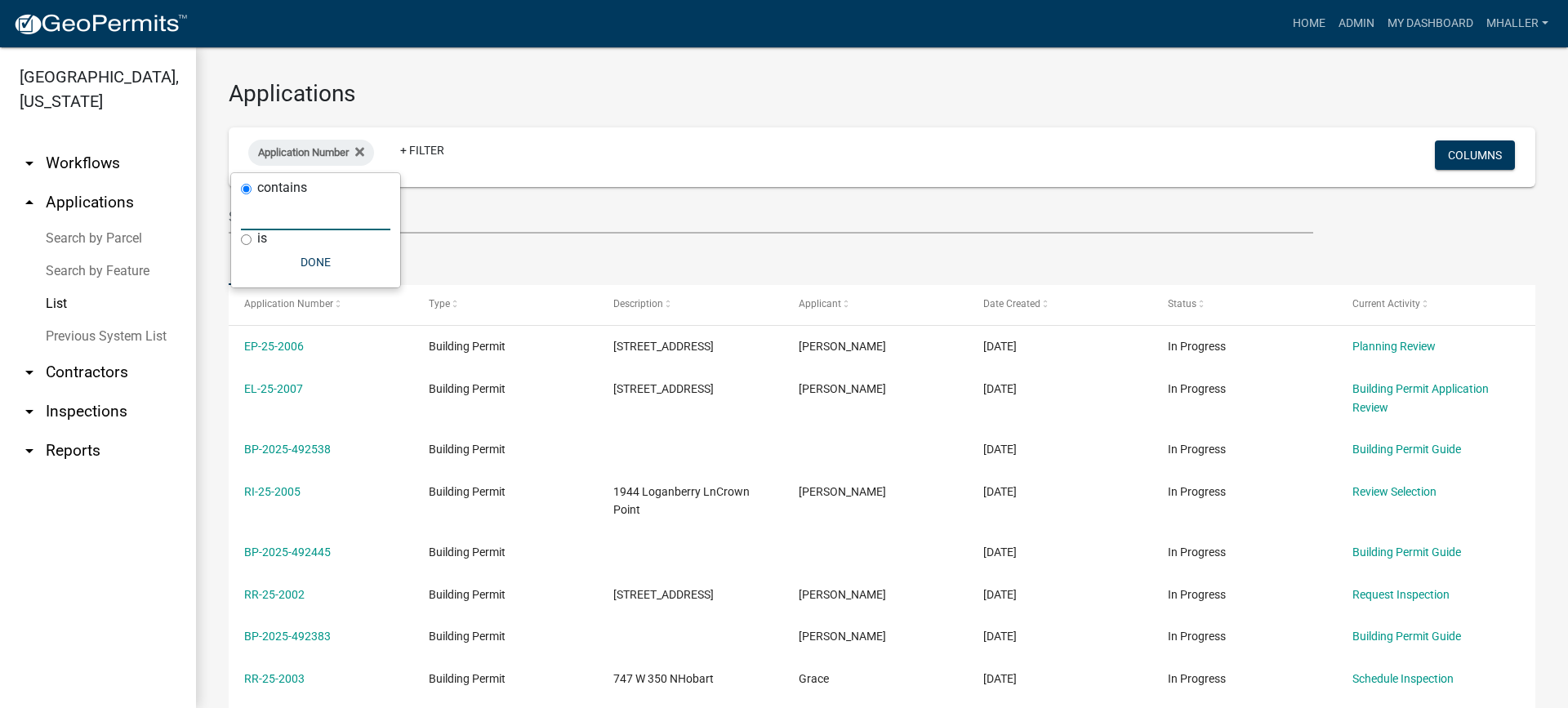
click at [297, 215] on input "text" at bounding box center [316, 214] width 150 height 34
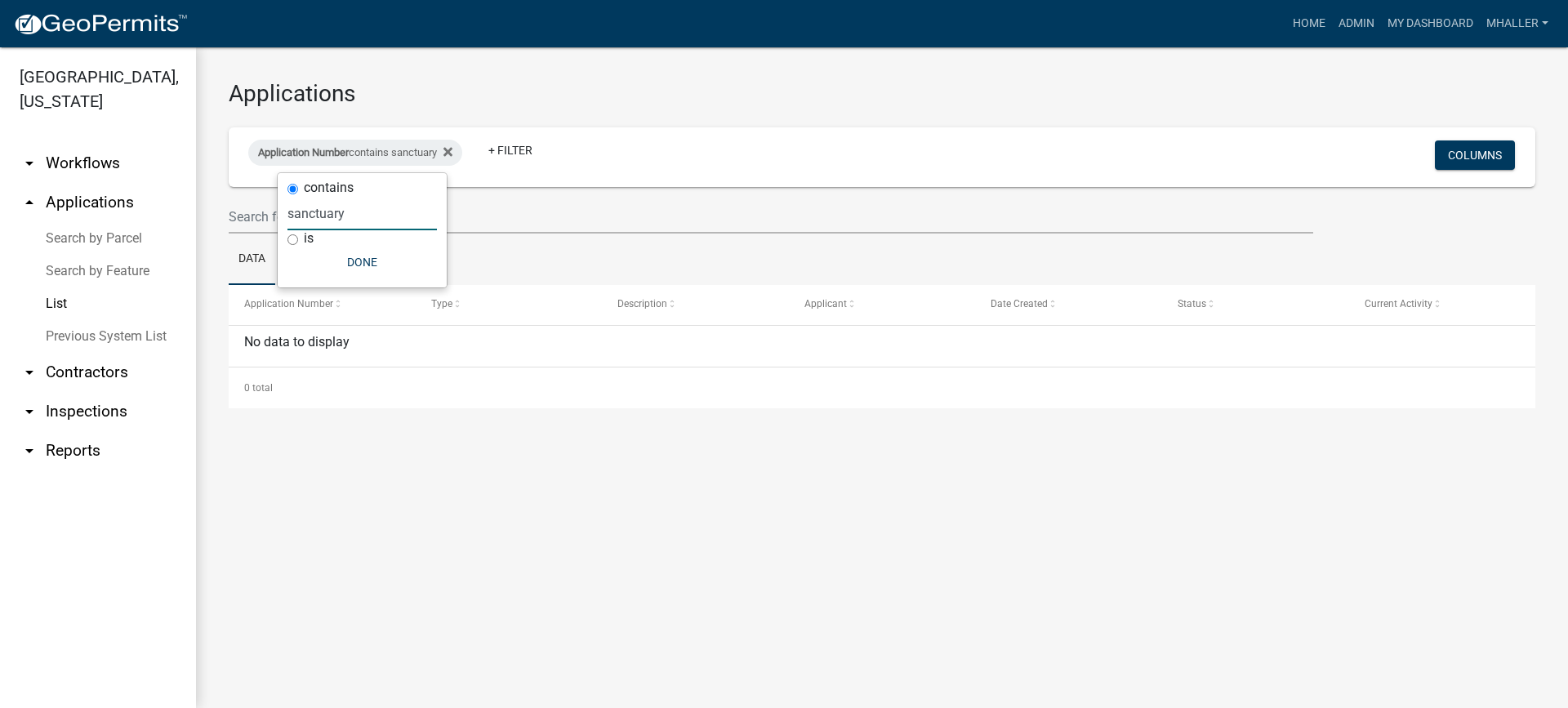
drag, startPoint x: 258, startPoint y: 206, endPoint x: 91, endPoint y: 225, distance: 168.1
click at [91, 225] on body "Internet Explorer does NOT work with GeoPermits. Get a new browser for more sec…" at bounding box center [784, 354] width 1568 height 708
click at [418, 151] on icon at bounding box center [413, 151] width 9 height 9
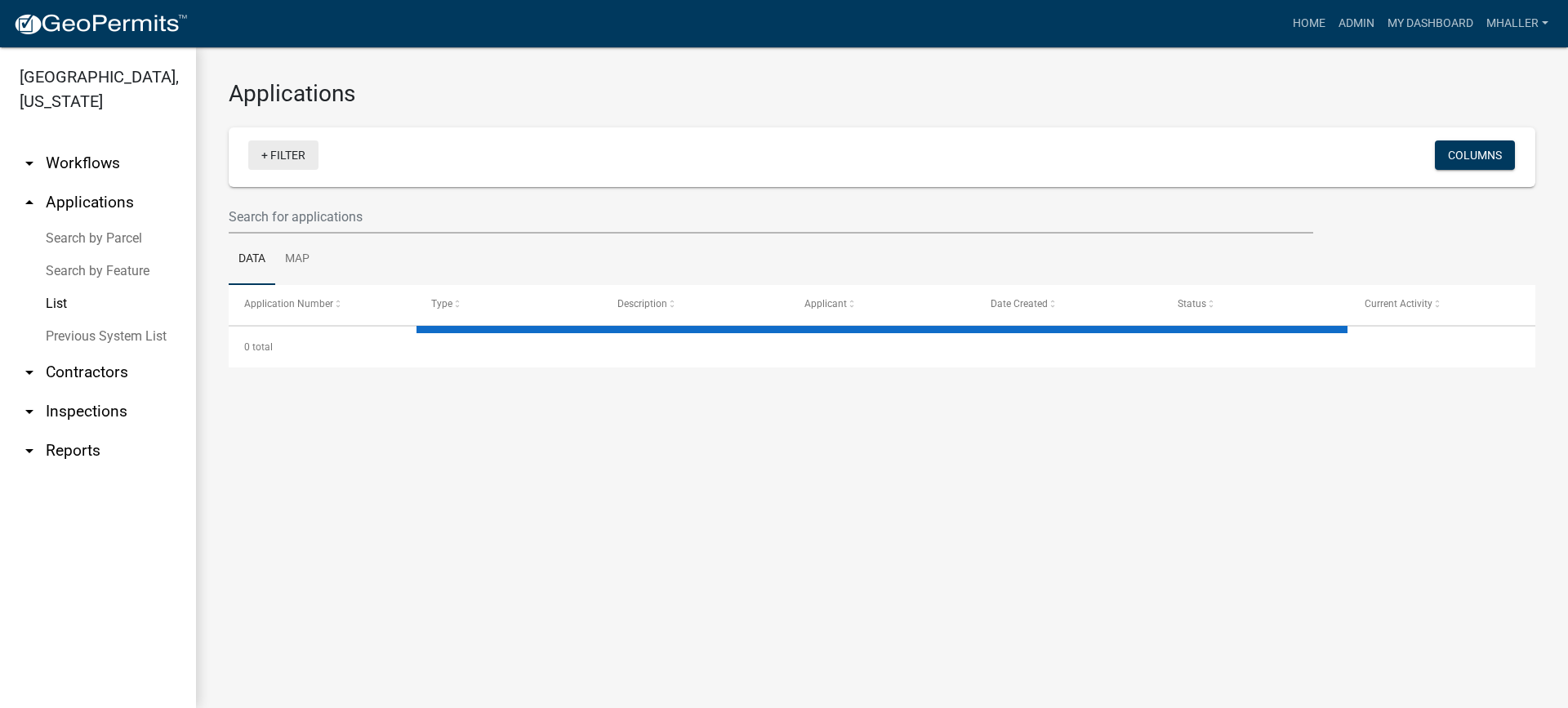
click at [292, 148] on link "+ Filter" at bounding box center [283, 155] width 70 height 30
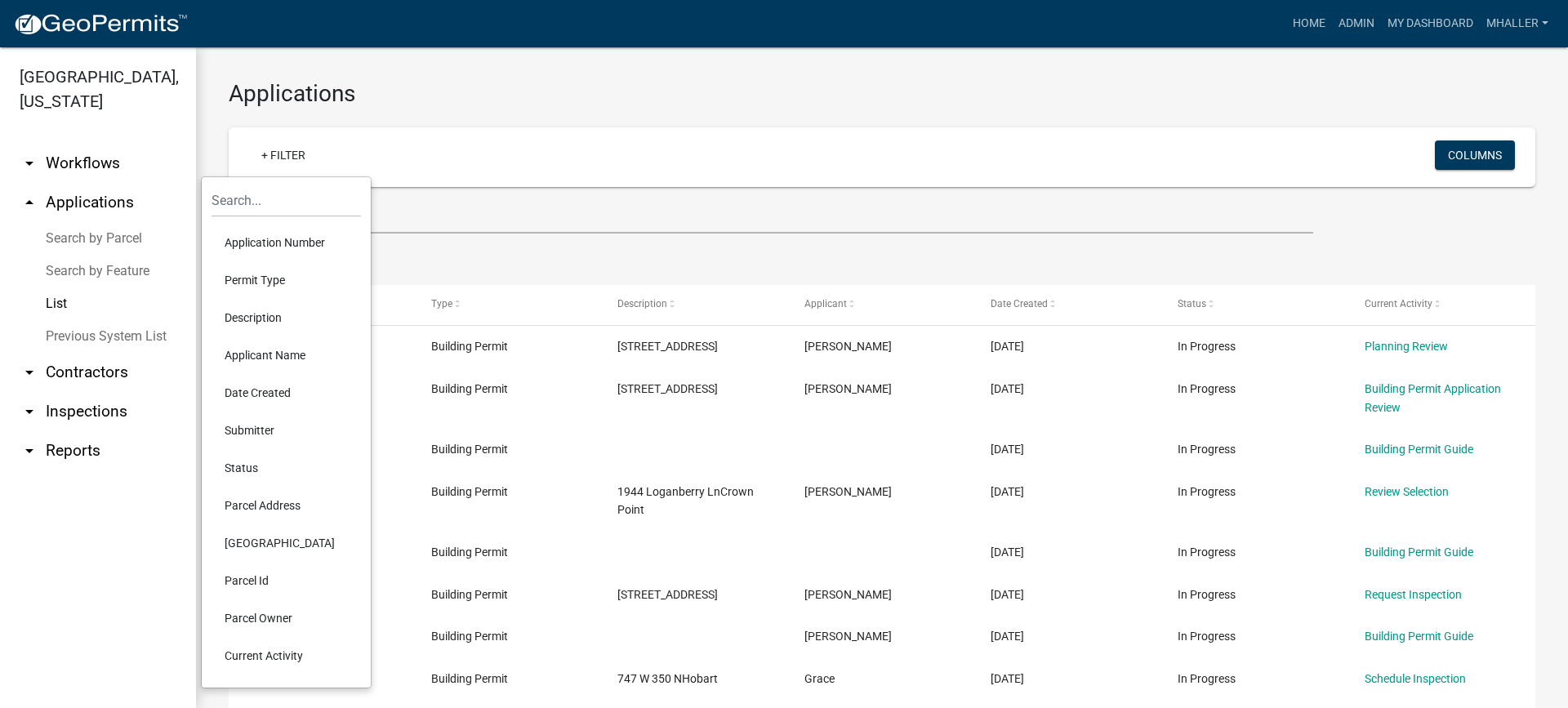
click at [267, 508] on li "Parcel Address" at bounding box center [286, 505] width 150 height 37
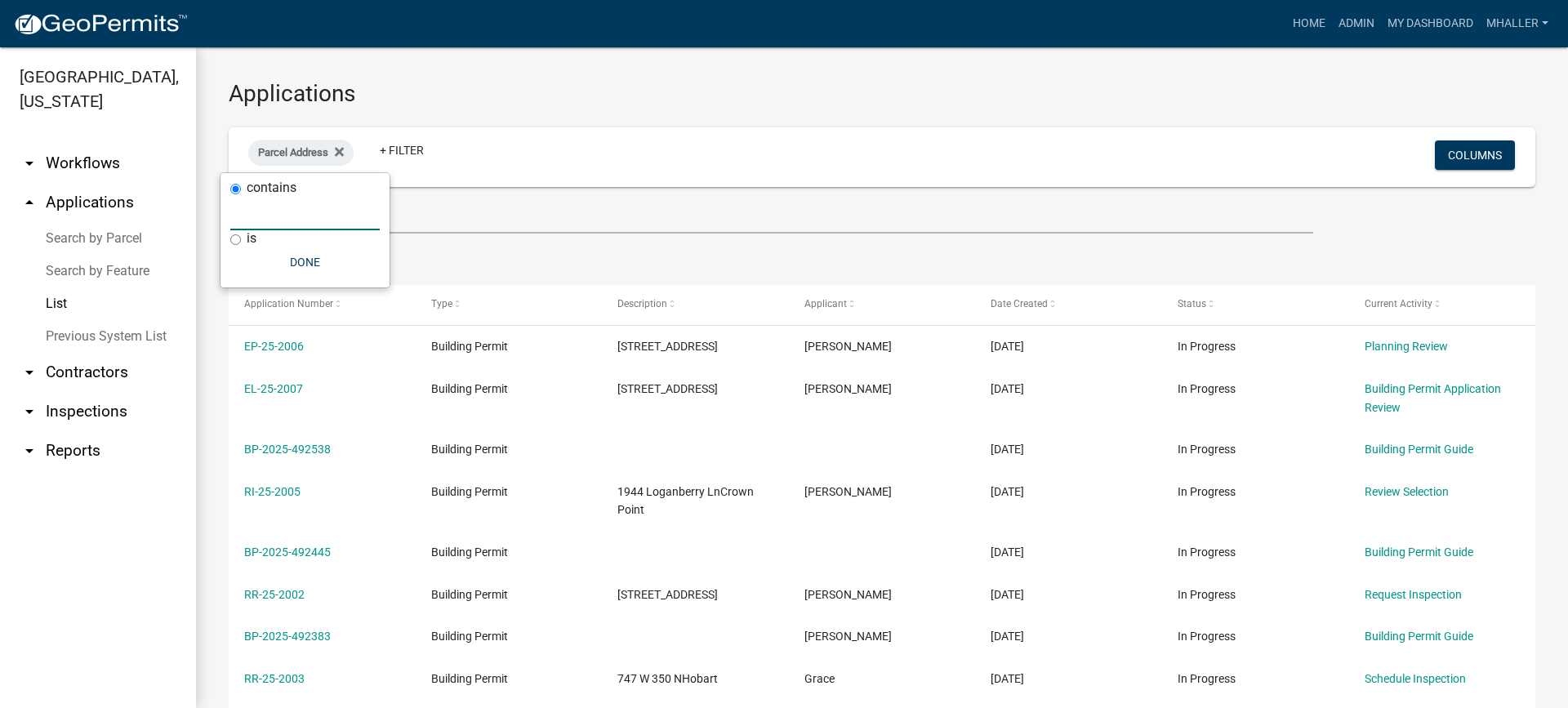
click at [267, 201] on input "text" at bounding box center [305, 214] width 150 height 34
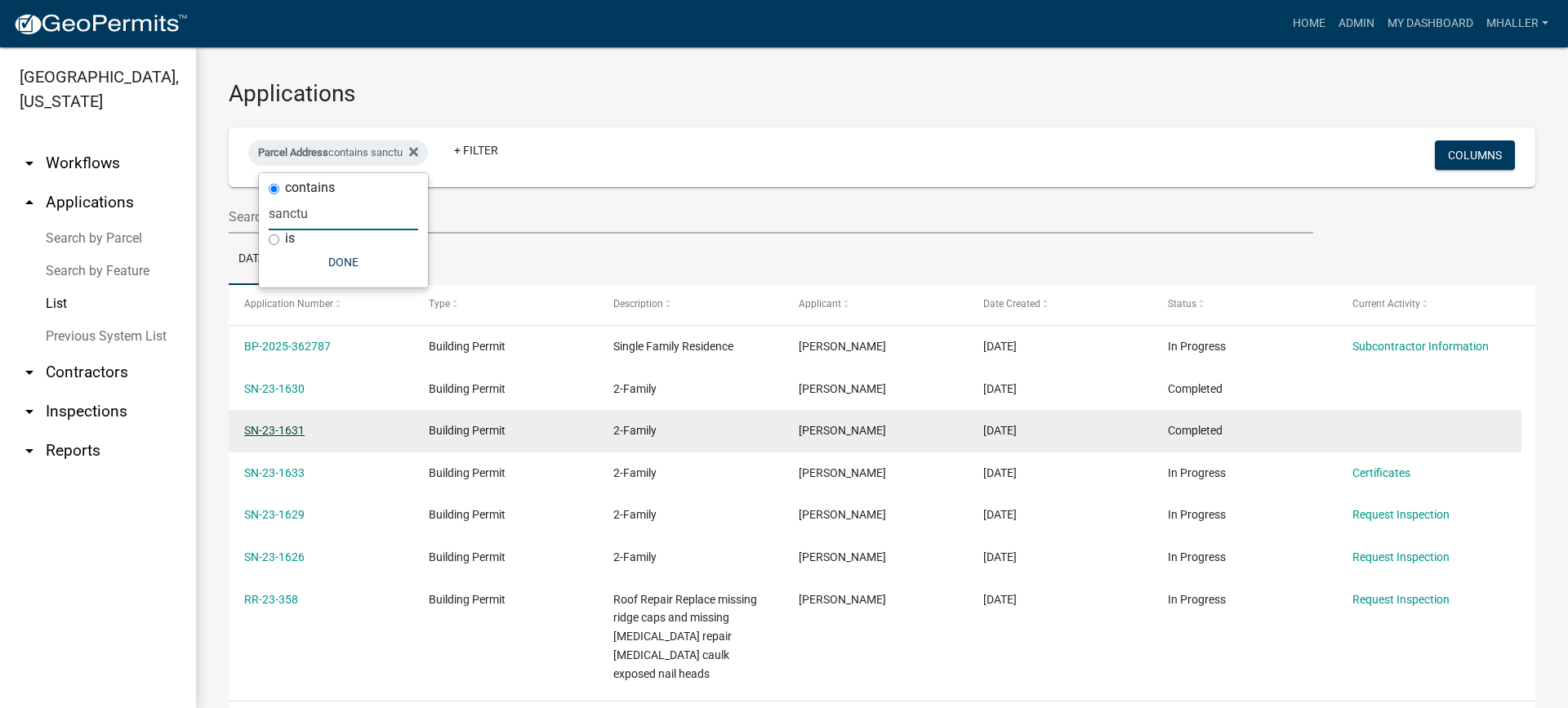
click at [288, 431] on link "SN-23-1631" at bounding box center [274, 430] width 60 height 13
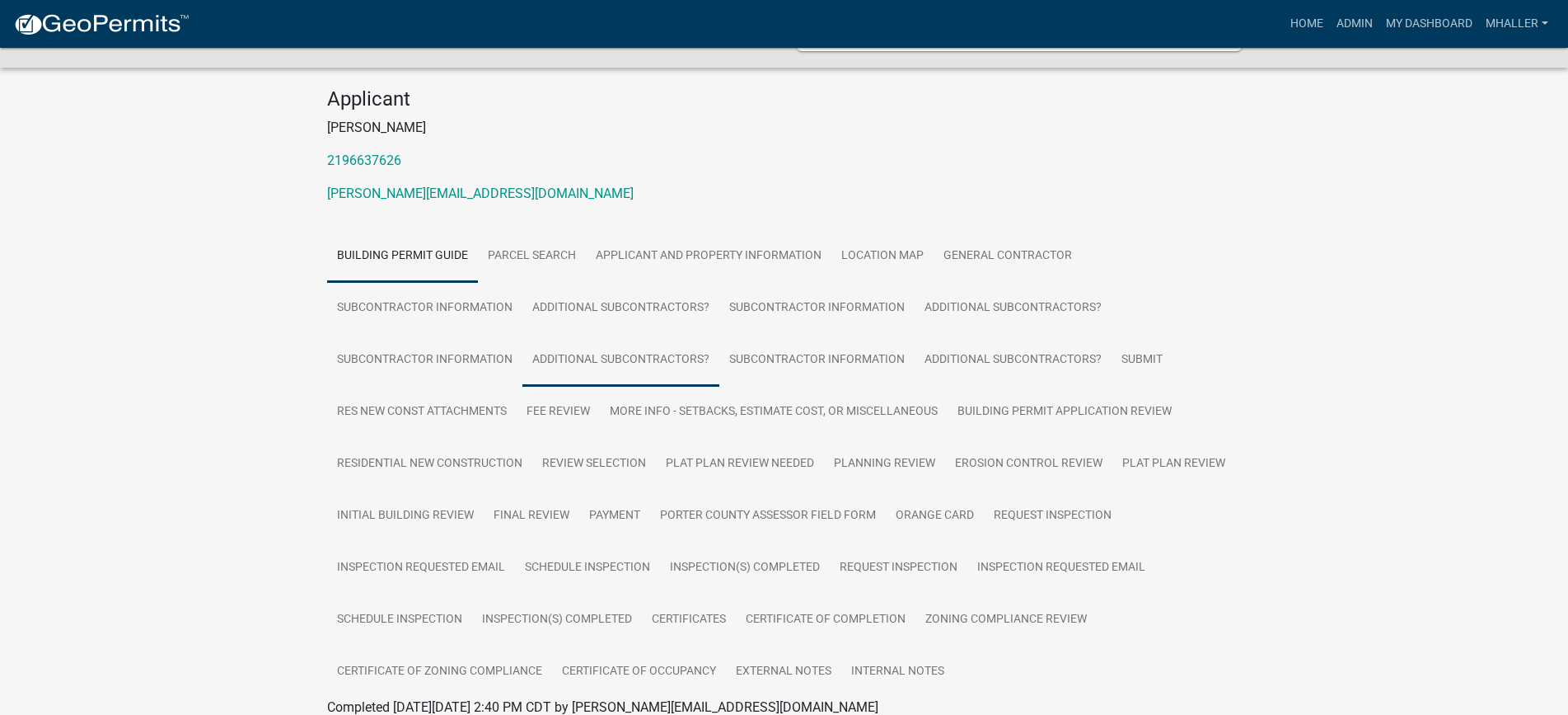
scroll to position [248, 0]
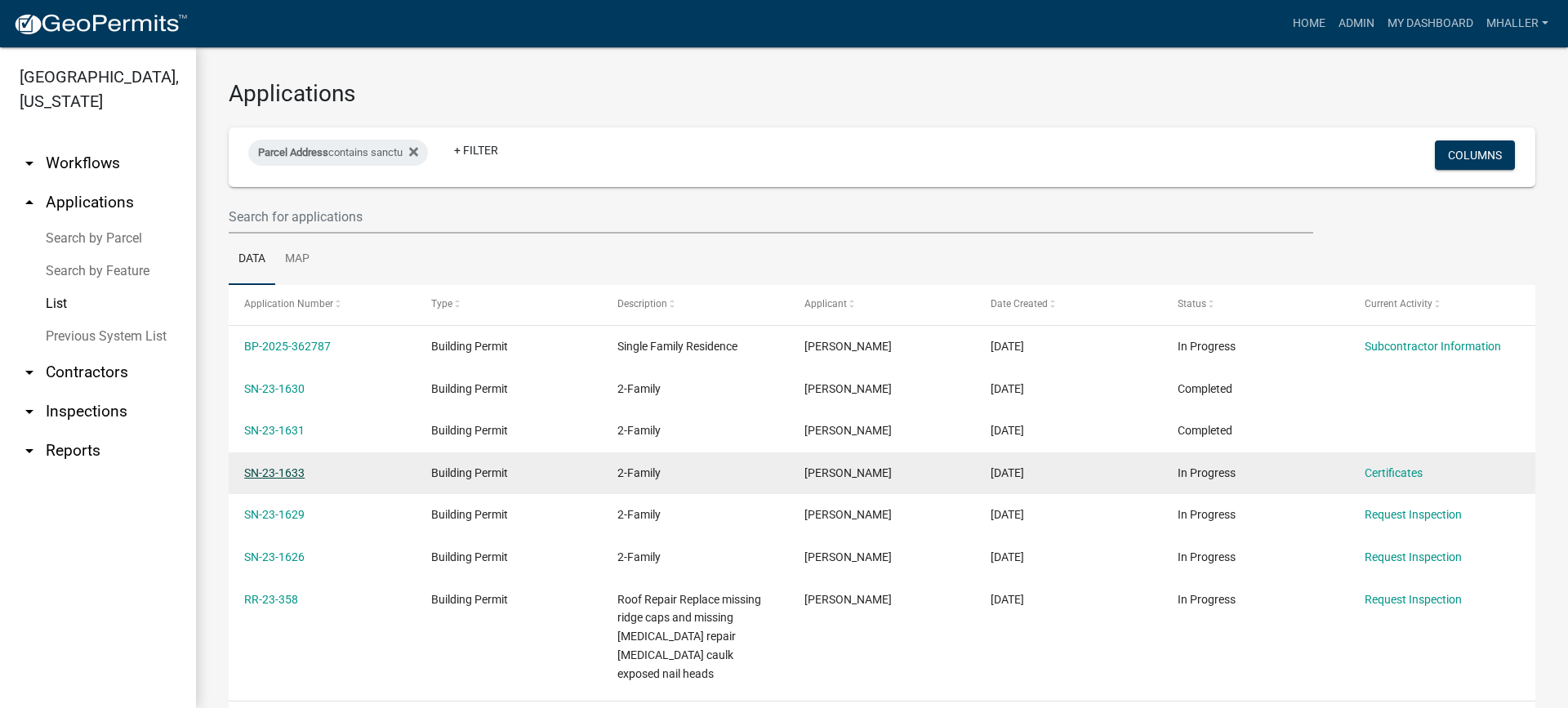
click at [291, 473] on link "SN-23-1633" at bounding box center [274, 472] width 60 height 13
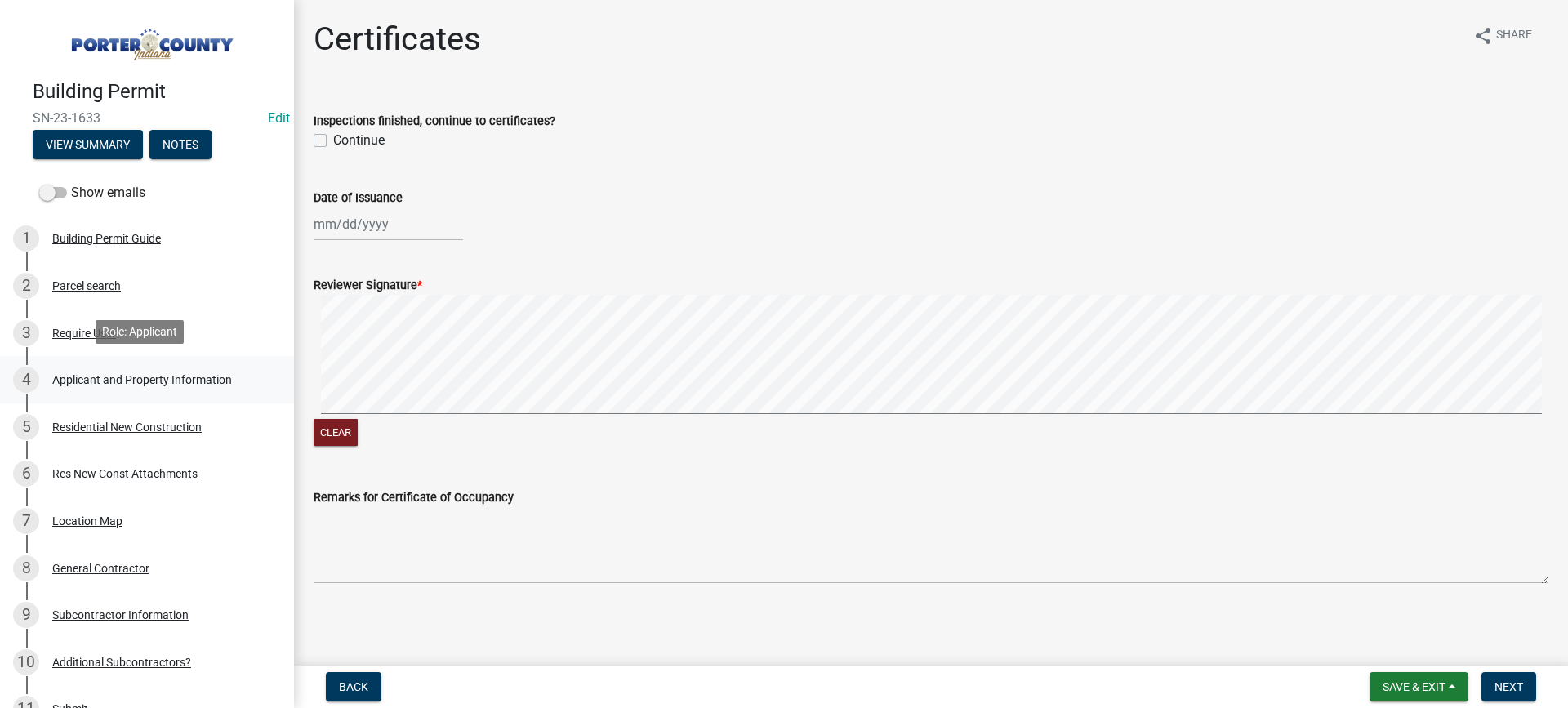
click at [146, 376] on div "Applicant and Property Information" at bounding box center [142, 380] width 179 height 12
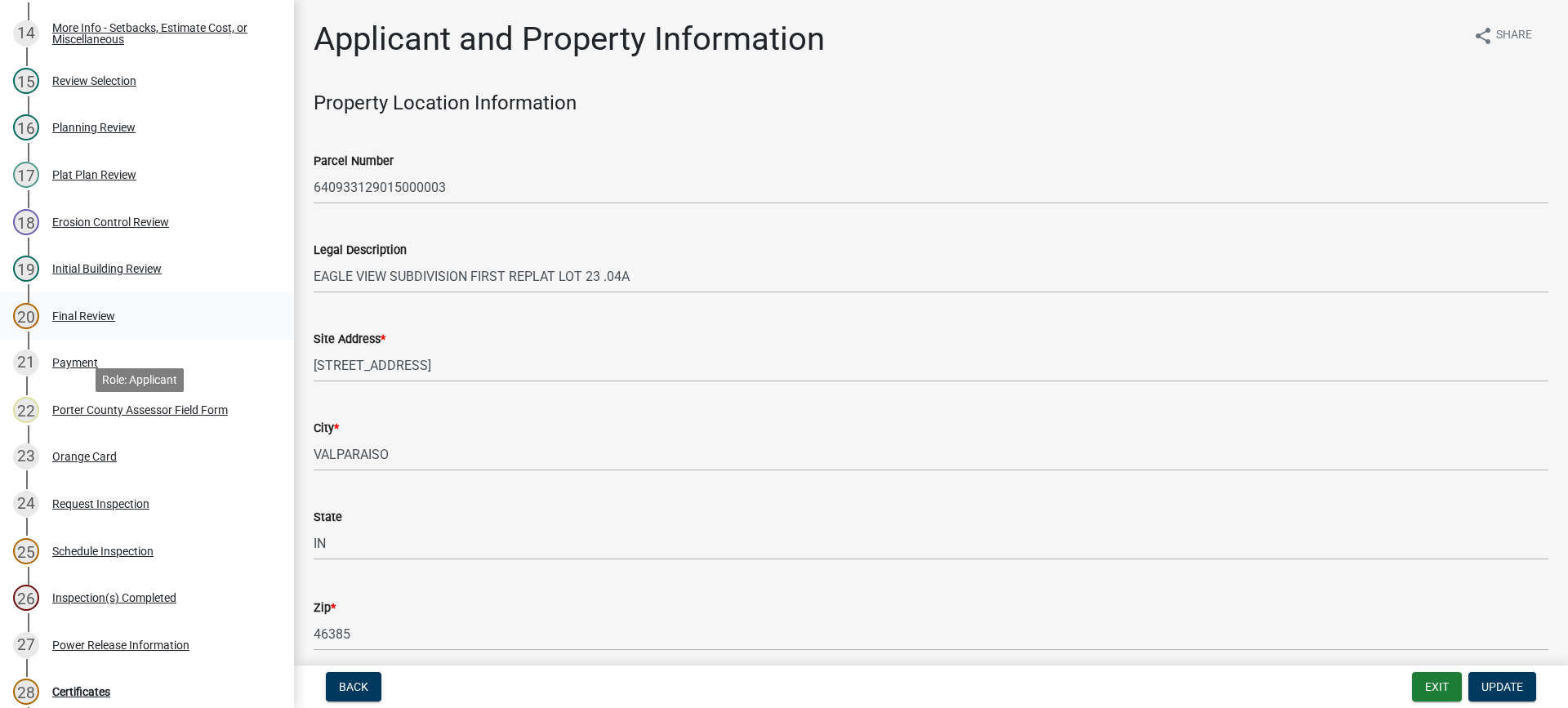
scroll to position [1208, 0]
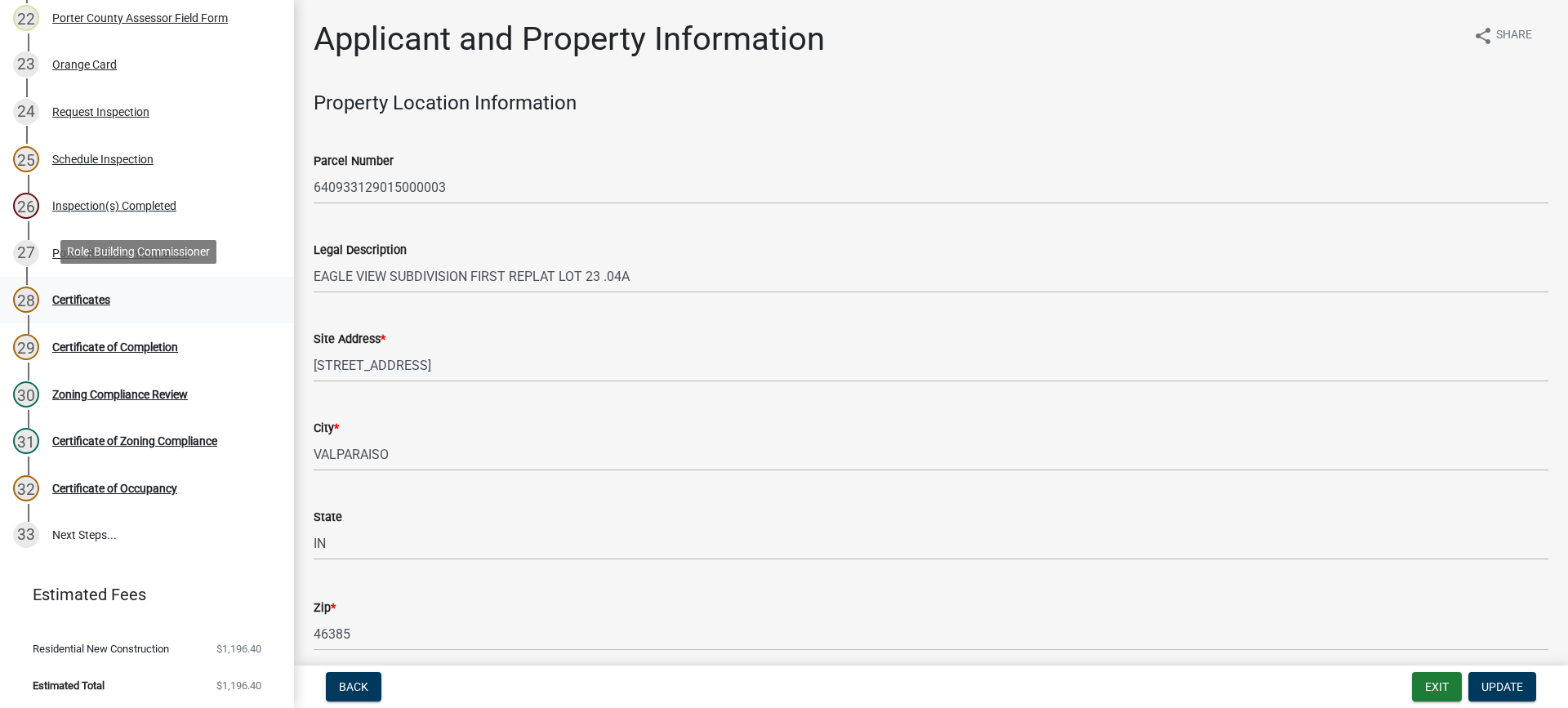
click at [75, 295] on div "Certificates" at bounding box center [81, 299] width 58 height 12
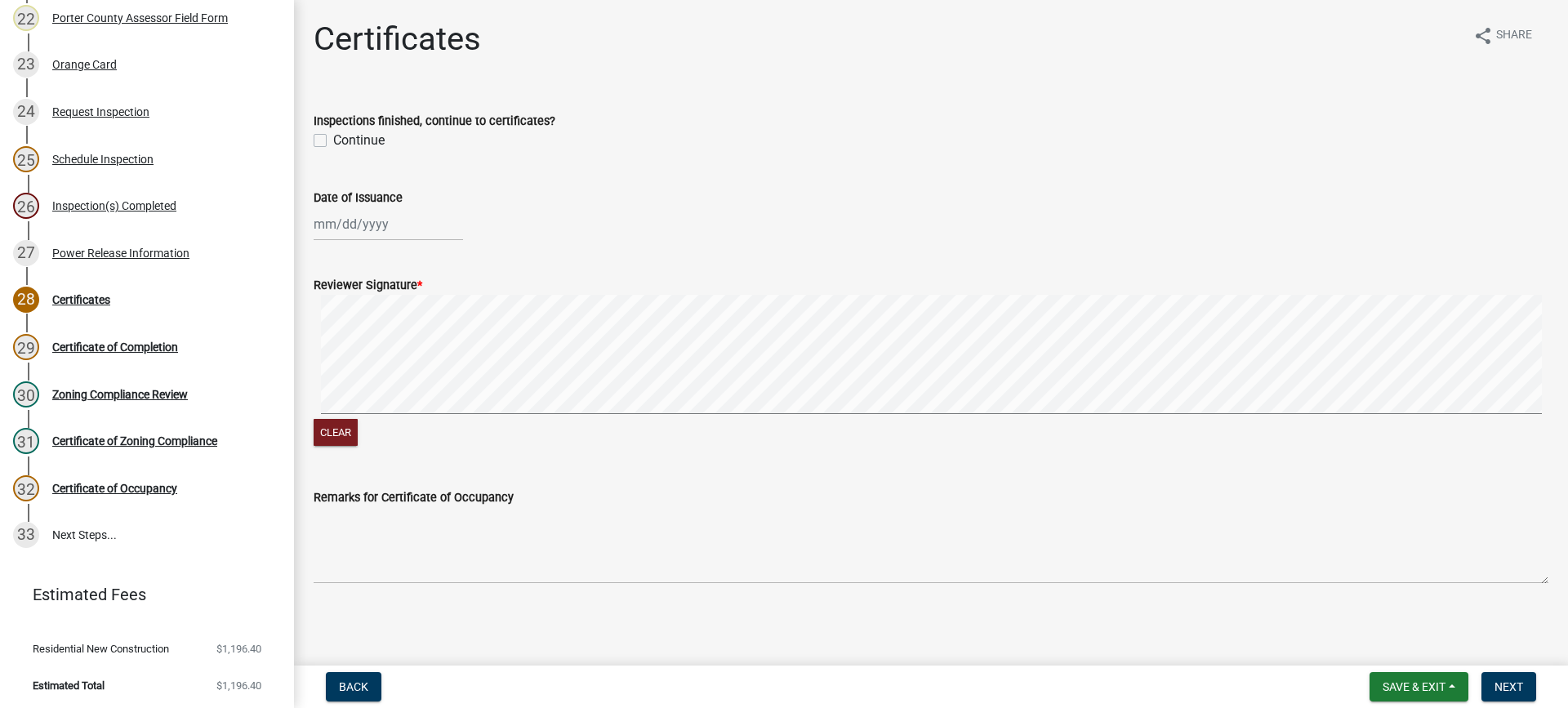
click at [333, 141] on label "Continue" at bounding box center [359, 140] width 52 height 19
click at [333, 141] on input "Continue" at bounding box center [338, 135] width 11 height 11
drag, startPoint x: 365, startPoint y: 219, endPoint x: 373, endPoint y: 233, distance: 16.1
click at [365, 219] on div "[PERSON_NAME] Feb Mar Apr [PERSON_NAME][DATE] Oct Nov [DATE] 1526 1527 1528 152…" at bounding box center [388, 224] width 150 height 34
click at [355, 362] on div "14" at bounding box center [355, 363] width 26 height 26
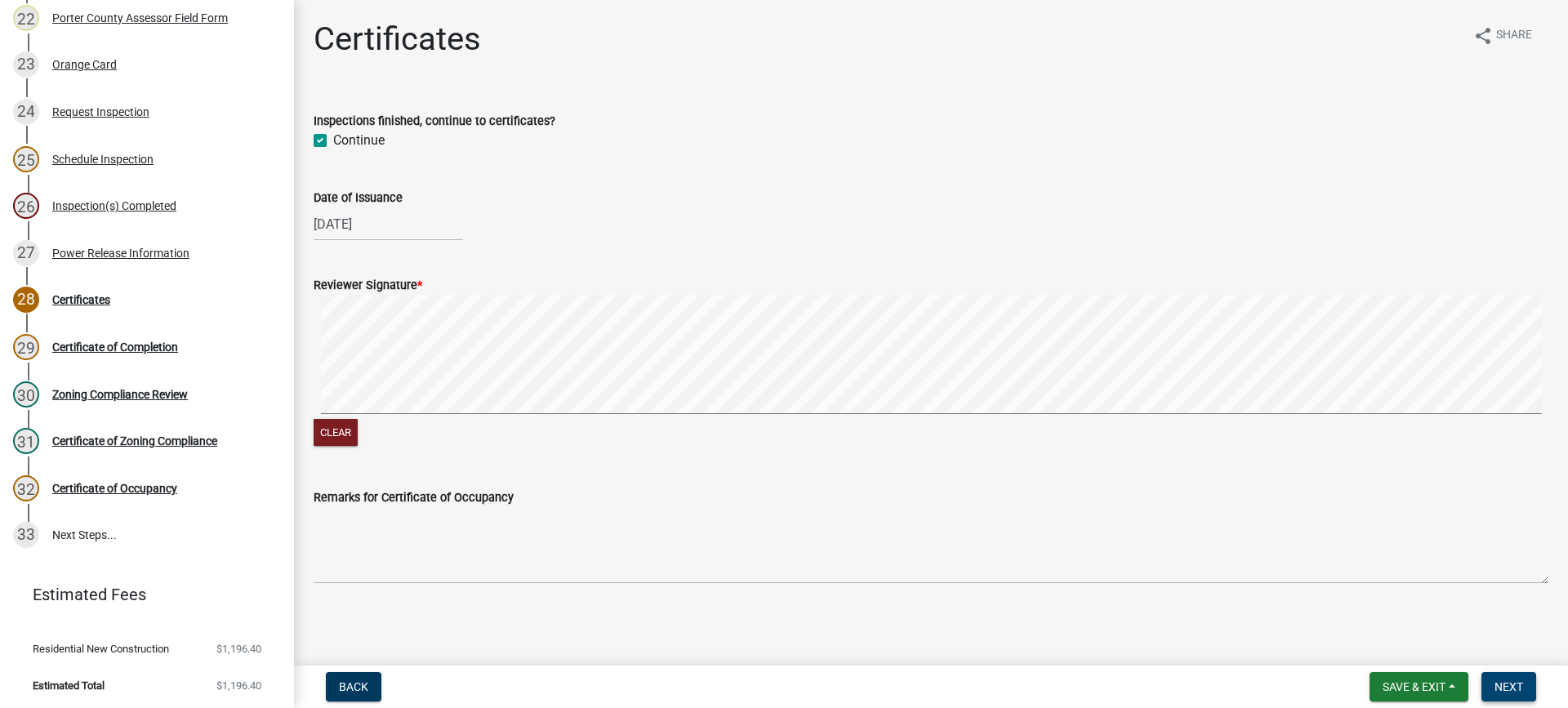
click at [1495, 678] on button "Next" at bounding box center [1509, 686] width 55 height 30
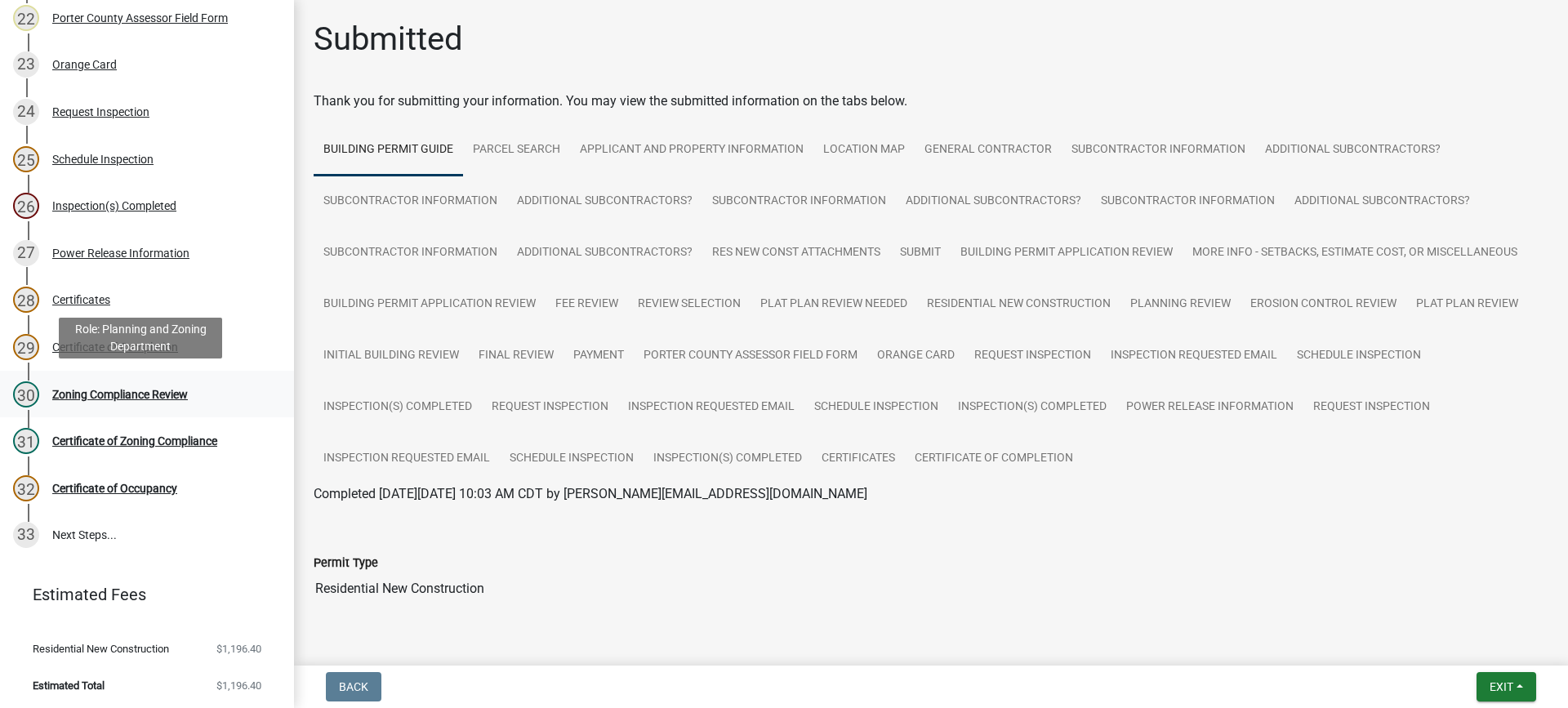
click at [138, 388] on div "Zoning Compliance Review" at bounding box center [120, 394] width 135 height 12
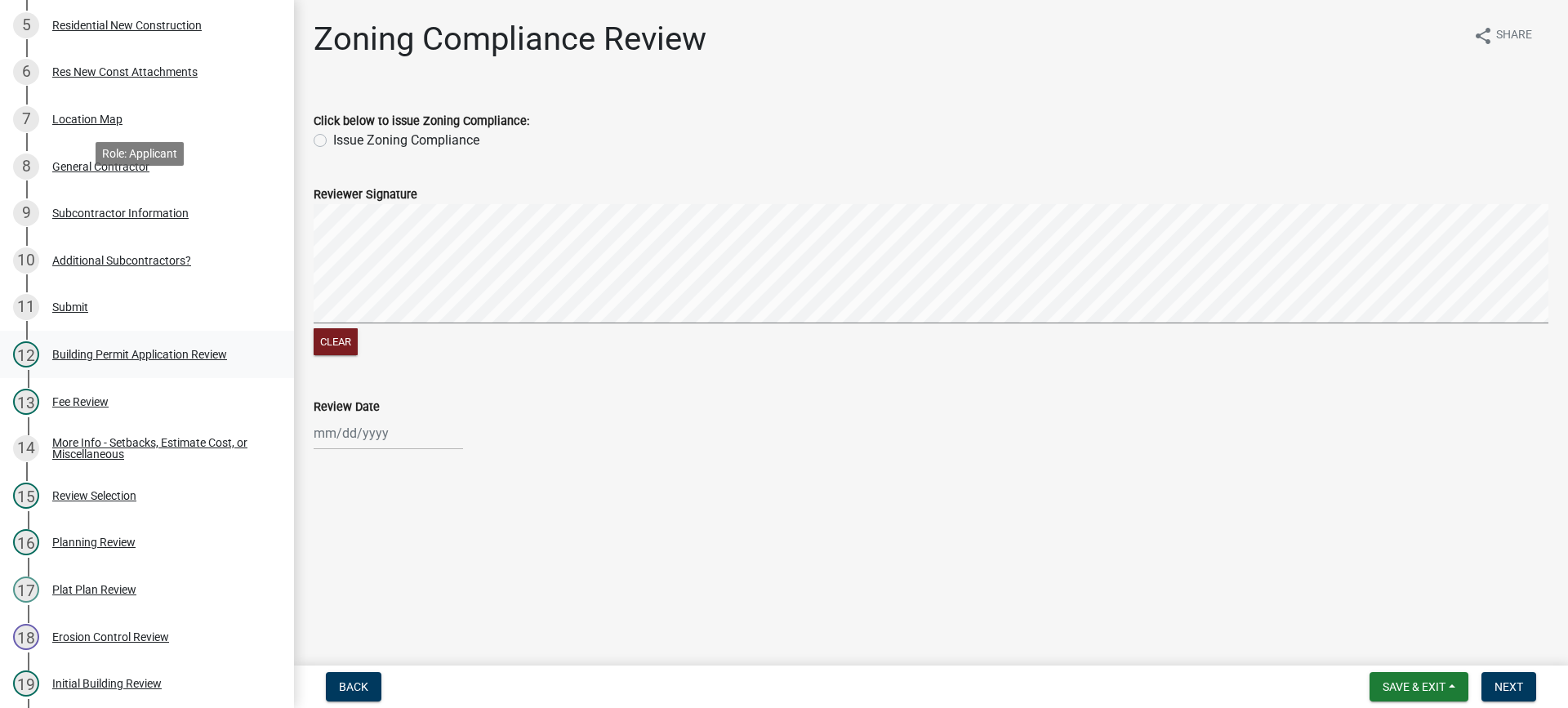
scroll to position [147, 0]
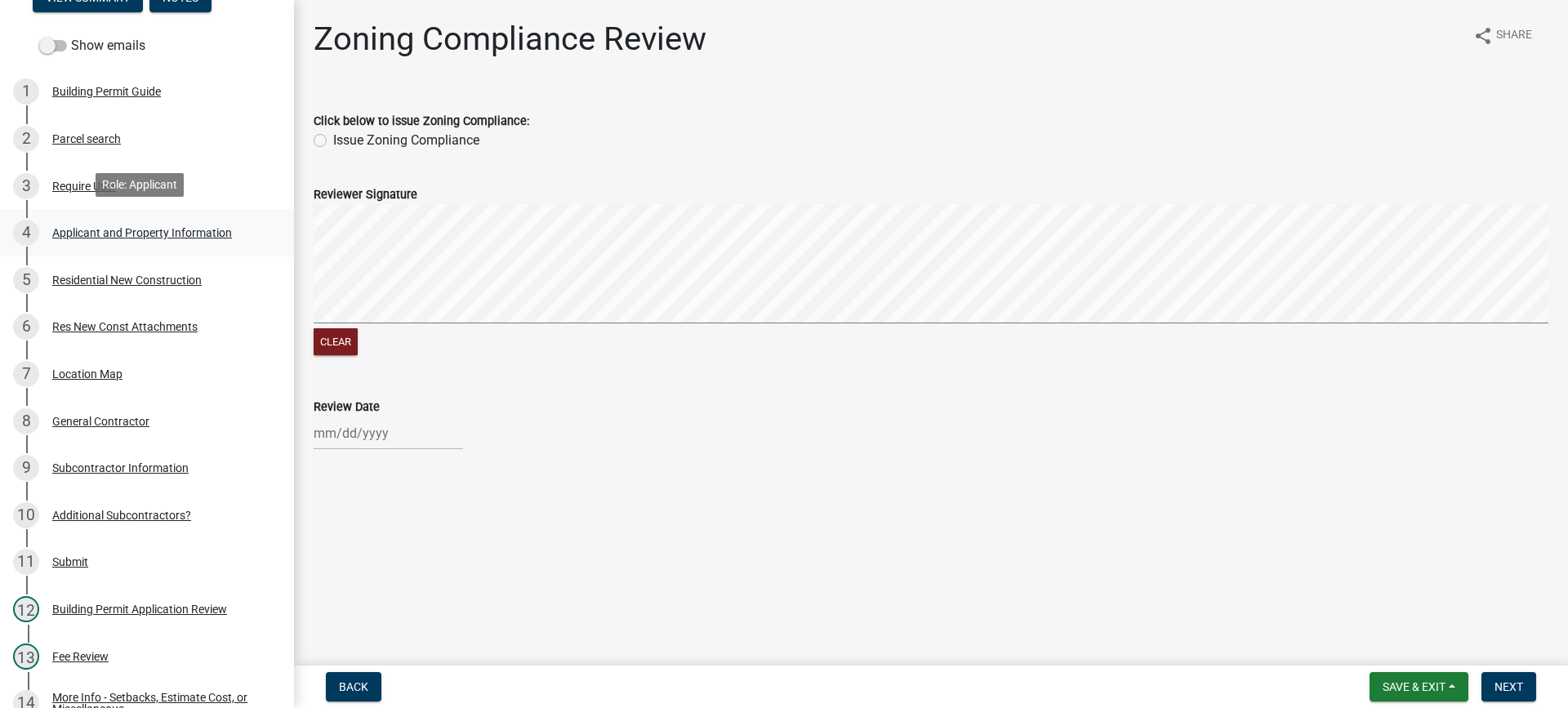
click at [95, 228] on div "Applicant and Property Information" at bounding box center [142, 233] width 179 height 12
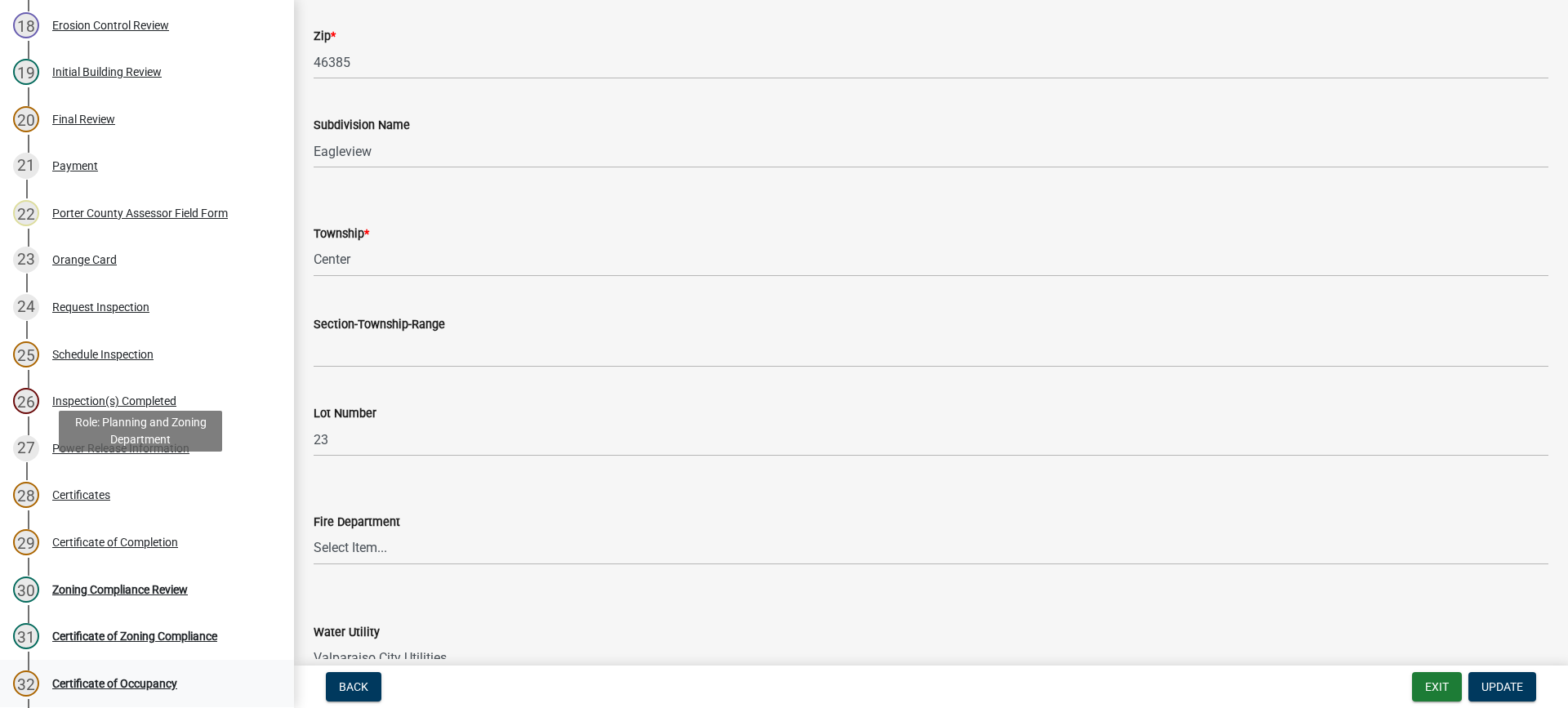
scroll to position [1208, 0]
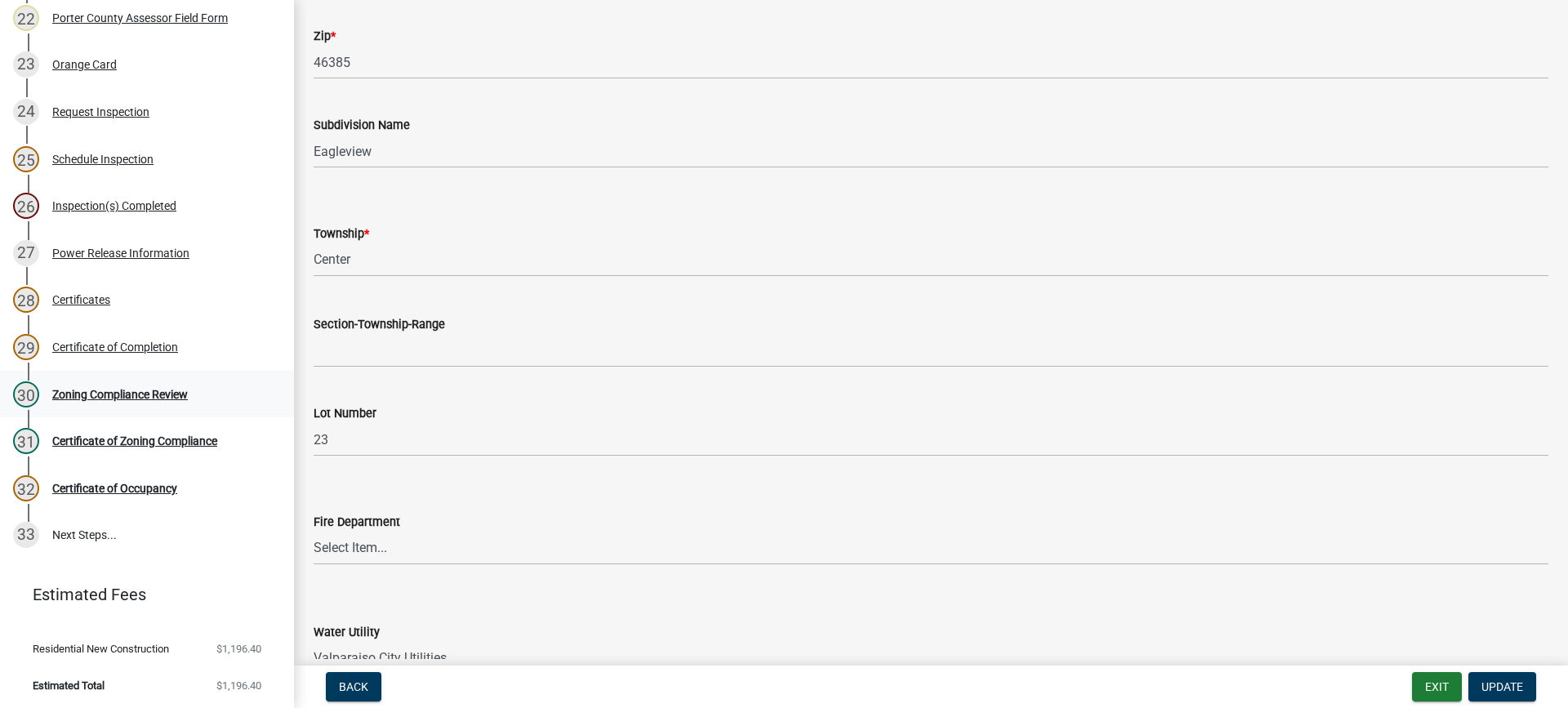
click at [105, 389] on div "Zoning Compliance Review" at bounding box center [120, 394] width 135 height 12
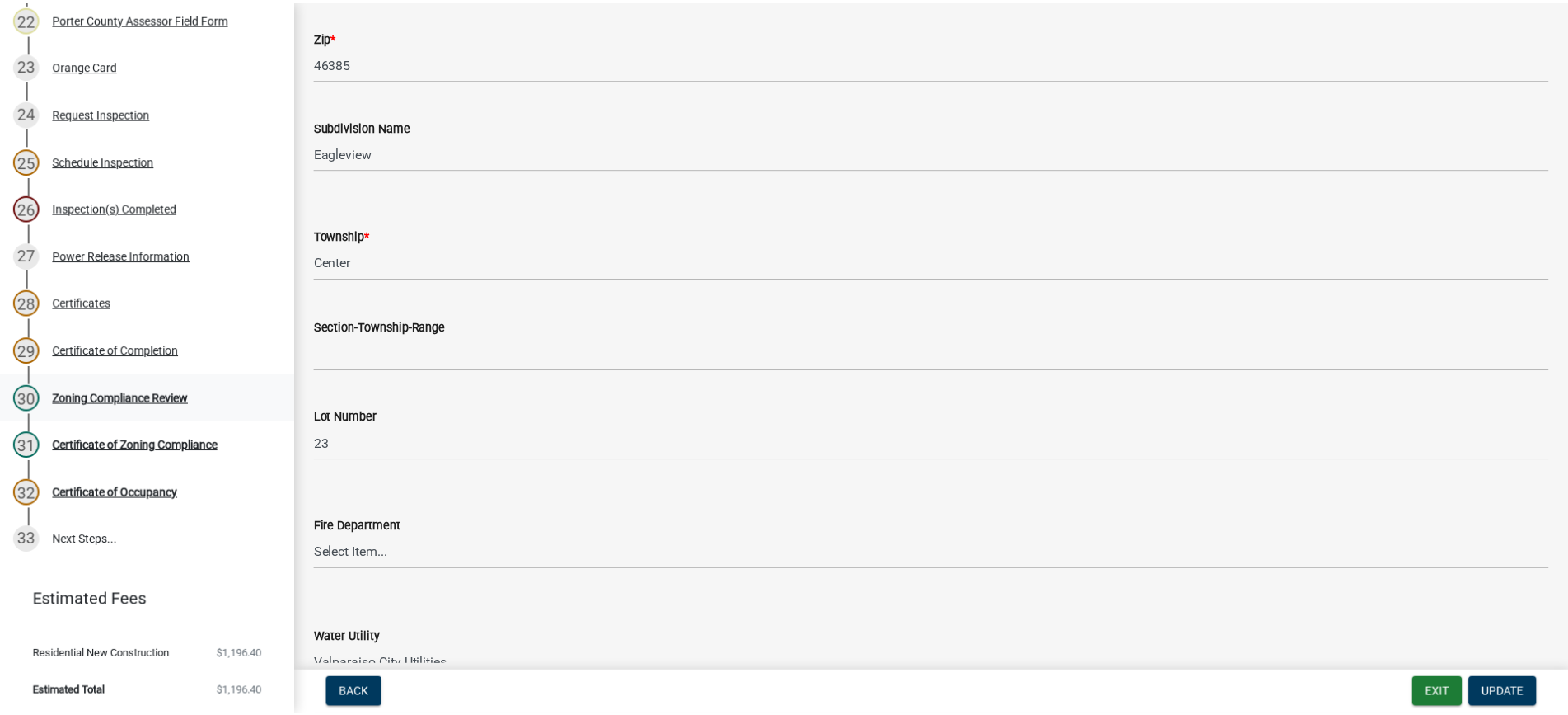
scroll to position [0, 0]
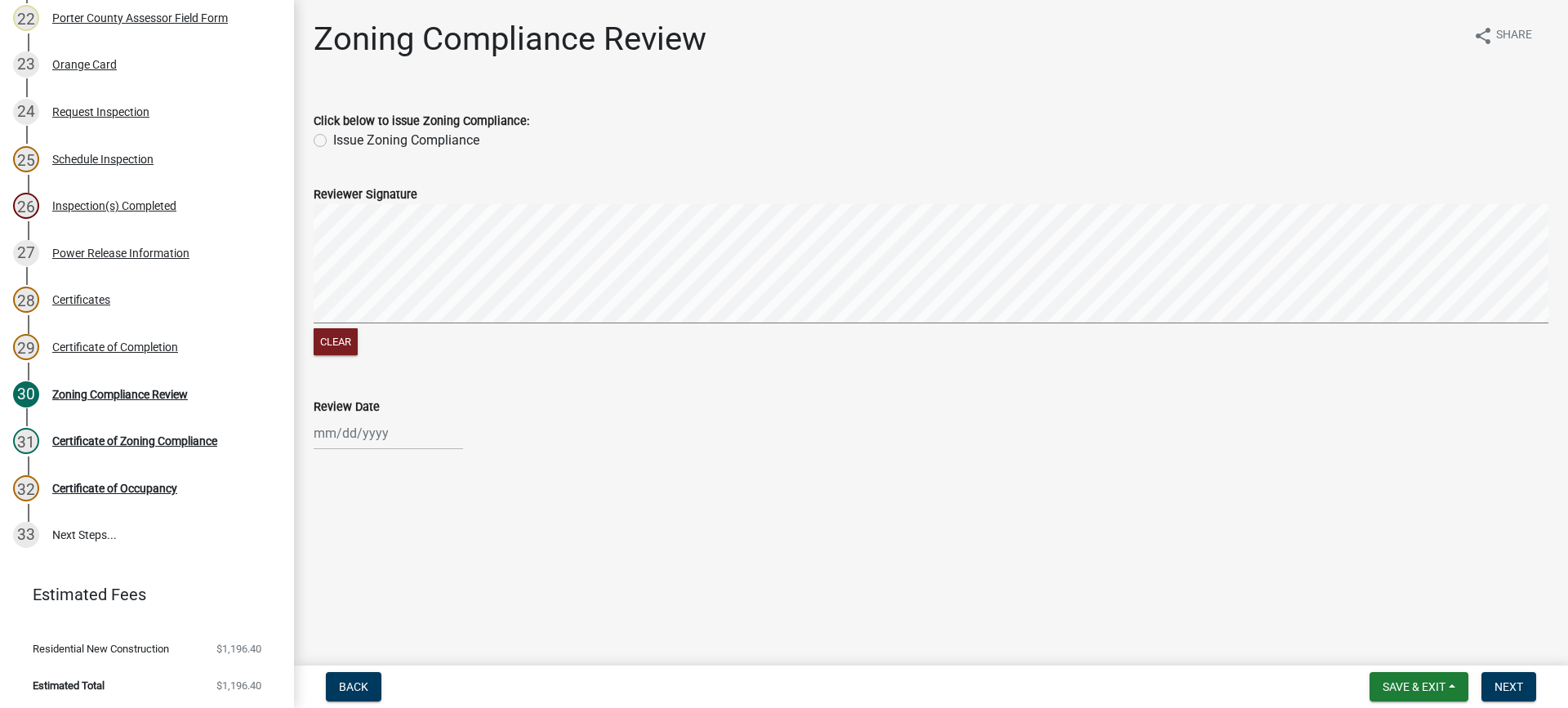
click at [333, 141] on label "Issue Zoning Compliance" at bounding box center [406, 140] width 146 height 19
click at [333, 141] on input "Issue Zoning Compliance" at bounding box center [338, 135] width 11 height 11
click at [372, 432] on div at bounding box center [388, 433] width 150 height 34
click at [360, 317] on div "14" at bounding box center [355, 320] width 26 height 26
click at [1509, 690] on span "Next" at bounding box center [1509, 686] width 29 height 13
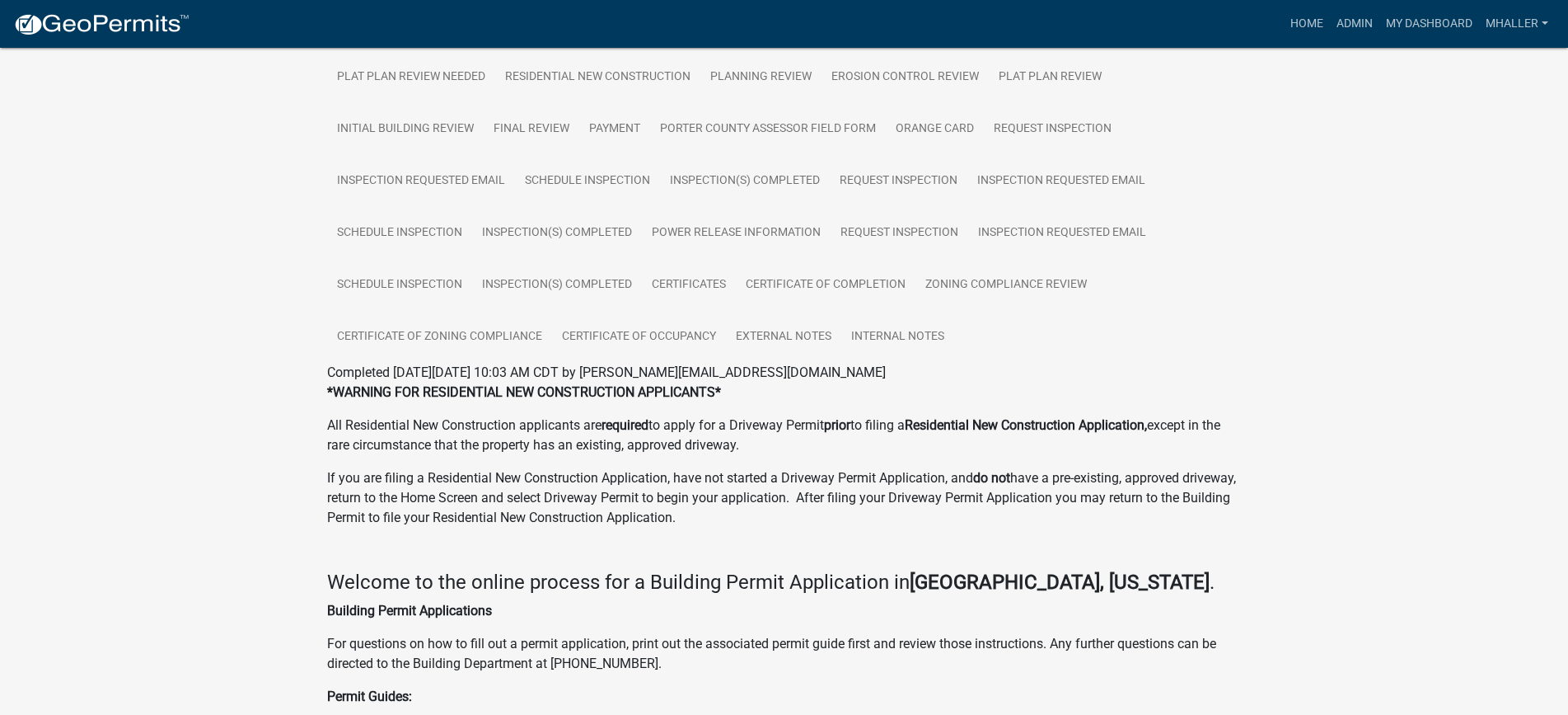
scroll to position [495, 0]
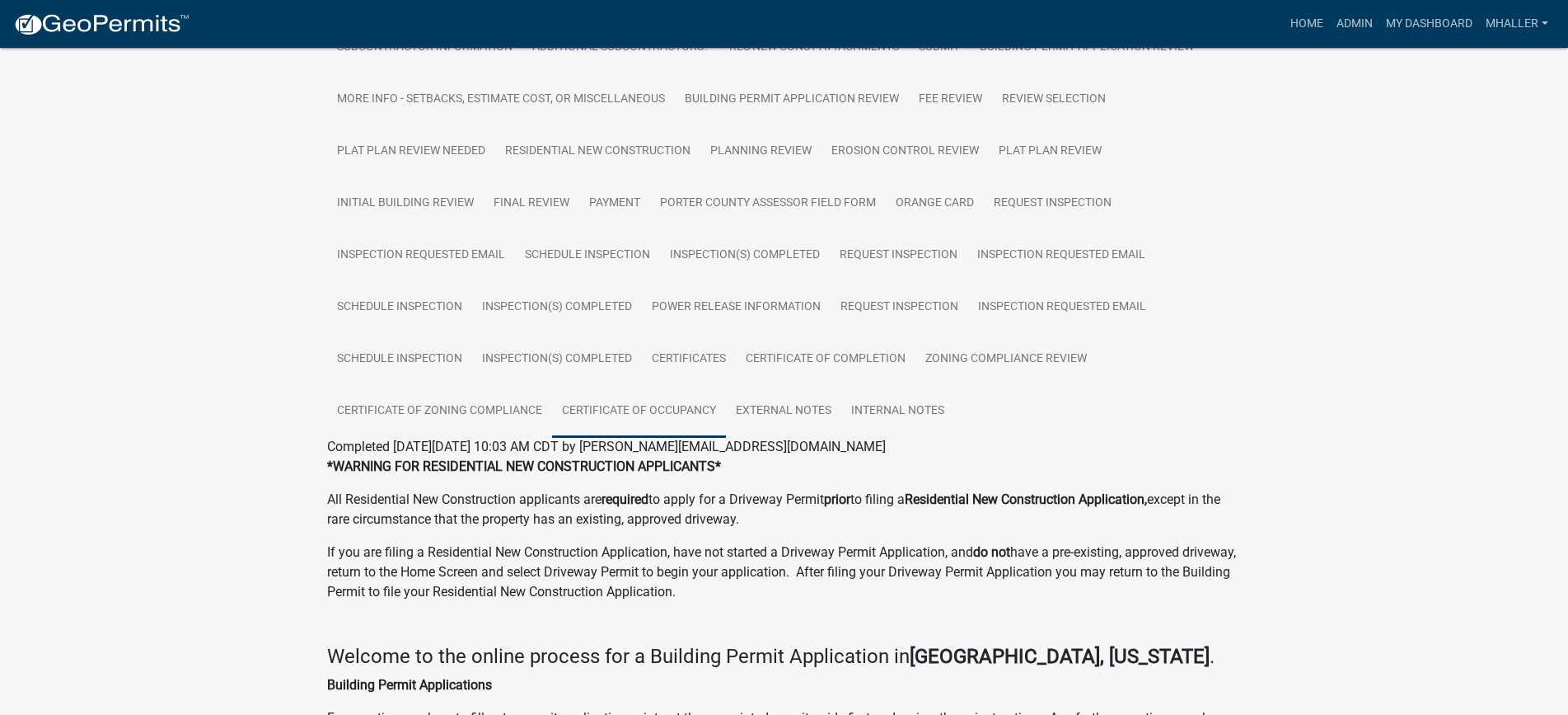
click at [638, 410] on link "Certificate of Occupancy" at bounding box center [640, 412] width 174 height 53
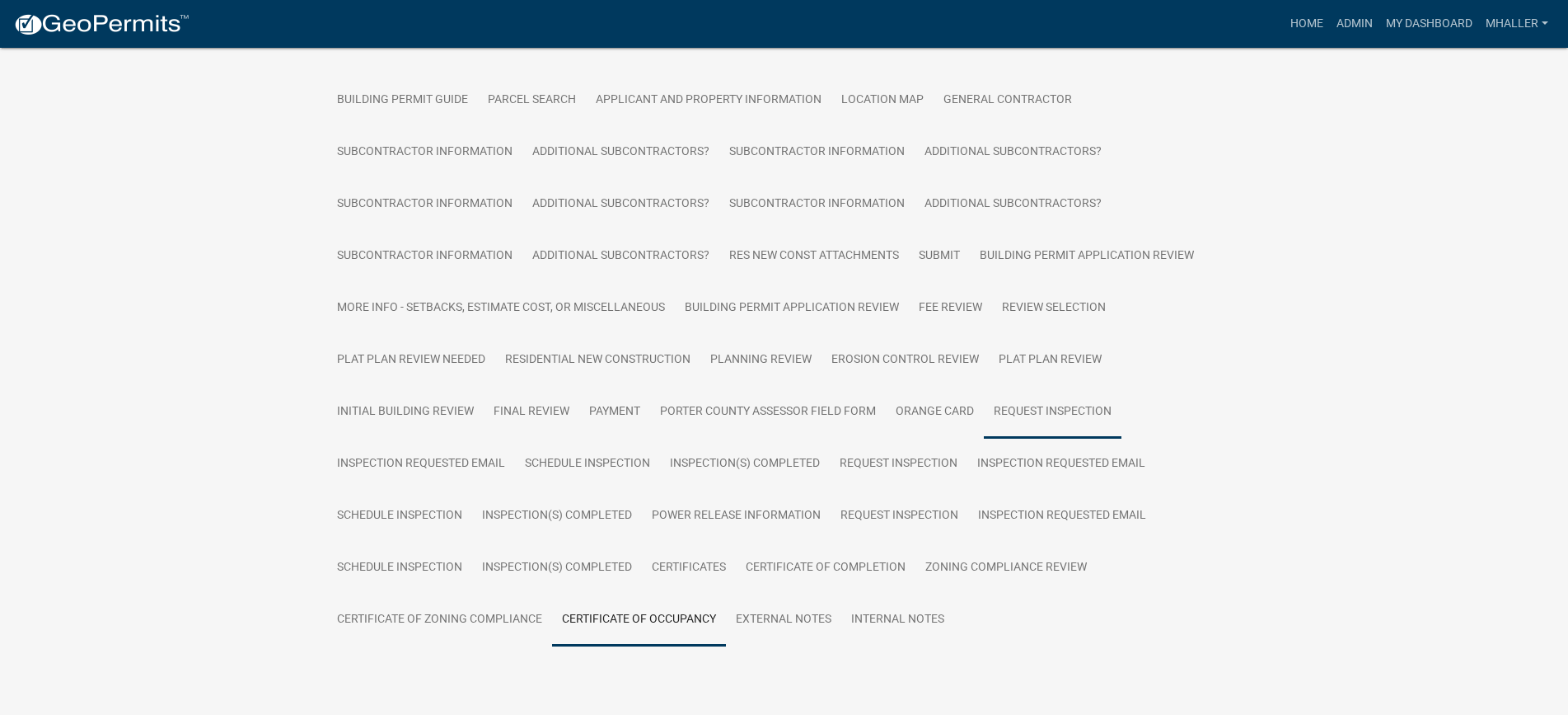
scroll to position [325, 0]
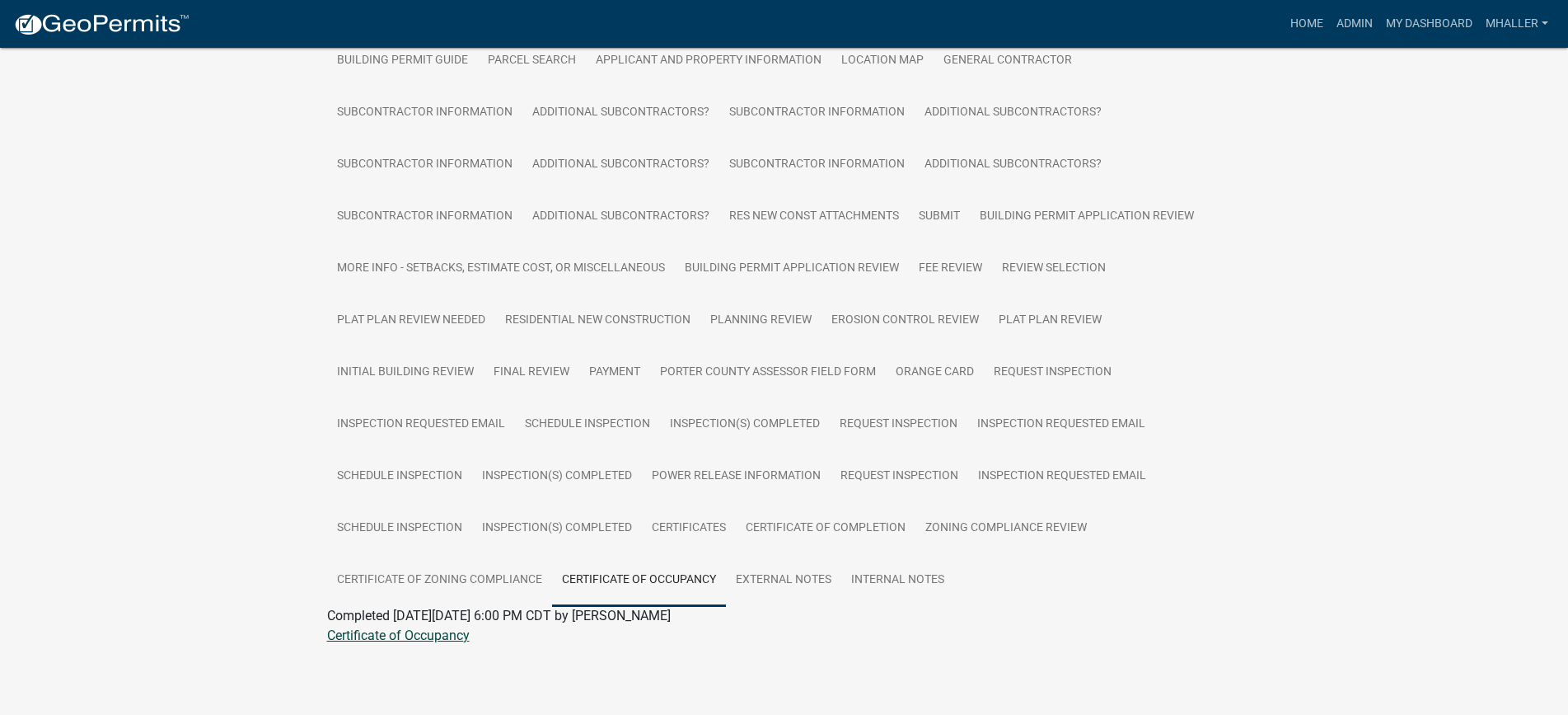
click at [417, 636] on link "Certificate of Occupancy" at bounding box center [398, 635] width 143 height 15
